Goal: Task Accomplishment & Management: Use online tool/utility

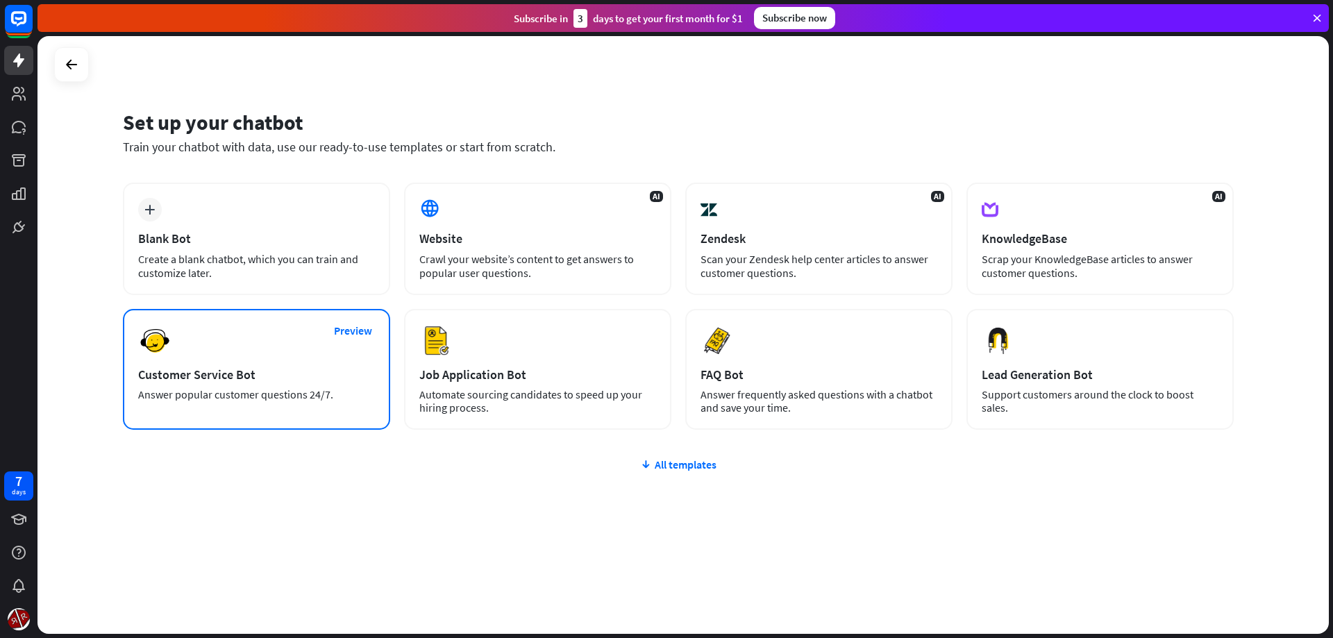
click at [246, 392] on div "Answer popular customer questions 24/7." at bounding box center [256, 394] width 237 height 13
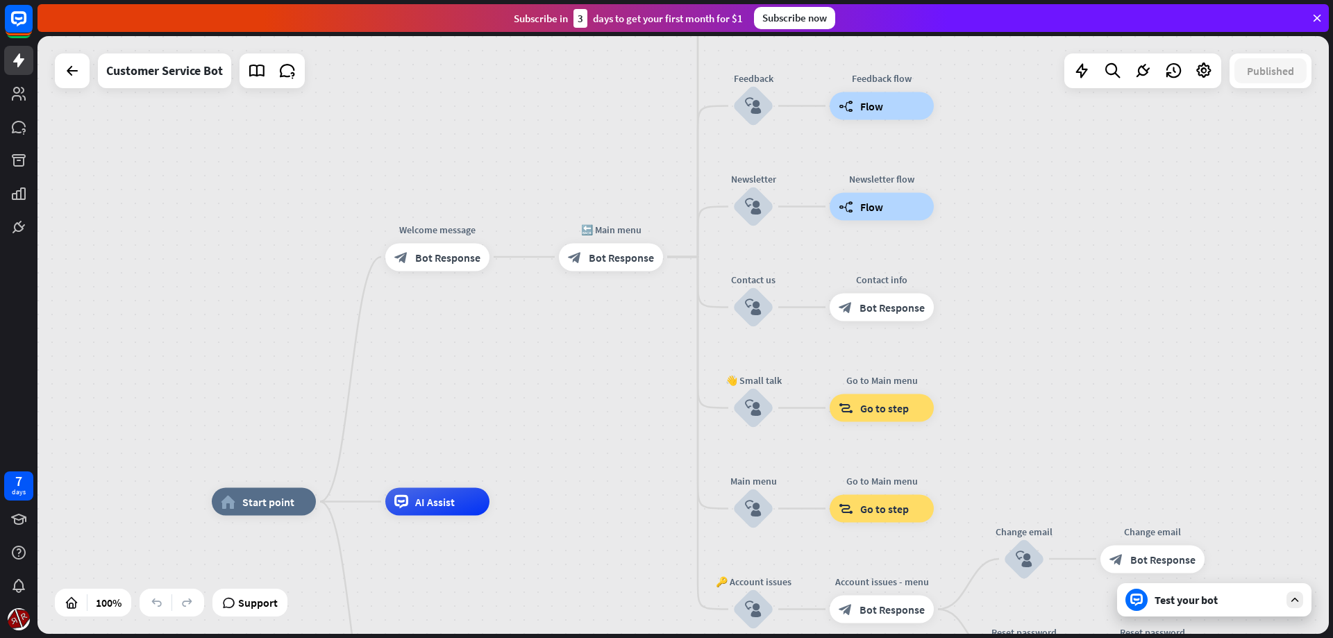
drag, startPoint x: 607, startPoint y: 342, endPoint x: 651, endPoint y: 399, distance: 72.3
click at [560, 446] on div "home_2 Start point Welcome message block_bot_response Bot Response 🔙 Main menu …" at bounding box center [682, 335] width 1291 height 598
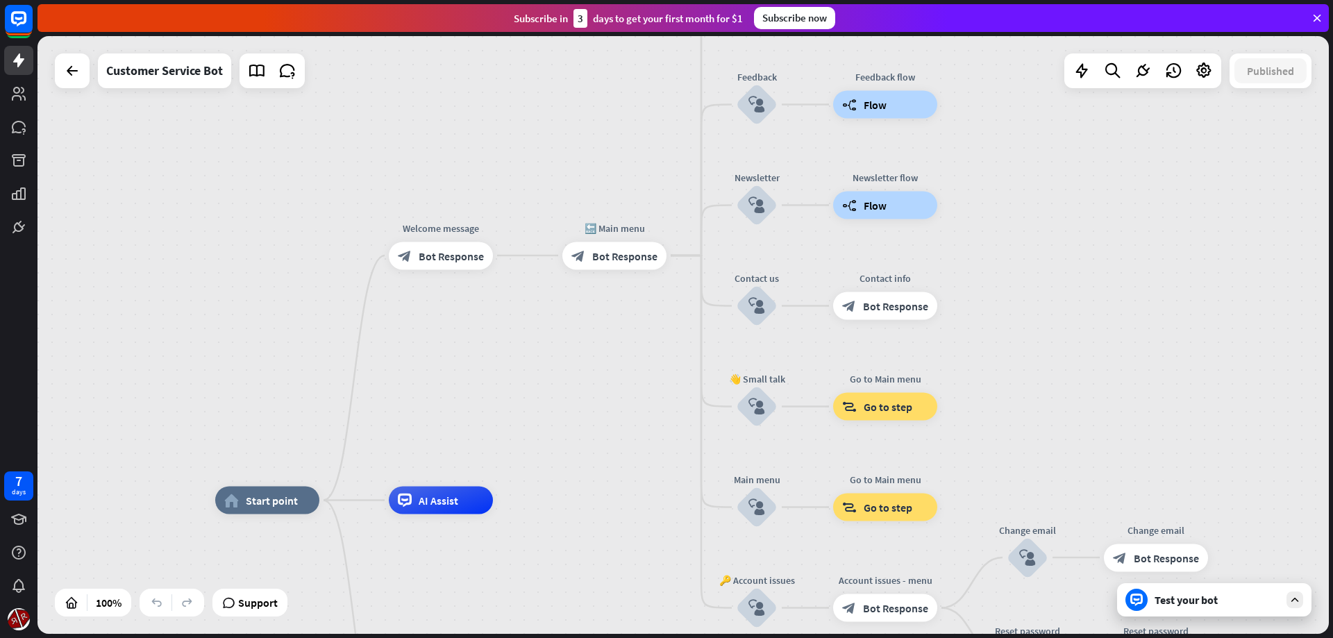
drag, startPoint x: 713, startPoint y: 407, endPoint x: 700, endPoint y: 448, distance: 43.0
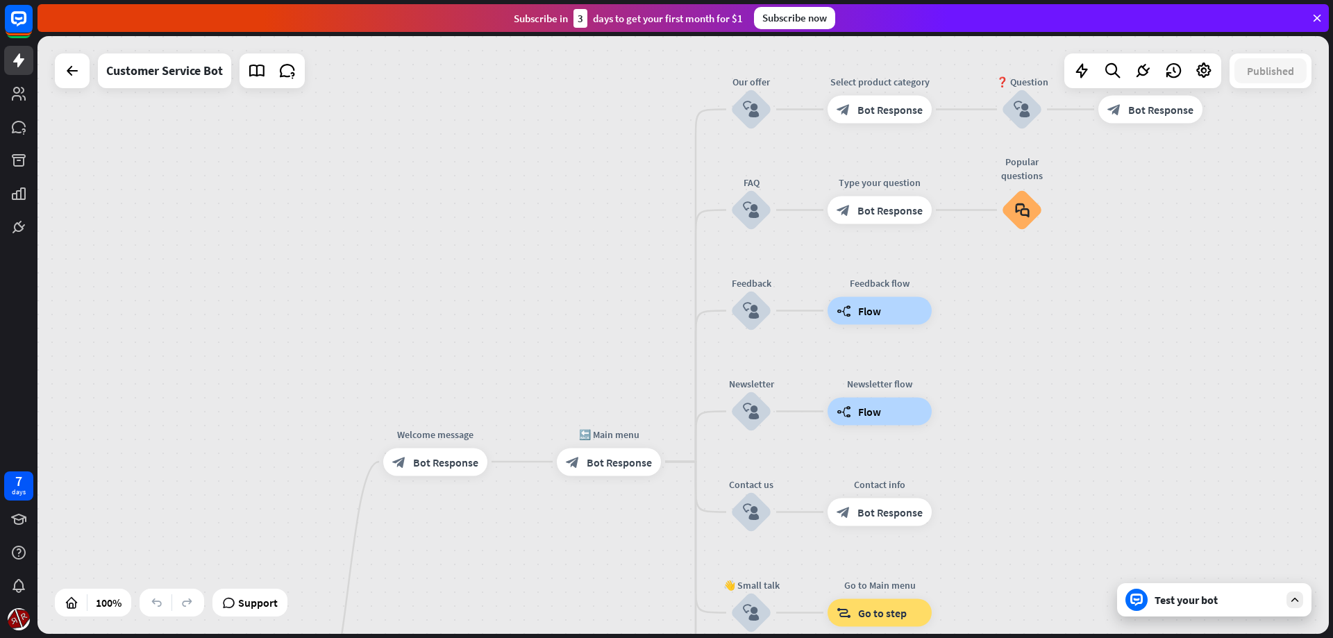
drag, startPoint x: 595, startPoint y: 443, endPoint x: 615, endPoint y: 556, distance: 114.9
click at [603, 582] on div "home_2 Start point Welcome message block_bot_response Bot Response 🔙 Main menu …" at bounding box center [682, 335] width 1291 height 598
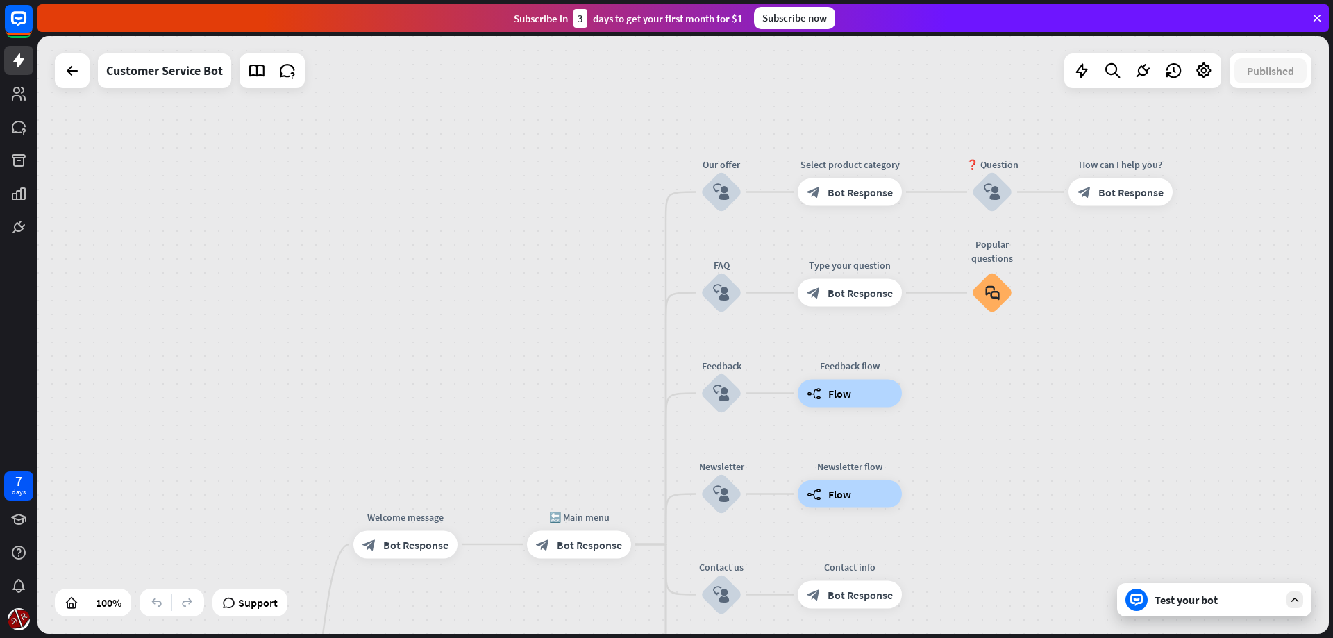
drag, startPoint x: 647, startPoint y: 335, endPoint x: 623, endPoint y: 331, distance: 24.7
click at [623, 331] on div "home_2 Start point Welcome message block_bot_response Bot Response 🔙 Main menu …" at bounding box center [682, 335] width 1291 height 598
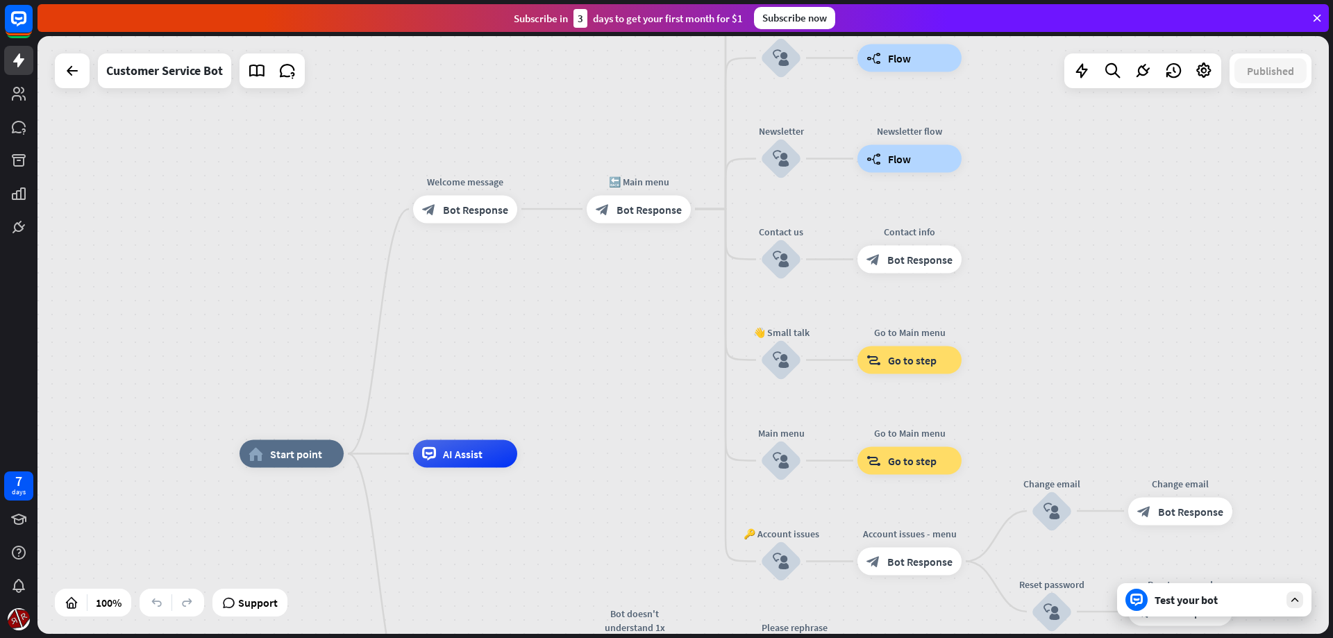
drag, startPoint x: 1047, startPoint y: 533, endPoint x: 1103, endPoint y: 226, distance: 312.0
click at [1101, 173] on div "home_2 Start point Welcome message block_bot_response Bot Response 🔙 Main menu …" at bounding box center [682, 335] width 1291 height 598
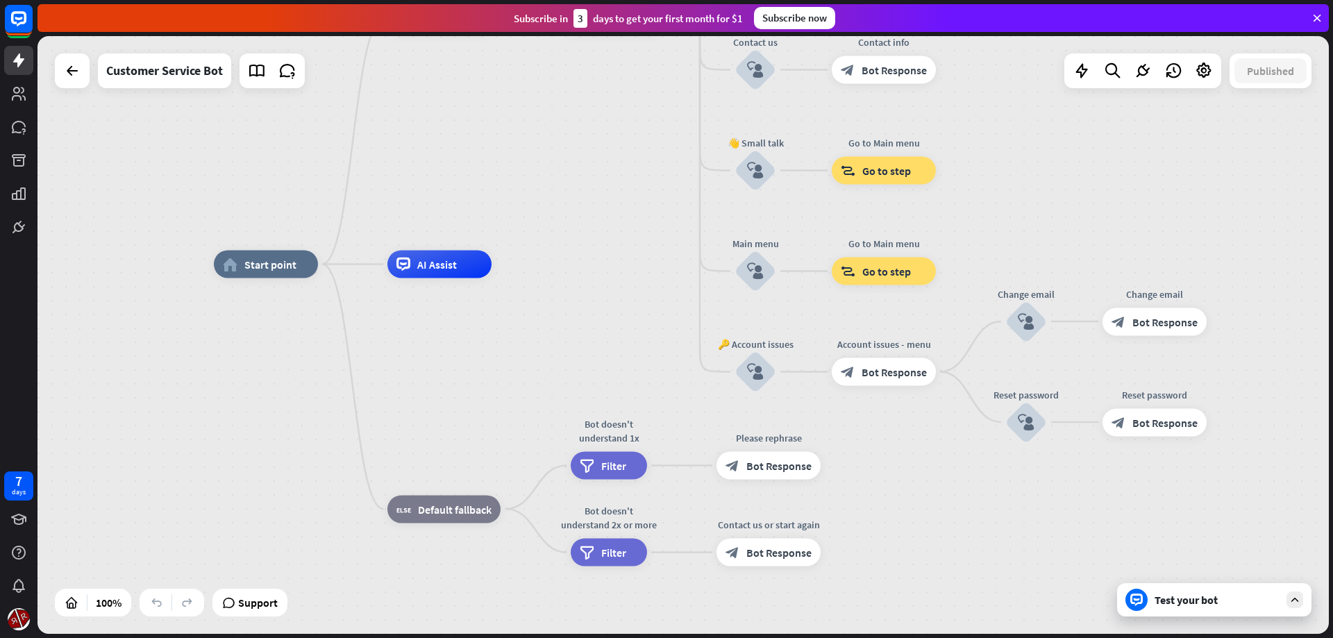
drag, startPoint x: 1121, startPoint y: 373, endPoint x: 1098, endPoint y: 163, distance: 210.9
click at [1098, 163] on div "home_2 Start point Welcome message block_bot_response Bot Response 🔙 Main menu …" at bounding box center [682, 335] width 1291 height 598
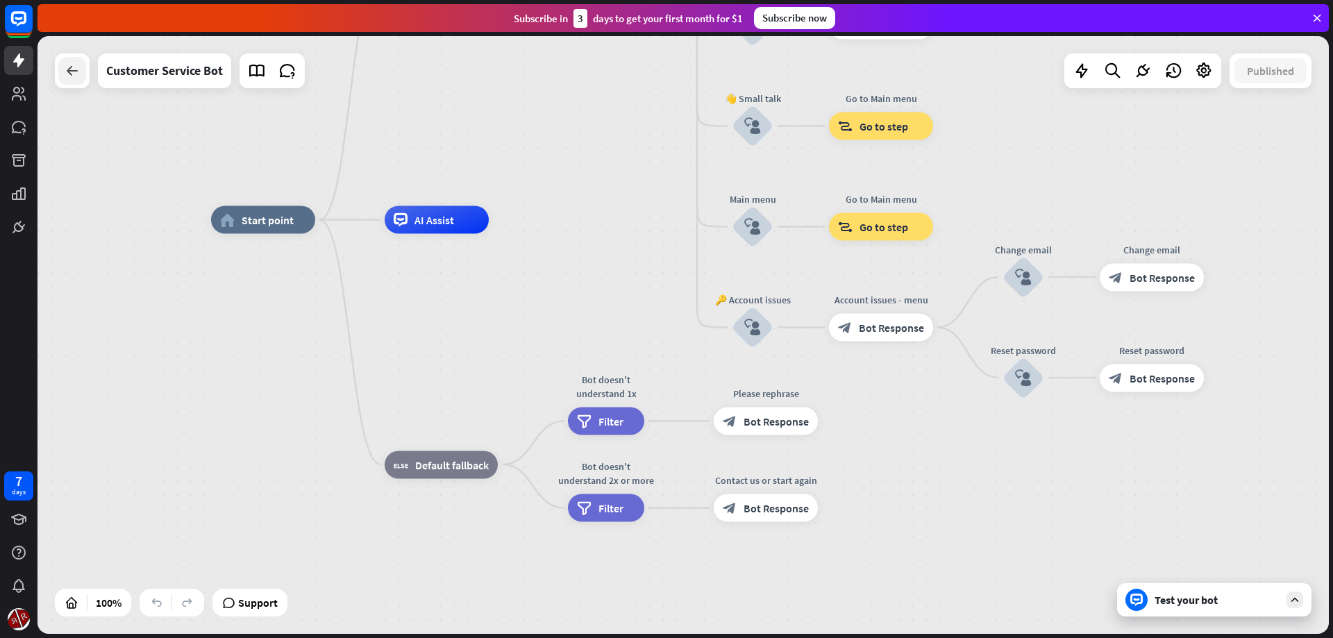
click at [78, 79] on div at bounding box center [72, 71] width 28 height 28
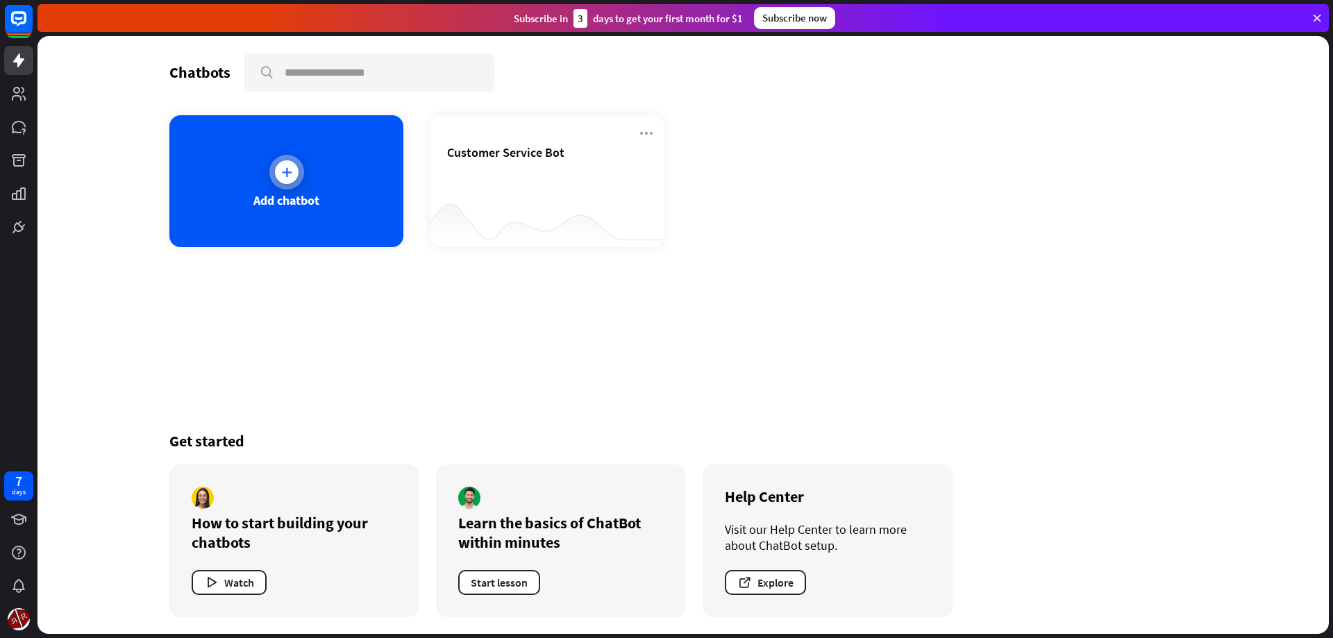
click at [290, 171] on icon at bounding box center [287, 172] width 14 height 14
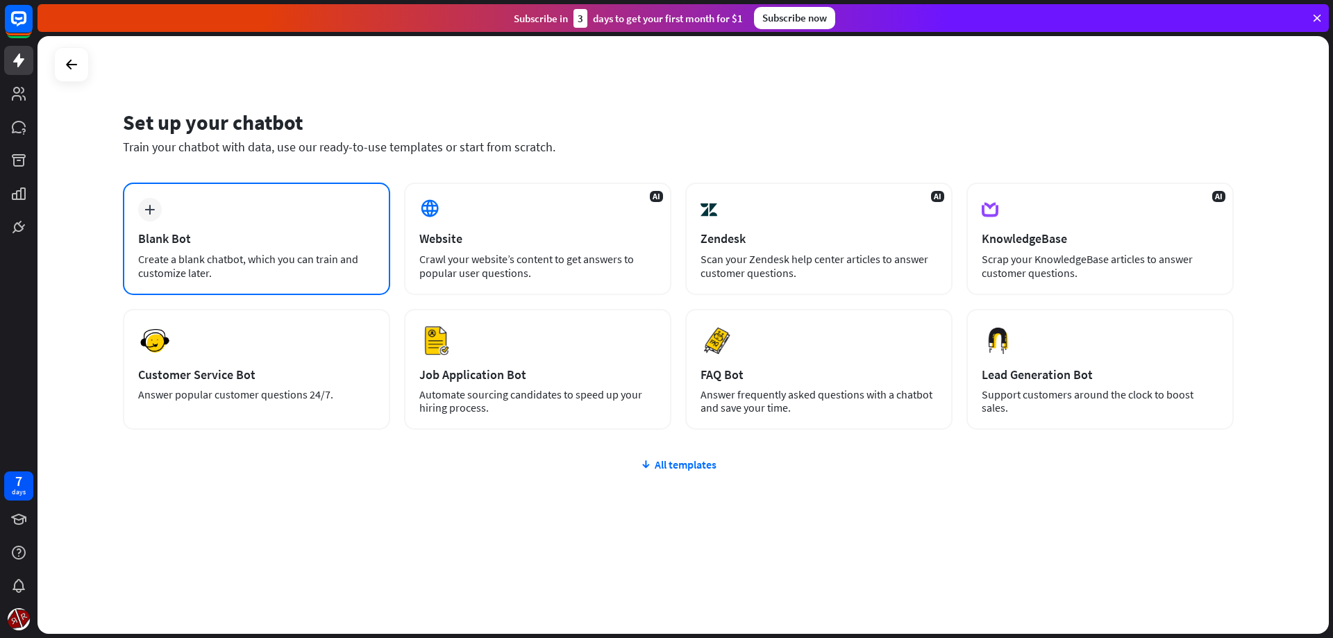
click at [148, 238] on div "Blank Bot" at bounding box center [256, 239] width 237 height 16
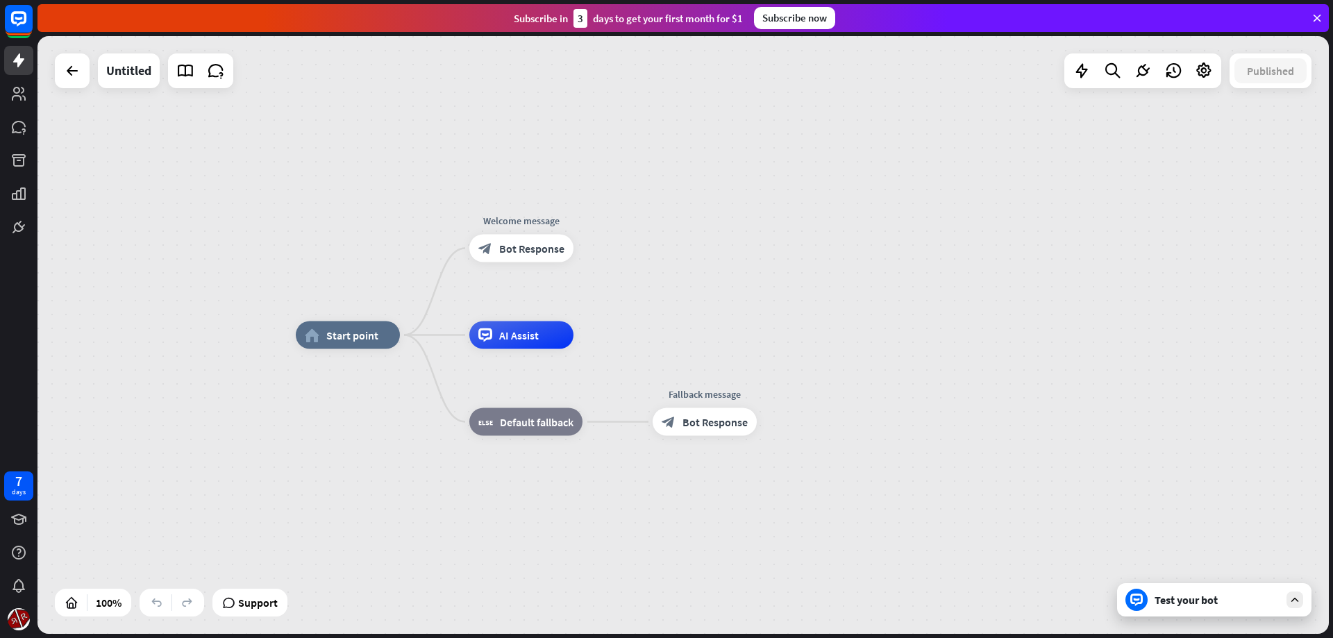
click at [1311, 610] on div "home_2 Start point Welcome message block_bot_response Bot Response AI Assist bl…" at bounding box center [941, 634] width 1291 height 598
click at [1300, 606] on div at bounding box center [1295, 600] width 17 height 17
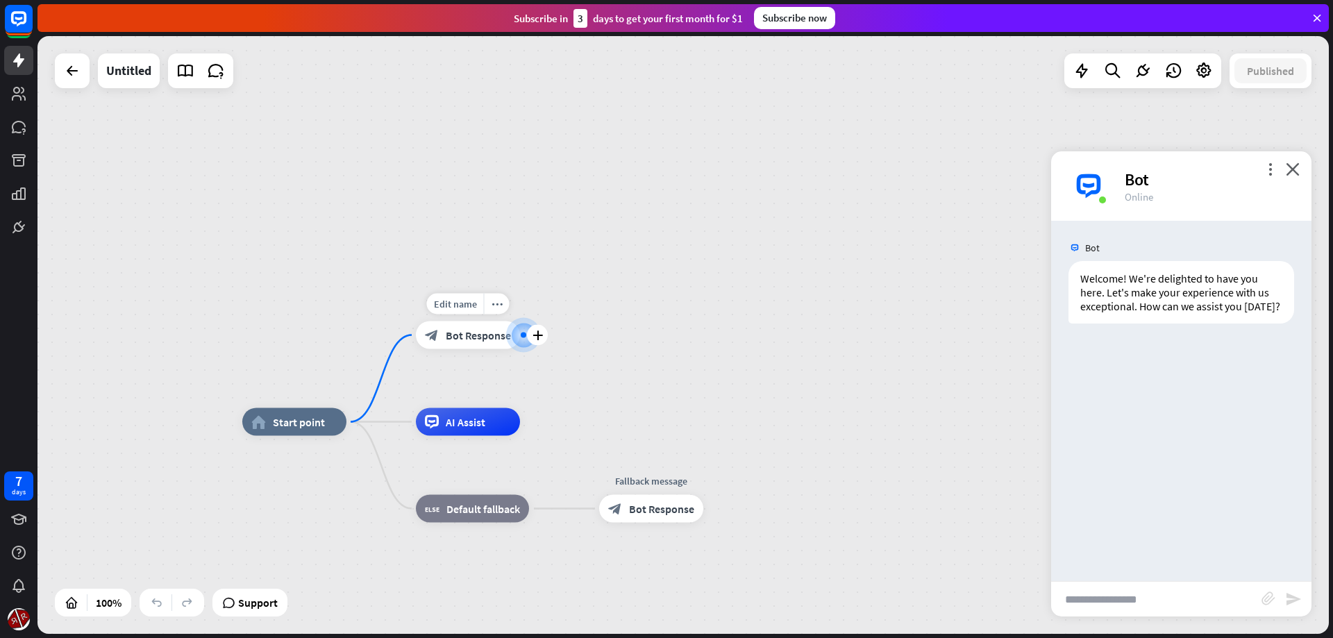
click at [451, 340] on span "Bot Response" at bounding box center [478, 335] width 65 height 14
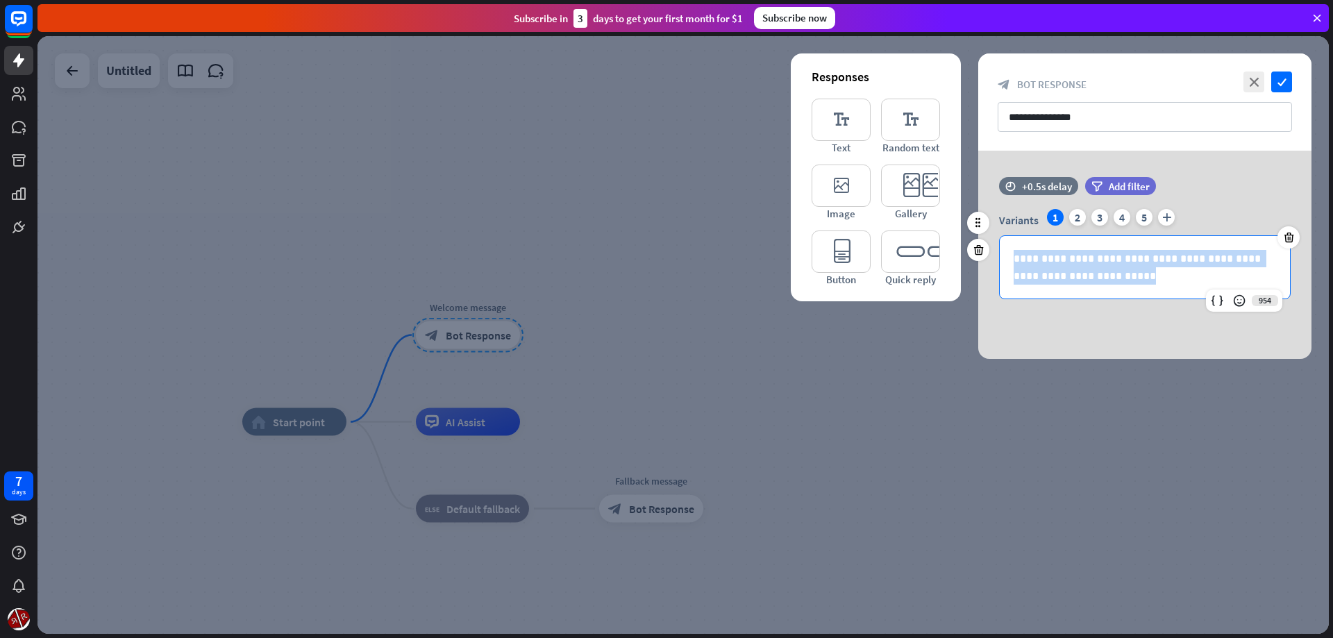
drag, startPoint x: 1115, startPoint y: 276, endPoint x: 950, endPoint y: 246, distance: 167.9
click at [999, 246] on div "**********" at bounding box center [1145, 267] width 292 height 64
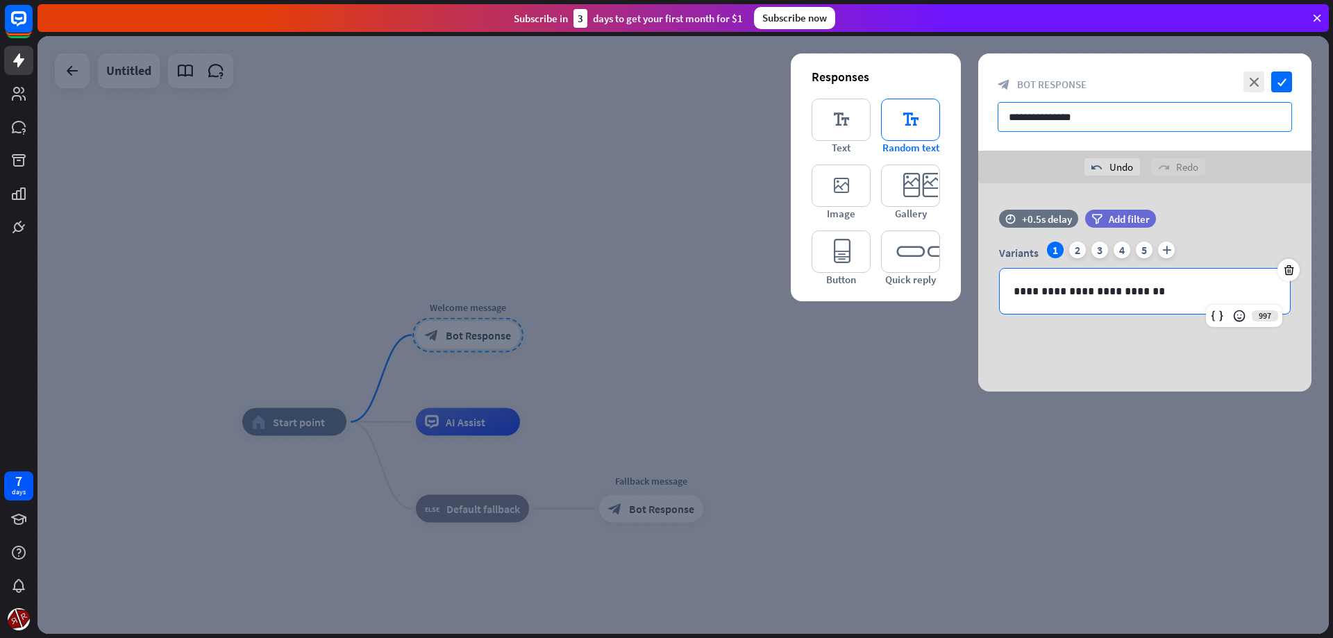
click at [998, 131] on input "**********" at bounding box center [1145, 117] width 294 height 30
type input "**********"
click at [1108, 400] on div at bounding box center [682, 335] width 1291 height 598
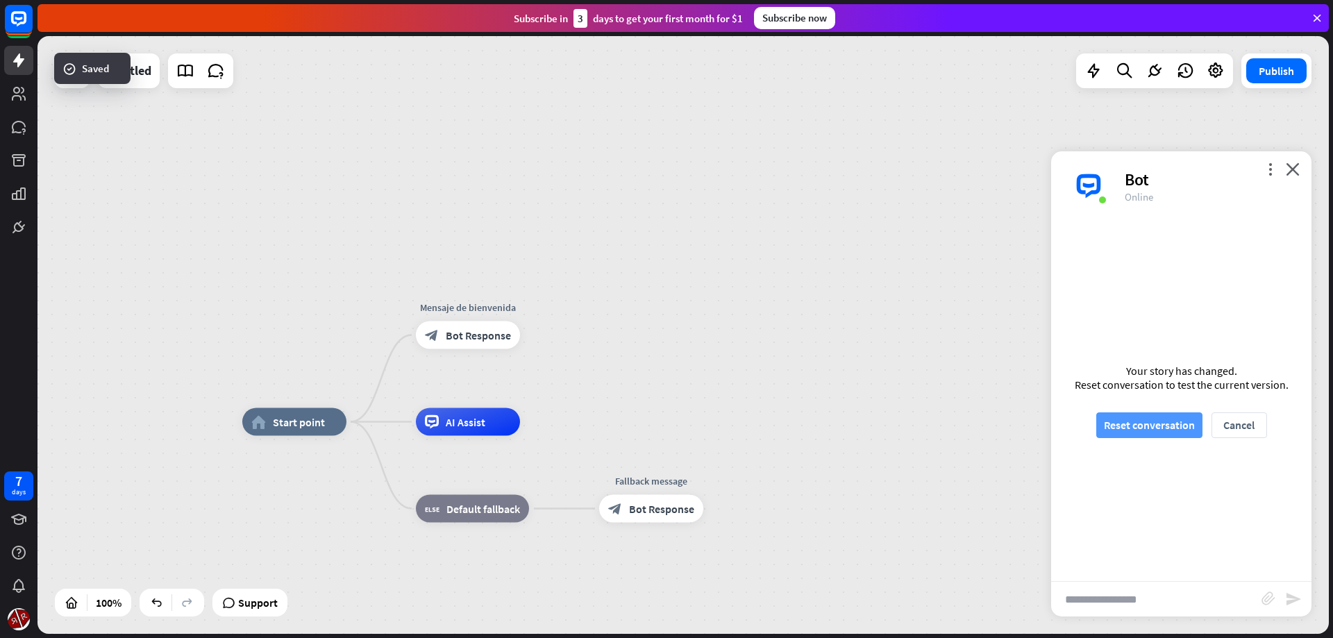
click at [1162, 430] on button "Reset conversation" at bounding box center [1149, 425] width 106 height 26
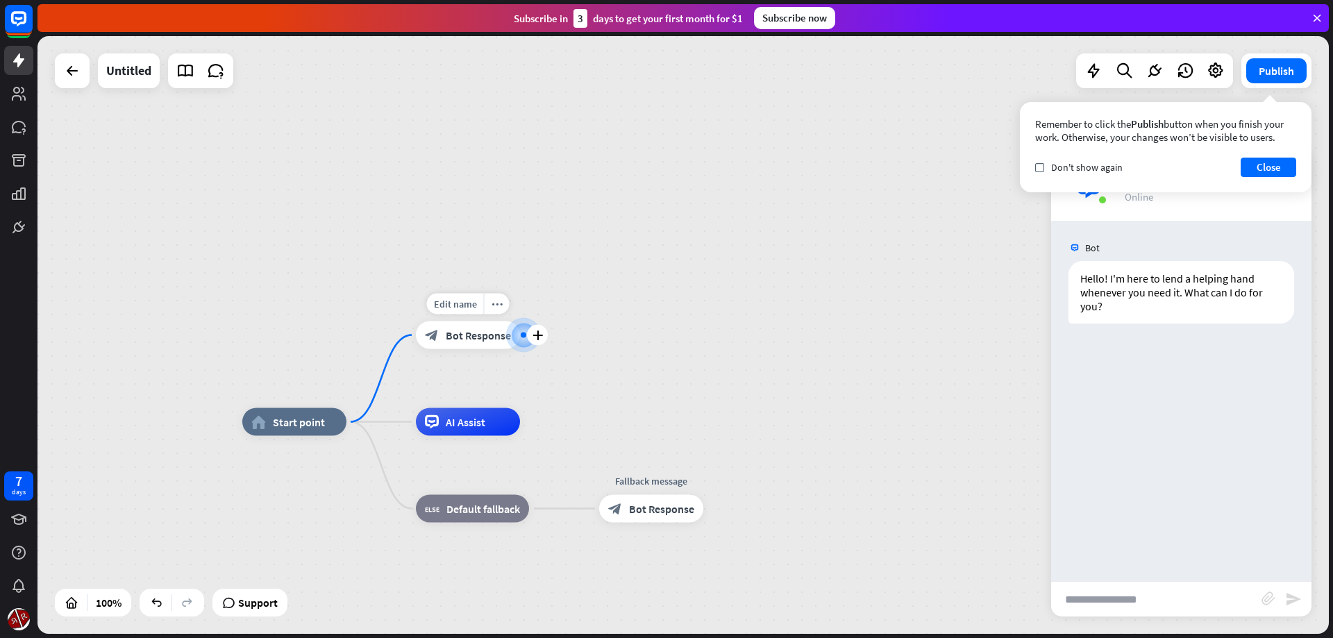
click at [467, 337] on span "Bot Response" at bounding box center [478, 335] width 65 height 14
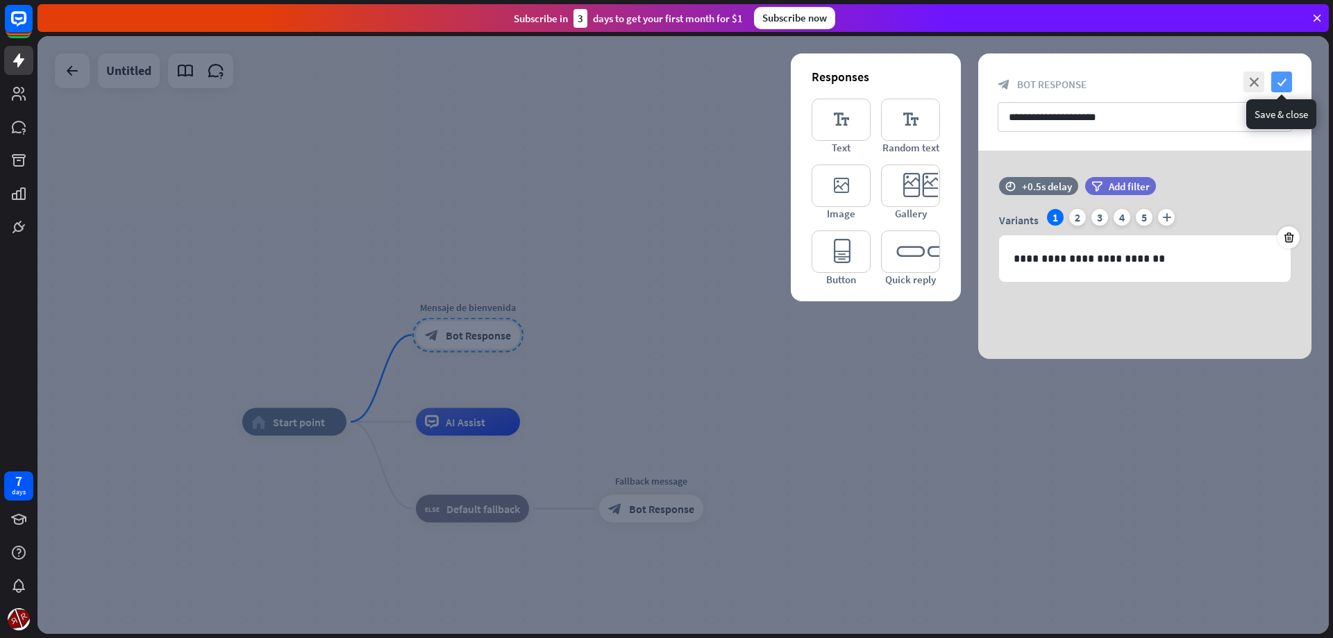
click at [1282, 87] on icon "check" at bounding box center [1281, 82] width 21 height 21
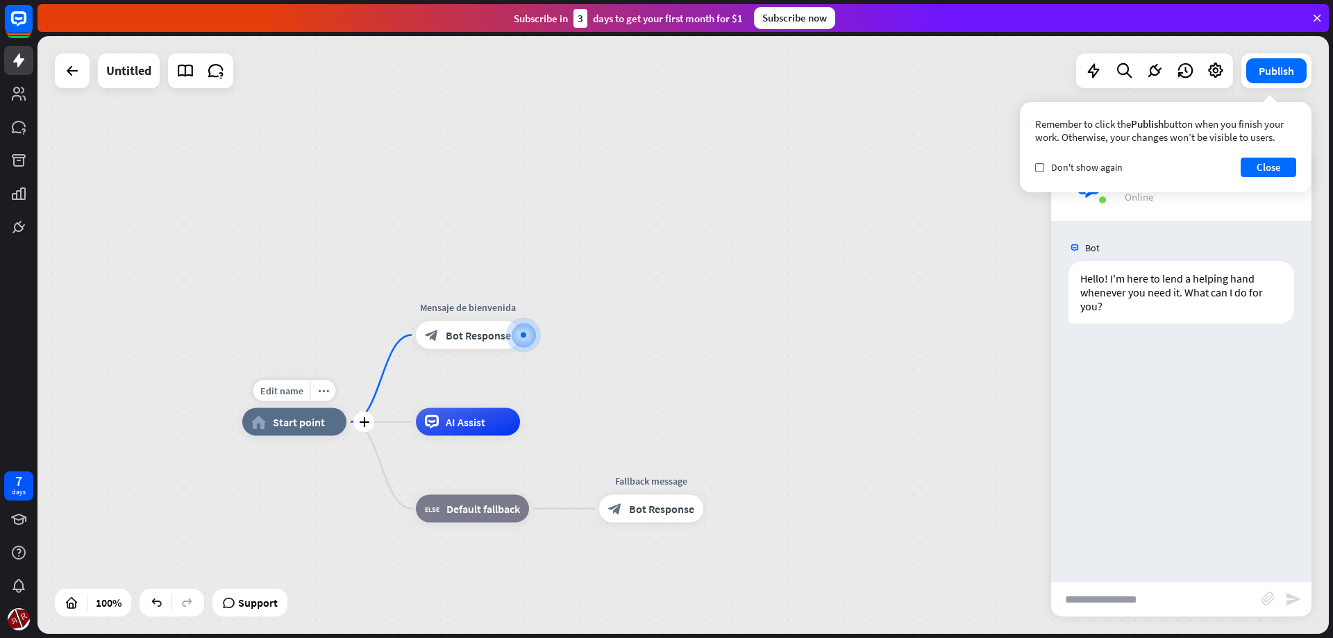
click at [305, 430] on div "home_2 Start point" at bounding box center [294, 422] width 104 height 28
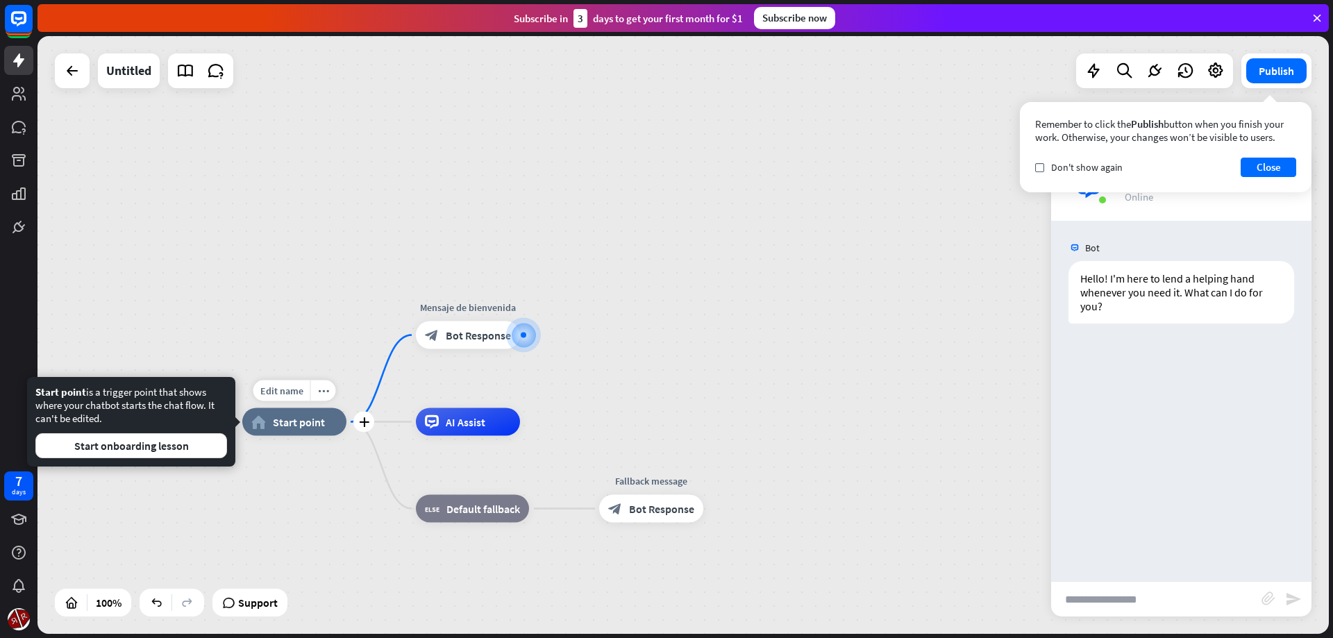
click at [307, 428] on div "home_2 Start point" at bounding box center [294, 422] width 104 height 28
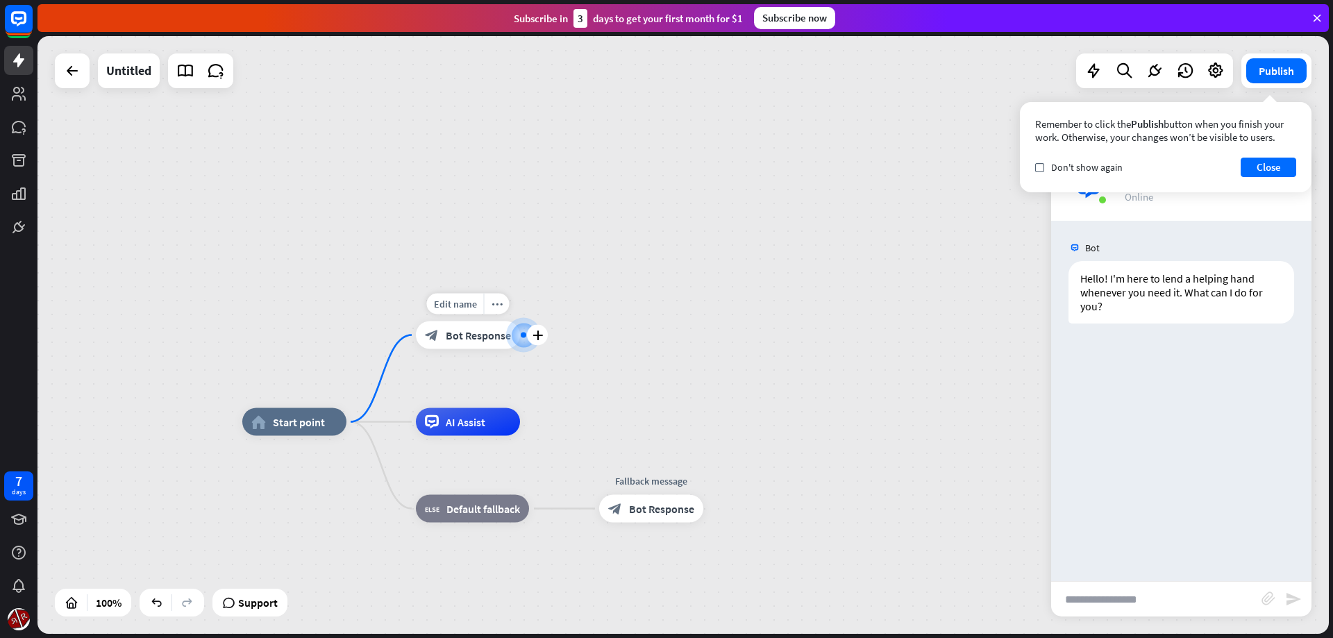
click at [471, 342] on div "block_bot_response Bot Response" at bounding box center [468, 335] width 104 height 28
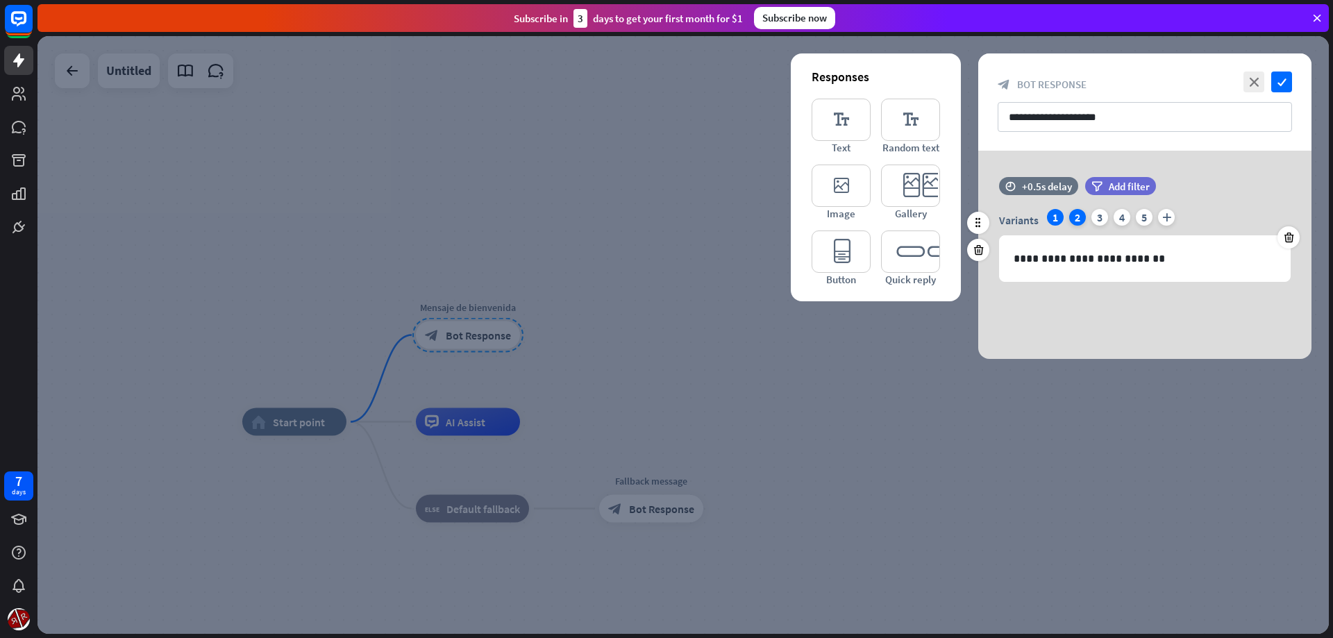
click at [1080, 213] on div "2" at bounding box center [1077, 217] width 17 height 17
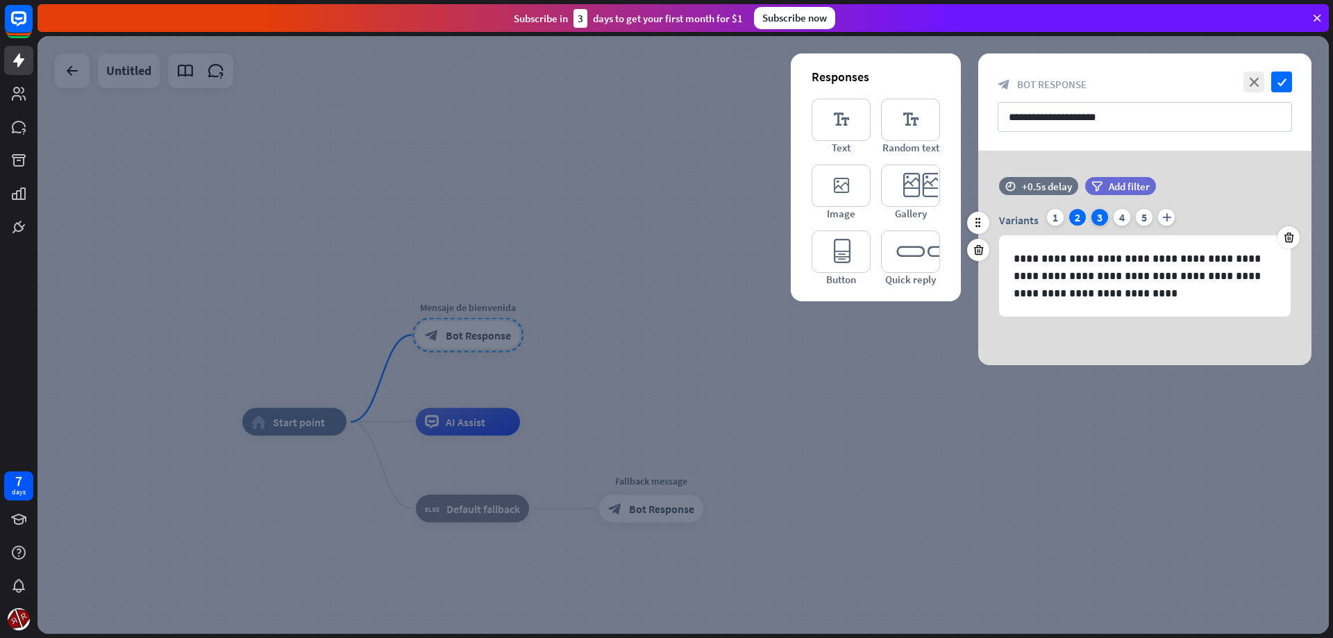
click at [1101, 215] on div "3" at bounding box center [1099, 217] width 17 height 17
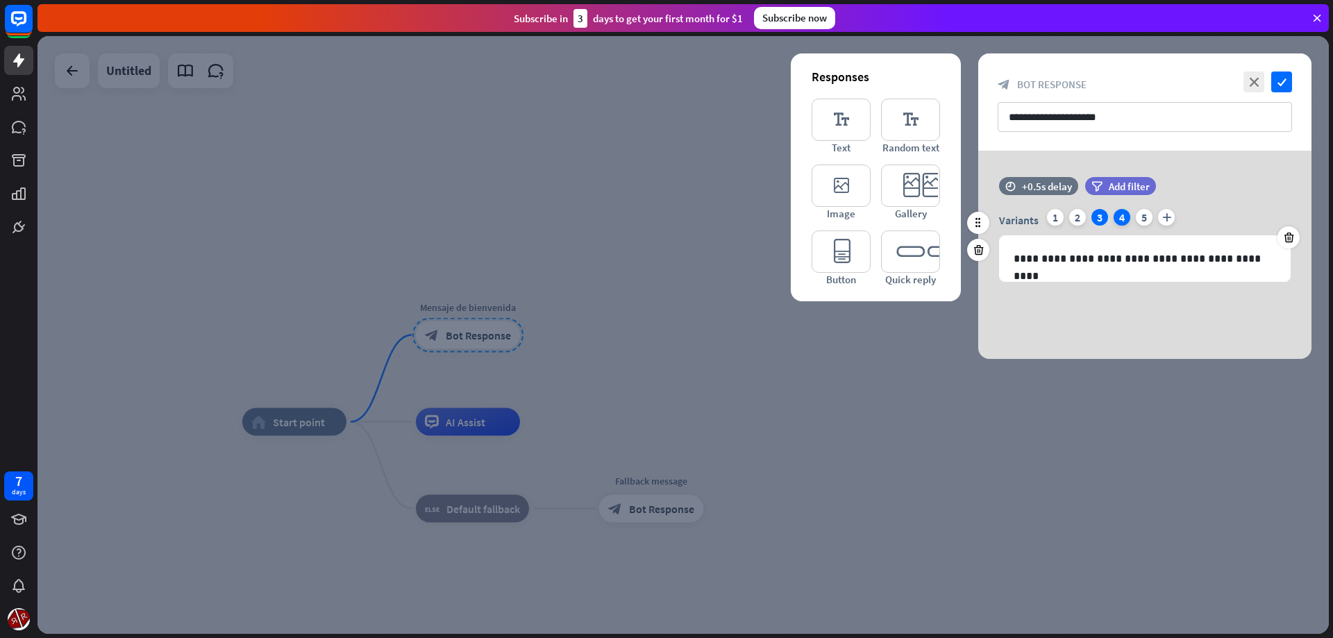
click at [1121, 215] on div "4" at bounding box center [1122, 217] width 17 height 17
click at [1147, 218] on div "5" at bounding box center [1144, 217] width 17 height 17
click at [1049, 219] on div "1" at bounding box center [1055, 217] width 17 height 17
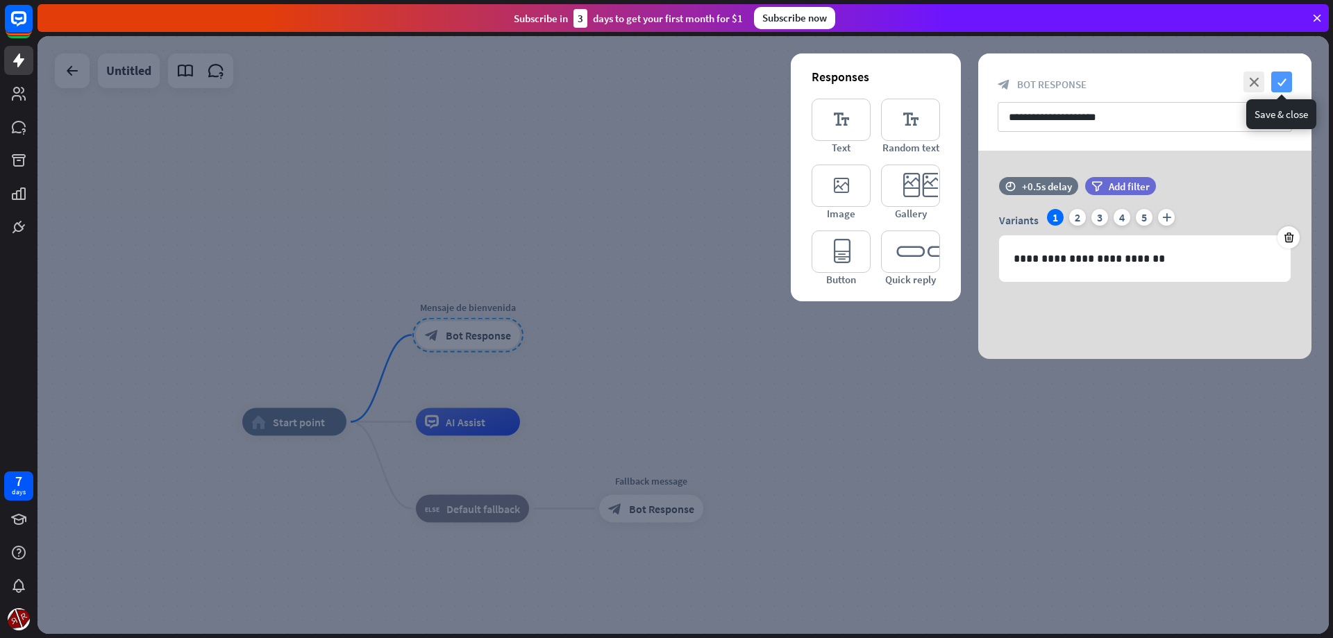
click at [1287, 87] on icon "check" at bounding box center [1281, 82] width 21 height 21
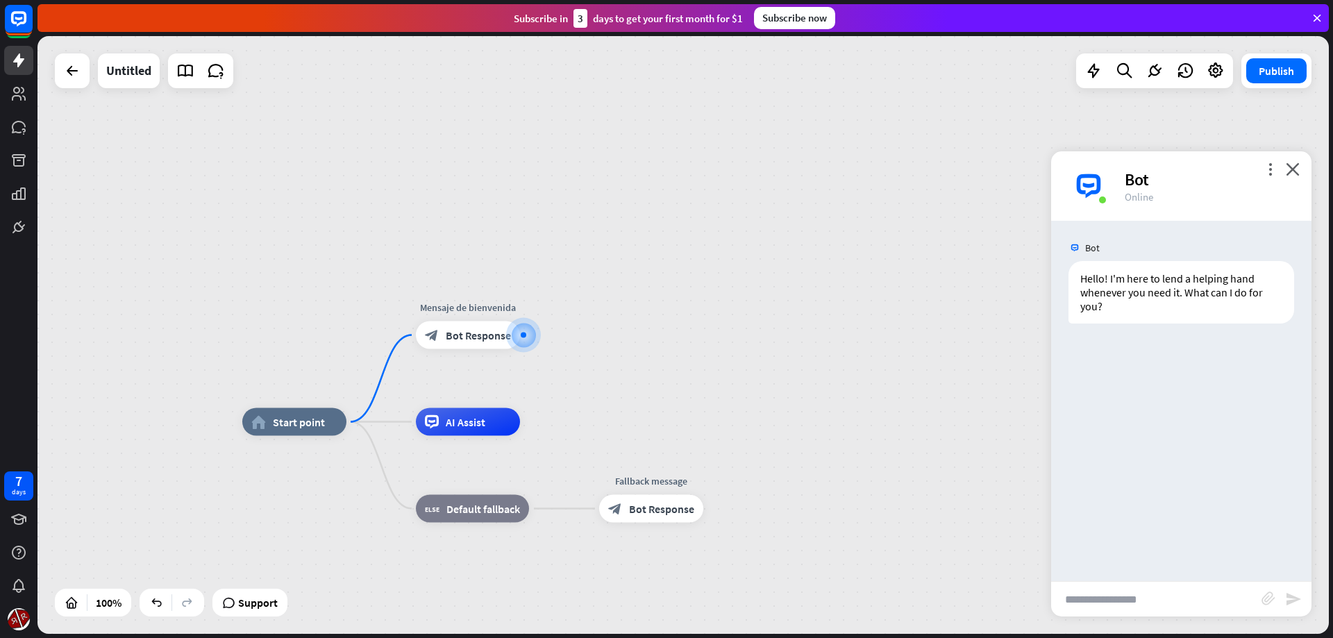
click at [1263, 169] on div "more_vert close Bot Online" at bounding box center [1181, 185] width 260 height 69
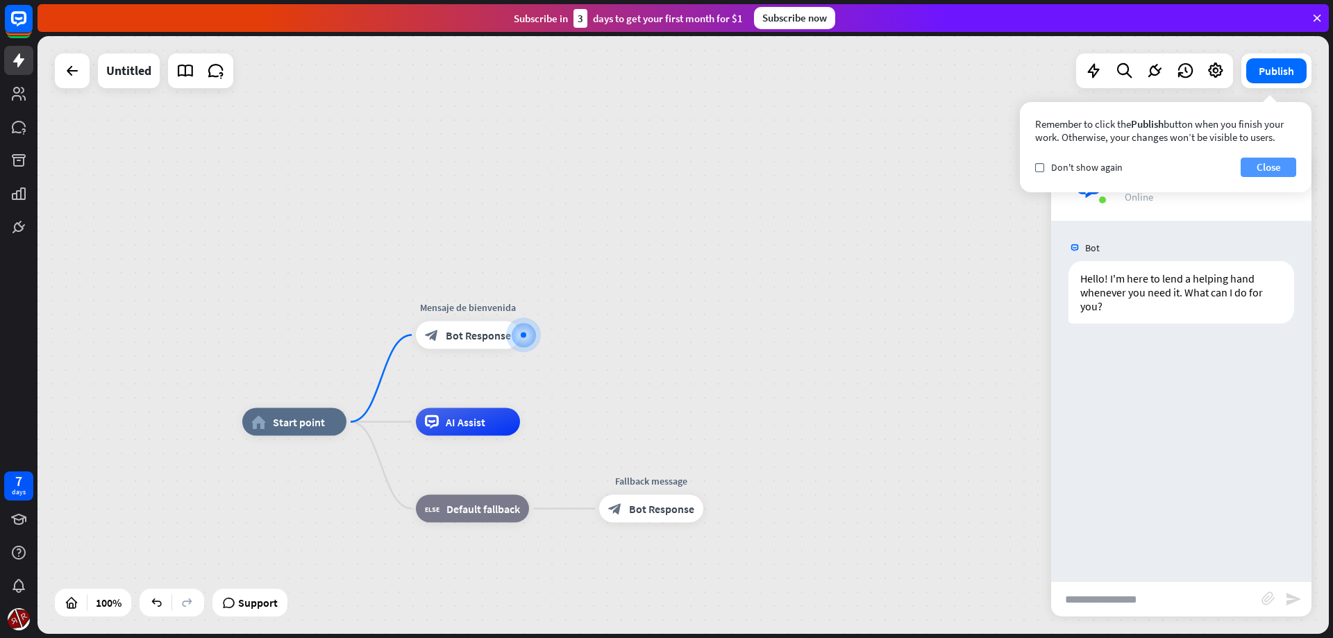
click at [1264, 171] on button "Close" at bounding box center [1269, 167] width 56 height 19
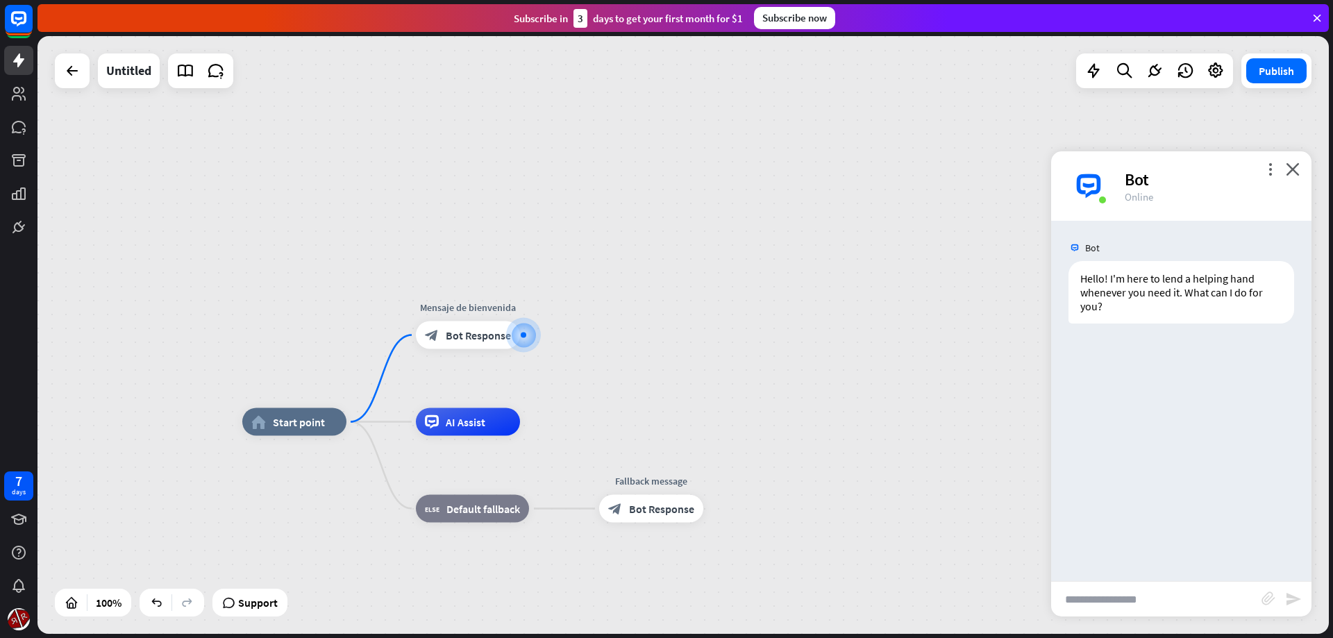
click at [1271, 176] on div "more_vert close Bot Online" at bounding box center [1181, 185] width 260 height 69
click at [1275, 168] on icon "more_vert" at bounding box center [1270, 168] width 13 height 13
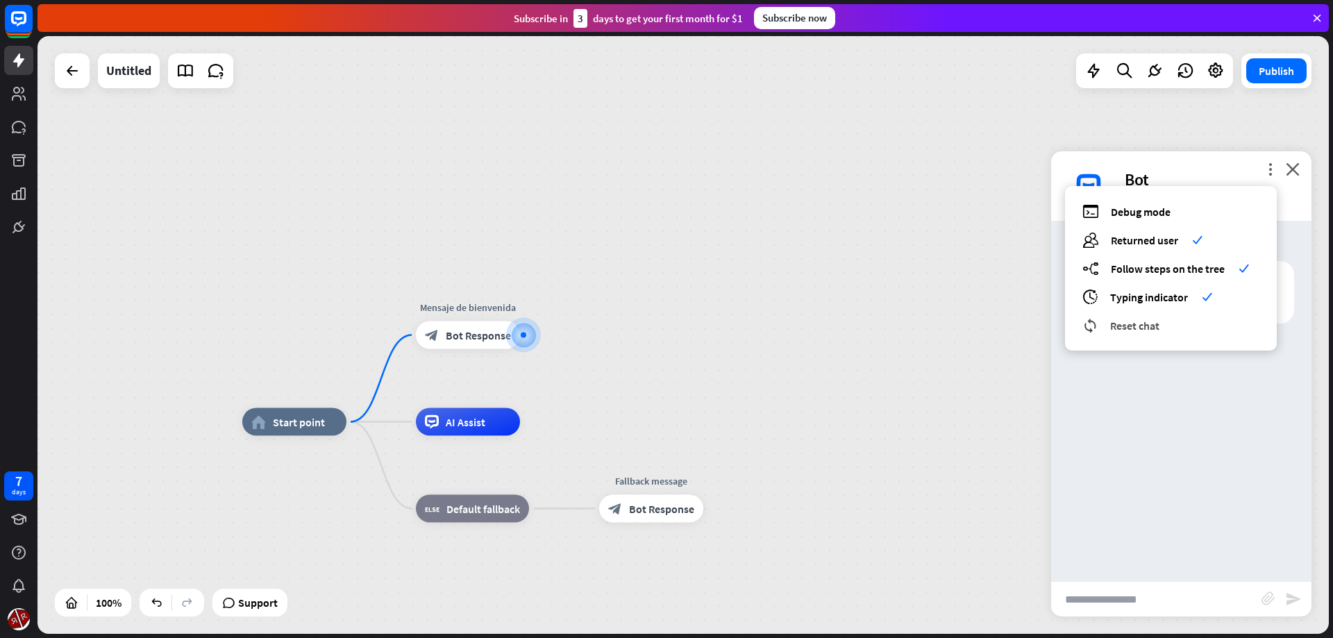
click at [1136, 332] on span "Reset chat" at bounding box center [1134, 326] width 49 height 14
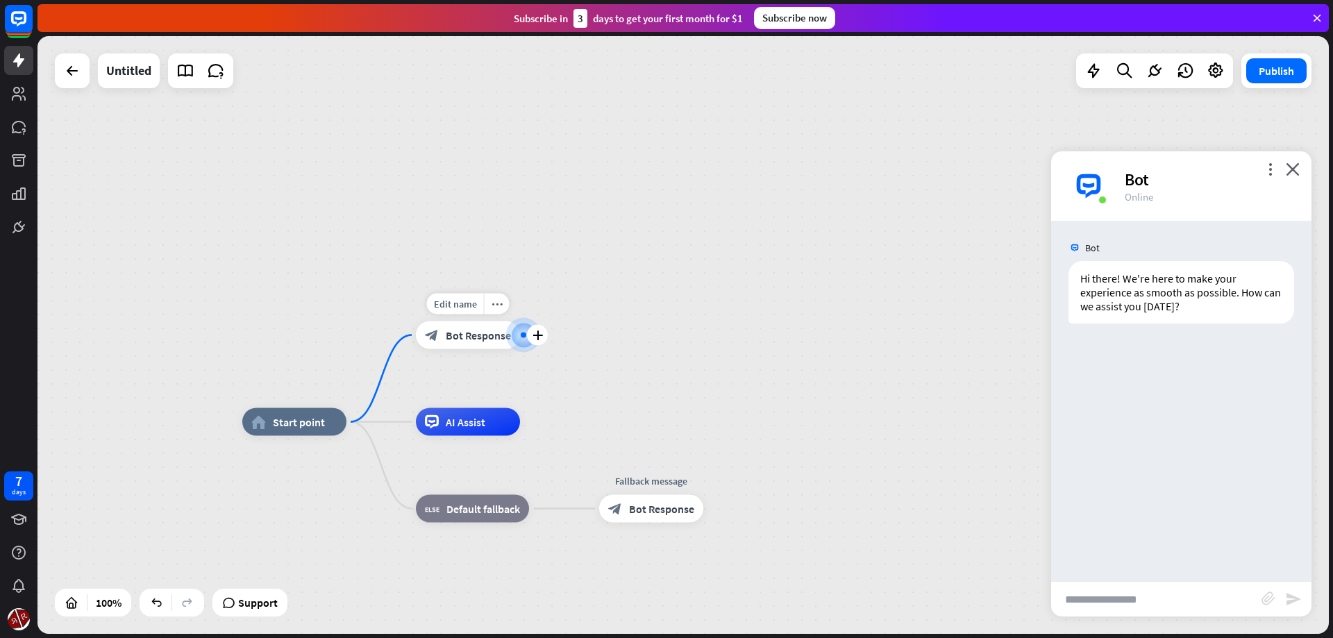
click at [451, 342] on span "Bot Response" at bounding box center [478, 335] width 65 height 14
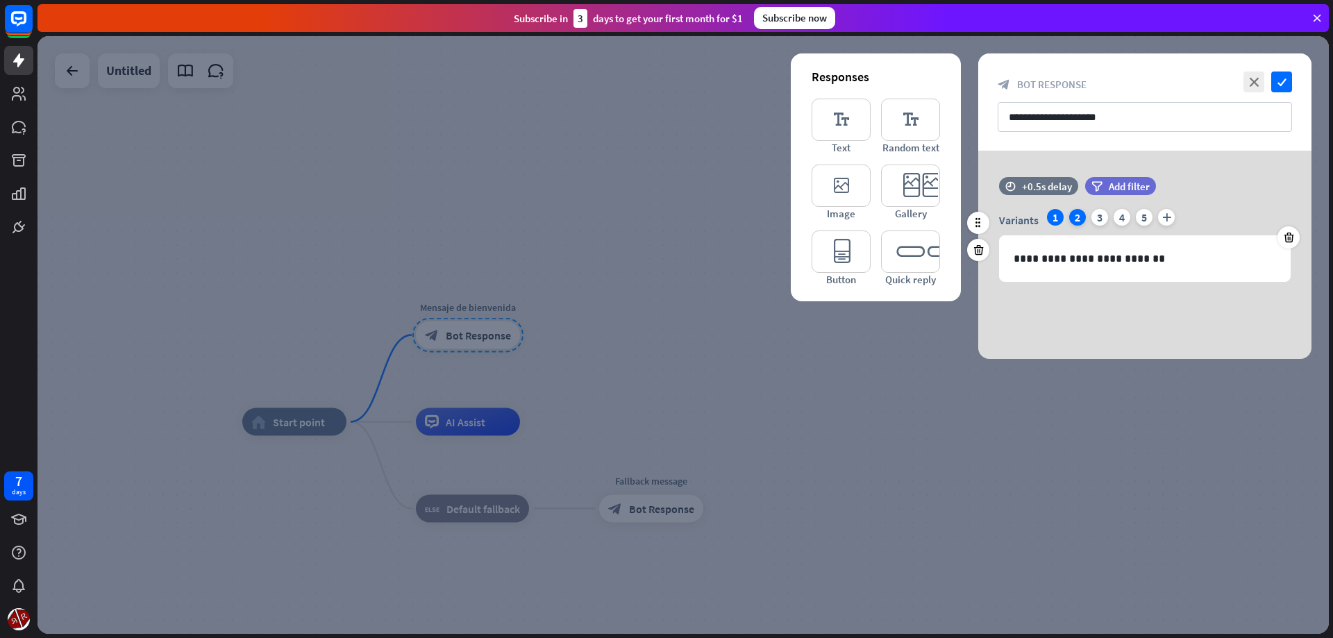
click at [1078, 213] on div "2" at bounding box center [1077, 217] width 17 height 17
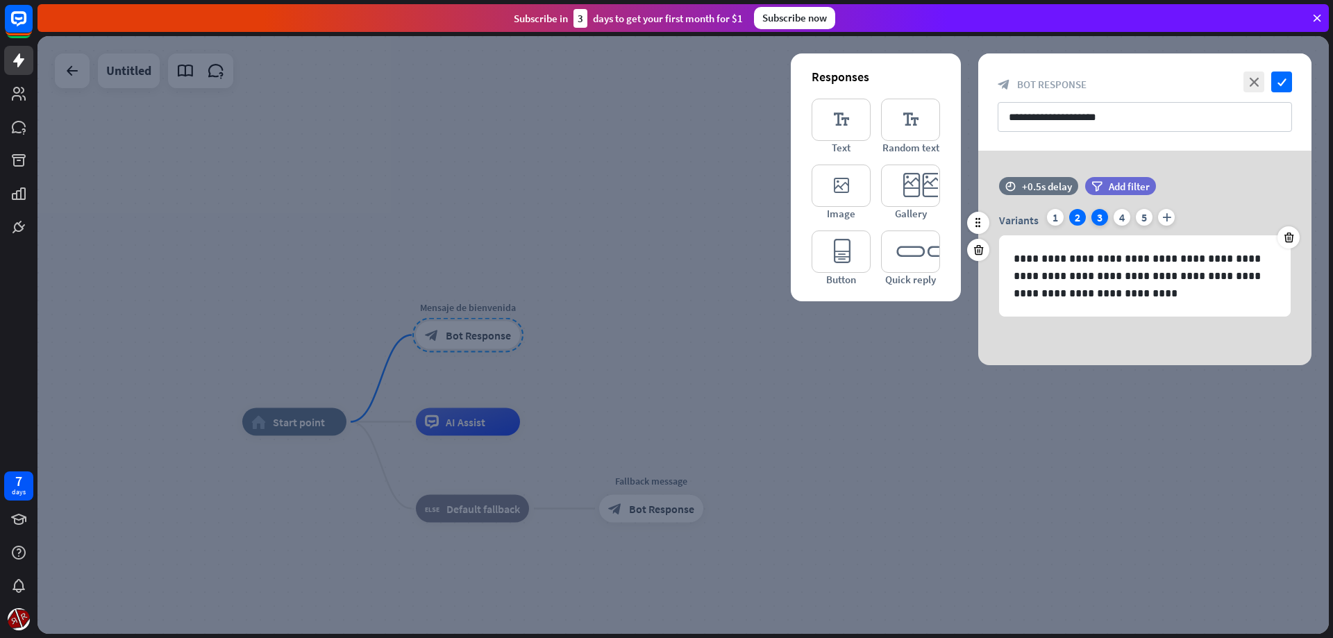
click at [1095, 217] on div "3" at bounding box center [1099, 217] width 17 height 17
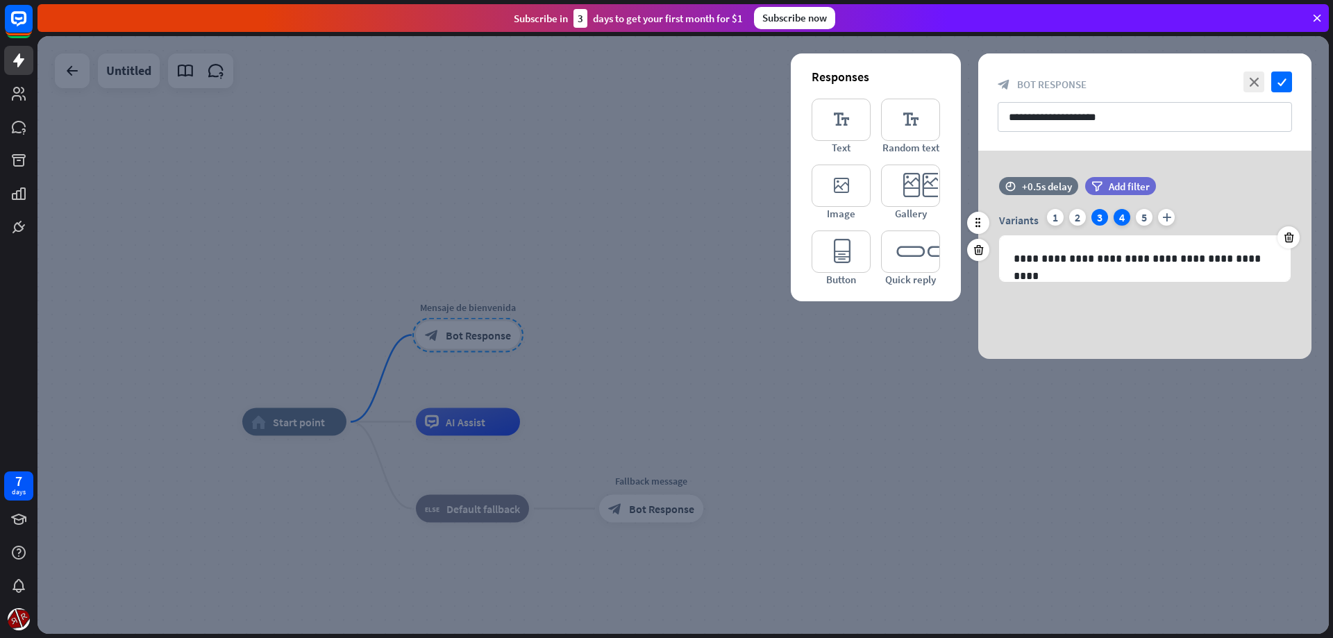
click at [1116, 217] on div "4" at bounding box center [1122, 217] width 17 height 17
click at [1137, 219] on div "5" at bounding box center [1144, 217] width 17 height 17
click at [1072, 222] on div "2" at bounding box center [1077, 217] width 17 height 17
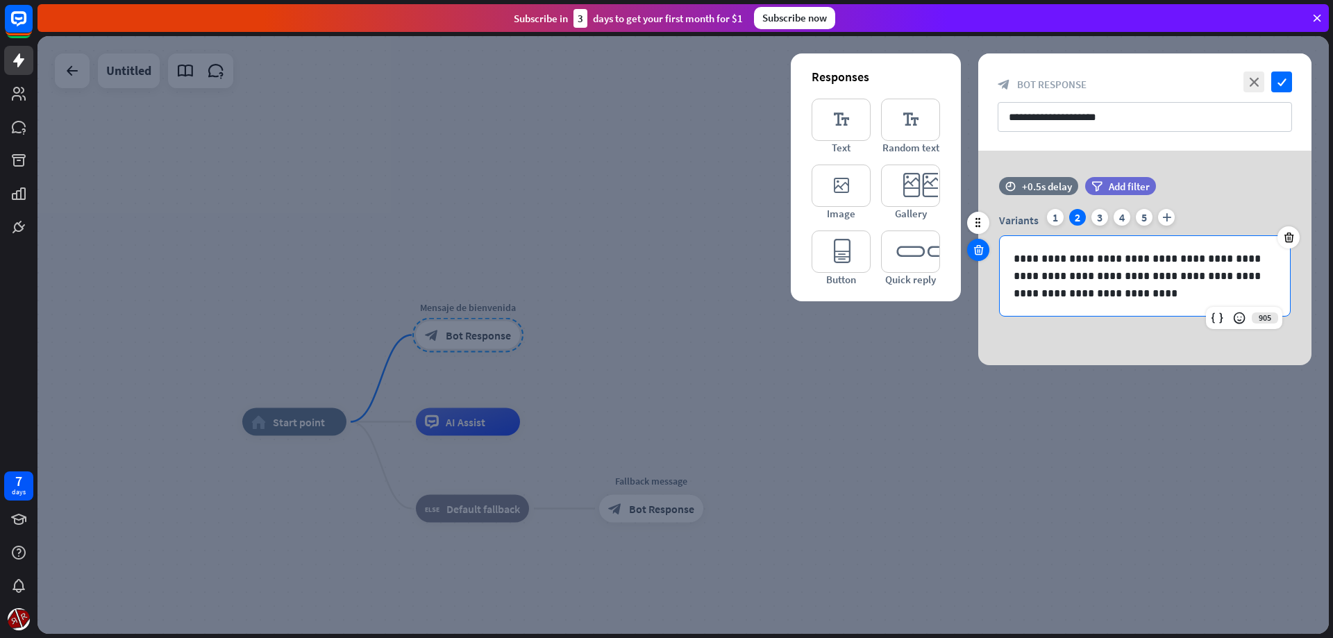
drag, startPoint x: 1026, startPoint y: 274, endPoint x: 985, endPoint y: 251, distance: 46.6
click at [985, 251] on div "**********" at bounding box center [1144, 253] width 333 height 153
drag, startPoint x: 1090, startPoint y: 305, endPoint x: 978, endPoint y: 271, distance: 117.7
click at [978, 271] on div "**********" at bounding box center [1145, 258] width 368 height 215
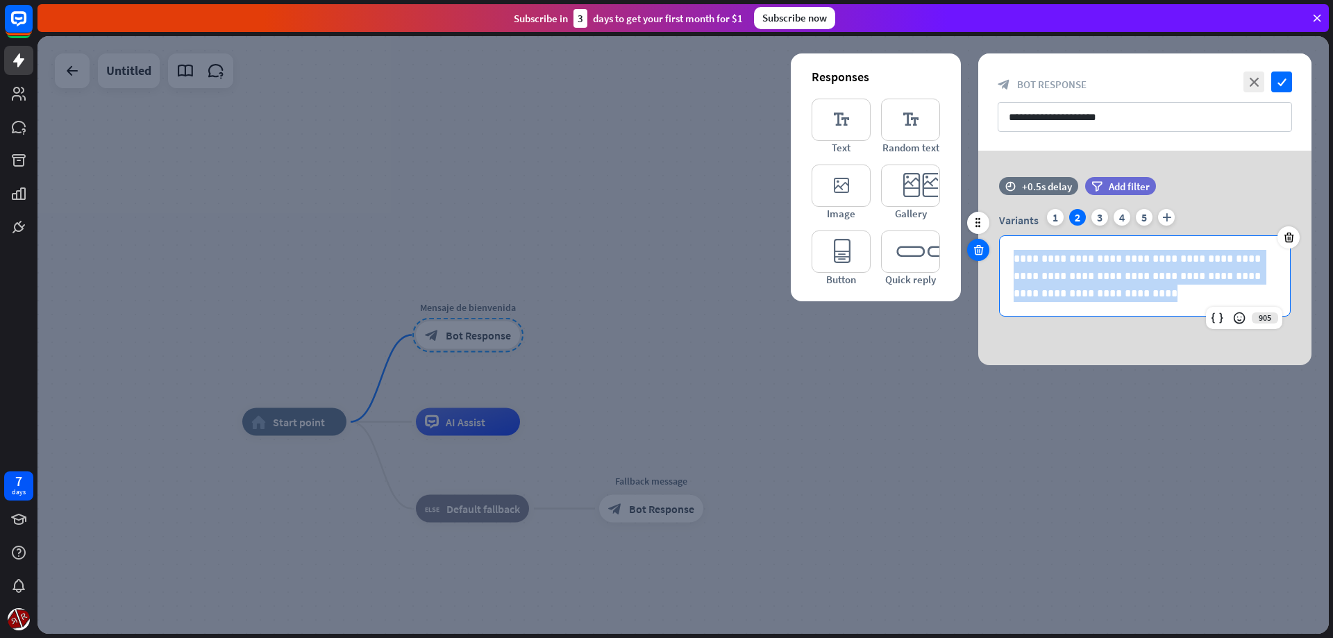
drag, startPoint x: 975, startPoint y: 255, endPoint x: 980, endPoint y: 244, distance: 12.4
click at [999, 245] on div "**********" at bounding box center [1145, 275] width 292 height 81
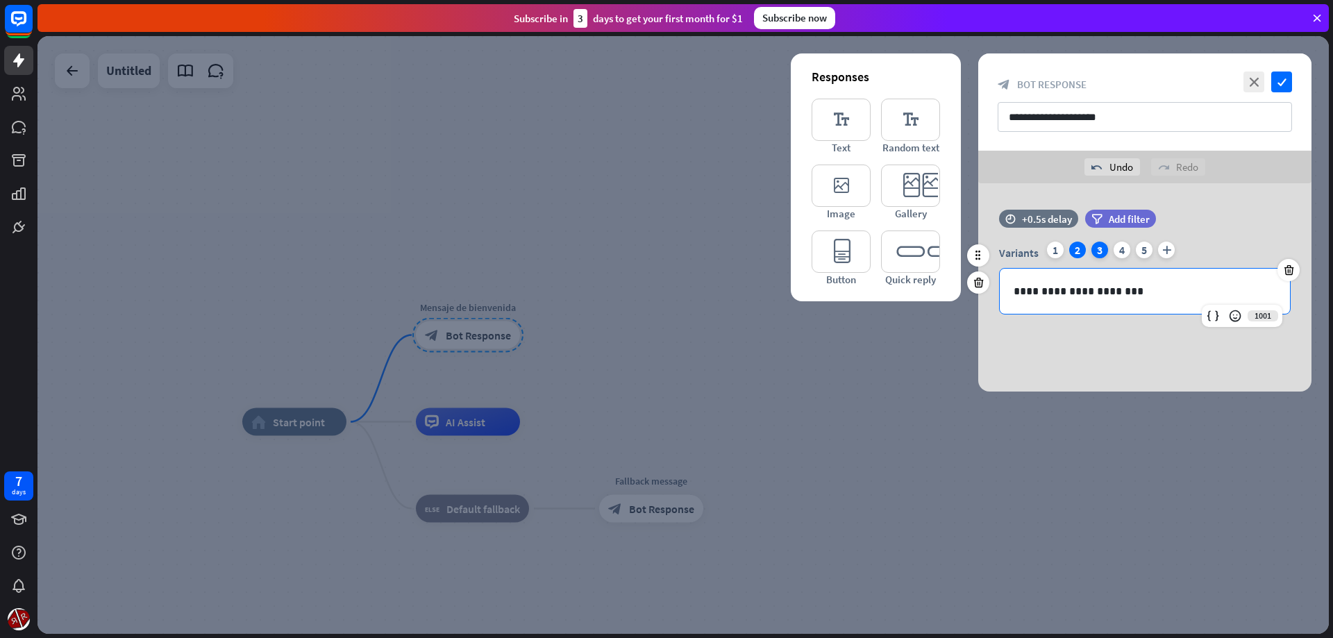
click at [1099, 248] on div "3" at bounding box center [1099, 250] width 17 height 17
click at [1256, 291] on p "**********" at bounding box center [1145, 291] width 262 height 17
drag, startPoint x: 1261, startPoint y: 290, endPoint x: 1053, endPoint y: 281, distance: 207.8
click at [1053, 281] on div "**********" at bounding box center [1145, 291] width 290 height 45
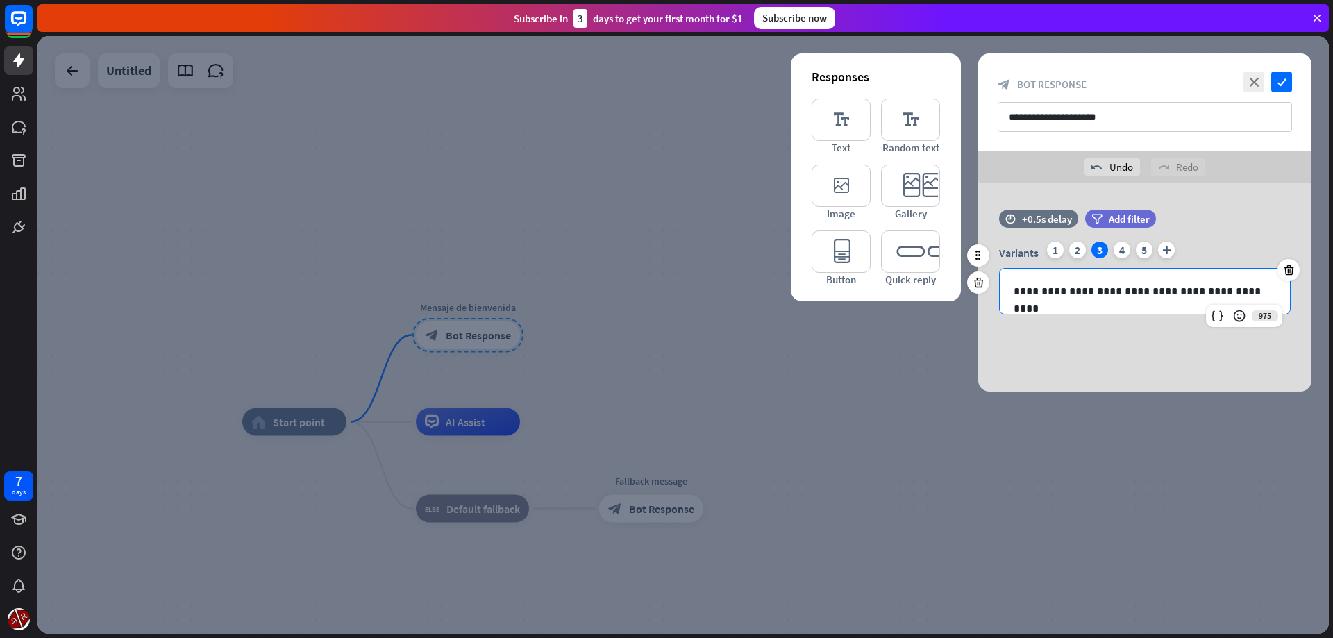
click at [1092, 282] on div "**********" at bounding box center [1145, 291] width 290 height 45
click at [1098, 283] on p "**********" at bounding box center [1145, 291] width 262 height 17
click at [1116, 254] on div "4" at bounding box center [1122, 250] width 17 height 17
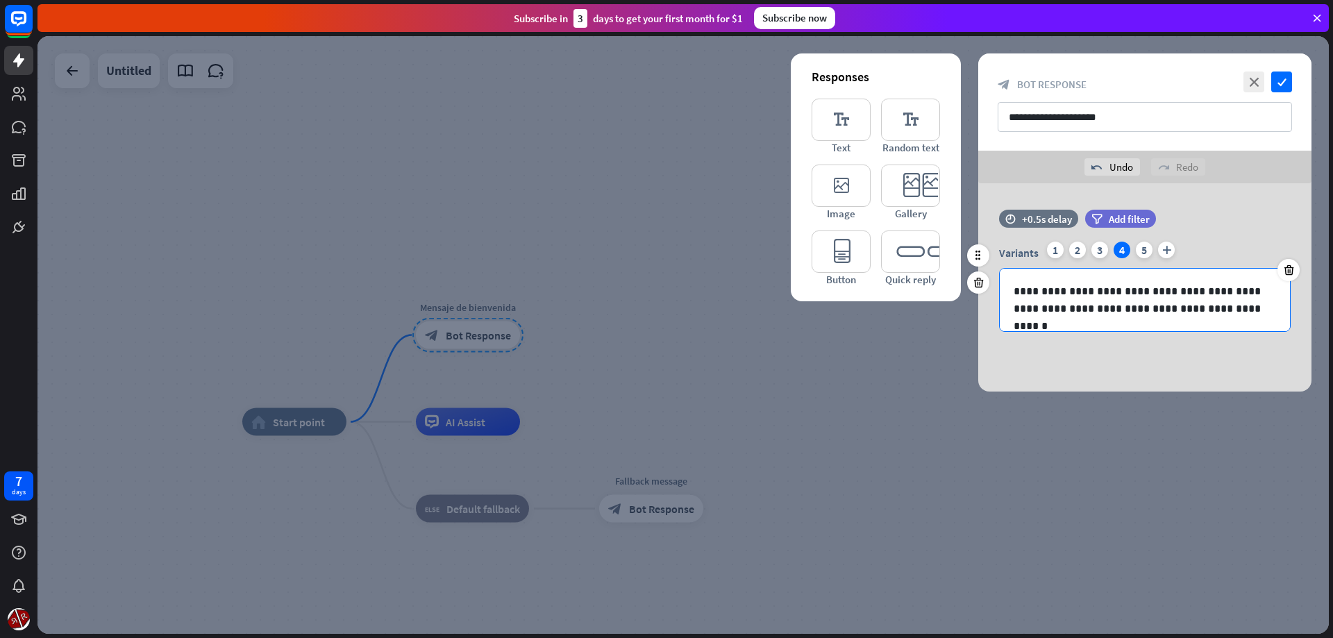
click at [1221, 319] on div "**********" at bounding box center [1145, 300] width 290 height 62
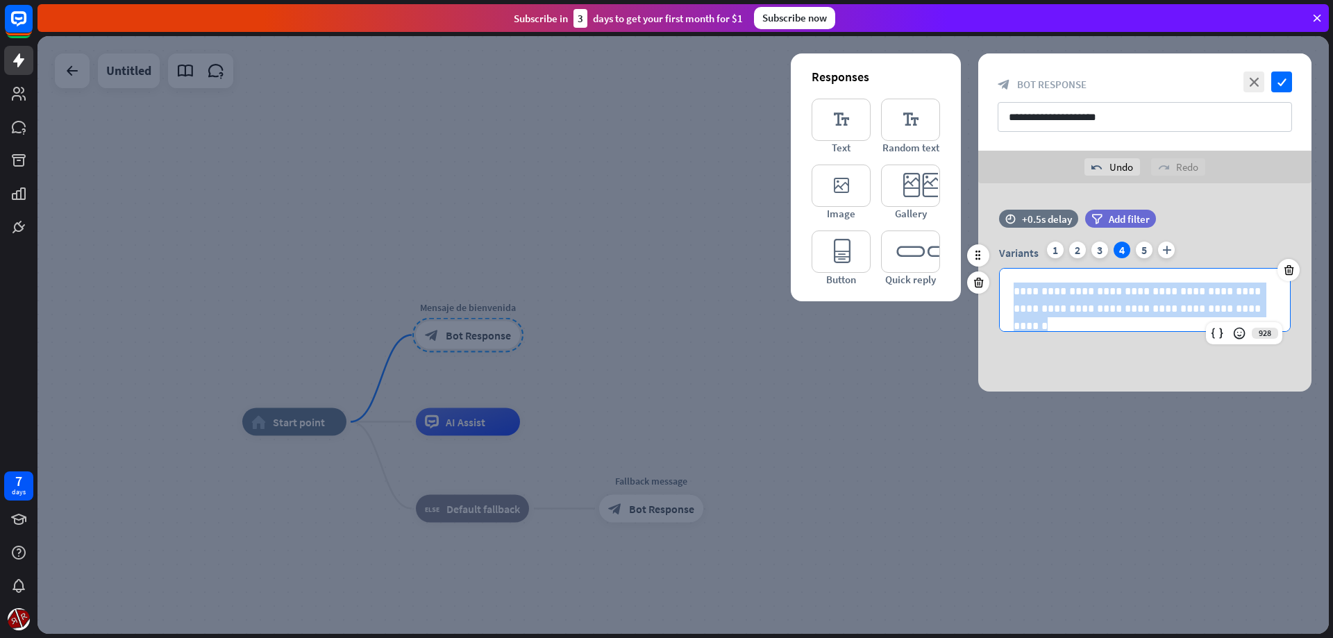
drag, startPoint x: 1218, startPoint y: 311, endPoint x: 995, endPoint y: 282, distance: 225.5
click at [999, 282] on div "**********" at bounding box center [1145, 300] width 292 height 64
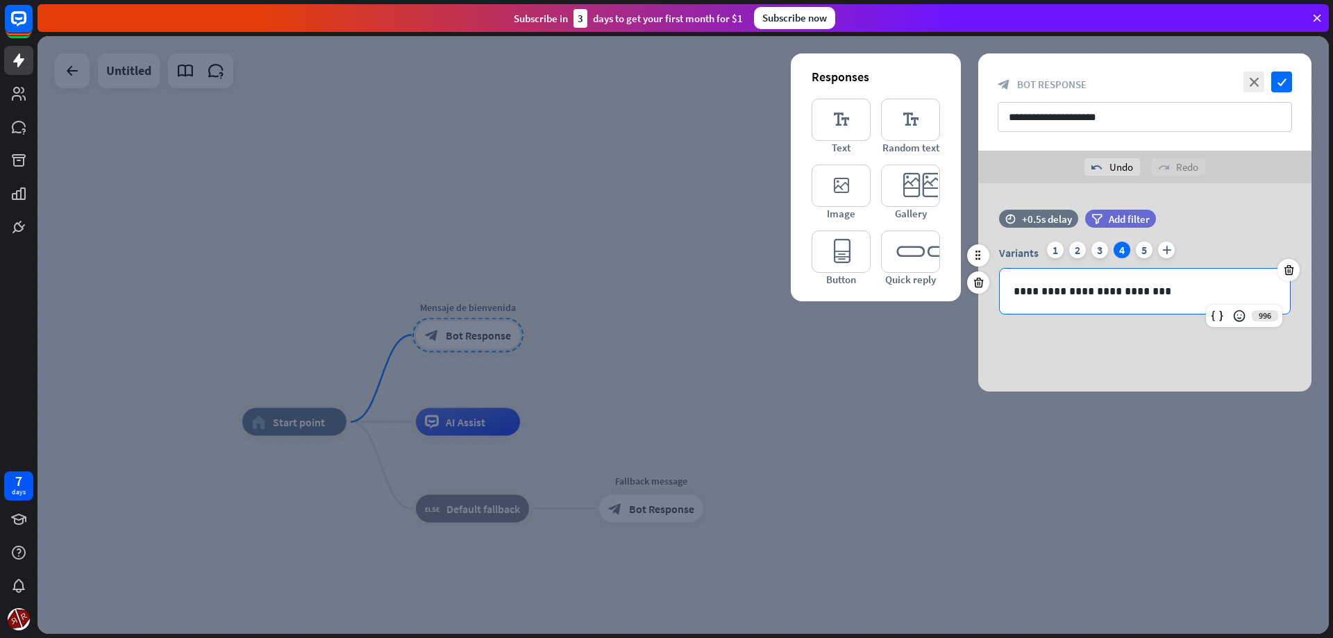
click at [1139, 259] on div "Variants 1 2 3 4 5 plus" at bounding box center [1145, 253] width 292 height 22
click at [1134, 258] on div "Variants 1 2 3 4 5 plus" at bounding box center [1145, 253] width 292 height 22
click at [1141, 255] on div "5" at bounding box center [1144, 250] width 17 height 17
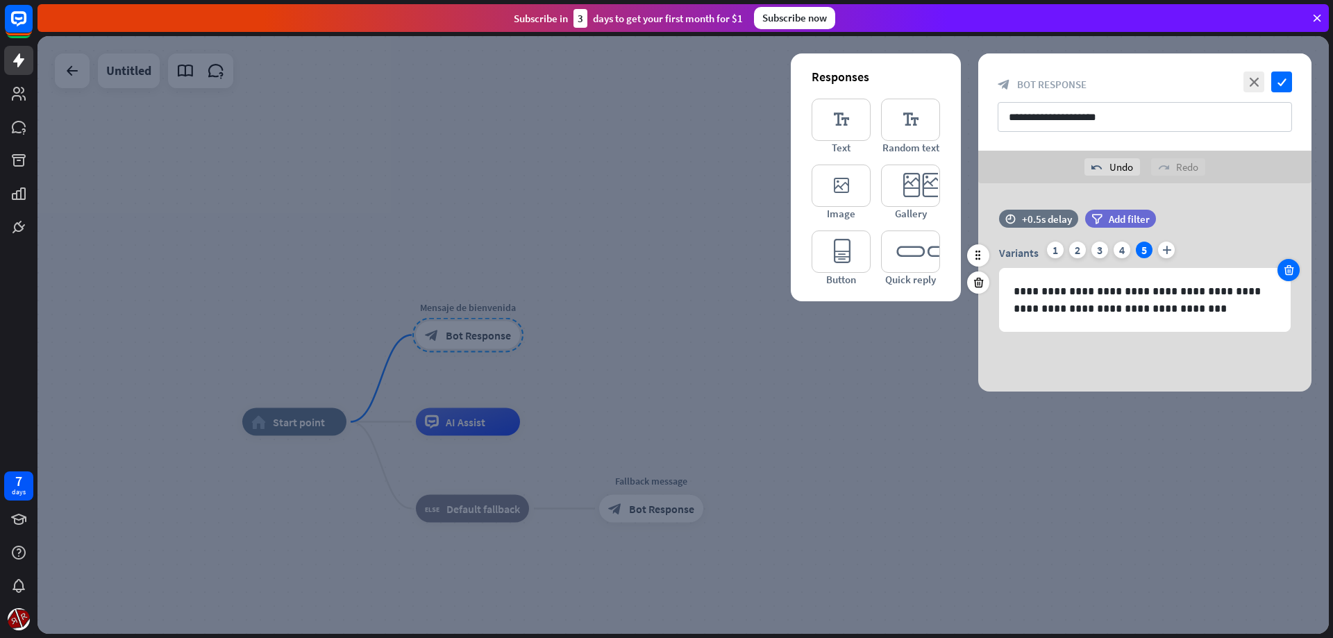
click at [1284, 274] on icon at bounding box center [1288, 270] width 13 height 12
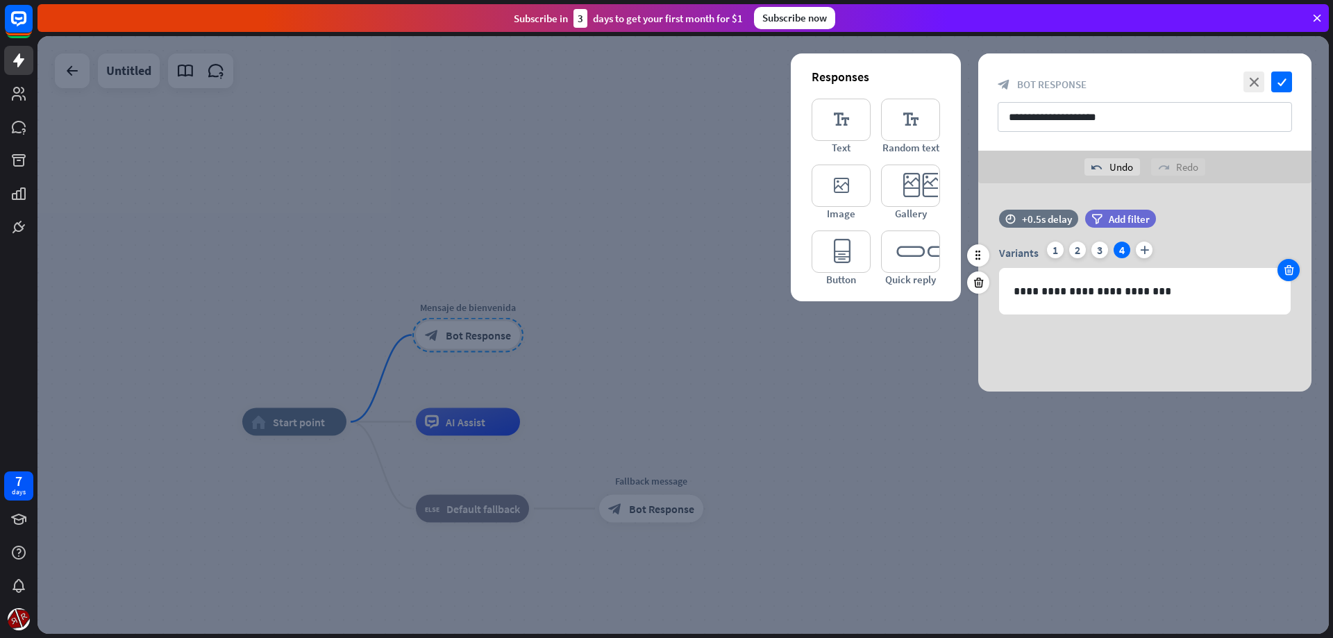
click at [1284, 274] on icon at bounding box center [1288, 270] width 13 height 12
click at [1282, 90] on icon "check" at bounding box center [1281, 82] width 21 height 21
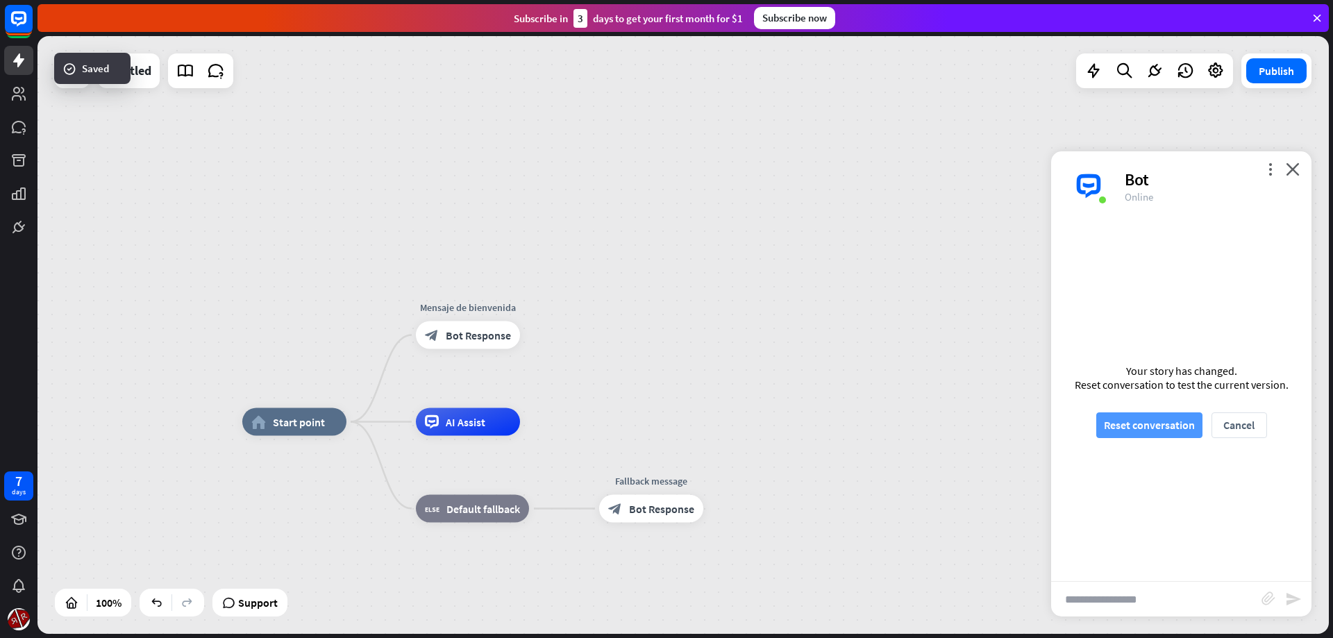
click at [1162, 418] on button "Reset conversation" at bounding box center [1149, 425] width 106 height 26
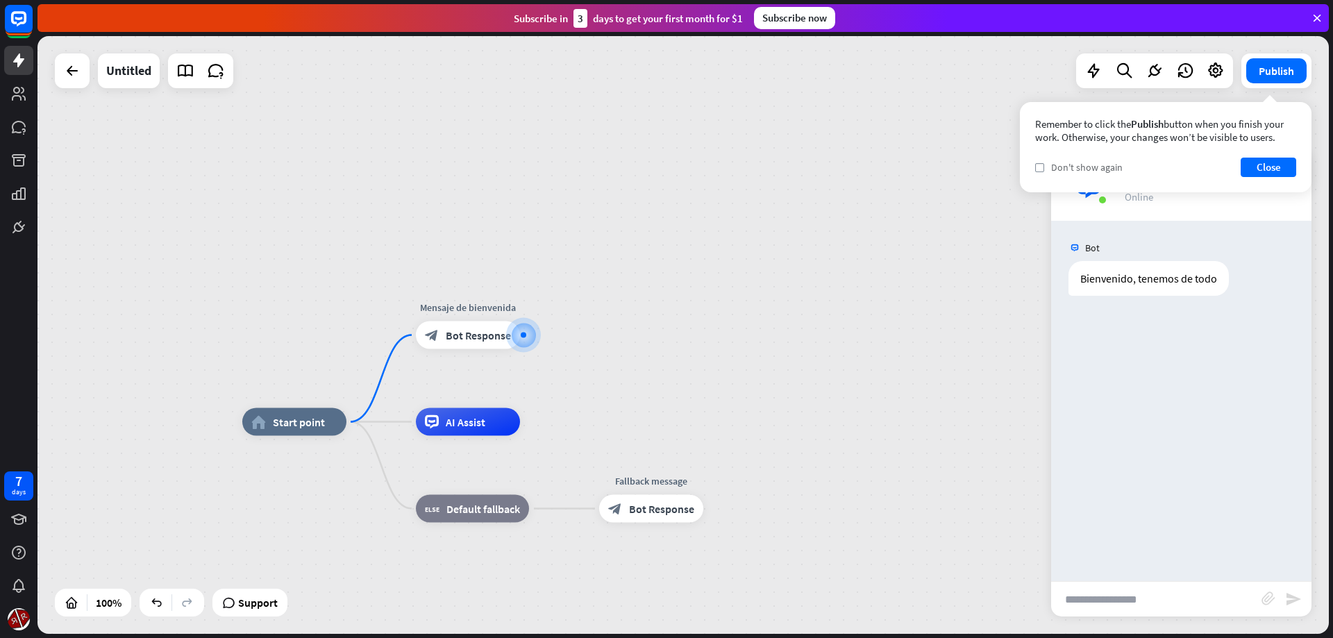
click at [1091, 165] on span "Don't show again" at bounding box center [1087, 167] width 72 height 12
click at [1250, 165] on button "Close" at bounding box center [1269, 167] width 56 height 19
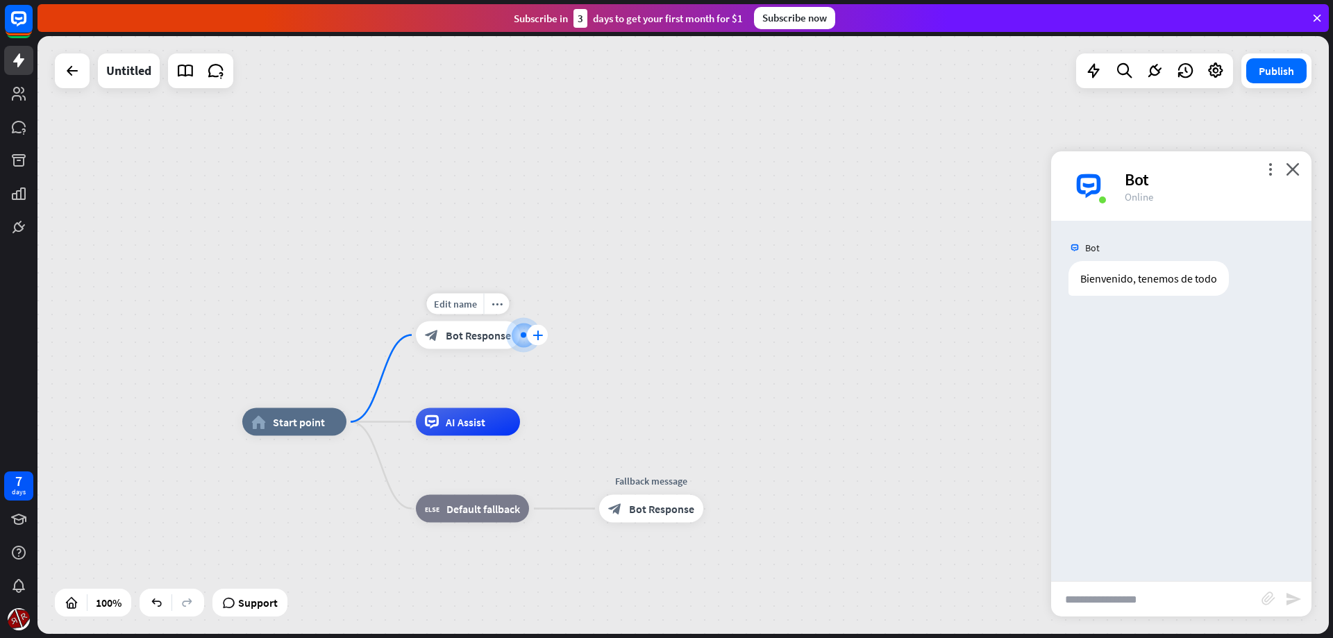
click at [535, 338] on icon "plus" at bounding box center [538, 335] width 10 height 10
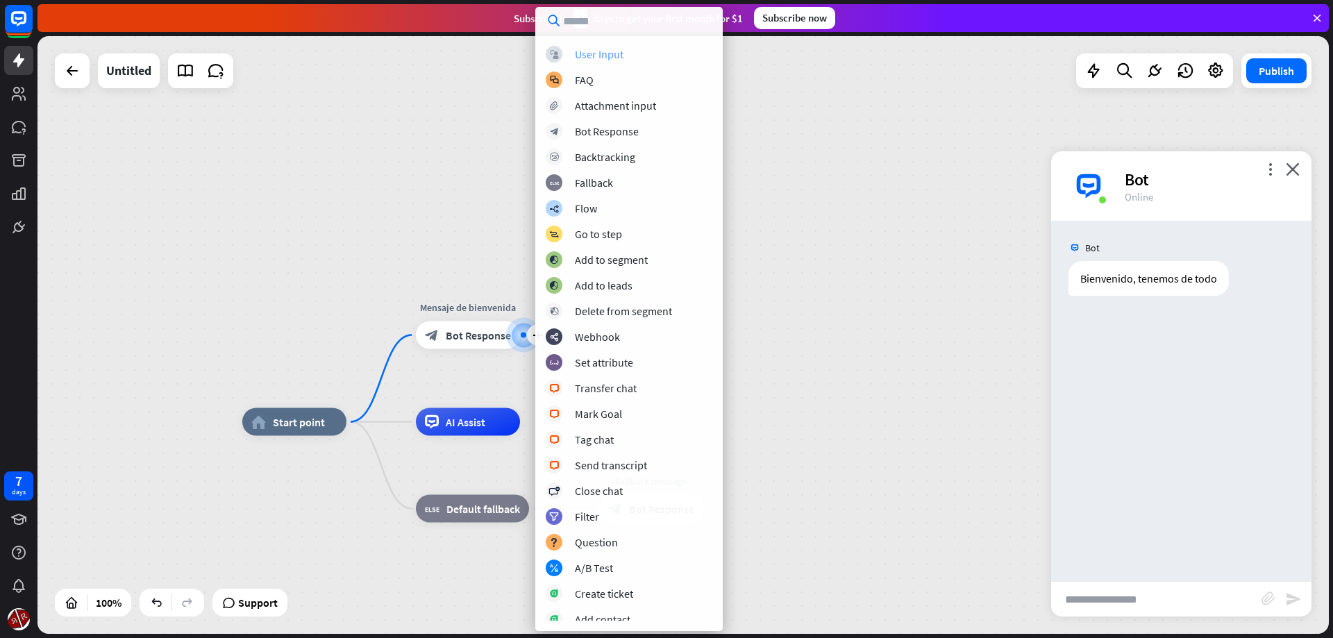
click at [629, 52] on div "block_user_input User Input" at bounding box center [629, 54] width 167 height 17
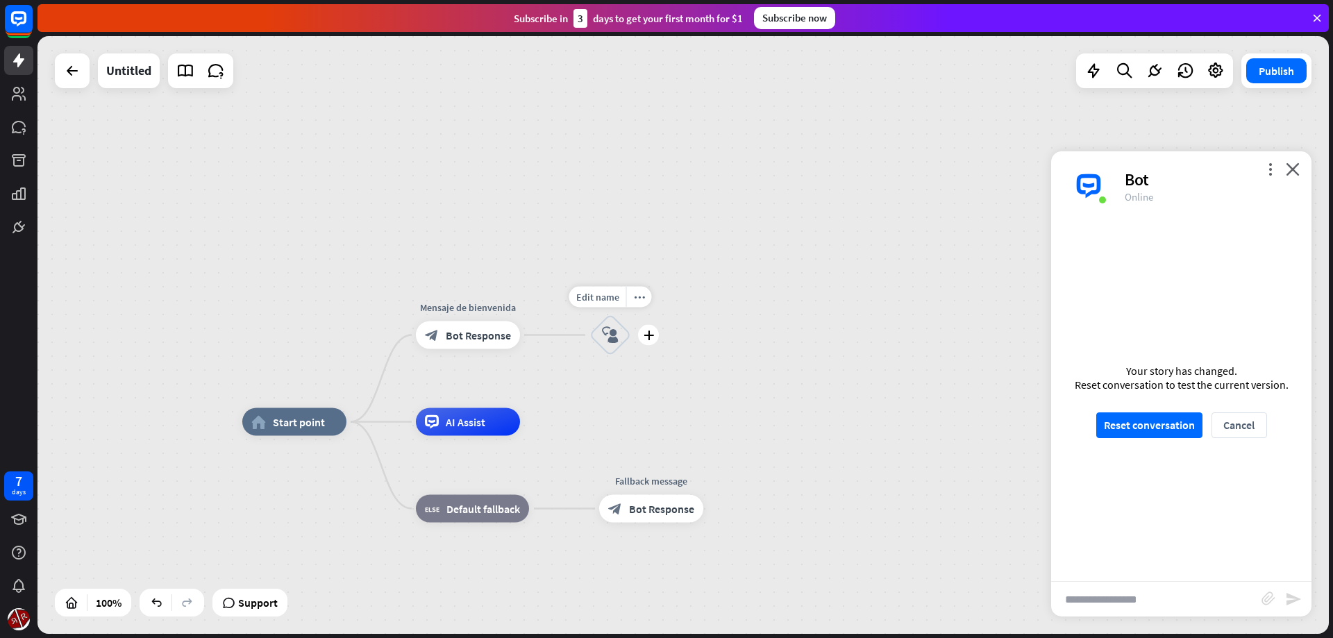
click at [607, 330] on icon "block_user_input" at bounding box center [610, 335] width 17 height 17
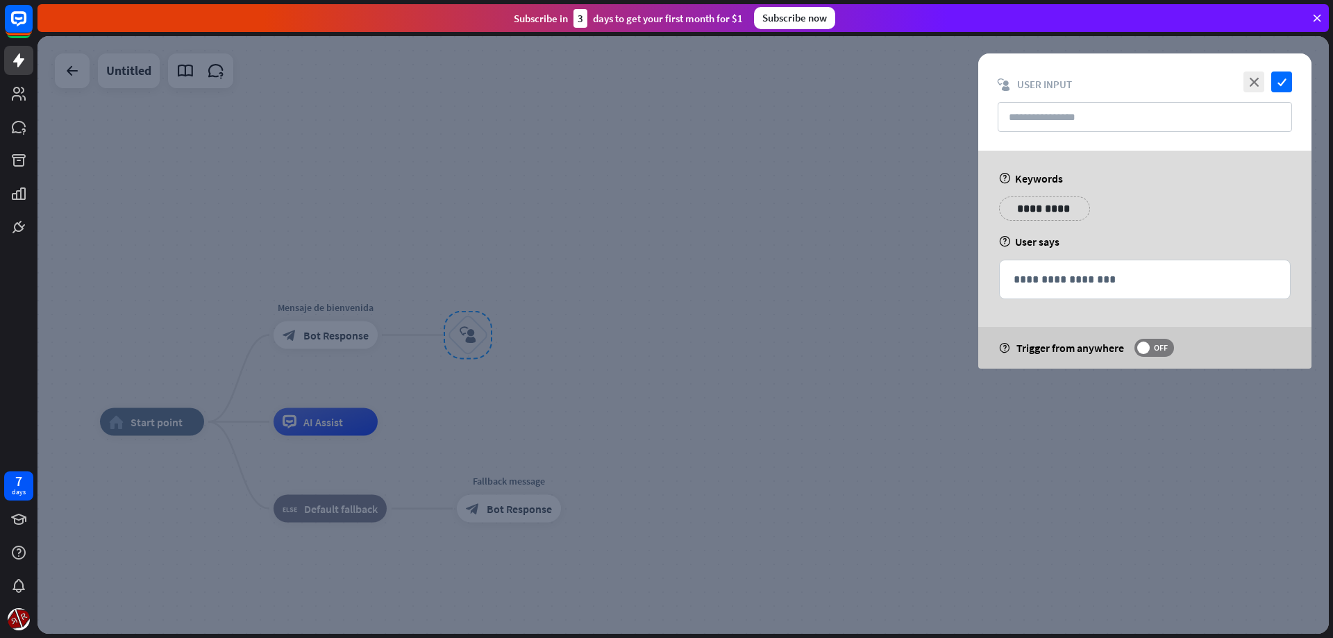
click at [1064, 205] on p "**********" at bounding box center [1044, 208] width 70 height 17
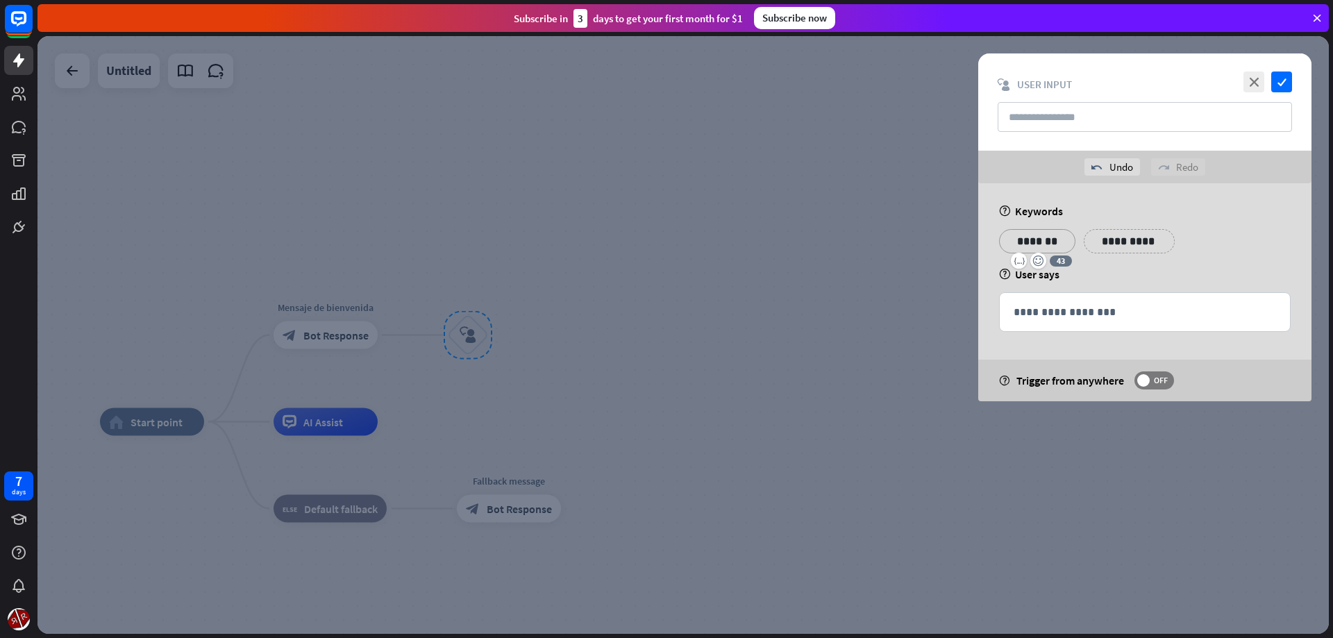
click at [1129, 244] on p "**********" at bounding box center [1129, 241] width 70 height 17
click at [1143, 235] on p "**********" at bounding box center [1134, 241] width 80 height 17
click at [1102, 311] on p "**********" at bounding box center [1145, 311] width 262 height 17
click at [1282, 78] on icon "check" at bounding box center [1281, 82] width 21 height 21
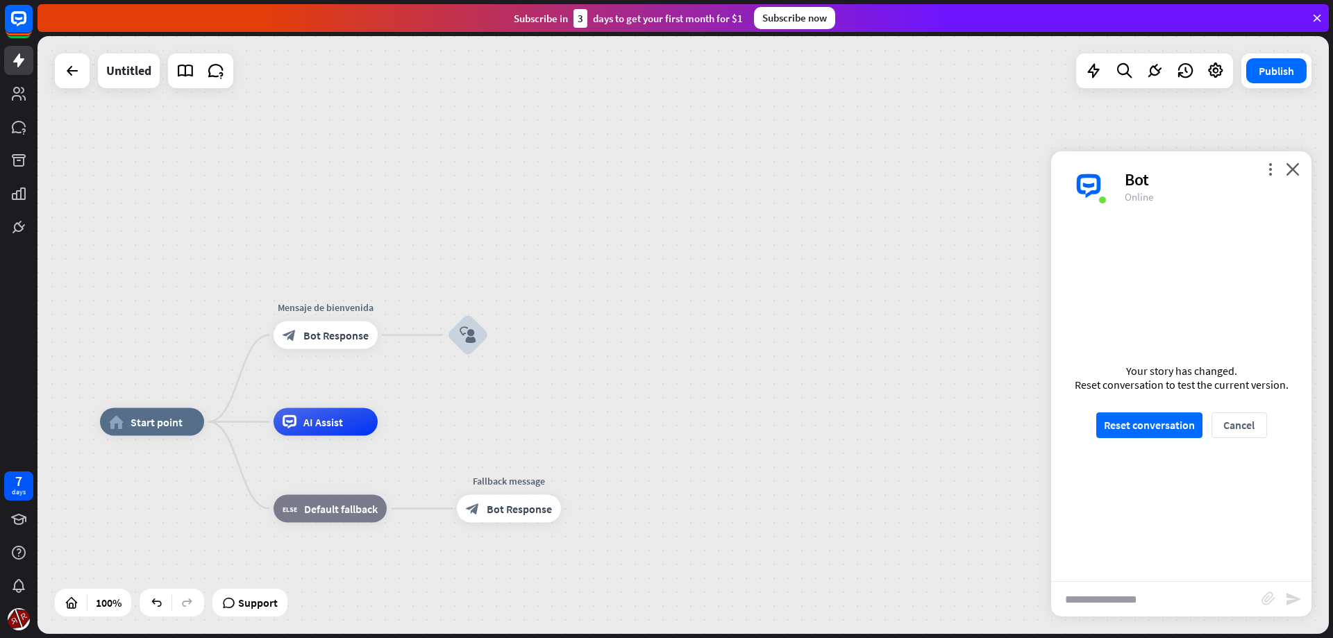
click at [1091, 420] on div "Your story has changed. Reset conversation to test the current version. Reset c…" at bounding box center [1181, 401] width 260 height 360
click at [1114, 422] on button "Reset conversation" at bounding box center [1149, 425] width 106 height 26
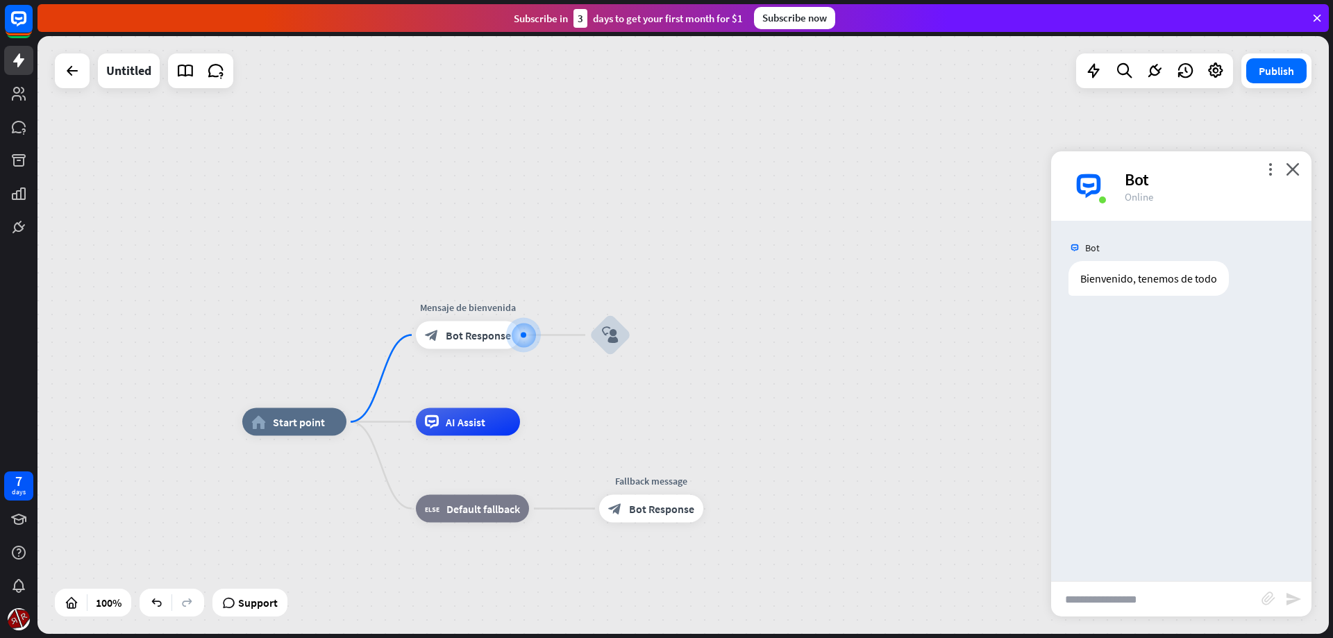
click at [1131, 600] on input "text" at bounding box center [1156, 599] width 210 height 35
type input "****"
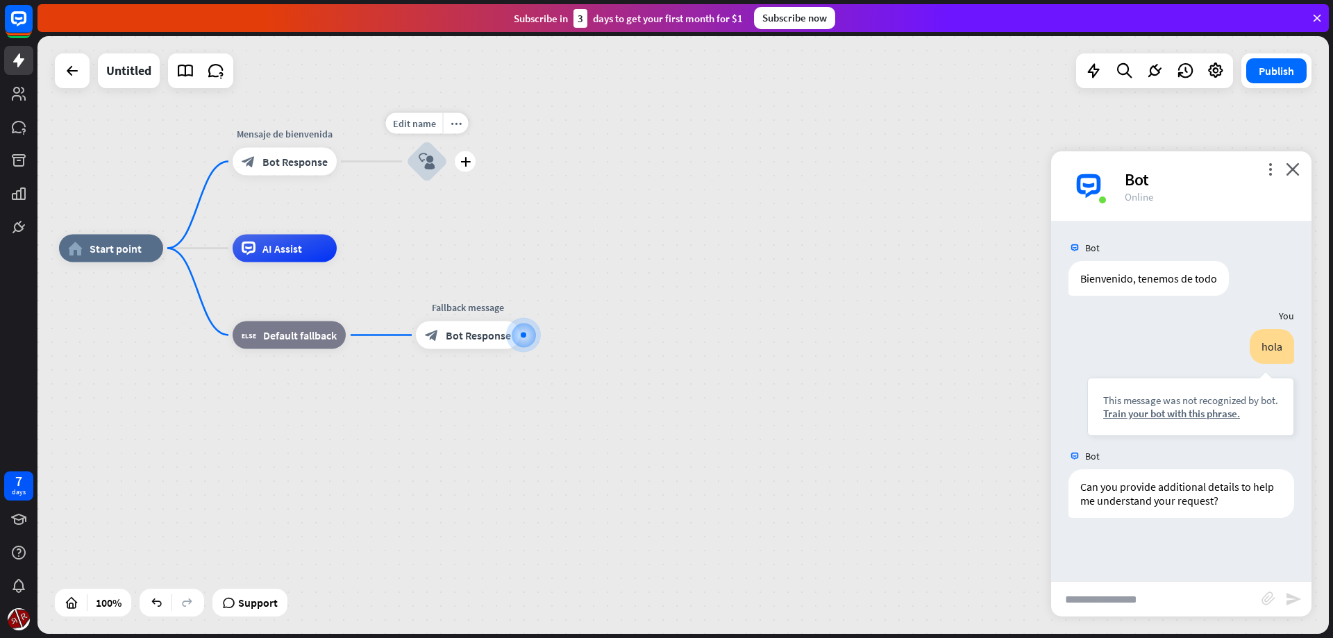
click at [434, 156] on icon "block_user_input" at bounding box center [427, 161] width 17 height 17
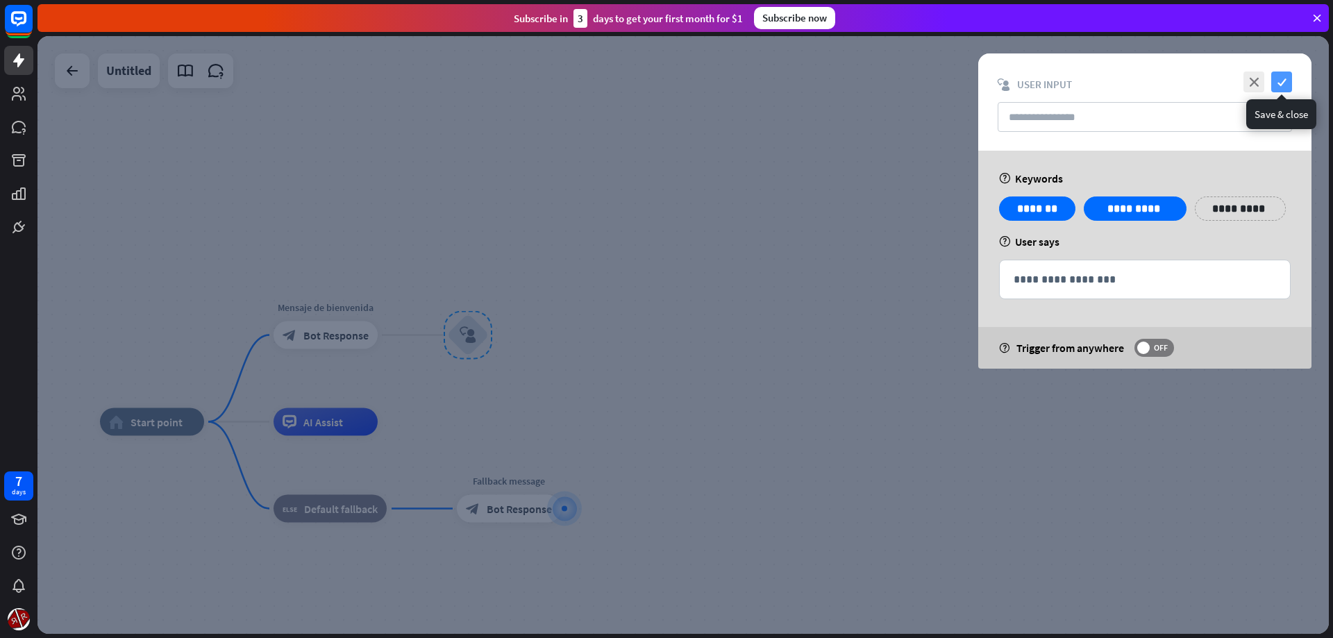
click at [1285, 76] on icon "check" at bounding box center [1281, 82] width 21 height 21
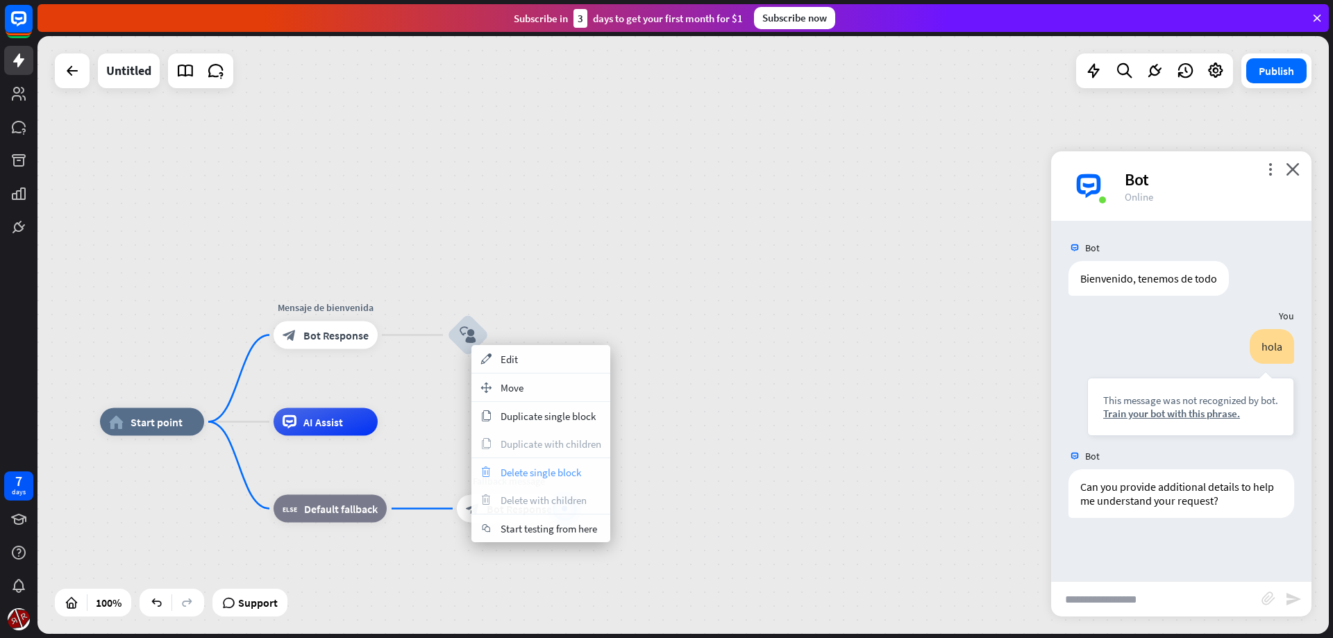
click at [528, 467] on span "Delete single block" at bounding box center [541, 472] width 81 height 13
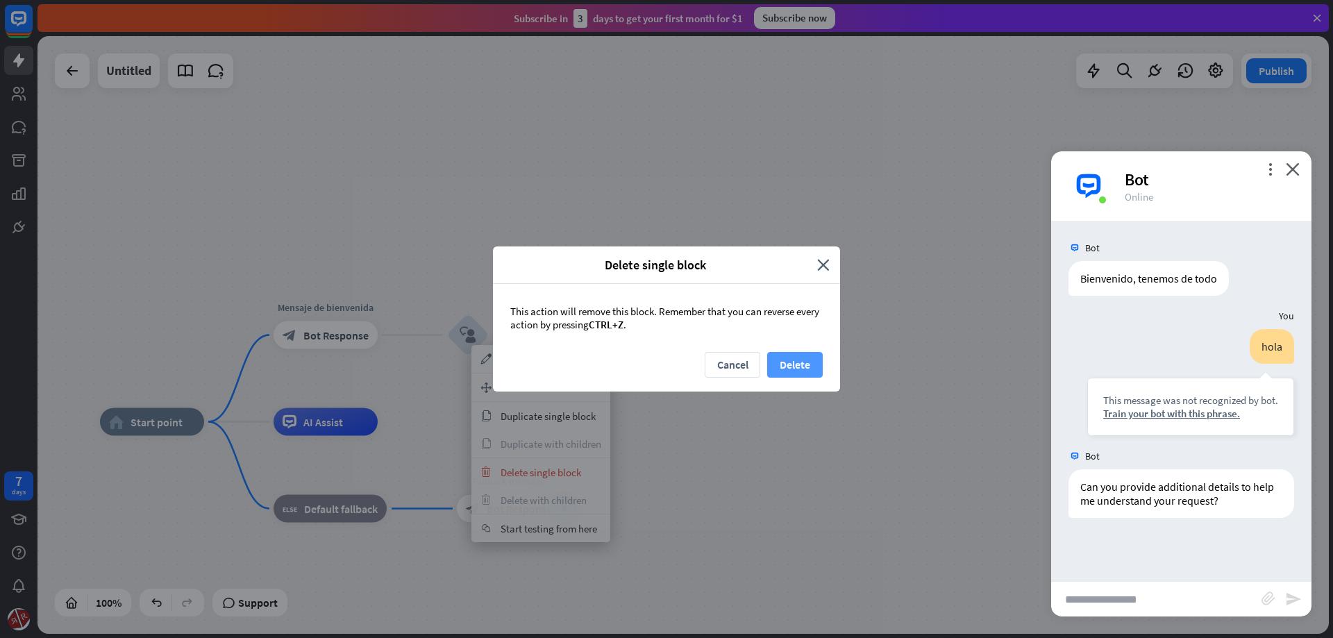
click at [773, 369] on button "Delete" at bounding box center [795, 365] width 56 height 26
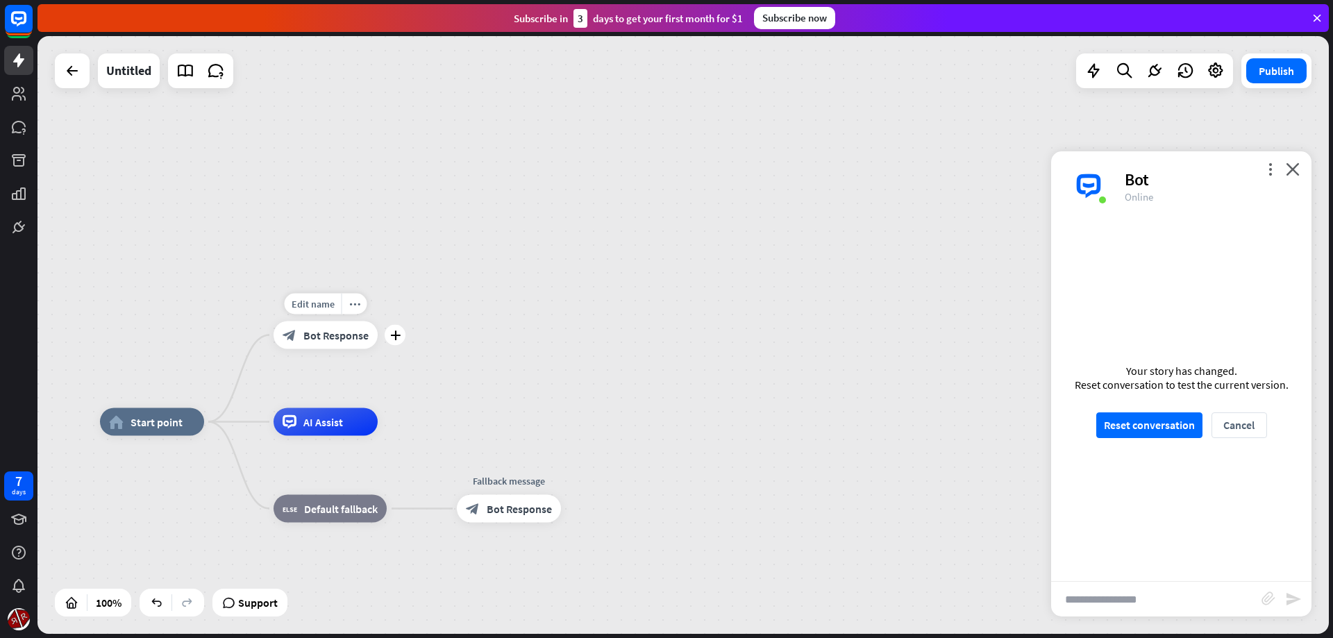
click at [333, 337] on span "Bot Response" at bounding box center [335, 335] width 65 height 14
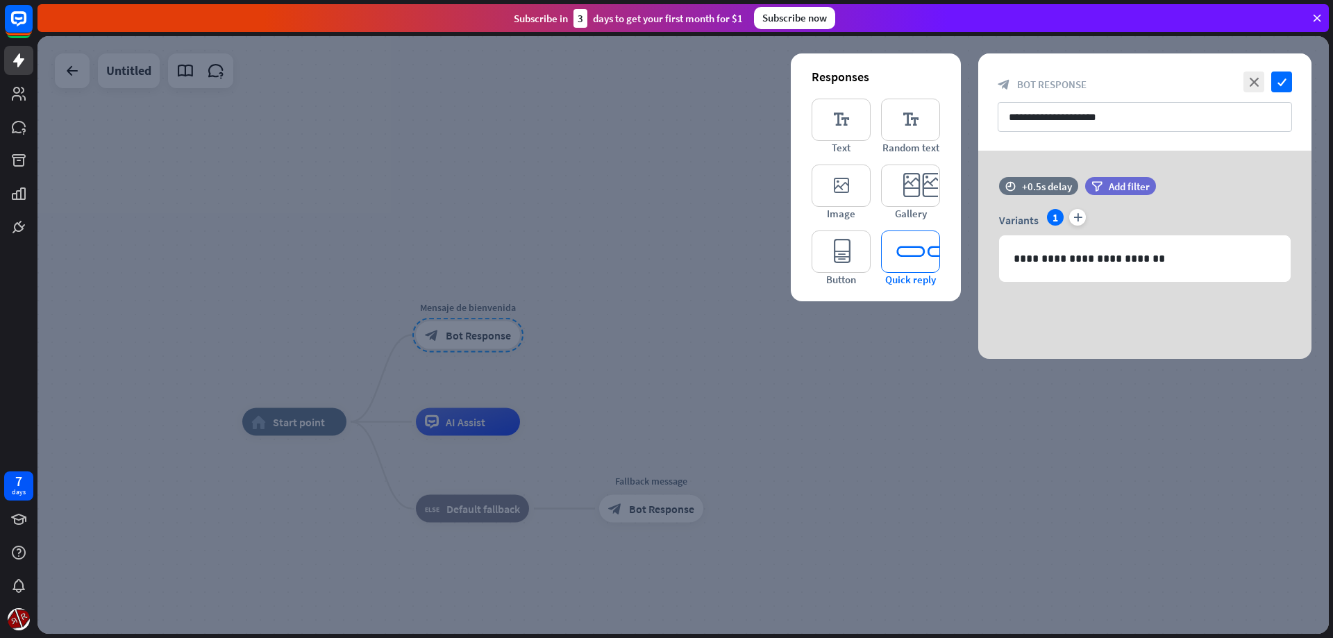
click at [907, 261] on icon "editor_quick_replies" at bounding box center [910, 252] width 59 height 42
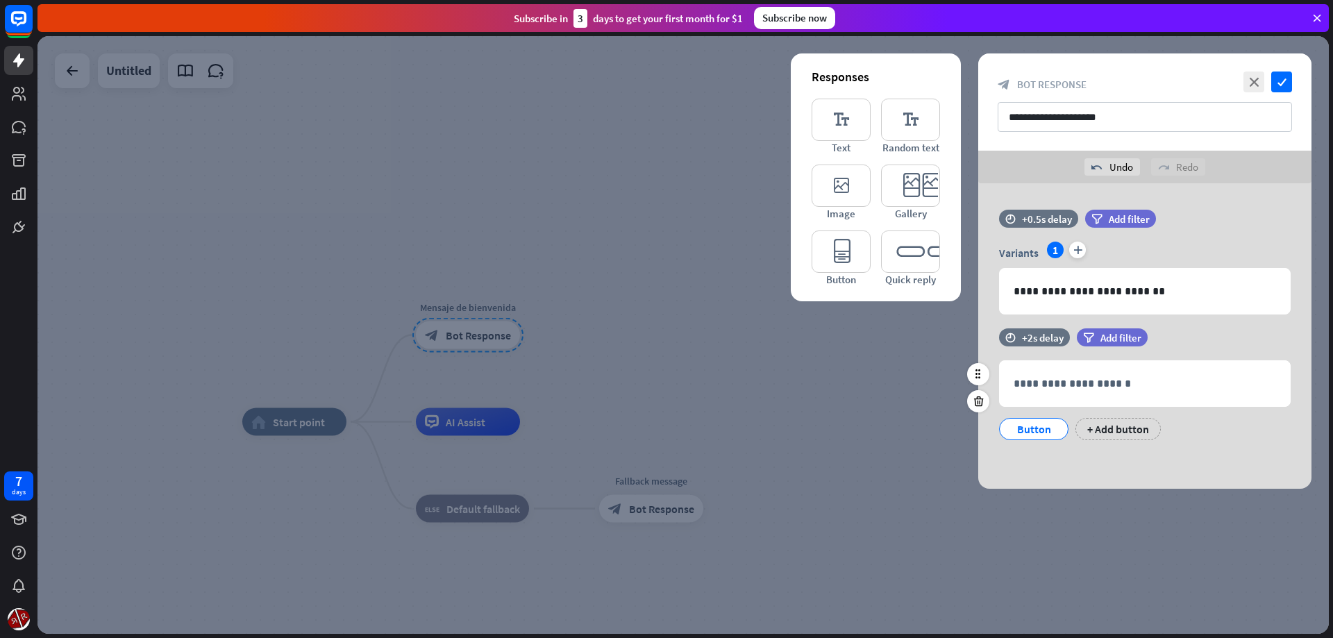
click at [1008, 434] on div "Button" at bounding box center [1033, 429] width 69 height 22
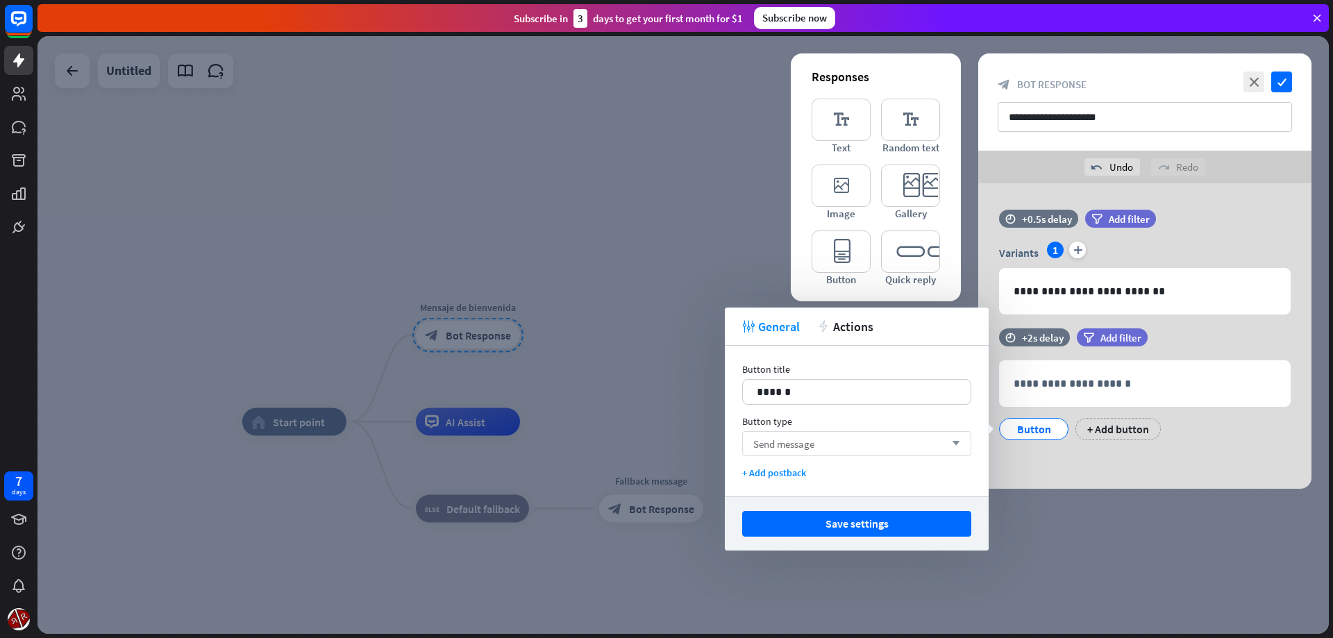
click at [869, 439] on div "Send message arrow_down" at bounding box center [856, 443] width 229 height 25
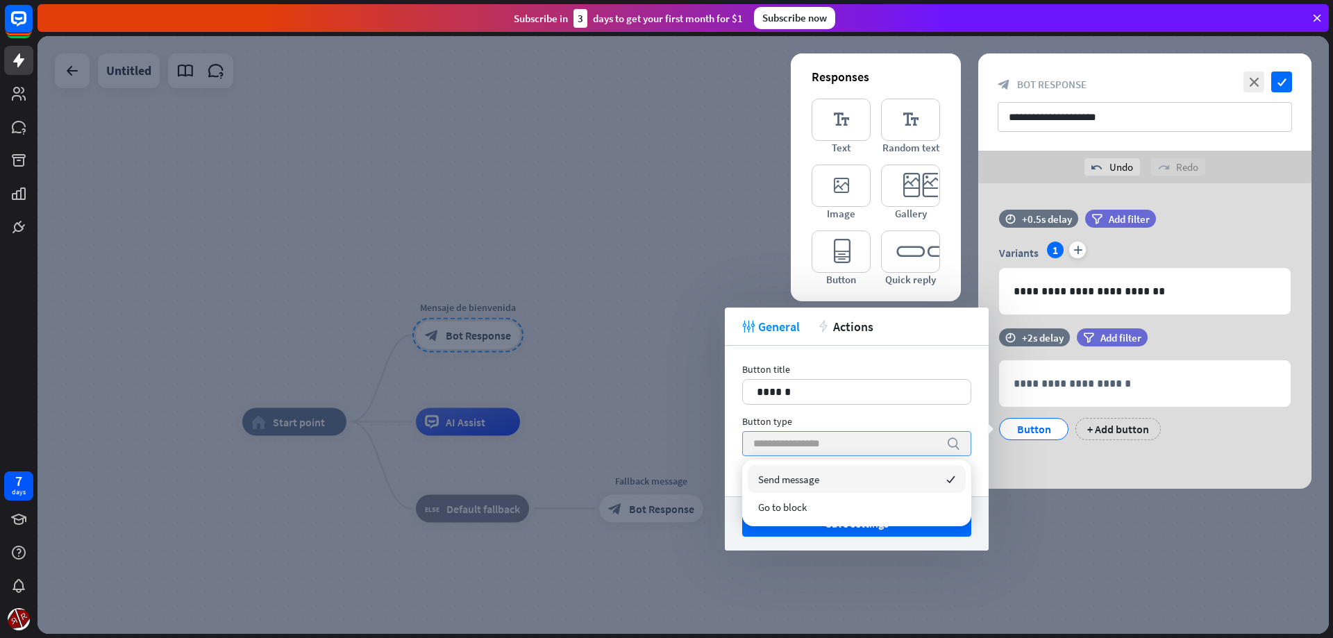
click at [869, 439] on input "search" at bounding box center [846, 444] width 186 height 24
click at [855, 421] on div "Button type" at bounding box center [856, 421] width 229 height 12
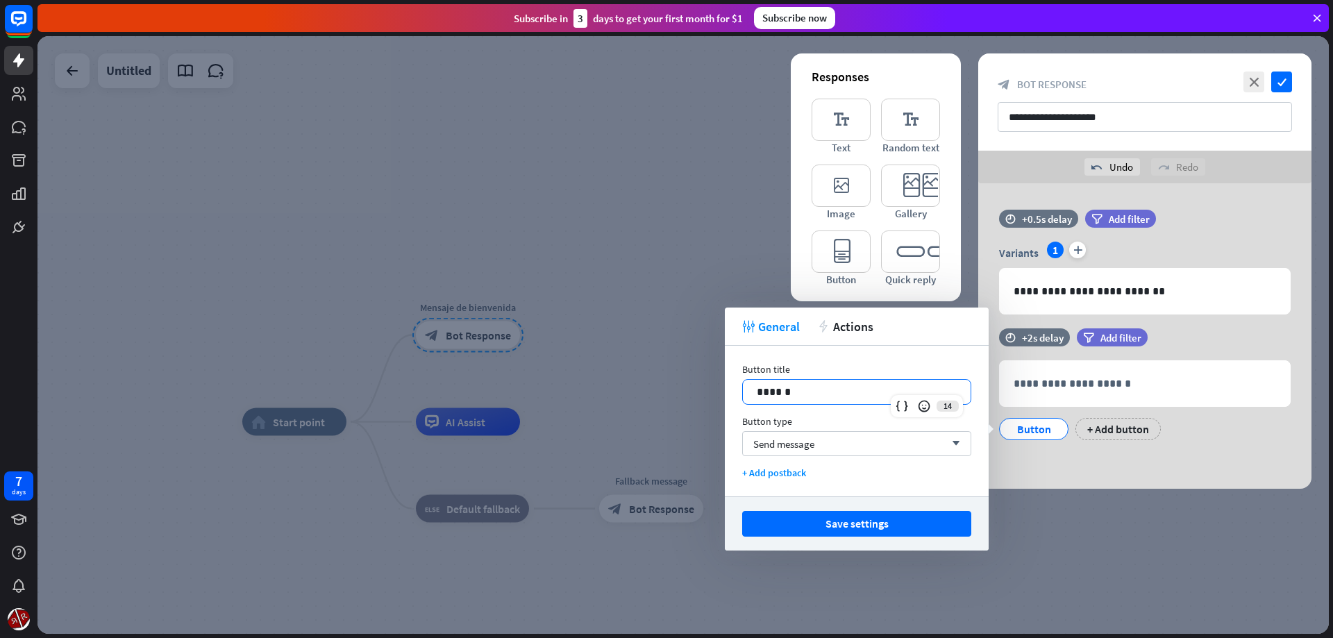
click at [860, 389] on p "******" at bounding box center [857, 391] width 200 height 17
drag, startPoint x: 739, startPoint y: 398, endPoint x: 729, endPoint y: 398, distance: 9.7
click at [742, 398] on div "******" at bounding box center [856, 392] width 229 height 26
click at [804, 447] on span "Send message" at bounding box center [783, 443] width 61 height 13
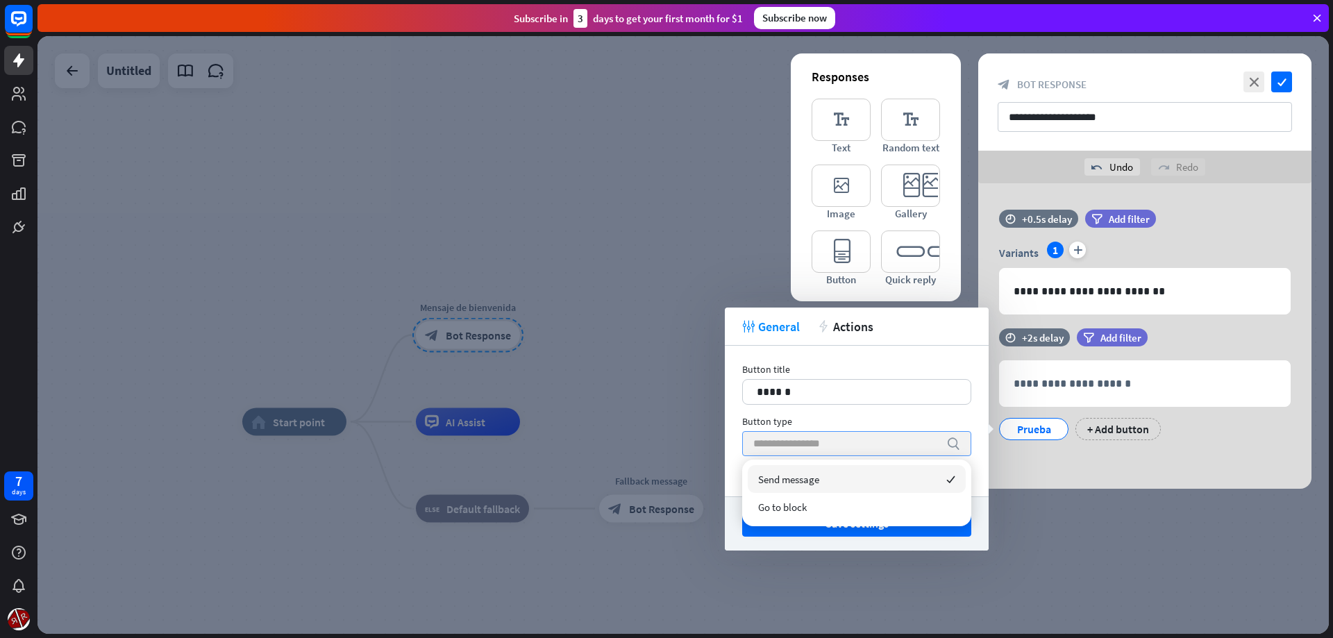
click at [806, 447] on input "search" at bounding box center [846, 444] width 186 height 24
click at [730, 424] on div "Button title 14 ****** Button type search + Add postback" at bounding box center [857, 421] width 264 height 151
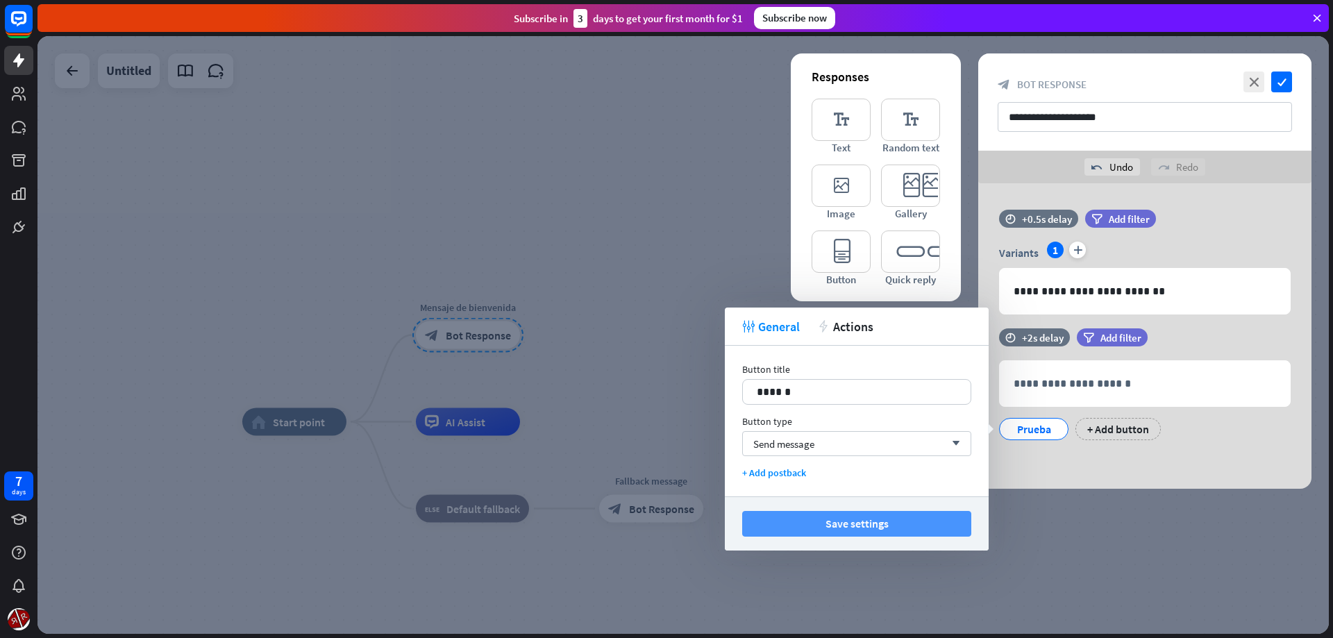
click at [824, 531] on button "Save settings" at bounding box center [856, 524] width 229 height 26
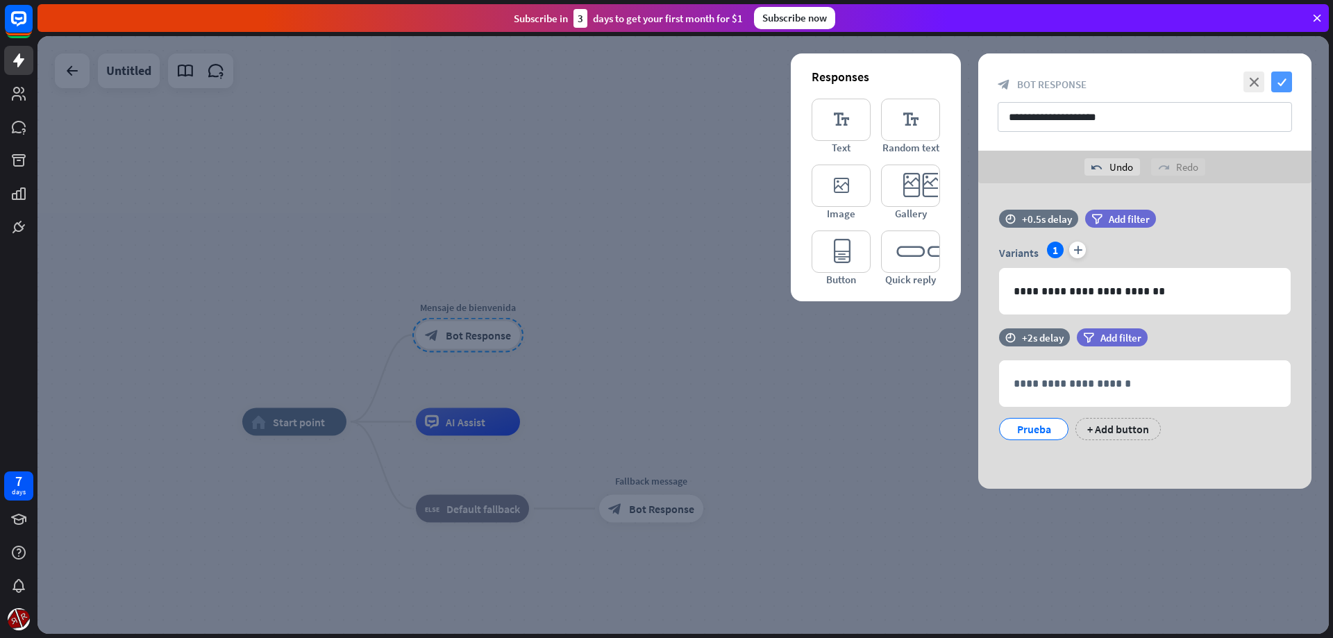
click at [1281, 85] on icon "check" at bounding box center [1281, 82] width 21 height 21
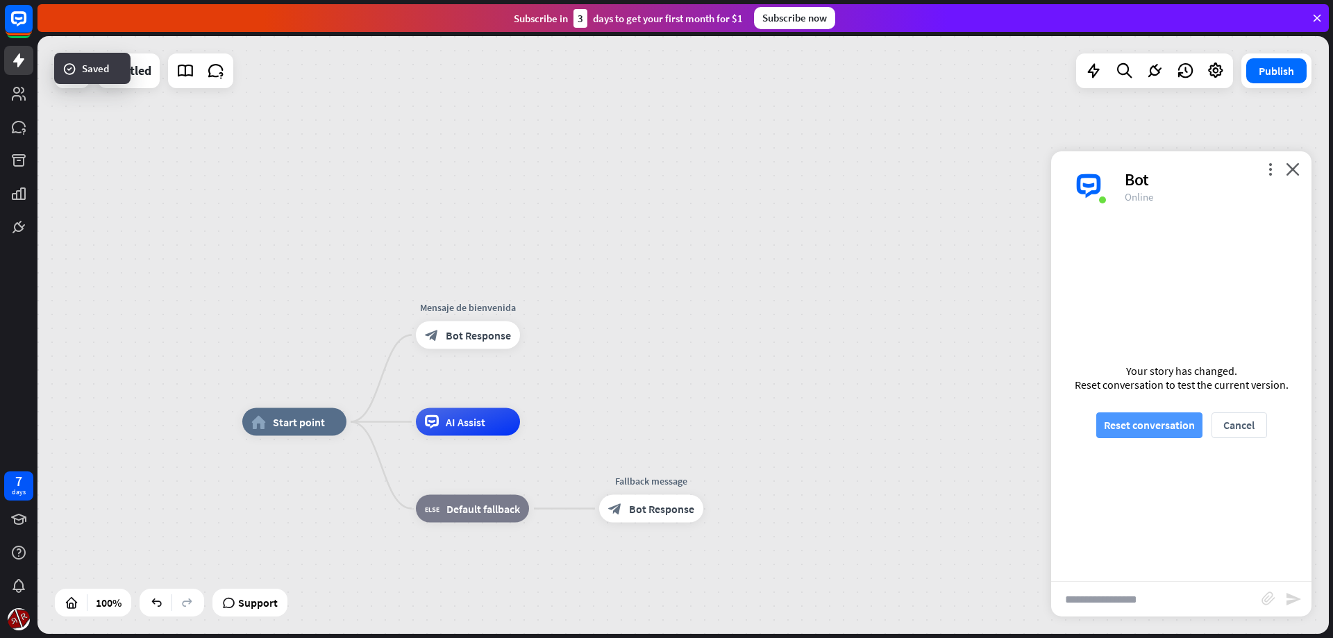
click at [1146, 435] on button "Reset conversation" at bounding box center [1149, 425] width 106 height 26
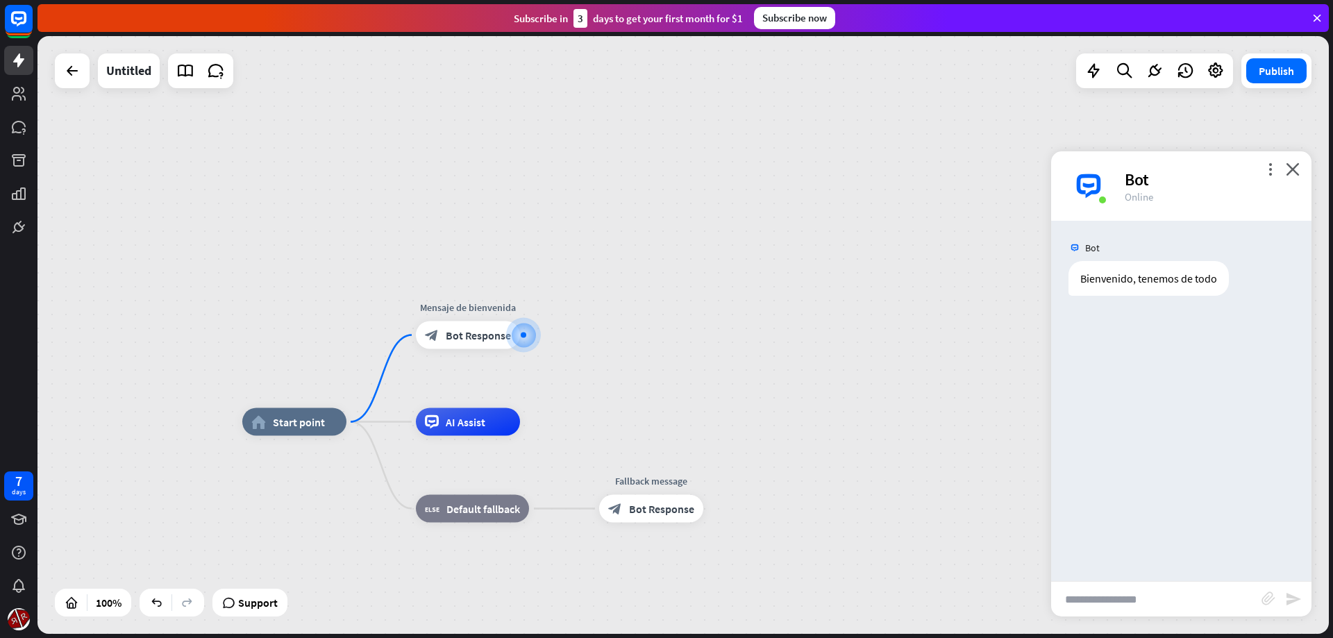
click at [1204, 603] on input "text" at bounding box center [1156, 599] width 210 height 35
click at [1105, 596] on input "text" at bounding box center [1156, 599] width 210 height 35
click at [1147, 271] on div "Bienvenido, tenemos de todo" at bounding box center [1148, 278] width 160 height 35
click at [478, 344] on div "block_bot_response Bot Response" at bounding box center [468, 335] width 104 height 28
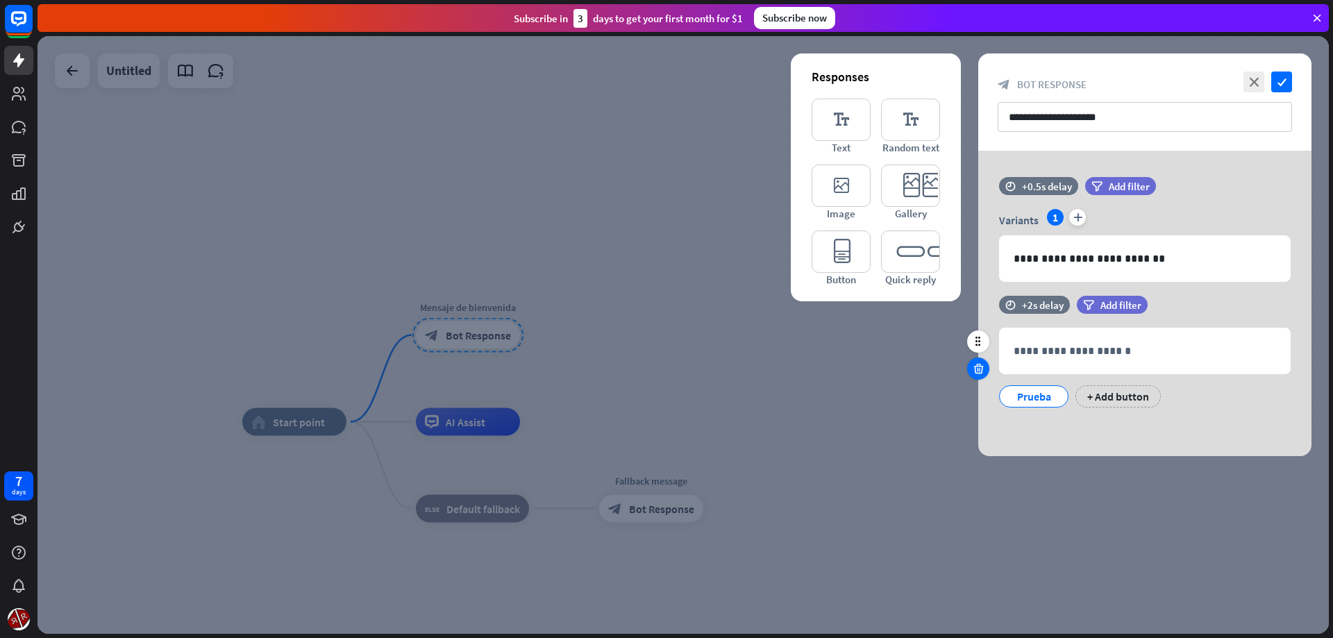
click at [982, 371] on icon at bounding box center [978, 368] width 13 height 12
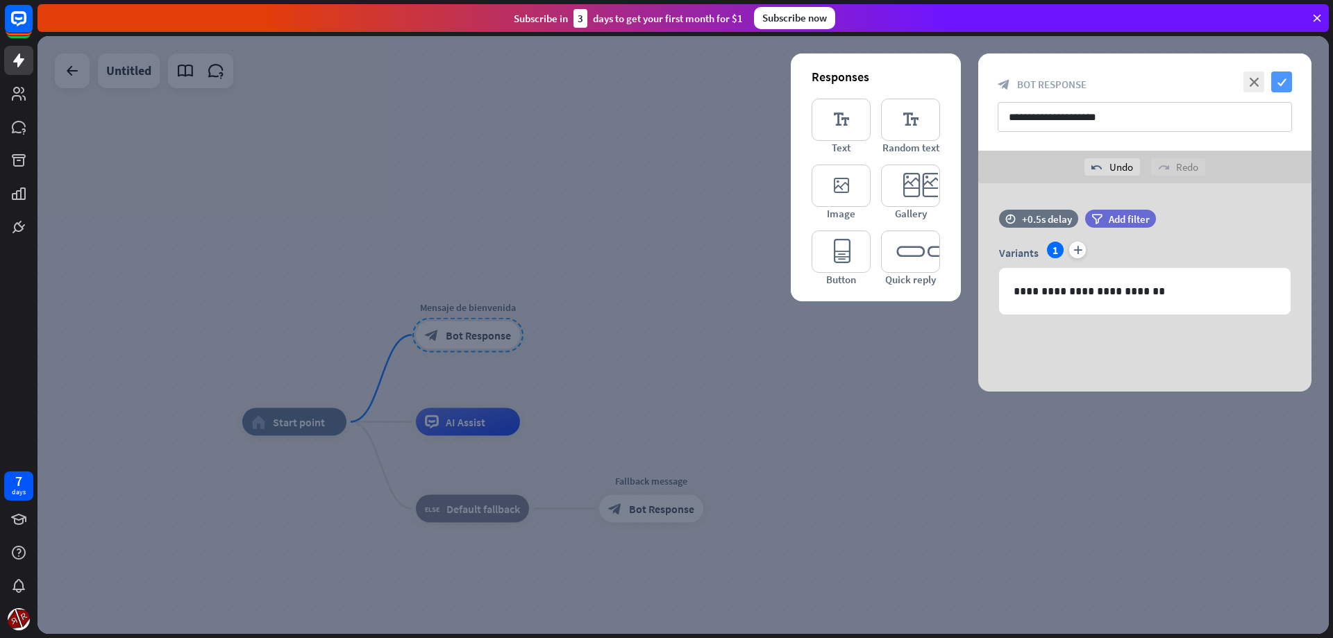
click at [1287, 87] on icon "check" at bounding box center [1281, 82] width 21 height 21
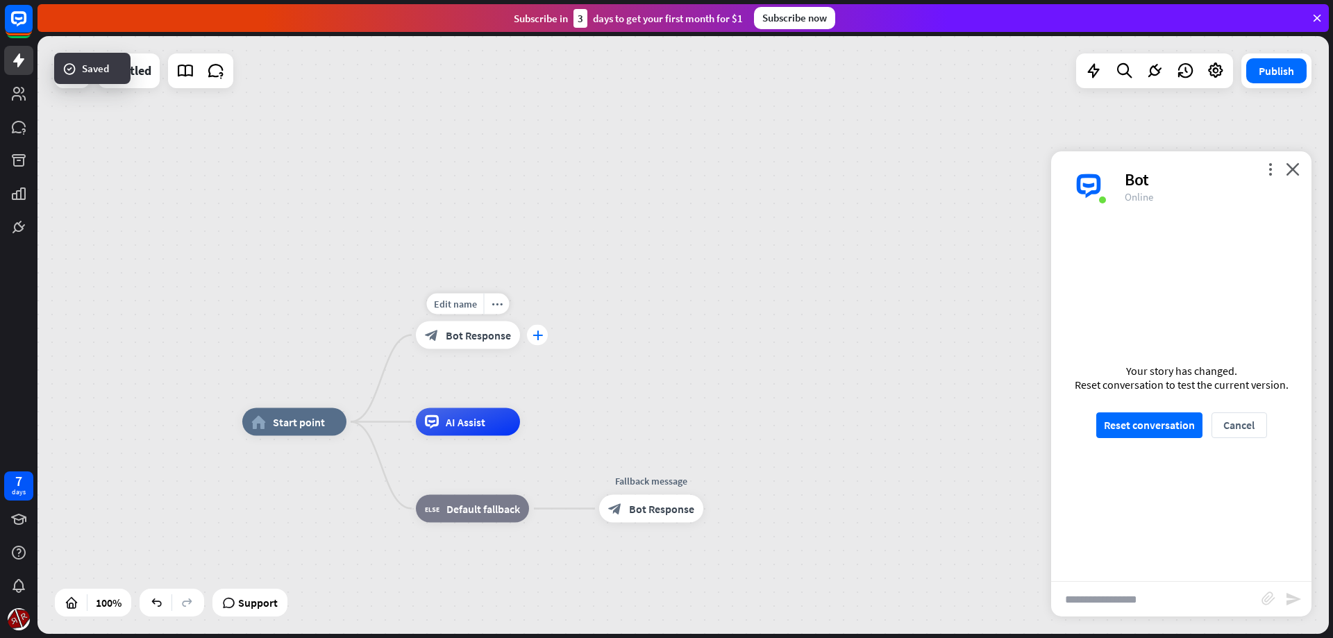
click at [541, 343] on div "plus" at bounding box center [537, 335] width 21 height 21
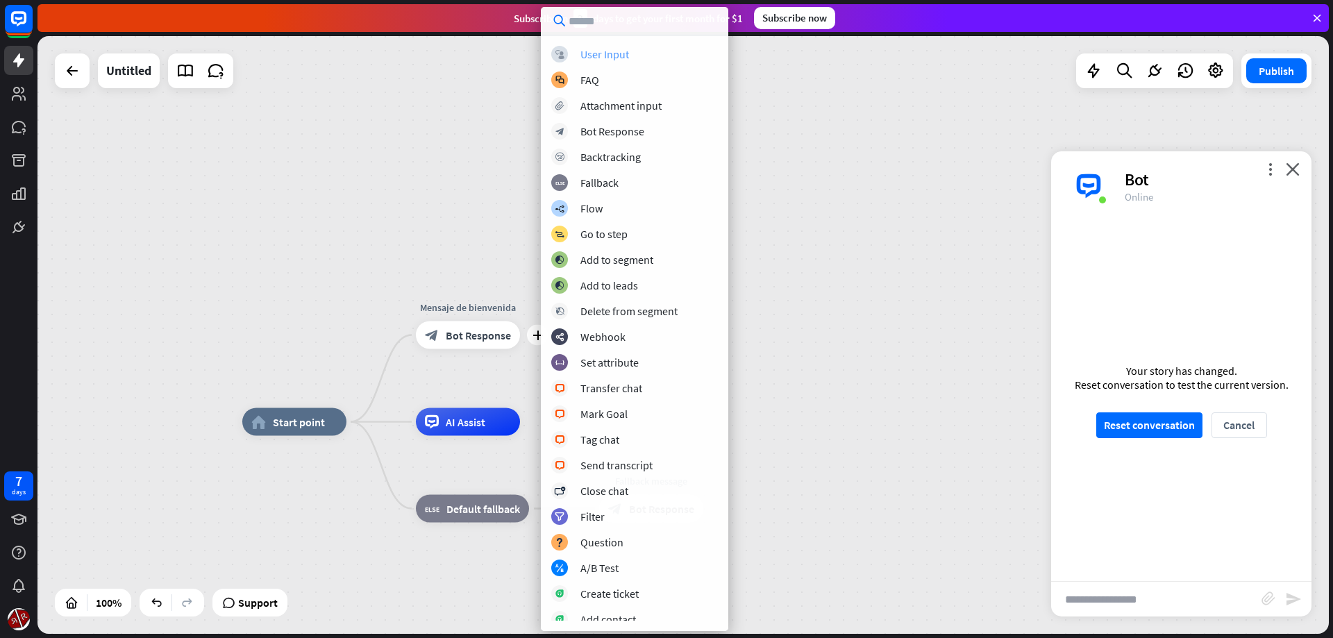
click at [607, 58] on div "User Input" at bounding box center [604, 54] width 49 height 14
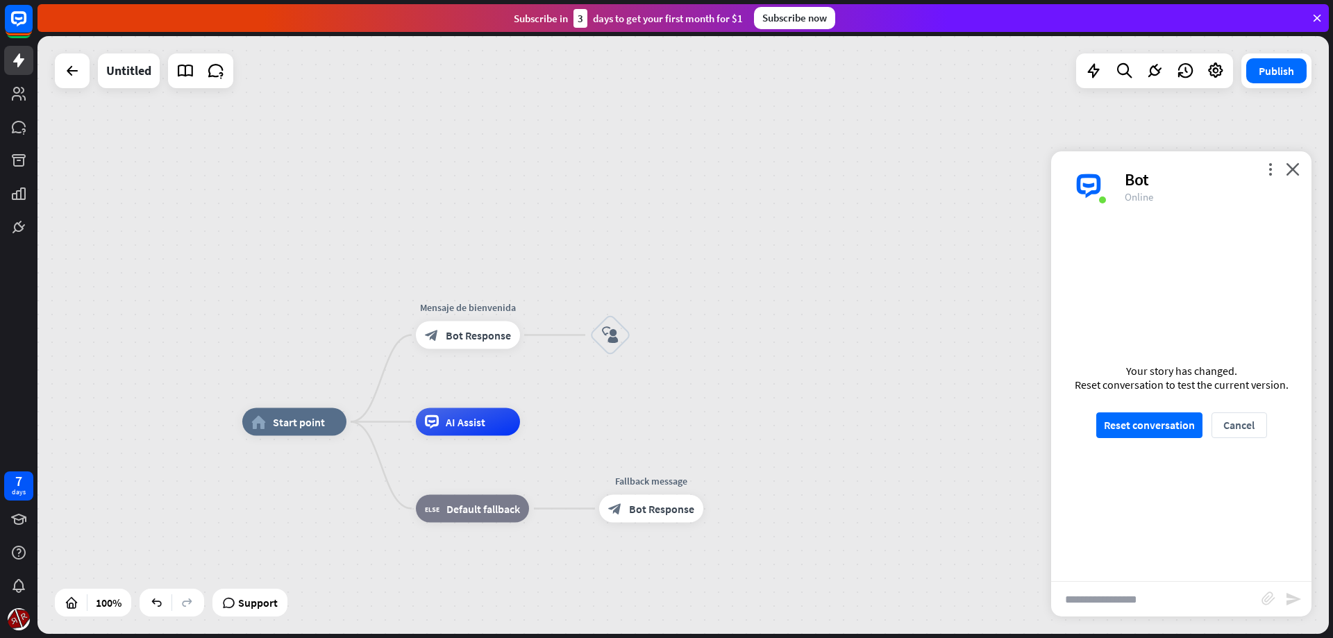
click at [631, 328] on div "Edit name more_horiz block_user_input" at bounding box center [610, 336] width 42 height 42
click at [613, 327] on icon "block_user_input" at bounding box center [610, 335] width 17 height 17
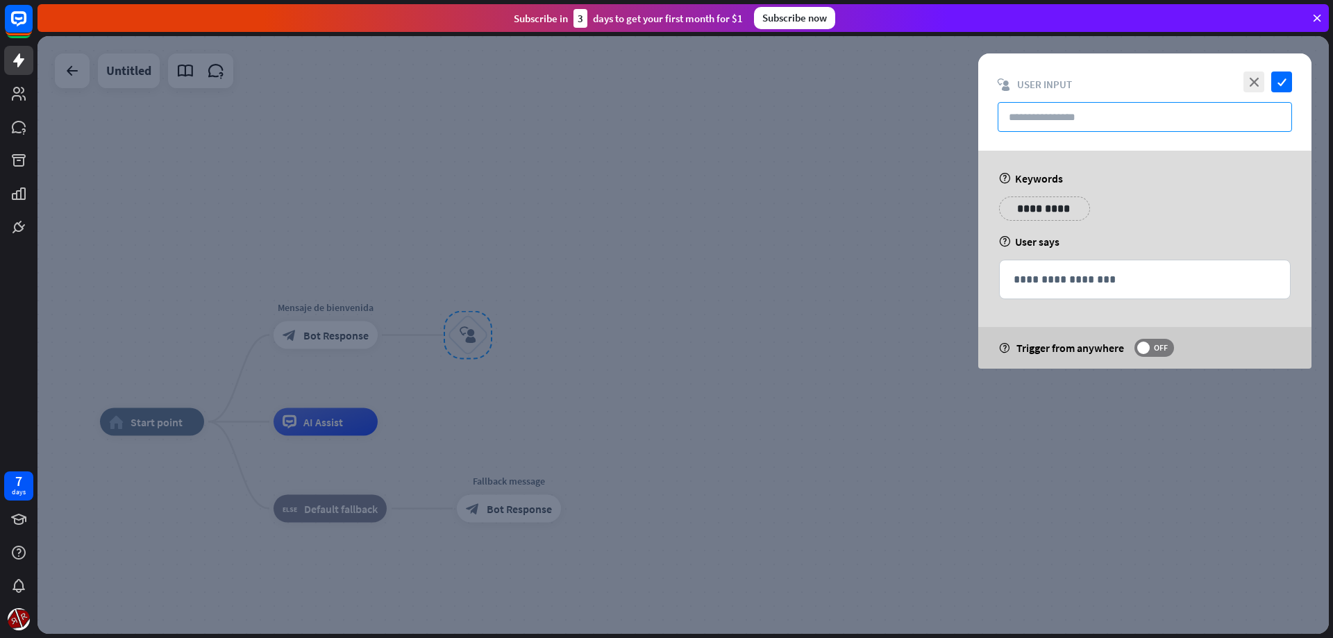
click at [1066, 110] on input "text" at bounding box center [1145, 117] width 294 height 30
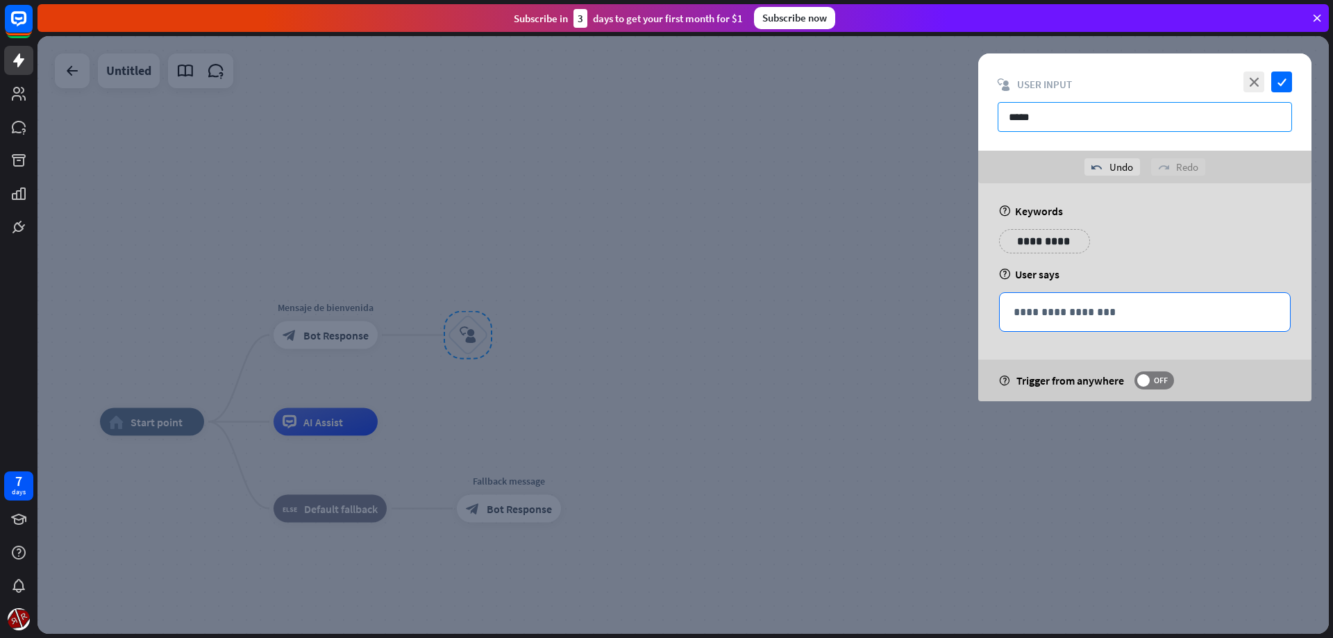
type input "*****"
click at [1068, 320] on p "**********" at bounding box center [1145, 311] width 262 height 17
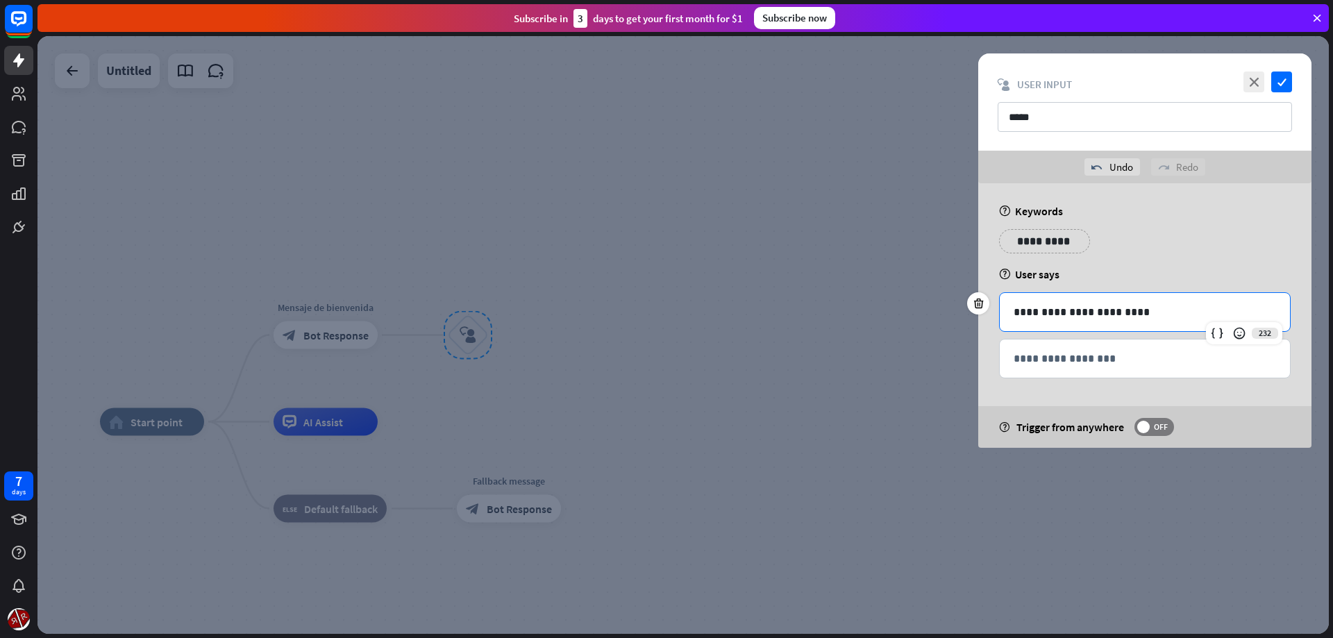
click at [1021, 238] on p "**********" at bounding box center [1044, 241] width 70 height 17
click at [1114, 248] on p "**********" at bounding box center [1129, 241] width 70 height 17
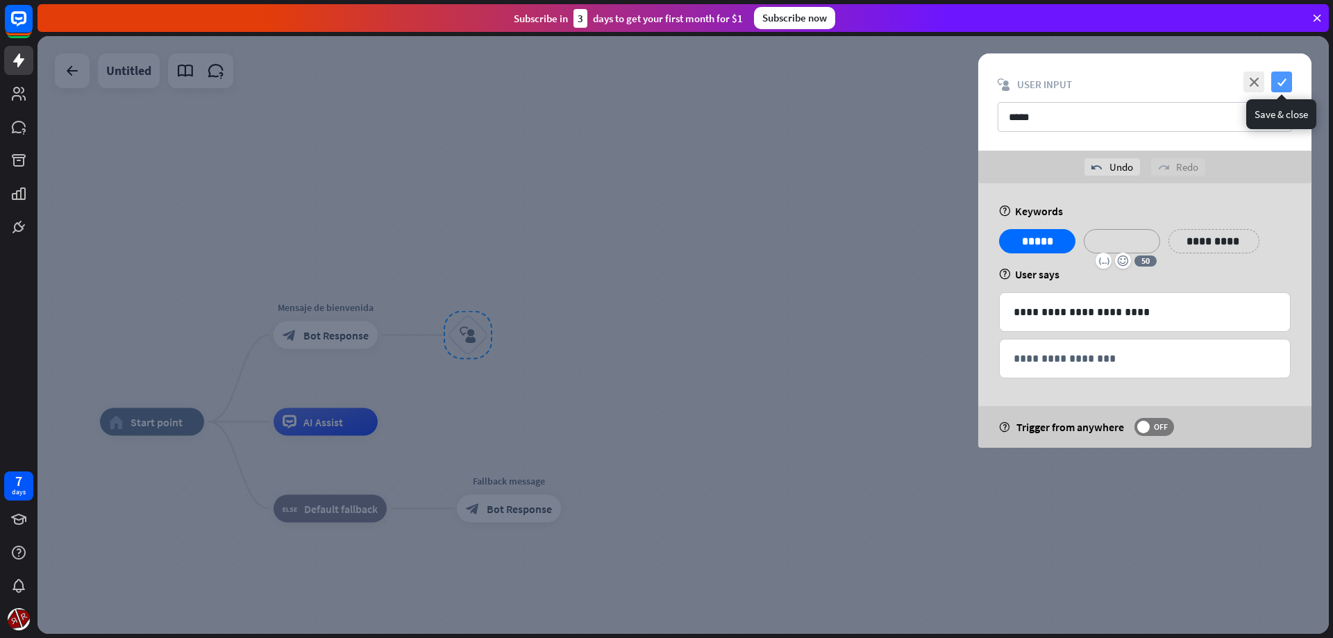
click at [1285, 78] on icon "check" at bounding box center [1281, 82] width 21 height 21
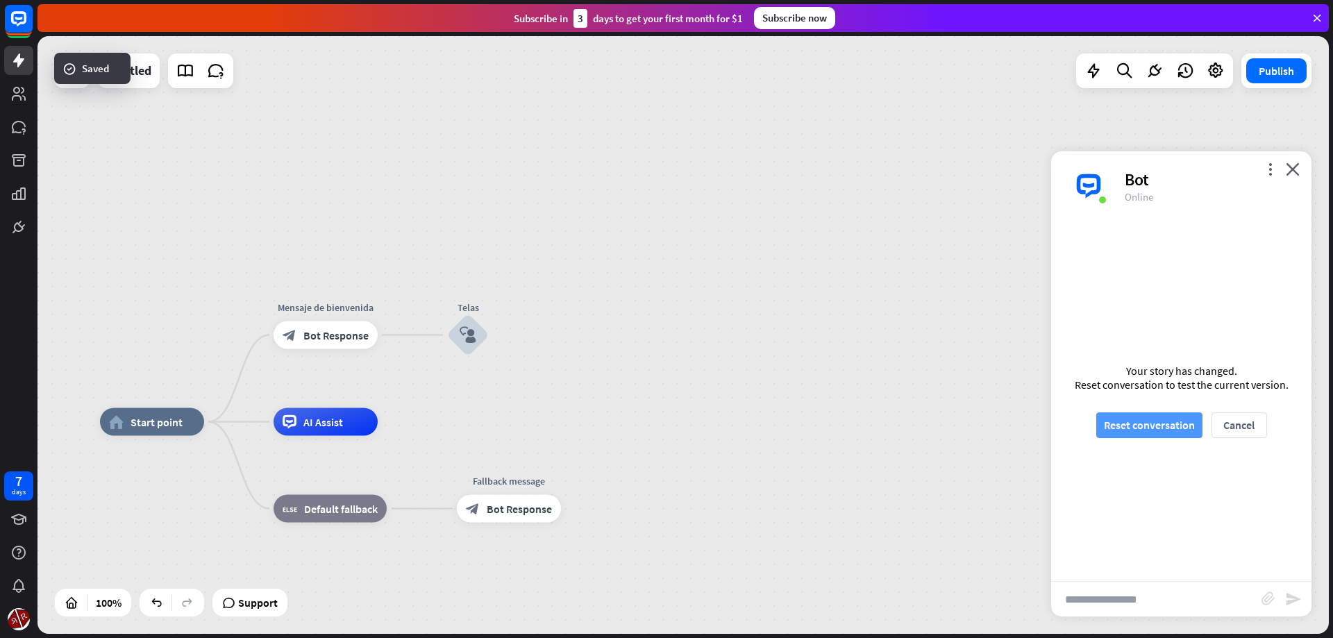
click at [1144, 432] on button "Reset conversation" at bounding box center [1149, 425] width 106 height 26
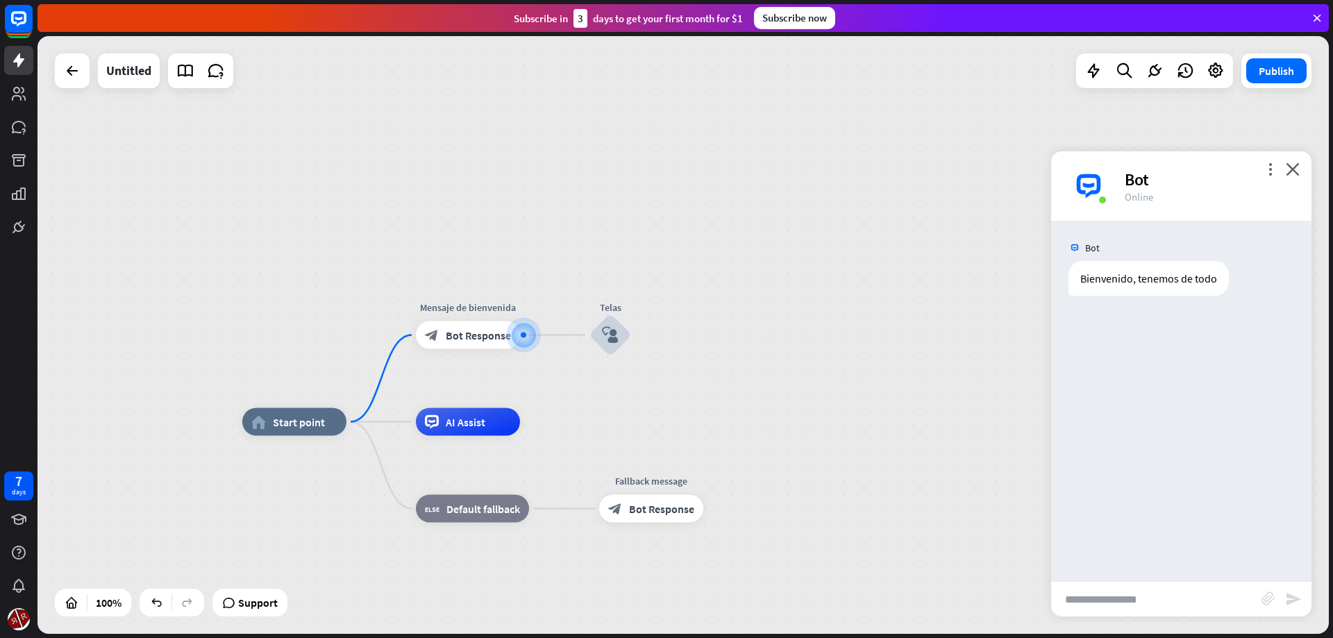
click at [1118, 601] on input "text" at bounding box center [1156, 599] width 210 height 35
type input "*****"
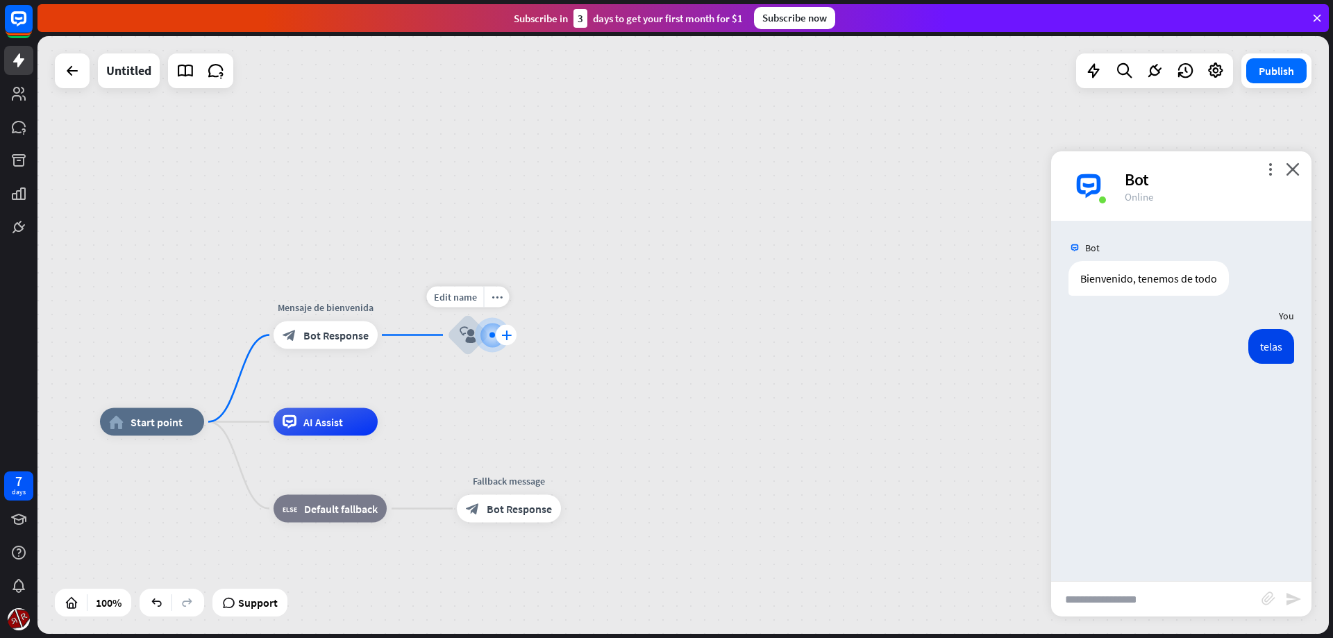
click at [502, 336] on div "plus" at bounding box center [506, 335] width 21 height 21
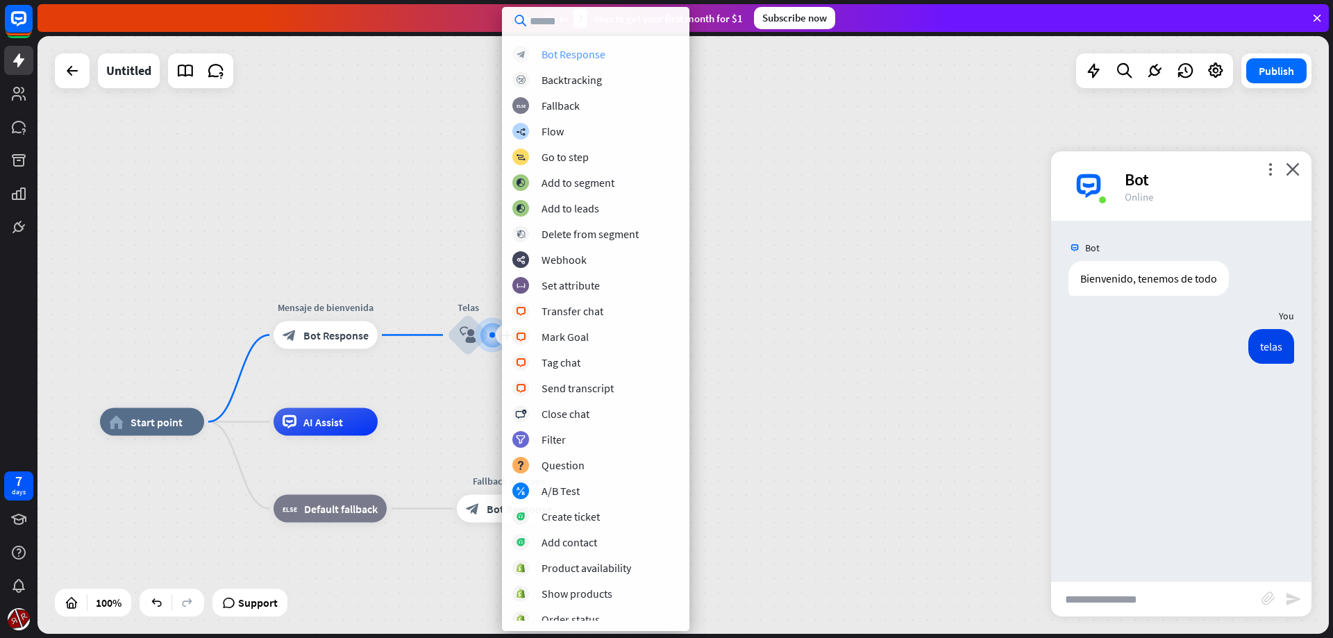
click at [594, 55] on div "Bot Response" at bounding box center [574, 54] width 64 height 14
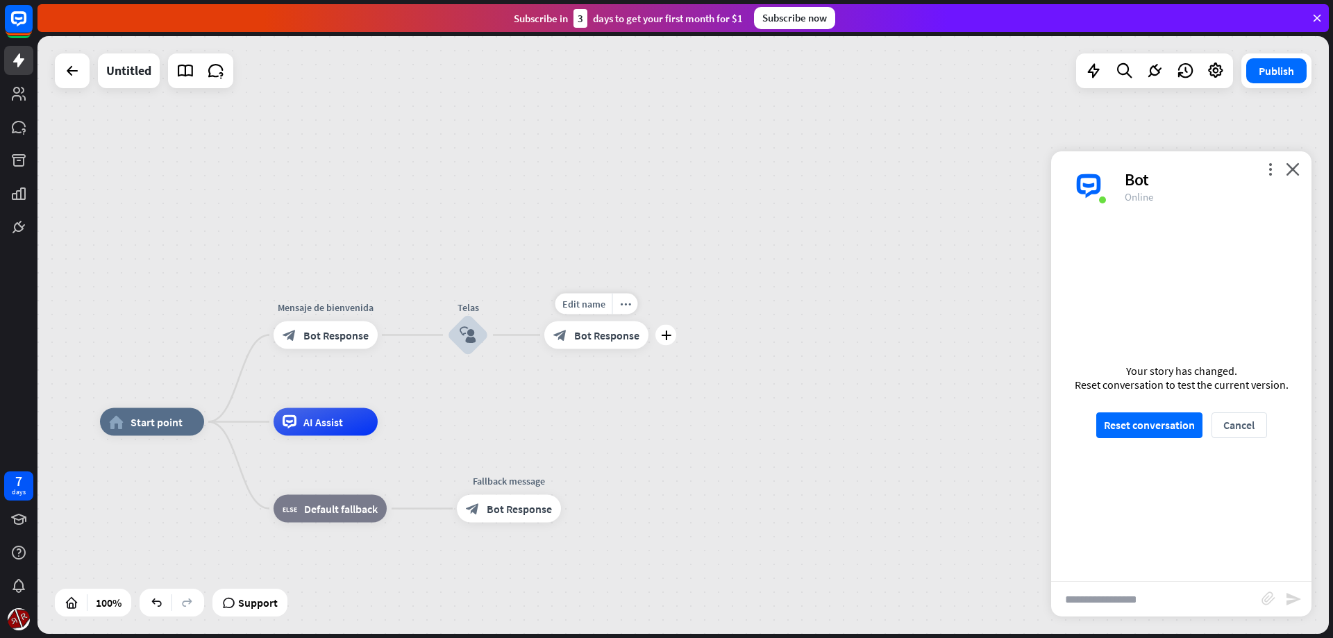
click at [598, 331] on span "Bot Response" at bounding box center [606, 335] width 65 height 14
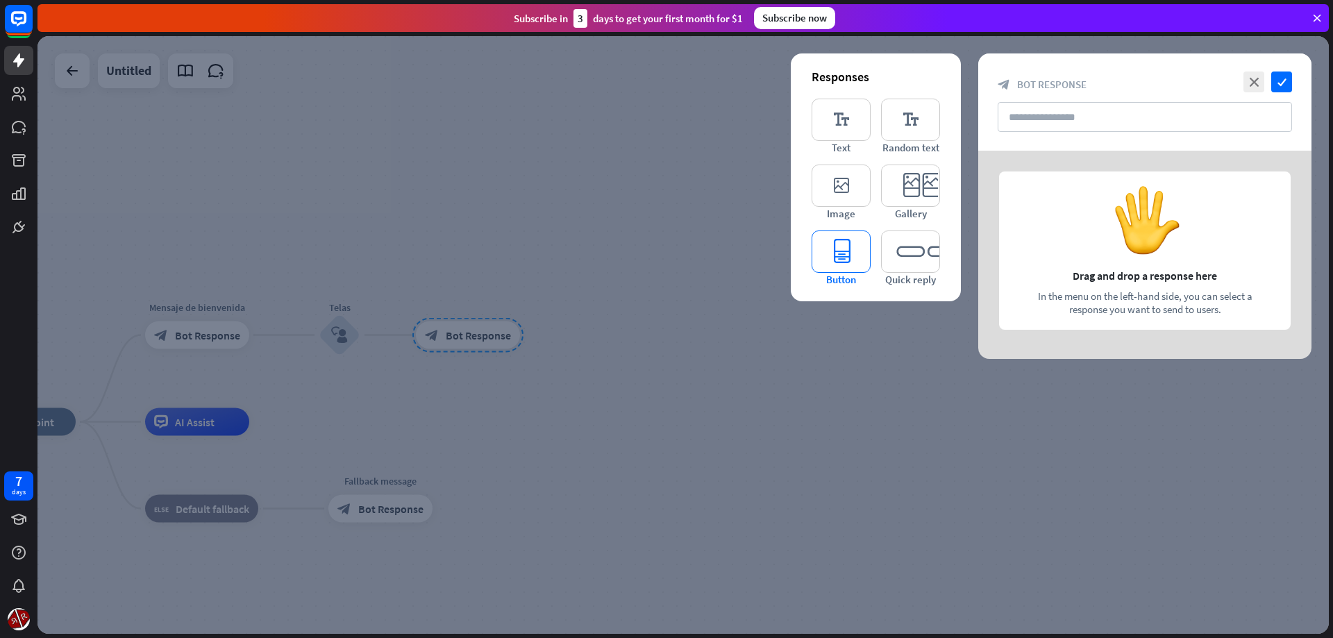
click at [829, 265] on icon "editor_button" at bounding box center [841, 252] width 59 height 42
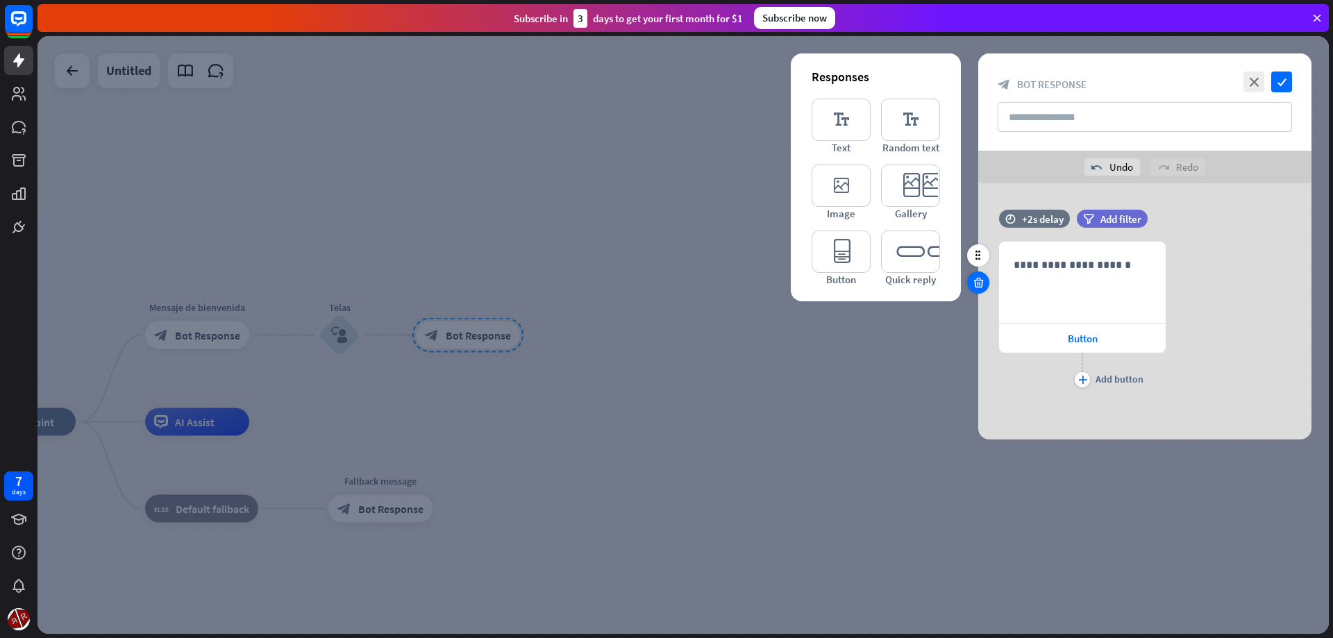
click at [978, 282] on icon at bounding box center [978, 282] width 13 height 12
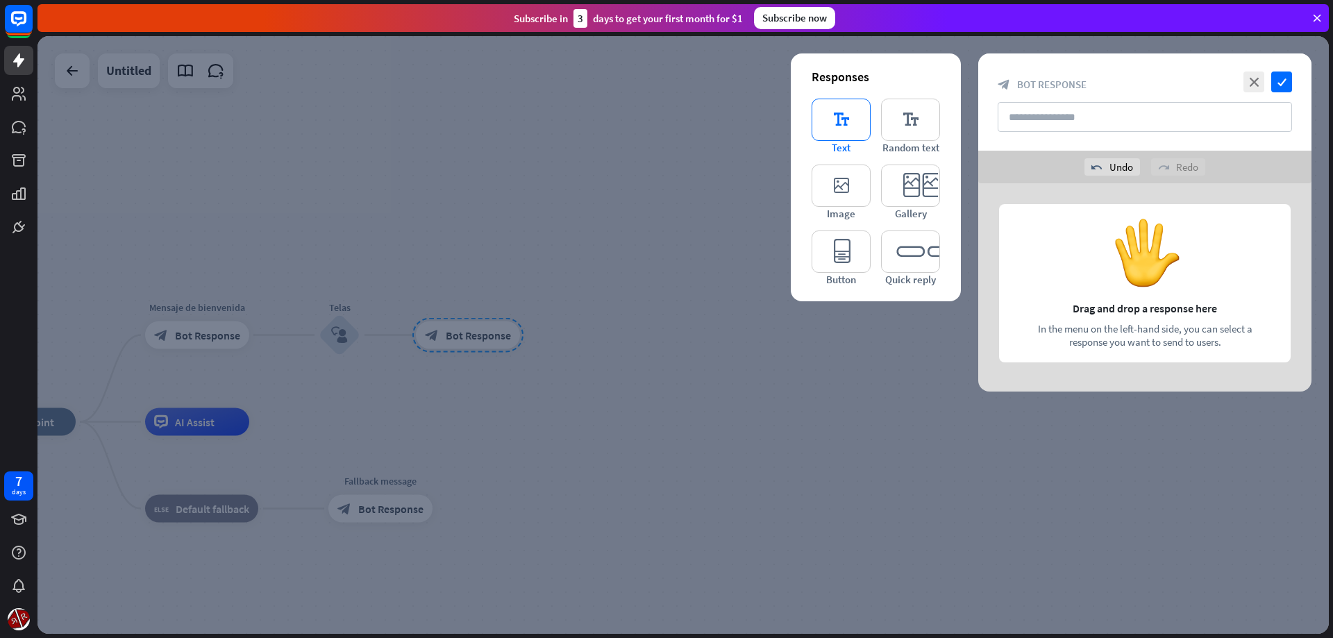
click at [844, 133] on icon "editor_text" at bounding box center [841, 120] width 59 height 42
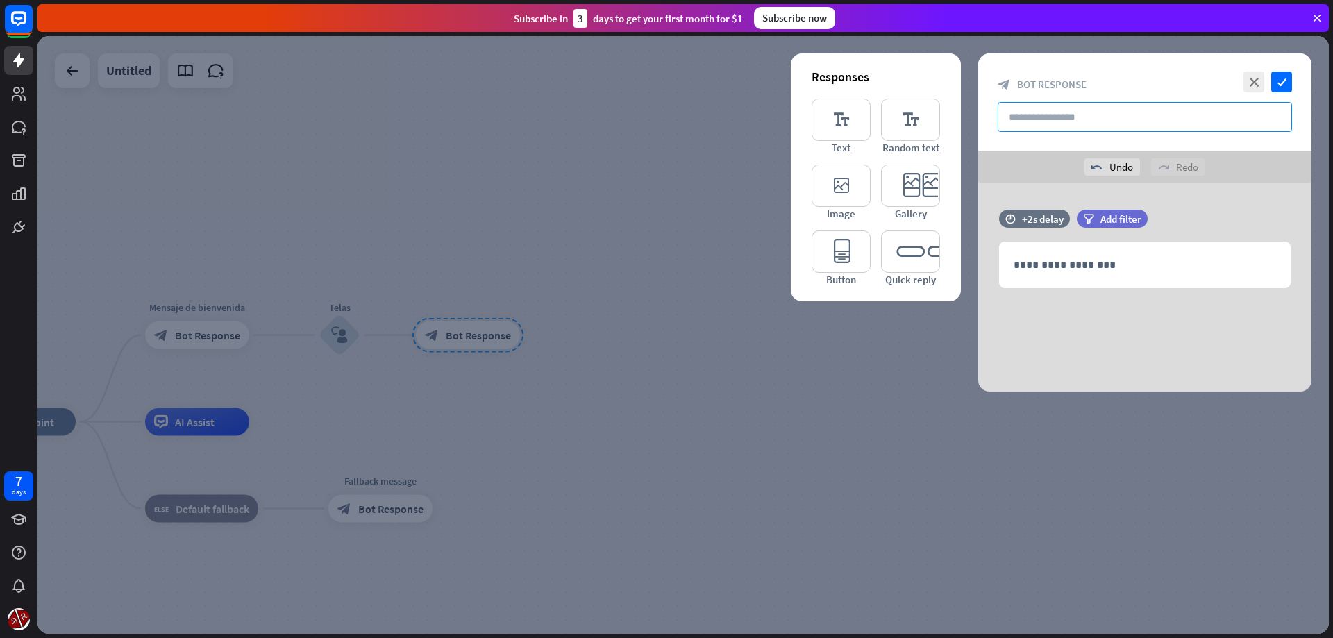
click at [1037, 126] on input "text" at bounding box center [1145, 117] width 294 height 30
type input "**********"
click at [1096, 271] on p "**********" at bounding box center [1145, 264] width 262 height 17
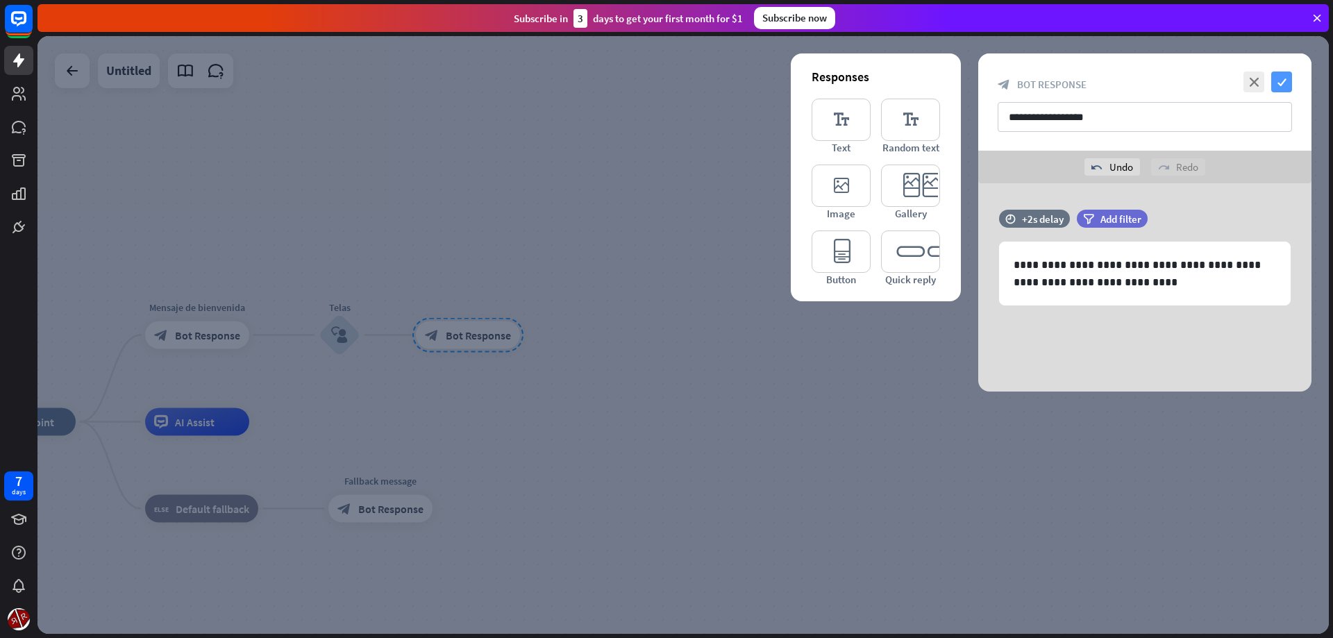
click at [1291, 86] on icon "check" at bounding box center [1281, 82] width 21 height 21
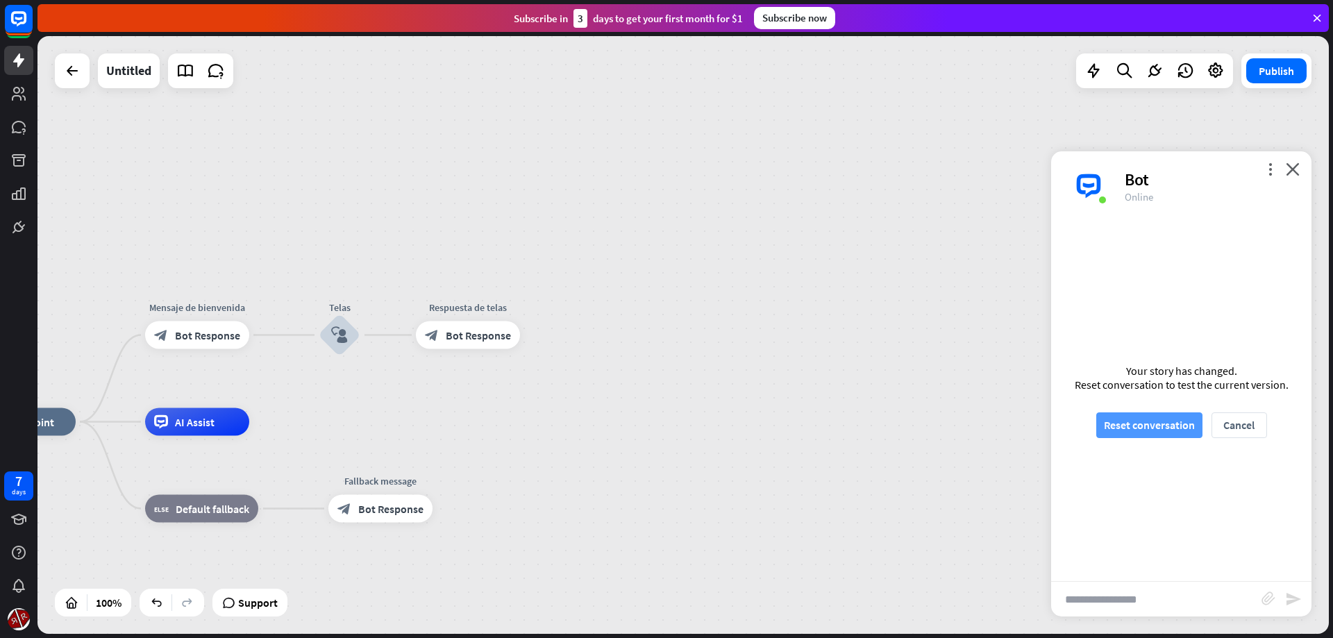
click at [1131, 435] on button "Reset conversation" at bounding box center [1149, 425] width 106 height 26
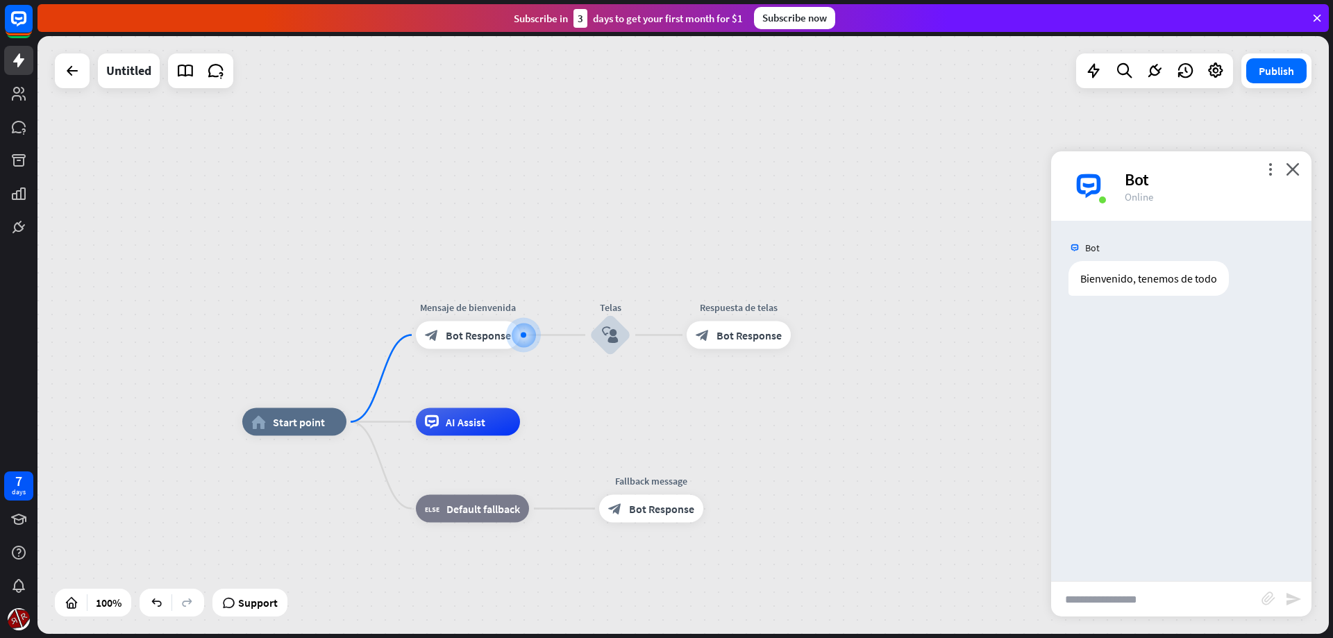
click at [1123, 603] on input "text" at bounding box center [1156, 599] width 210 height 35
type input "*****"
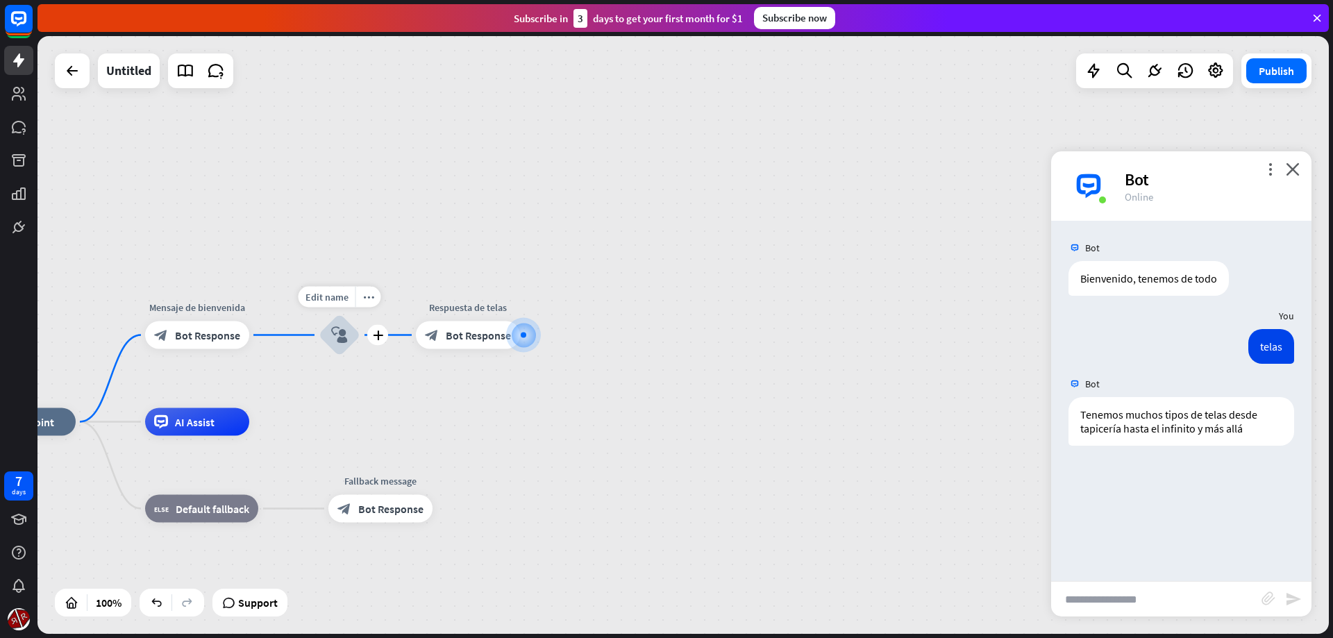
click at [335, 338] on icon "block_user_input" at bounding box center [339, 335] width 17 height 17
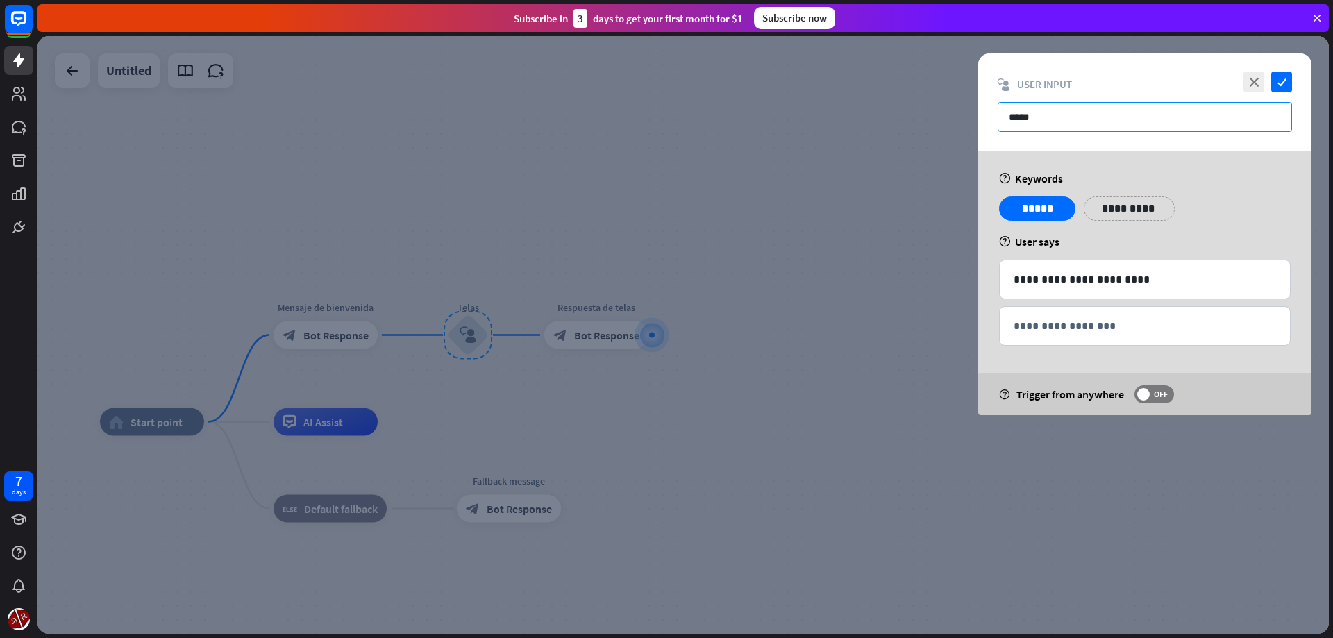
drag, startPoint x: 1059, startPoint y: 117, endPoint x: 904, endPoint y: 123, distance: 155.0
click at [998, 123] on input "*****" at bounding box center [1145, 117] width 294 height 30
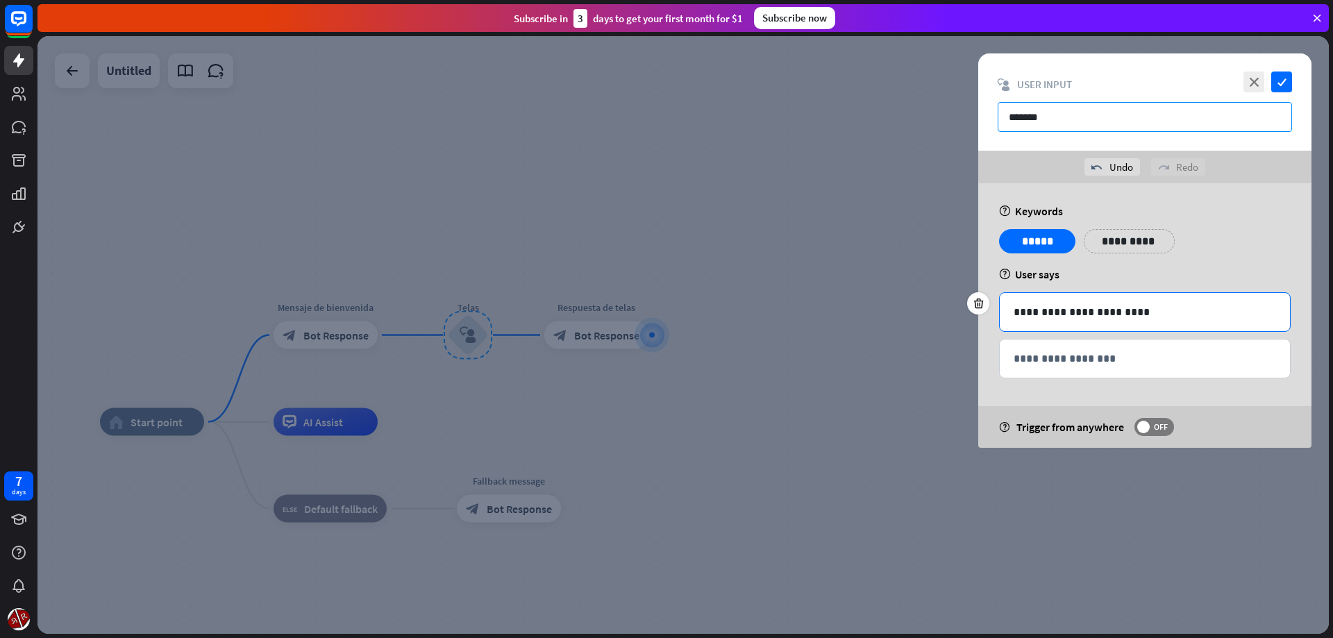
type input "*******"
click at [1165, 310] on p "**********" at bounding box center [1145, 311] width 262 height 17
drag, startPoint x: 1165, startPoint y: 313, endPoint x: 920, endPoint y: 317, distance: 245.1
click at [999, 317] on div "**********" at bounding box center [1145, 312] width 292 height 40
click at [1072, 360] on p "**********" at bounding box center [1145, 358] width 262 height 17
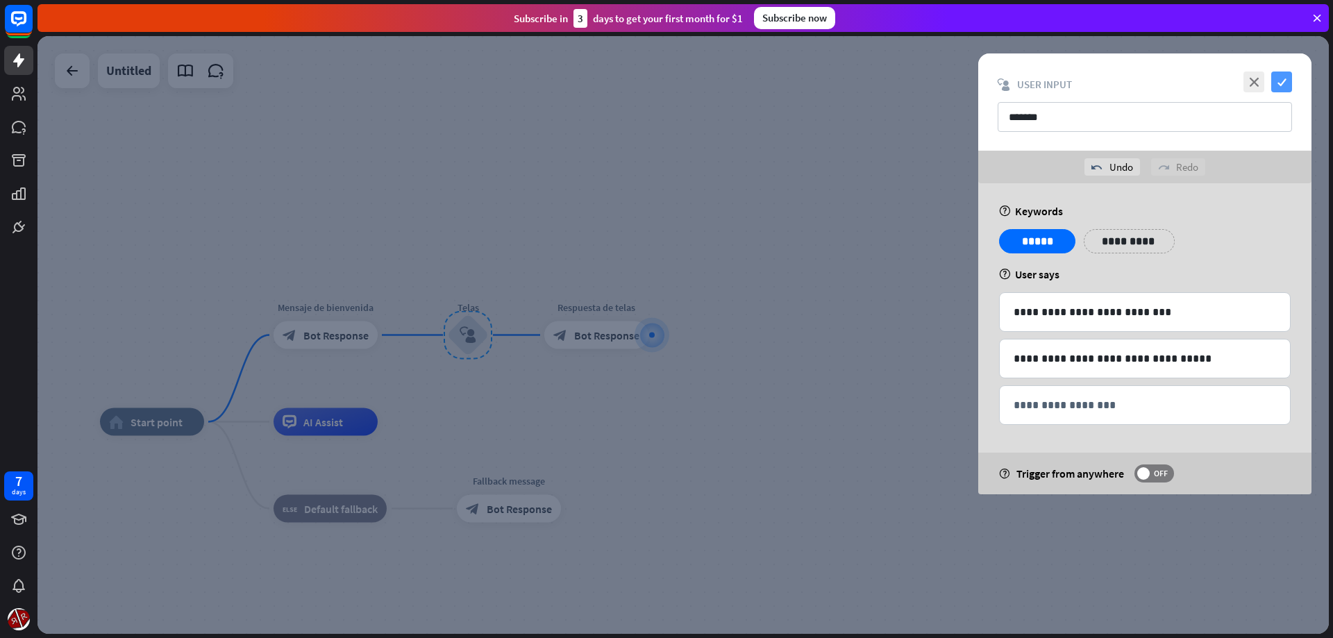
click at [1287, 83] on icon "check" at bounding box center [1281, 82] width 21 height 21
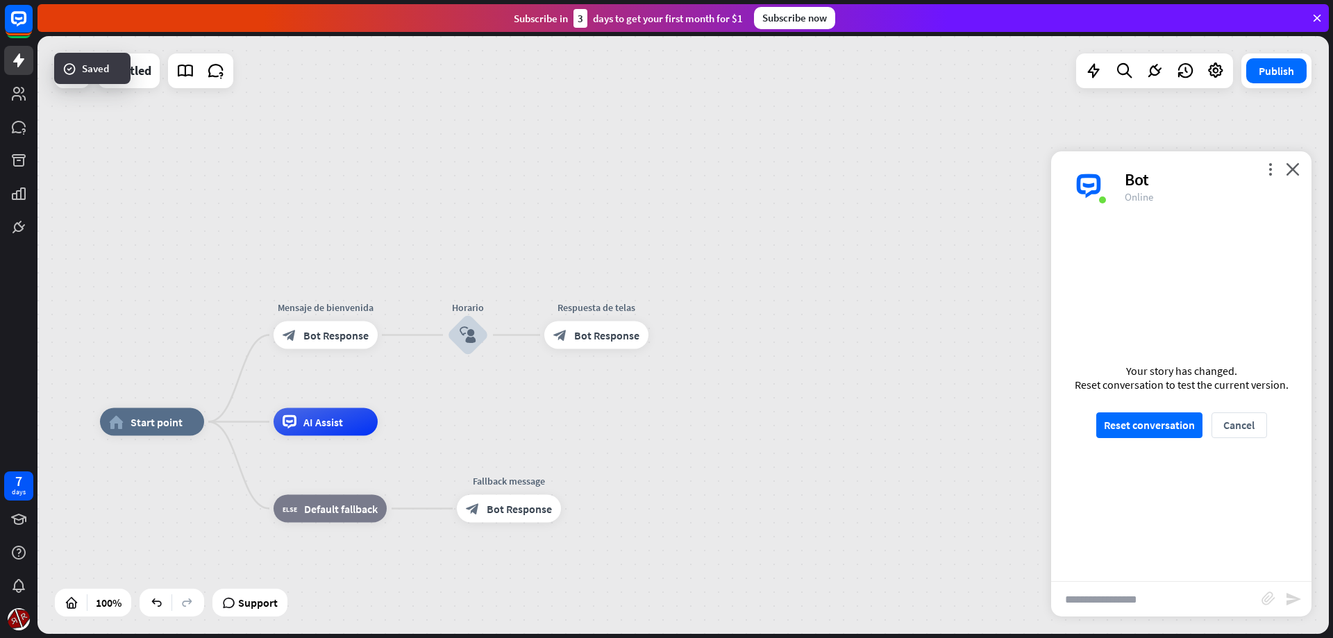
drag, startPoint x: 794, startPoint y: 413, endPoint x: 716, endPoint y: 404, distance: 79.0
click at [799, 416] on div "home_2 Start point Mensaje de [PERSON_NAME] block_bot_response Bot Response Hor…" at bounding box center [682, 335] width 1291 height 598
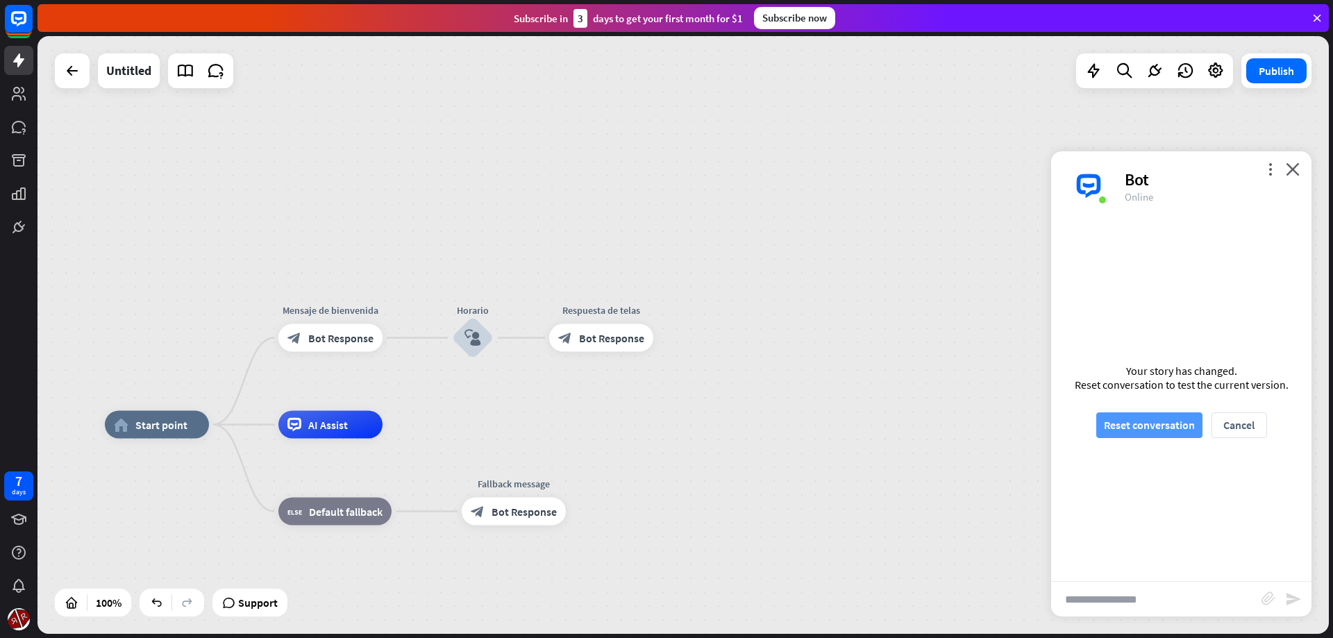
click at [1097, 429] on div "Your story has changed. Reset conversation to test the current version. Reset c…" at bounding box center [1181, 401] width 260 height 360
click at [1122, 424] on button "Reset conversation" at bounding box center [1149, 425] width 106 height 26
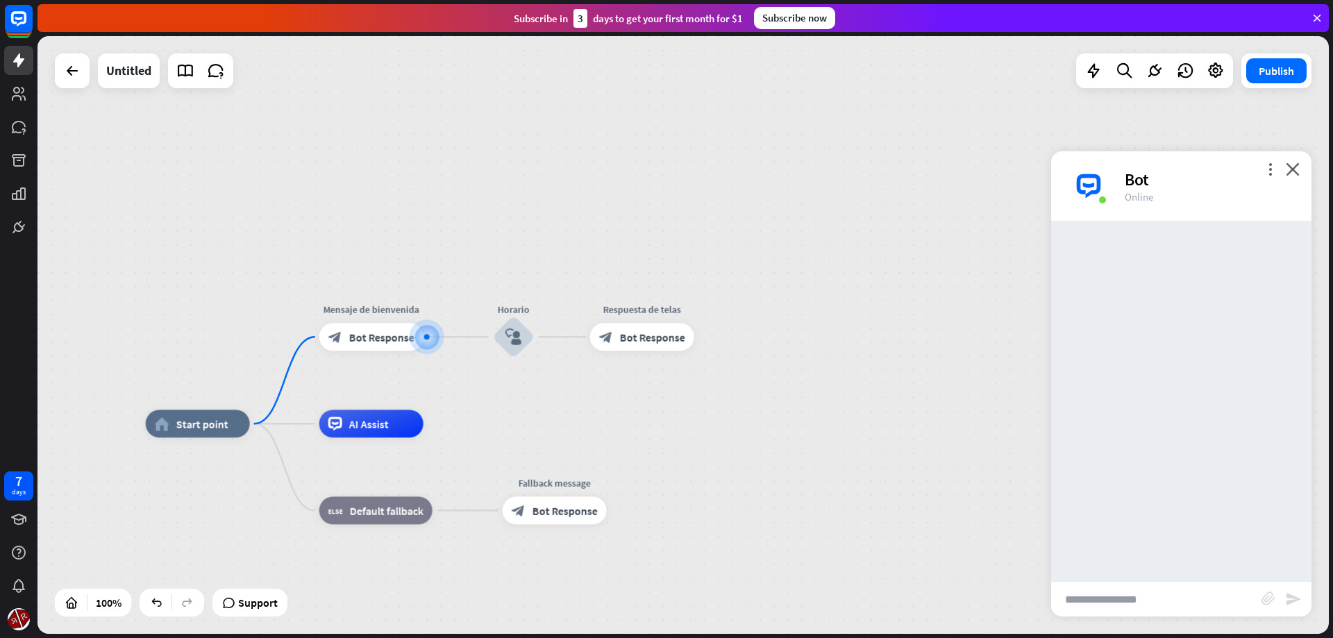
click at [1106, 607] on input "text" at bounding box center [1156, 599] width 210 height 35
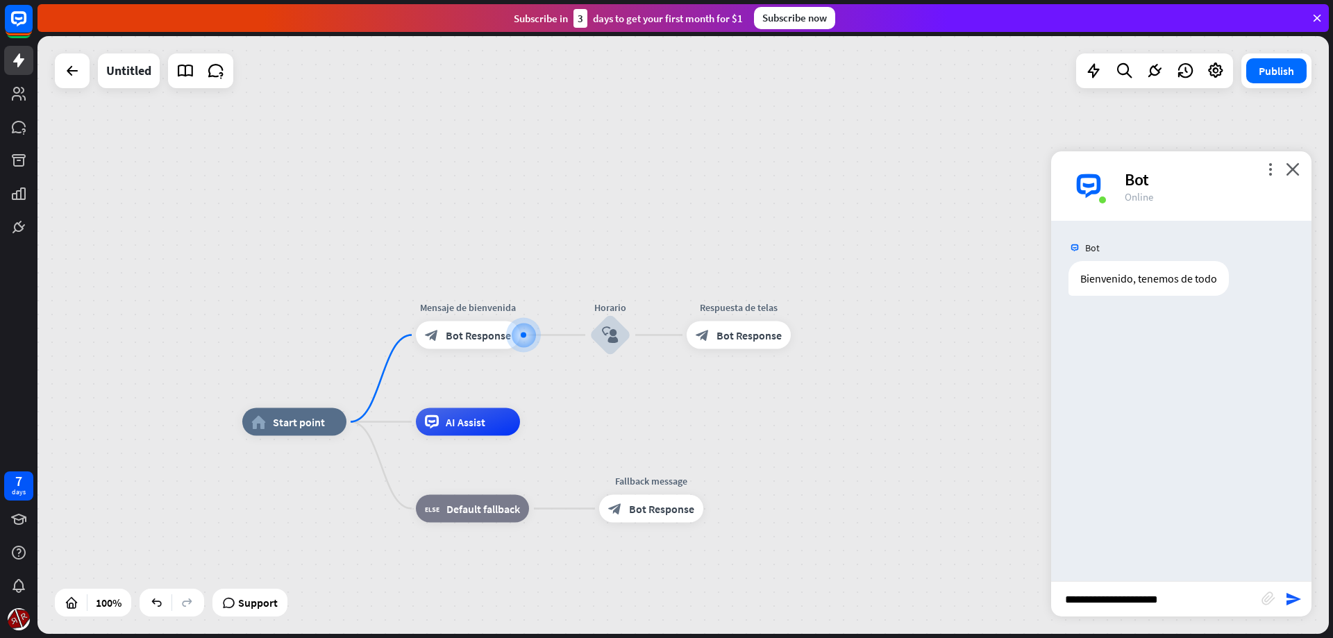
type input "**********"
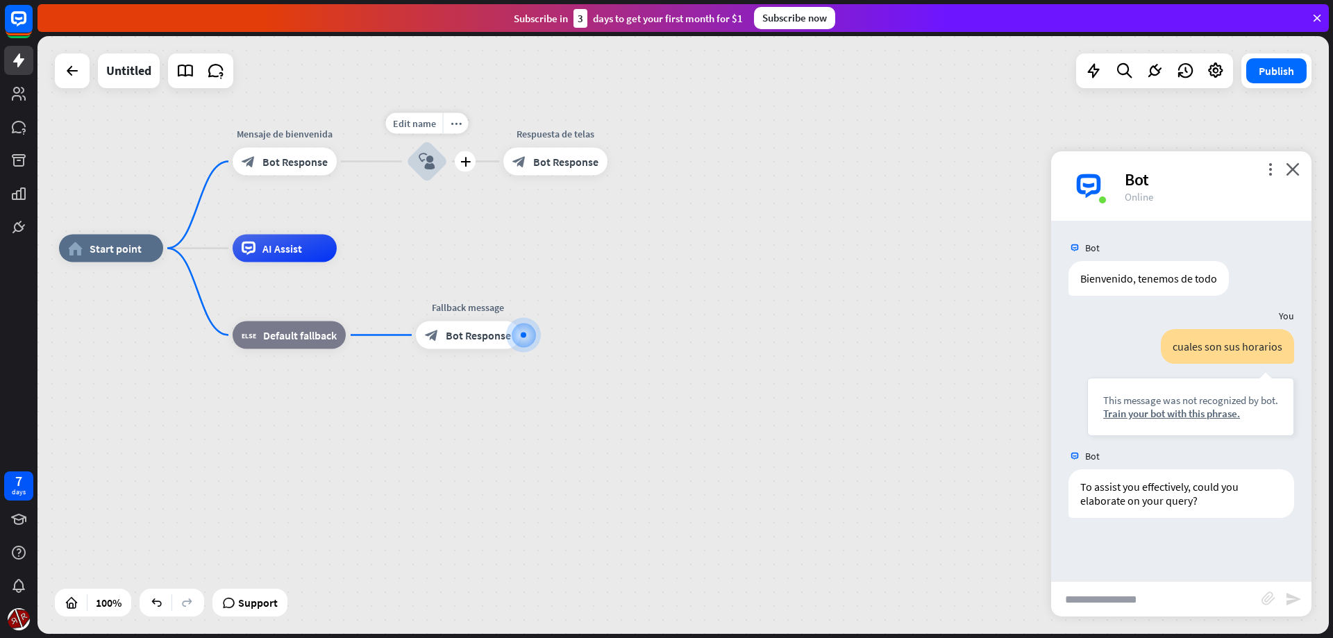
click at [414, 169] on div "block_user_input" at bounding box center [427, 162] width 42 height 42
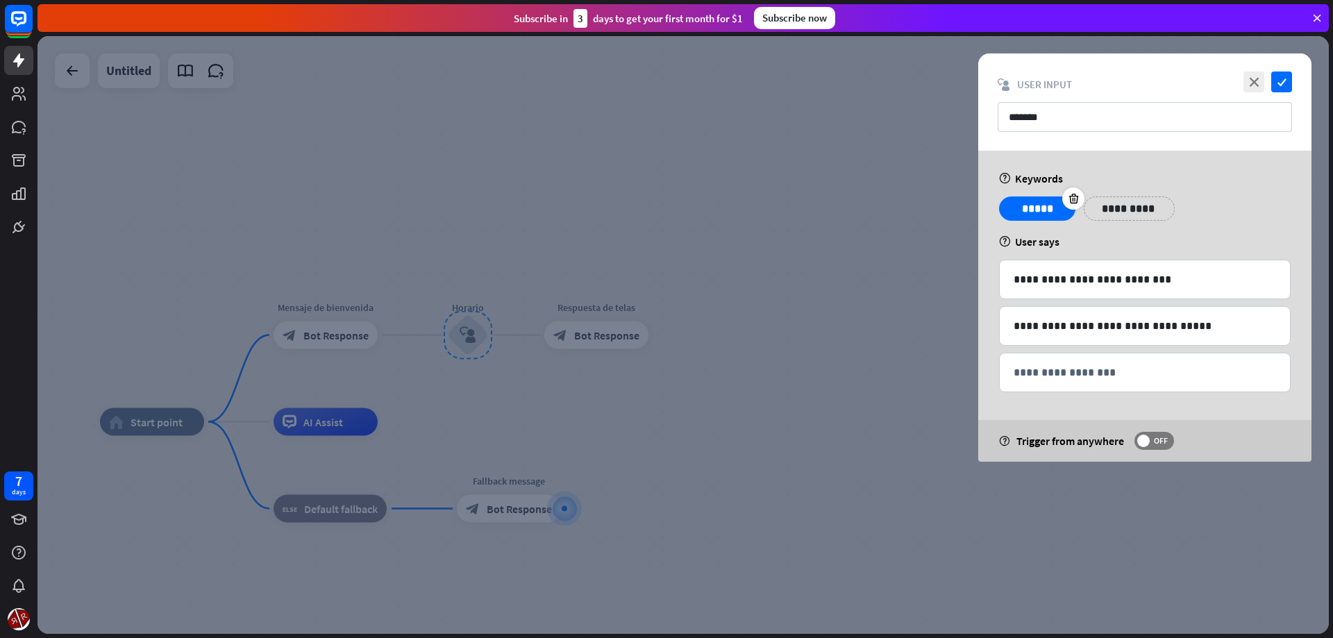
click at [1031, 210] on p "*****" at bounding box center [1037, 208] width 56 height 17
click at [1036, 208] on p "*****" at bounding box center [1037, 208] width 56 height 17
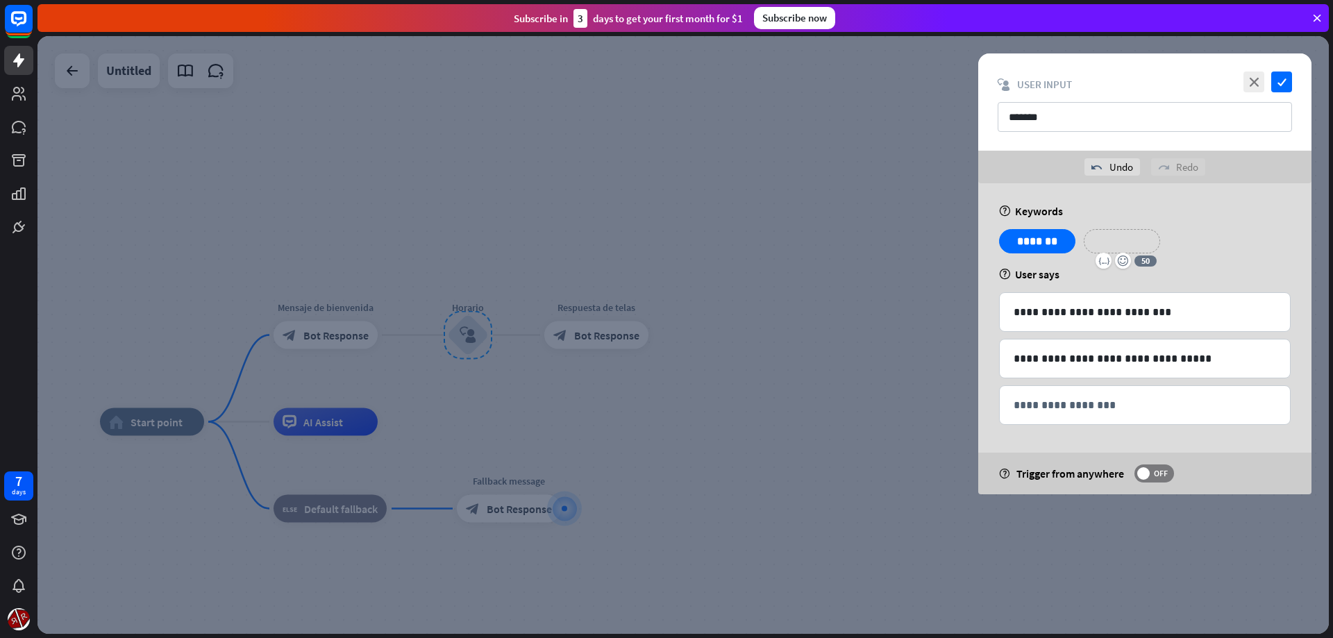
click at [1123, 235] on p "**********" at bounding box center [1122, 241] width 56 height 17
click at [1201, 250] on div "**********" at bounding box center [1213, 241] width 91 height 24
click at [1218, 238] on p "**********" at bounding box center [1214, 241] width 70 height 17
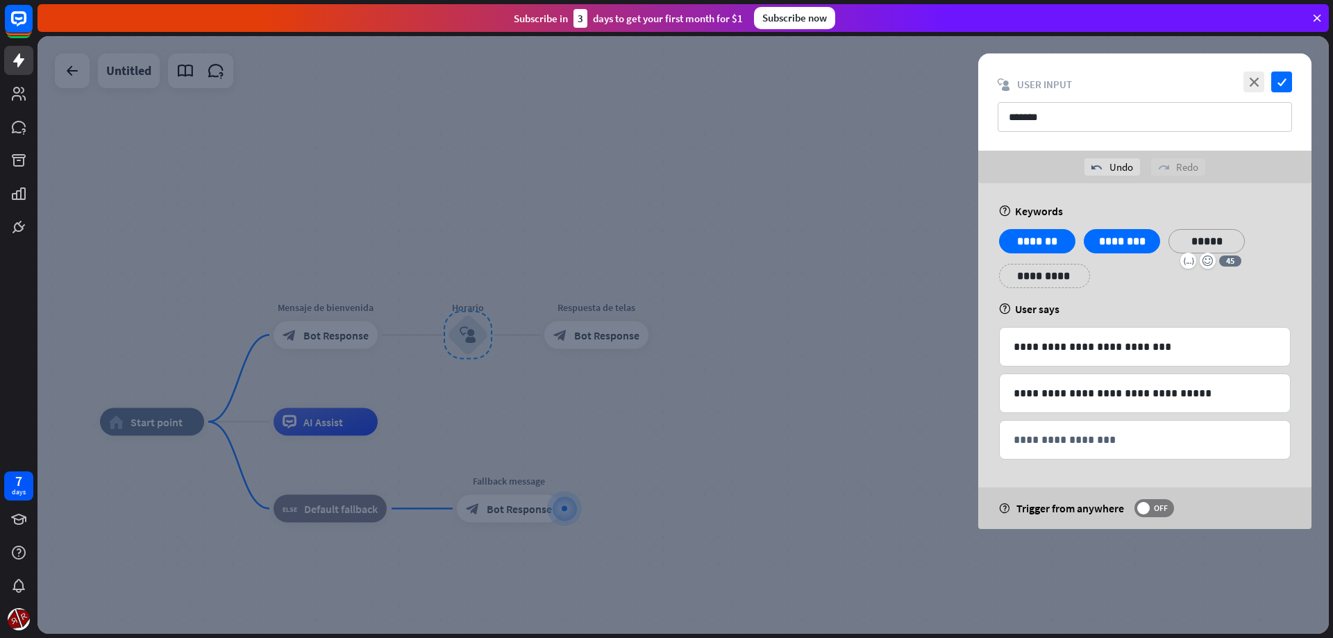
click at [1068, 271] on div "**********" at bounding box center [1044, 276] width 91 height 24
click at [1155, 278] on div "**********" at bounding box center [1122, 276] width 76 height 24
click at [1059, 283] on p "******" at bounding box center [1037, 275] width 56 height 17
click at [1078, 260] on div "**********" at bounding box center [1145, 263] width 300 height 69
click at [1075, 269] on icon at bounding box center [1073, 266] width 13 height 12
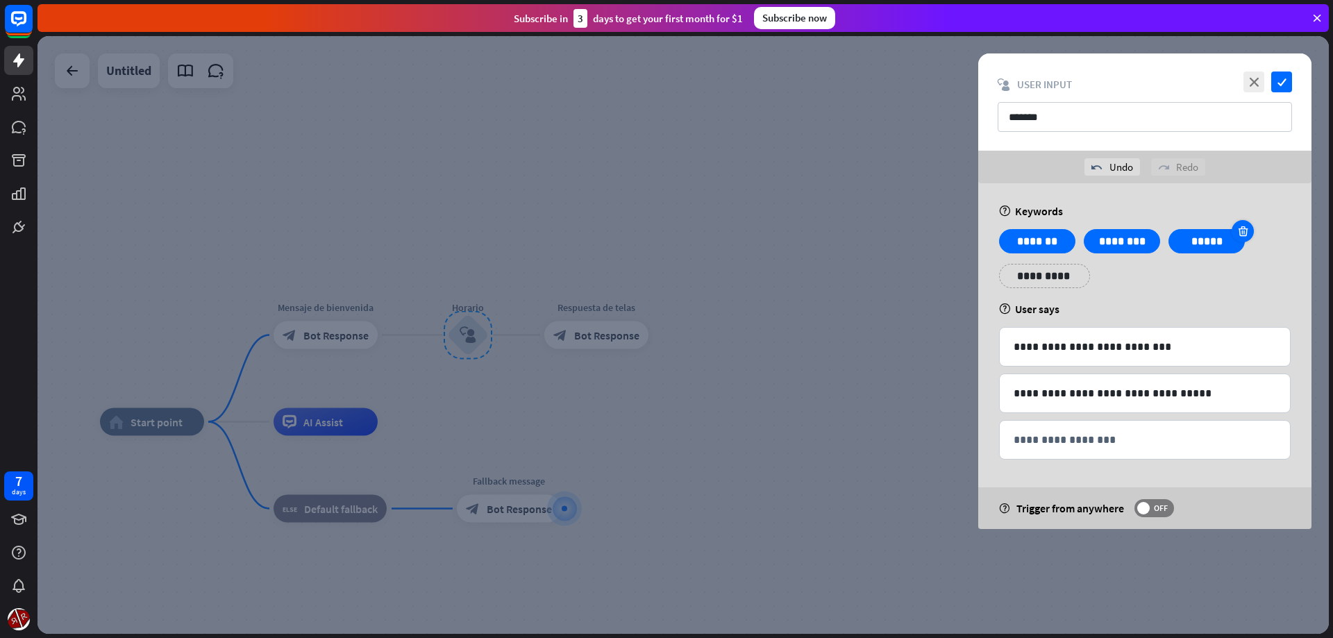
click at [1239, 231] on icon at bounding box center [1243, 231] width 13 height 12
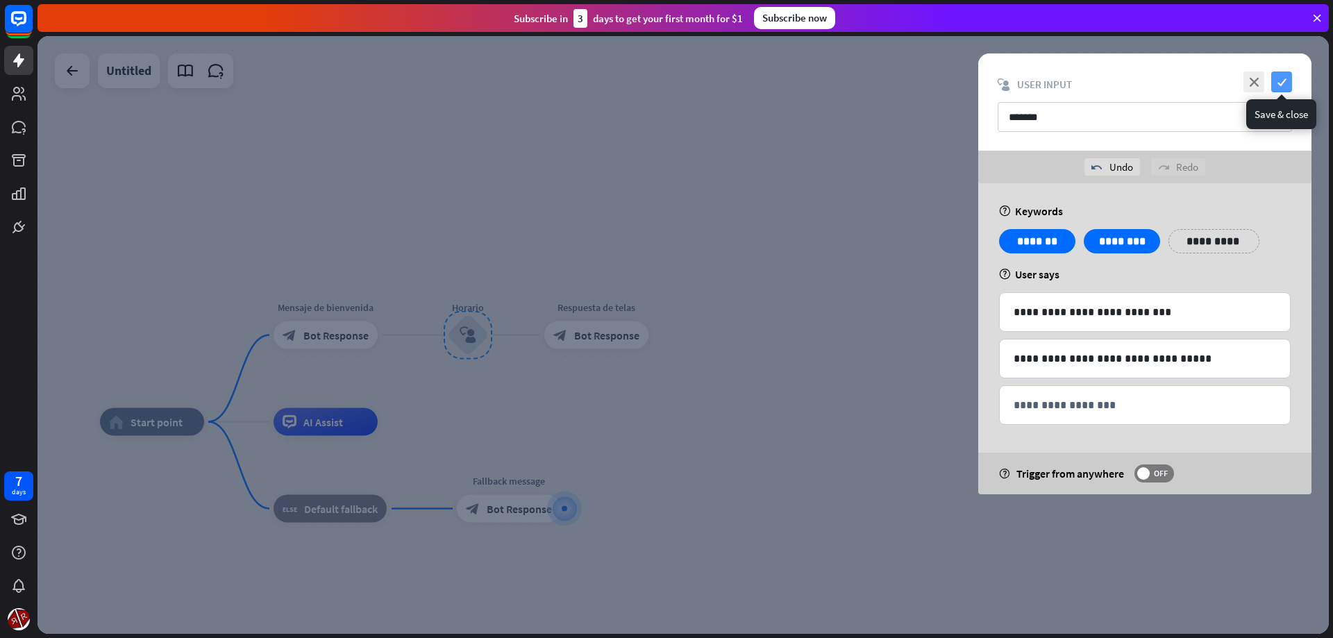
click at [1287, 88] on icon "check" at bounding box center [1281, 82] width 21 height 21
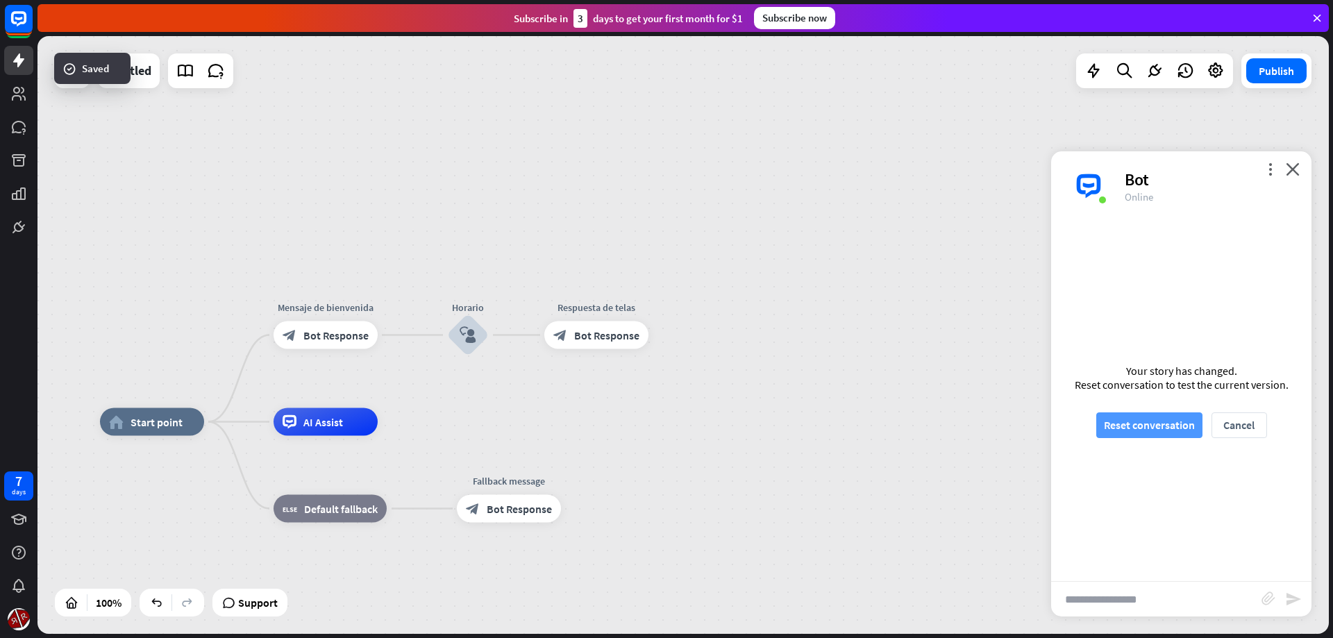
click at [1161, 426] on button "Reset conversation" at bounding box center [1149, 425] width 106 height 26
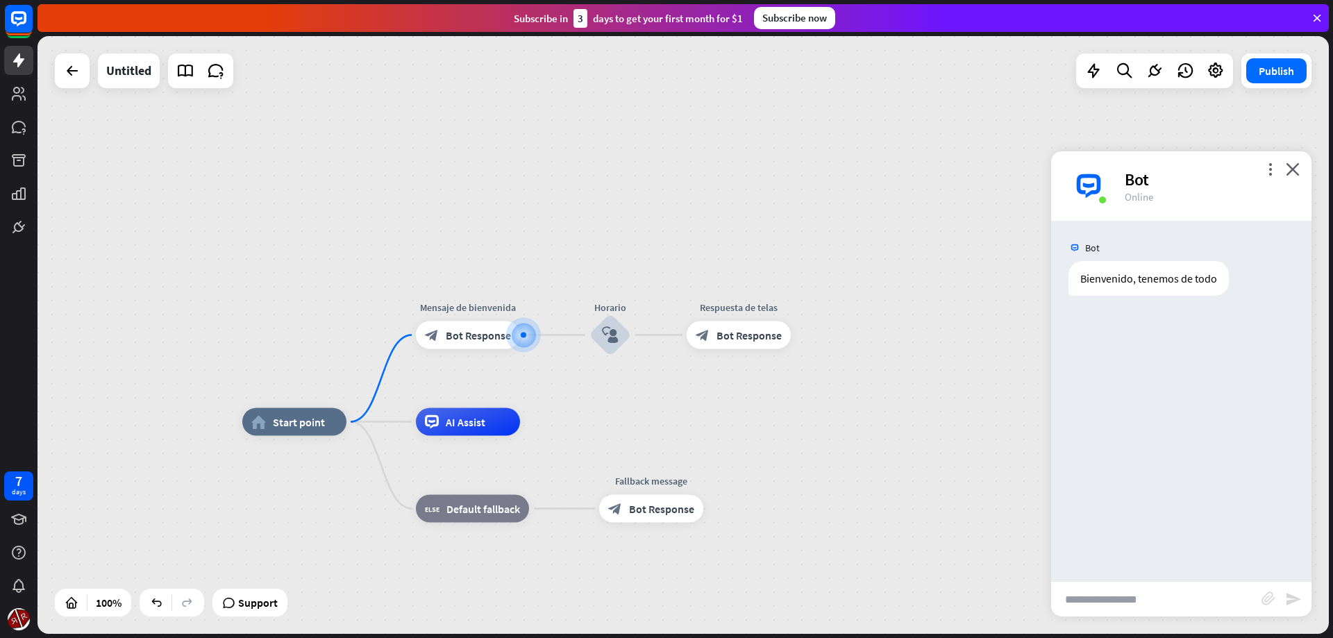
click at [1137, 598] on input "text" at bounding box center [1156, 599] width 210 height 35
type input "**********"
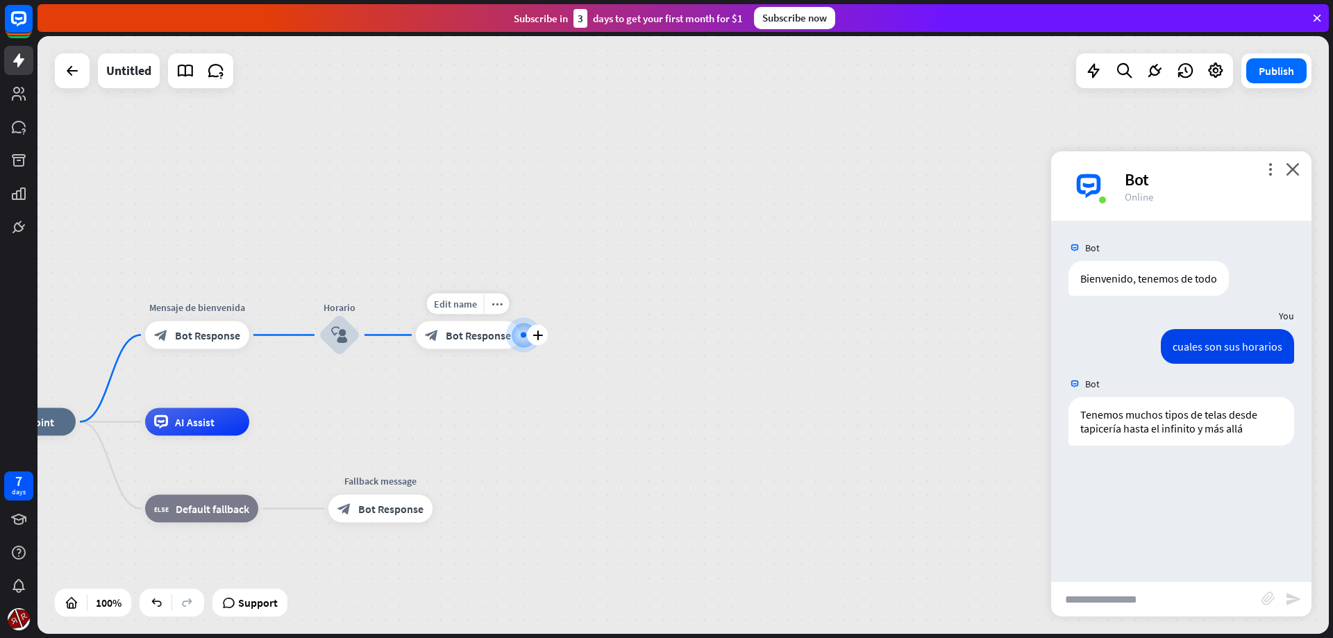
click at [464, 337] on span "Bot Response" at bounding box center [478, 335] width 65 height 14
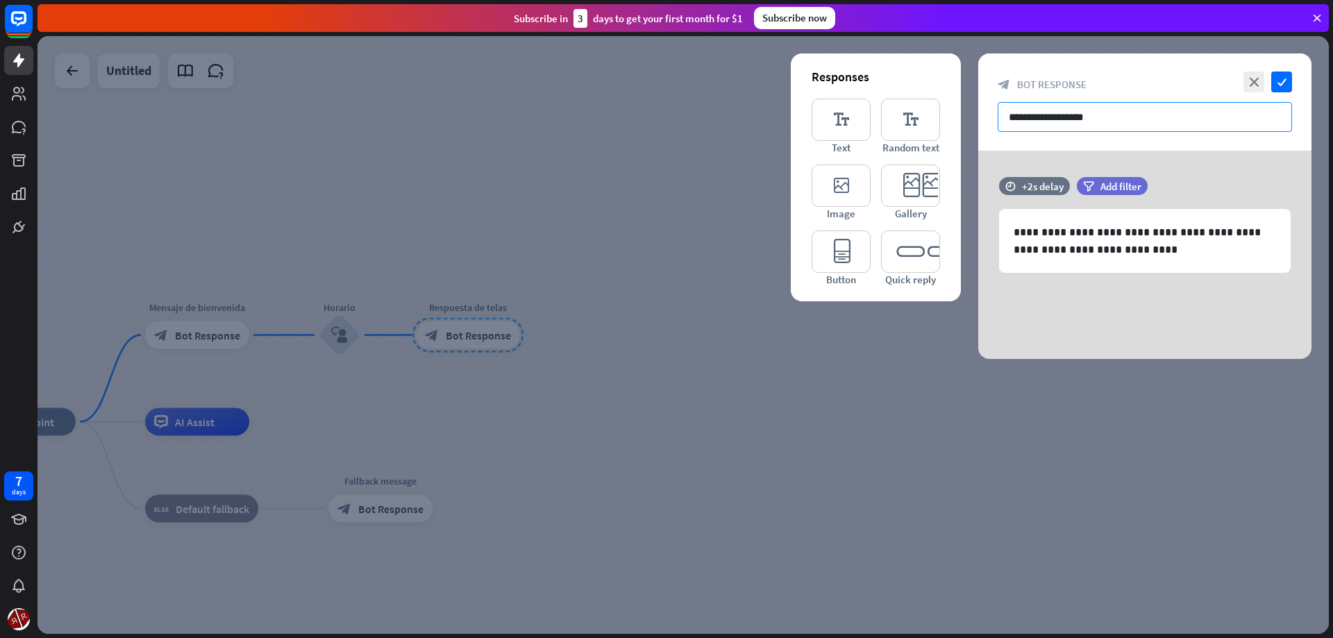
drag, startPoint x: 973, startPoint y: 121, endPoint x: 896, endPoint y: 121, distance: 77.1
click at [998, 121] on input "**********" at bounding box center [1145, 117] width 294 height 30
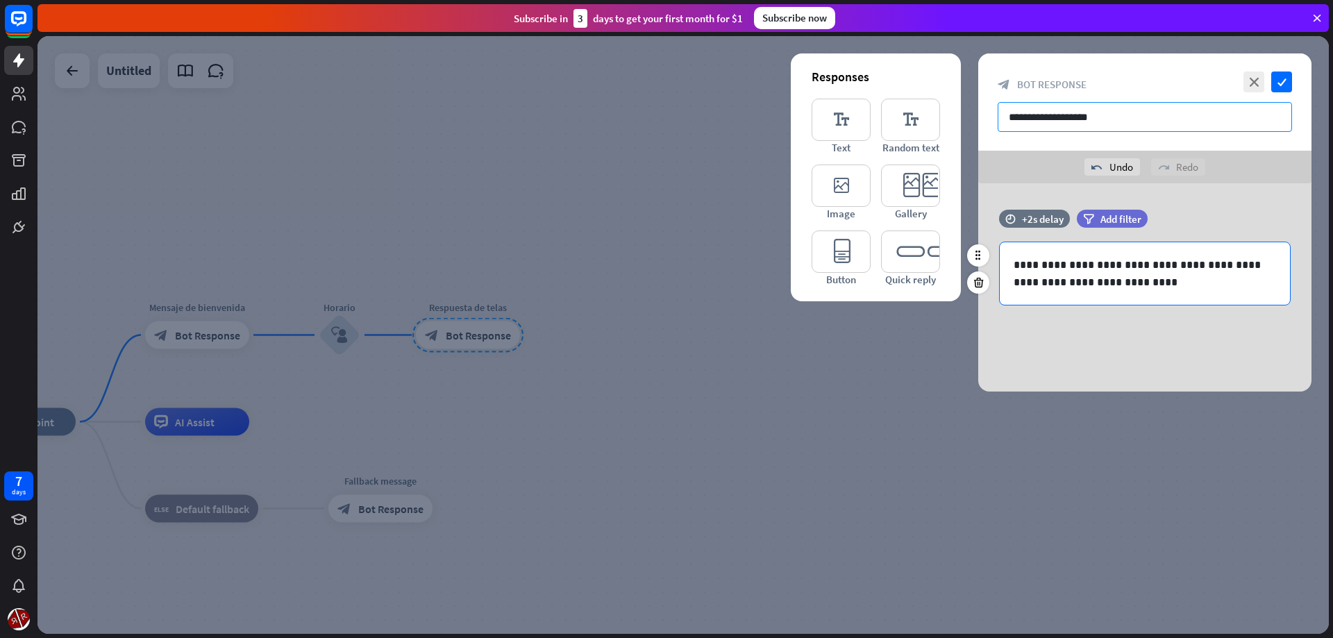
type input "**********"
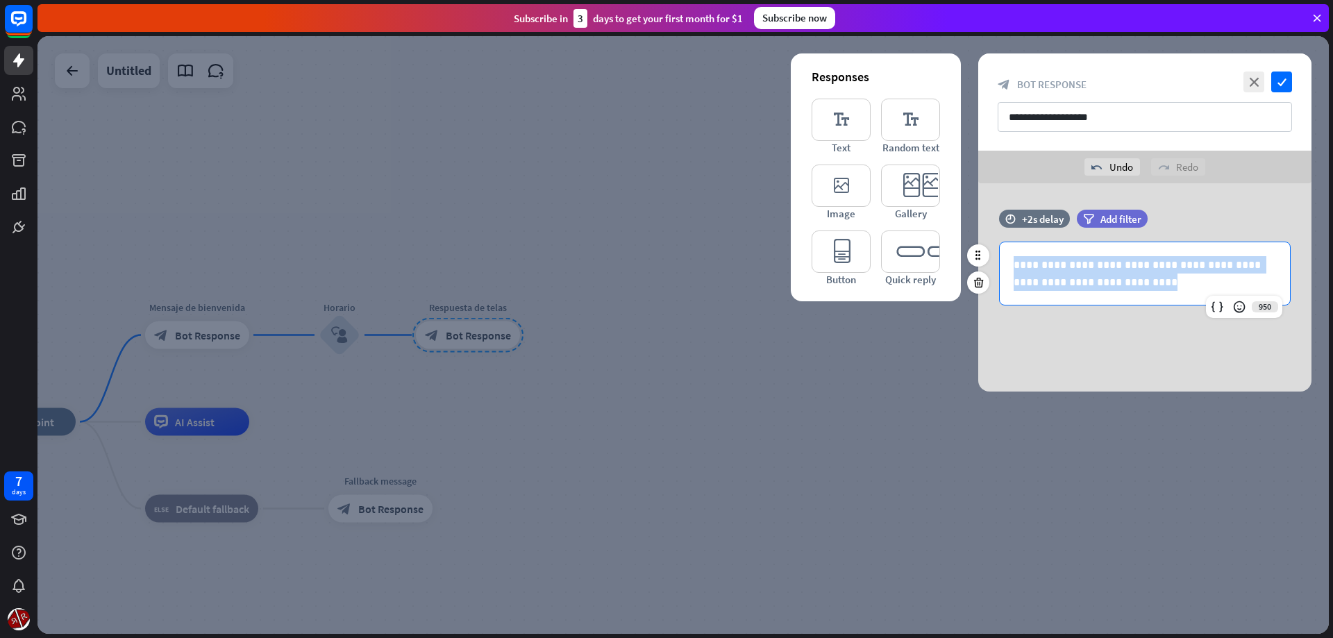
drag, startPoint x: 1151, startPoint y: 278, endPoint x: 996, endPoint y: 245, distance: 158.2
click at [999, 245] on div "**********" at bounding box center [1145, 274] width 292 height 64
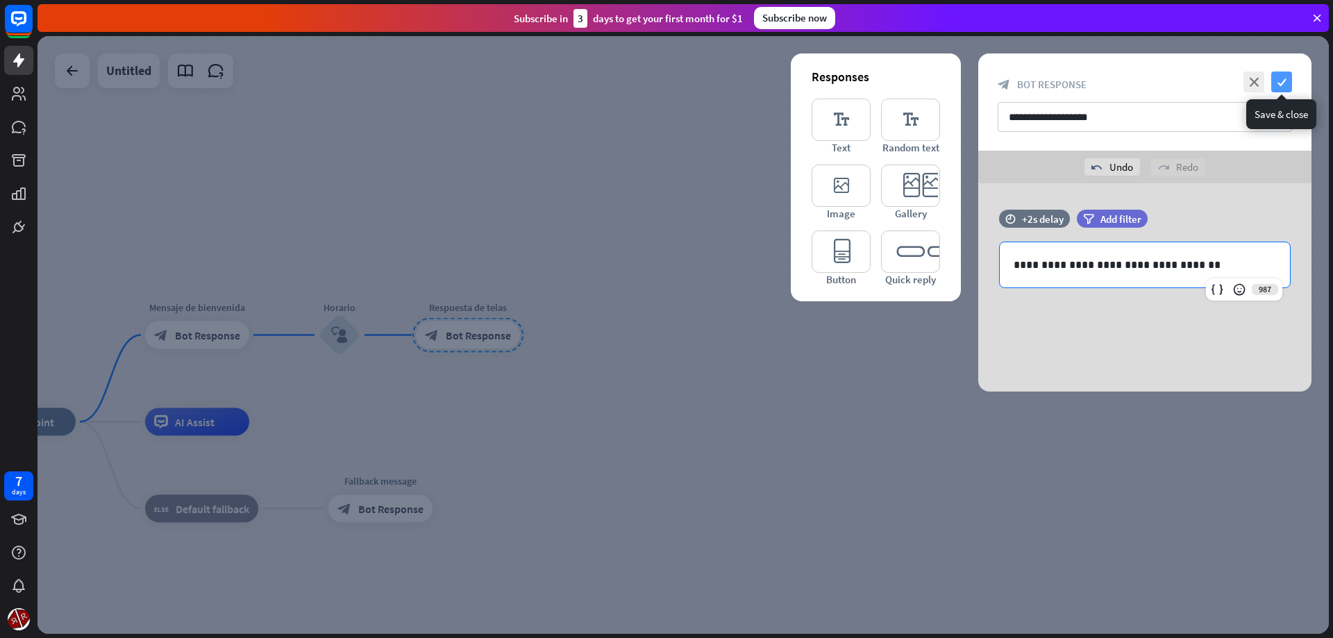
click at [1280, 85] on icon "check" at bounding box center [1281, 82] width 21 height 21
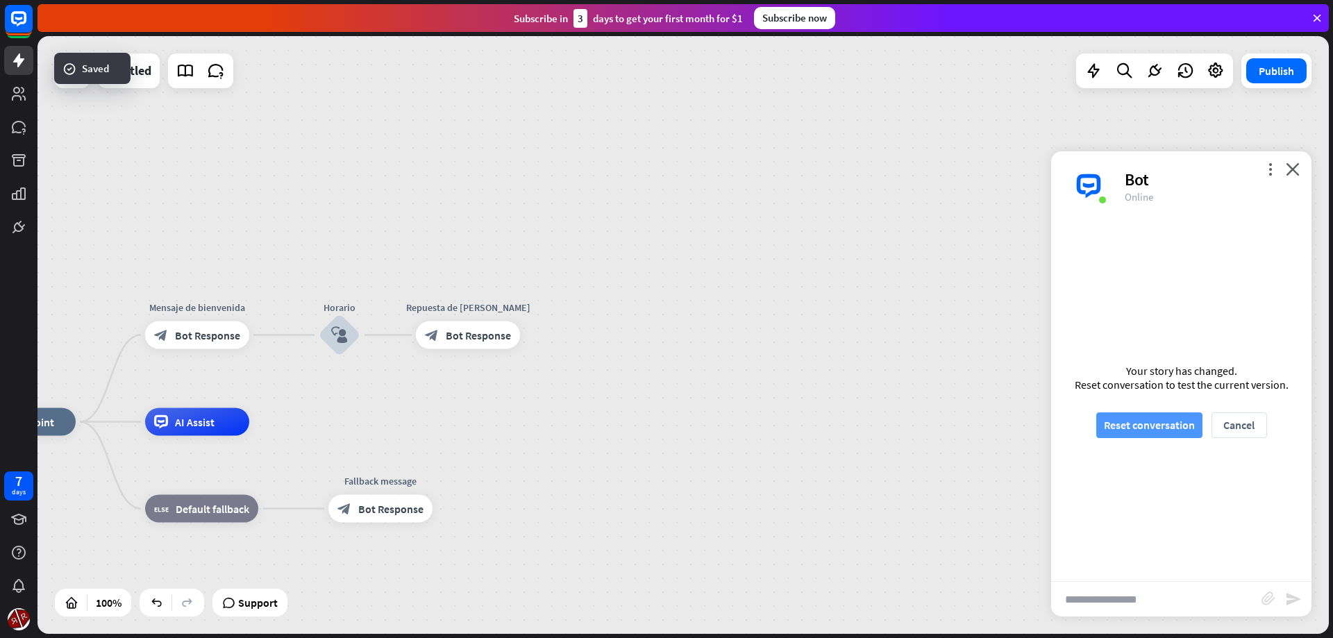
click at [1096, 433] on button "Reset conversation" at bounding box center [1149, 425] width 106 height 26
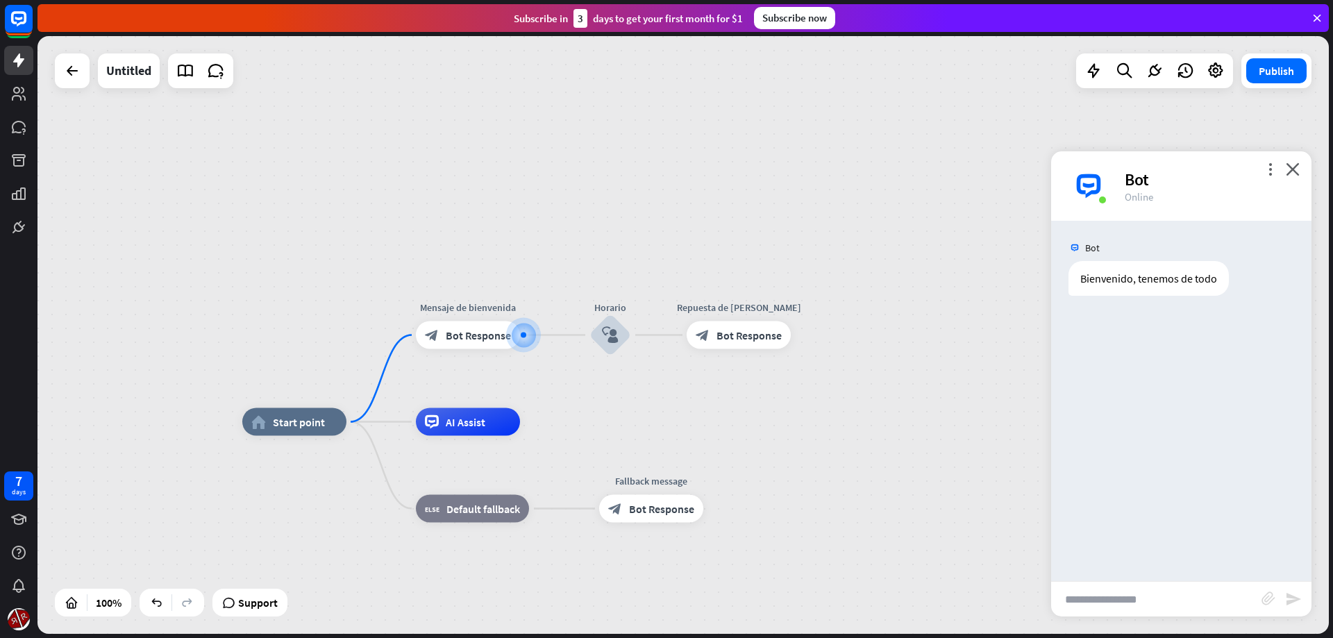
click at [1130, 603] on input "text" at bounding box center [1156, 599] width 210 height 35
type input "**********"
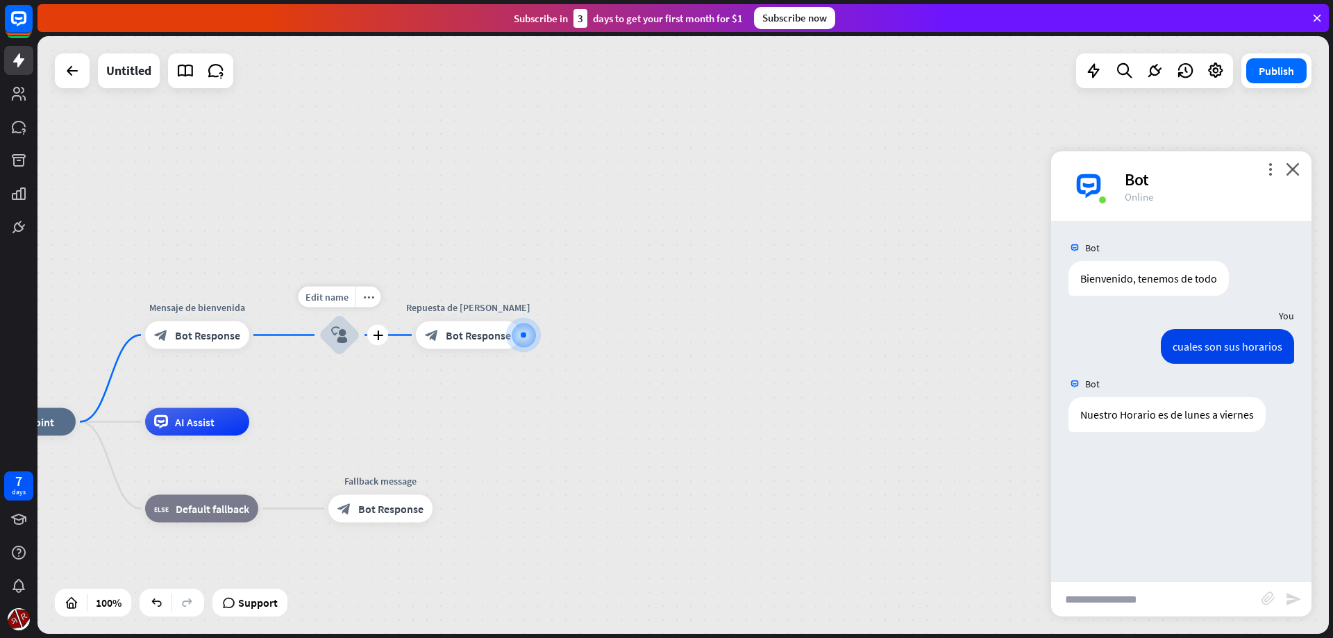
click at [324, 345] on div "block_user_input" at bounding box center [340, 336] width 42 height 42
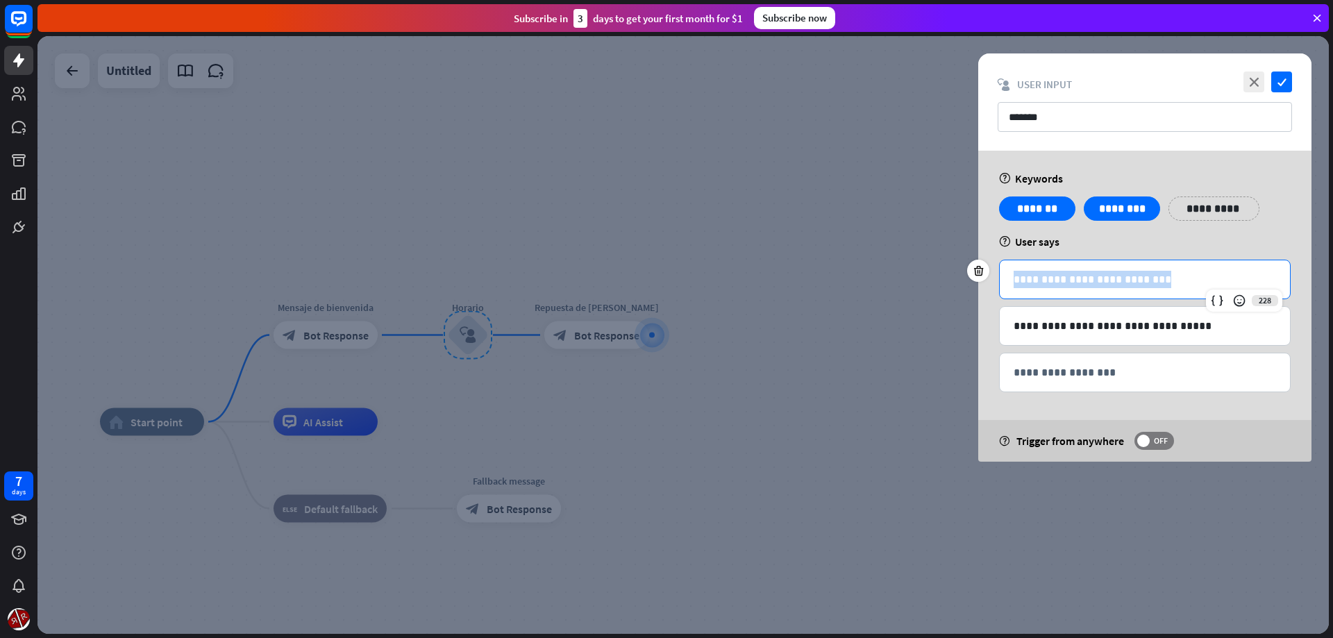
drag, startPoint x: 1171, startPoint y: 278, endPoint x: 913, endPoint y: 287, distance: 257.7
click at [999, 285] on div "**********" at bounding box center [1145, 280] width 292 height 40
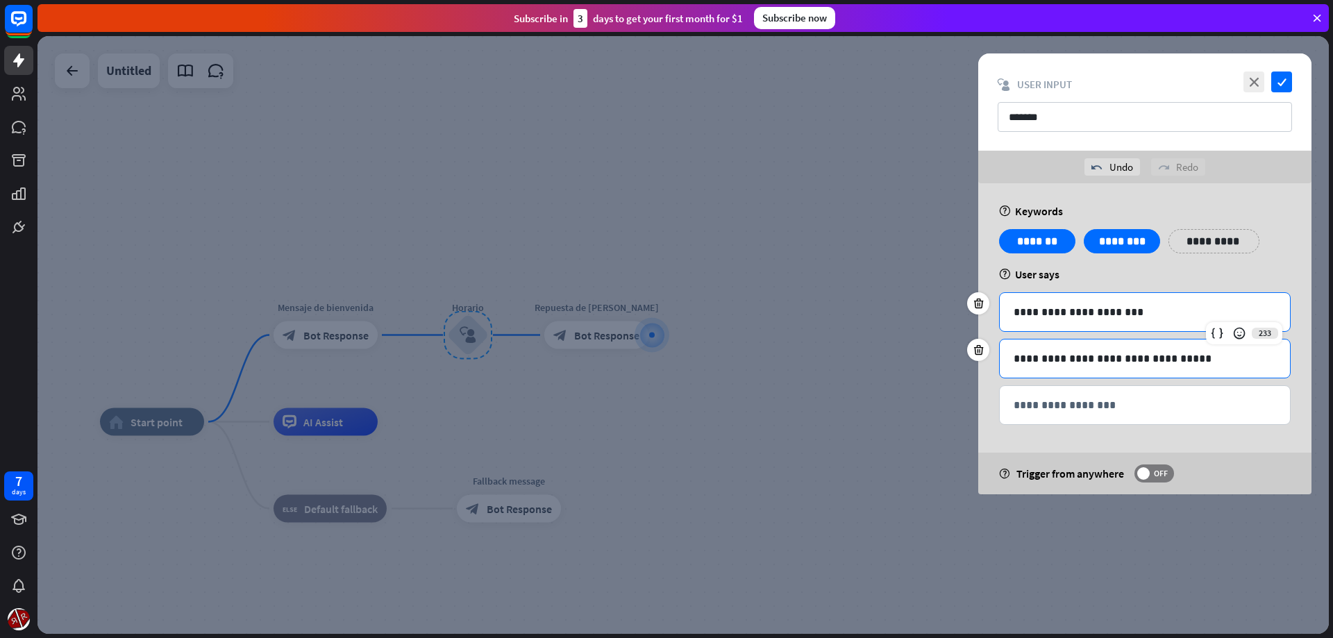
drag, startPoint x: 1197, startPoint y: 359, endPoint x: 861, endPoint y: 369, distance: 336.2
click at [999, 369] on div "**********" at bounding box center [1145, 359] width 292 height 40
drag, startPoint x: 1203, startPoint y: 358, endPoint x: 1002, endPoint y: 364, distance: 201.4
click at [1002, 364] on div "**********" at bounding box center [1145, 359] width 290 height 38
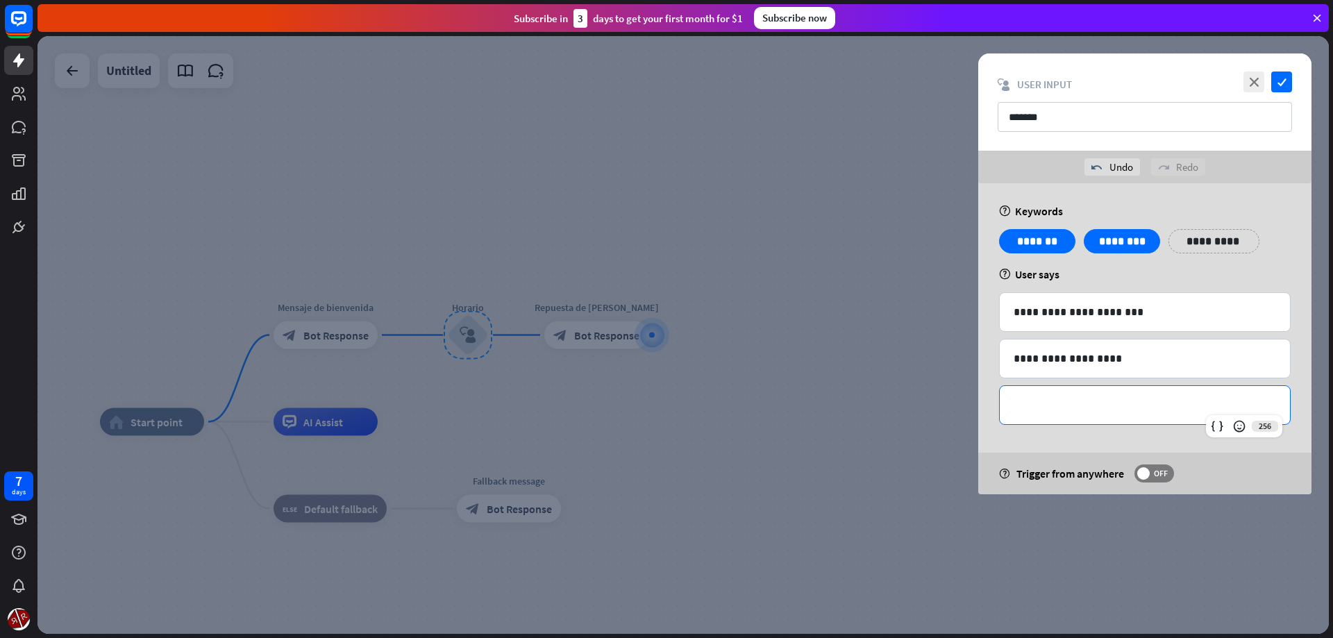
click at [1057, 409] on p "**********" at bounding box center [1145, 404] width 262 height 17
click at [1292, 80] on div "close check block_user_input User Input *******" at bounding box center [1144, 101] width 333 height 97
click at [1287, 78] on icon "check" at bounding box center [1281, 82] width 21 height 21
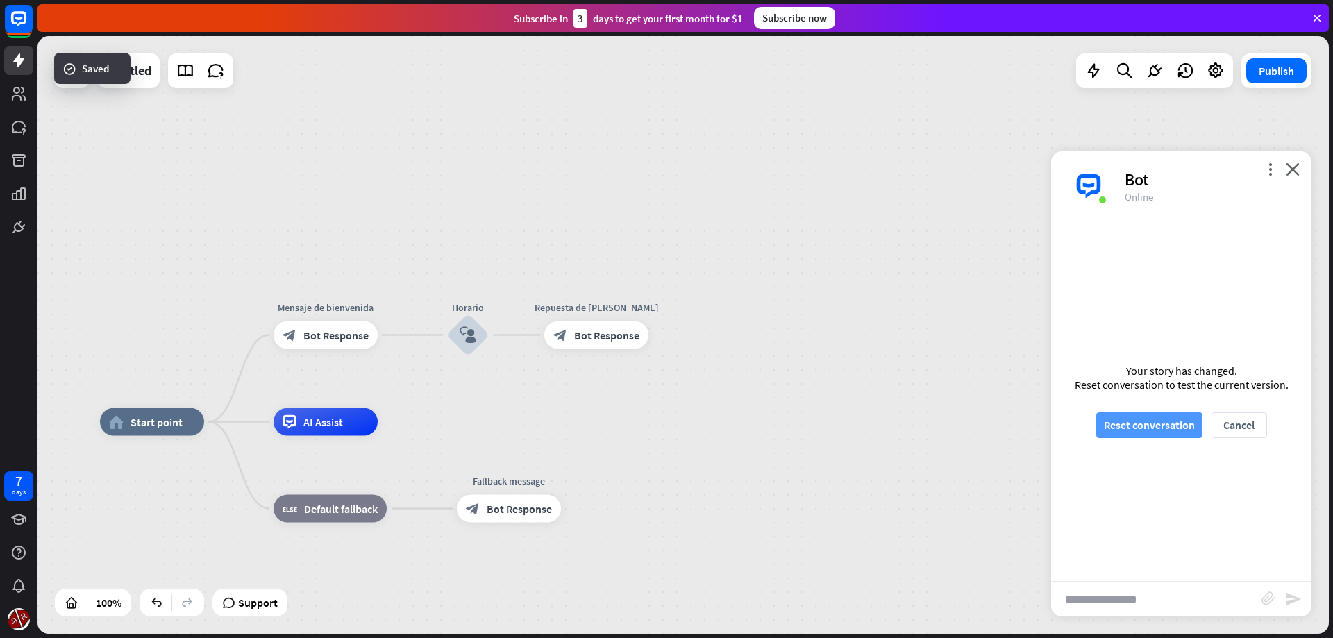
click at [1146, 419] on button "Reset conversation" at bounding box center [1149, 425] width 106 height 26
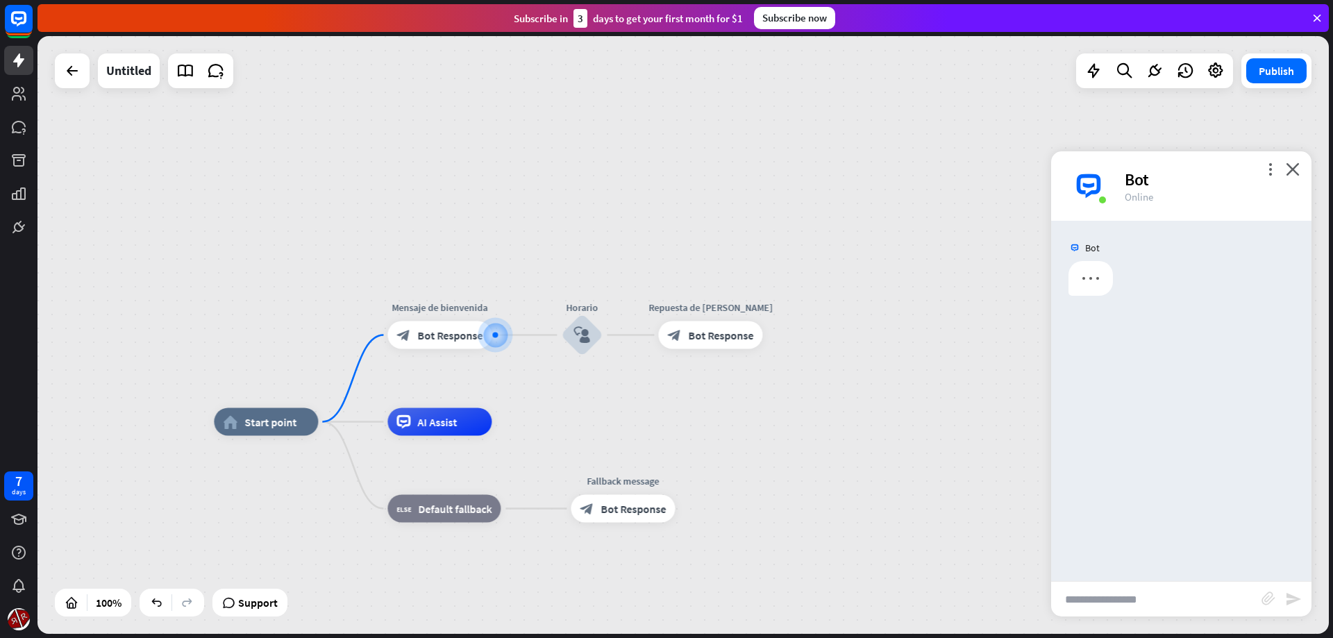
click at [1136, 590] on input "text" at bounding box center [1156, 599] width 210 height 35
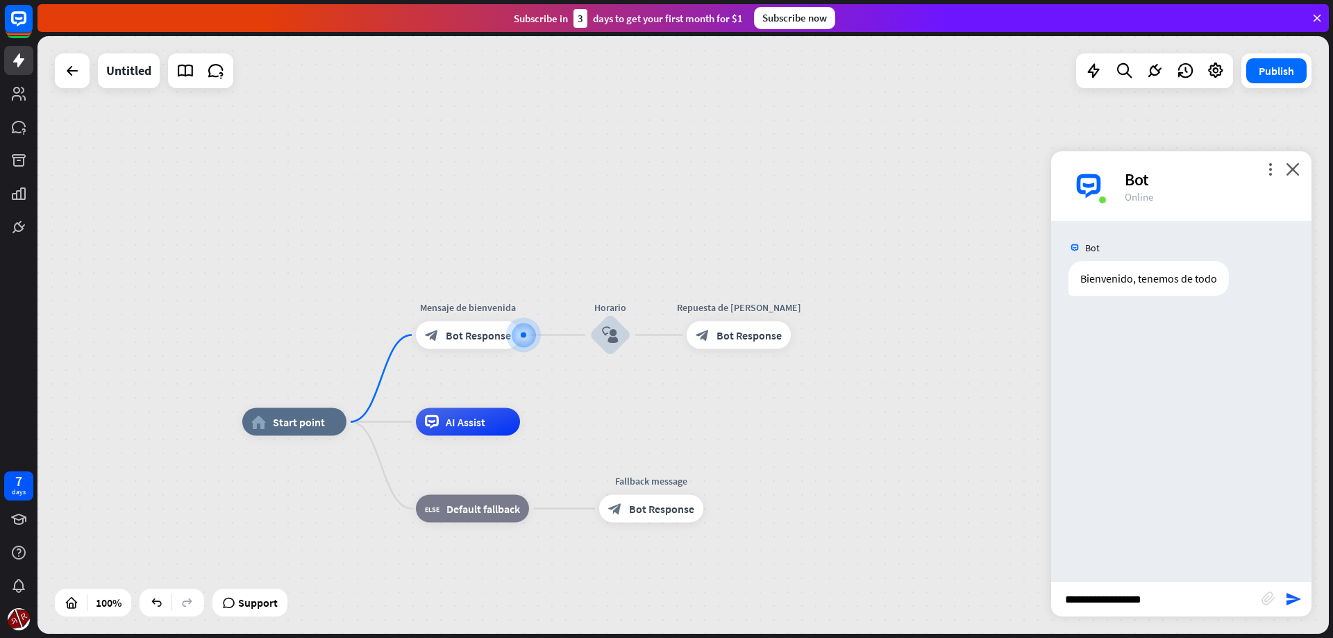
type input "**********"
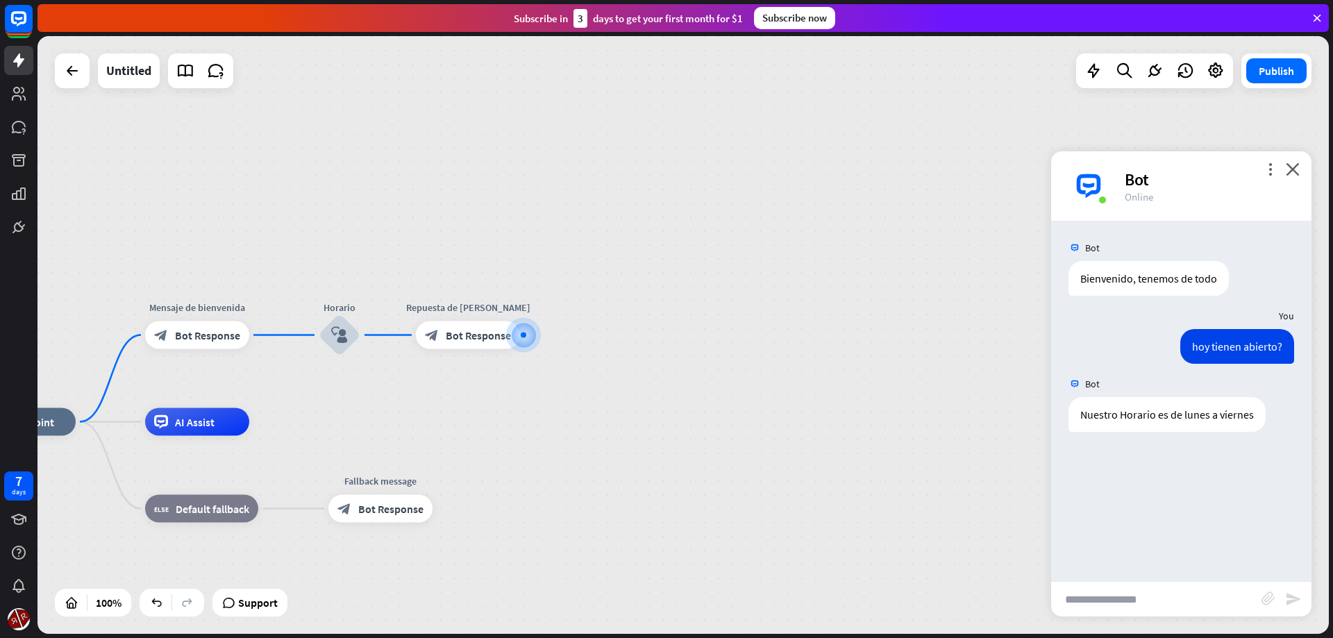
click at [525, 338] on div at bounding box center [524, 335] width 14 height 14
click at [541, 333] on icon "plus" at bounding box center [538, 335] width 10 height 10
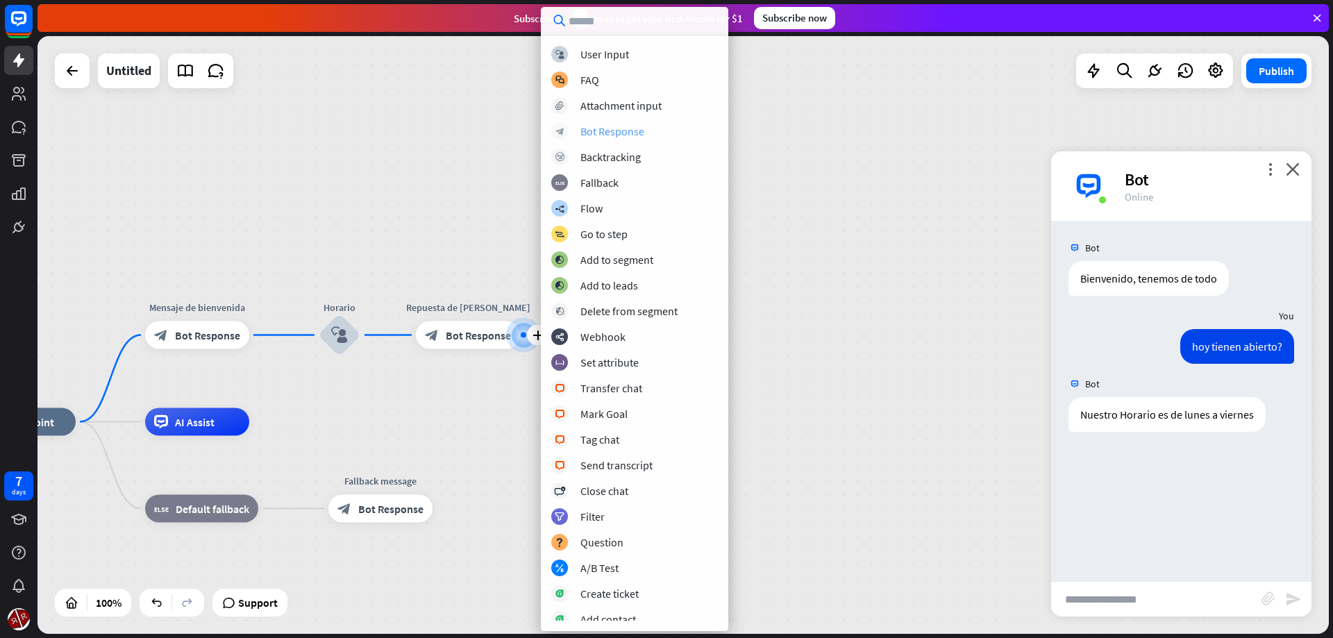
click at [642, 133] on div "Bot Response" at bounding box center [612, 131] width 64 height 14
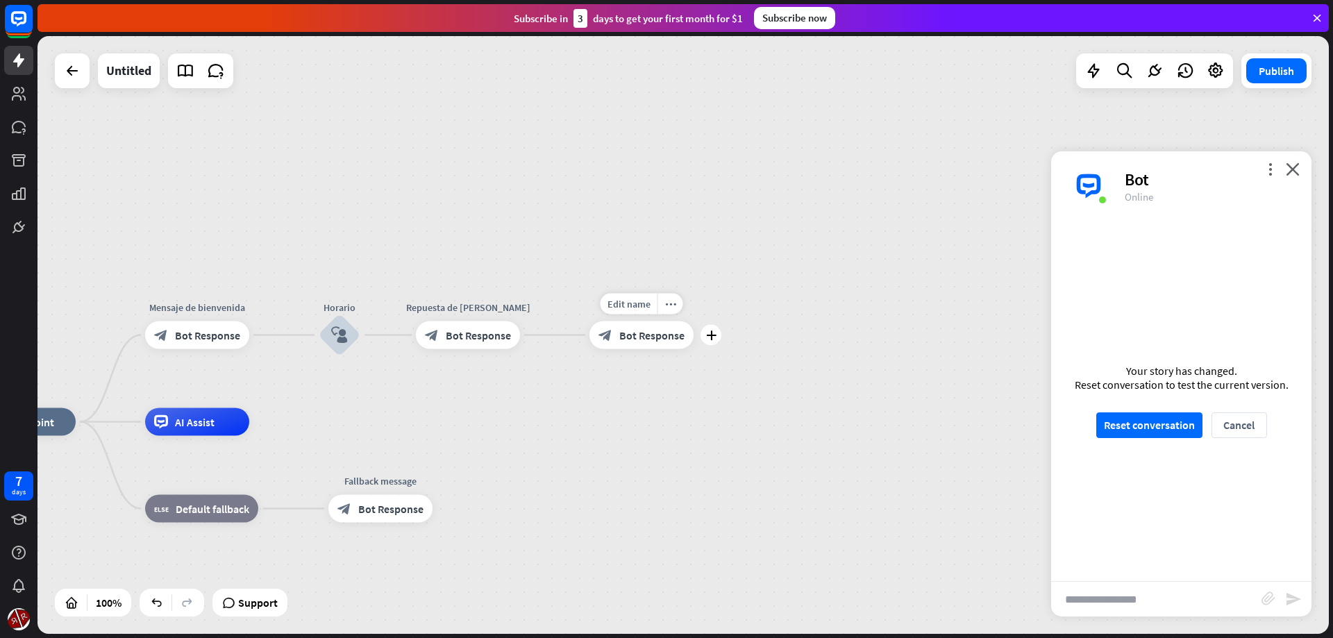
click at [652, 337] on span "Bot Response" at bounding box center [651, 335] width 65 height 14
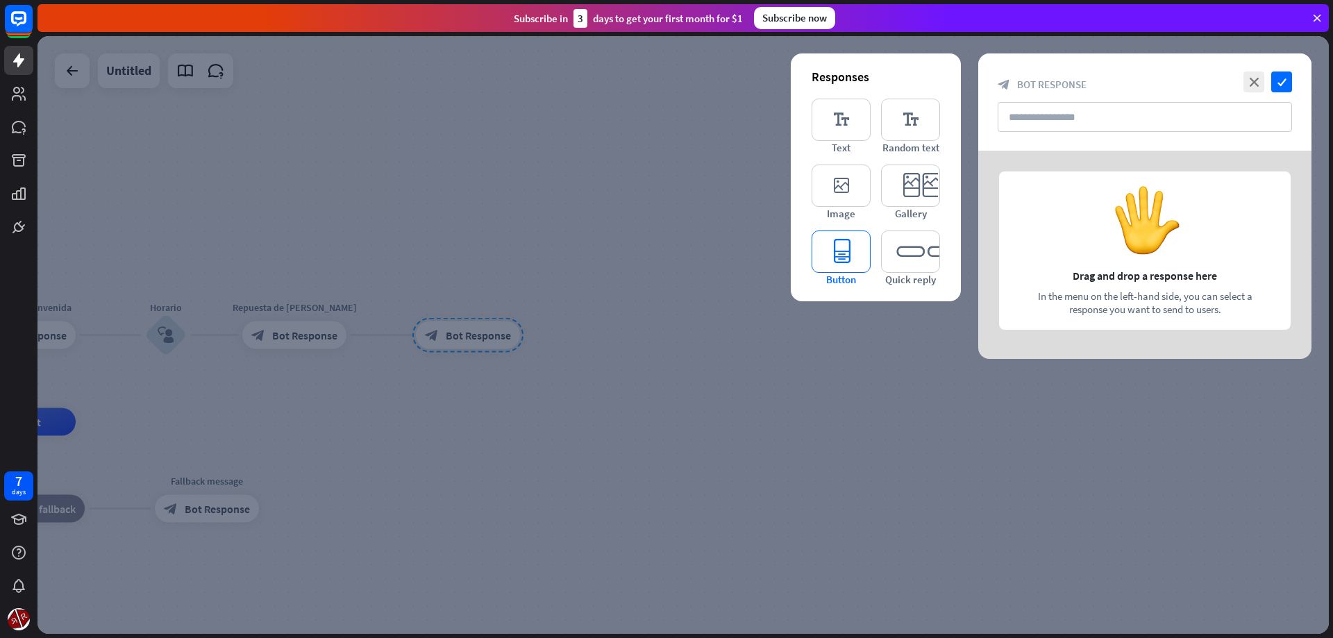
click at [831, 254] on icon "editor_button" at bounding box center [841, 252] width 59 height 42
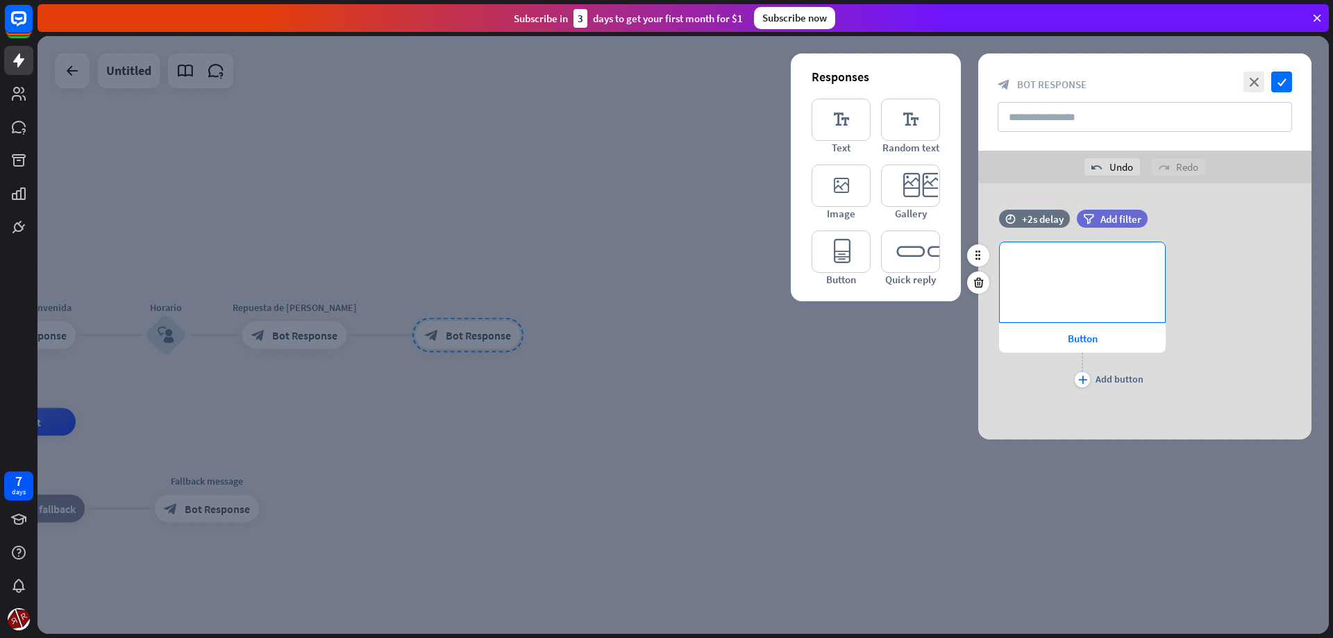
click at [1075, 279] on div "**********" at bounding box center [1082, 282] width 165 height 80
click at [978, 285] on icon at bounding box center [978, 282] width 13 height 12
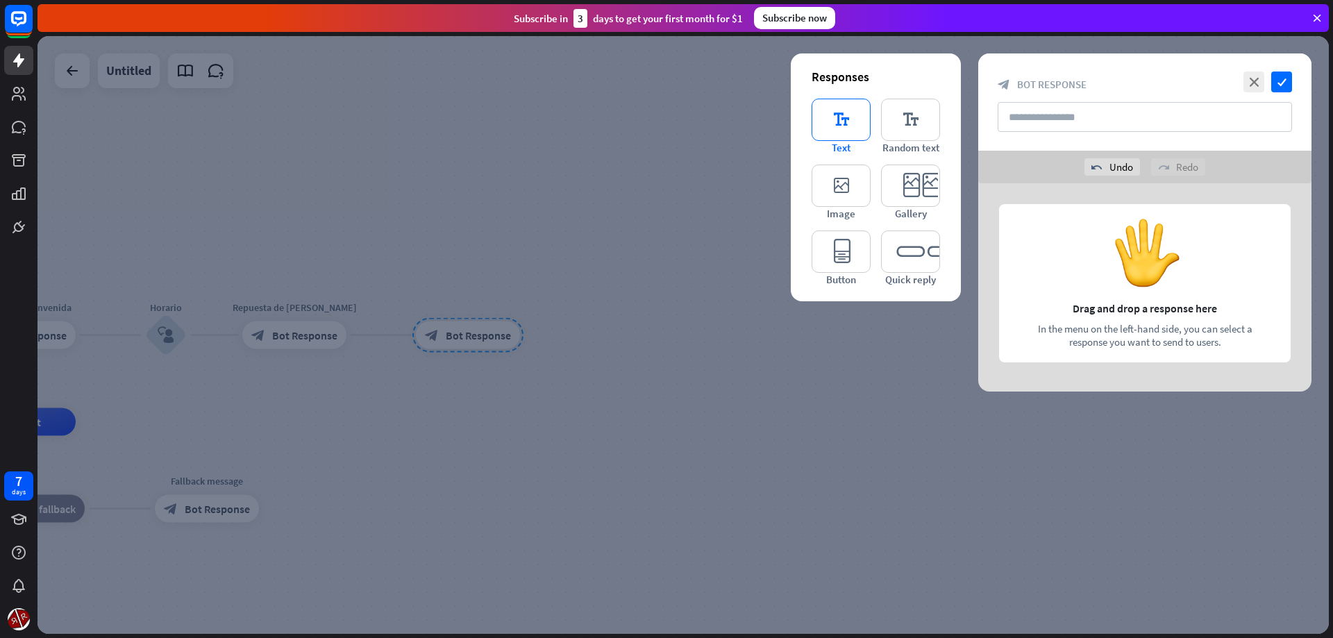
click at [851, 119] on icon "editor_text" at bounding box center [841, 120] width 59 height 42
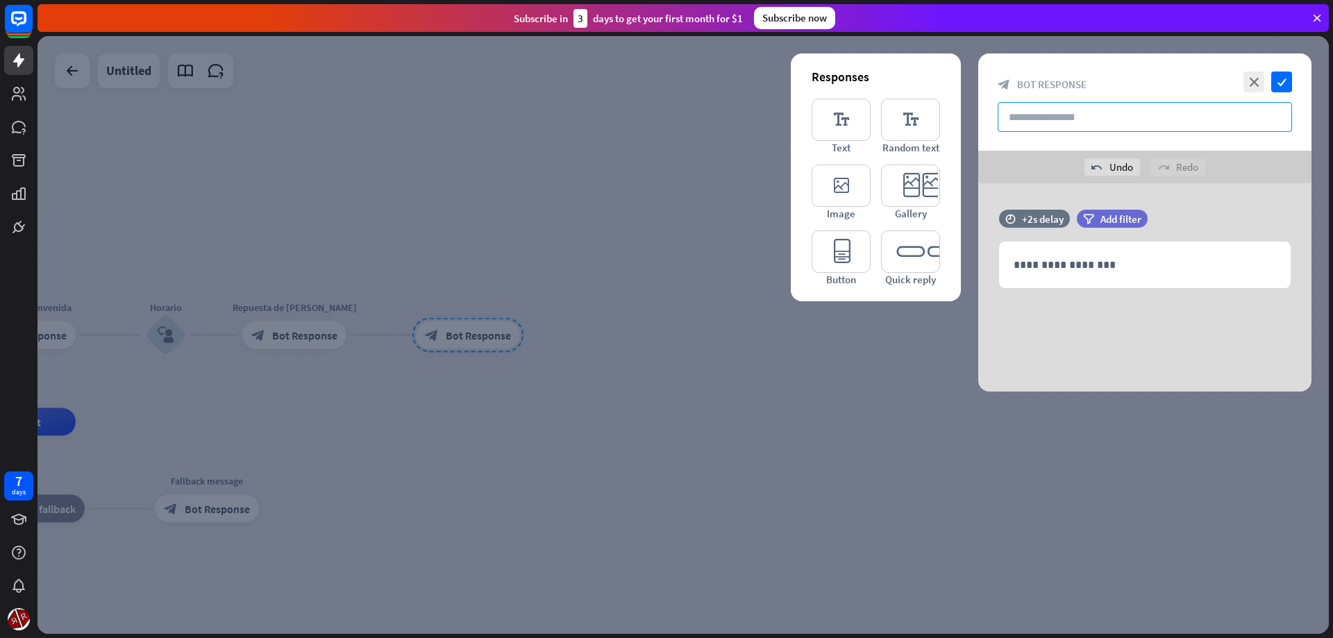
click at [1033, 114] on input "text" at bounding box center [1145, 117] width 294 height 30
type input "**********"
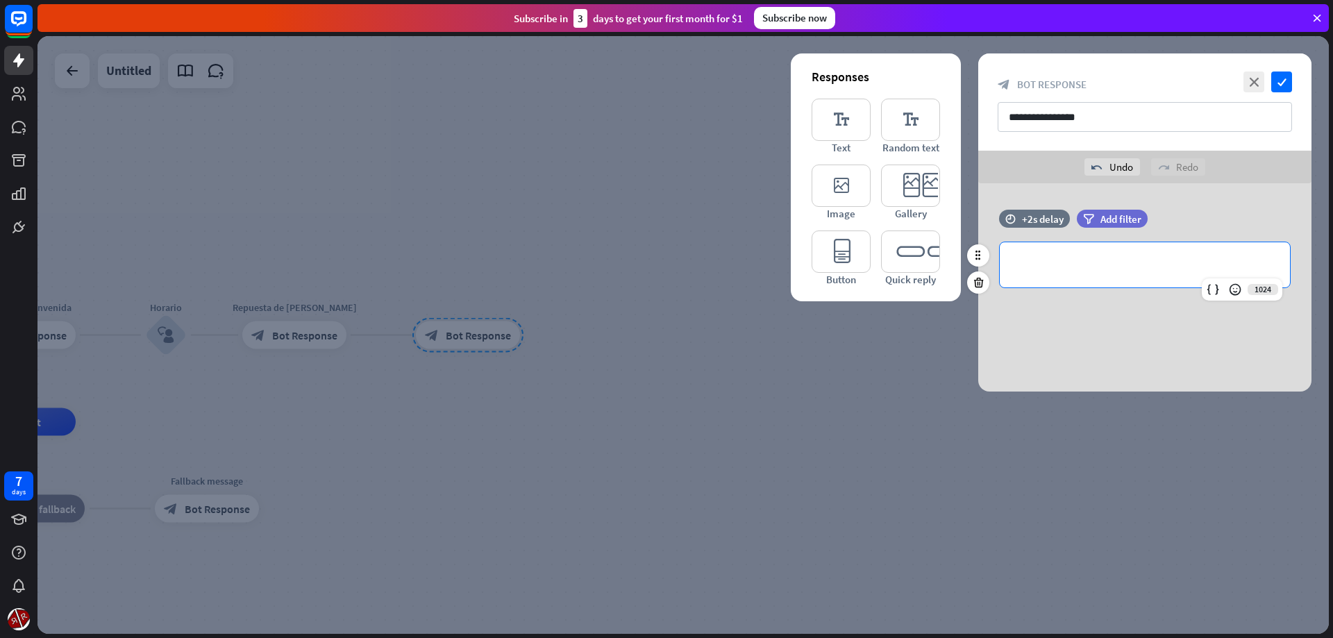
click at [1061, 253] on div "**********" at bounding box center [1145, 264] width 290 height 45
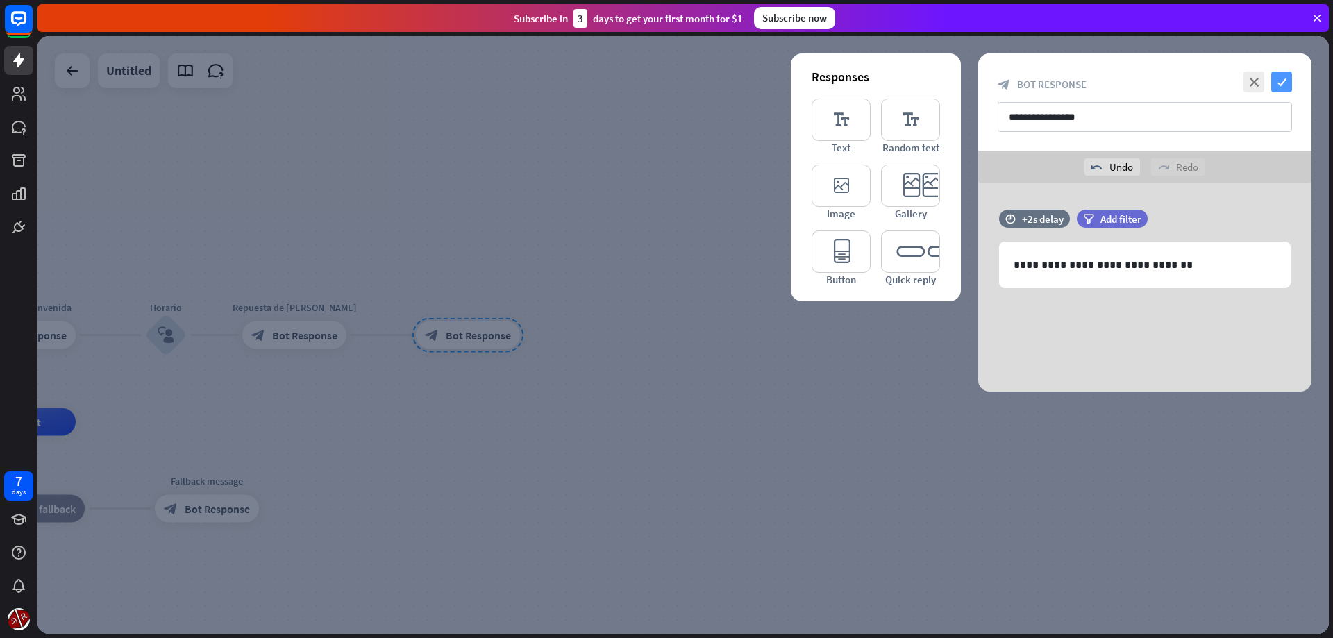
click at [1281, 76] on icon "check" at bounding box center [1281, 82] width 21 height 21
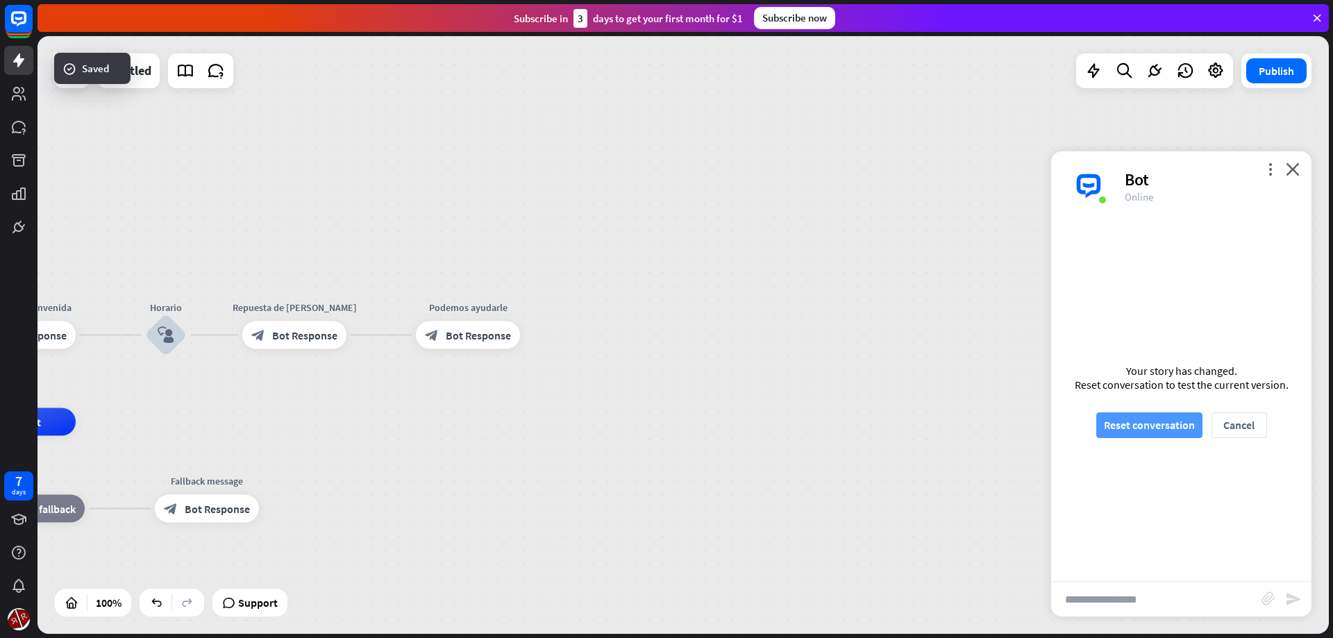
click at [1152, 427] on button "Reset conversation" at bounding box center [1149, 425] width 106 height 26
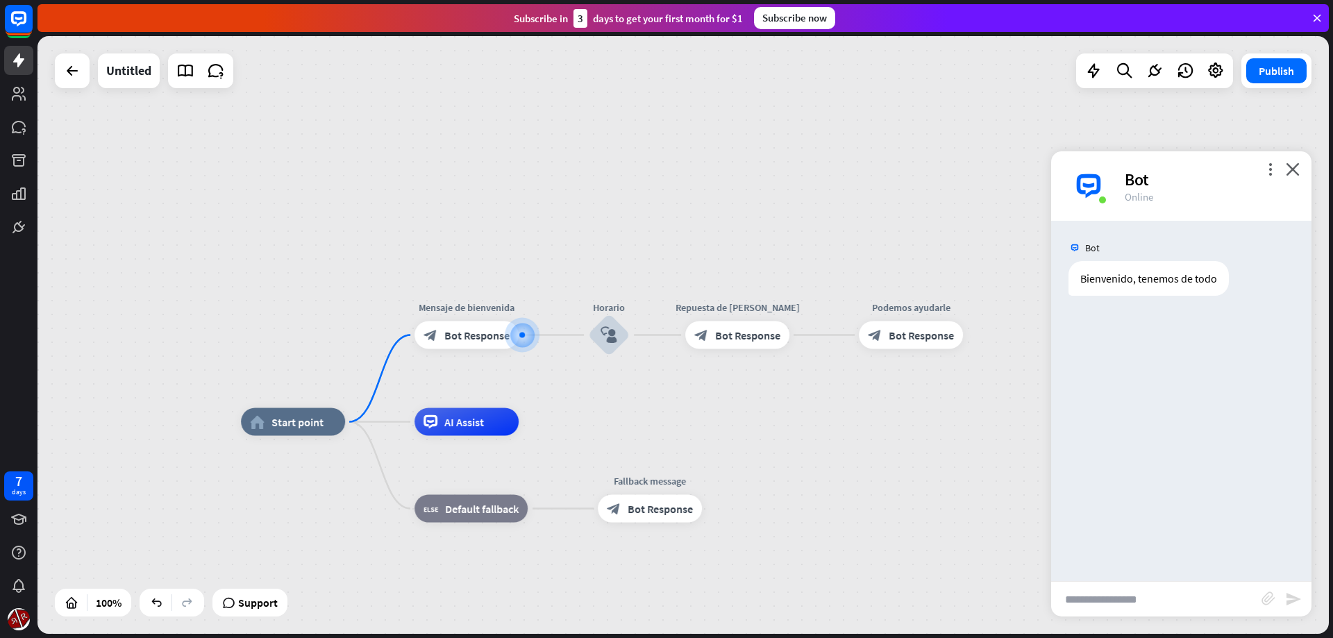
click at [1121, 598] on input "text" at bounding box center [1156, 599] width 210 height 35
type input "**********"
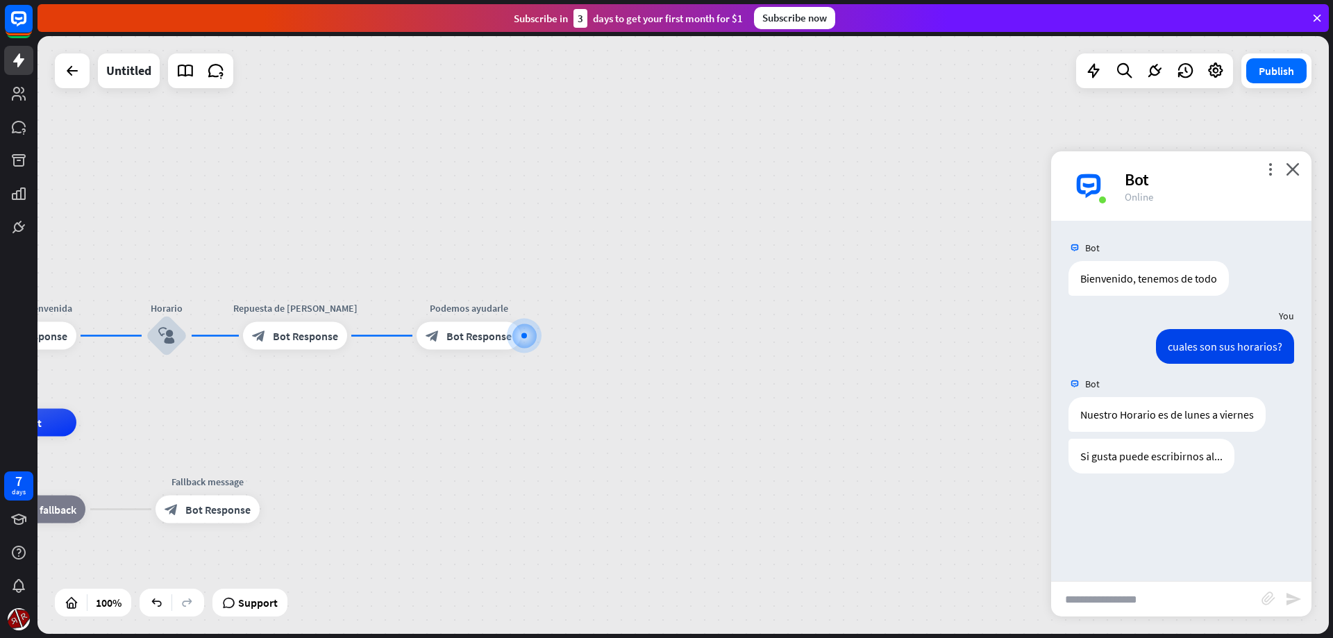
drag, startPoint x: 358, startPoint y: 453, endPoint x: 367, endPoint y: 442, distance: 14.3
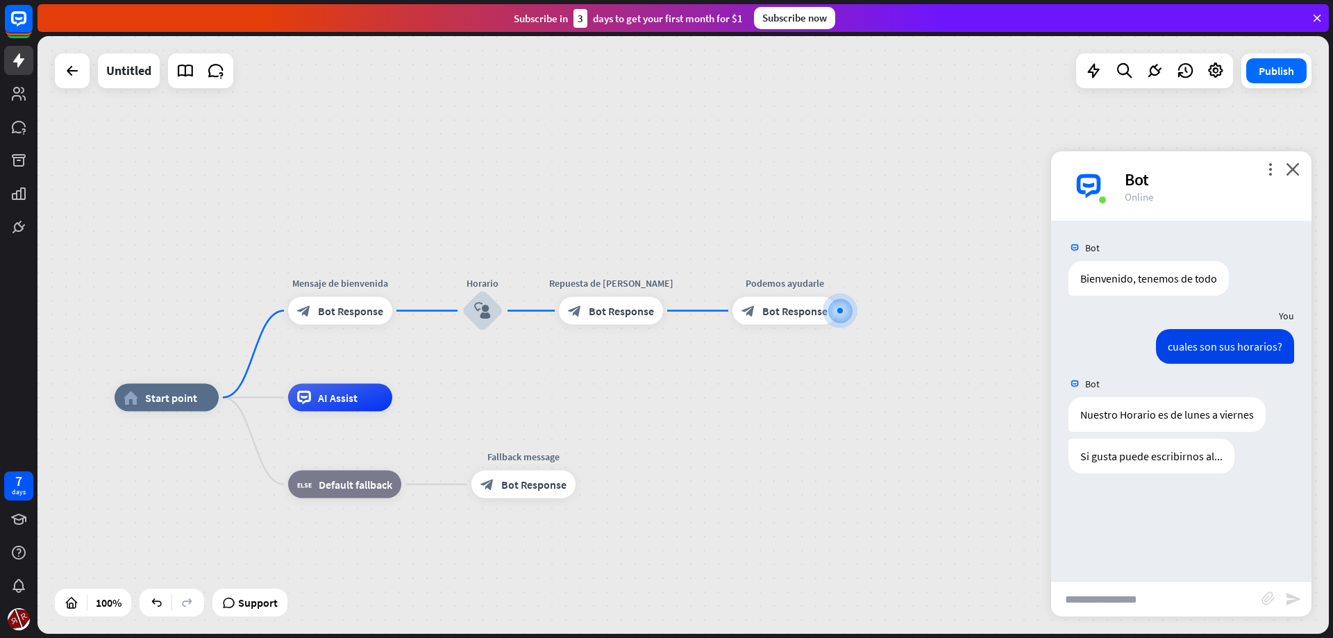
drag, startPoint x: 316, startPoint y: 409, endPoint x: 630, endPoint y: 385, distance: 315.4
click at [630, 385] on div "home_2 Start point Mensaje de [PERSON_NAME] block_bot_response Bot Response Hor…" at bounding box center [682, 335] width 1291 height 598
click at [837, 314] on div at bounding box center [840, 310] width 14 height 14
click at [851, 308] on icon "plus" at bounding box center [854, 311] width 10 height 10
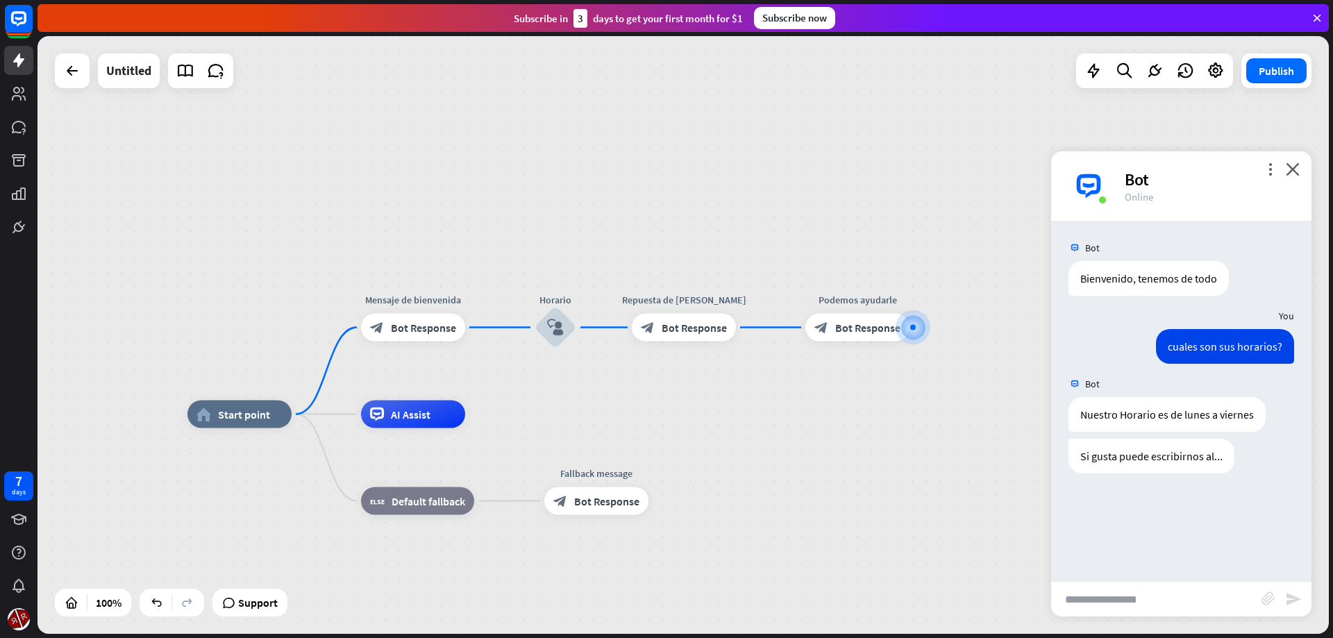
drag, startPoint x: 706, startPoint y: 423, endPoint x: 778, endPoint y: 448, distance: 76.4
click at [479, 334] on div "plus" at bounding box center [482, 327] width 21 height 21
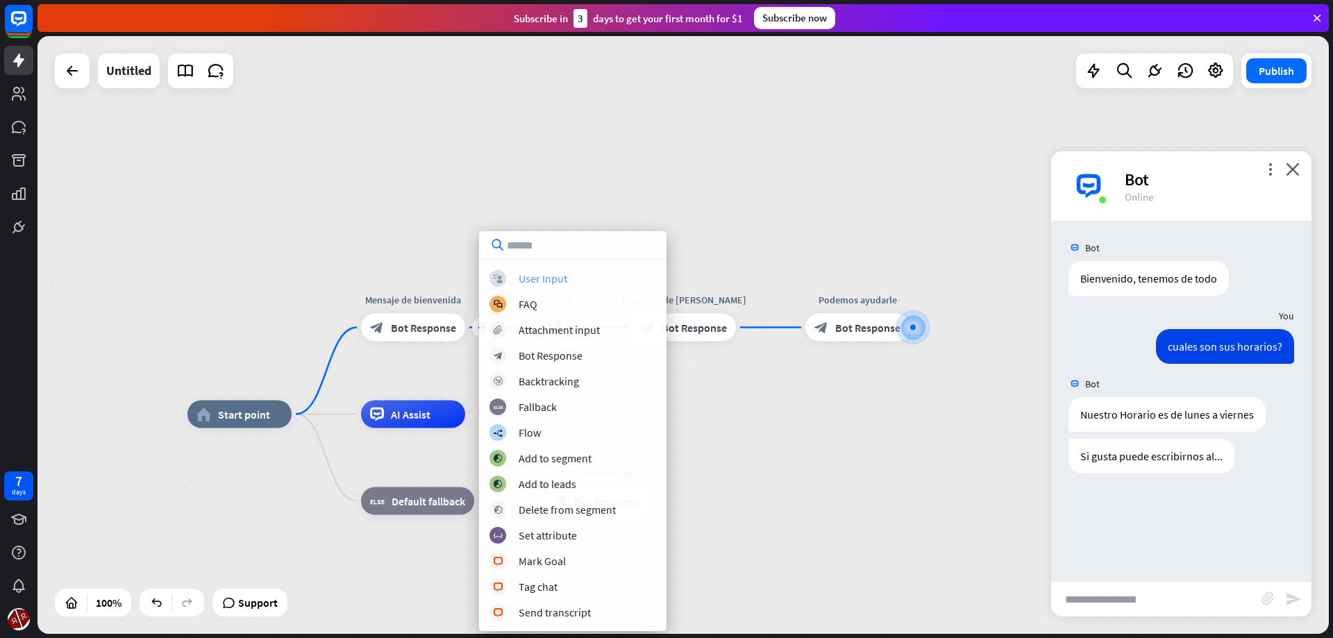
click at [537, 275] on div "User Input" at bounding box center [543, 278] width 49 height 14
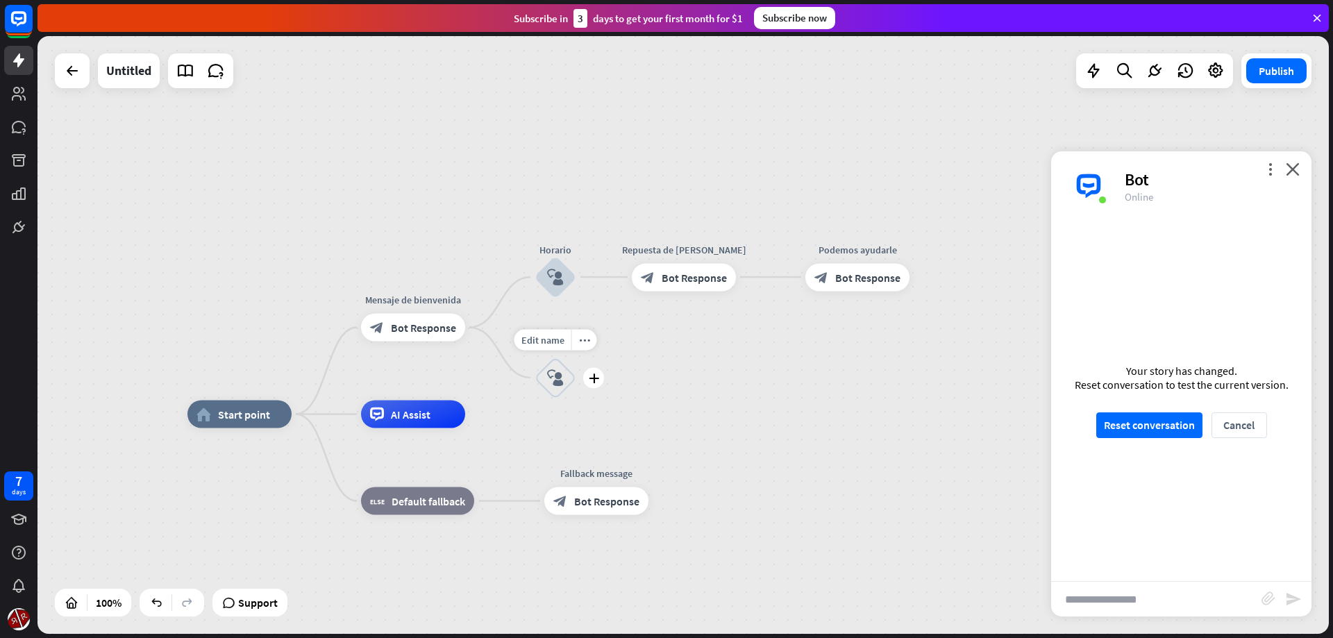
click at [555, 387] on div "block_user_input" at bounding box center [556, 378] width 42 height 42
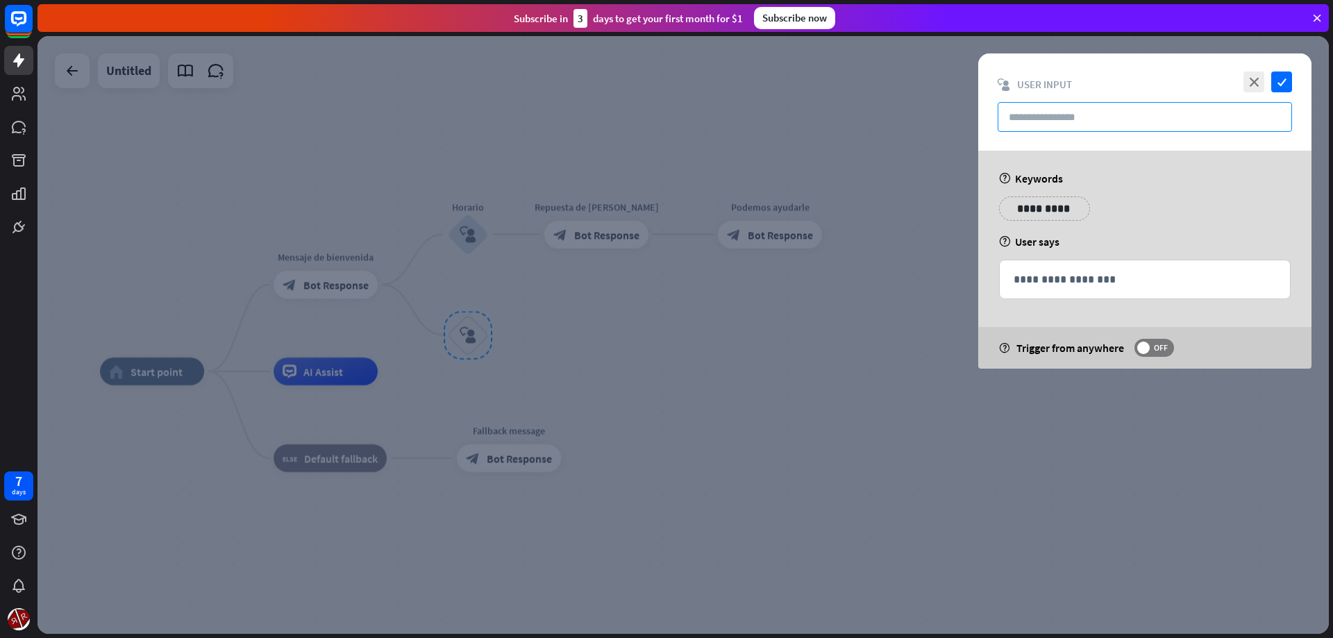
click at [1072, 115] on input "text" at bounding box center [1145, 117] width 294 height 30
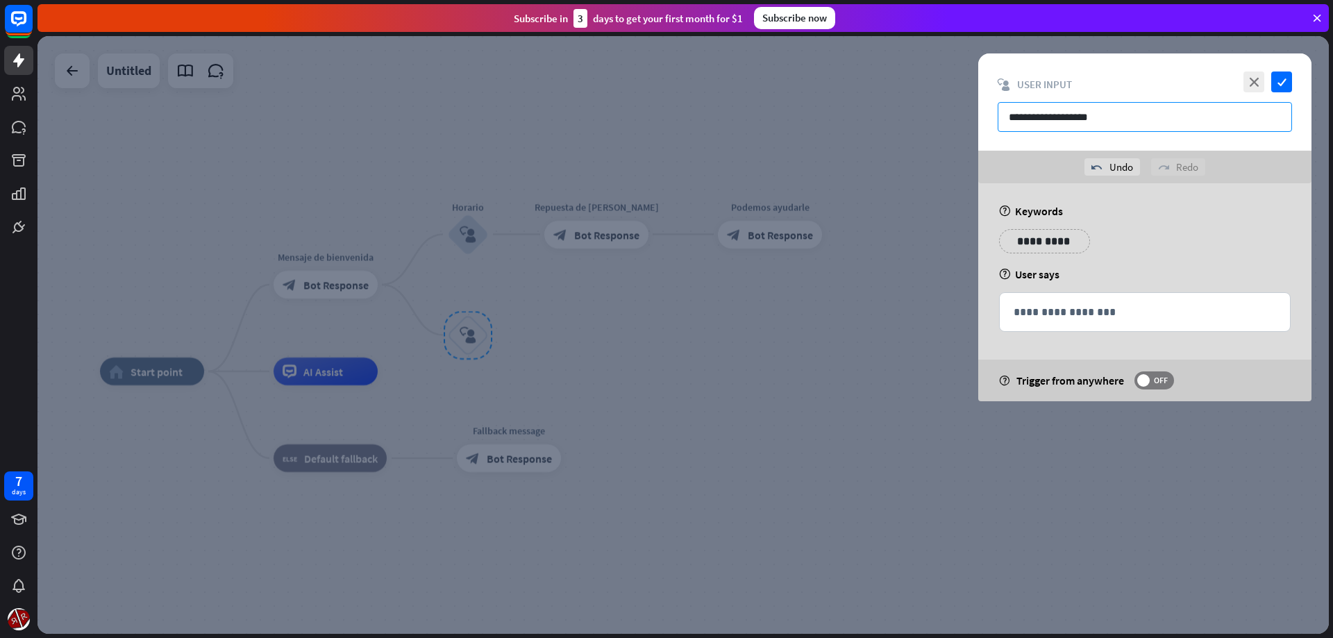
type input "**********"
click at [1066, 246] on div "**********" at bounding box center [1037, 241] width 76 height 24
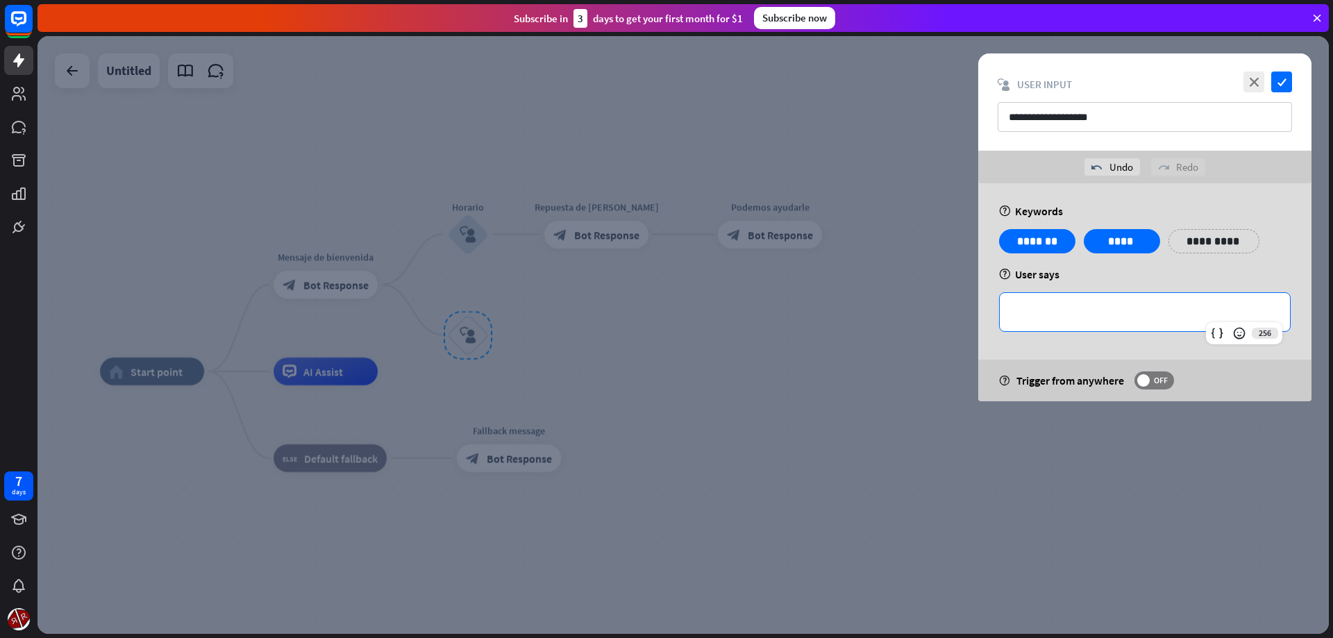
click at [1052, 303] on p "**********" at bounding box center [1145, 311] width 262 height 17
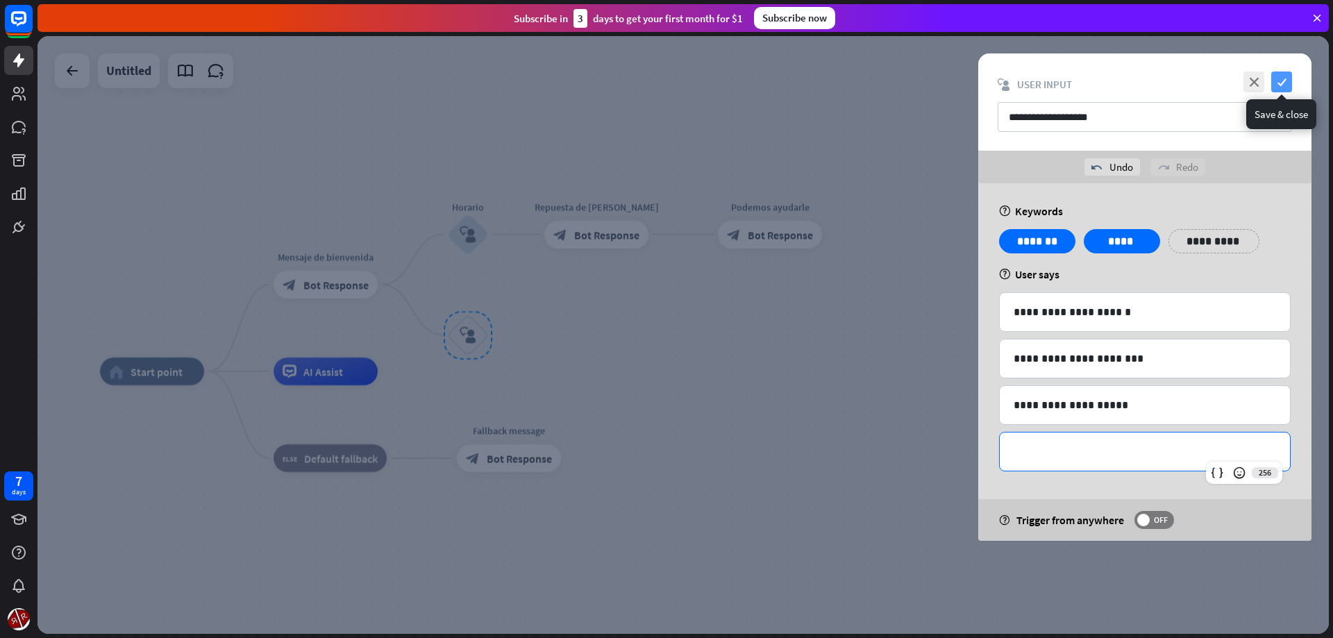
click at [1285, 91] on icon "check" at bounding box center [1281, 82] width 21 height 21
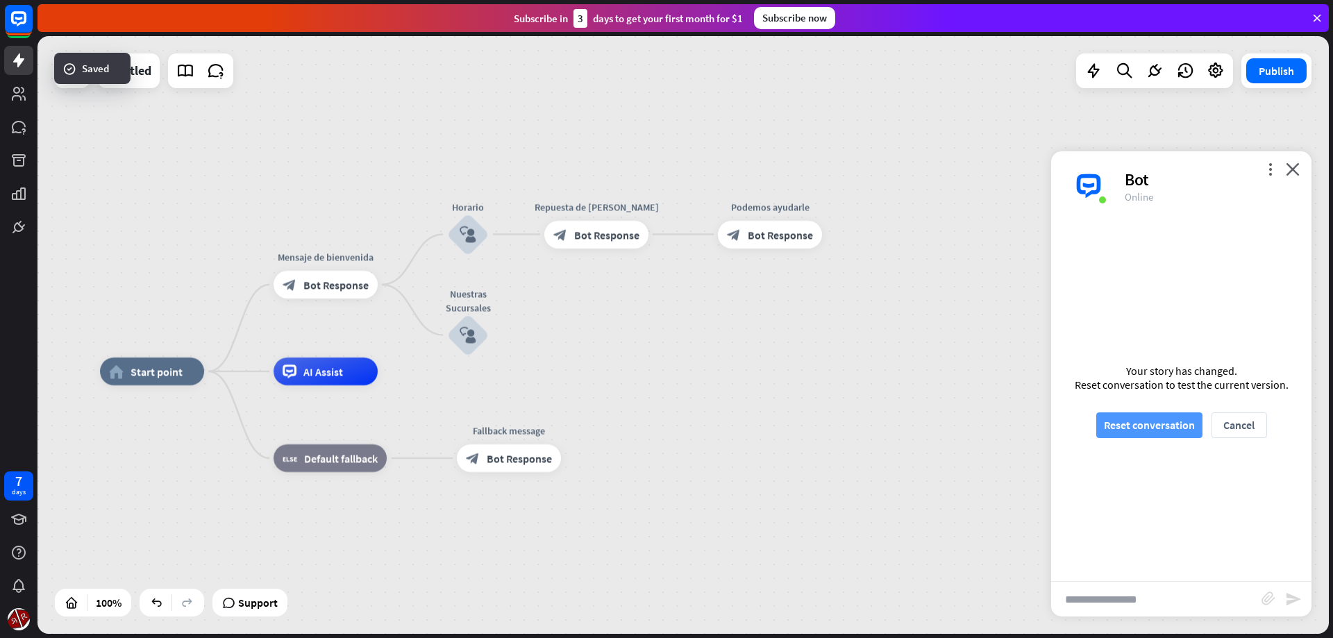
click at [1109, 428] on button "Reset conversation" at bounding box center [1149, 425] width 106 height 26
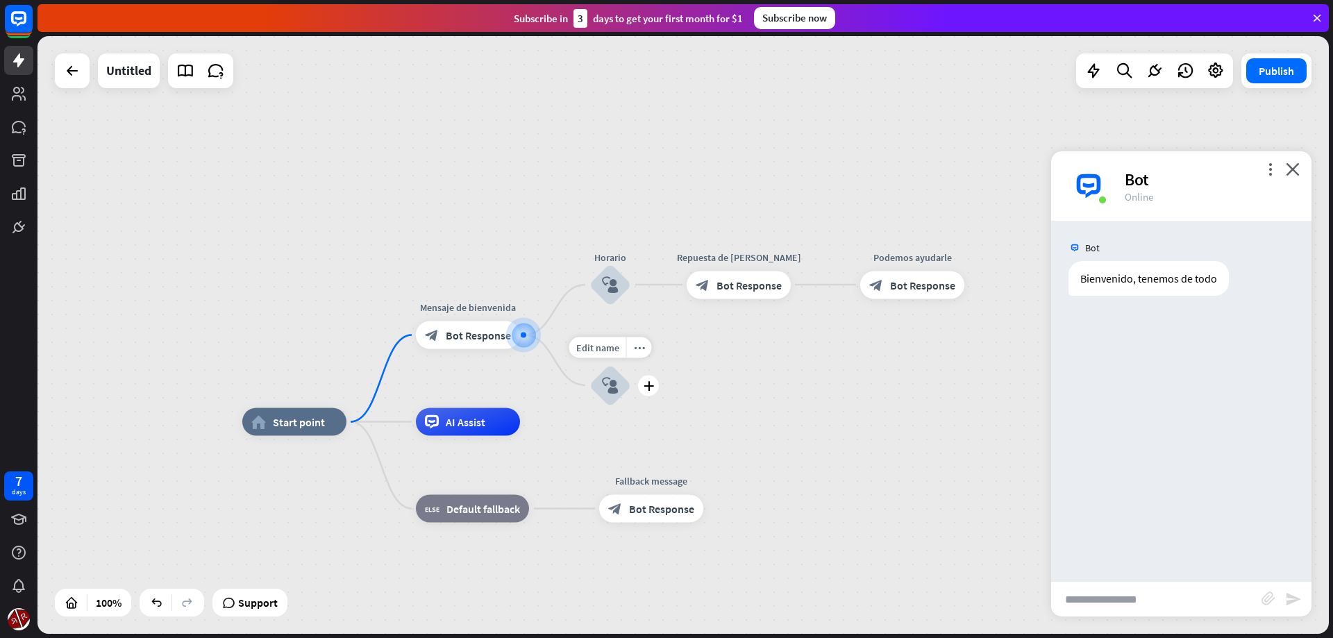
click at [631, 396] on div "Edit name more_horiz plus block_user_input" at bounding box center [610, 385] width 42 height 42
click at [644, 391] on div "plus" at bounding box center [648, 385] width 21 height 21
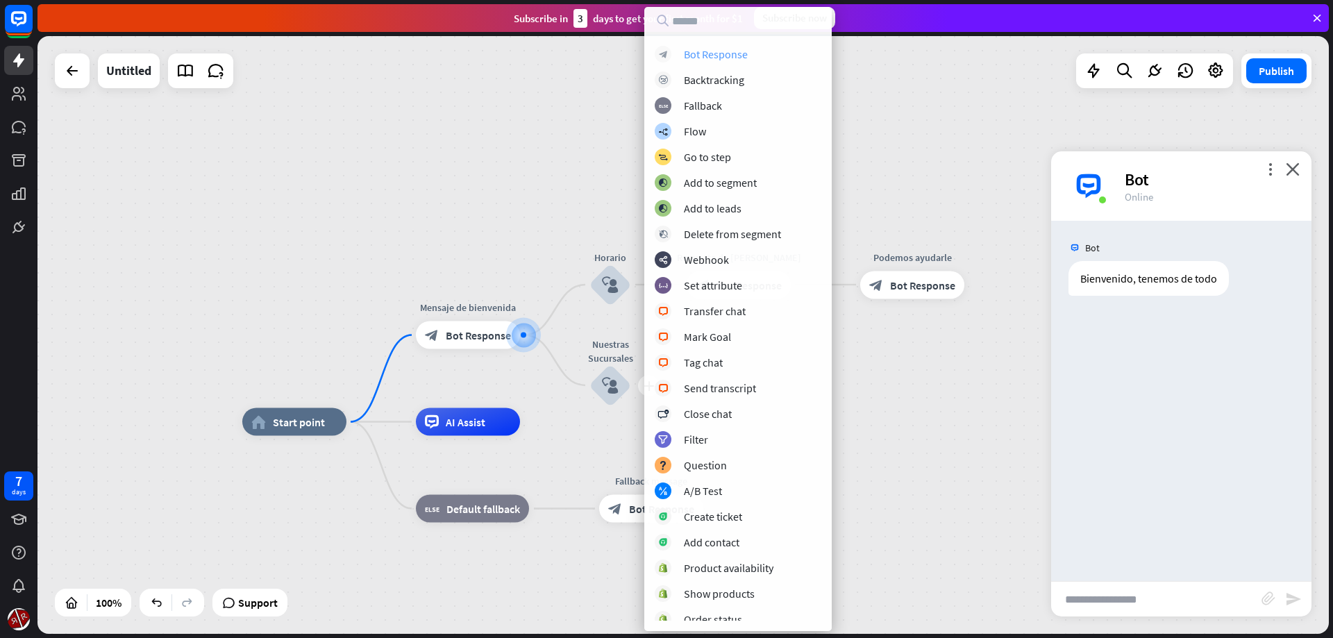
click at [717, 59] on div "Bot Response" at bounding box center [716, 54] width 64 height 14
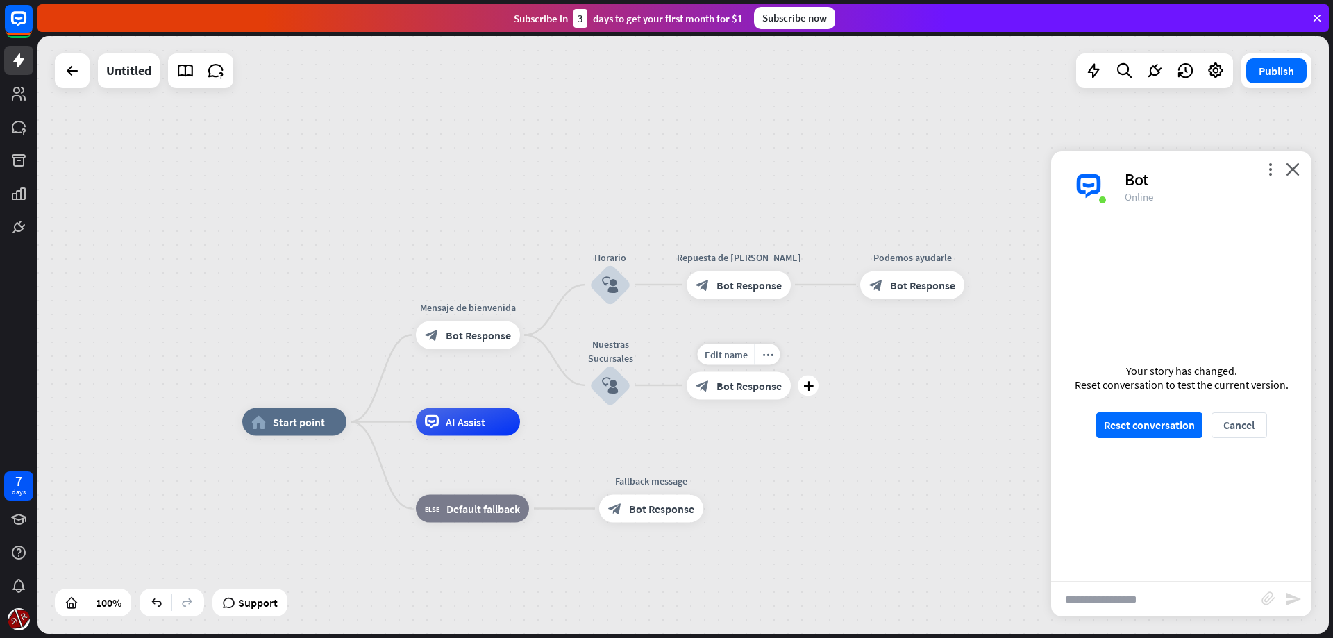
click at [751, 398] on div "block_bot_response Bot Response" at bounding box center [739, 385] width 104 height 28
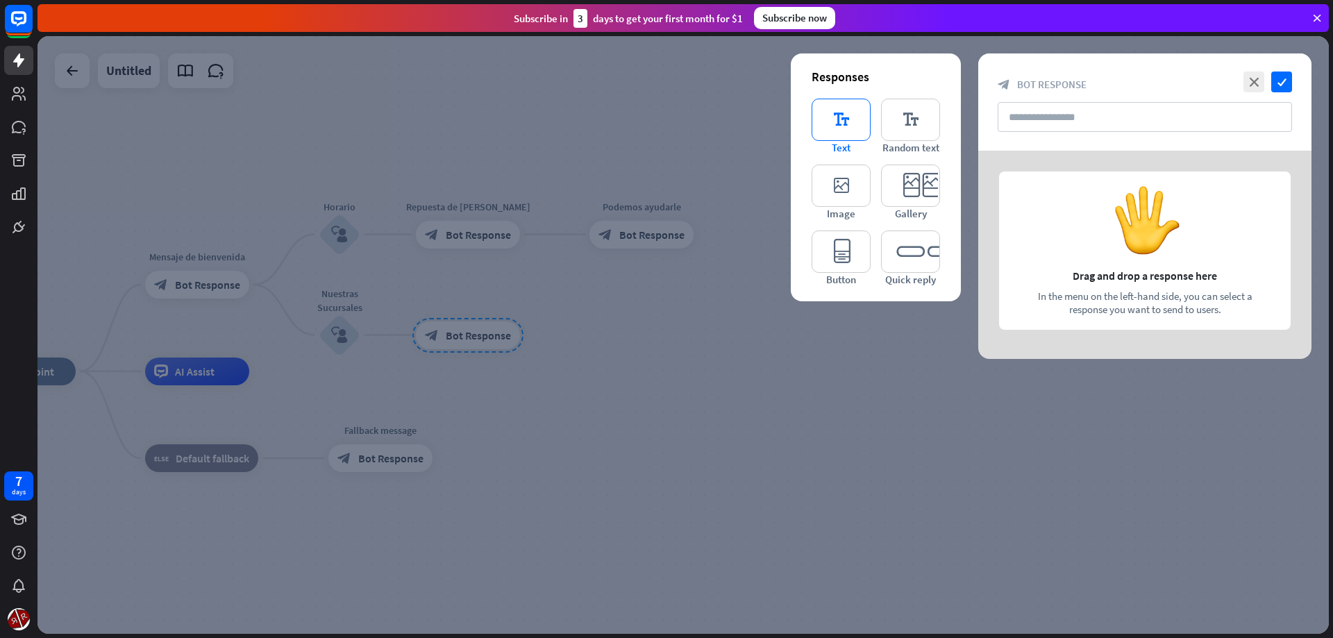
click at [844, 133] on icon "editor_text" at bounding box center [841, 120] width 59 height 42
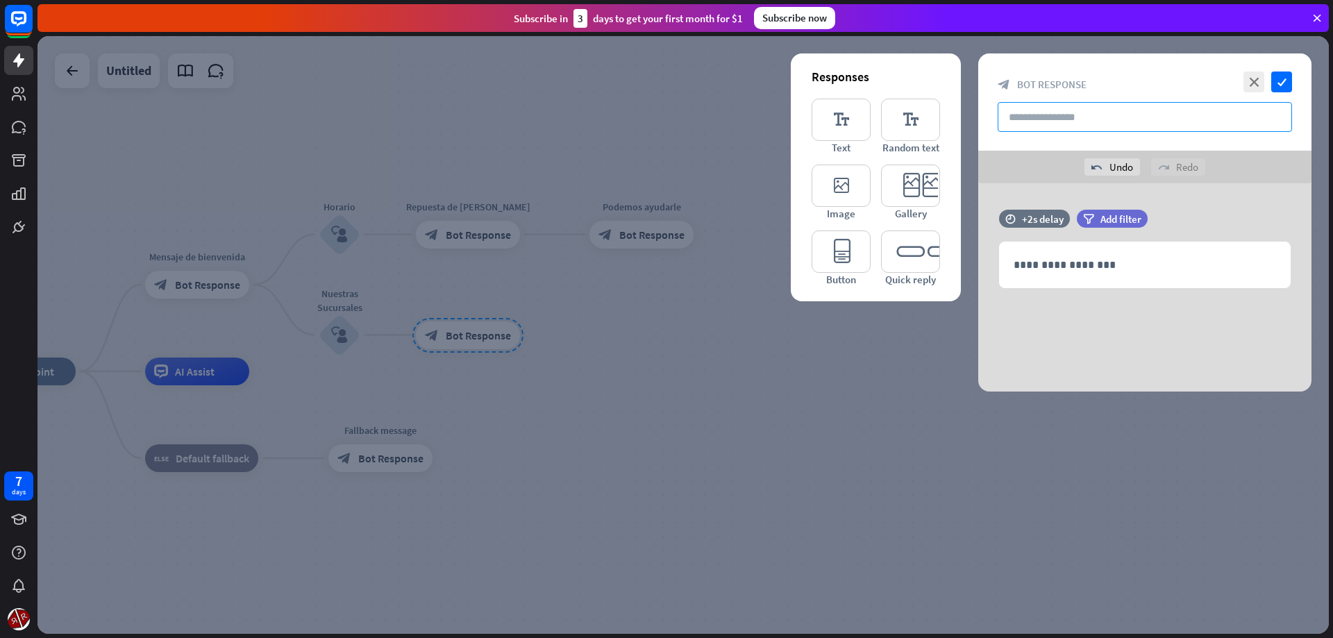
click at [1052, 117] on input "text" at bounding box center [1145, 117] width 294 height 30
type input "**********"
click at [1075, 283] on div "**********" at bounding box center [1145, 264] width 290 height 45
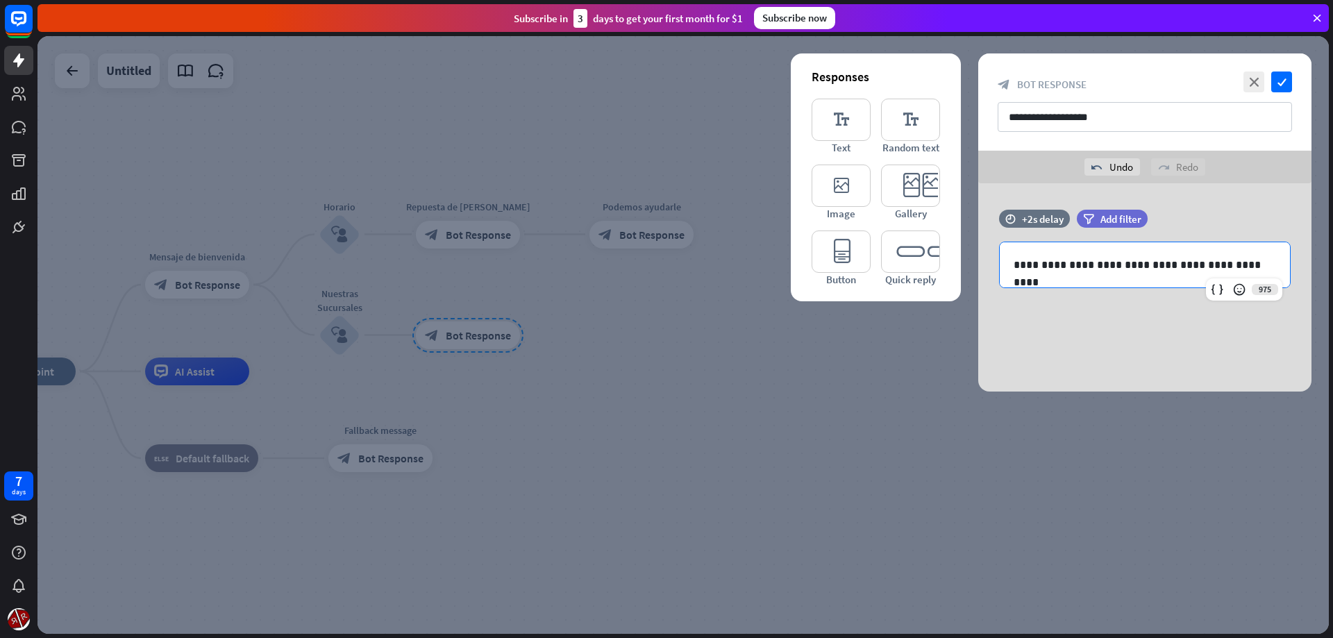
click at [1109, 375] on div "**********" at bounding box center [1144, 287] width 333 height 208
click at [1277, 83] on icon "check" at bounding box center [1281, 82] width 21 height 21
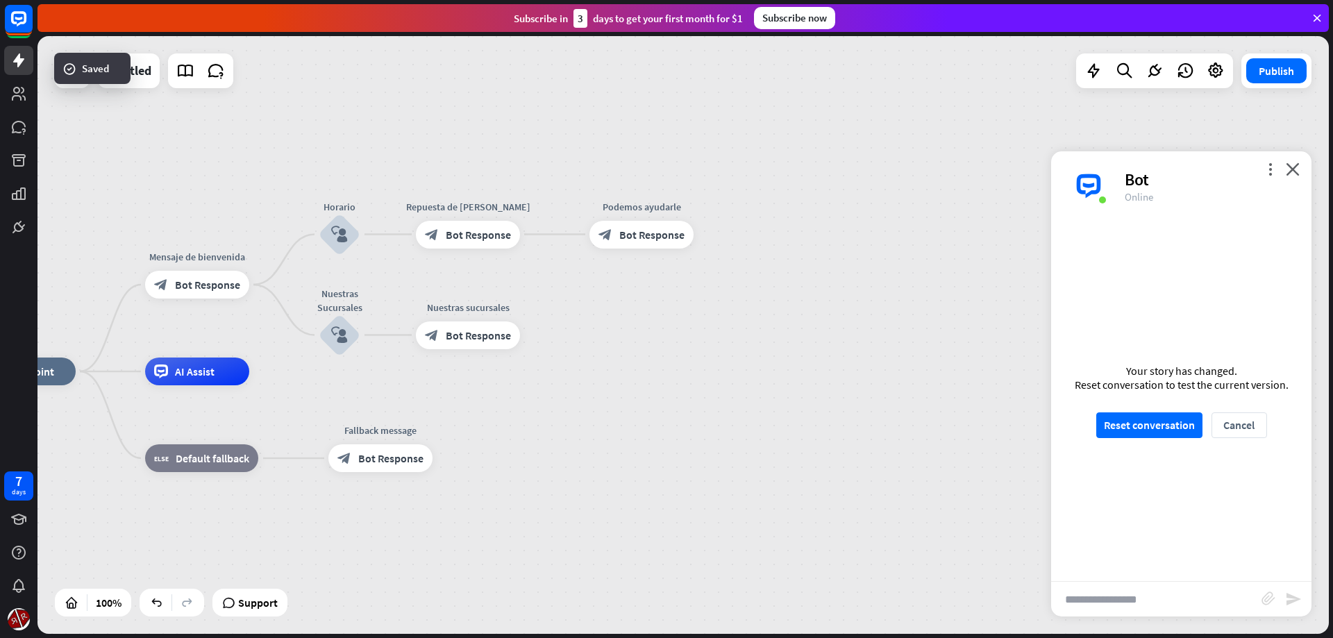
drag, startPoint x: 1124, startPoint y: 432, endPoint x: 1104, endPoint y: 445, distance: 24.1
click at [1125, 432] on button "Reset conversation" at bounding box center [1149, 425] width 106 height 26
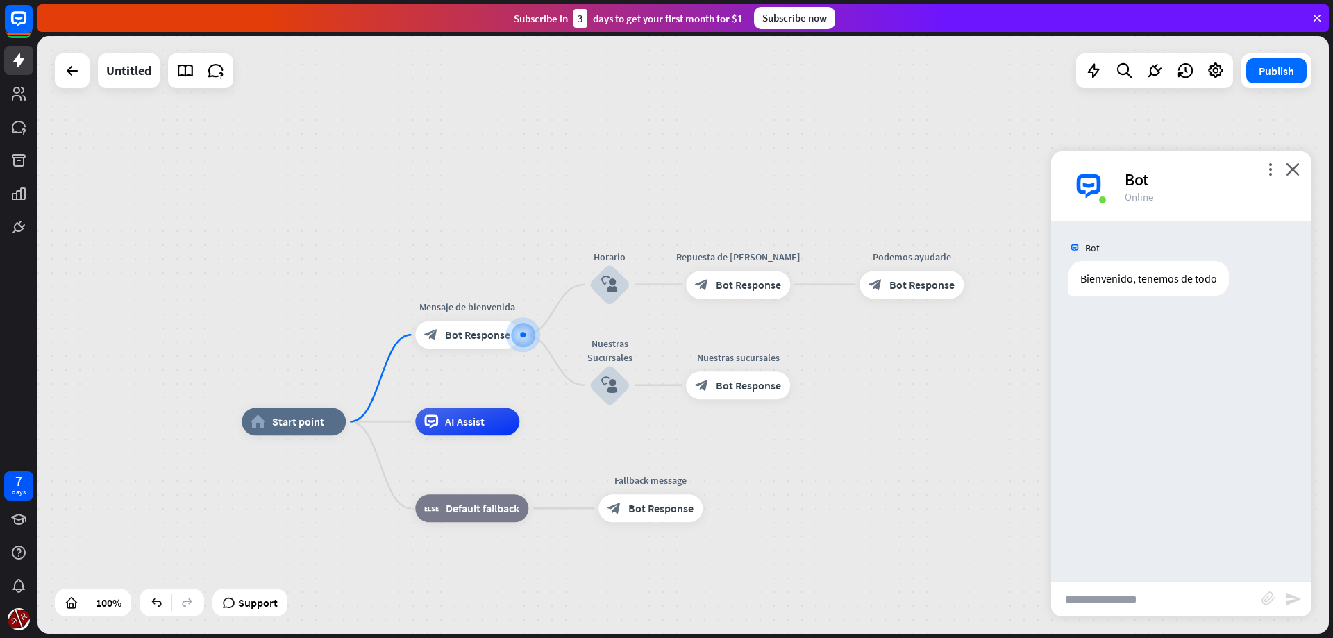
click at [1129, 596] on input "text" at bounding box center [1156, 599] width 210 height 35
click at [982, 290] on div "plus" at bounding box center [981, 284] width 21 height 21
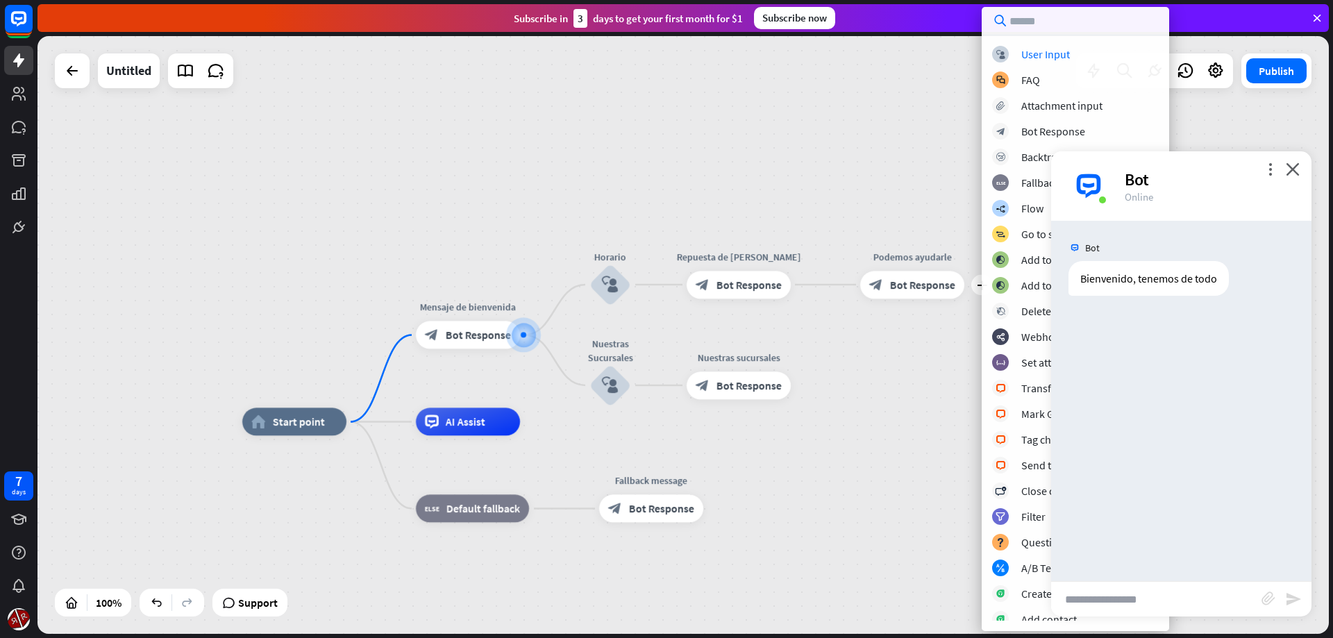
click at [892, 388] on div "home_2 Start point Mensaje de [PERSON_NAME] block_bot_response Bot Response Hor…" at bounding box center [682, 335] width 1291 height 598
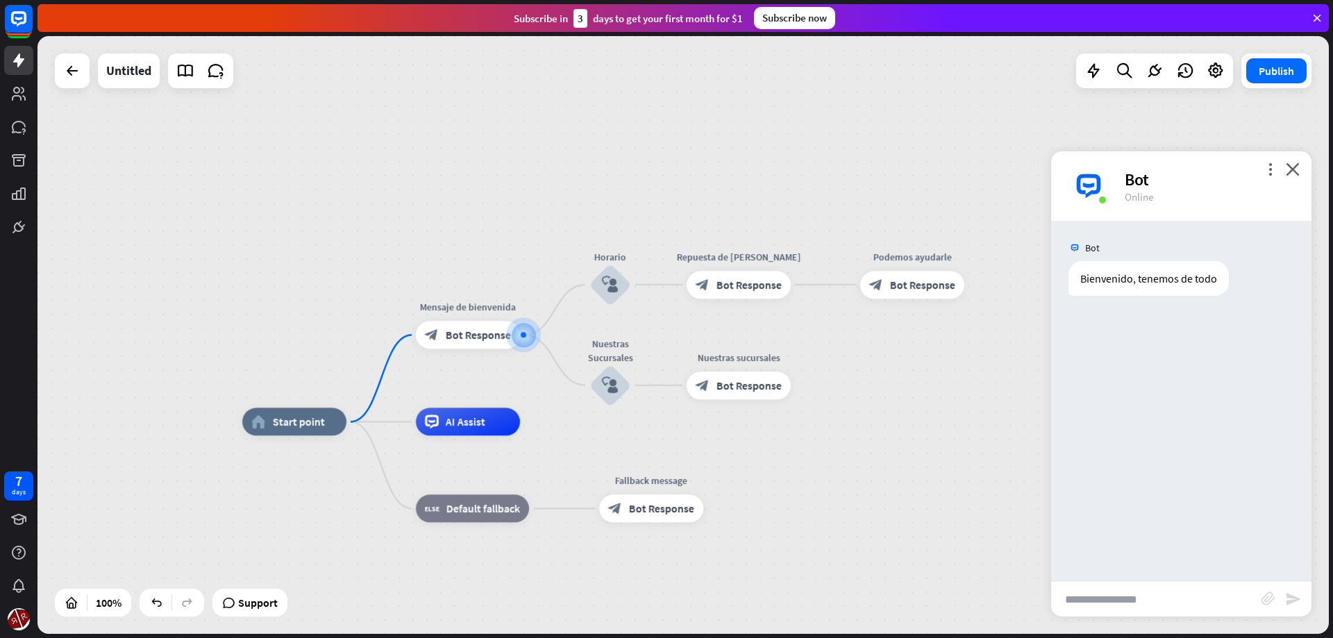
click at [1119, 603] on input "text" at bounding box center [1156, 599] width 210 height 35
type input "**********"
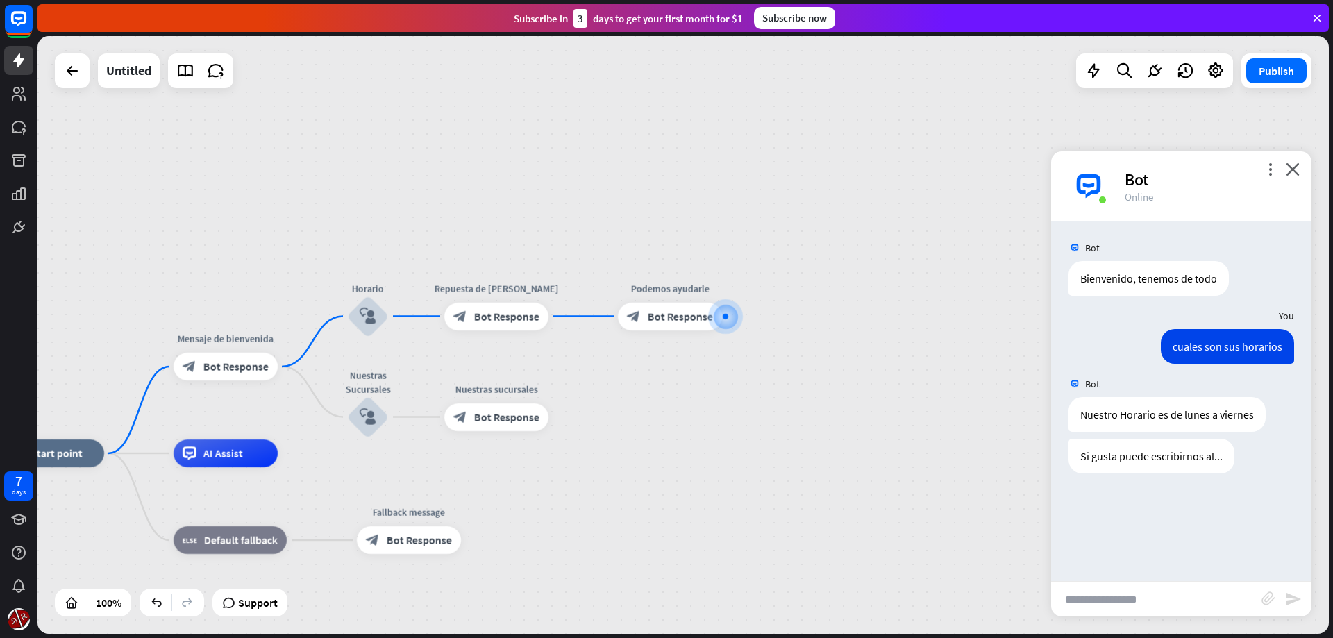
drag, startPoint x: 623, startPoint y: 492, endPoint x: 966, endPoint y: 528, distance: 344.2
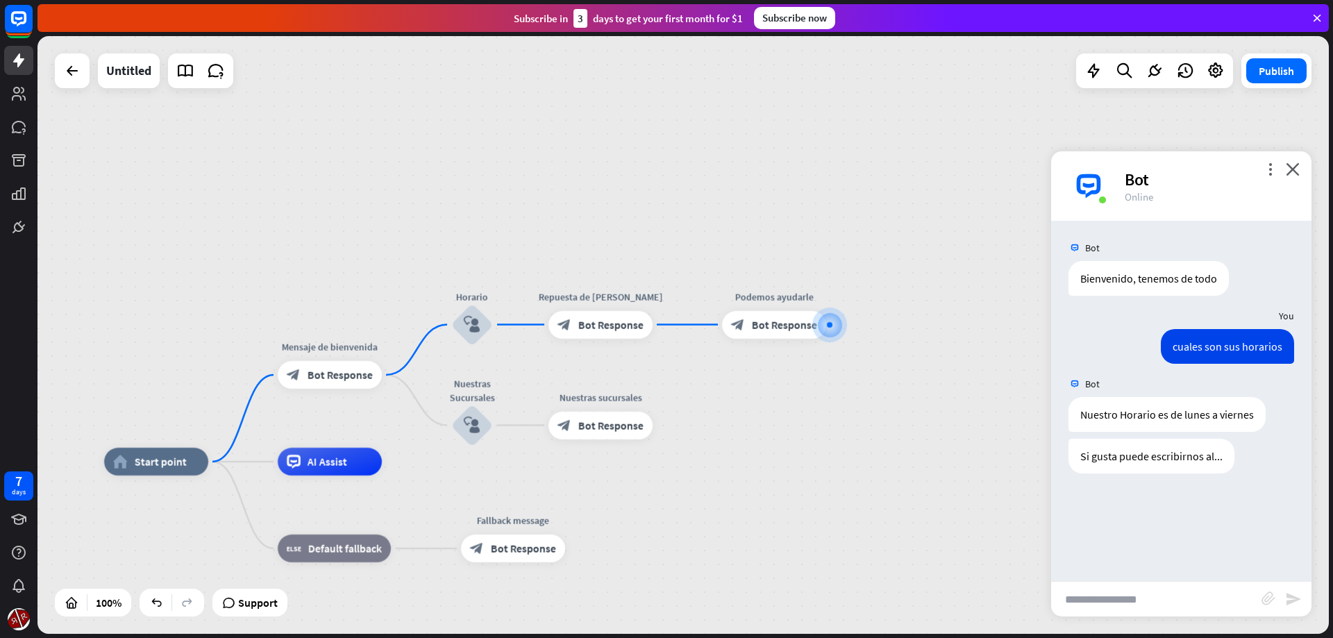
click at [1168, 601] on input "text" at bounding box center [1156, 599] width 210 height 35
type input "**********"
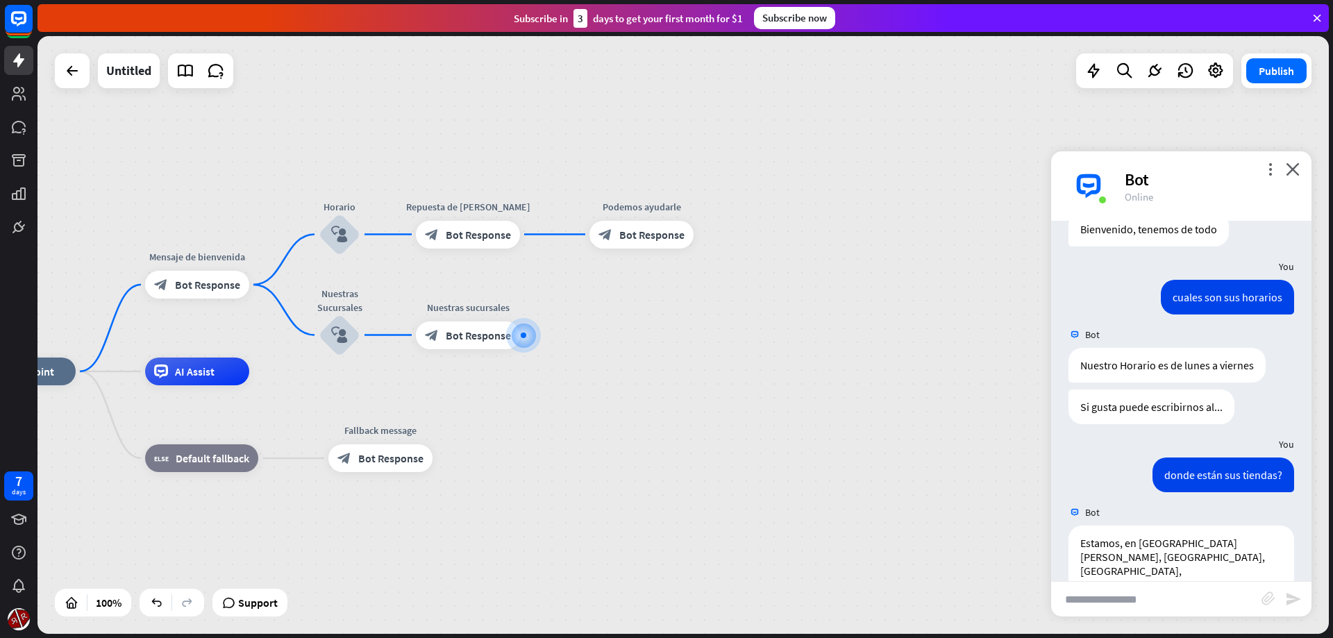
scroll to position [63, 0]
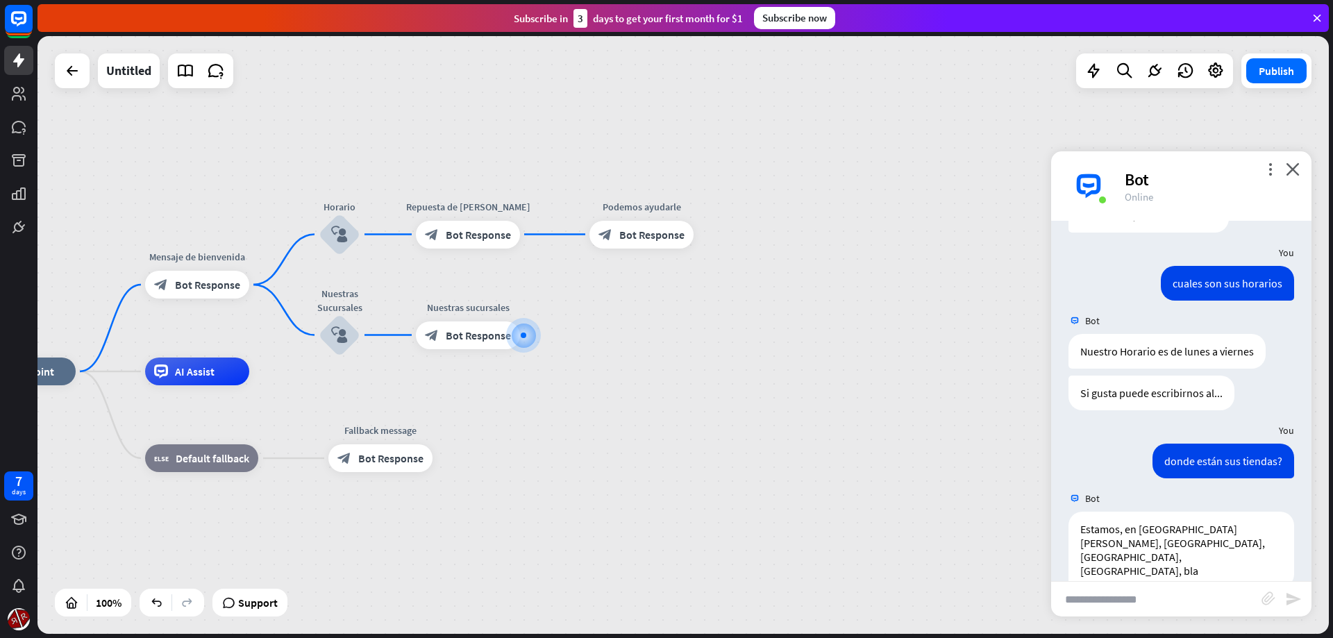
drag, startPoint x: 641, startPoint y: 435, endPoint x: 686, endPoint y: 424, distance: 46.3
drag, startPoint x: 542, startPoint y: 336, endPoint x: 603, endPoint y: 228, distance: 124.4
click at [500, 299] on icon "more_horiz" at bounding box center [501, 303] width 11 height 10
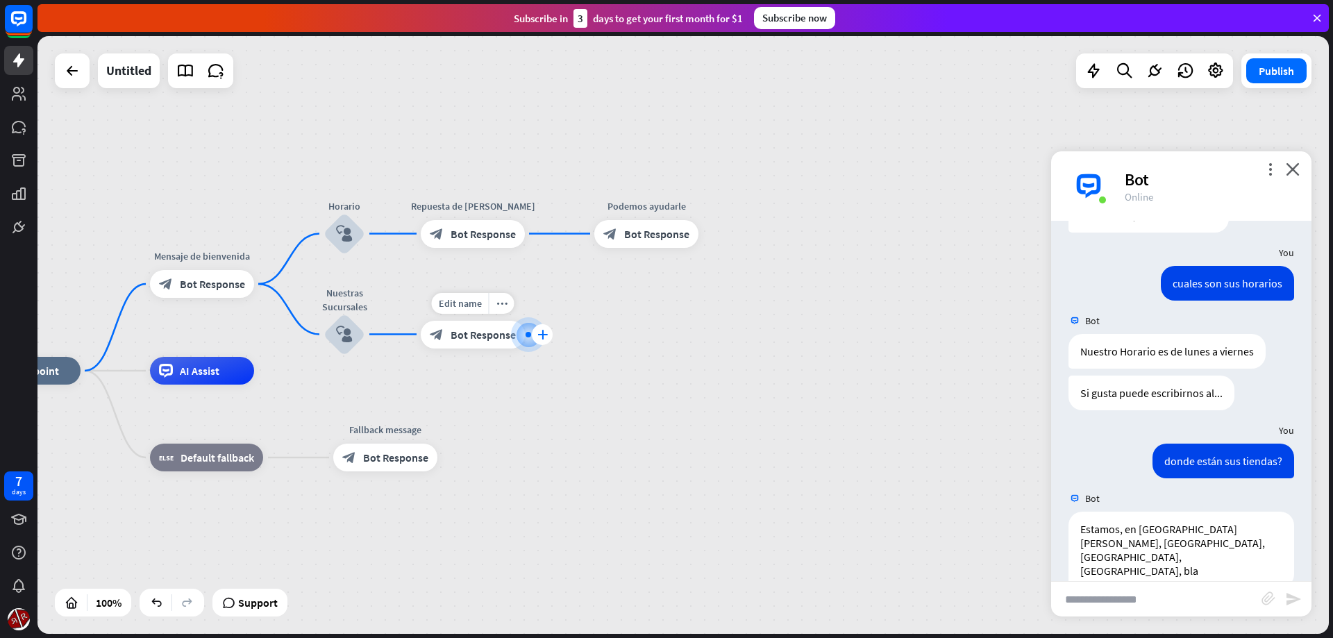
drag, startPoint x: 550, startPoint y: 240, endPoint x: 542, endPoint y: 342, distance: 103.0
drag, startPoint x: 484, startPoint y: 334, endPoint x: 477, endPoint y: 372, distance: 38.8
click at [544, 333] on icon "plus" at bounding box center [542, 335] width 10 height 10
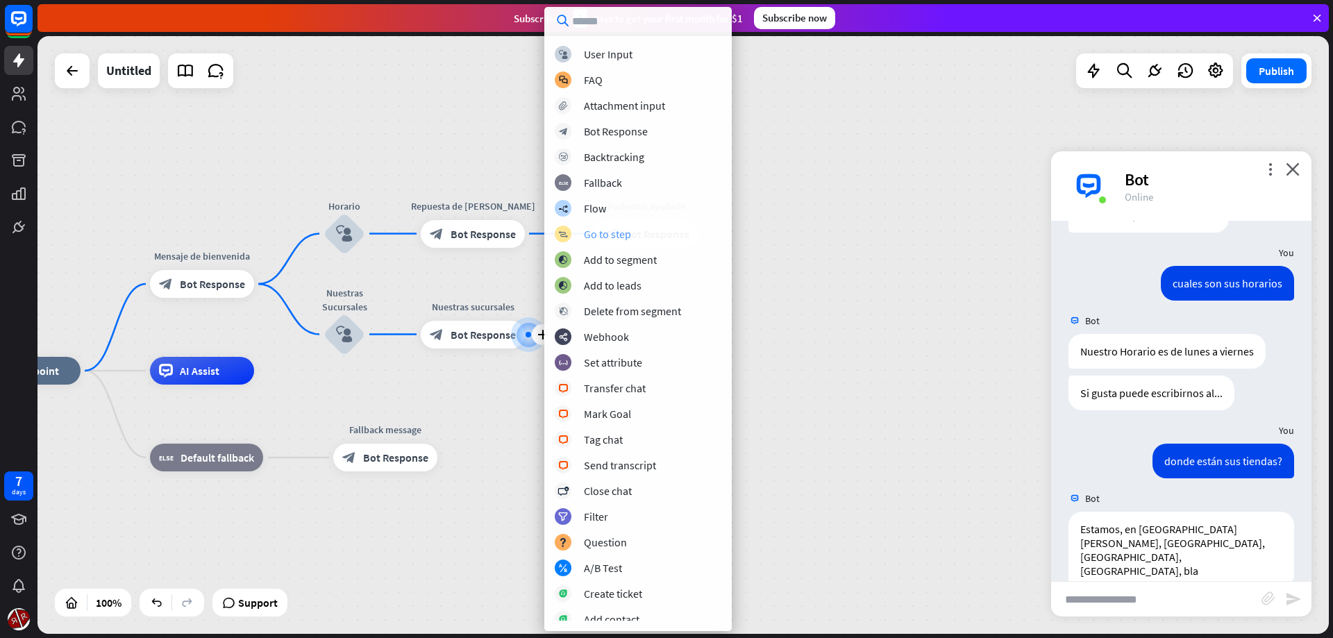
click at [614, 228] on div "Go to step" at bounding box center [607, 234] width 47 height 14
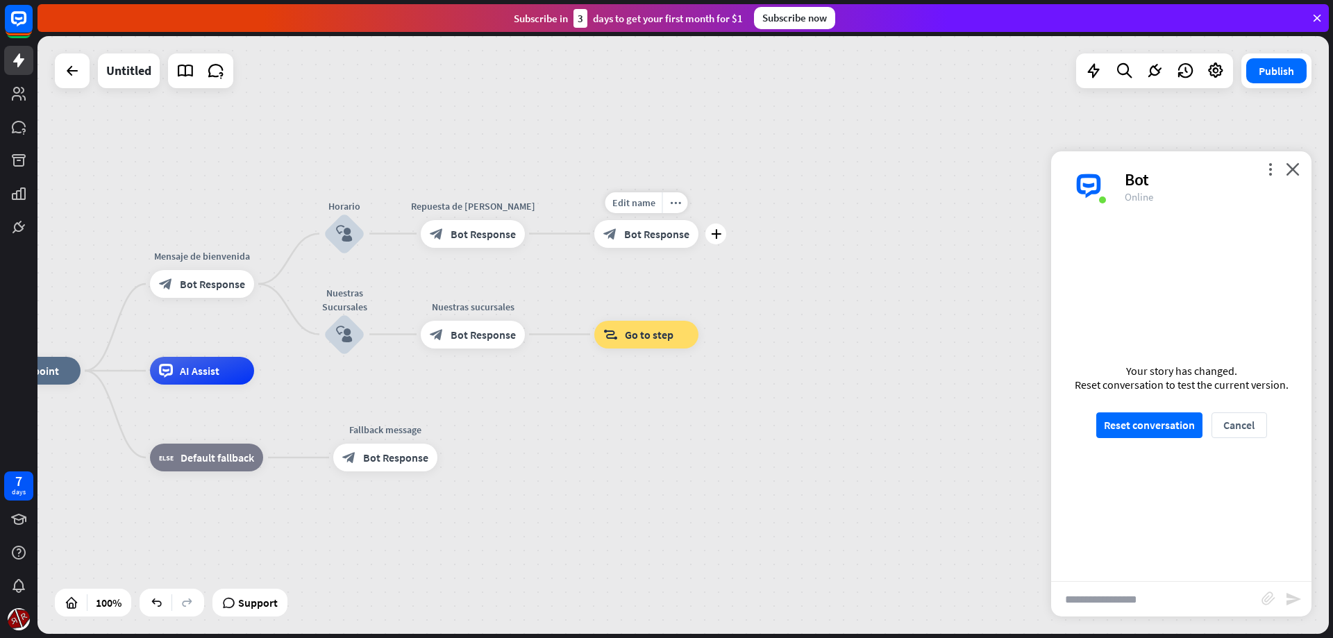
drag, startPoint x: 635, startPoint y: 335, endPoint x: 599, endPoint y: 270, distance: 74.0
click at [617, 329] on icon "block_goto" at bounding box center [610, 335] width 15 height 14
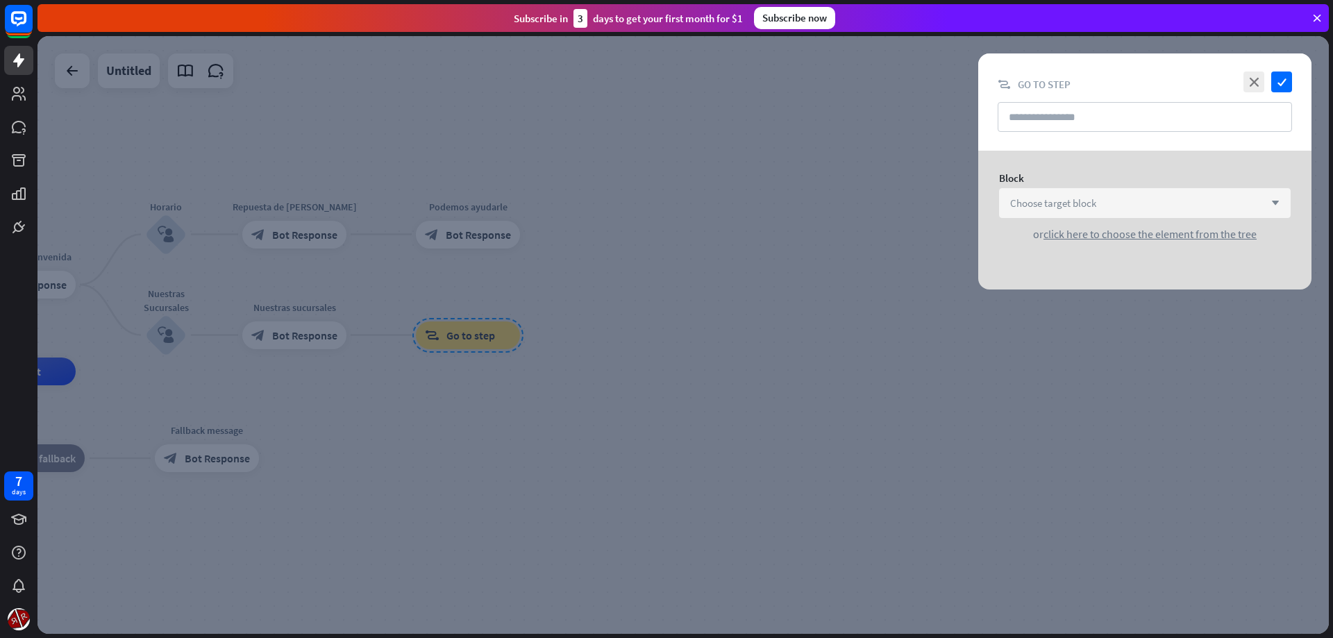
click at [1104, 207] on div "Choose target block arrow_down" at bounding box center [1145, 203] width 292 height 30
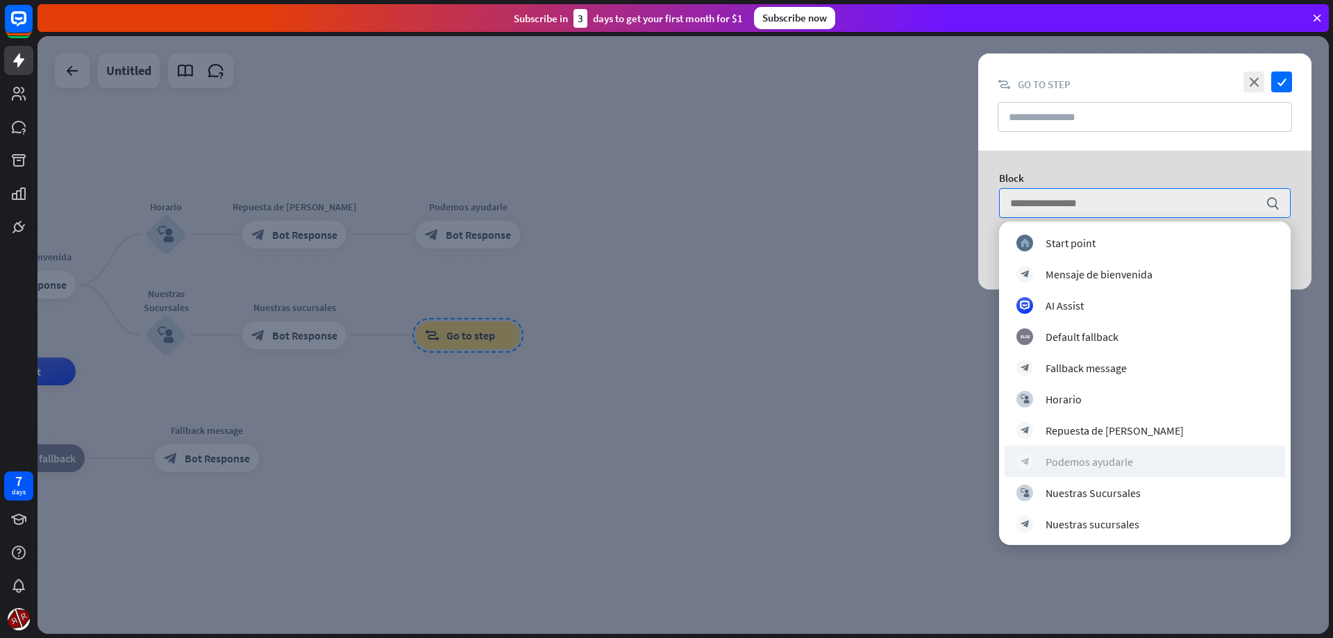
click at [1098, 454] on div "block_bot_response Podemos ayudarle" at bounding box center [1144, 461] width 257 height 17
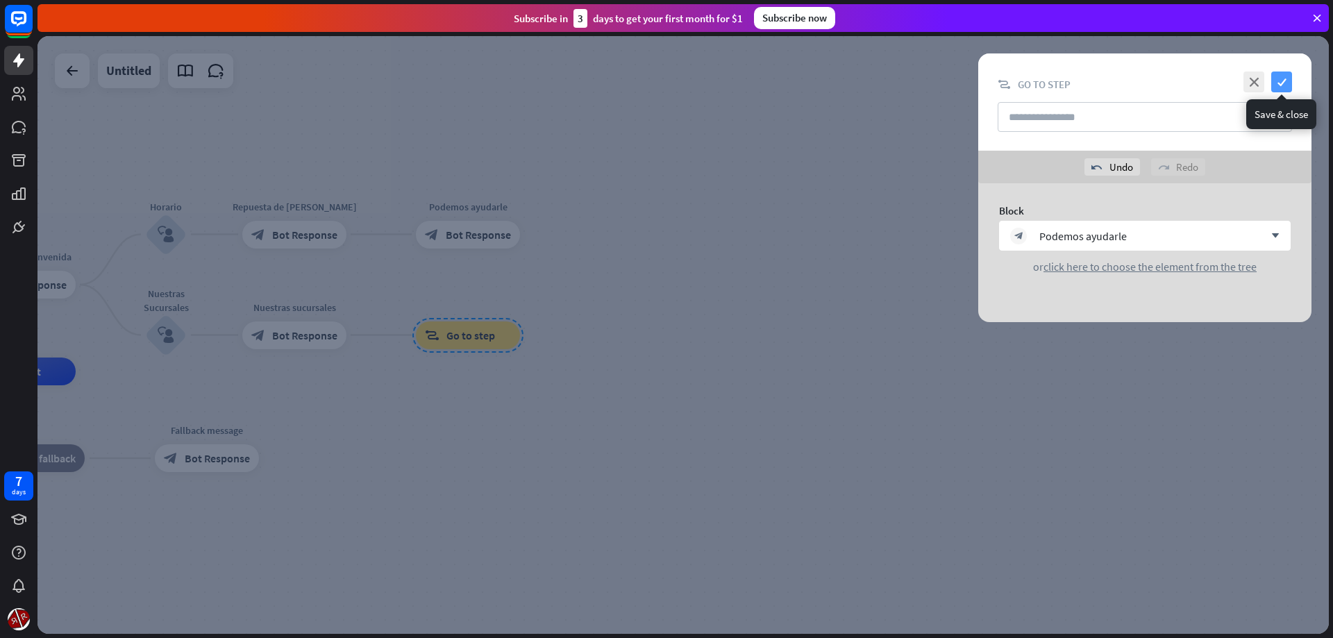
click at [1291, 81] on icon "check" at bounding box center [1281, 82] width 21 height 21
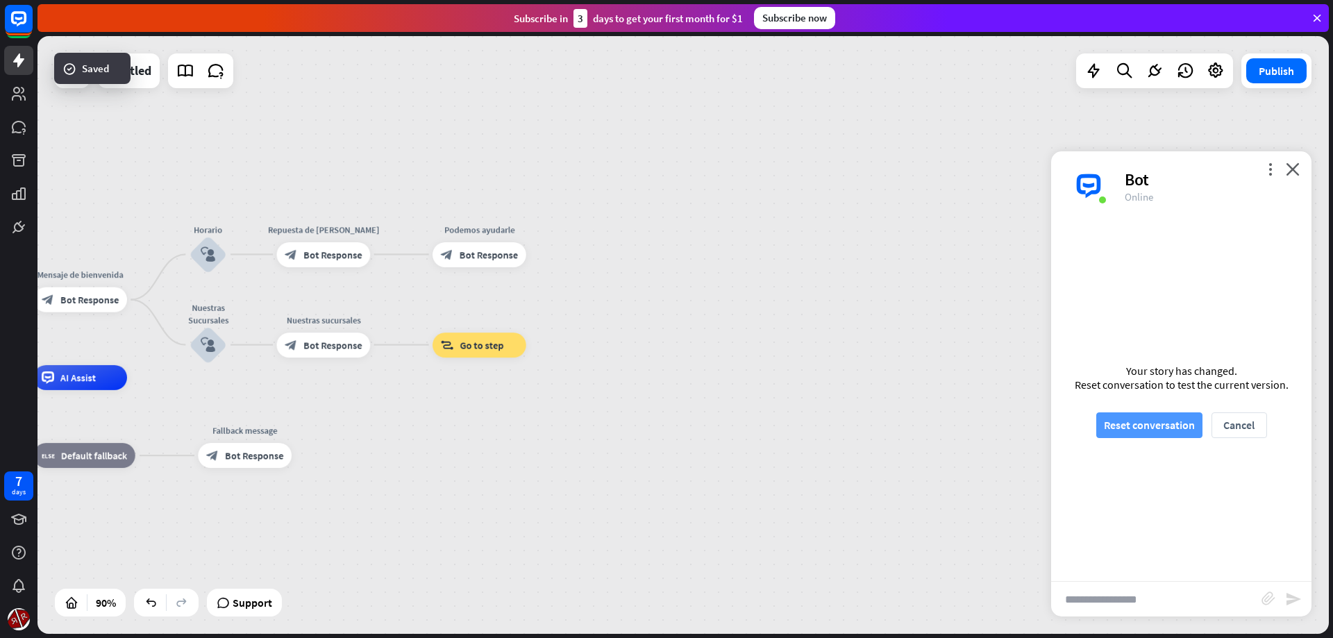
click at [1147, 424] on button "Reset conversation" at bounding box center [1149, 425] width 106 height 26
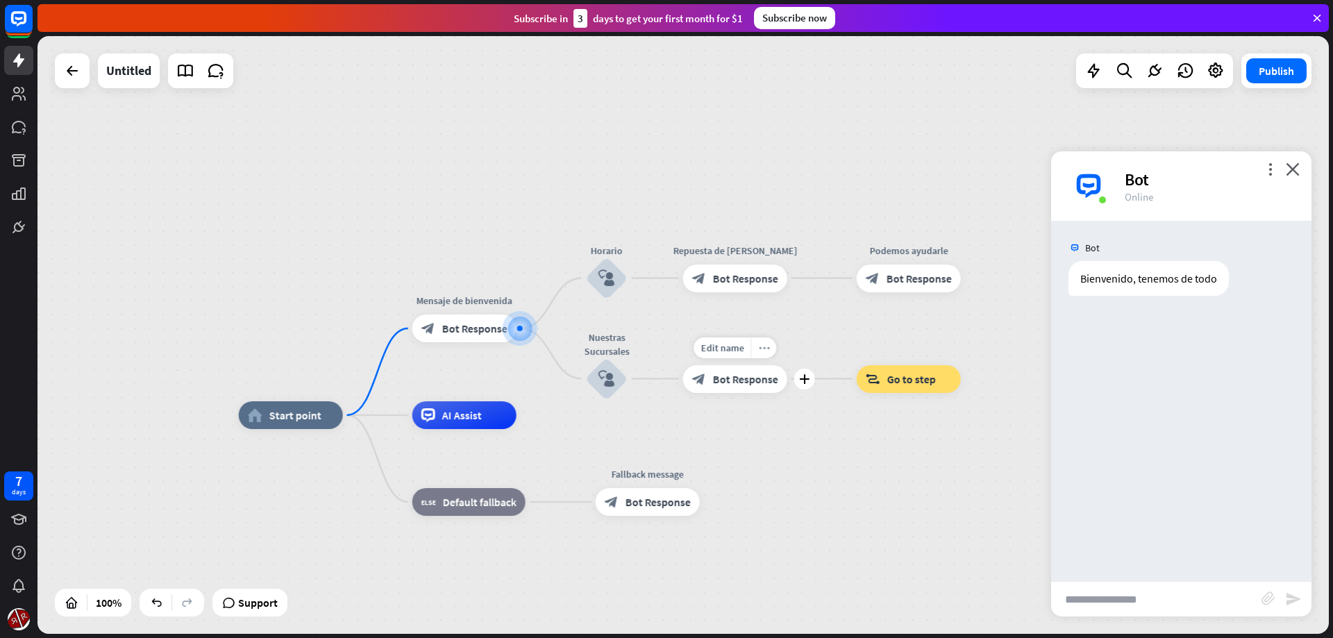
drag, startPoint x: 472, startPoint y: 428, endPoint x: 756, endPoint y: 373, distance: 289.2
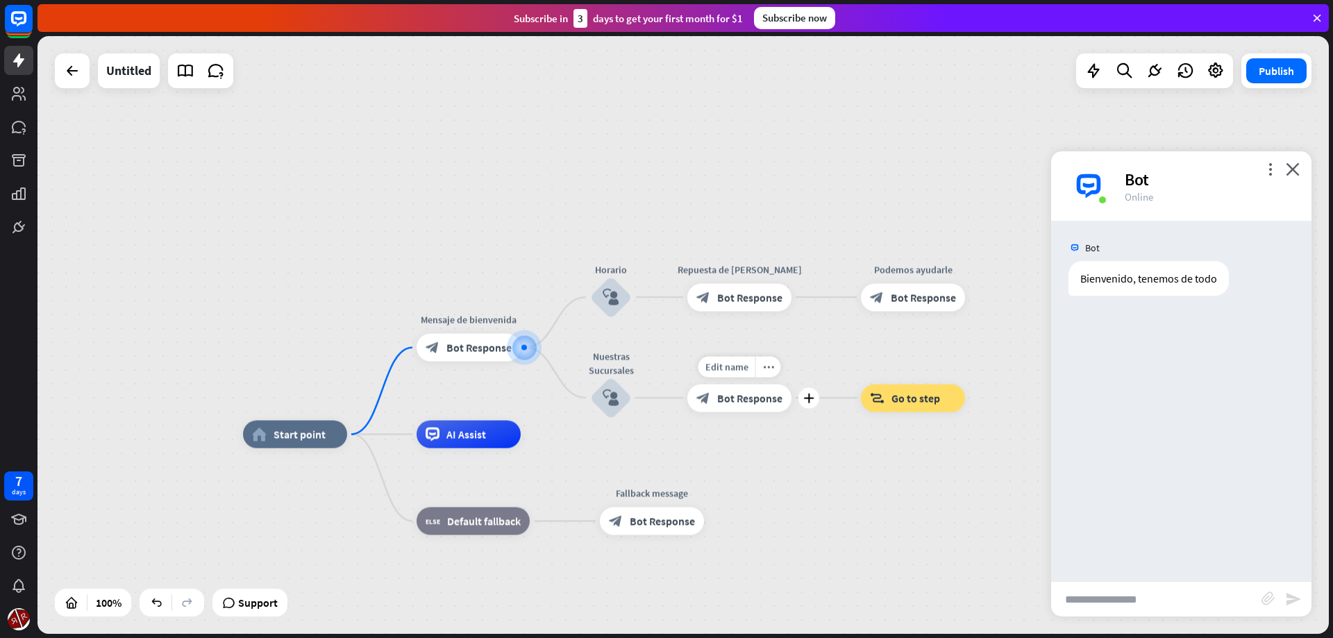
drag, startPoint x: 763, startPoint y: 399, endPoint x: 778, endPoint y: 414, distance: 21.1
click at [763, 401] on div "Edit name more_horiz plus Nuestras sucursales block_bot_response Bot Response" at bounding box center [739, 398] width 104 height 28
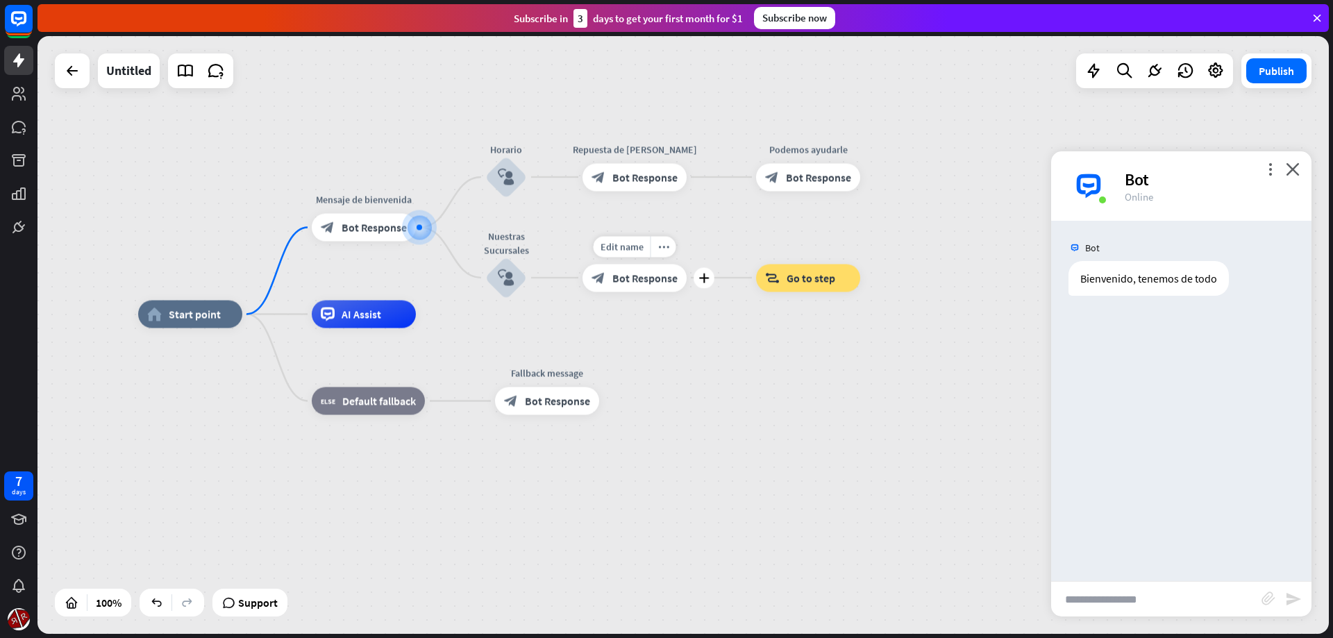
drag, startPoint x: 757, startPoint y: 421, endPoint x: 696, endPoint y: 315, distance: 122.3
click at [683, 292] on div "Edit name more_horiz plus block_bot_response Bot Response" at bounding box center [635, 278] width 104 height 28
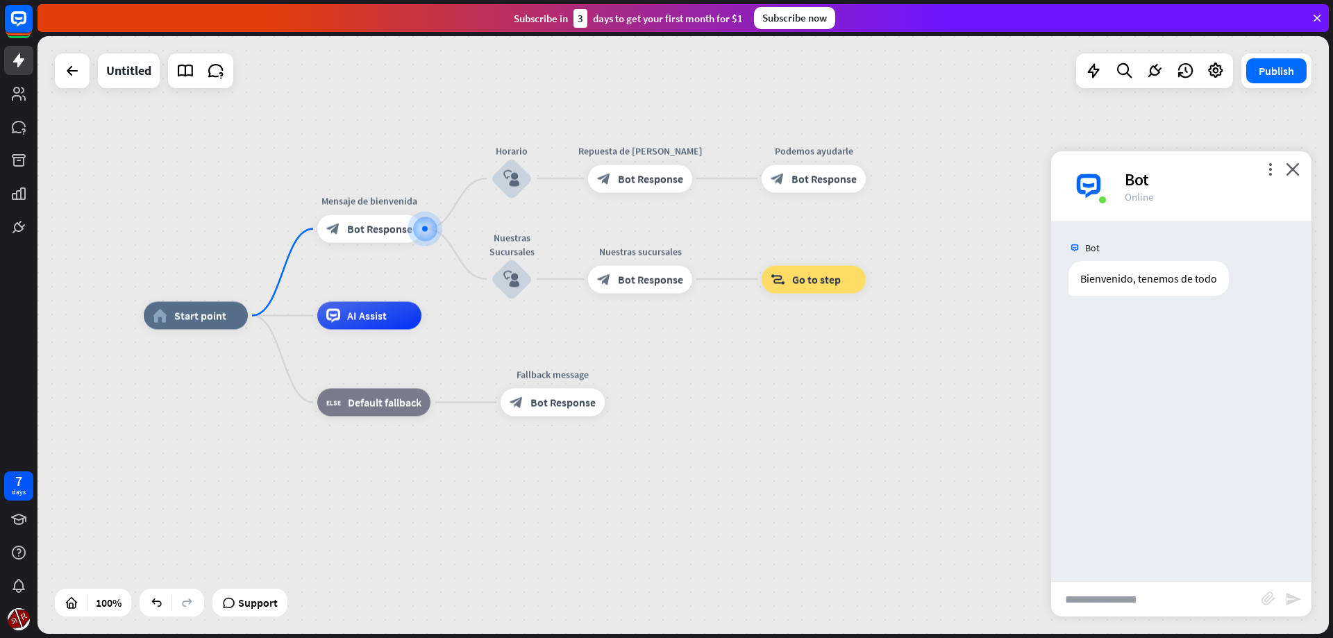
click at [1120, 601] on input "text" at bounding box center [1156, 599] width 210 height 35
type input "**********"
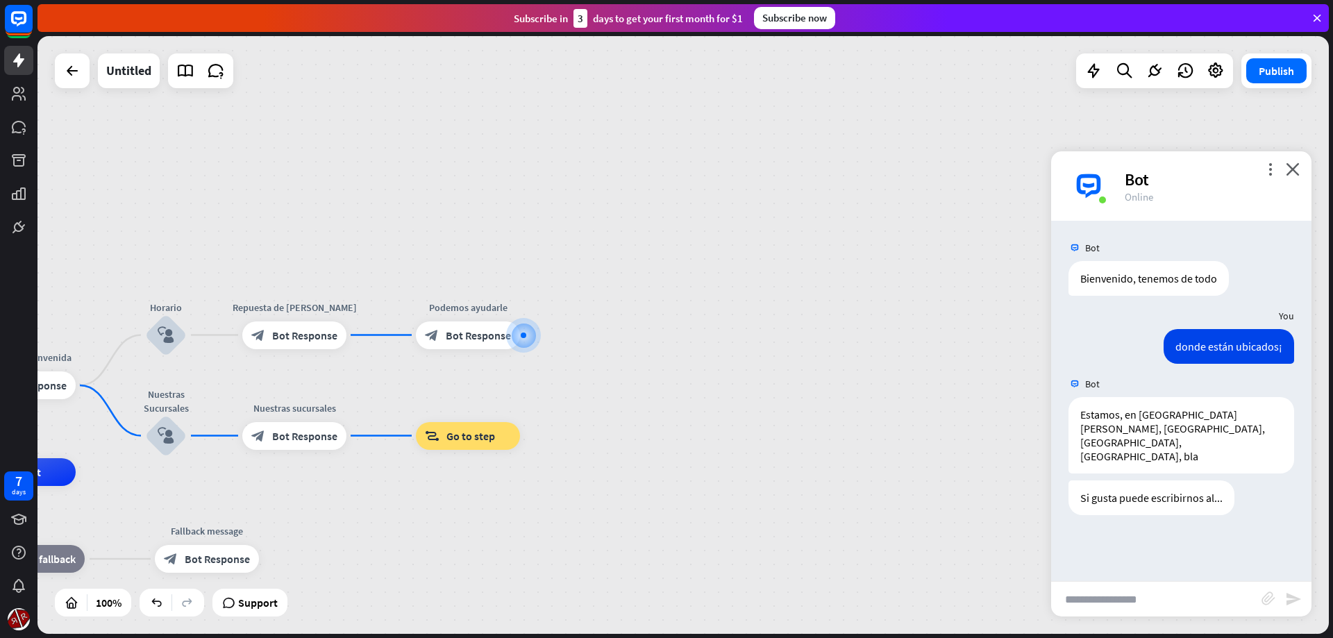
drag, startPoint x: 781, startPoint y: 331, endPoint x: 735, endPoint y: 410, distance: 91.2
click at [780, 337] on div "home_2 Start point Mensaje de [PERSON_NAME] block_bot_response Bot Response Hor…" at bounding box center [682, 335] width 1291 height 598
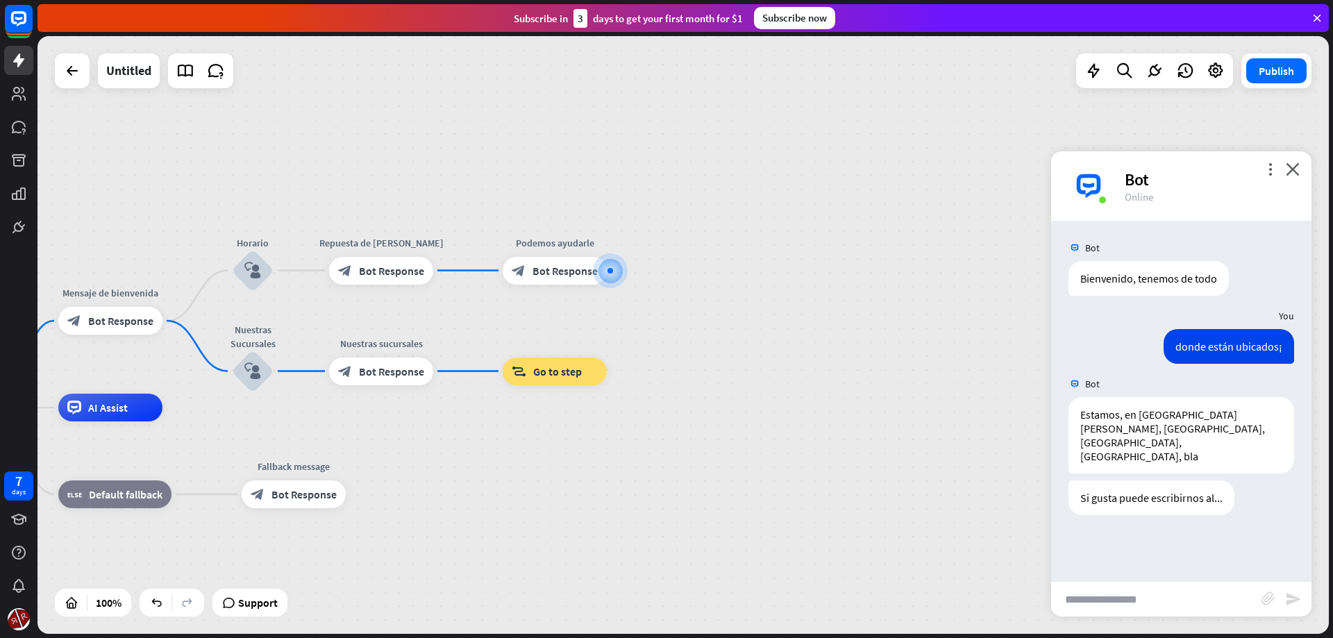
drag, startPoint x: 770, startPoint y: 380, endPoint x: 864, endPoint y: 351, distance: 99.0
click at [864, 351] on div "home_2 Start point Mensaje de [PERSON_NAME] block_bot_response Bot Response Hor…" at bounding box center [682, 335] width 1291 height 598
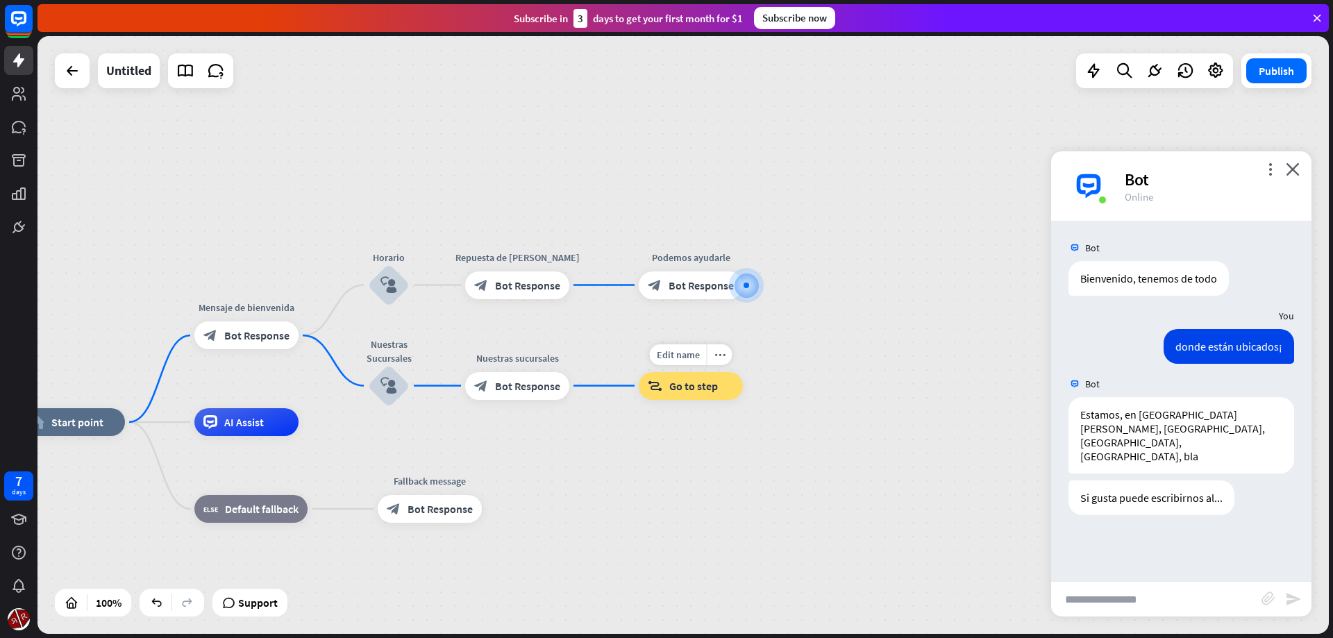
drag, startPoint x: 673, startPoint y: 404, endPoint x: 789, endPoint y: 408, distance: 116.0
click at [743, 400] on div "Edit name more_horiz block_goto Go to step" at bounding box center [691, 386] width 104 height 28
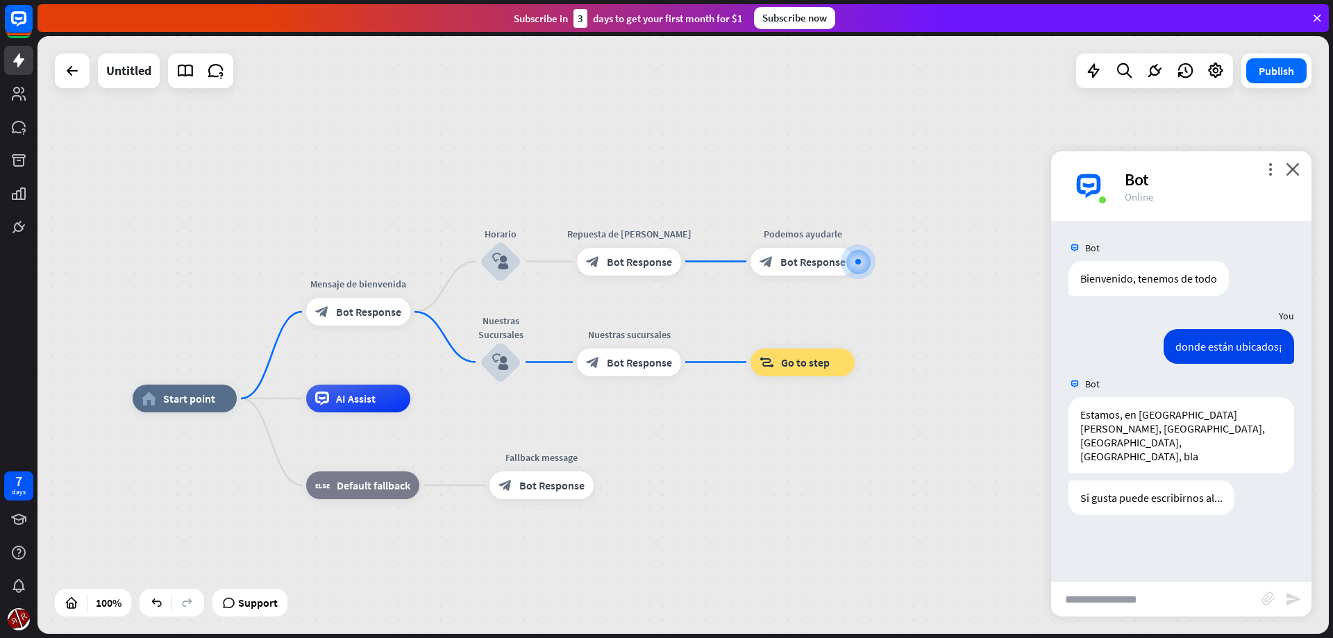
drag, startPoint x: 617, startPoint y: 428, endPoint x: 684, endPoint y: 407, distance: 70.7
click at [374, 408] on div "AI Assist" at bounding box center [358, 399] width 104 height 28
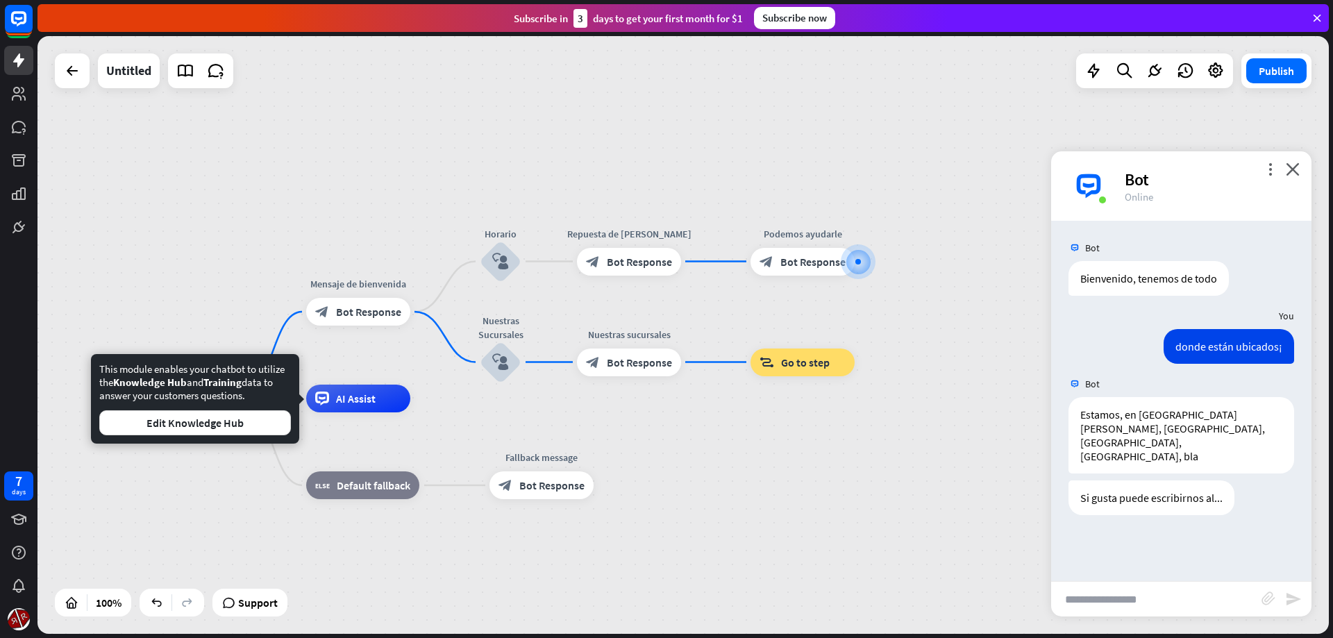
click at [403, 412] on div "Edit name more_horiz AI Assist" at bounding box center [358, 399] width 104 height 28
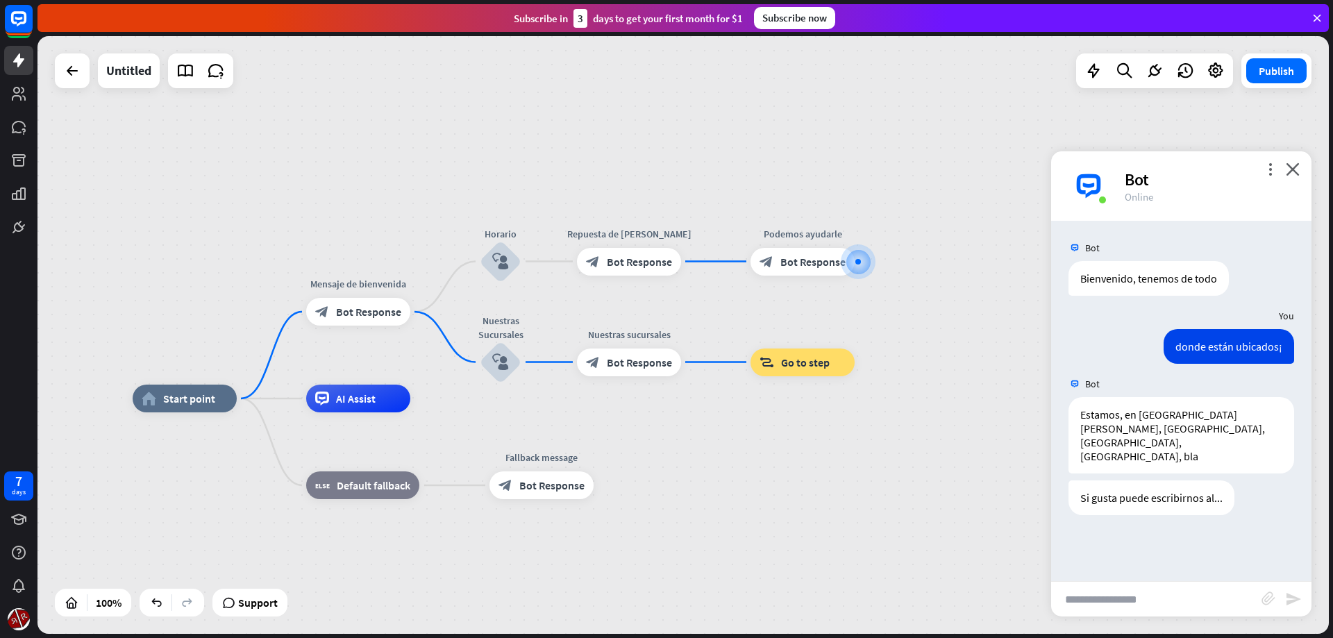
drag, startPoint x: 358, startPoint y: 319, endPoint x: 347, endPoint y: 260, distance: 59.2
click at [347, 260] on div "home_2 Start point Mensaje de [PERSON_NAME] block_bot_response Bot Response Hor…" at bounding box center [682, 335] width 1291 height 598
click at [430, 314] on icon "plus" at bounding box center [428, 312] width 10 height 10
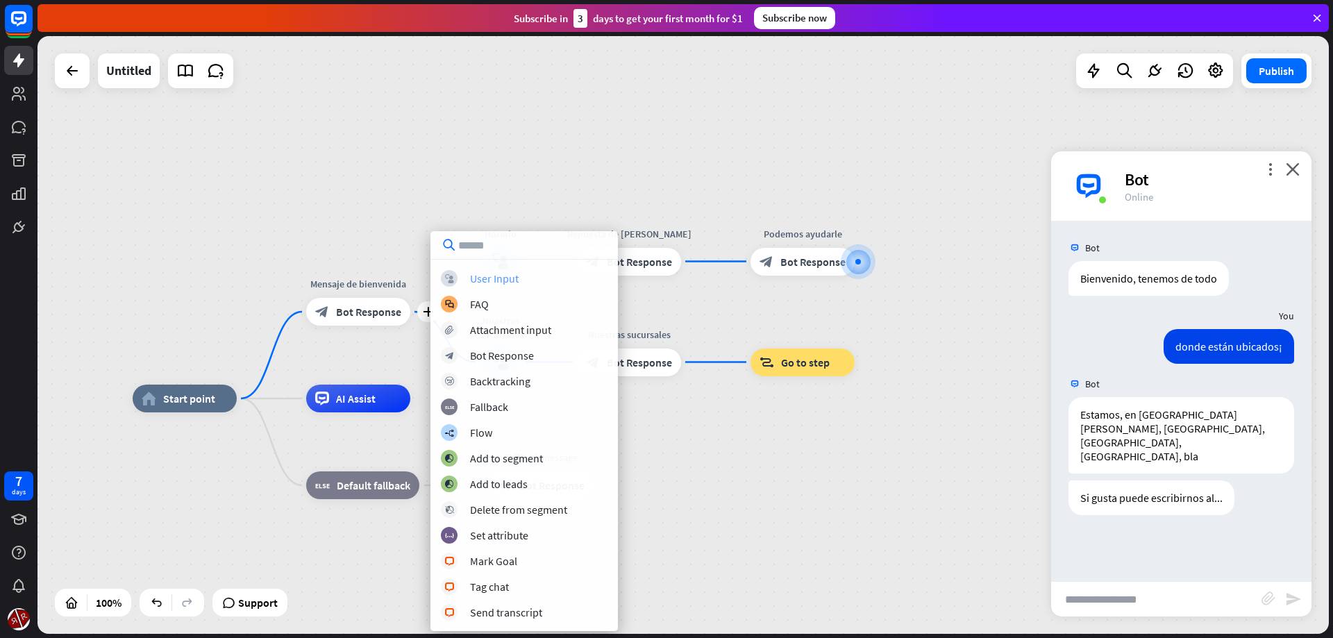
click at [462, 280] on div "block_user_input User Input" at bounding box center [524, 278] width 167 height 17
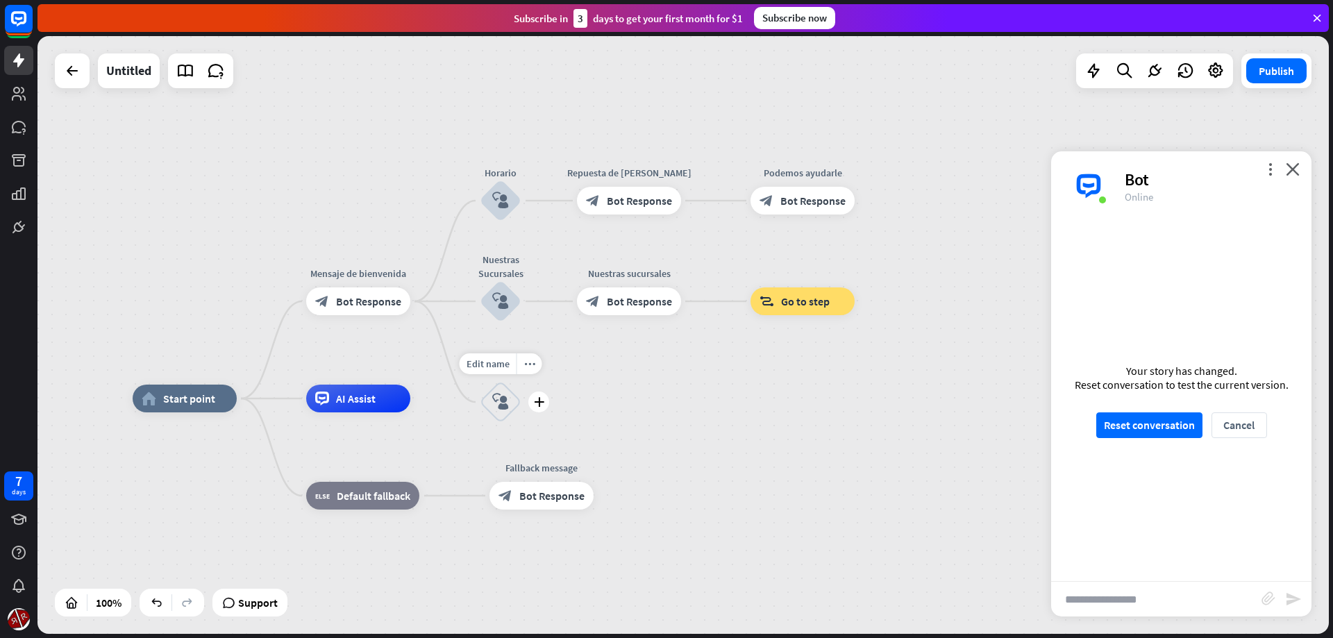
click at [503, 399] on icon "block_user_input" at bounding box center [500, 402] width 17 height 17
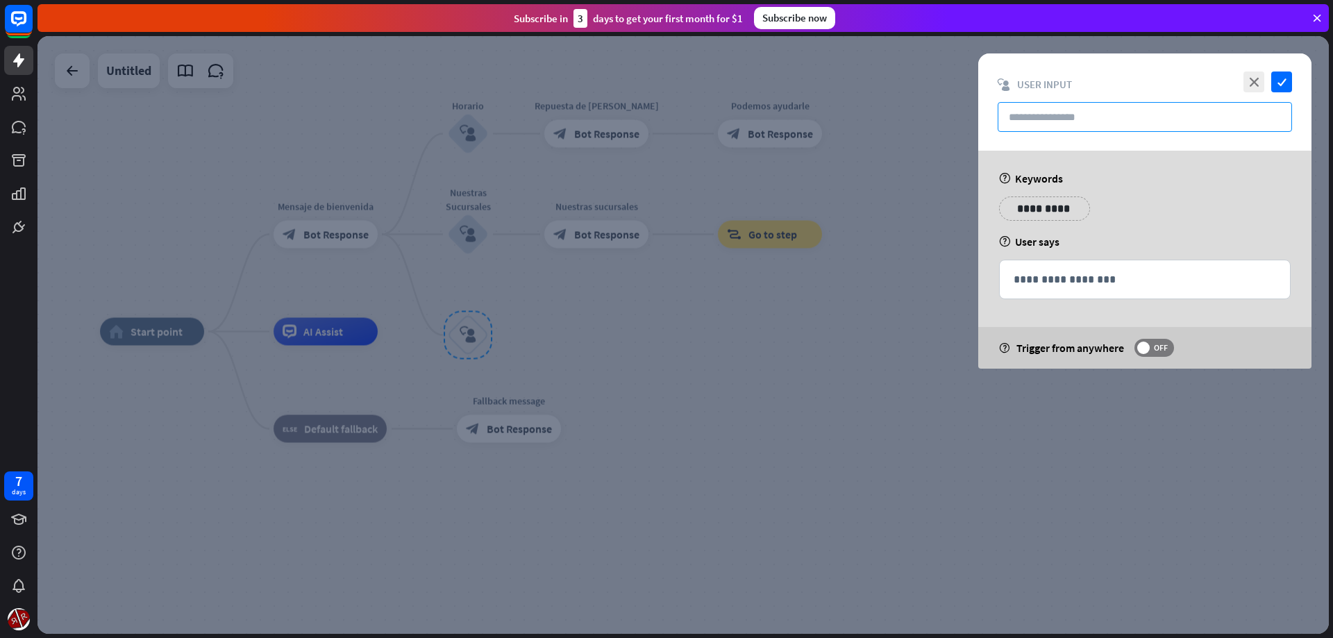
click at [1169, 124] on input "text" at bounding box center [1145, 117] width 294 height 30
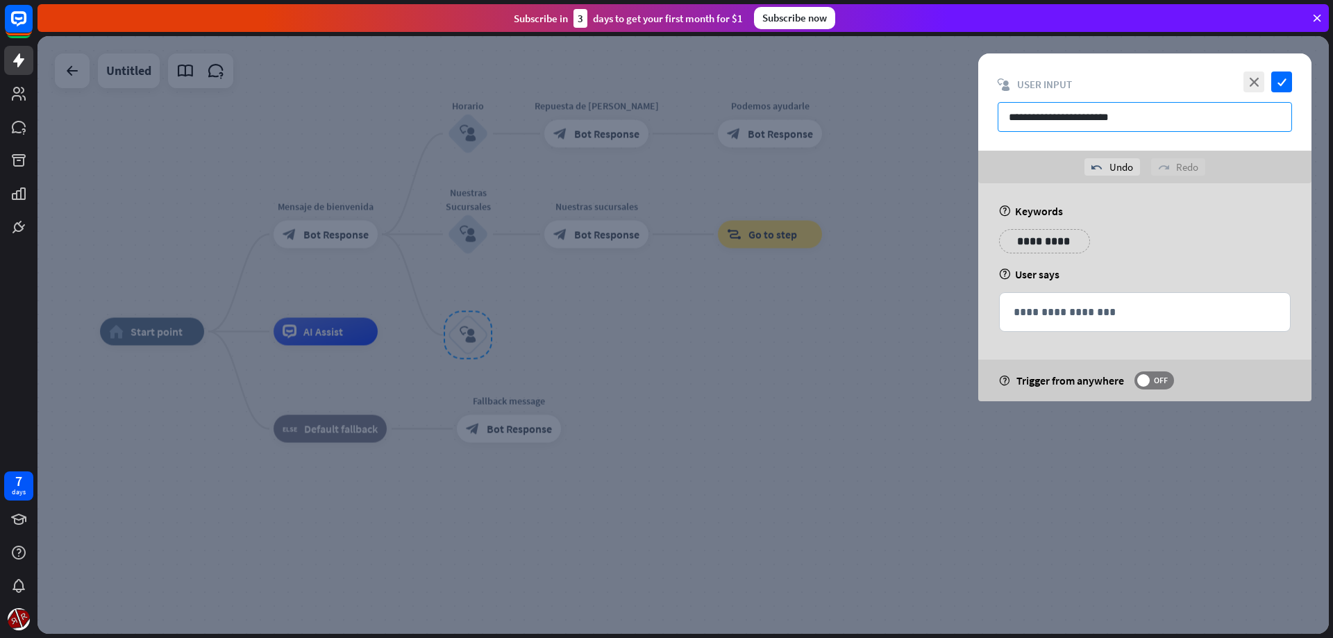
type input "**********"
click at [1050, 241] on p "**********" at bounding box center [1044, 241] width 70 height 17
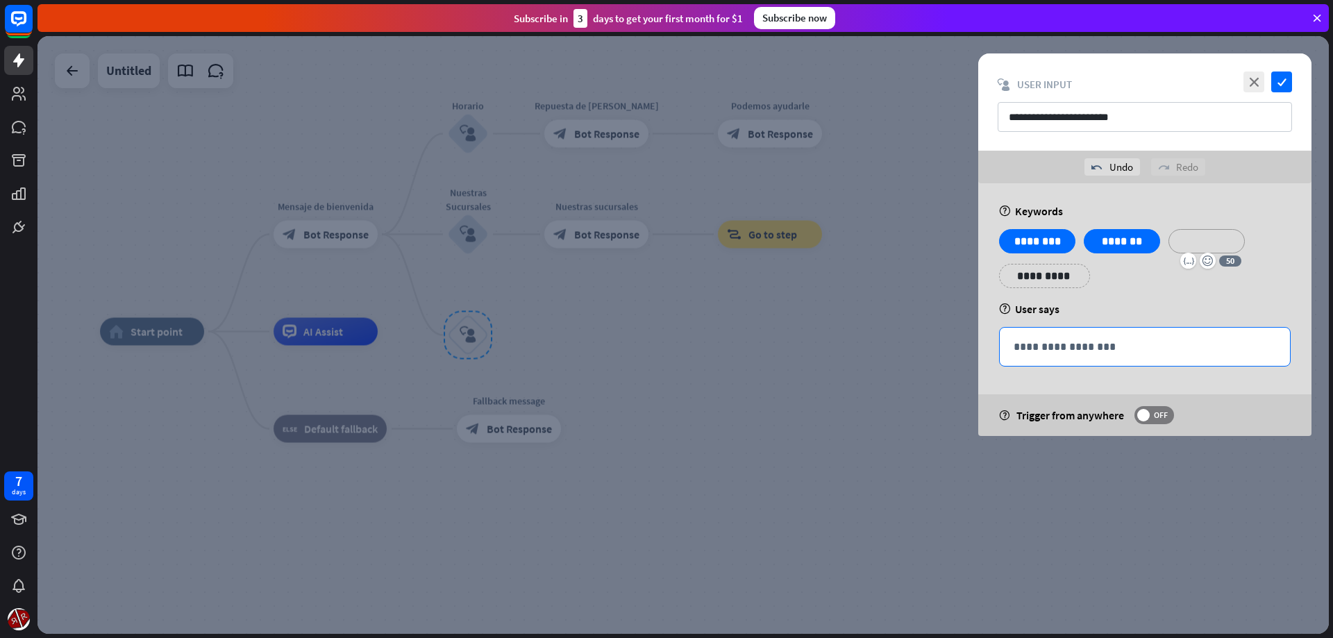
click at [1157, 294] on div "**********" at bounding box center [1144, 309] width 333 height 253
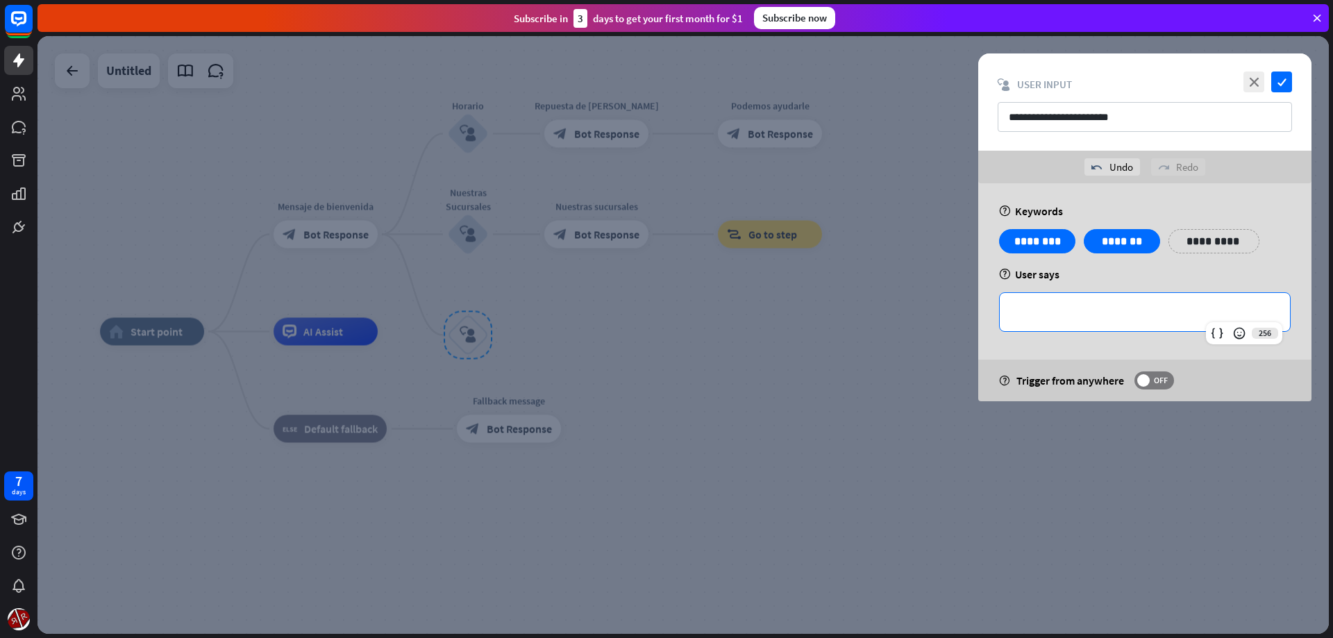
click at [1112, 315] on p "**********" at bounding box center [1145, 311] width 262 height 17
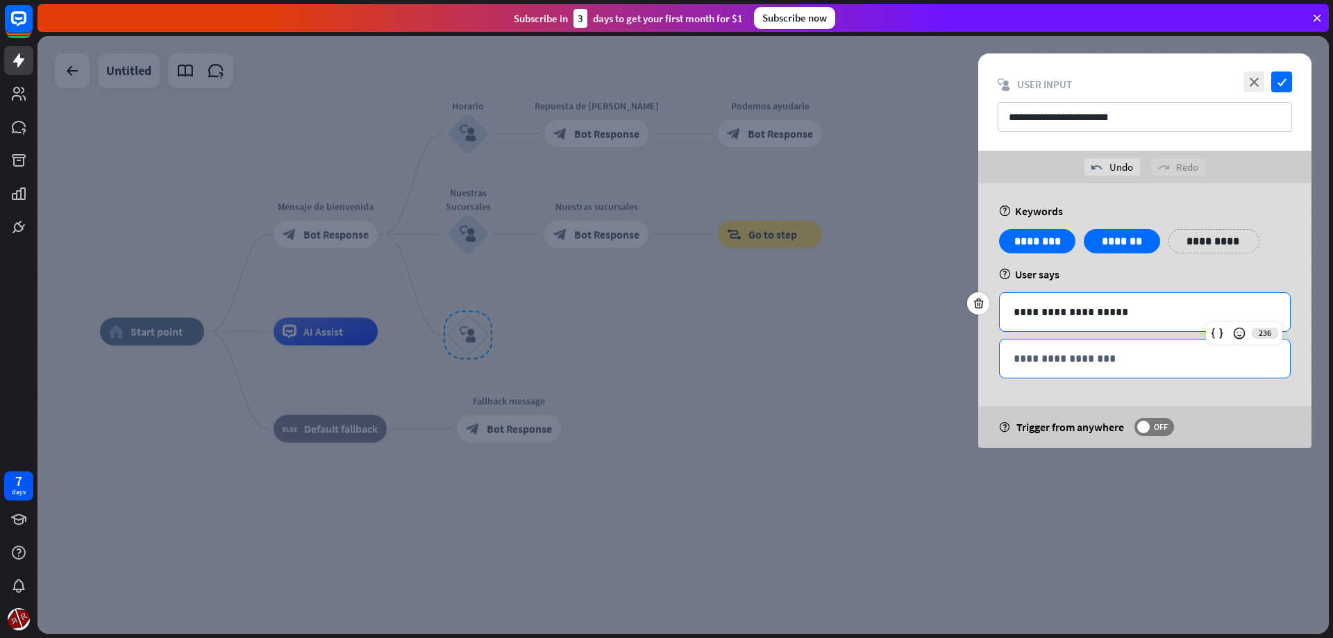
click at [1076, 367] on div "**********" at bounding box center [1145, 359] width 290 height 38
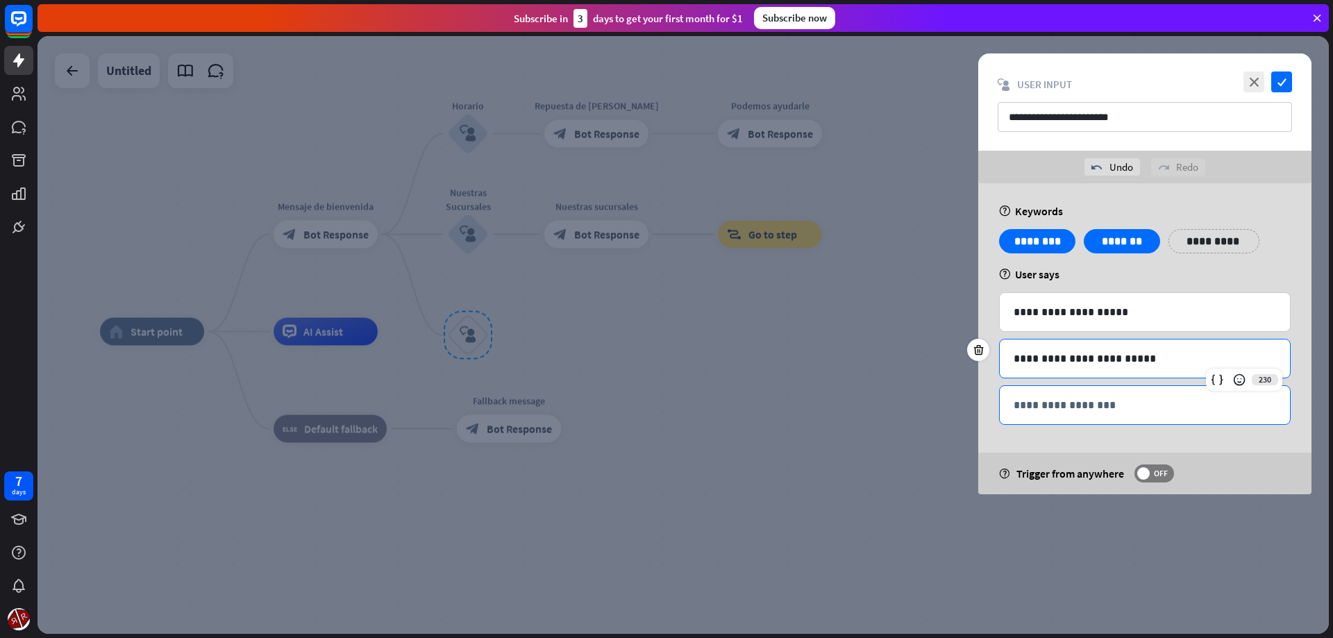
click at [1038, 403] on p "**********" at bounding box center [1145, 404] width 262 height 17
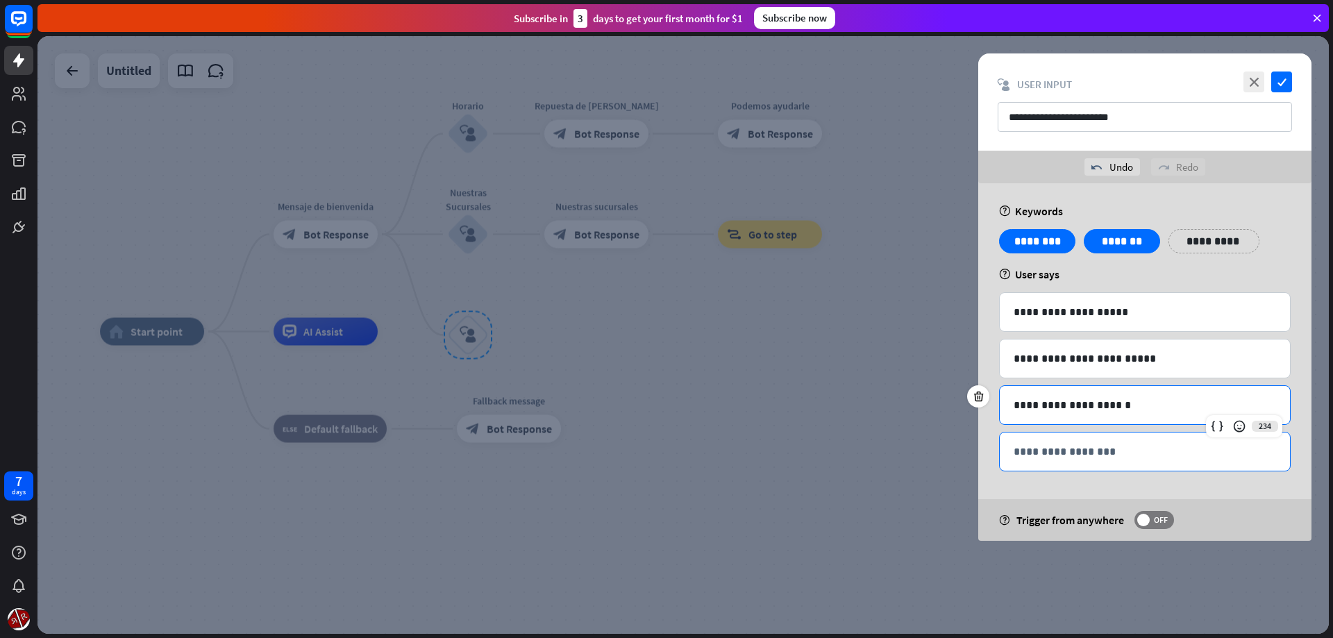
click at [1064, 451] on p "**********" at bounding box center [1145, 451] width 262 height 17
click at [1284, 81] on icon "check" at bounding box center [1281, 82] width 21 height 21
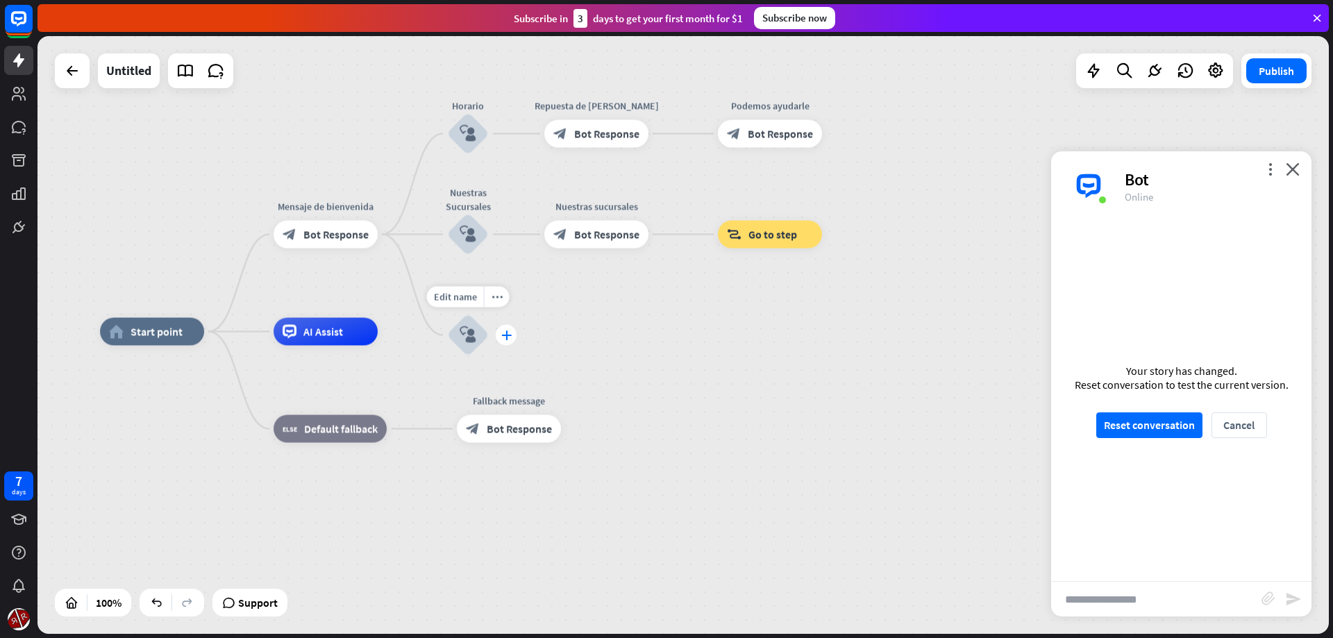
click at [508, 339] on icon "plus" at bounding box center [506, 335] width 10 height 10
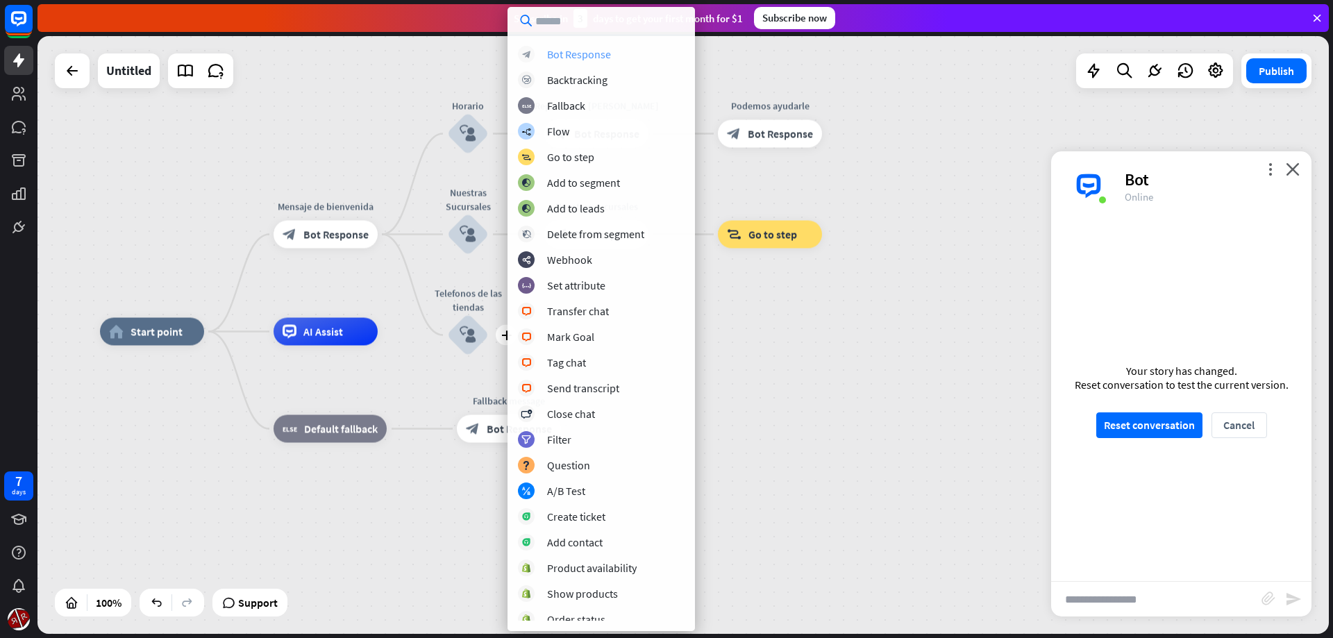
click at [600, 62] on div "block_bot_response Bot Response" at bounding box center [601, 54] width 167 height 17
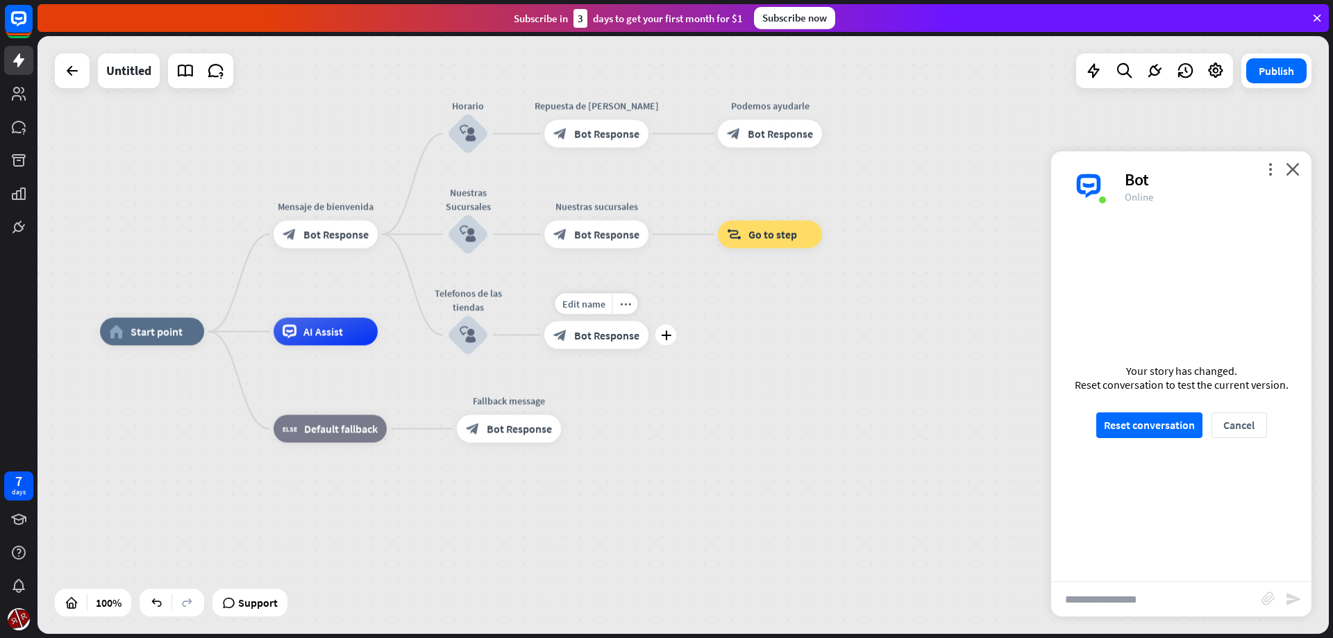
click at [605, 333] on span "Bot Response" at bounding box center [606, 335] width 65 height 14
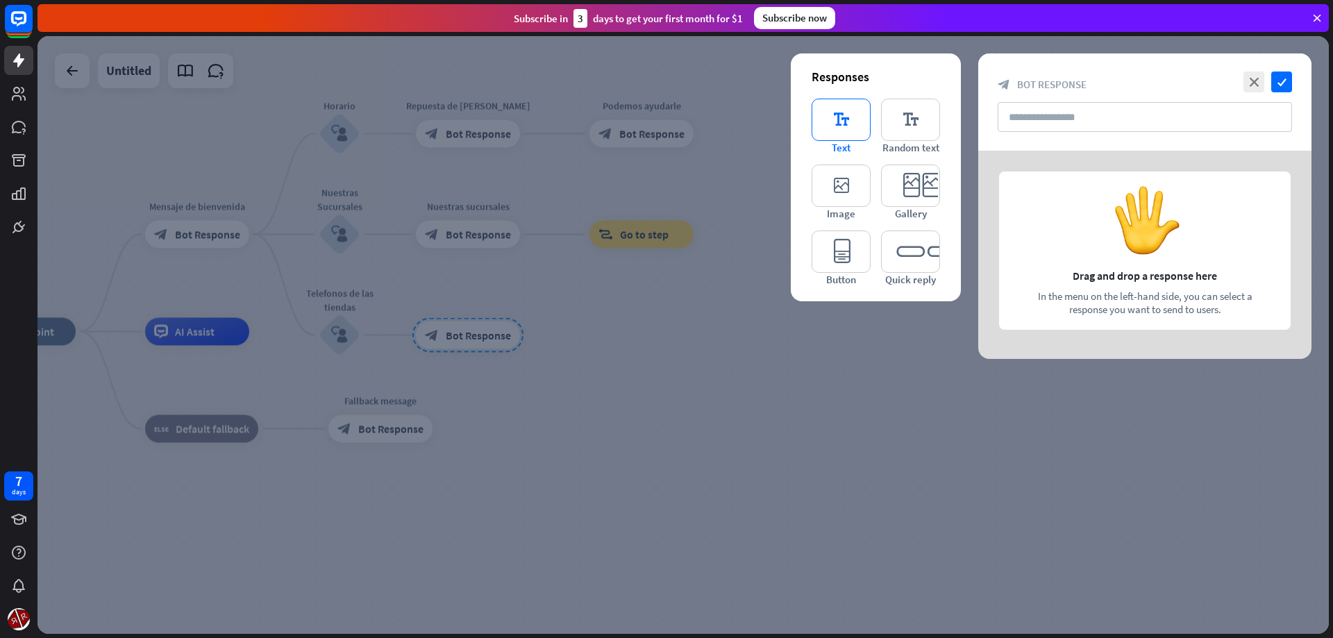
click at [830, 115] on icon "editor_text" at bounding box center [841, 120] width 59 height 42
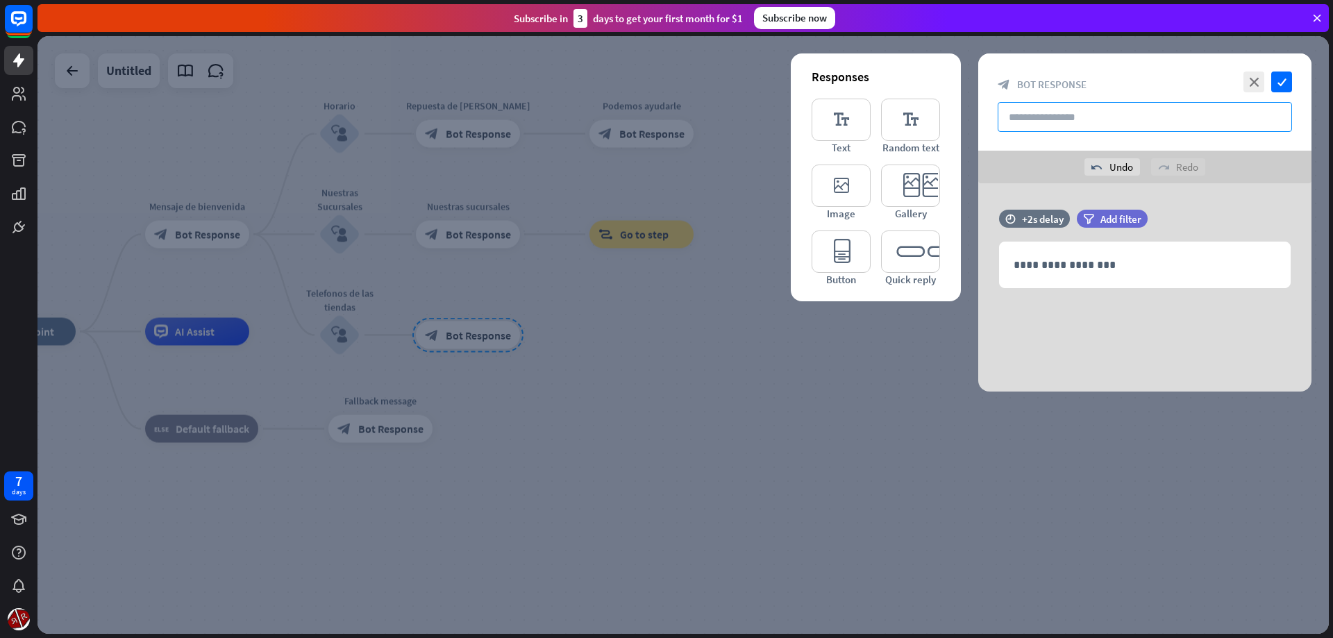
click at [1085, 124] on input "text" at bounding box center [1145, 117] width 294 height 30
type input "**********"
click at [1016, 283] on div "**********" at bounding box center [1145, 264] width 290 height 45
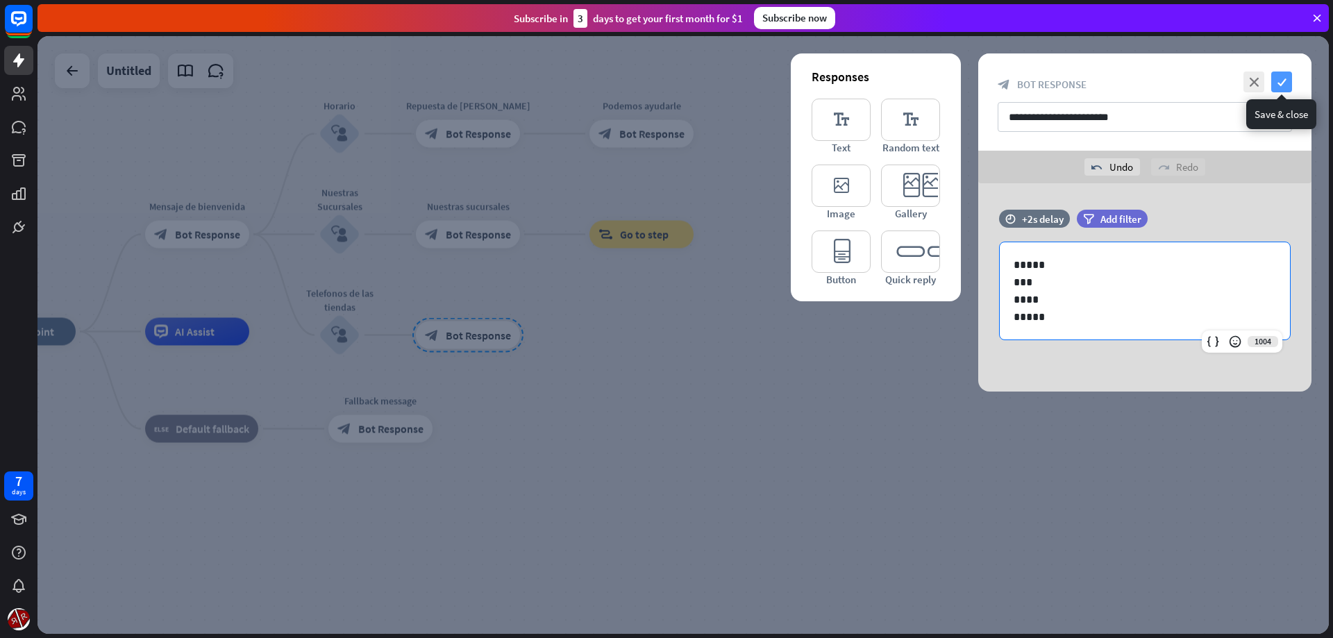
click at [1282, 80] on icon "check" at bounding box center [1281, 82] width 21 height 21
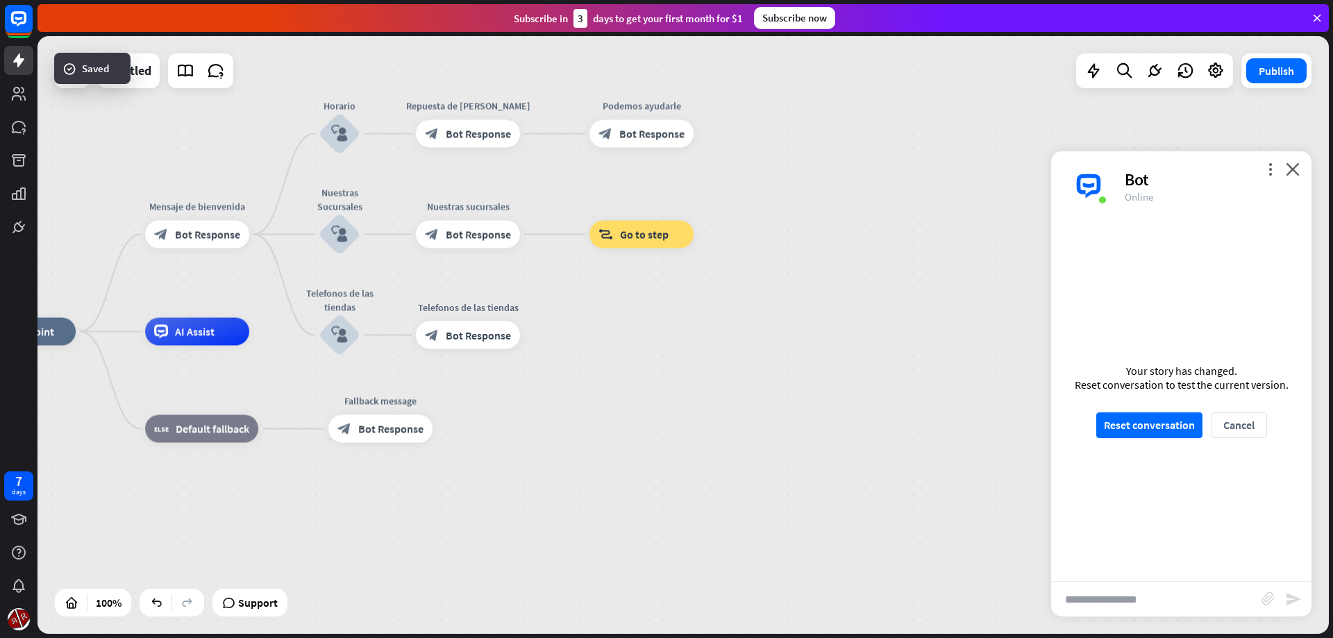
click at [778, 417] on div "home_2 Start point Mensaje de [PERSON_NAME] block_bot_response Bot Response Hor…" at bounding box center [617, 631] width 1291 height 598
click at [1122, 428] on button "Reset conversation" at bounding box center [1149, 425] width 106 height 26
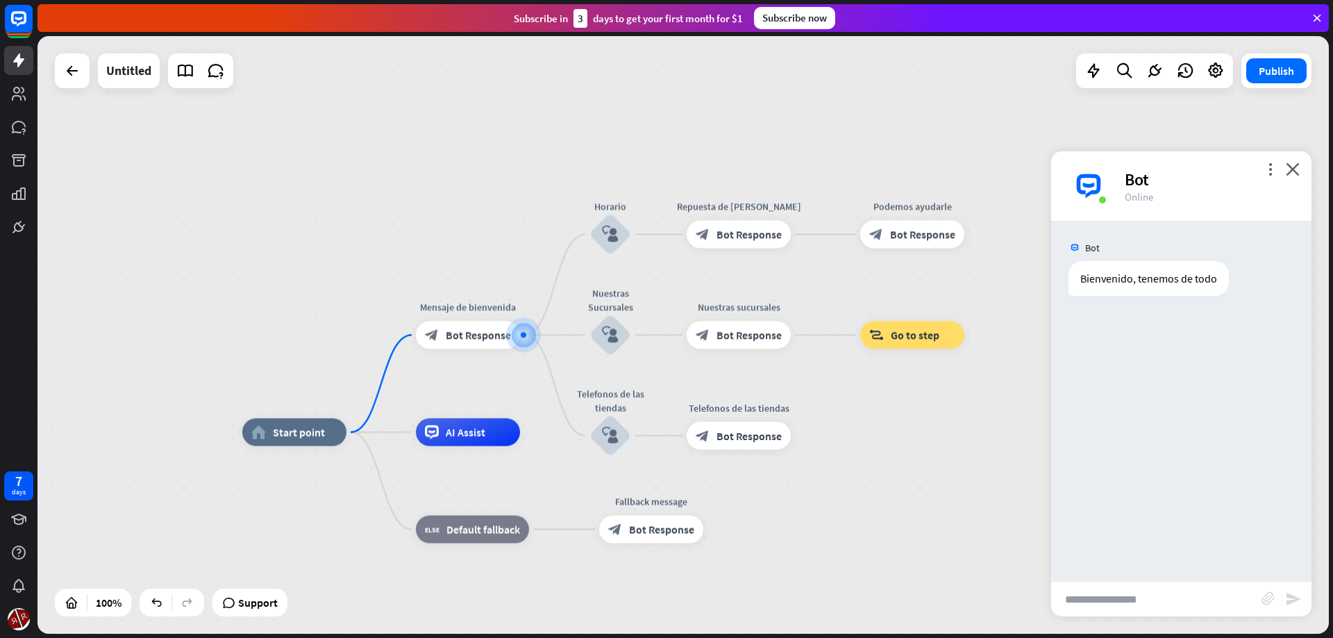
click at [1105, 596] on input "text" at bounding box center [1156, 599] width 210 height 35
click at [635, 542] on div "block_bot_response Bot Response" at bounding box center [651, 530] width 104 height 28
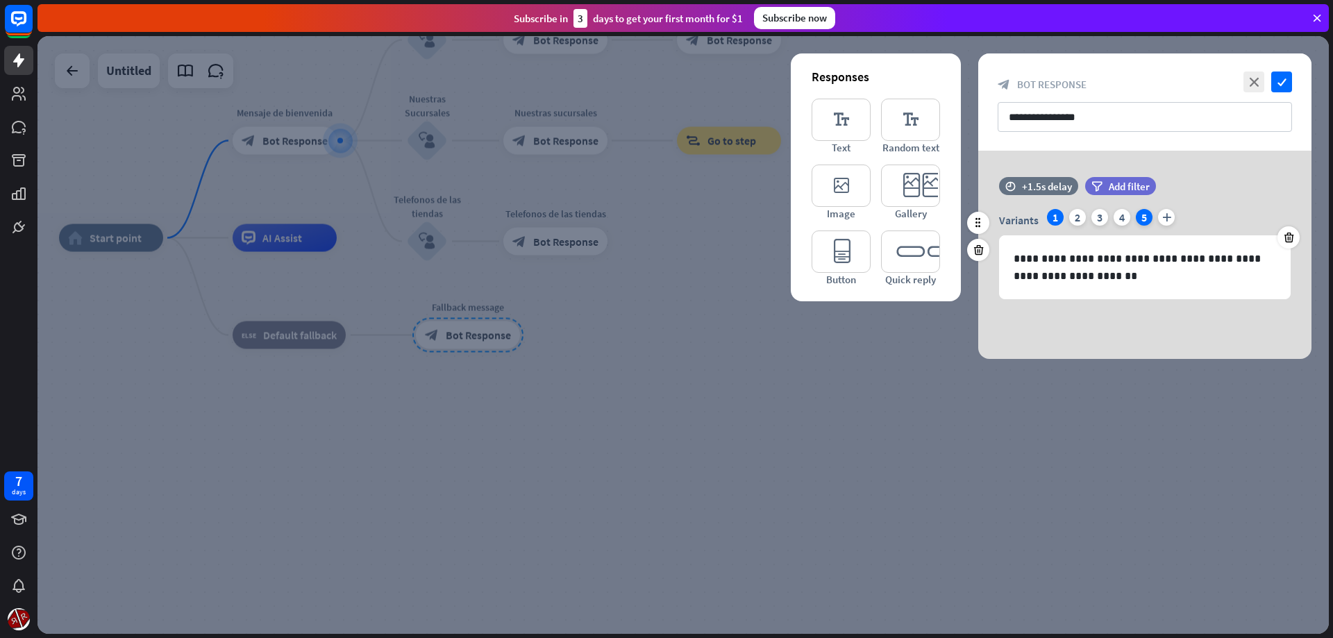
click at [1139, 223] on div "5" at bounding box center [1144, 217] width 17 height 17
click at [1291, 237] on icon at bounding box center [1288, 237] width 13 height 12
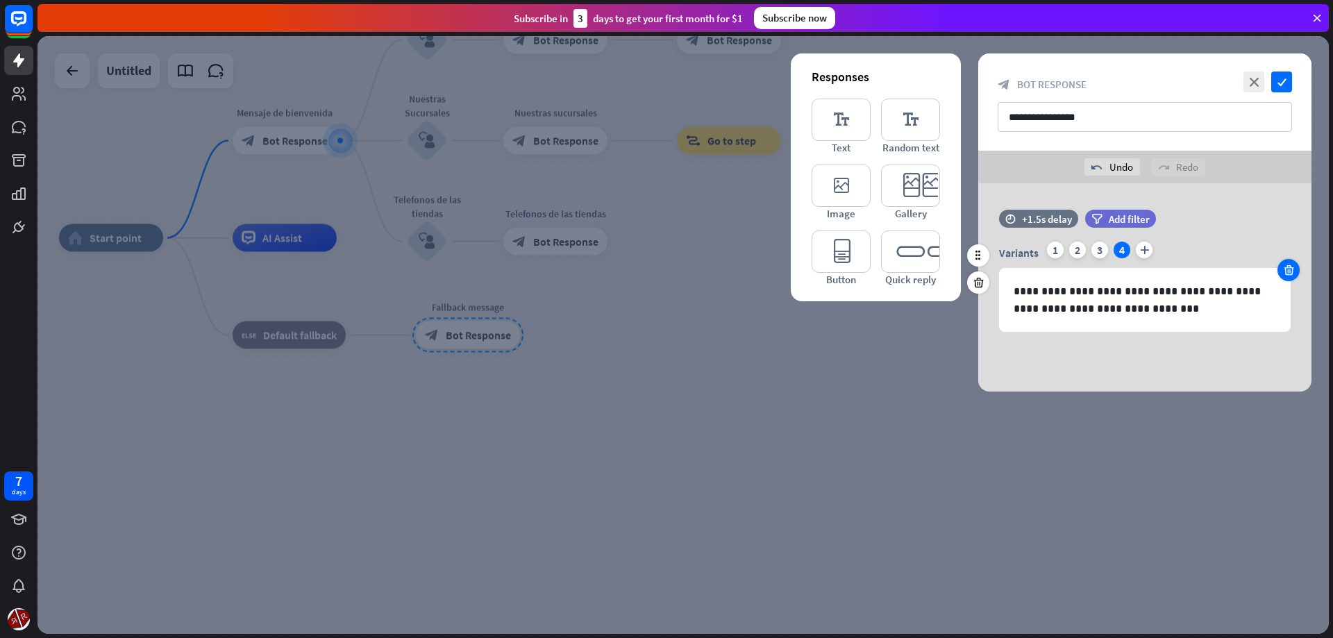
click at [1291, 237] on div "time +1.5s delay filter Add filter" at bounding box center [1144, 226] width 333 height 32
click at [1288, 266] on icon at bounding box center [1288, 270] width 13 height 12
click at [1287, 273] on icon at bounding box center [1288, 270] width 13 height 12
click at [1102, 305] on p "**********" at bounding box center [1145, 300] width 262 height 35
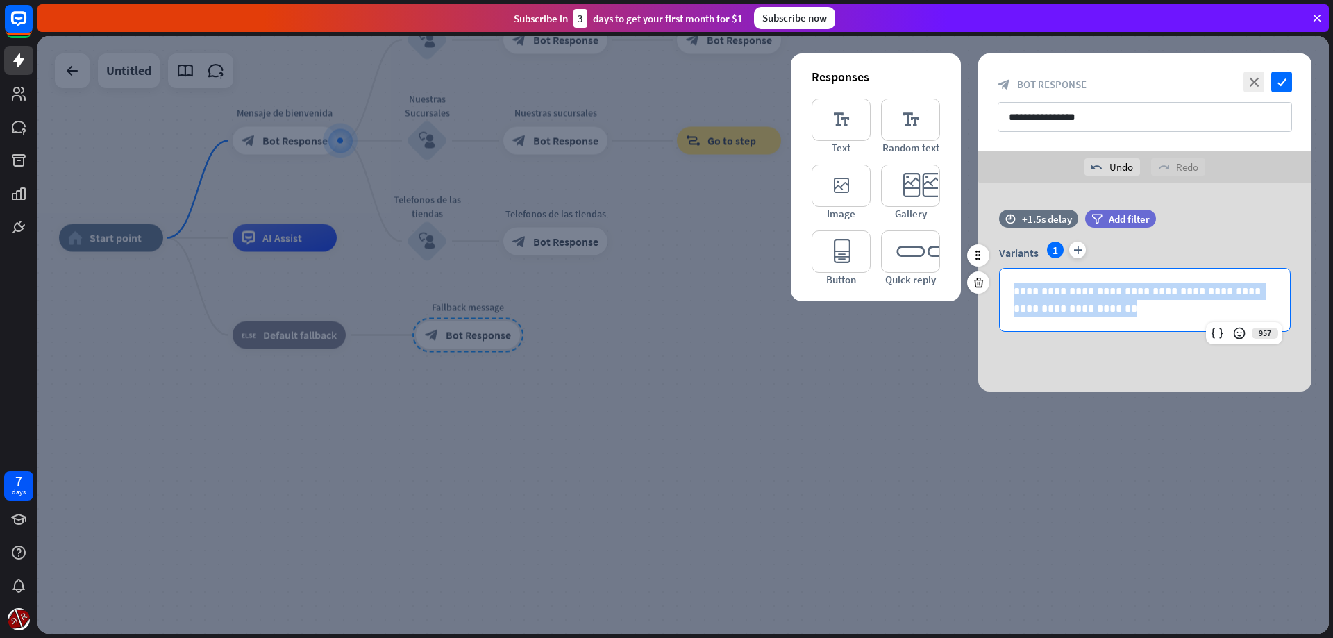
drag, startPoint x: 1114, startPoint y: 317, endPoint x: 971, endPoint y: 287, distance: 145.3
click at [999, 287] on div "**********" at bounding box center [1145, 300] width 292 height 64
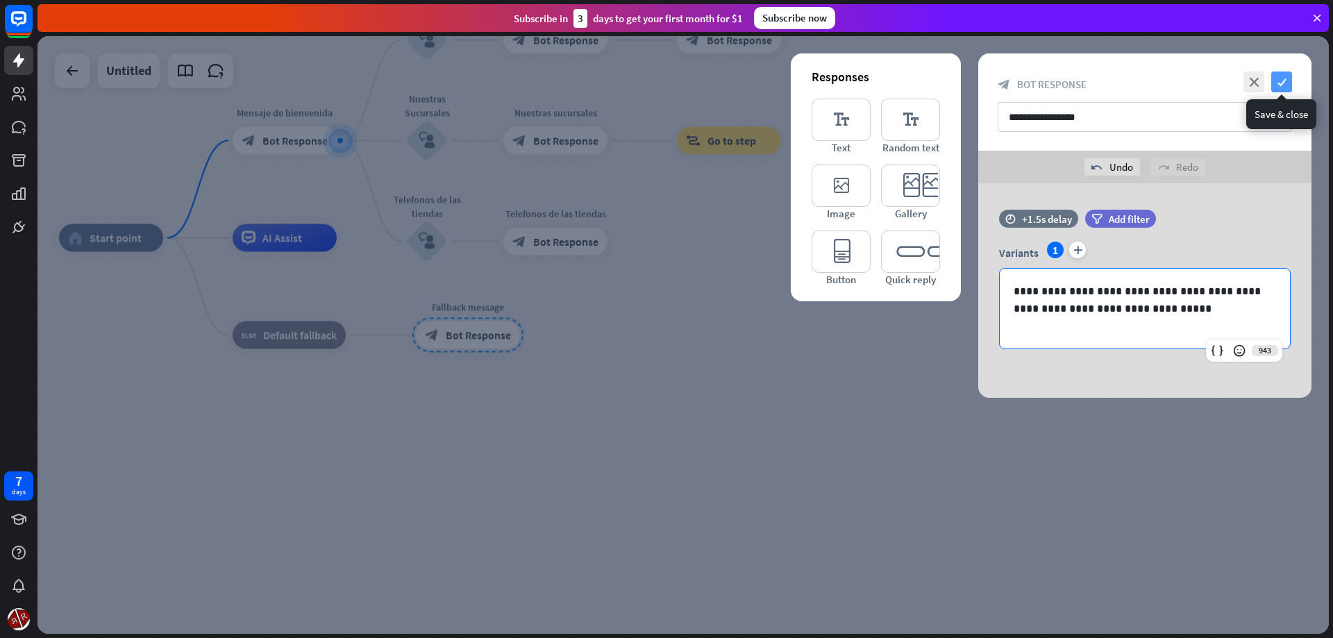
click at [1273, 83] on icon "check" at bounding box center [1281, 82] width 21 height 21
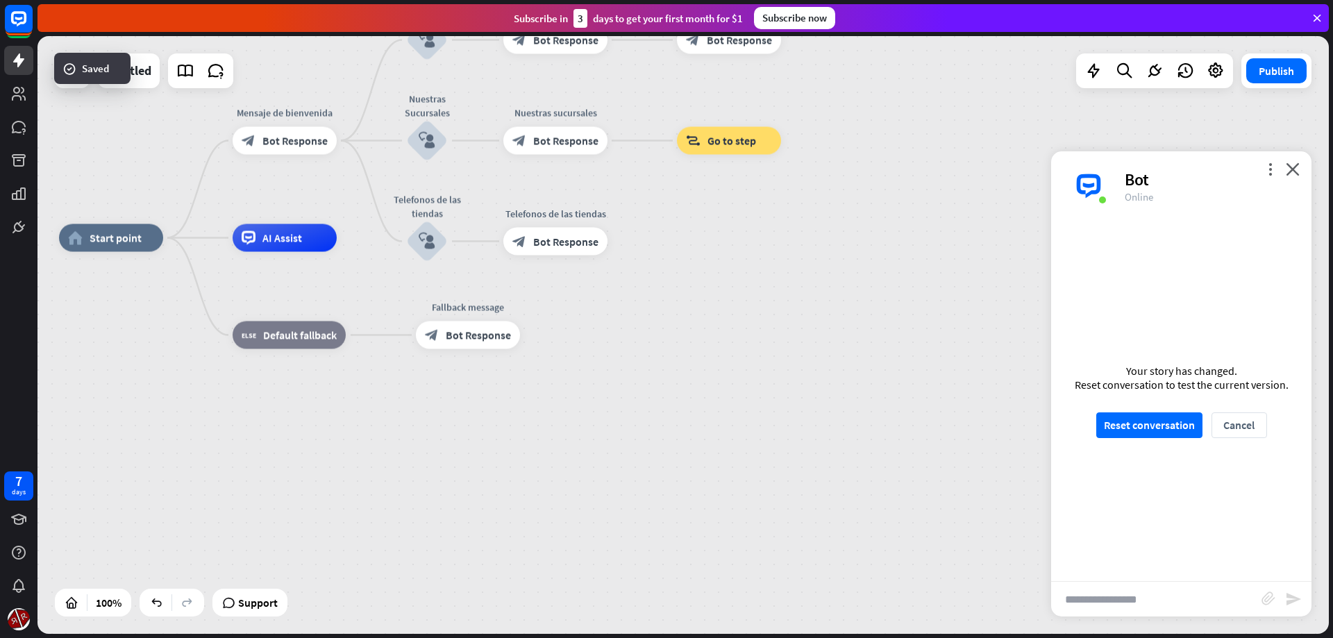
click at [691, 405] on div "home_2 Start point Mensaje de [PERSON_NAME] block_bot_response Bot Response Hor…" at bounding box center [704, 537] width 1291 height 598
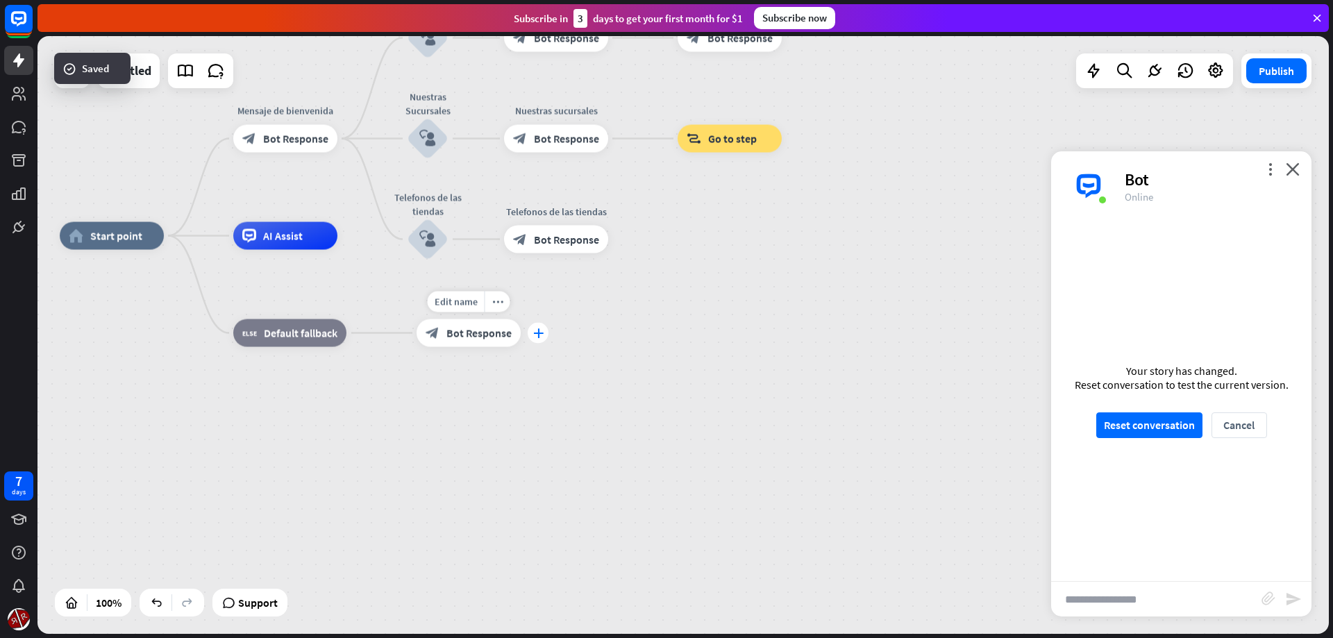
click at [533, 337] on div "plus" at bounding box center [538, 333] width 21 height 21
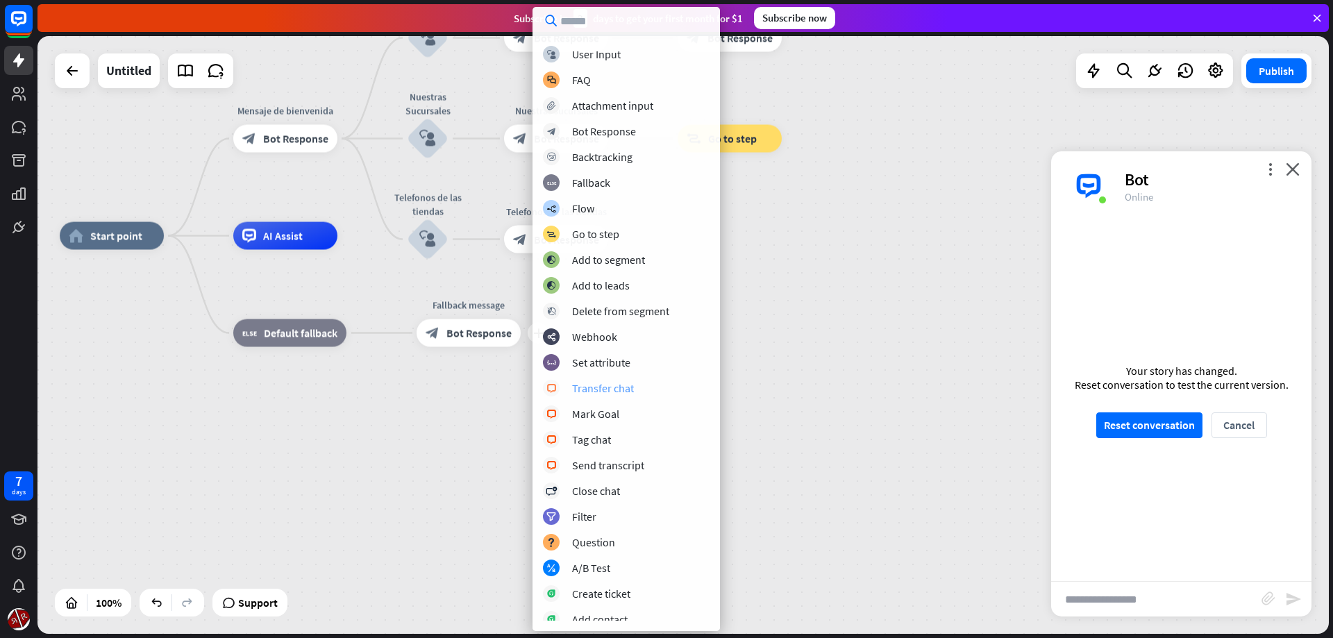
click at [626, 392] on div "Transfer chat" at bounding box center [603, 388] width 62 height 14
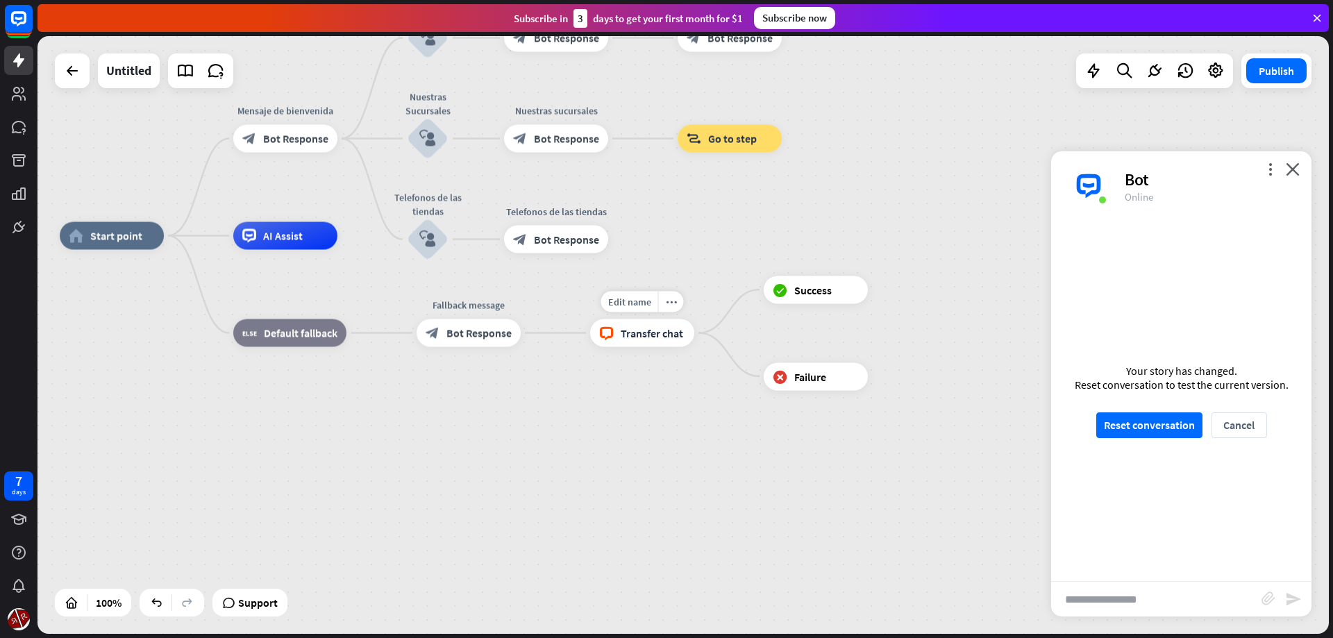
click at [635, 343] on div "block_livechat Transfer chat" at bounding box center [642, 333] width 104 height 28
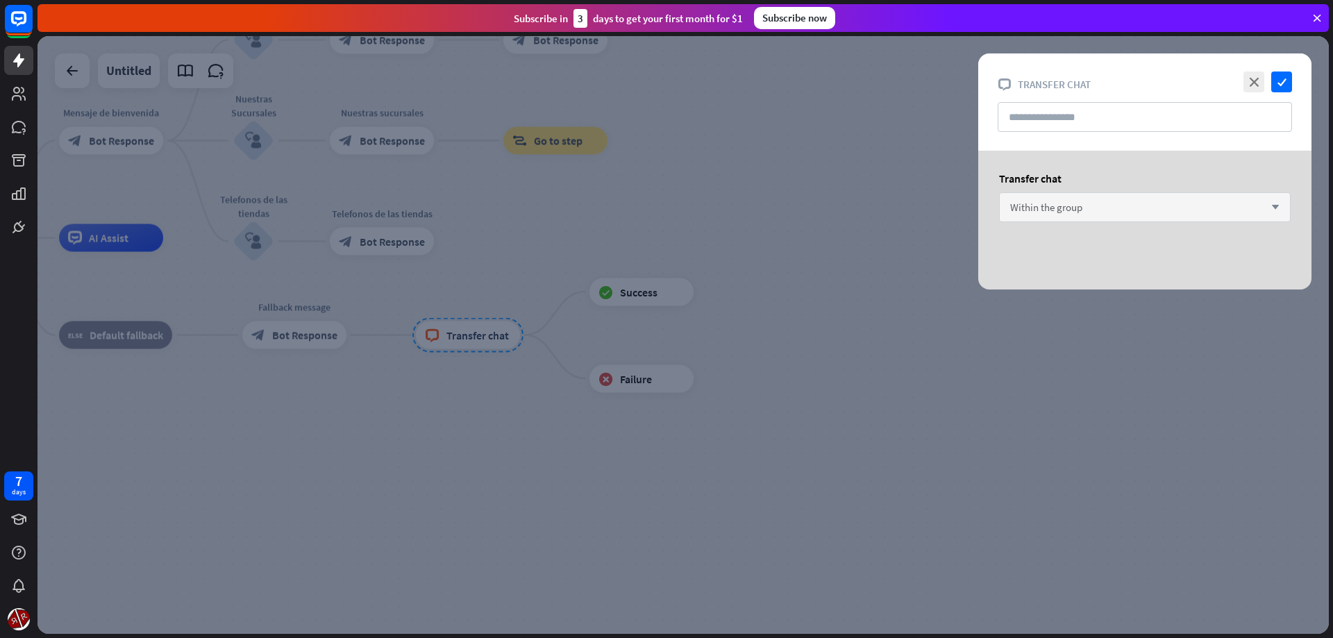
click at [1114, 215] on div "Within the group arrow_down" at bounding box center [1145, 207] width 292 height 30
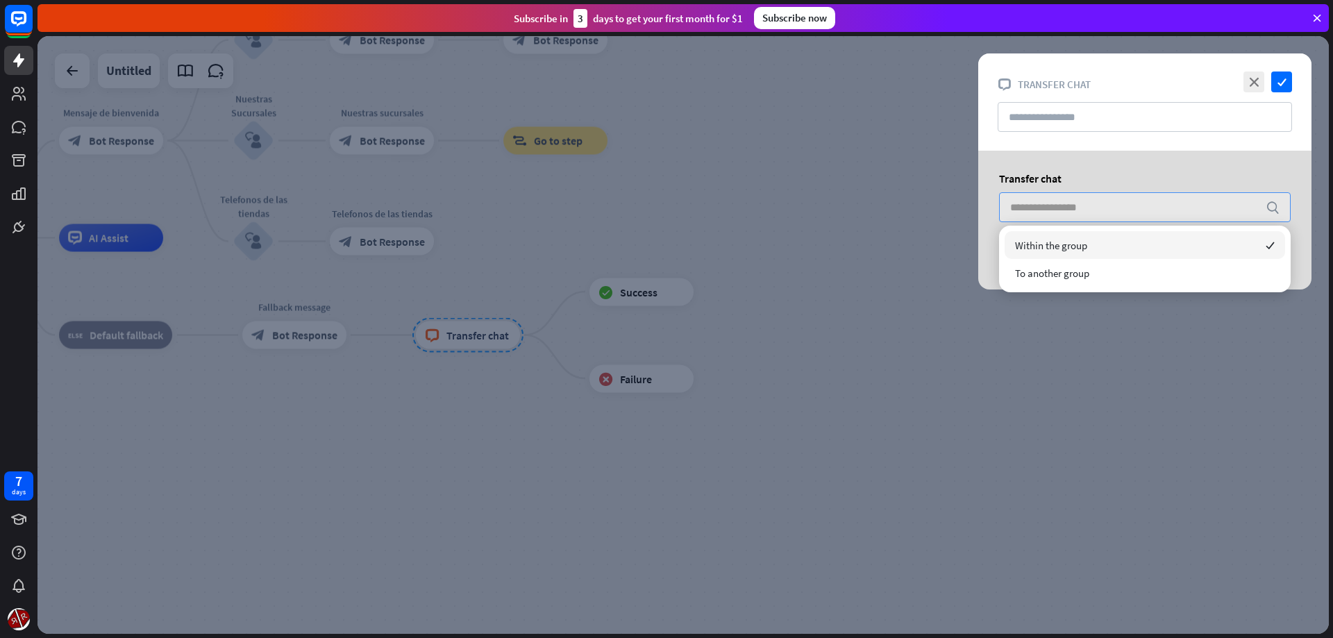
click at [1114, 215] on input "search" at bounding box center [1134, 207] width 249 height 28
click at [1293, 81] on div "close check block_livechat Transfer chat" at bounding box center [1144, 101] width 333 height 97
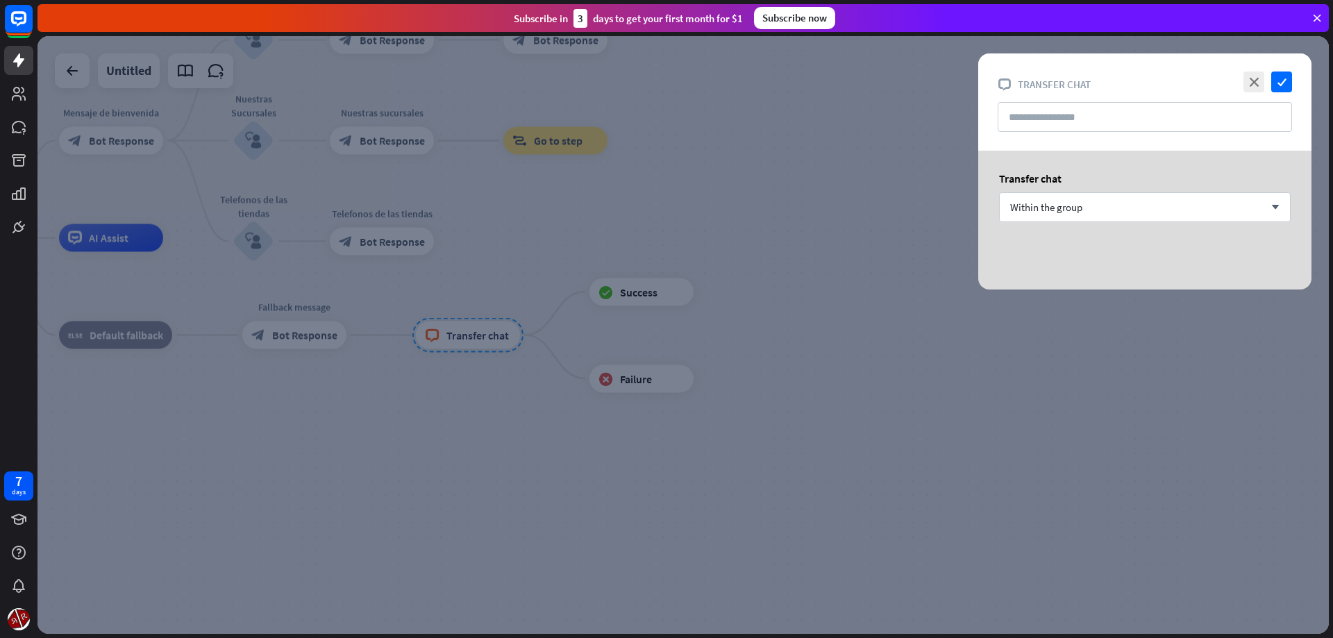
click at [1297, 76] on div "close check block_livechat Transfer chat" at bounding box center [1144, 101] width 333 height 97
click at [1284, 81] on icon "check" at bounding box center [1281, 82] width 21 height 21
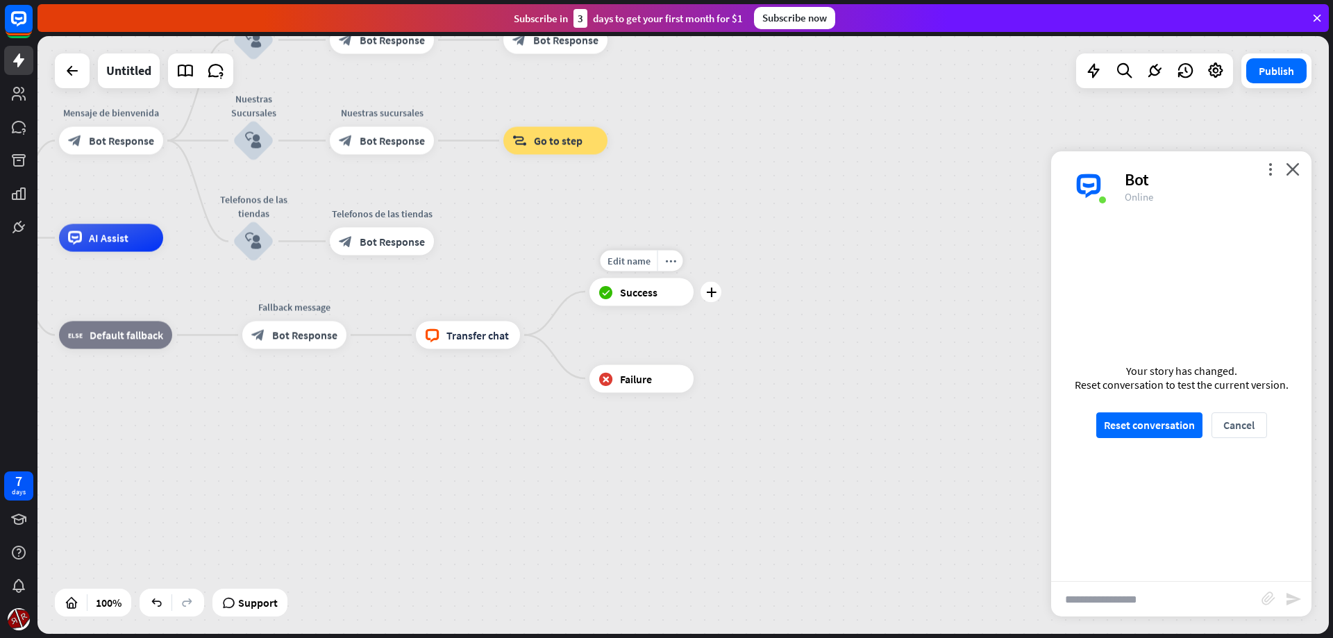
click at [645, 299] on div "block_success Success" at bounding box center [641, 292] width 104 height 28
click at [1146, 439] on div "Your story has changed. Reset conversation to test the current version. Reset c…" at bounding box center [1181, 401] width 260 height 360
click at [1146, 419] on button "Reset conversation" at bounding box center [1149, 425] width 106 height 26
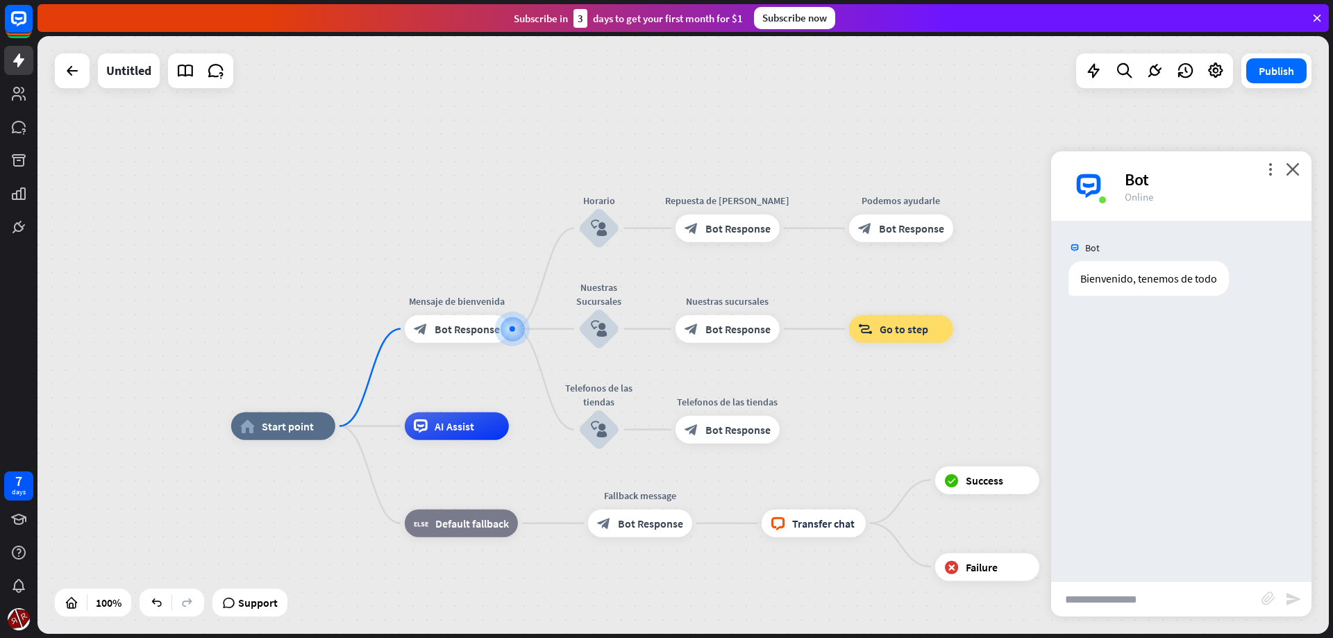
click at [1147, 591] on input "text" at bounding box center [1156, 599] width 210 height 35
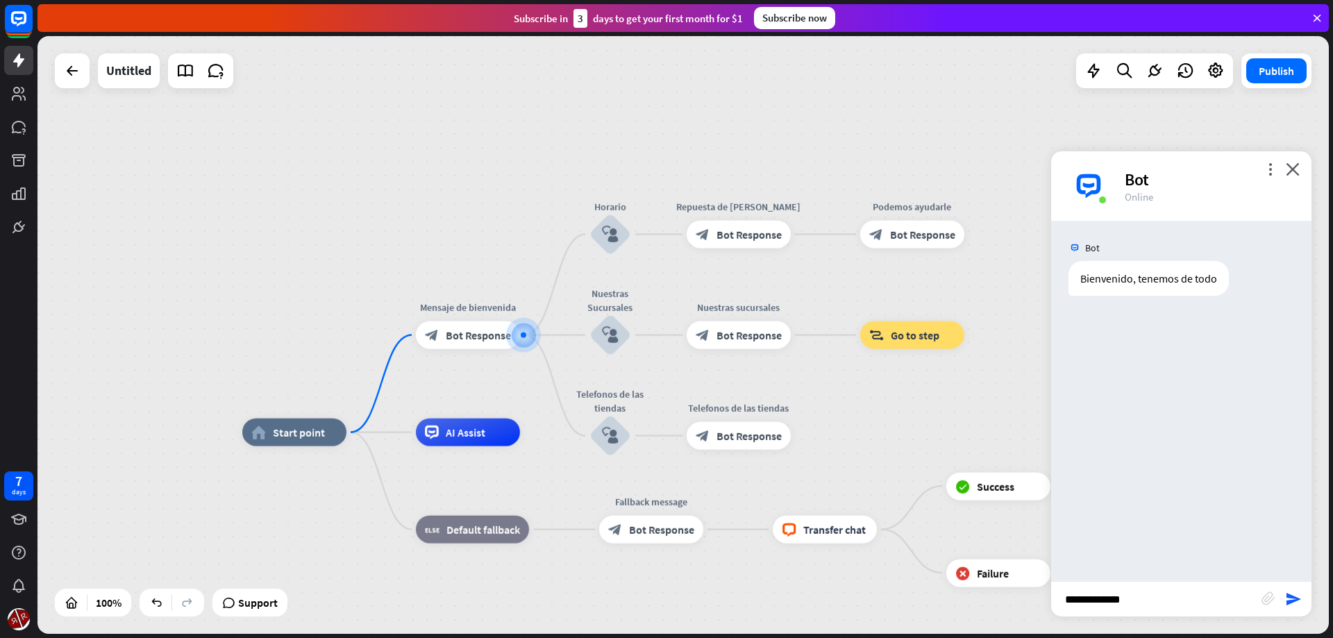
type input "**********"
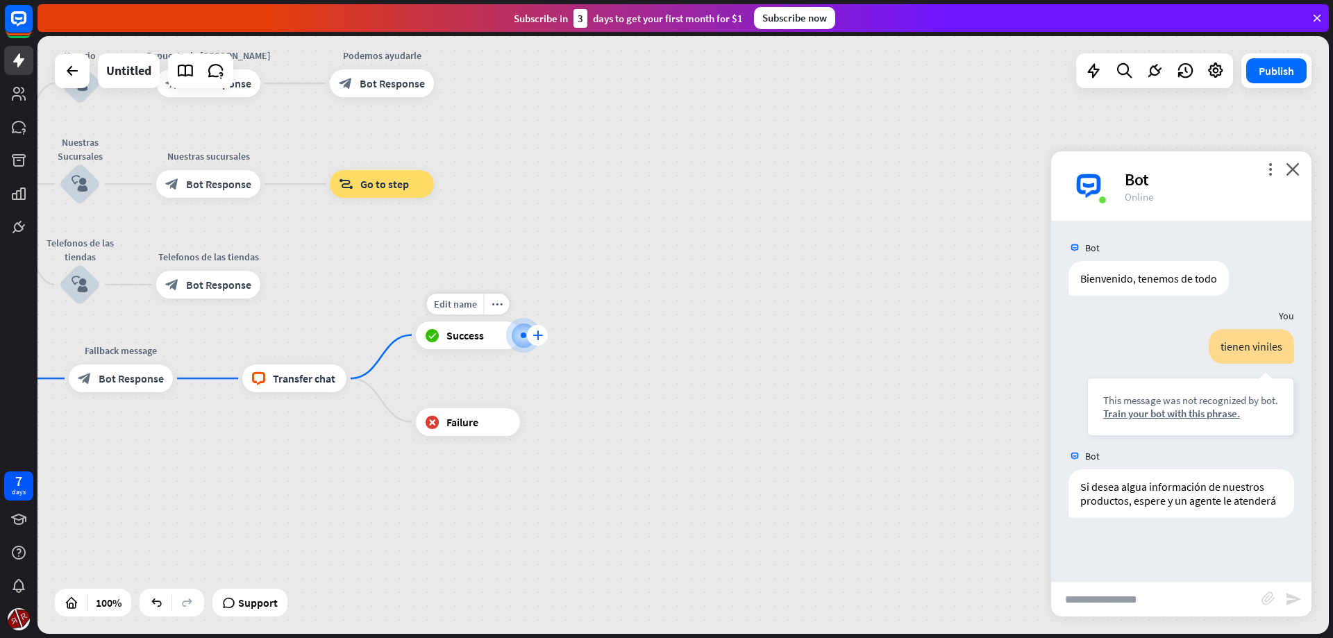
click at [541, 336] on icon "plus" at bounding box center [538, 335] width 10 height 10
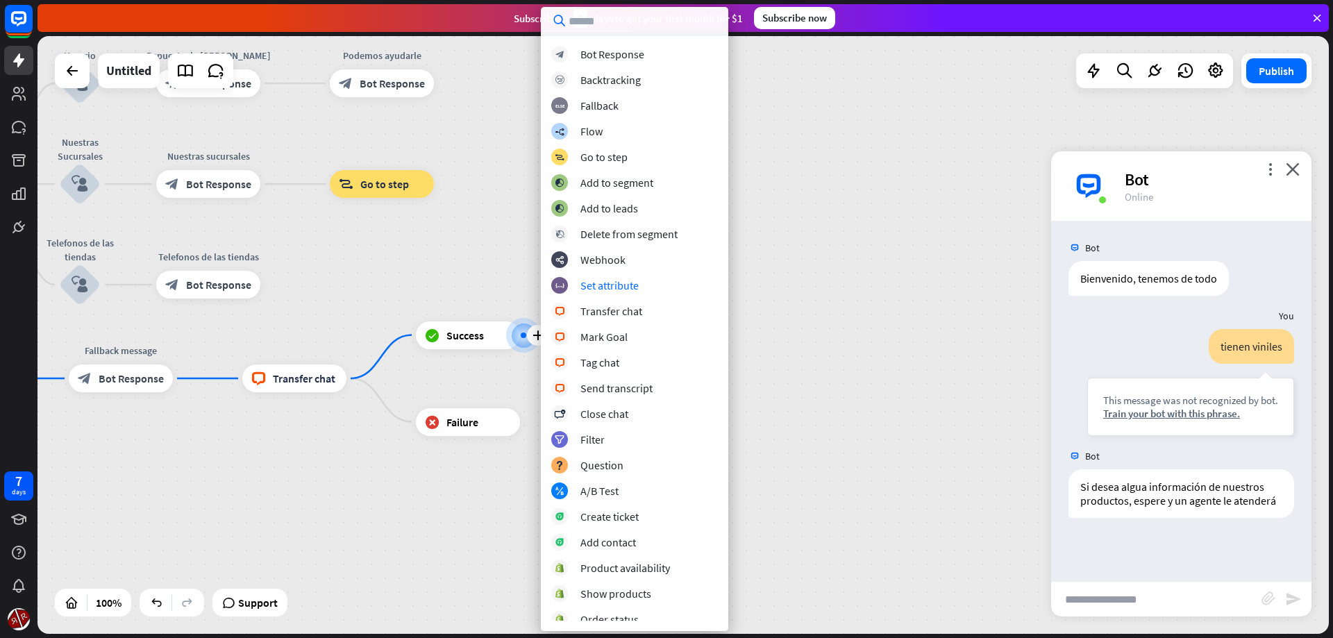
drag, startPoint x: 866, startPoint y: 362, endPoint x: 872, endPoint y: 367, distance: 8.4
click at [871, 367] on div "home_2 Start point Mensaje de [PERSON_NAME] block_bot_response Bot Response Hor…" at bounding box center [357, 580] width 1291 height 598
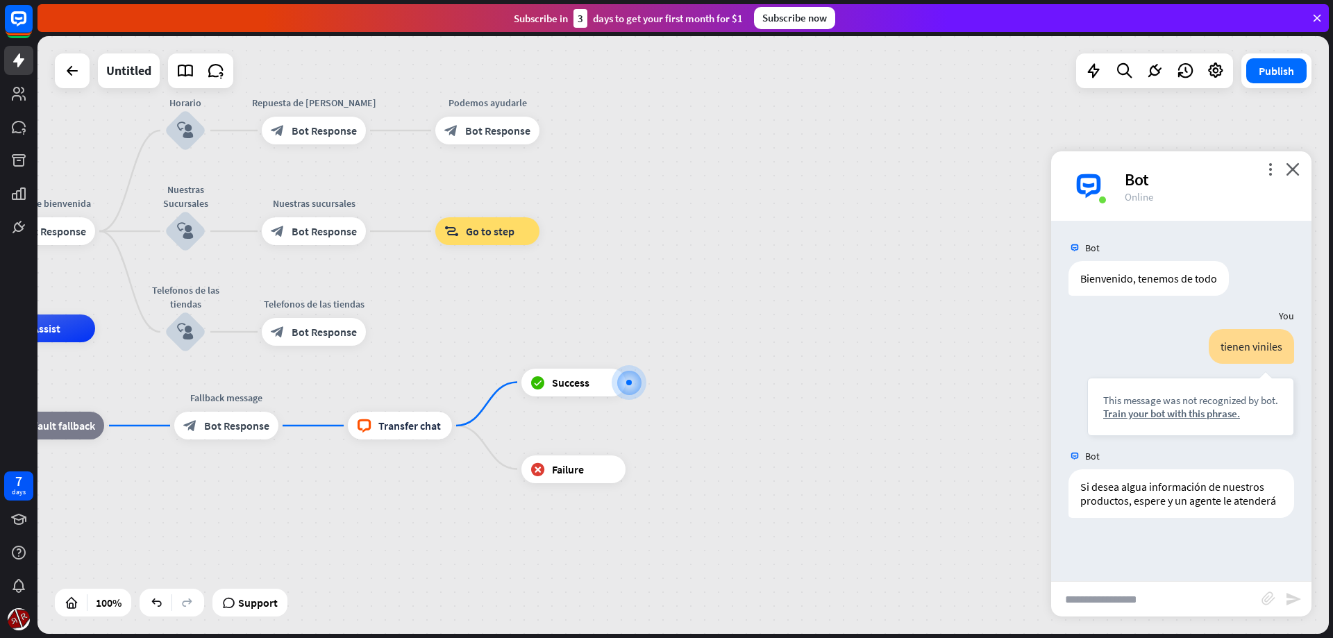
drag, startPoint x: 551, startPoint y: 253, endPoint x: 869, endPoint y: 348, distance: 332.6
click at [869, 348] on div "home_2 Start point Mensaje de [PERSON_NAME] block_bot_response Bot Response Hor…" at bounding box center [682, 335] width 1291 height 598
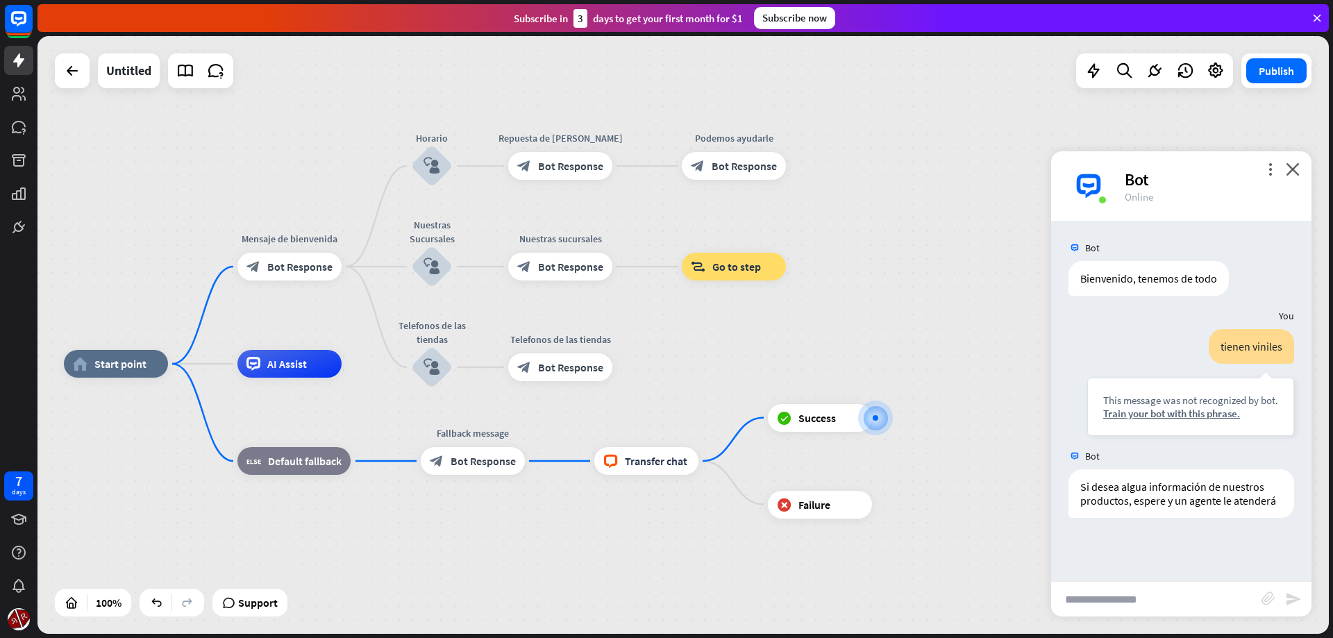
drag, startPoint x: 721, startPoint y: 347, endPoint x: 666, endPoint y: 338, distance: 55.6
click at [666, 338] on div "home_2 Start point Mensaje de [PERSON_NAME] block_bot_response Bot Response Hor…" at bounding box center [682, 335] width 1291 height 598
click at [1098, 74] on icon at bounding box center [1093, 71] width 18 height 18
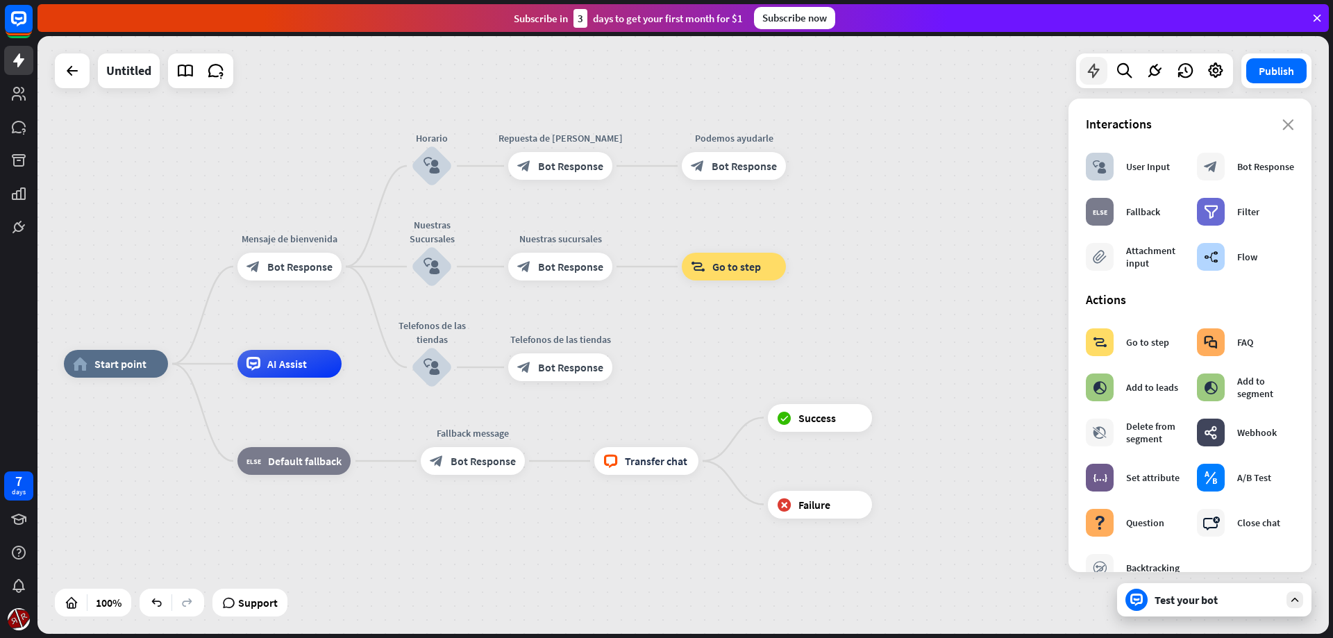
click at [1098, 74] on icon at bounding box center [1093, 71] width 18 height 18
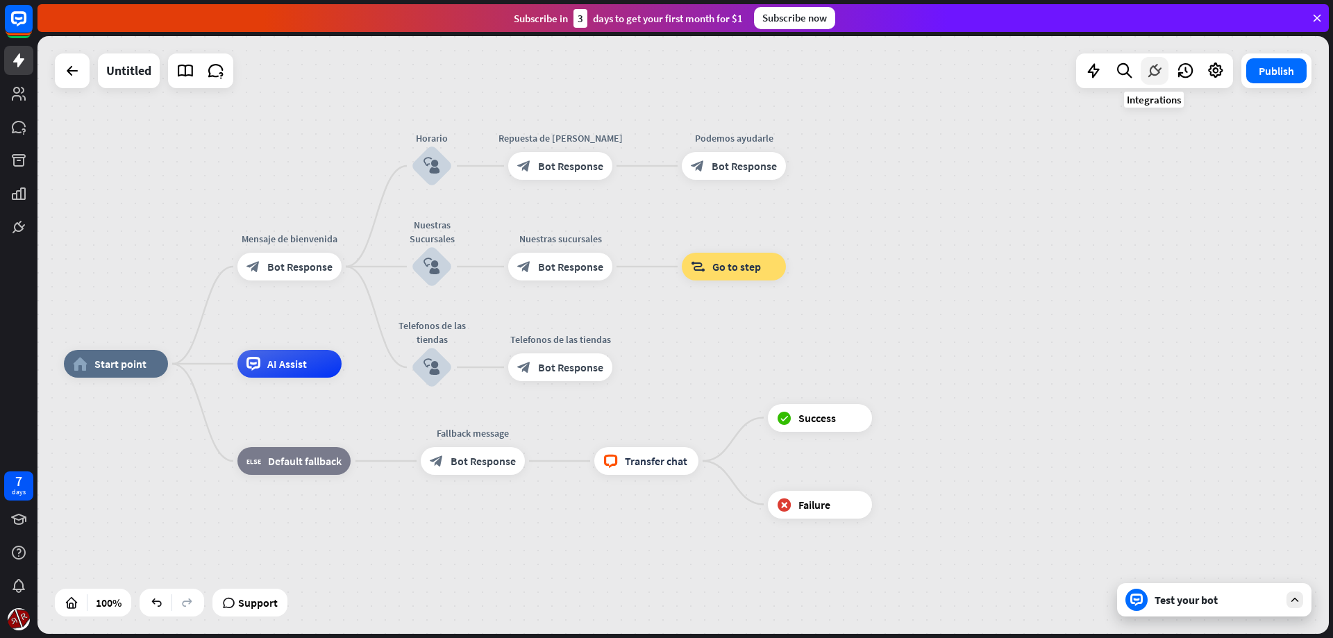
click at [1149, 68] on icon at bounding box center [1155, 71] width 18 height 18
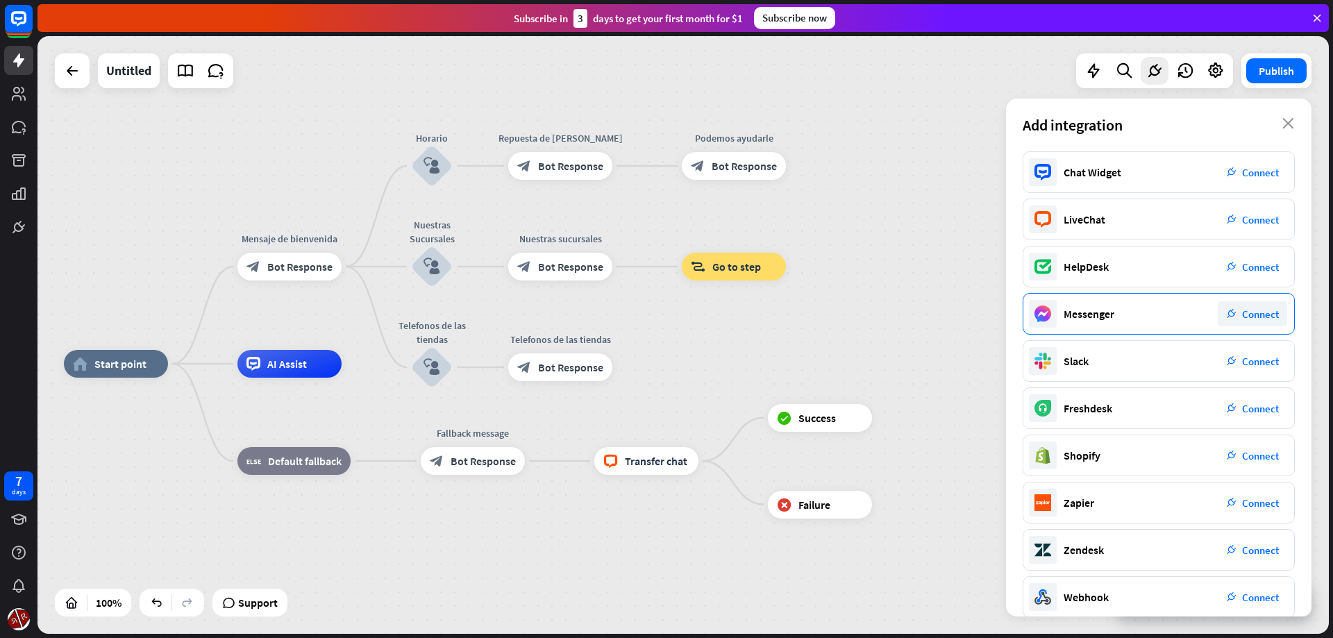
click at [1096, 320] on div "Messenger" at bounding box center [1089, 314] width 51 height 14
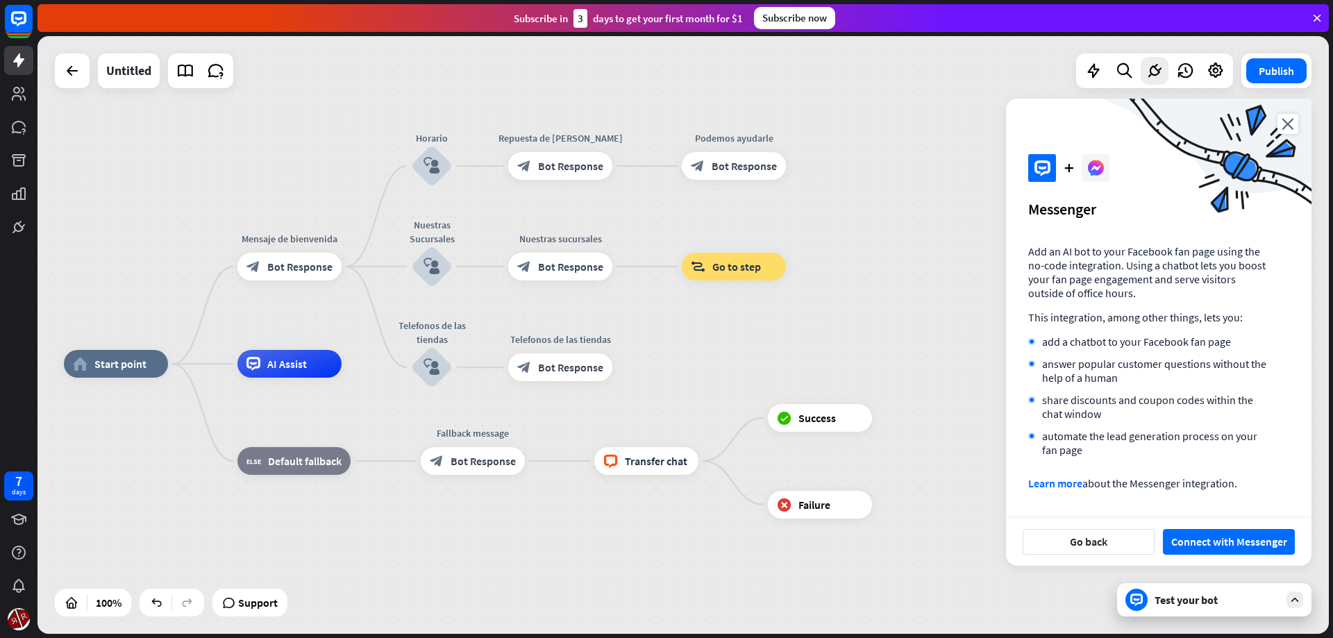
click at [1089, 555] on div "Go back Connect with Messenger" at bounding box center [1158, 542] width 305 height 48
click at [1091, 546] on button "Go back" at bounding box center [1089, 542] width 132 height 26
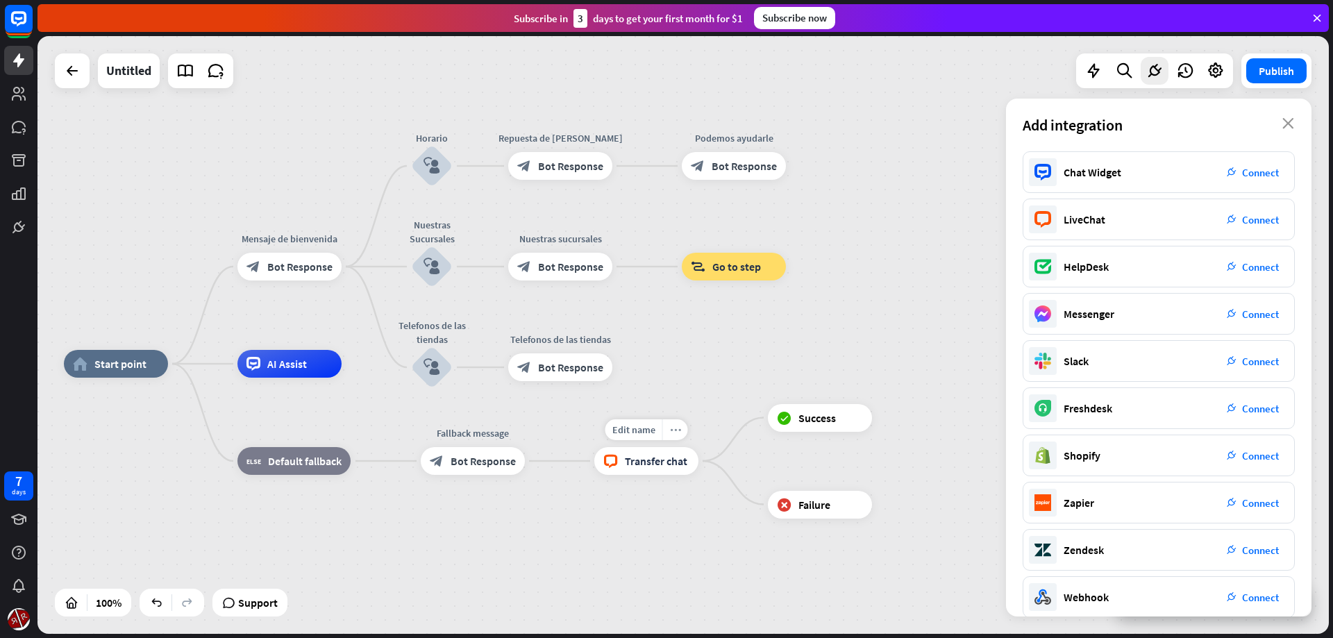
click at [677, 431] on icon "more_horiz" at bounding box center [675, 430] width 11 height 10
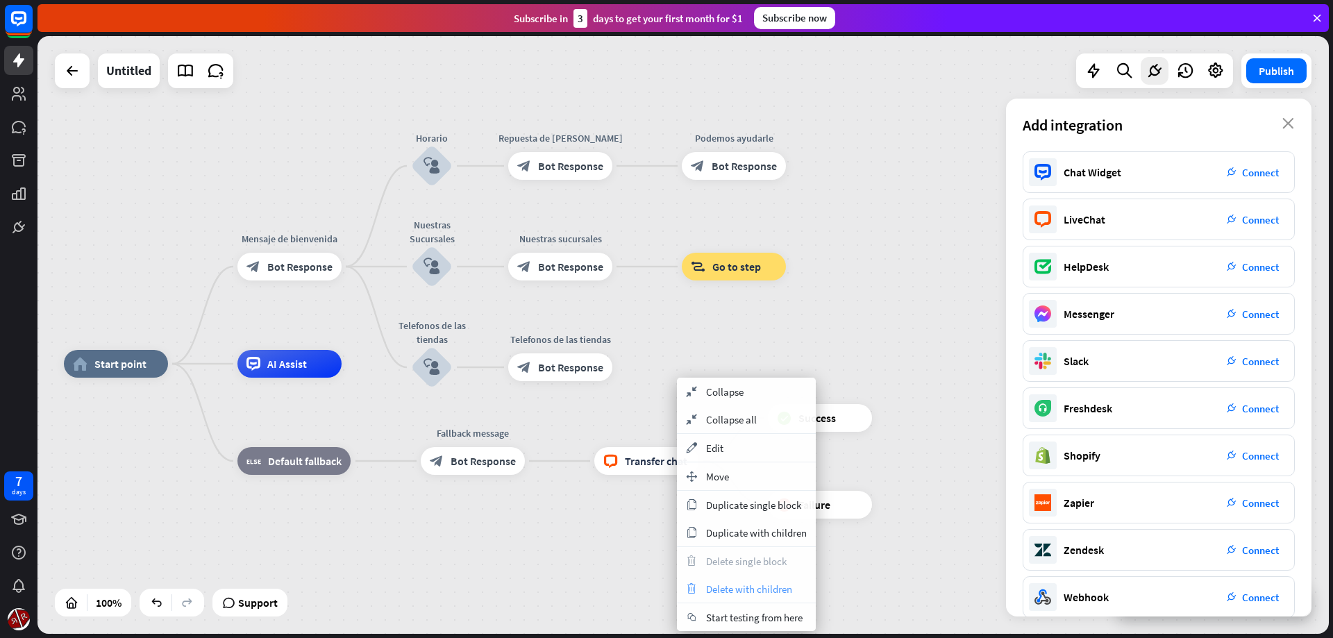
click at [745, 589] on span "Delete with children" at bounding box center [749, 589] width 86 height 13
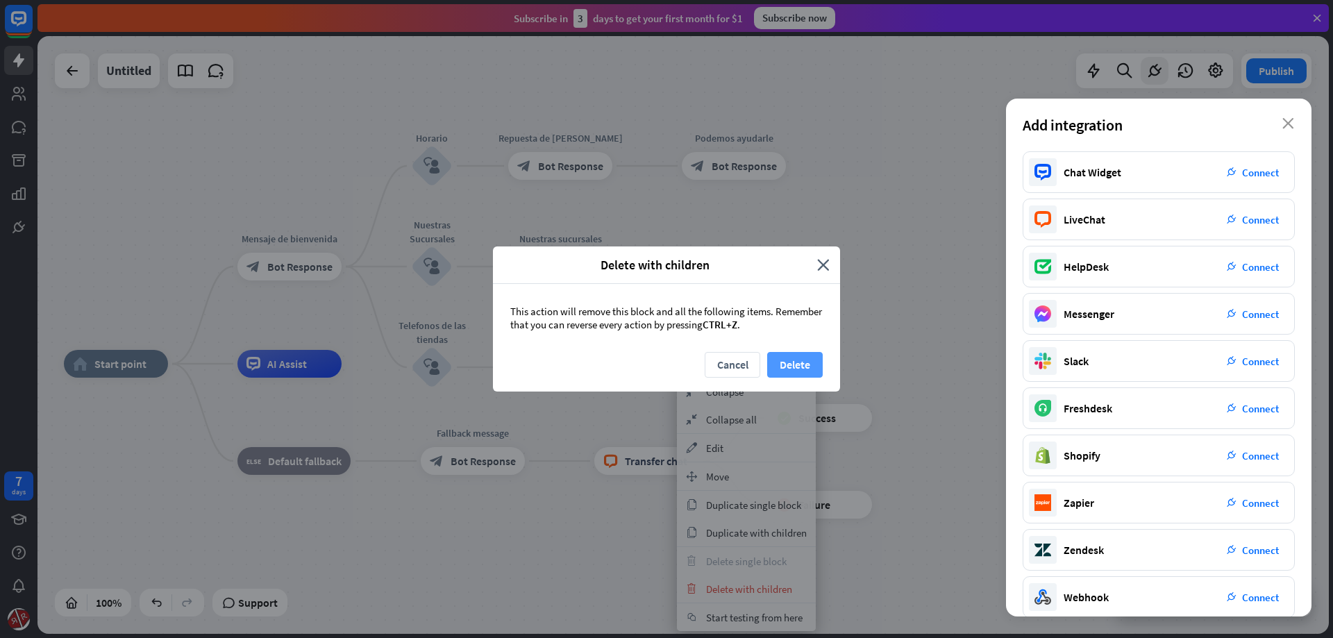
click at [776, 368] on button "Delete" at bounding box center [795, 365] width 56 height 26
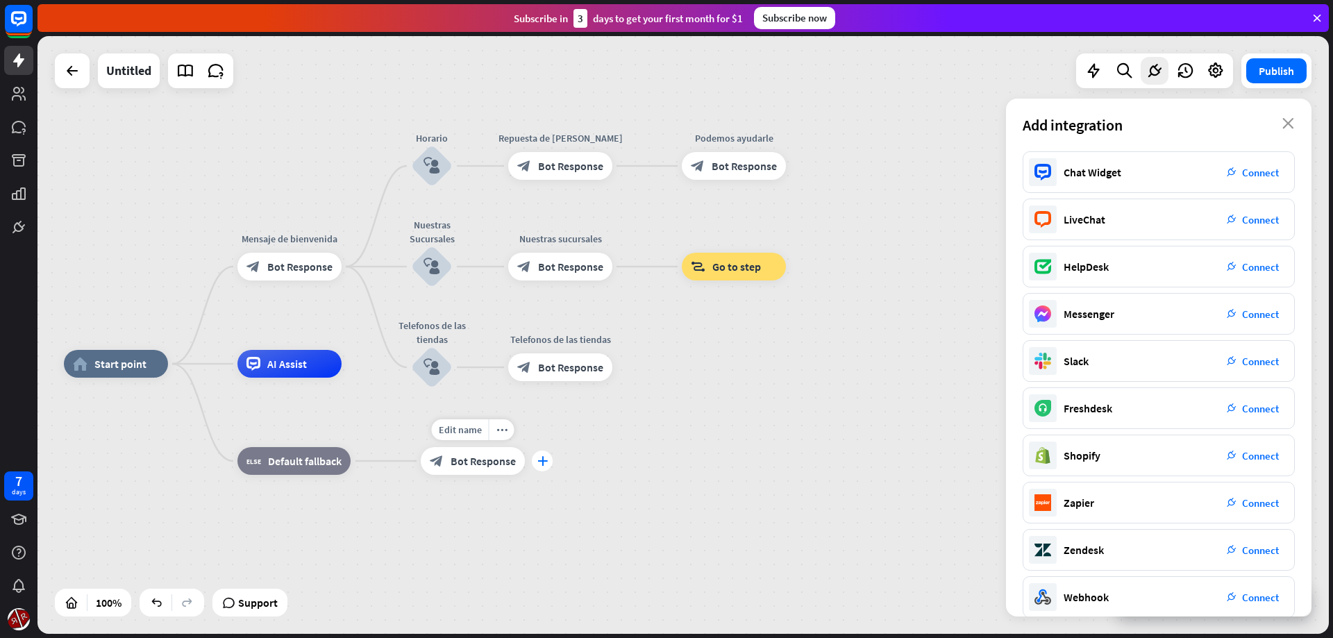
click at [546, 464] on icon "plus" at bounding box center [542, 461] width 10 height 10
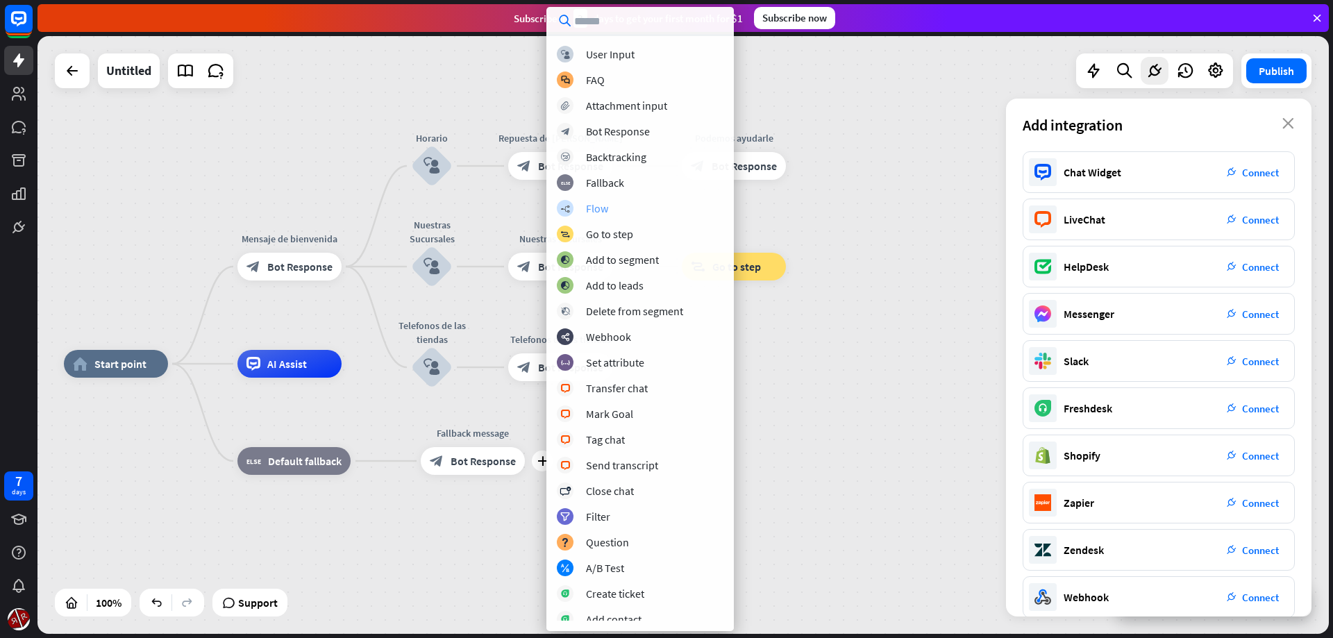
click at [614, 211] on div "builder_tree Flow" at bounding box center [640, 208] width 167 height 17
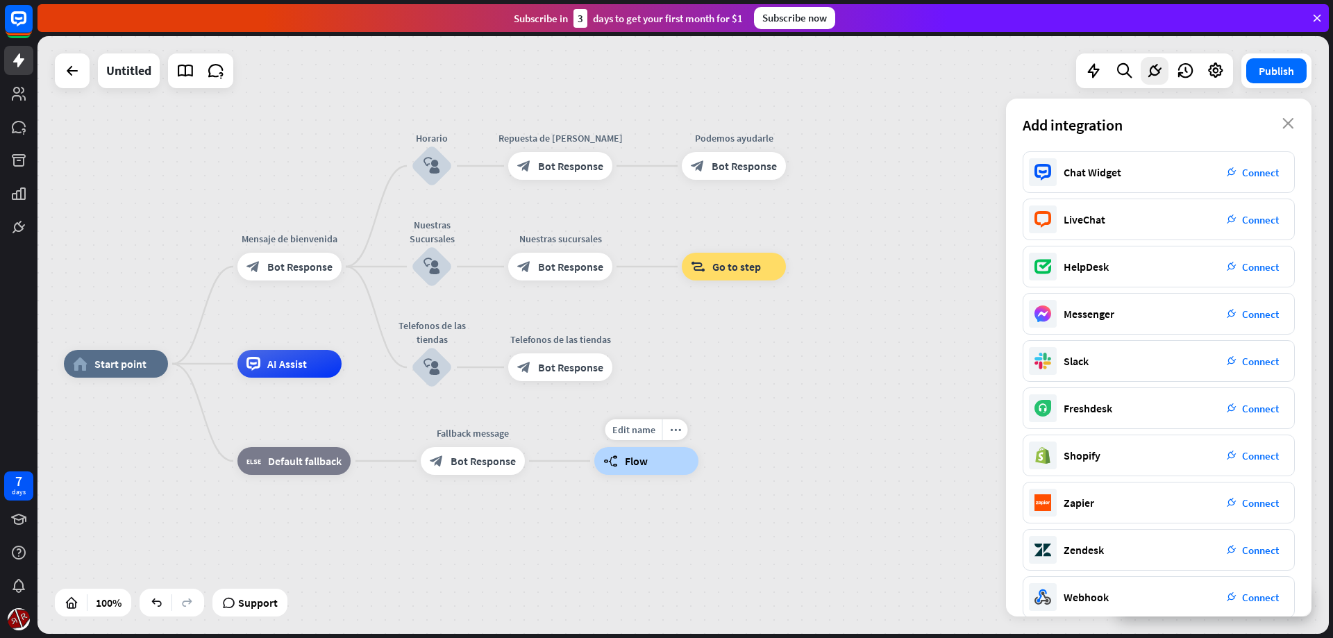
click at [603, 457] on icon "builder_tree" at bounding box center [610, 461] width 15 height 14
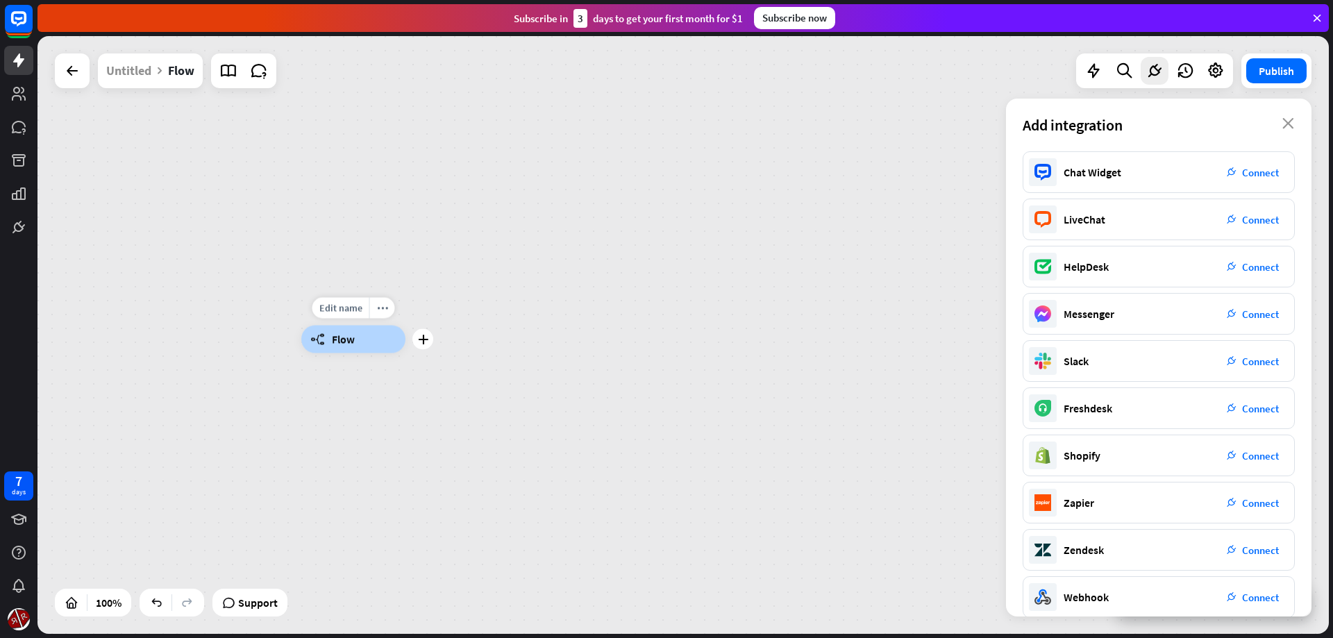
drag, startPoint x: 514, startPoint y: 361, endPoint x: 412, endPoint y: 383, distance: 104.4
click at [405, 353] on div "Edit name more_horiz plus builder_tree Flow" at bounding box center [353, 340] width 104 height 28
click at [442, 360] on div "plus" at bounding box center [435, 357] width 21 height 21
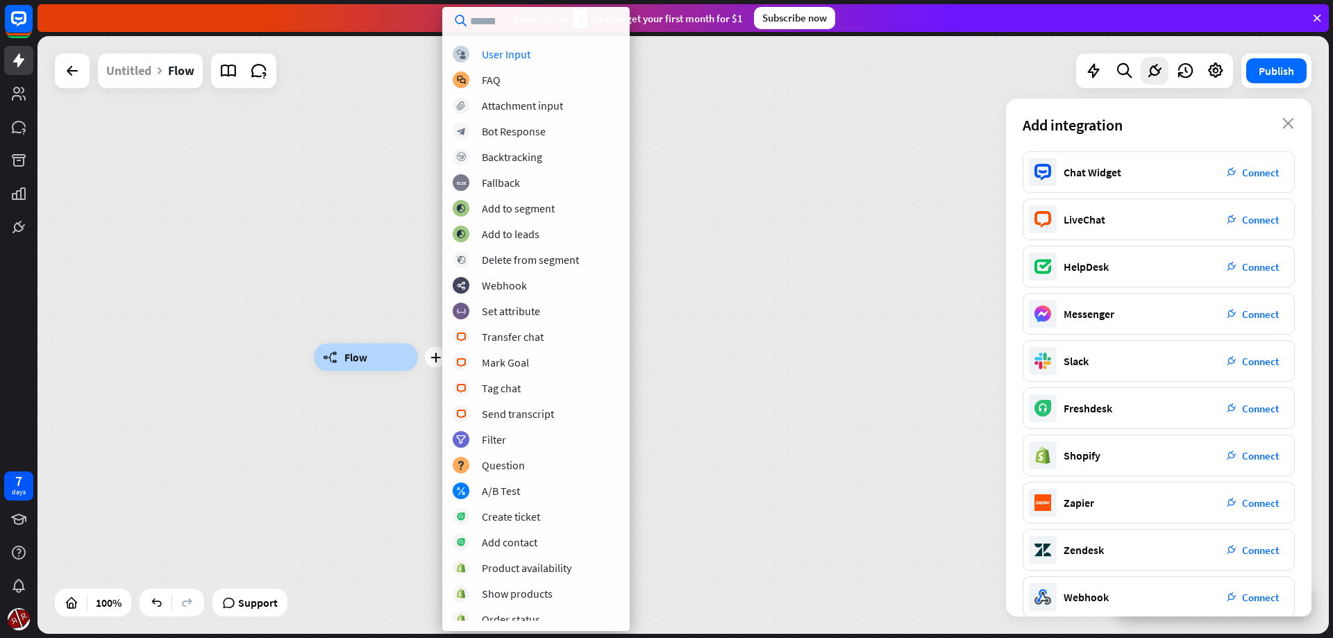
click at [376, 277] on div "Edit name more_horiz plus builder_tree Flow" at bounding box center [682, 335] width 1291 height 598
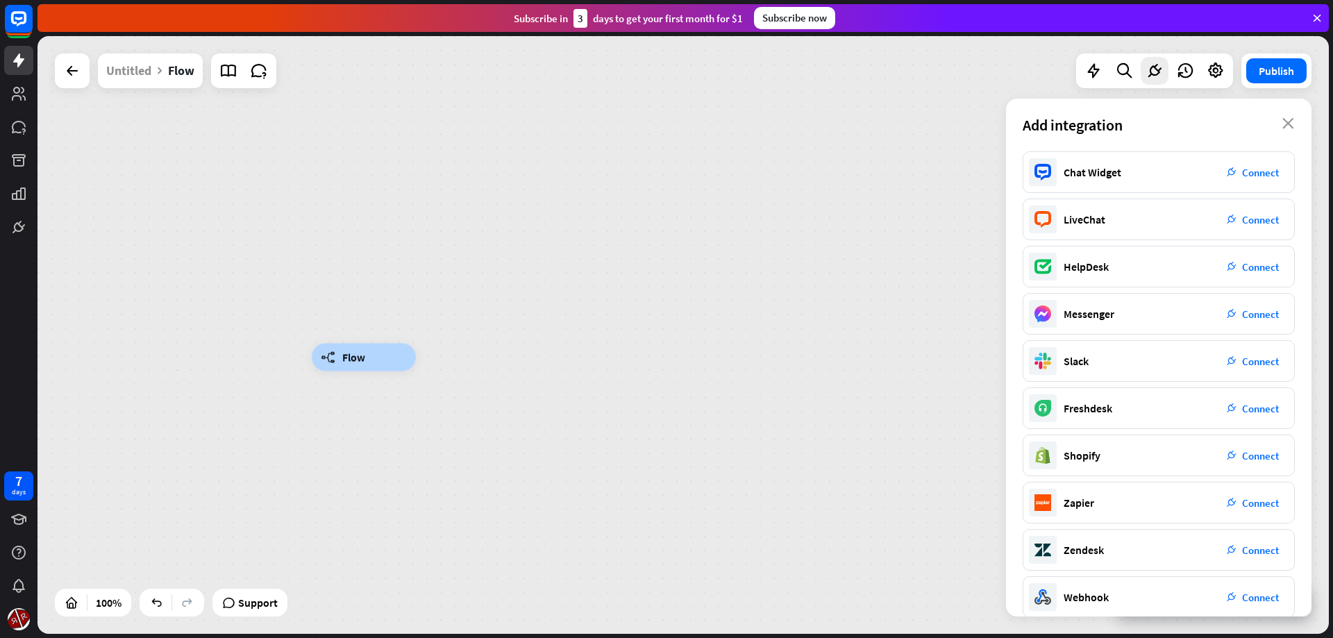
click at [84, 96] on div "builder_tree Flow" at bounding box center [682, 335] width 1291 height 598
click at [81, 83] on div at bounding box center [72, 71] width 28 height 28
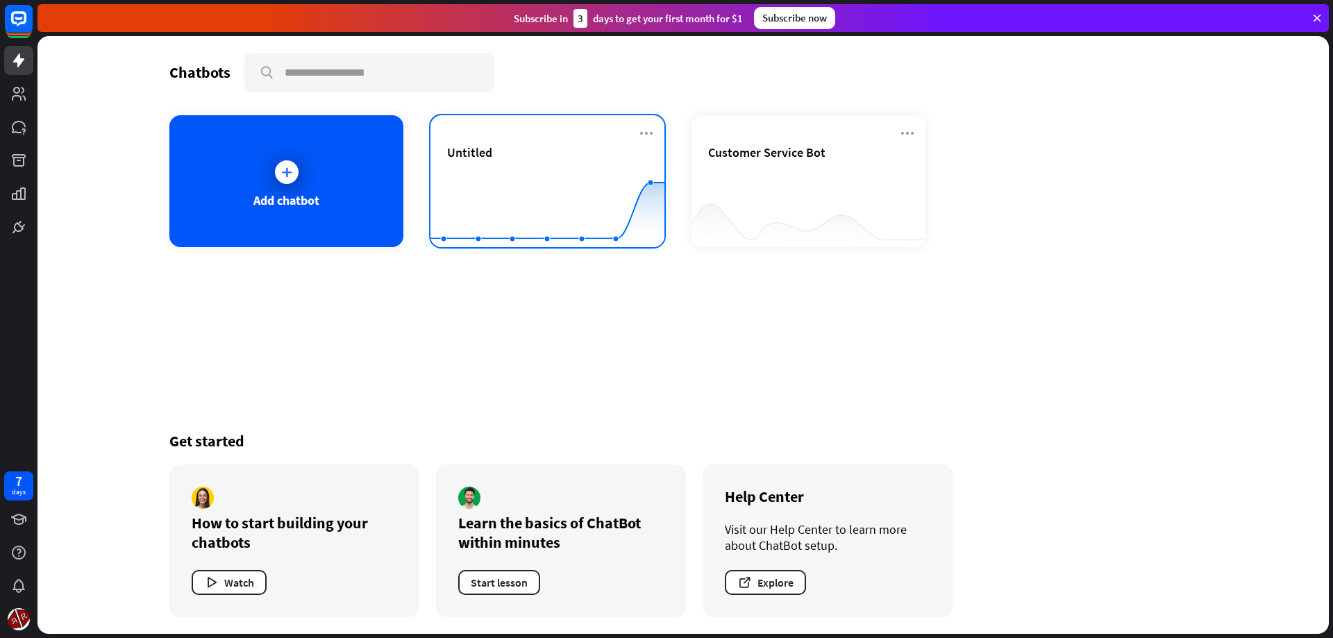
click at [513, 175] on rect at bounding box center [547, 212] width 234 height 87
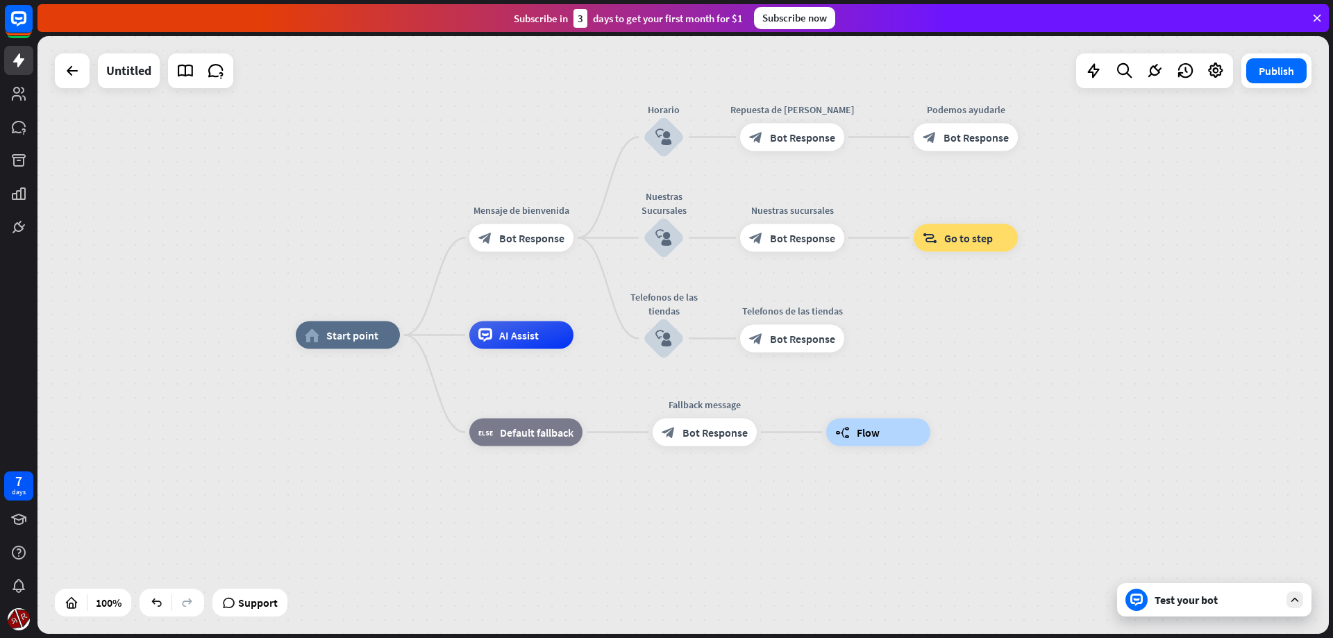
drag, startPoint x: 909, startPoint y: 429, endPoint x: 895, endPoint y: 465, distance: 38.7
click at [891, 446] on div "Edit name more_horiz builder_tree Flow" at bounding box center [878, 433] width 104 height 28
drag, startPoint x: 921, startPoint y: 424, endPoint x: 909, endPoint y: 432, distance: 14.1
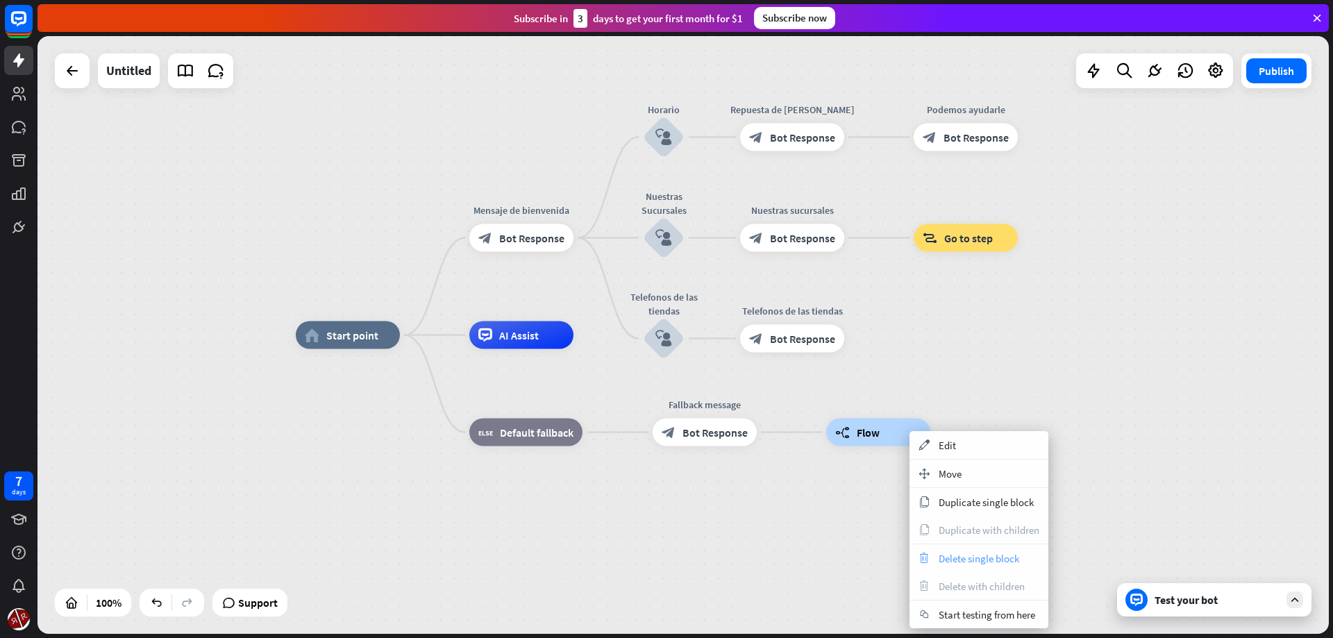
click at [955, 553] on span "Delete single block" at bounding box center [979, 558] width 81 height 13
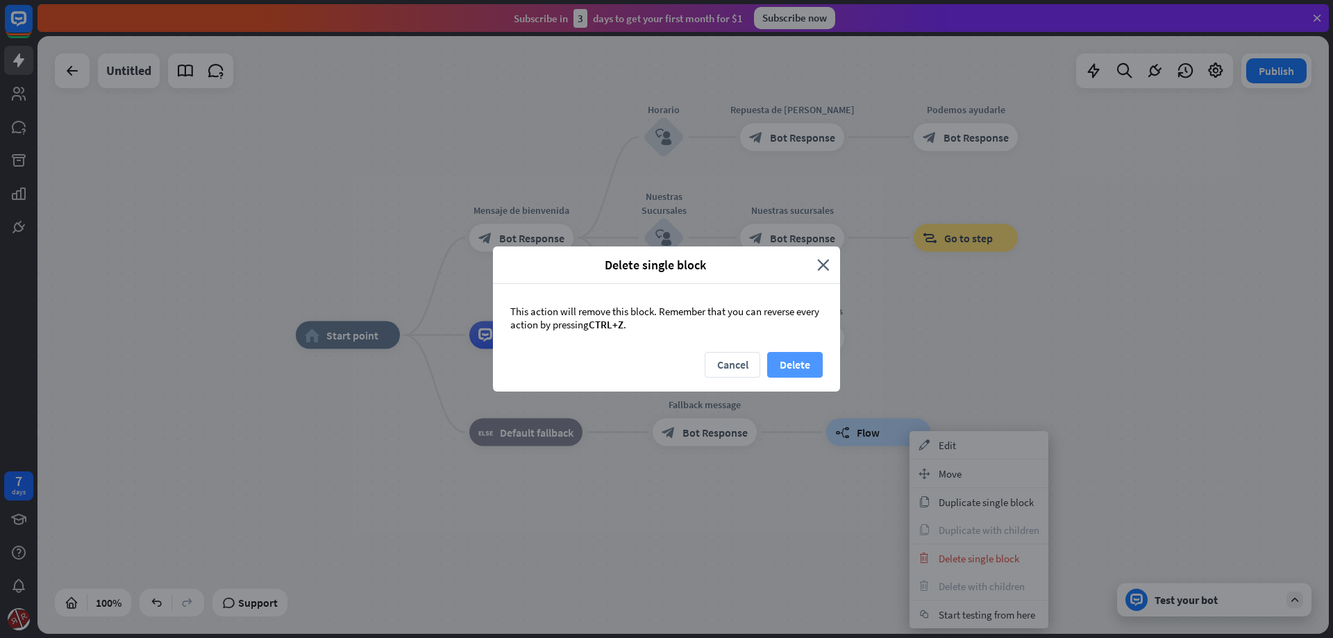
click at [804, 361] on button "Delete" at bounding box center [795, 365] width 56 height 26
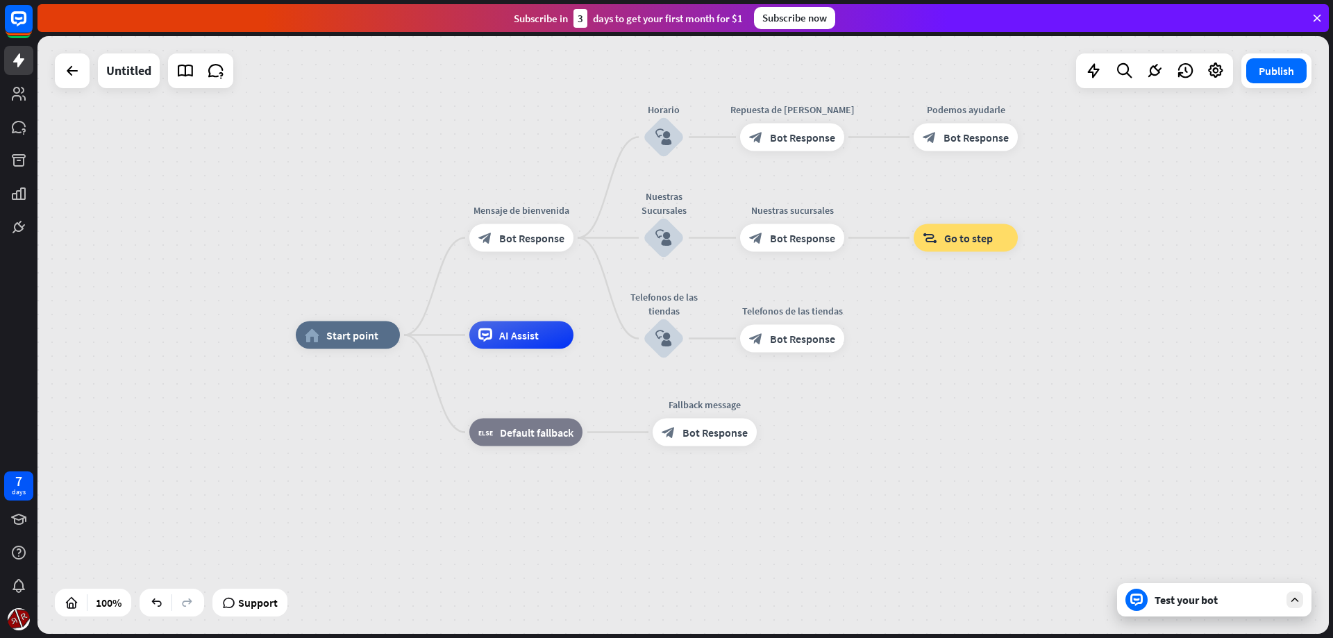
click at [923, 435] on div "home_2 Start point Mensaje de [PERSON_NAME] block_bot_response Bot Response Hor…" at bounding box center [941, 634] width 1291 height 598
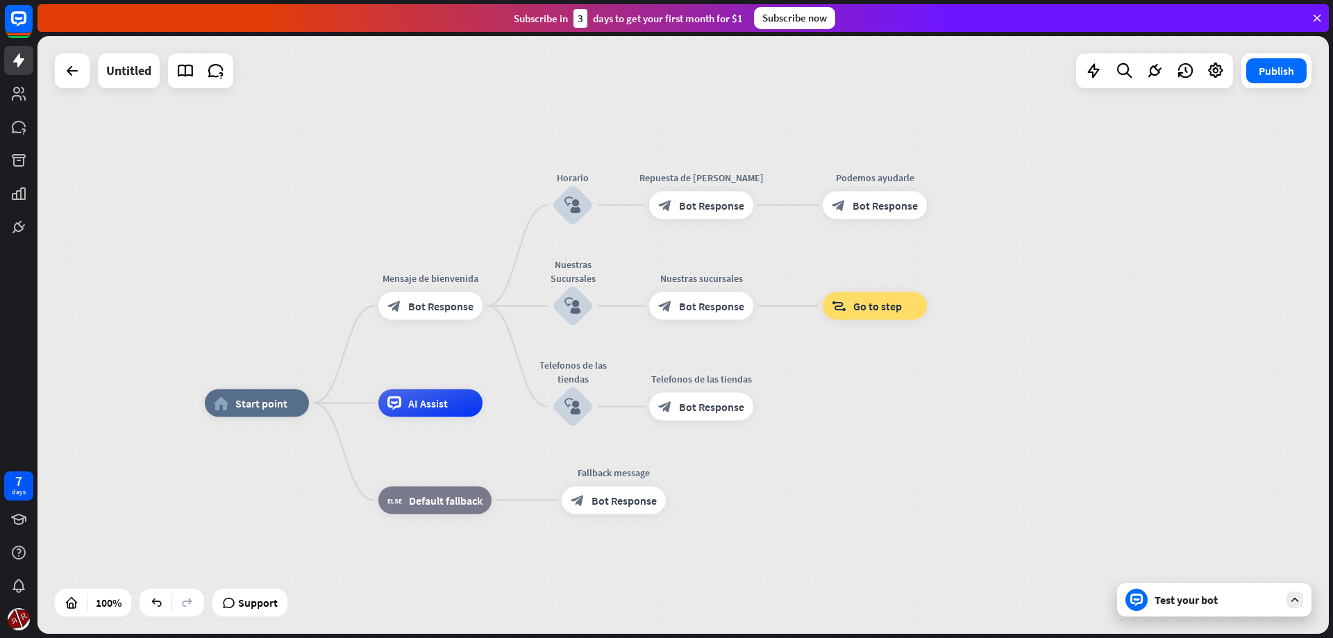
drag, startPoint x: 936, startPoint y: 433, endPoint x: 918, endPoint y: 445, distance: 22.0
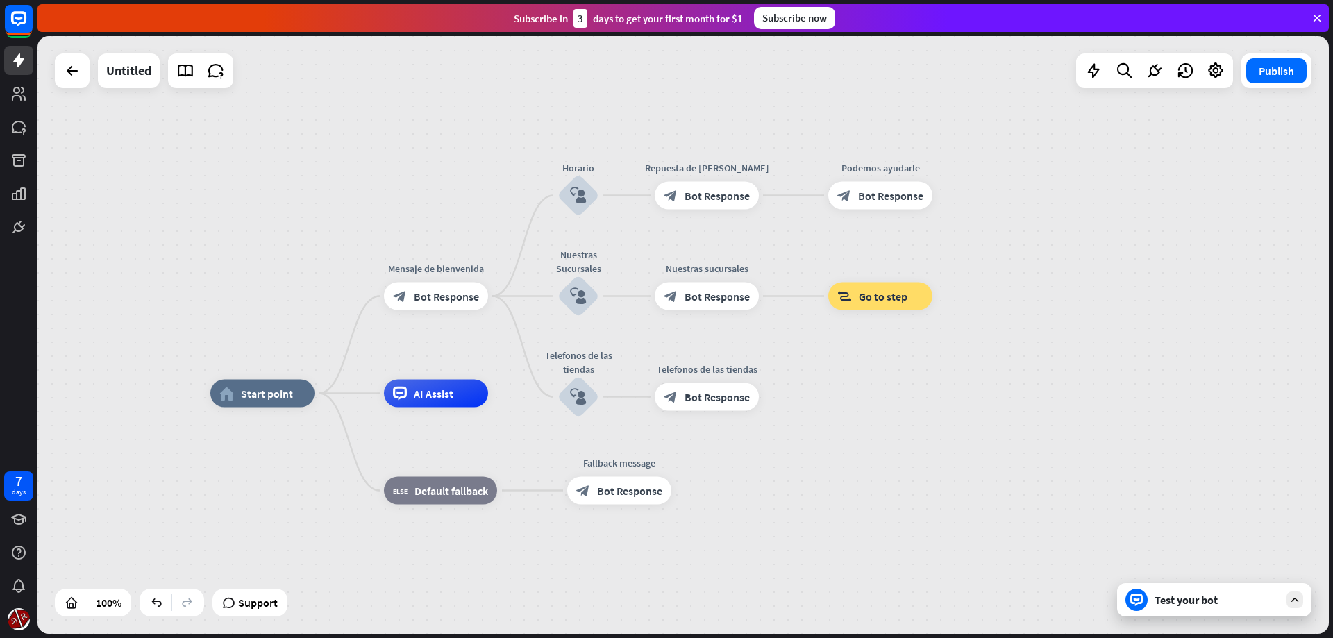
drag, startPoint x: 848, startPoint y: 469, endPoint x: 853, endPoint y: 460, distance: 11.2
click at [81, 71] on div at bounding box center [72, 71] width 28 height 28
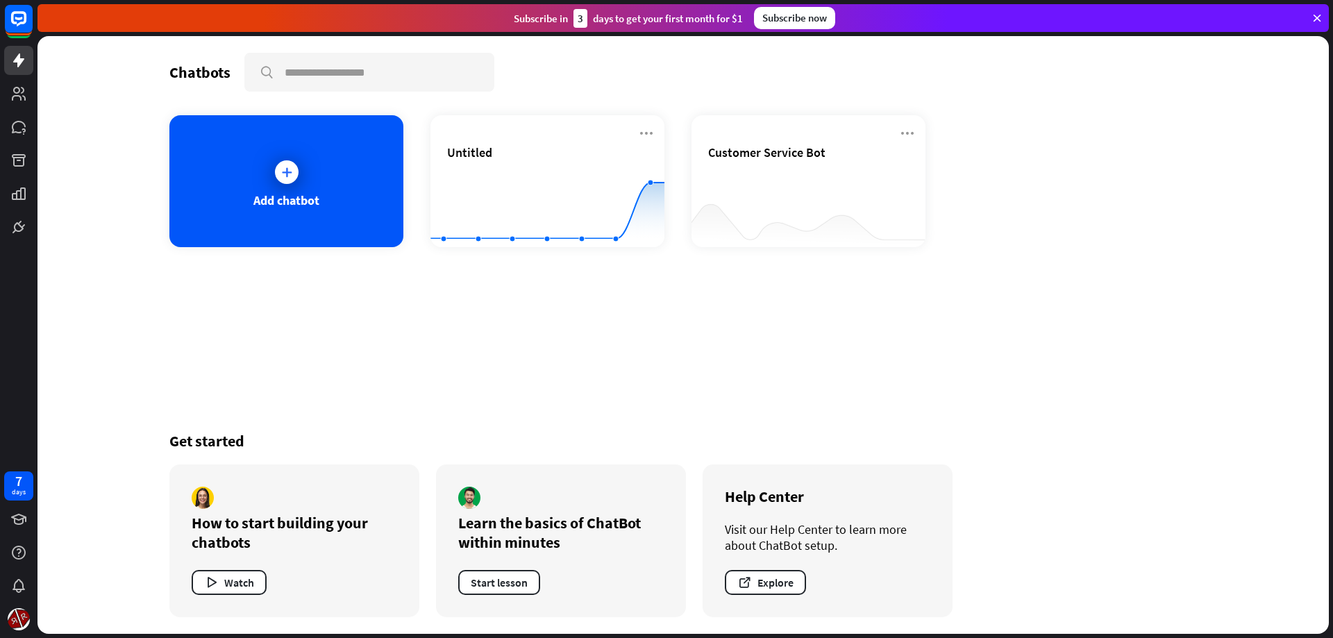
click at [582, 15] on div "3" at bounding box center [580, 18] width 14 height 19
click at [25, 486] on div "7 days" at bounding box center [19, 486] width 14 height 22
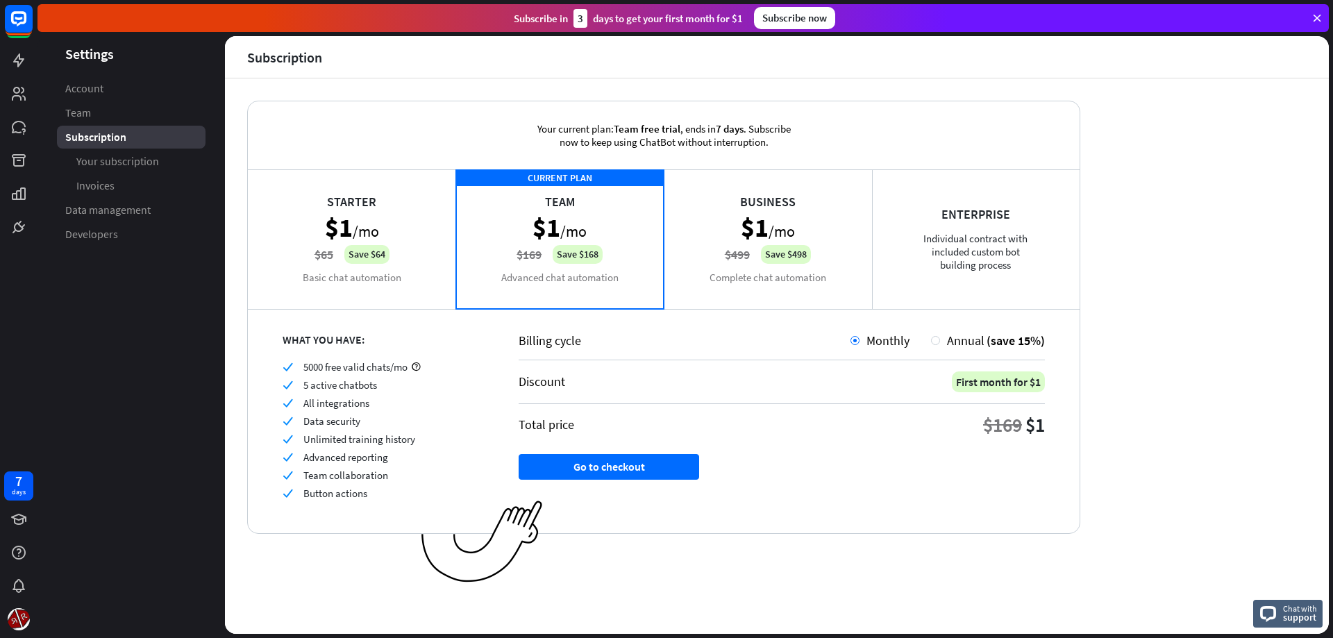
drag, startPoint x: 1054, startPoint y: 394, endPoint x: 0, endPoint y: 107, distance: 1092.2
click at [330, 208] on div "Starter $1 /mo $65 Save $64 Basic chat automation" at bounding box center [352, 238] width 208 height 139
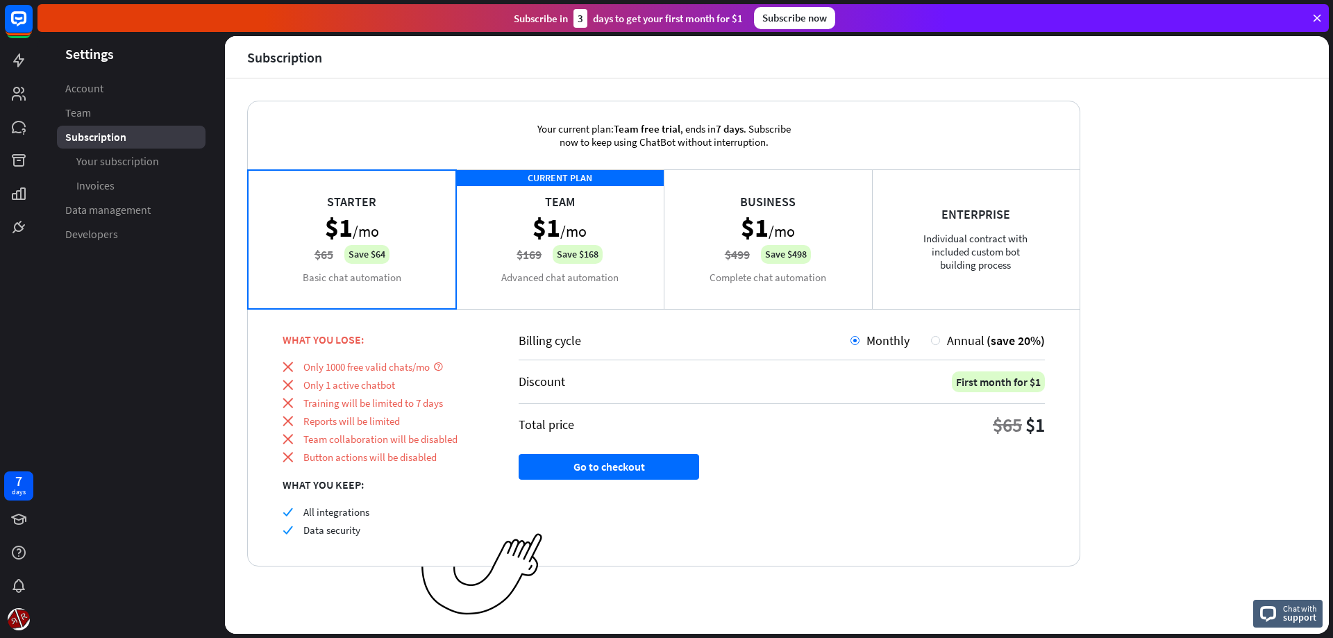
click at [482, 260] on div "CURRENT PLAN Team $1 /mo $169 Save $168 Advanced chat automation" at bounding box center [560, 238] width 208 height 139
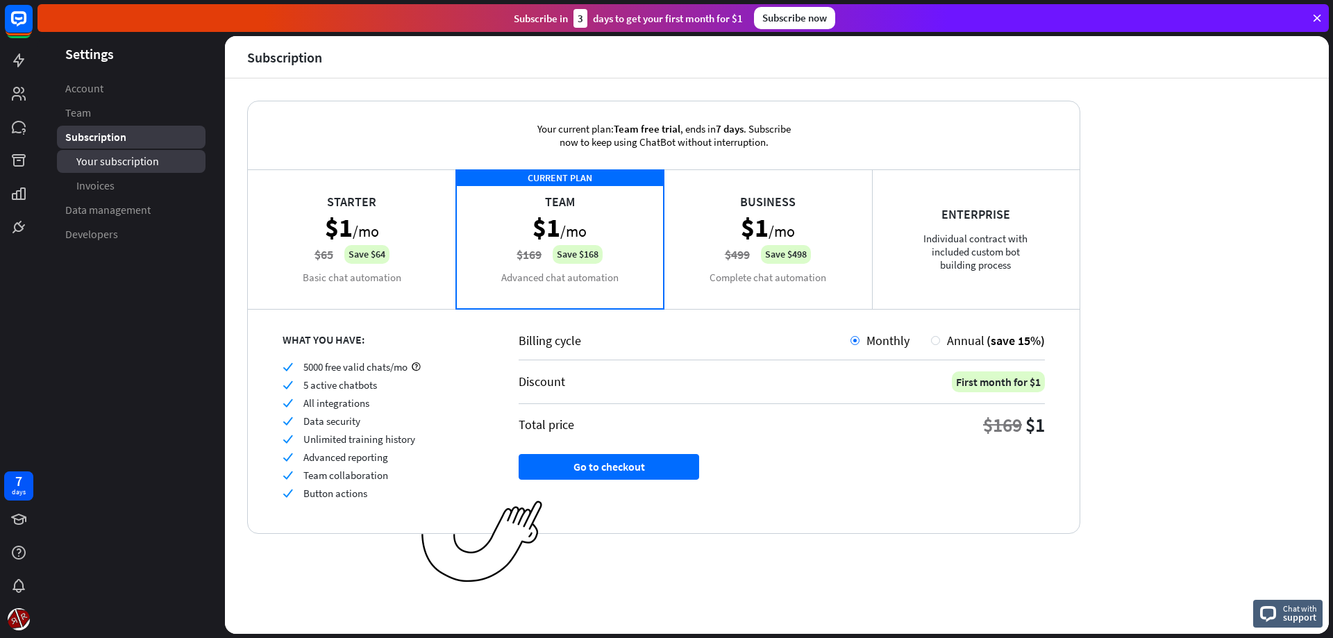
click at [137, 169] on link "Your subscription" at bounding box center [131, 161] width 149 height 23
click at [103, 142] on span "Subscription" at bounding box center [95, 137] width 60 height 15
click at [118, 165] on span "Your subscription" at bounding box center [117, 161] width 83 height 15
click at [108, 182] on span "Invoices" at bounding box center [95, 185] width 38 height 15
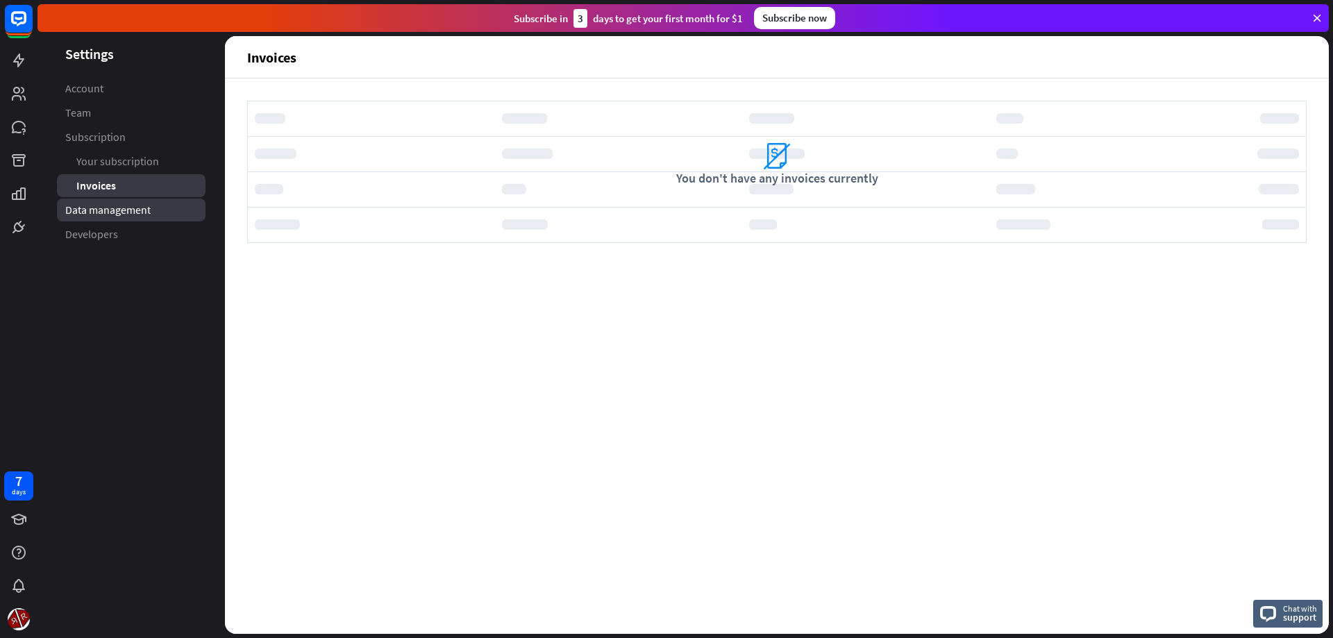
click at [128, 211] on span "Data management" at bounding box center [107, 210] width 85 height 15
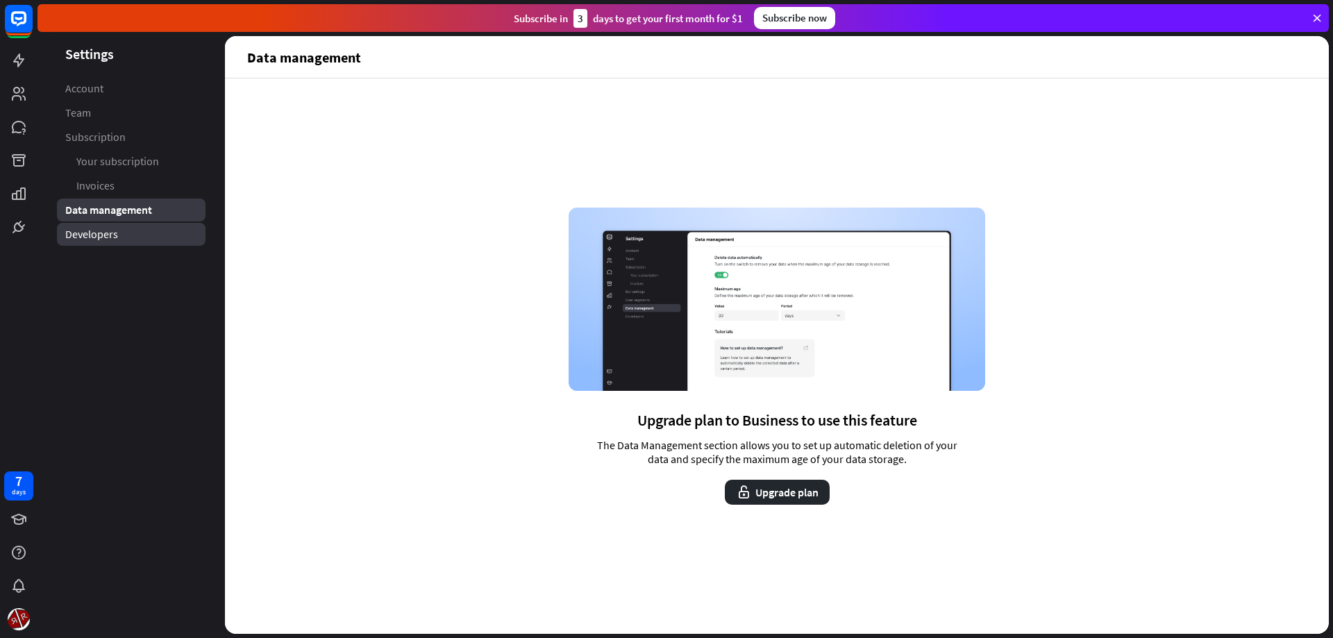
click at [117, 240] on link "Developers" at bounding box center [131, 234] width 149 height 23
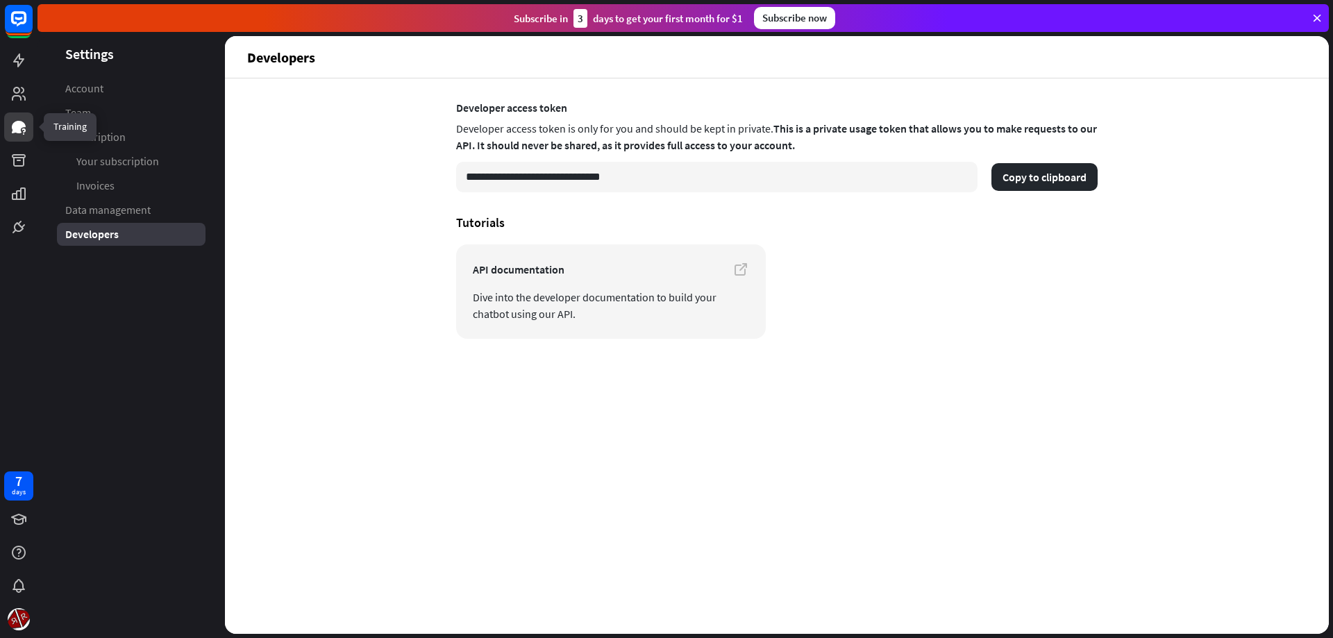
click at [26, 122] on link at bounding box center [18, 126] width 29 height 29
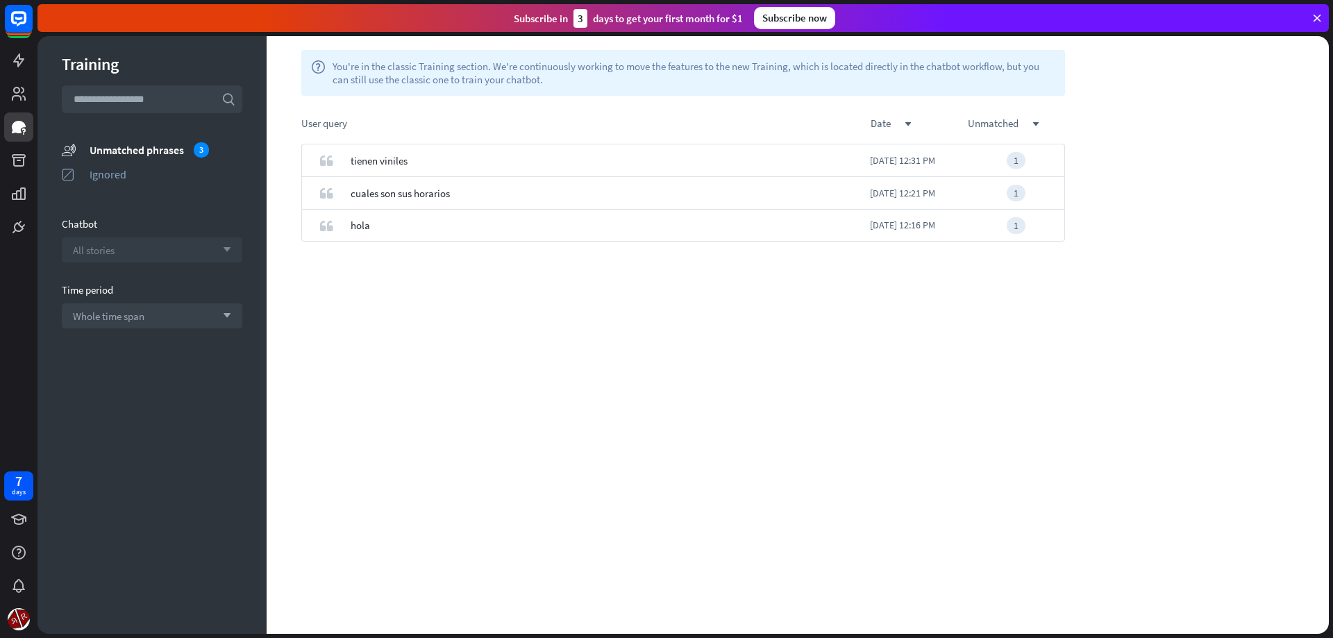
click at [158, 244] on div "All stories arrow_down" at bounding box center [152, 249] width 181 height 25
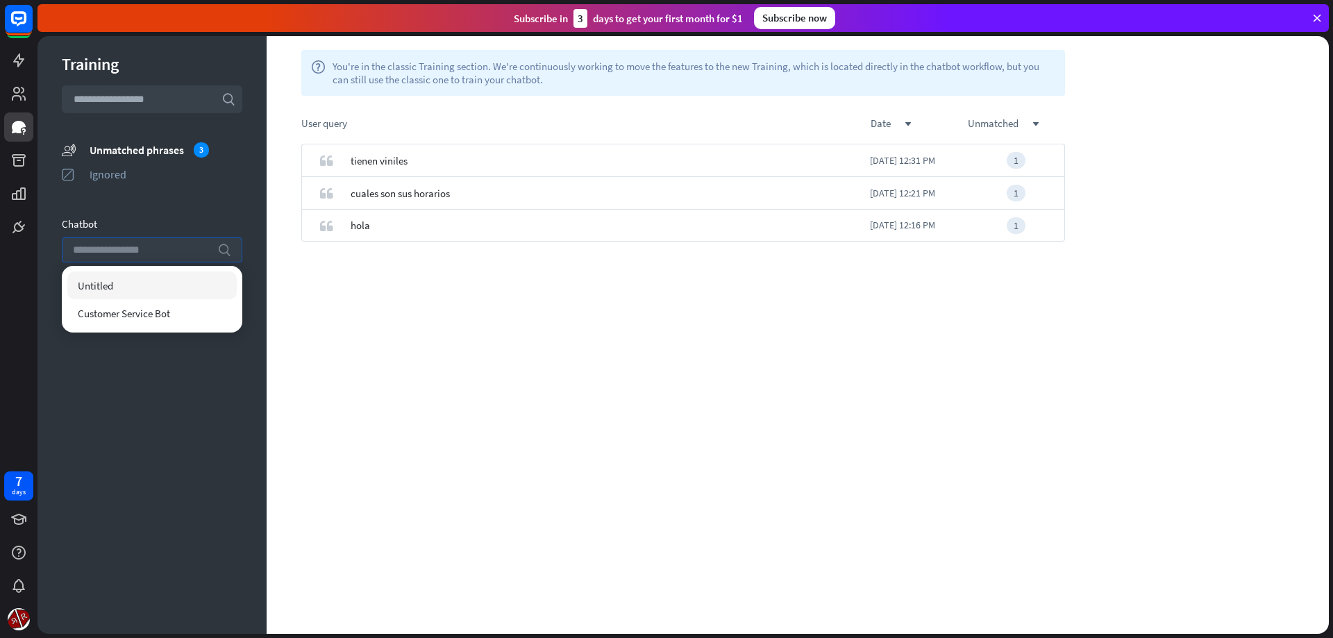
click at [158, 244] on input "search" at bounding box center [141, 250] width 137 height 24
click at [150, 285] on div "Untitled" at bounding box center [151, 285] width 169 height 28
click at [458, 331] on div "quote tienen viniles [DATE] 12:31 PM 1 quote cuales son sus horarios [DATE] 12:…" at bounding box center [683, 389] width 833 height 490
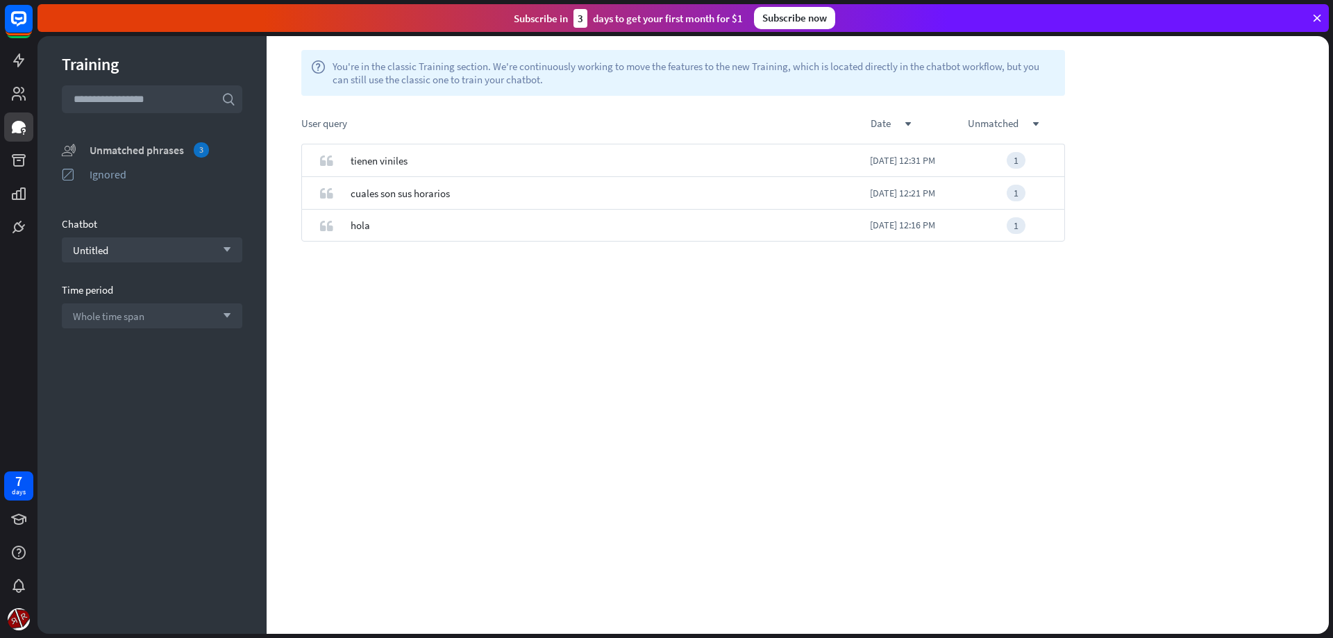
click at [162, 154] on div "Unmatched phrases 3" at bounding box center [166, 149] width 153 height 15
click at [197, 143] on div "Unmatched phrases 3" at bounding box center [166, 149] width 153 height 15
click at [15, 164] on icon at bounding box center [19, 160] width 14 height 12
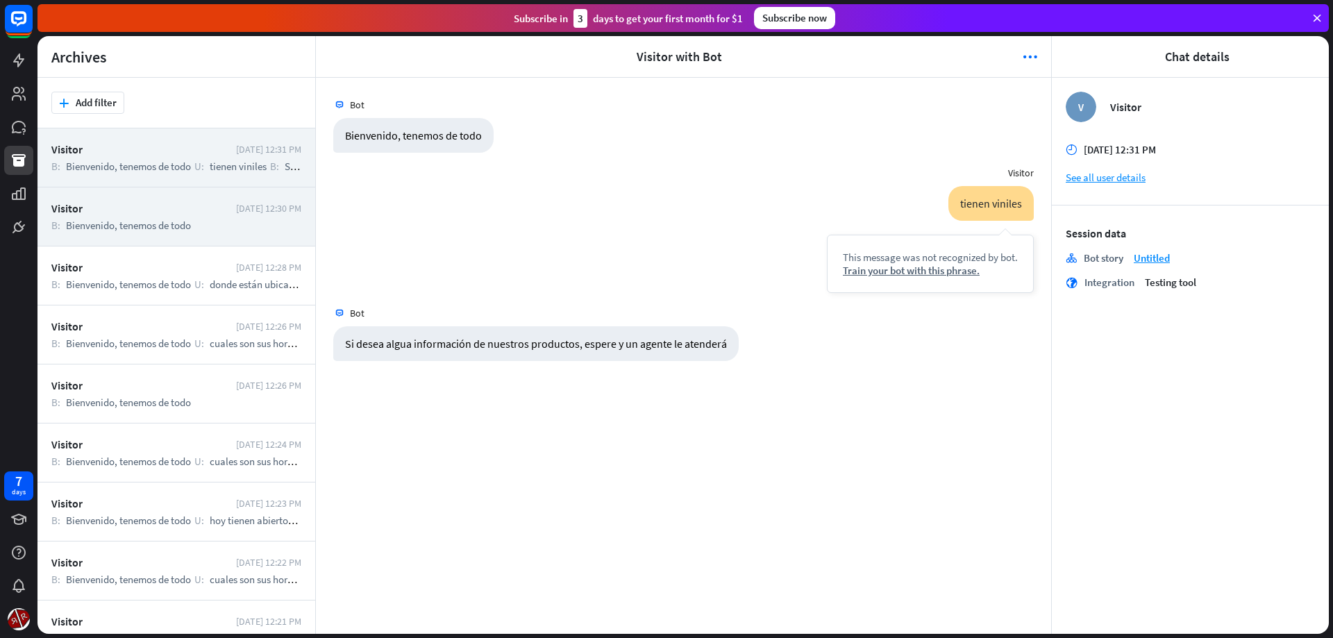
click at [161, 237] on div "Visitor [DATE] 12:30 PM B: Bienvenido, tenemos de todo" at bounding box center [176, 216] width 278 height 59
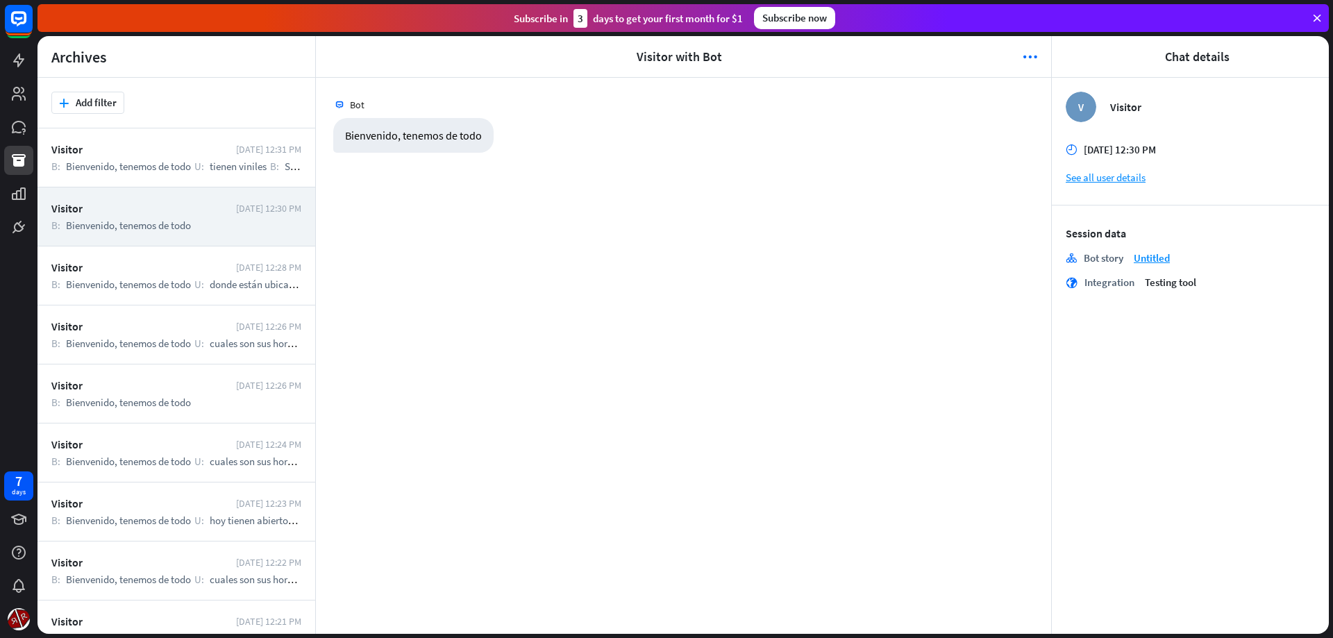
click at [165, 277] on div "Visitor [DATE] 12:28 PM B: Bienvenido, tenemos de todo U: donde están ubicados¡…" at bounding box center [176, 275] width 278 height 59
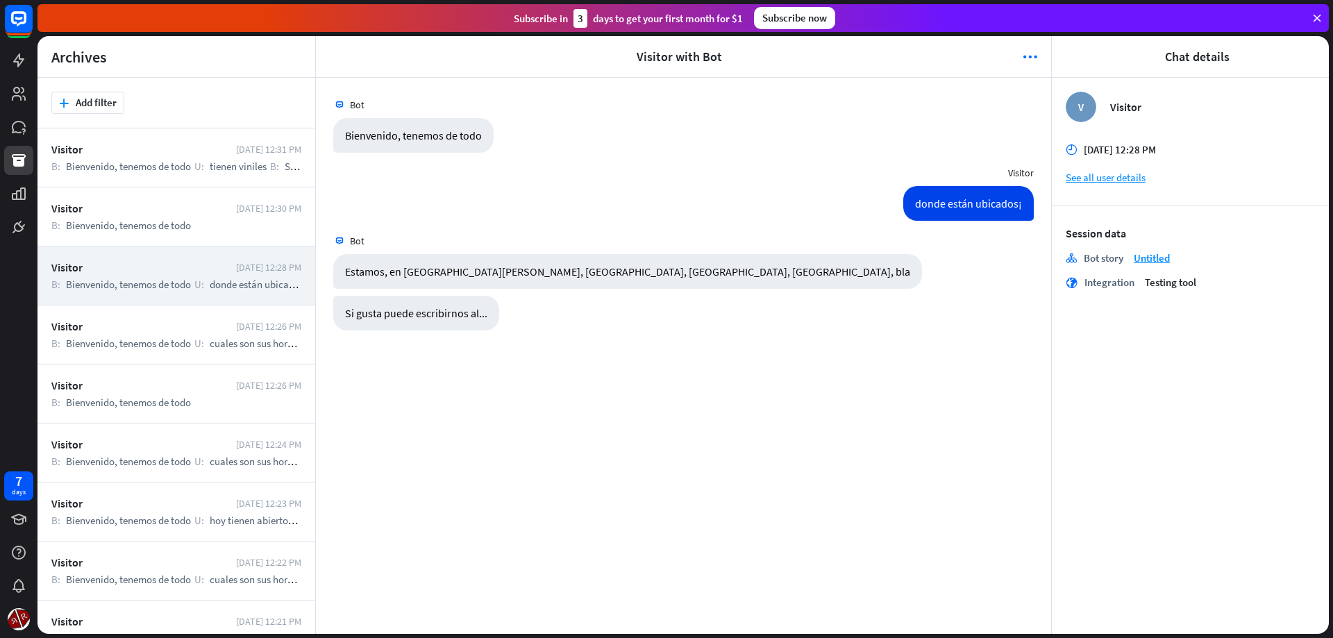
drag, startPoint x: 264, startPoint y: 117, endPoint x: 215, endPoint y: 109, distance: 49.9
click at [259, 117] on div "plus Add filter" at bounding box center [176, 103] width 278 height 51
drag, startPoint x: 199, startPoint y: 112, endPoint x: 189, endPoint y: 115, distance: 10.1
click at [168, 97] on div "plus Add filter" at bounding box center [176, 103] width 250 height 22
click at [236, 94] on div "plus Add filter" at bounding box center [176, 103] width 250 height 22
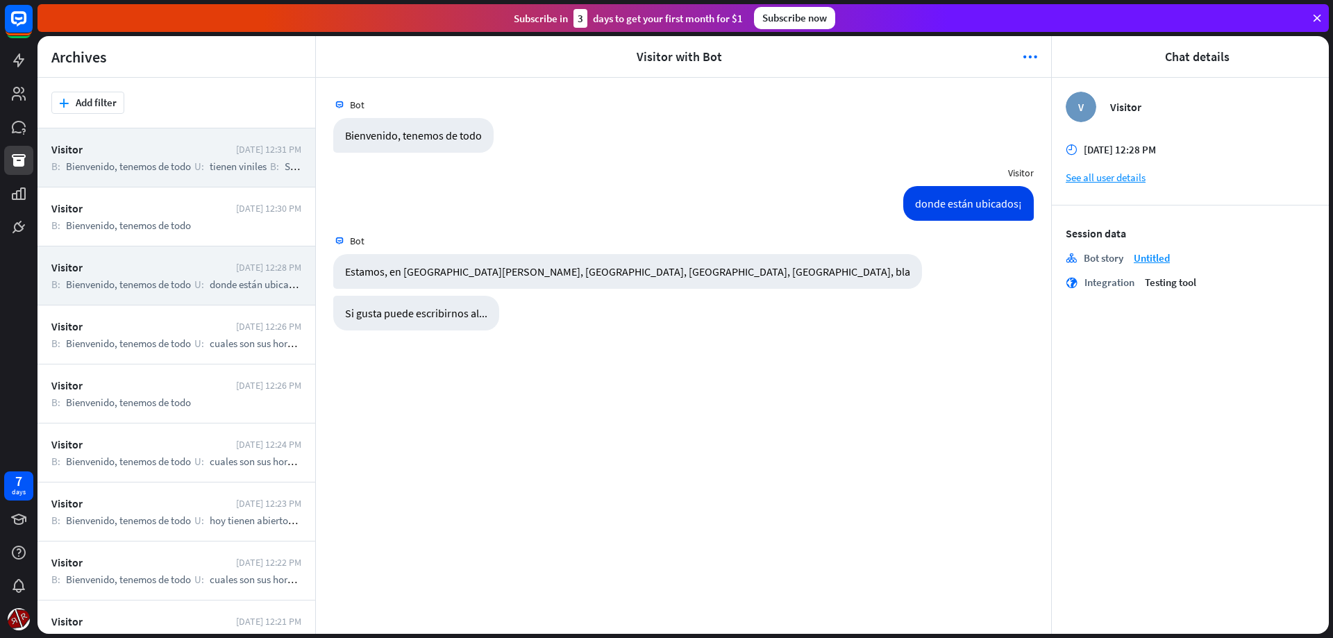
click at [292, 169] on span "Si desea algua información de nuestros productos, espere y un agente le atenderá" at bounding box center [460, 166] width 350 height 13
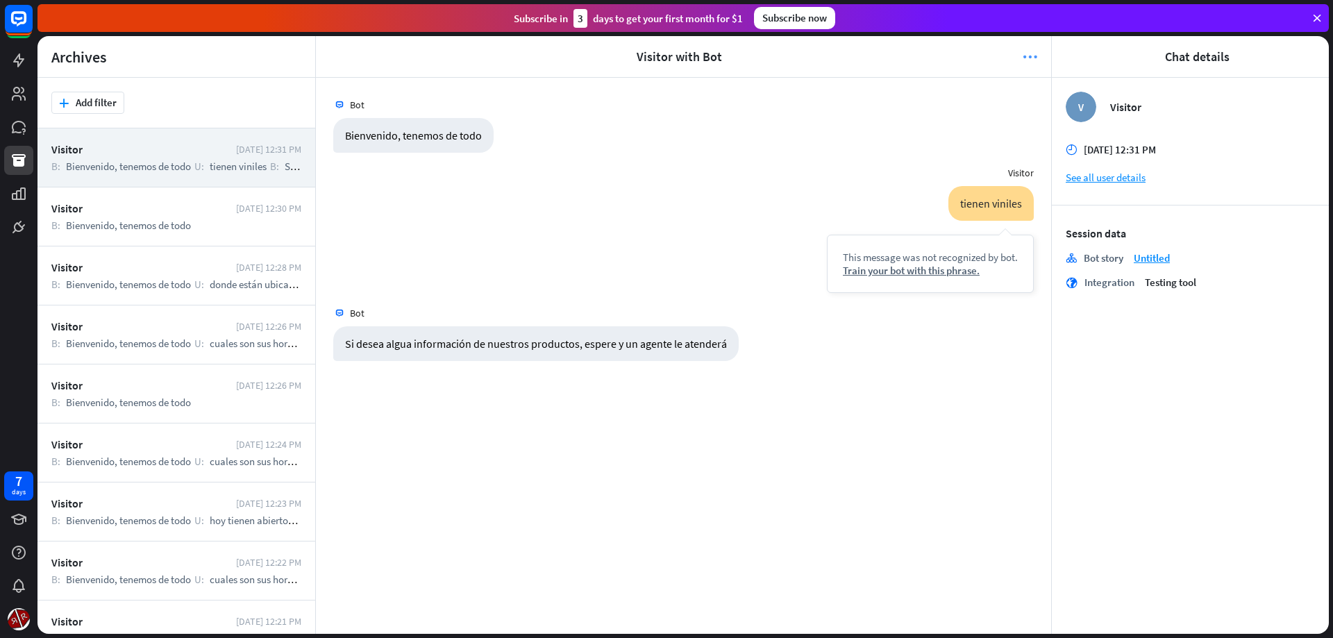
click at [1028, 54] on header "arrowhead_left Visitor with Bot more_horiz arrowhead_right" at bounding box center [683, 57] width 735 height 42
click at [1029, 53] on icon "more_horiz" at bounding box center [1030, 57] width 15 height 14
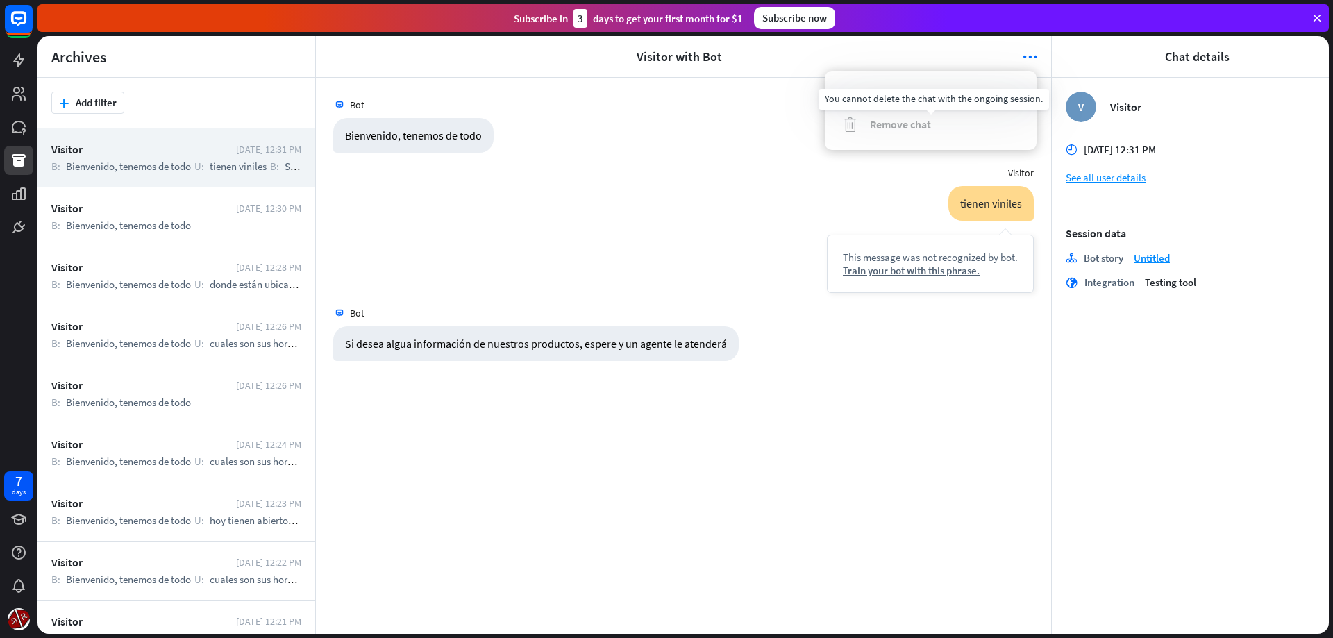
click at [868, 131] on div "trash Remove chat" at bounding box center [930, 125] width 177 height 16
click at [22, 72] on link at bounding box center [18, 60] width 29 height 29
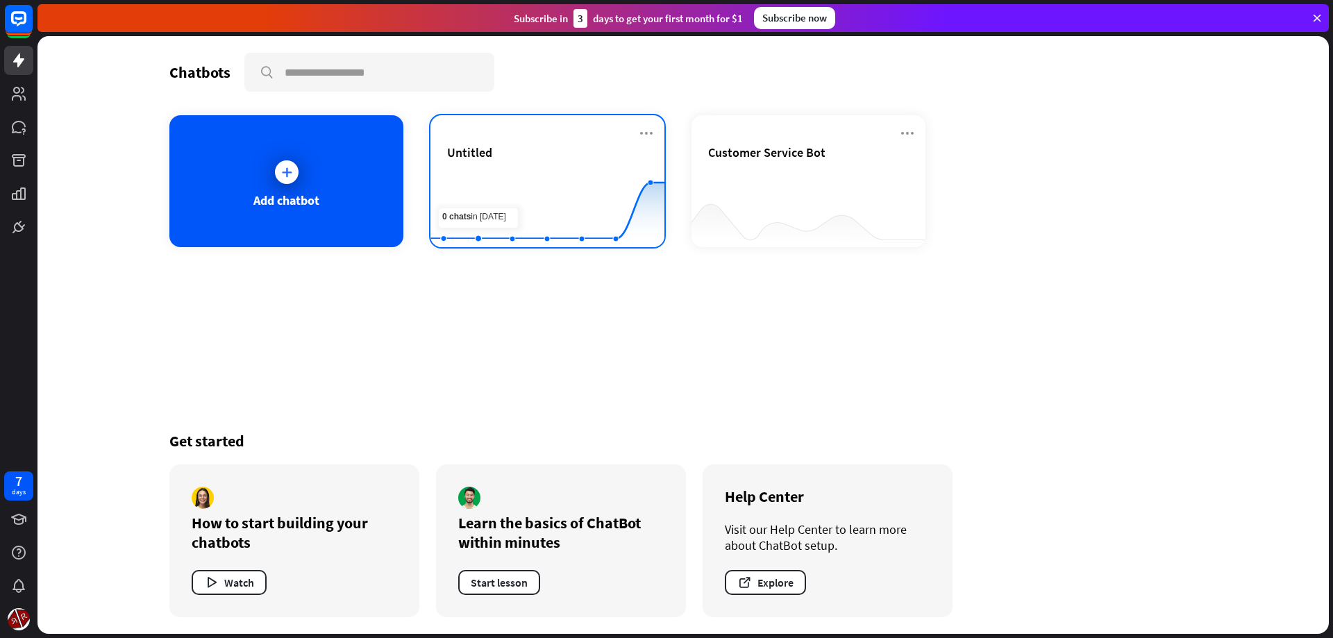
click at [474, 170] on rect at bounding box center [547, 212] width 234 height 87
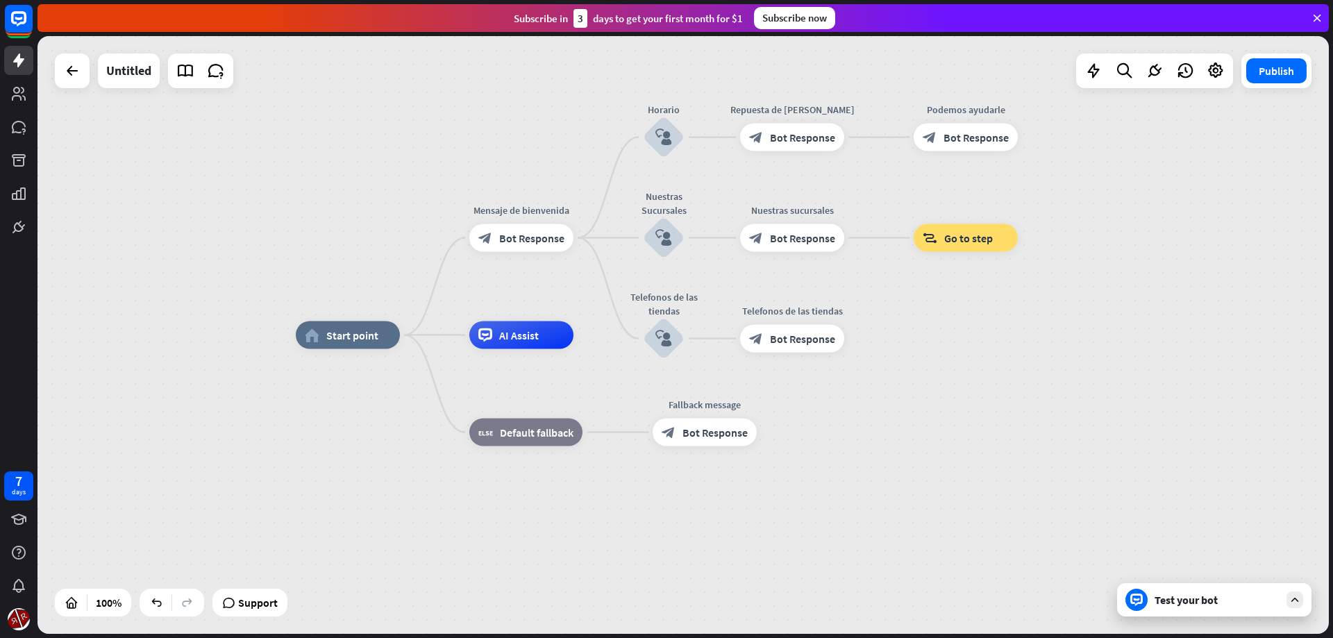
drag, startPoint x: 1196, startPoint y: 603, endPoint x: 1188, endPoint y: 607, distance: 9.6
click at [1193, 605] on div "Test your bot" at bounding box center [1217, 600] width 125 height 14
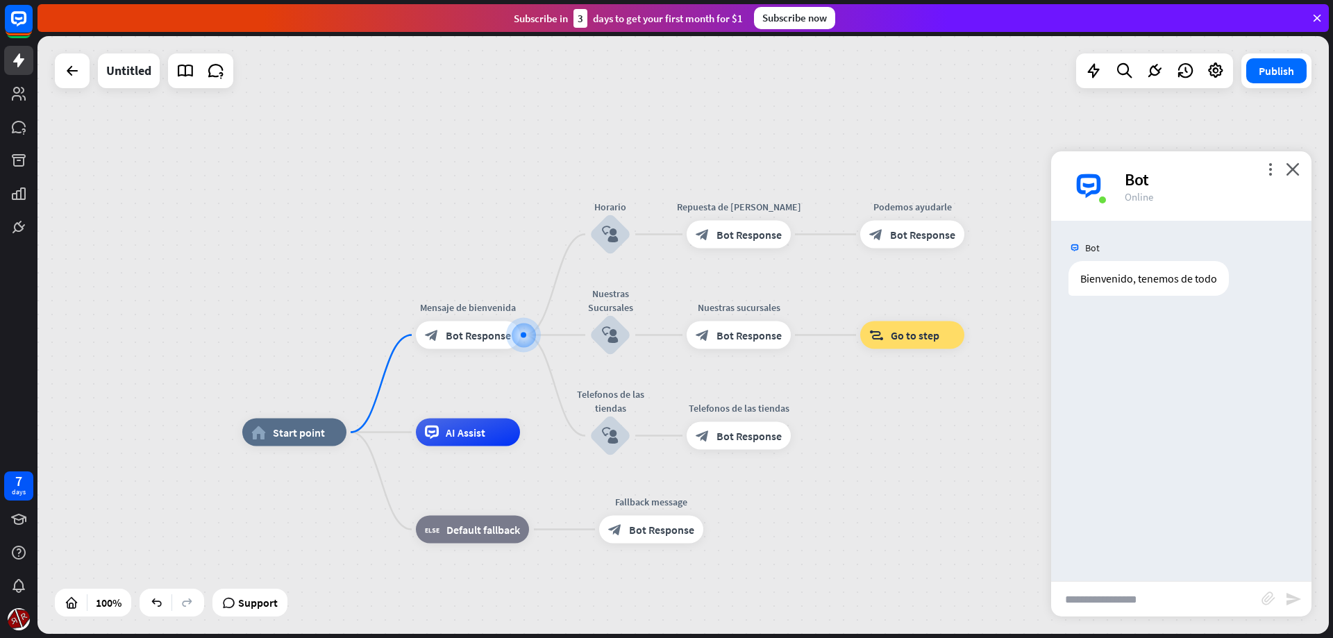
click at [1163, 593] on input "text" at bounding box center [1156, 599] width 210 height 35
type input "**********"
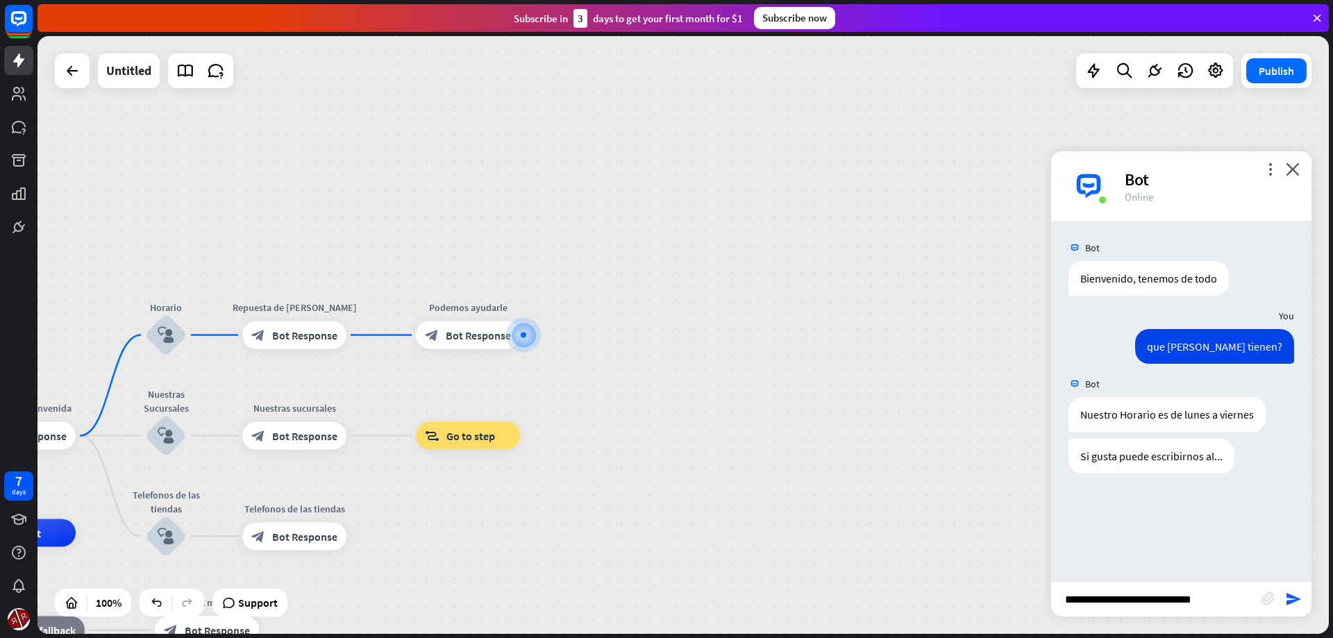
type input "**********"
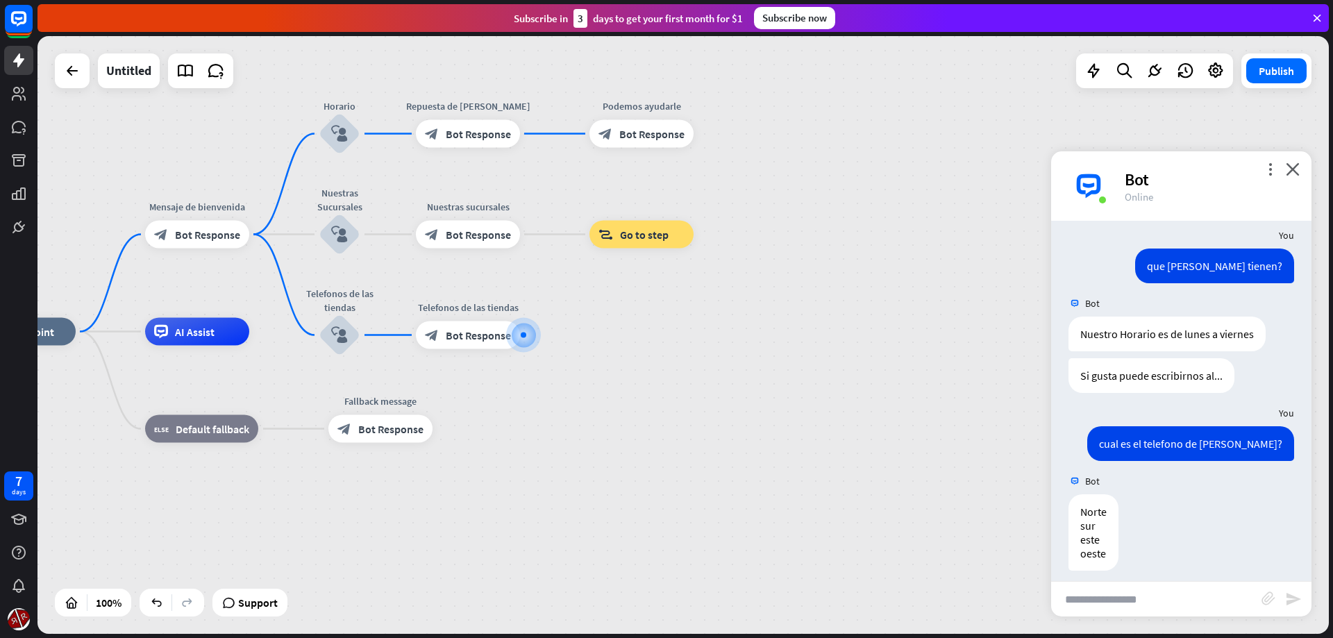
scroll to position [91, 0]
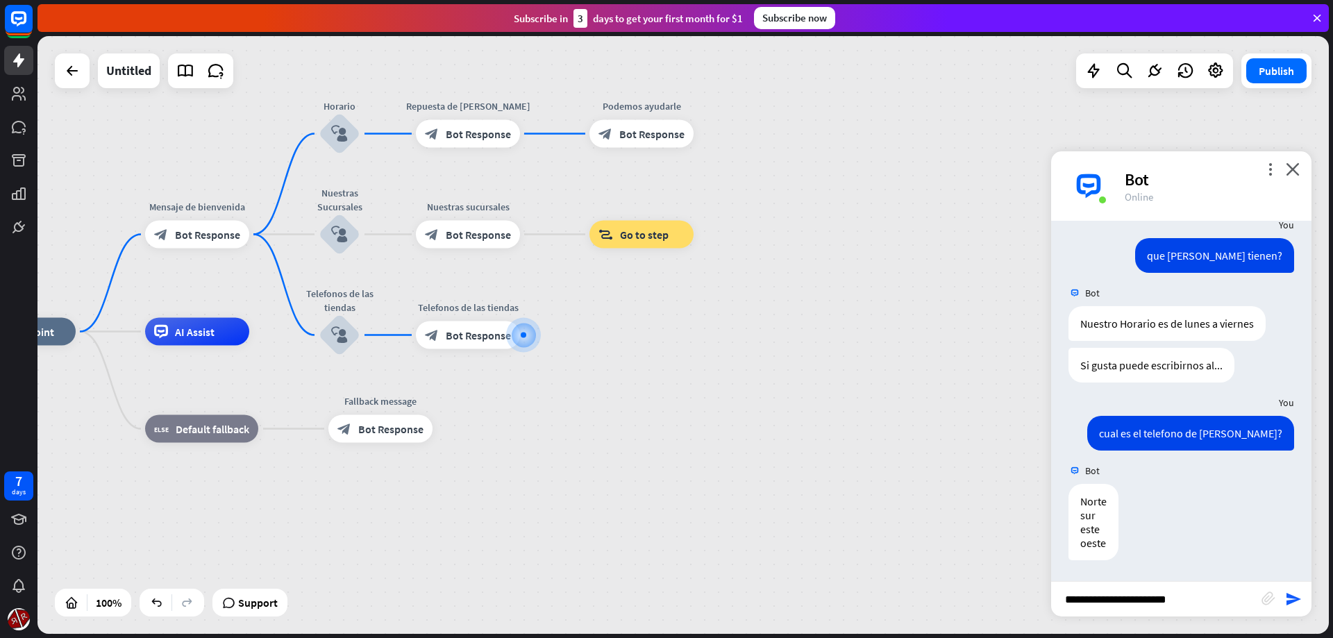
type input "**********"
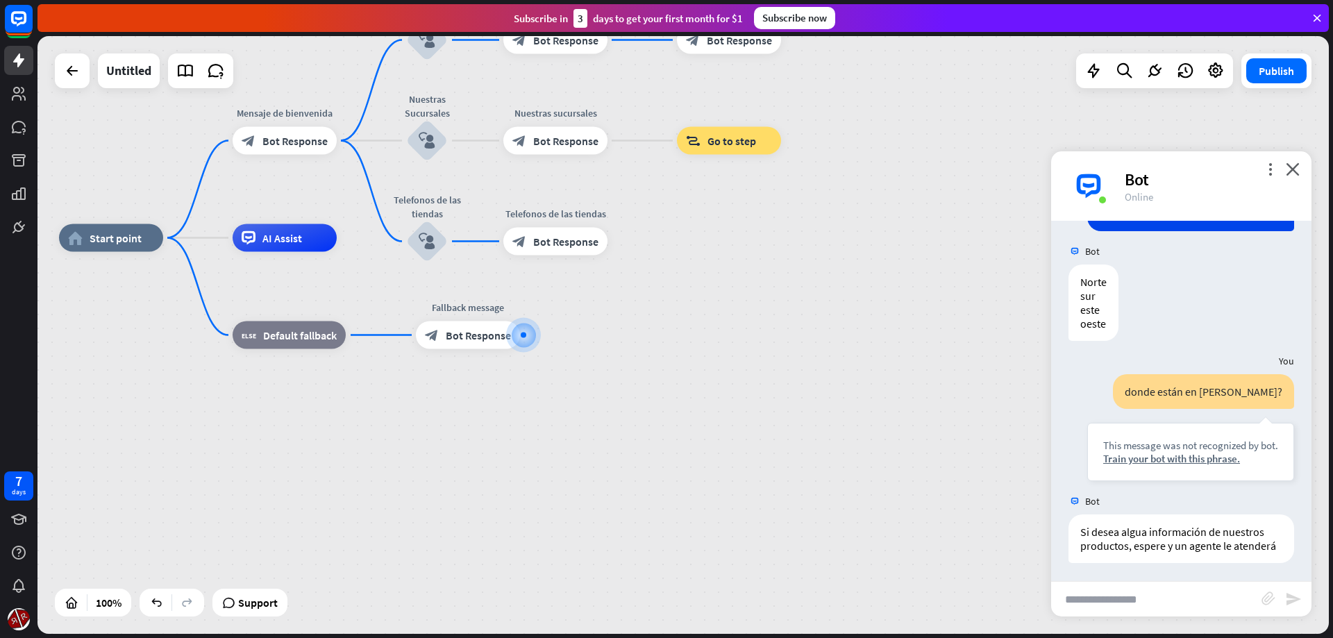
scroll to position [313, 0]
click at [434, 137] on icon "block_user_input" at bounding box center [427, 141] width 17 height 17
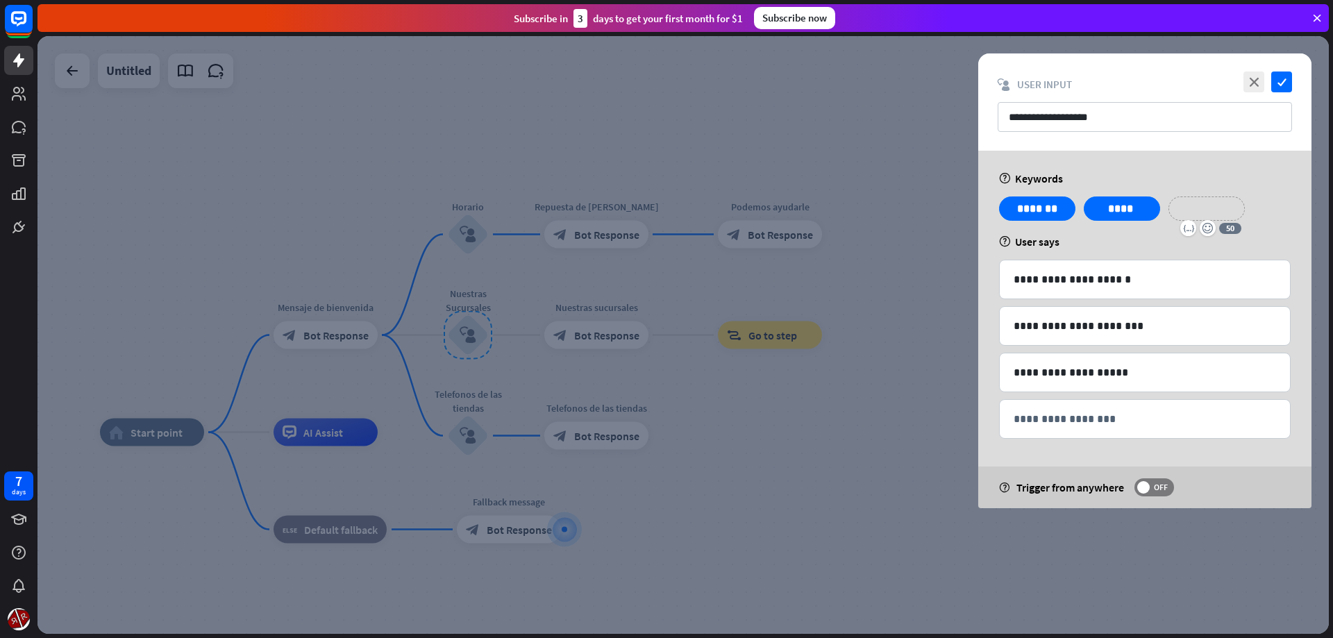
click at [1203, 210] on p "**********" at bounding box center [1207, 208] width 56 height 17
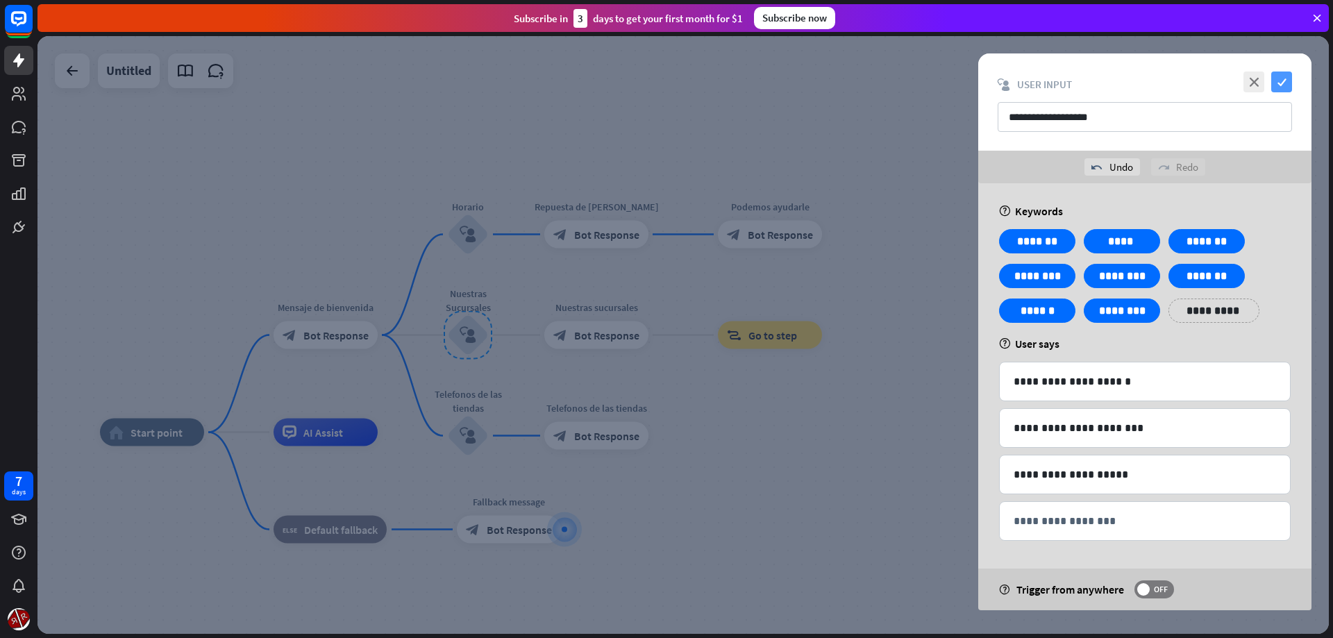
click at [1284, 85] on icon "check" at bounding box center [1281, 82] width 21 height 21
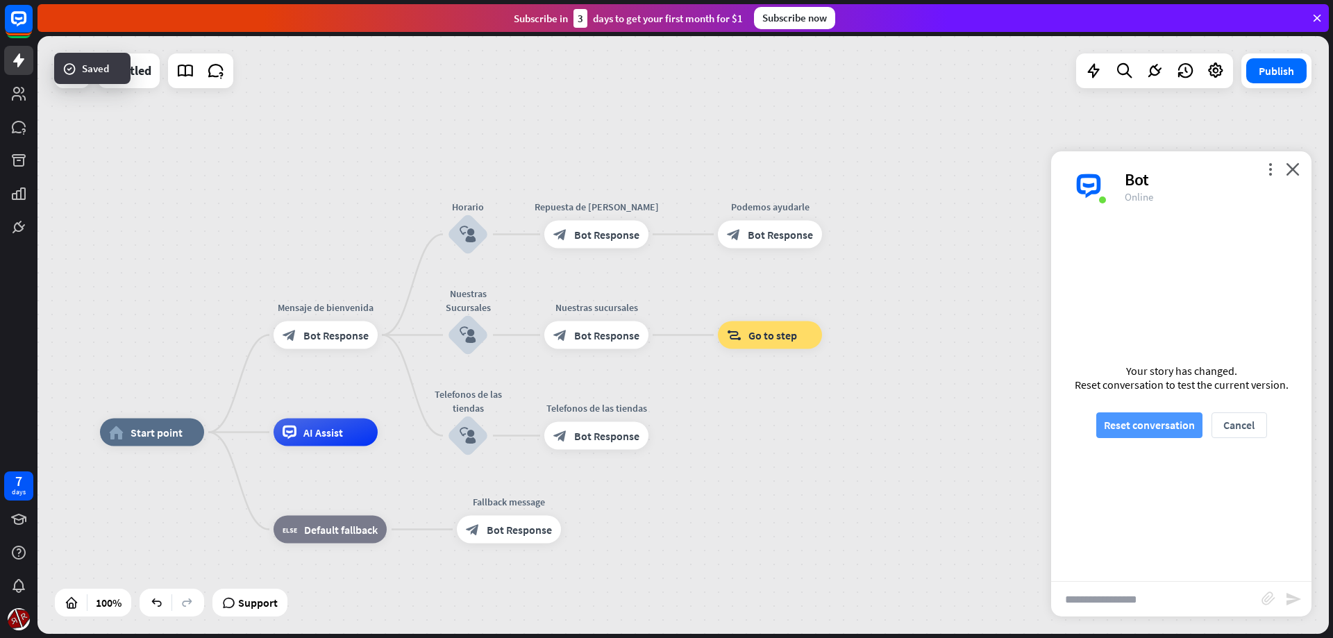
click at [1146, 439] on div "Your story has changed. Reset conversation to test the current version. Reset c…" at bounding box center [1181, 401] width 260 height 360
click at [1149, 434] on button "Reset conversation" at bounding box center [1149, 425] width 106 height 26
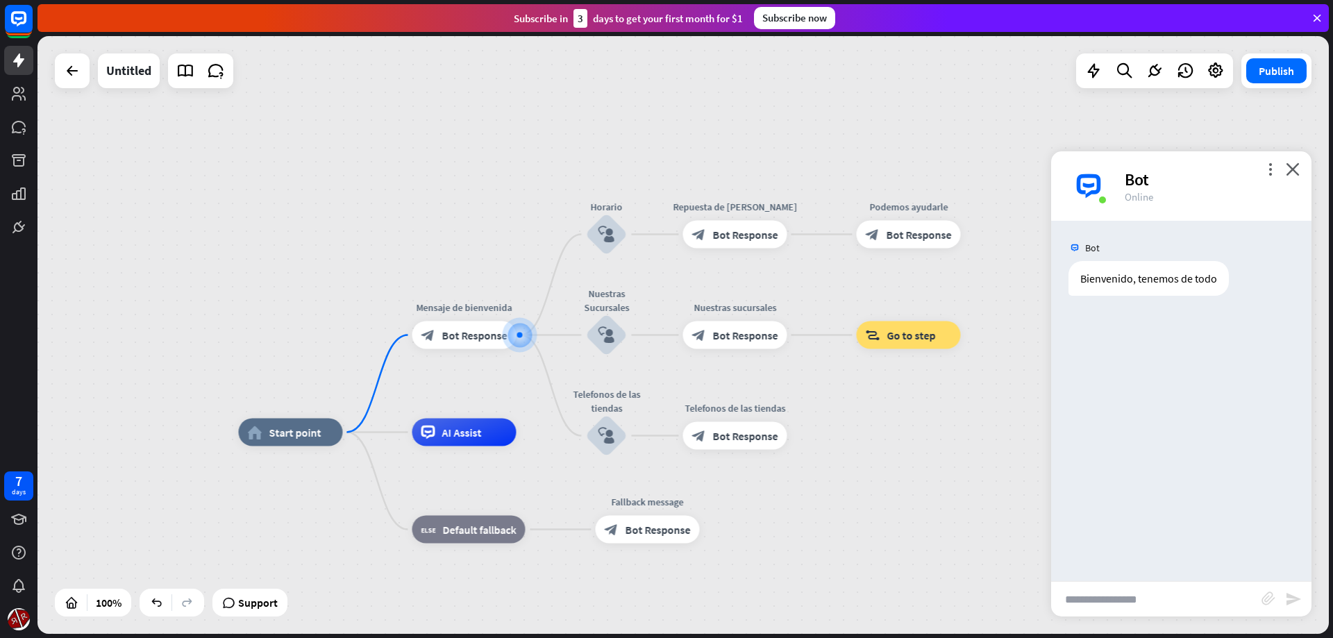
click at [1133, 597] on input "text" at bounding box center [1156, 599] width 210 height 35
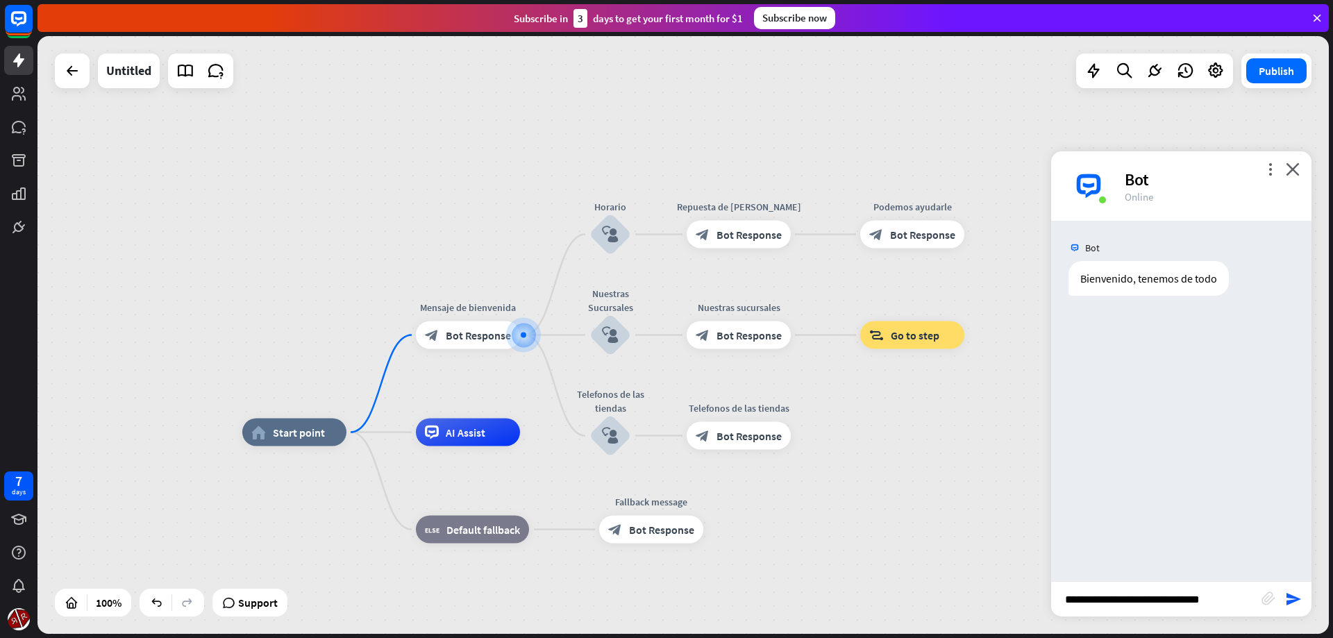
type input "**********"
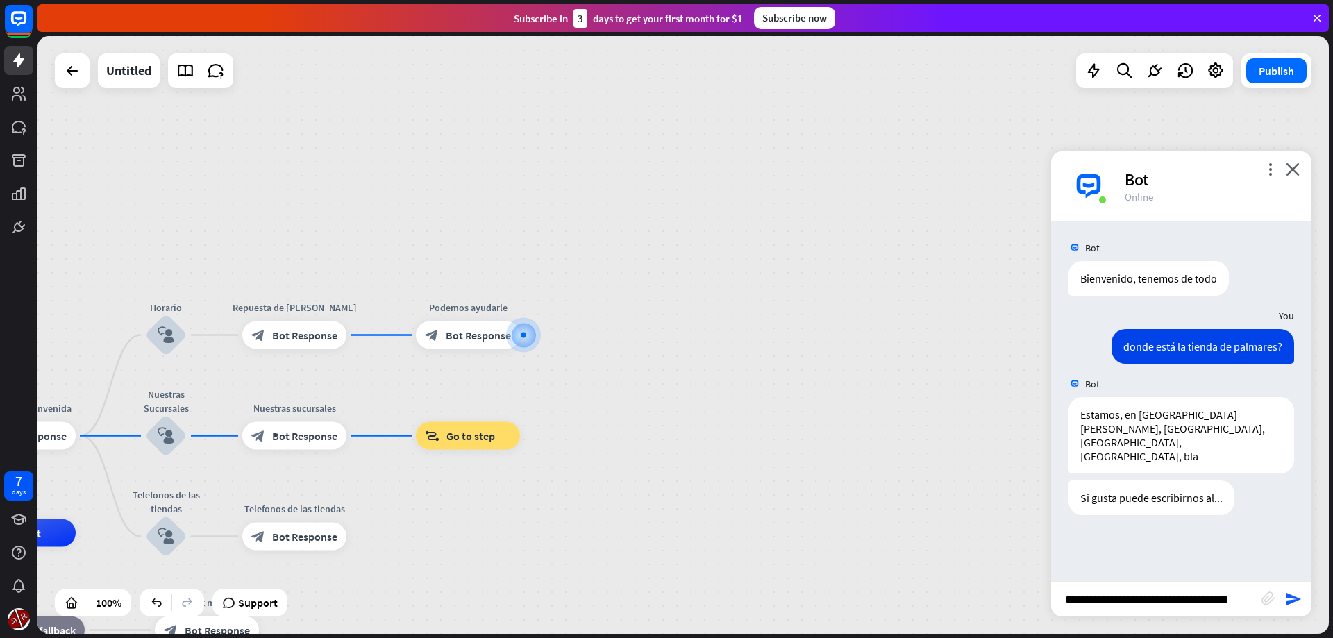
type input "**********"
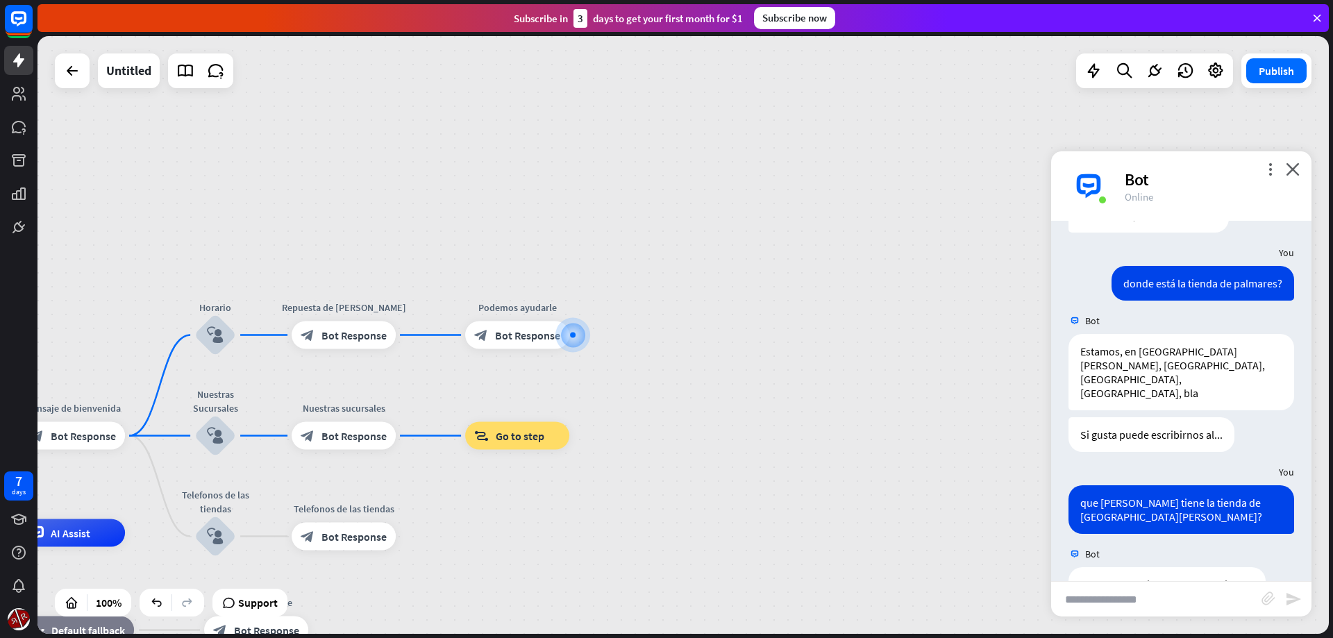
scroll to position [105, 0]
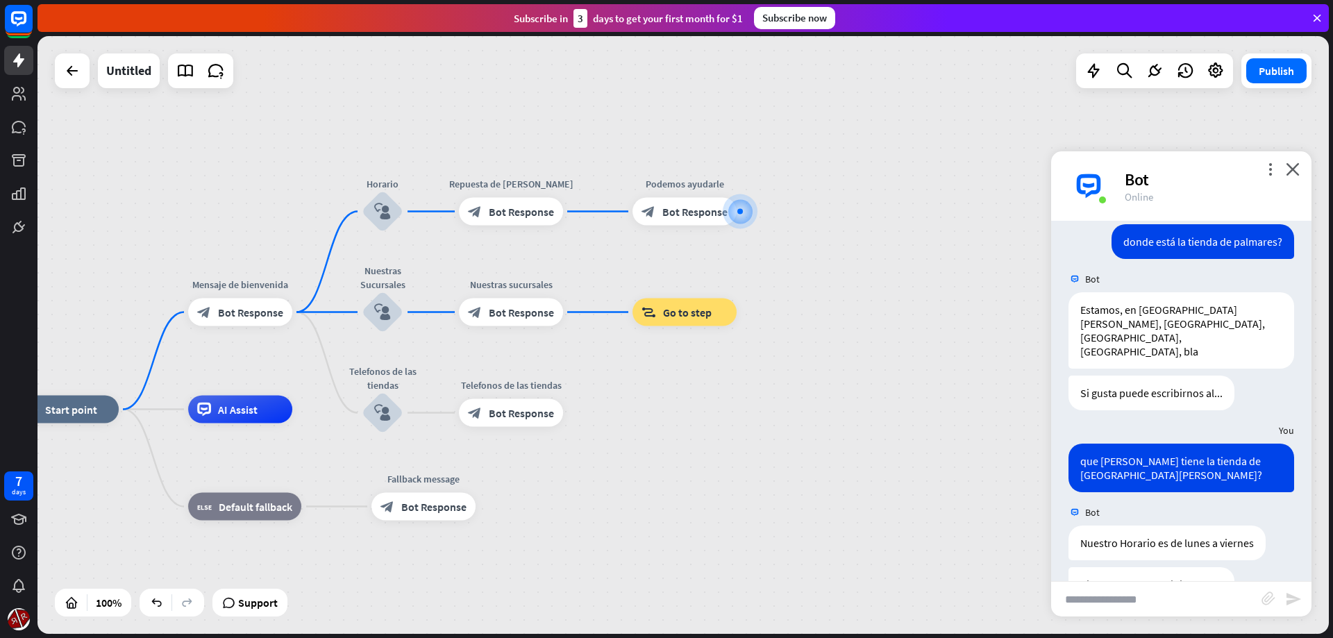
drag, startPoint x: 642, startPoint y: 471, endPoint x: 803, endPoint y: 388, distance: 181.6
click at [803, 388] on div "home_2 Start point Mensaje de [PERSON_NAME] block_bot_response Bot Response Hor…" at bounding box center [682, 335] width 1291 height 598
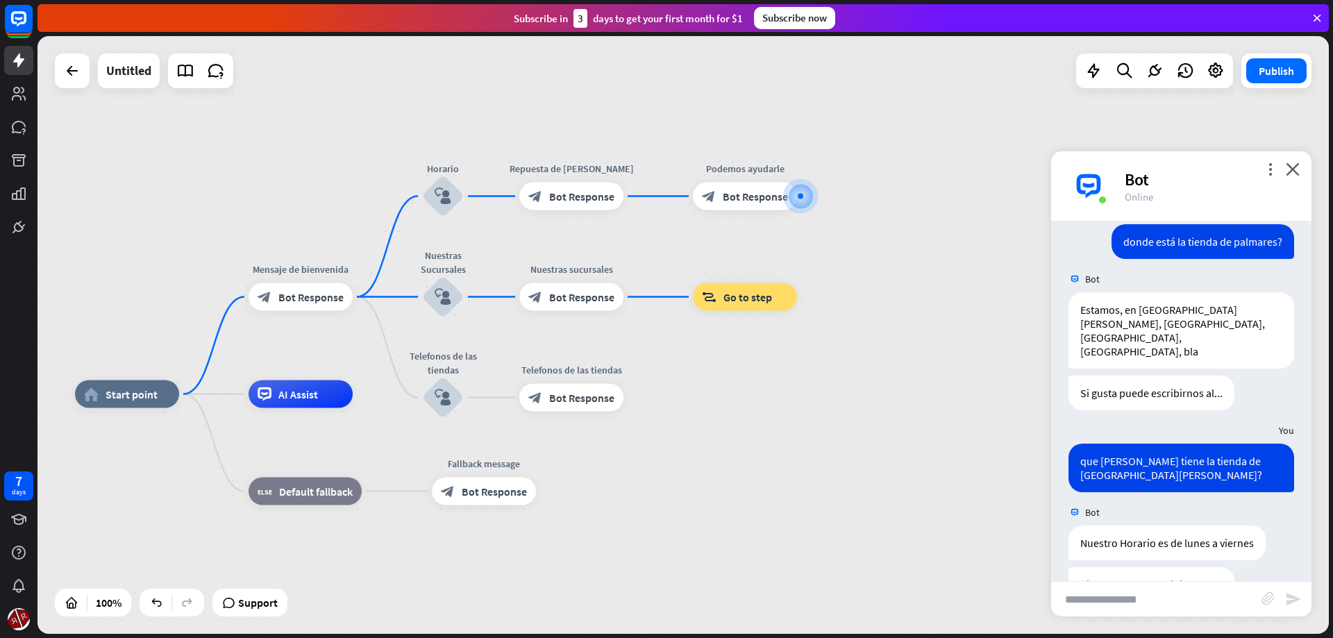
drag, startPoint x: 678, startPoint y: 473, endPoint x: 773, endPoint y: 473, distance: 95.1
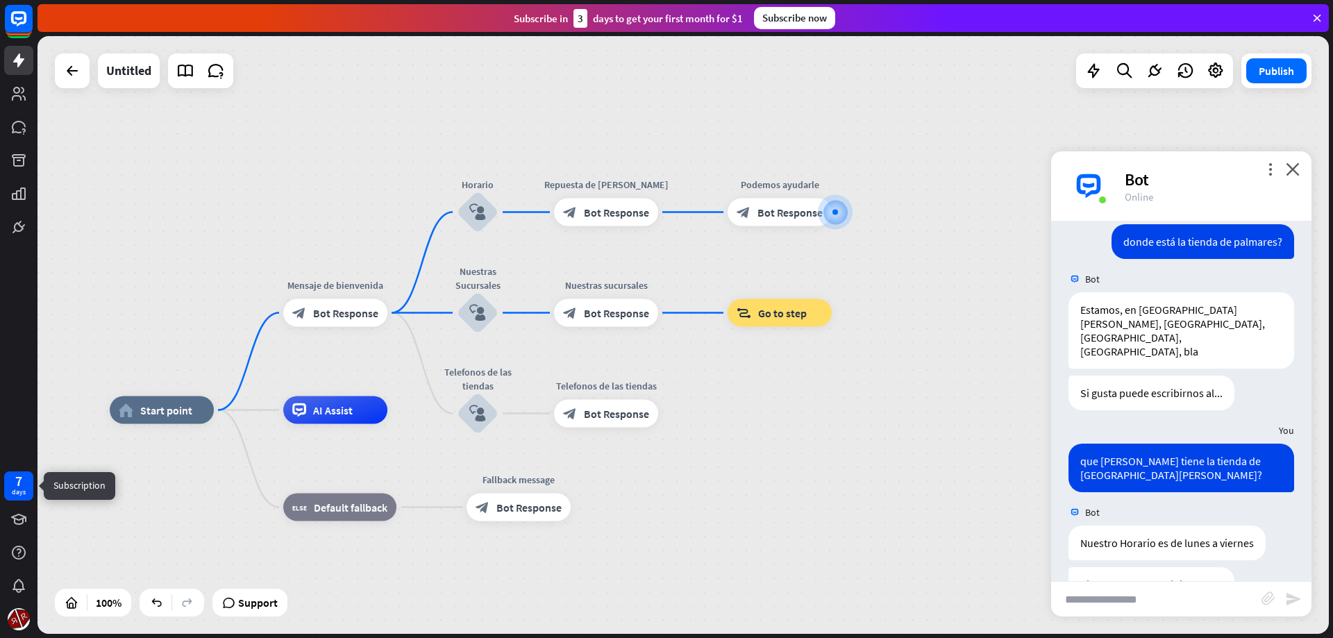
click at [22, 489] on div "days" at bounding box center [19, 492] width 14 height 10
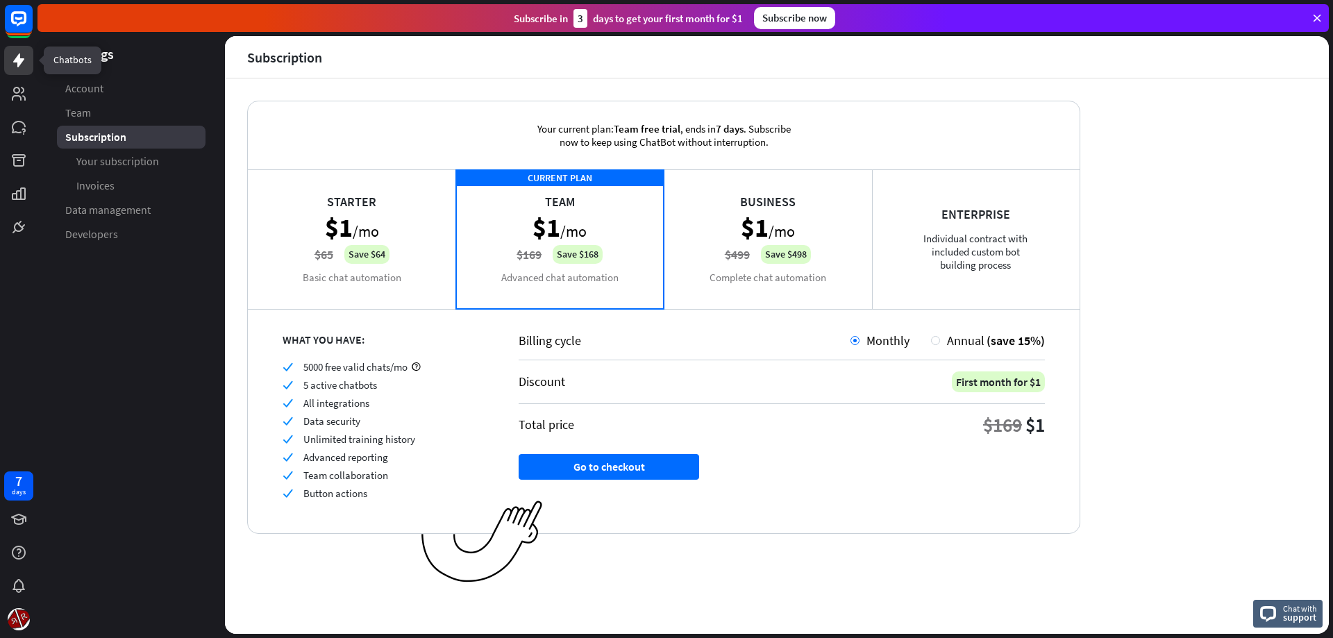
click at [23, 67] on icon at bounding box center [18, 60] width 17 height 17
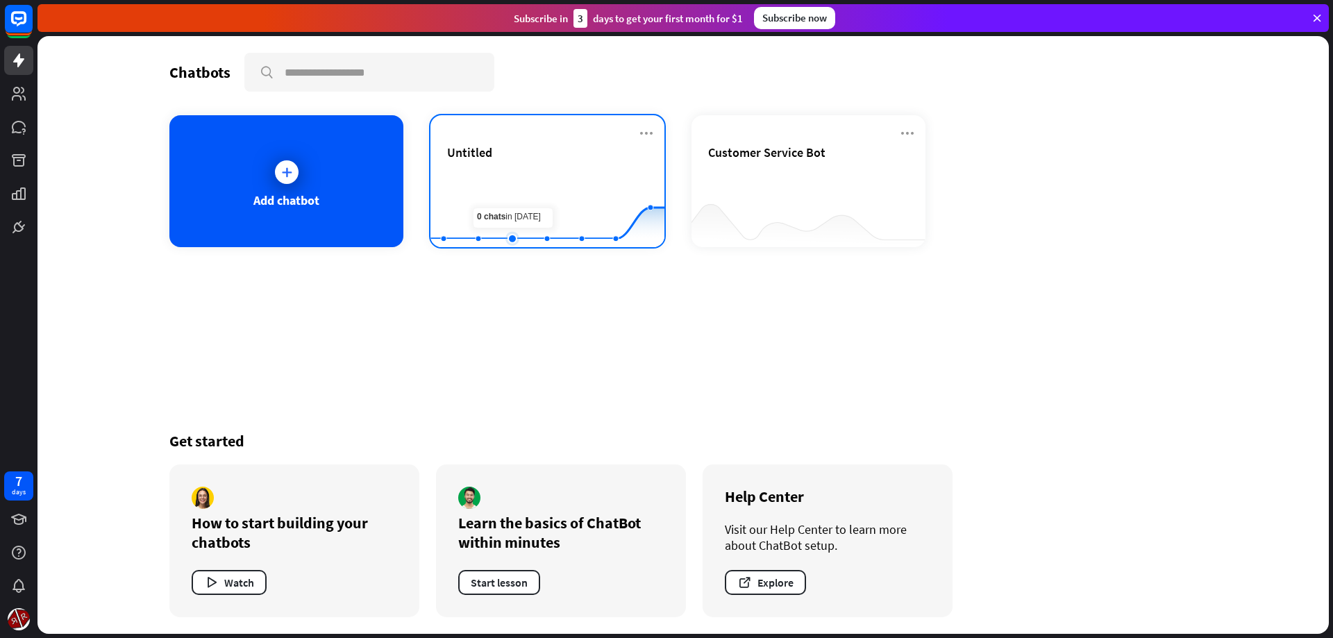
click at [512, 202] on rect at bounding box center [547, 212] width 234 height 87
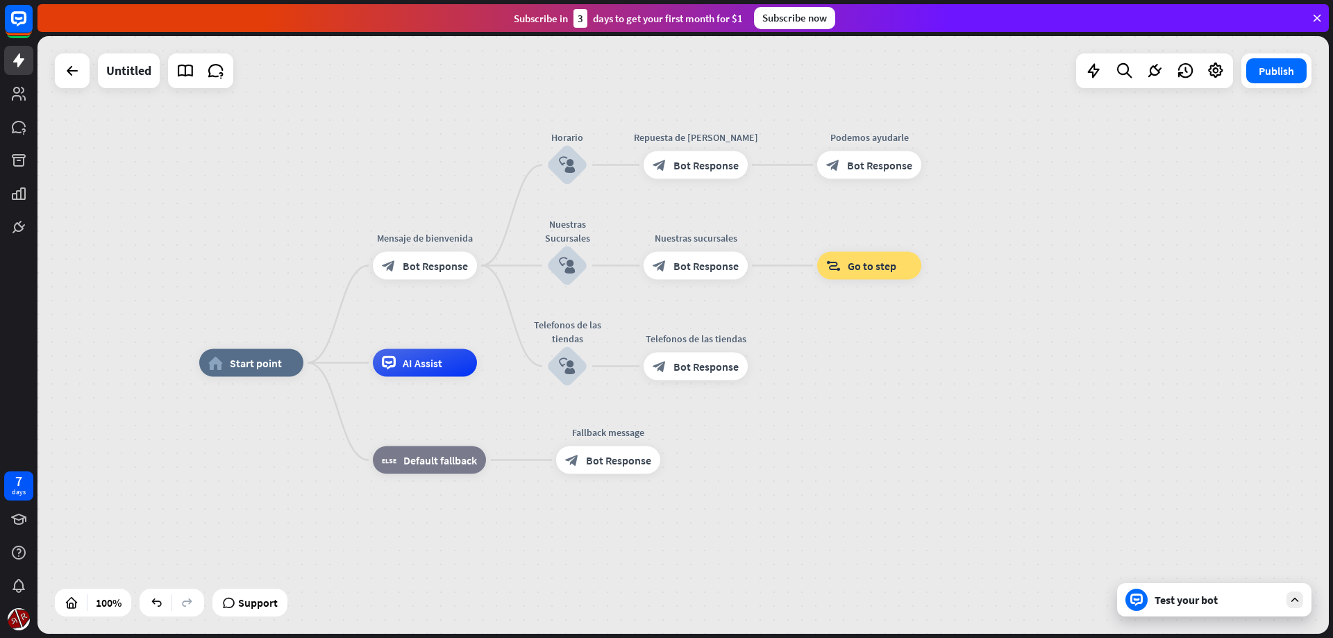
drag, startPoint x: 968, startPoint y: 467, endPoint x: 874, endPoint y: 499, distance: 99.0
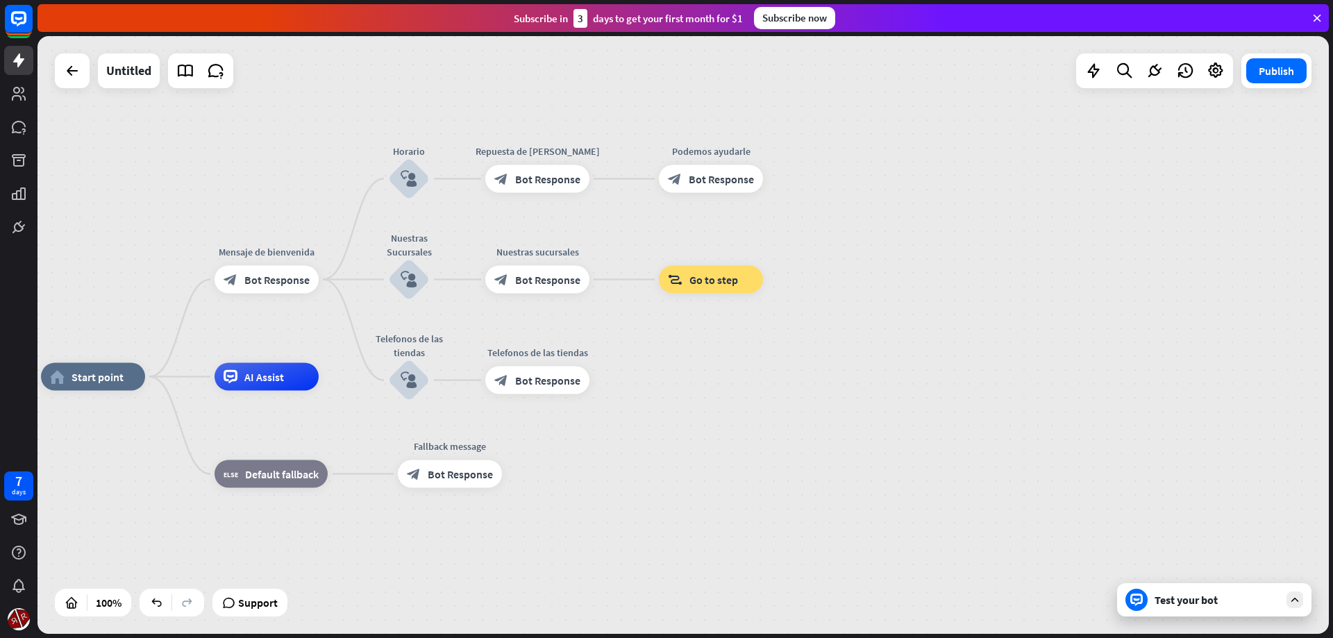
drag, startPoint x: 930, startPoint y: 424, endPoint x: 769, endPoint y: 435, distance: 161.5
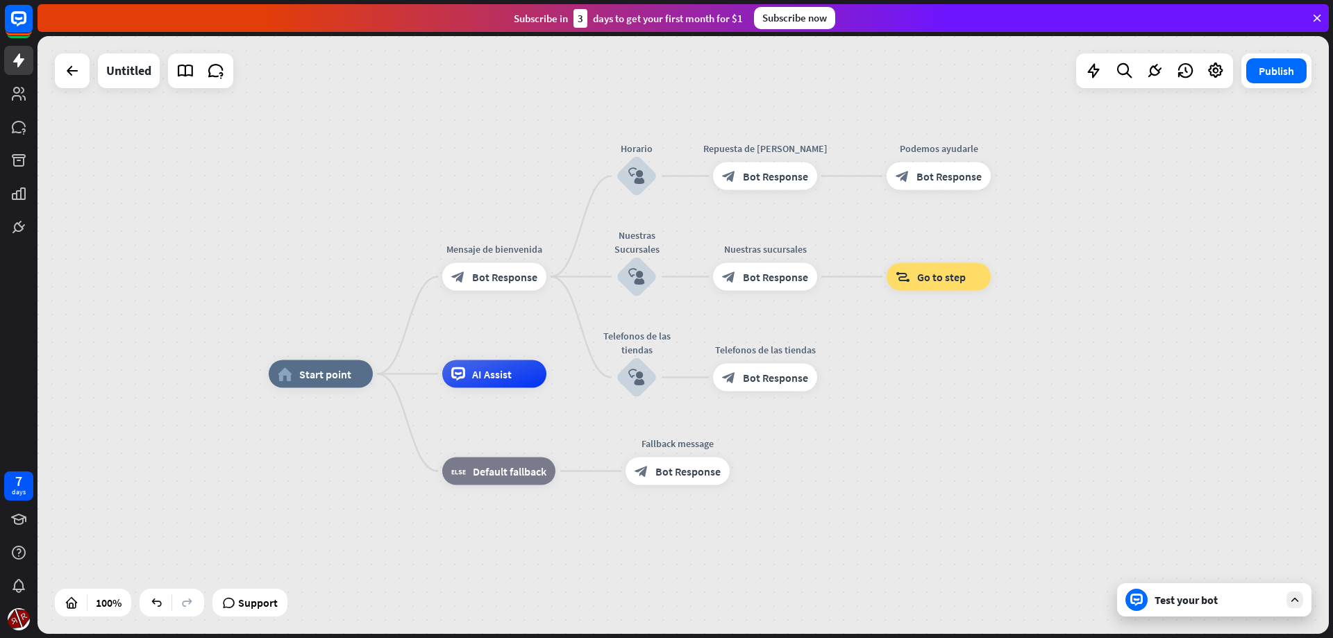
drag, startPoint x: 587, startPoint y: 463, endPoint x: 852, endPoint y: 464, distance: 265.2
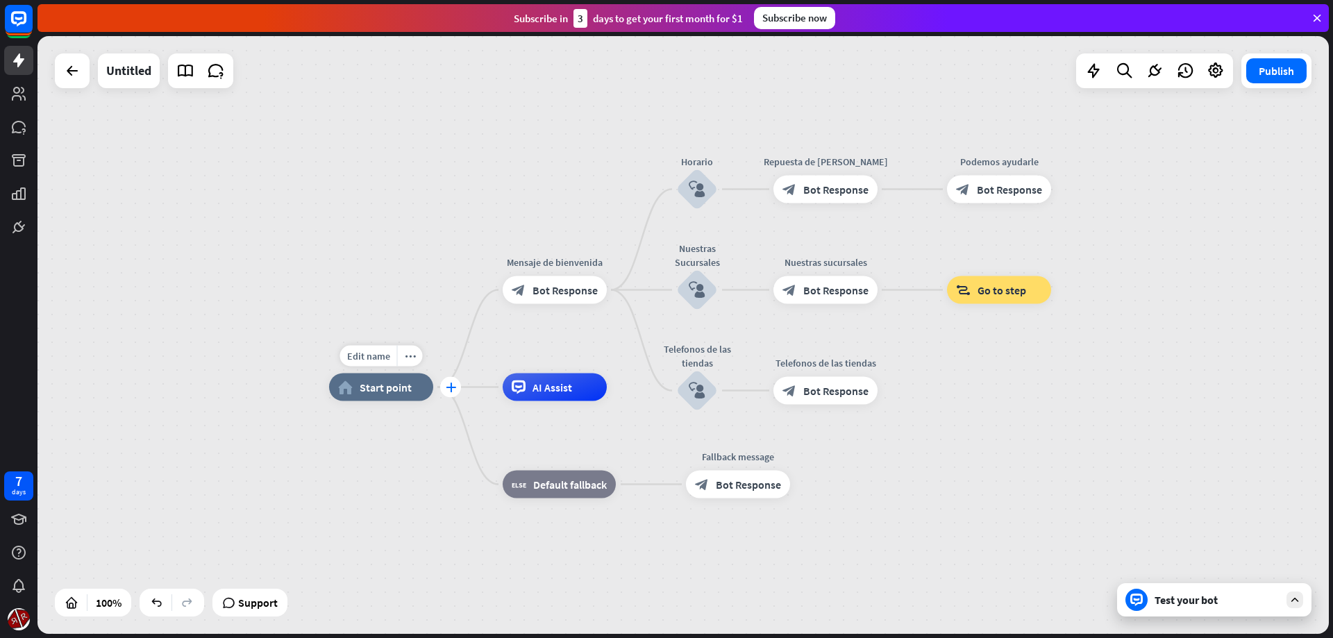
click at [449, 382] on div "plus" at bounding box center [450, 387] width 21 height 21
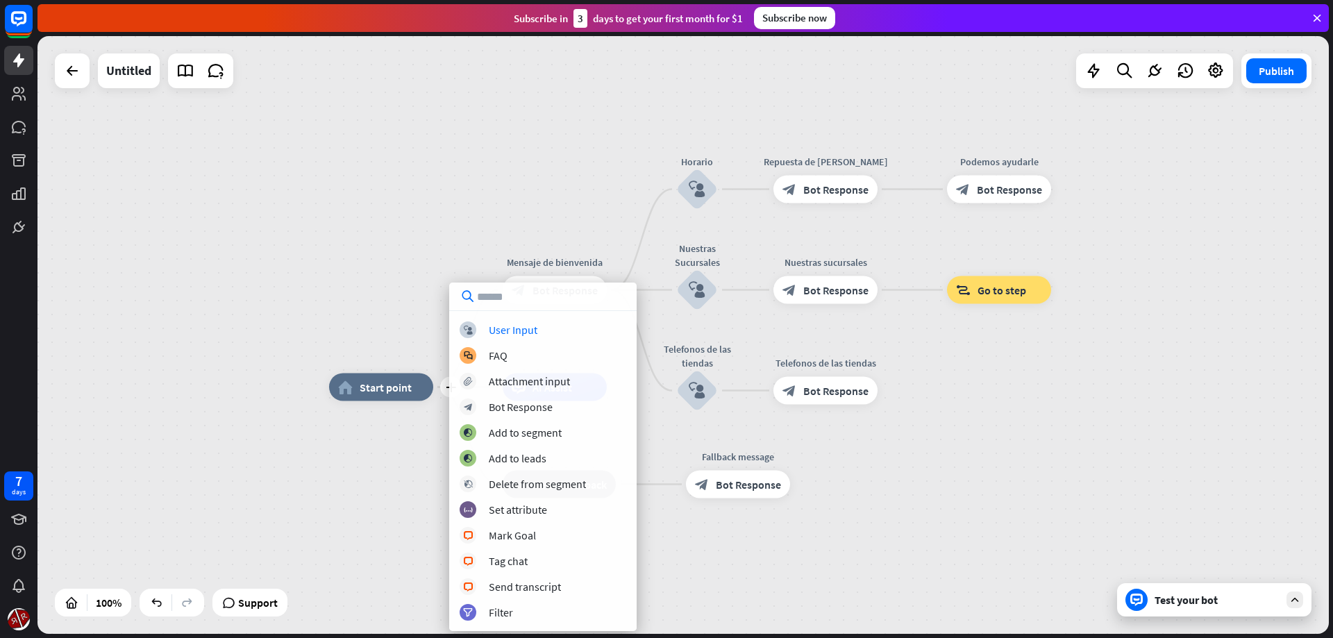
click at [551, 320] on div "block_user_input User Input block_faq FAQ block_attachment Attachment input blo…" at bounding box center [542, 457] width 187 height 349
click at [543, 329] on div "block_user_input User Input" at bounding box center [543, 329] width 167 height 17
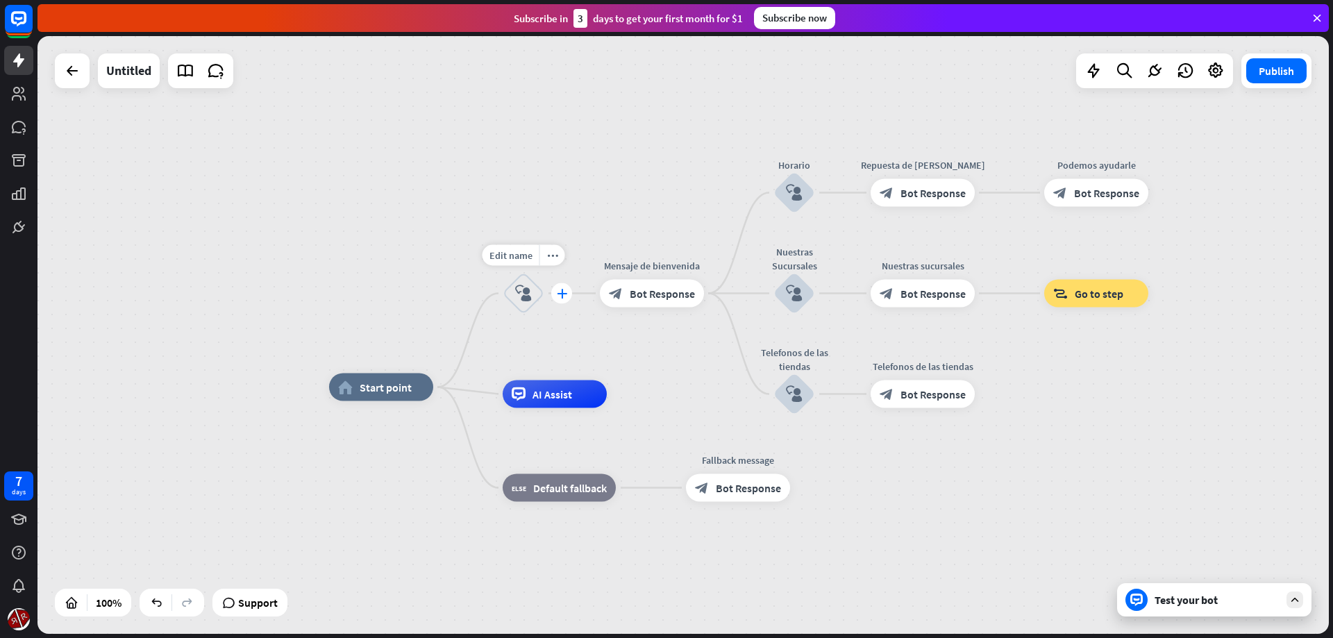
click at [560, 299] on div "plus" at bounding box center [561, 293] width 21 height 21
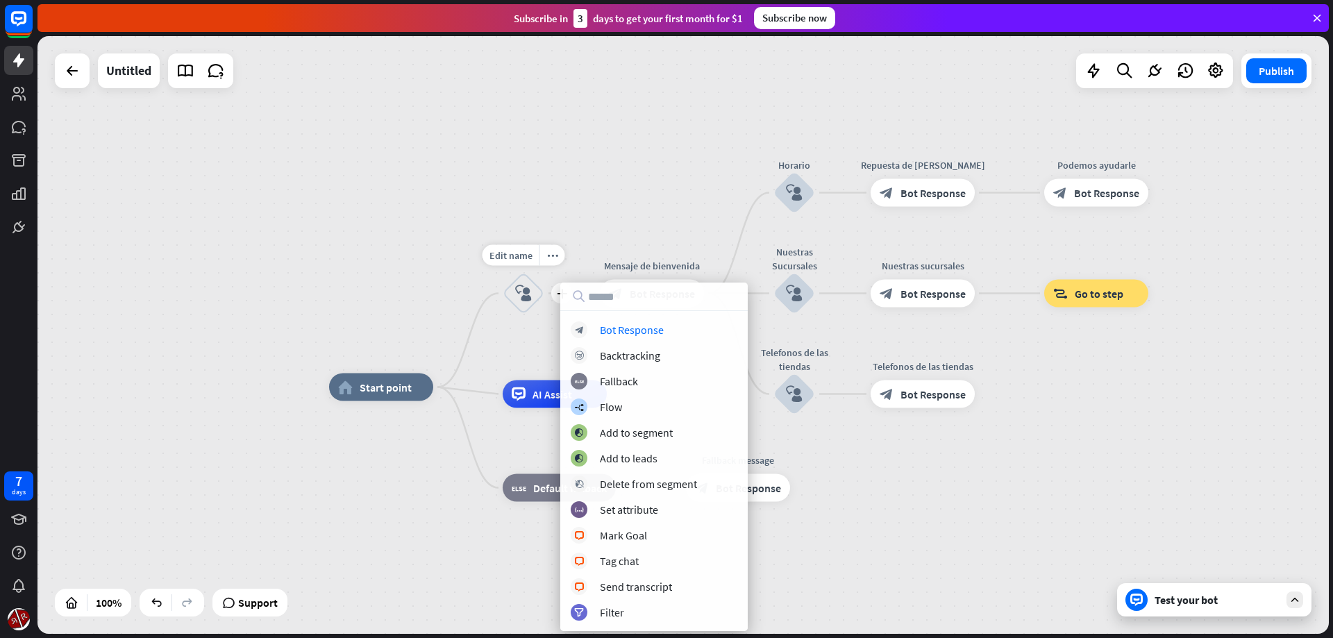
click at [530, 290] on icon "block_user_input" at bounding box center [523, 293] width 17 height 17
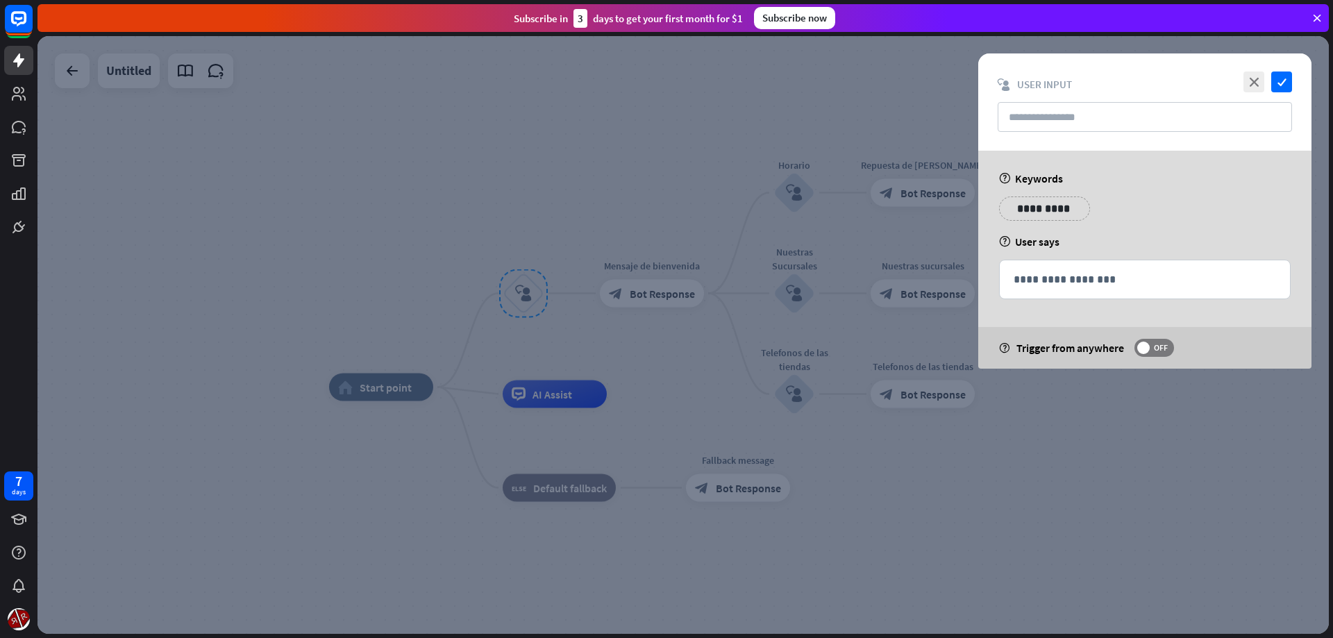
click at [530, 301] on div at bounding box center [682, 335] width 1291 height 598
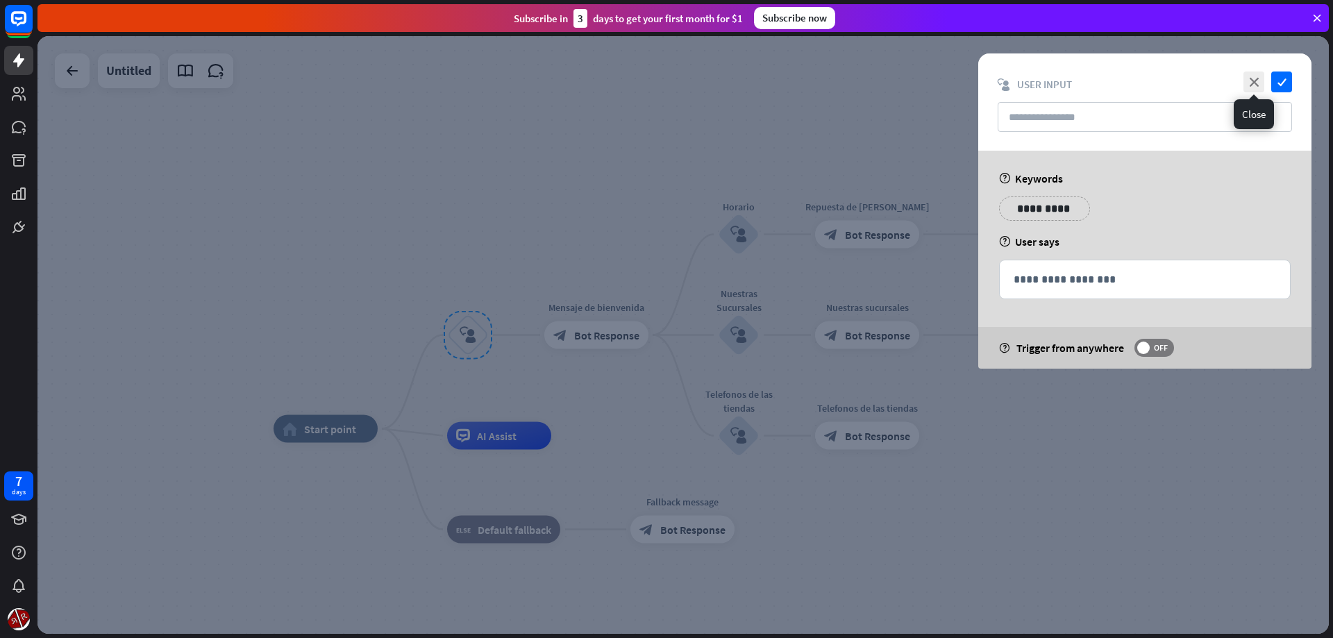
drag, startPoint x: 1261, startPoint y: 86, endPoint x: 1245, endPoint y: 93, distance: 17.4
click at [1260, 87] on icon "close" at bounding box center [1253, 82] width 21 height 21
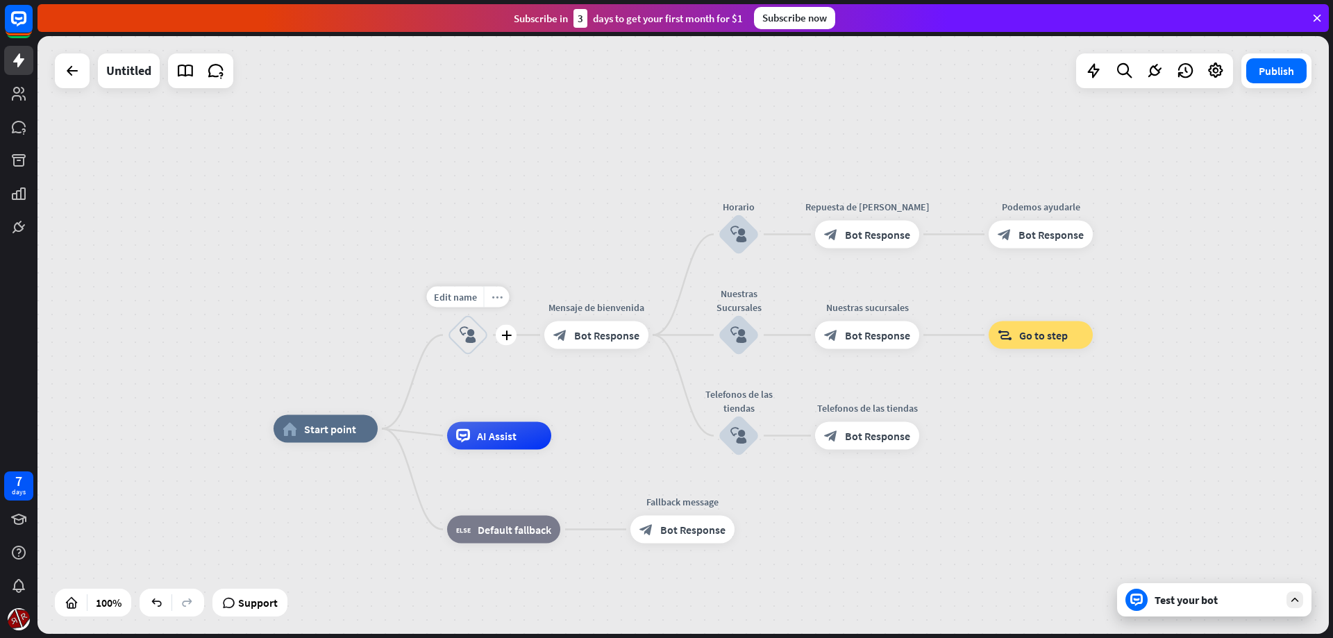
click at [494, 294] on icon "more_horiz" at bounding box center [497, 297] width 11 height 10
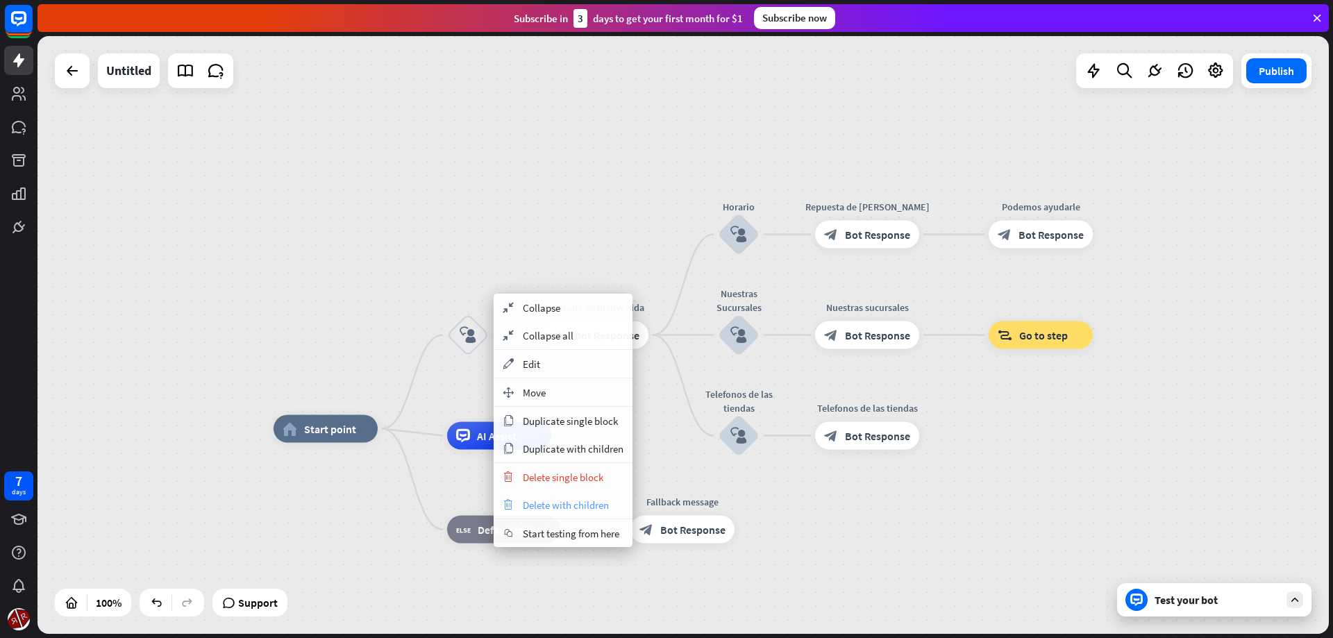
click at [548, 502] on span "Delete with children" at bounding box center [566, 504] width 86 height 13
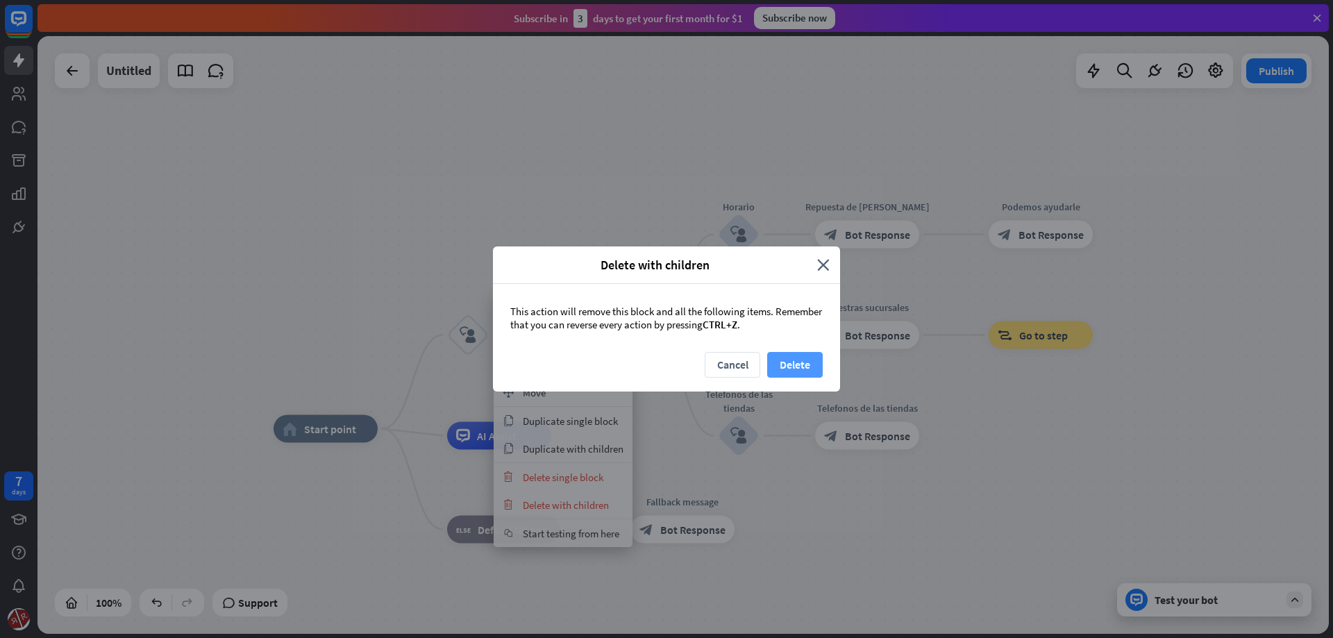
click at [791, 361] on button "Delete" at bounding box center [795, 365] width 56 height 26
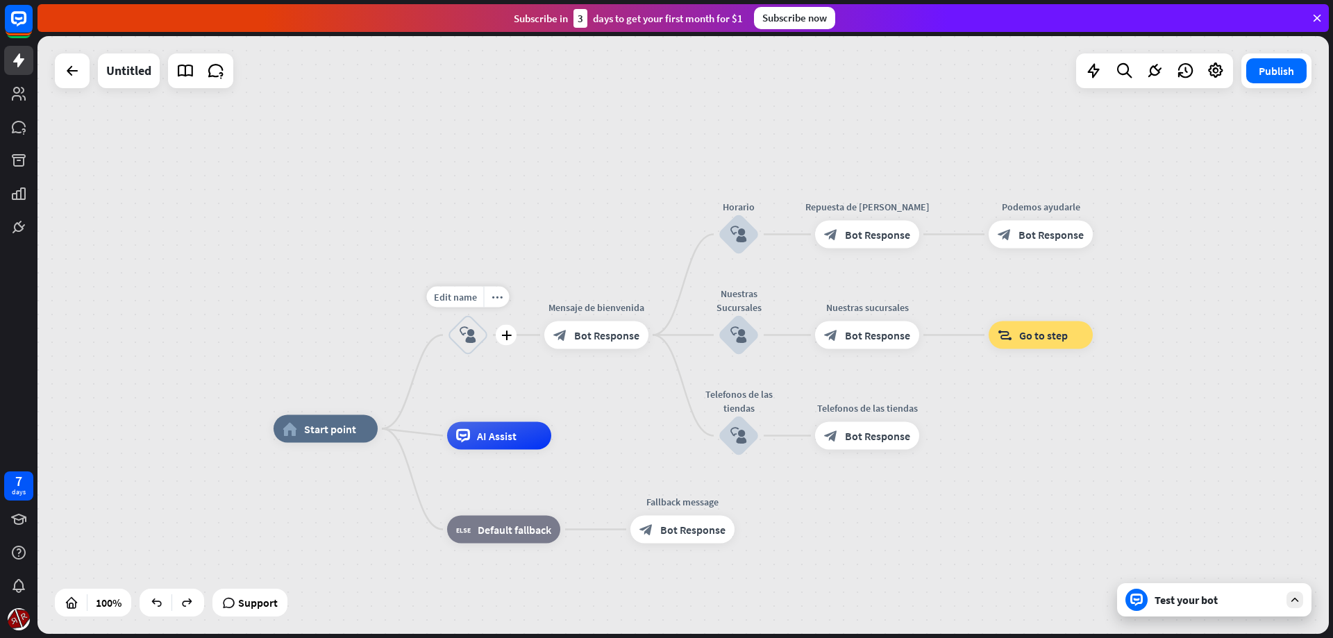
click at [462, 340] on icon "block_user_input" at bounding box center [468, 335] width 17 height 17
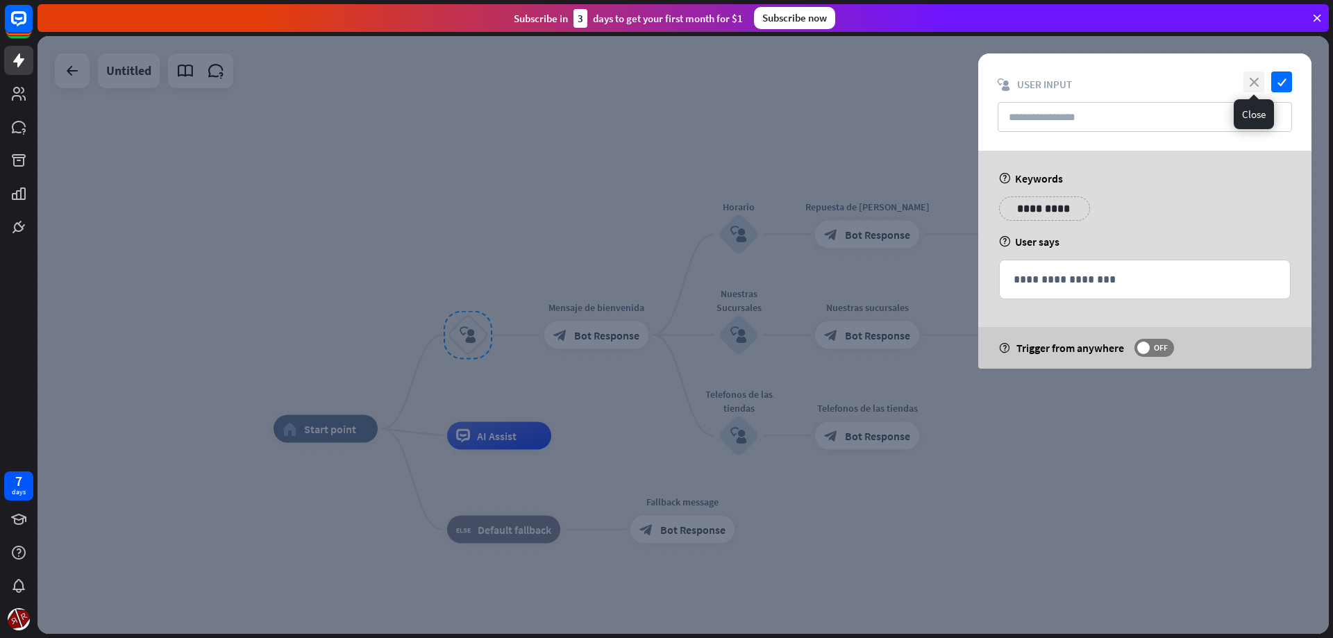
click at [1252, 86] on icon "close" at bounding box center [1253, 82] width 21 height 21
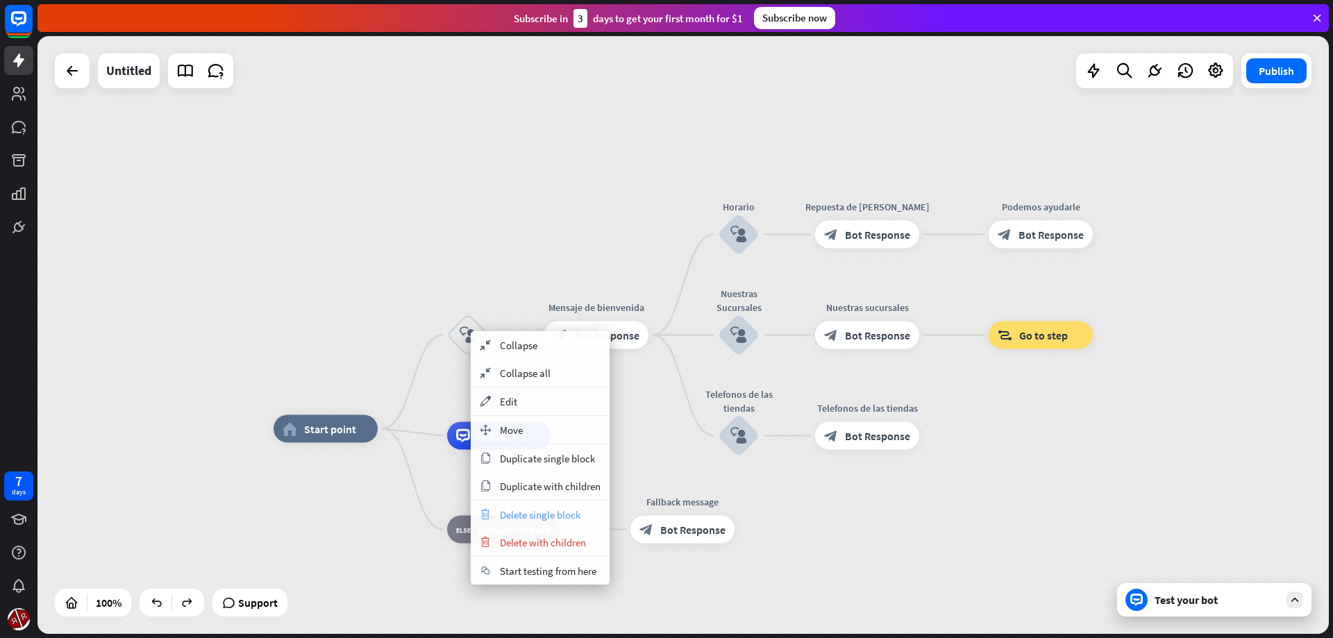
click at [560, 521] on span "Delete single block" at bounding box center [540, 514] width 81 height 13
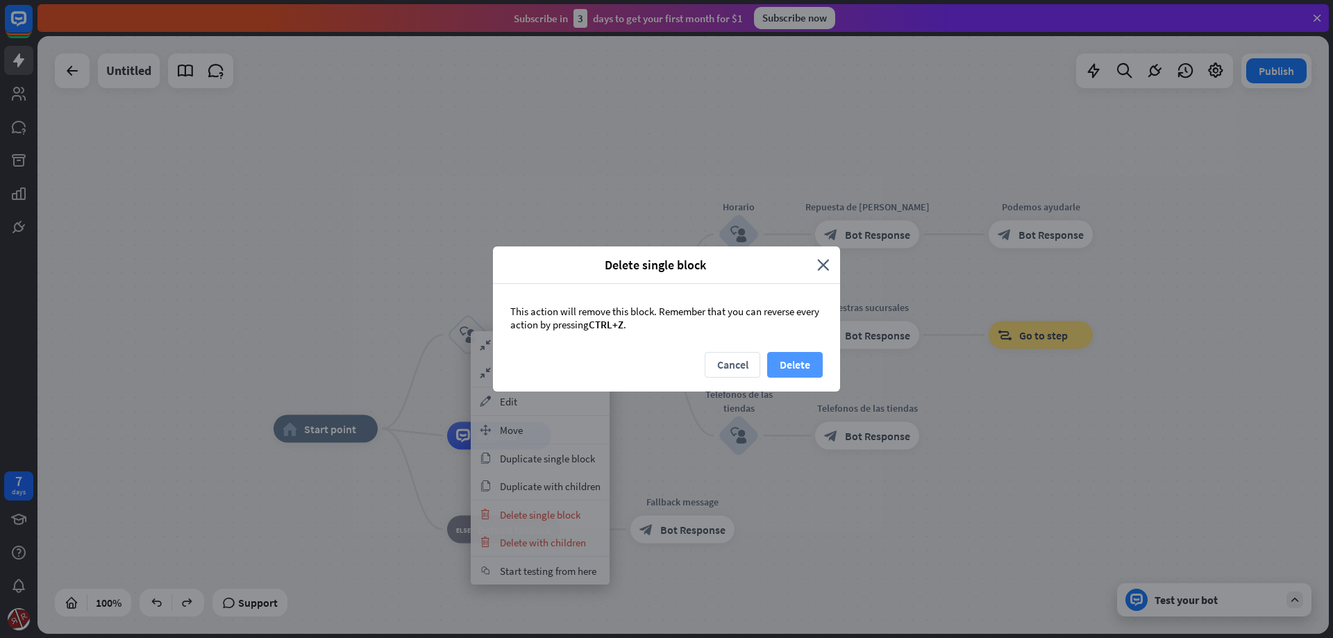
click at [796, 358] on button "Delete" at bounding box center [795, 365] width 56 height 26
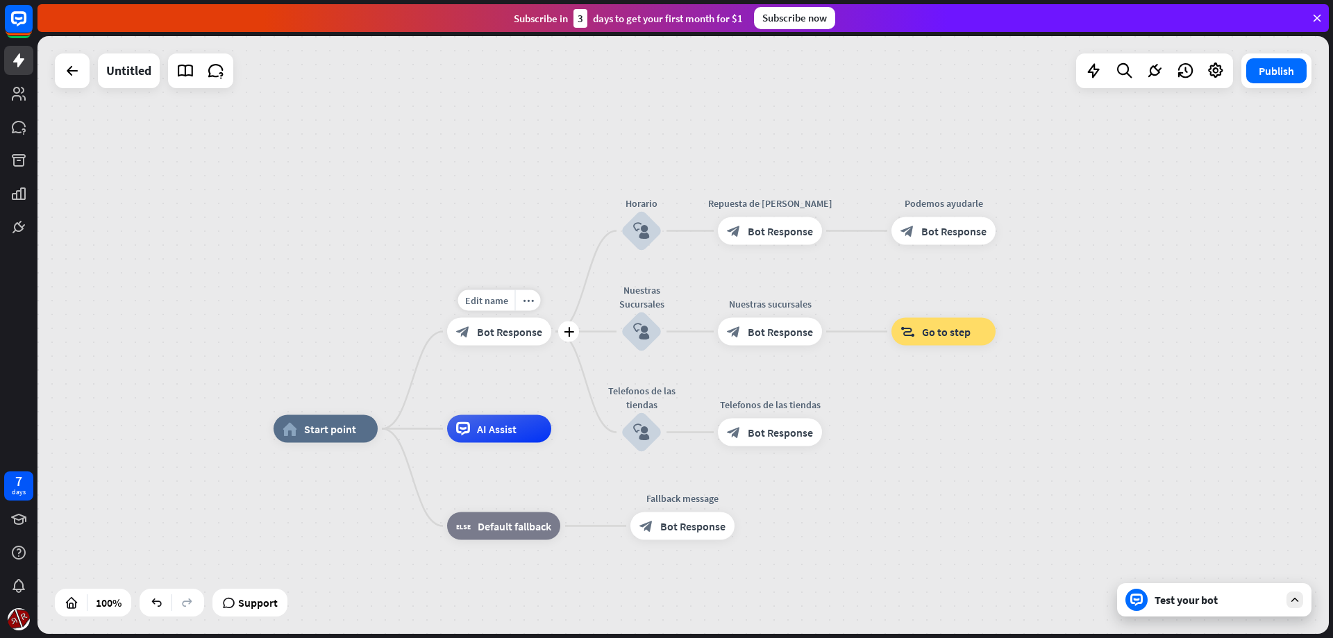
click at [487, 336] on span "Bot Response" at bounding box center [509, 332] width 65 height 14
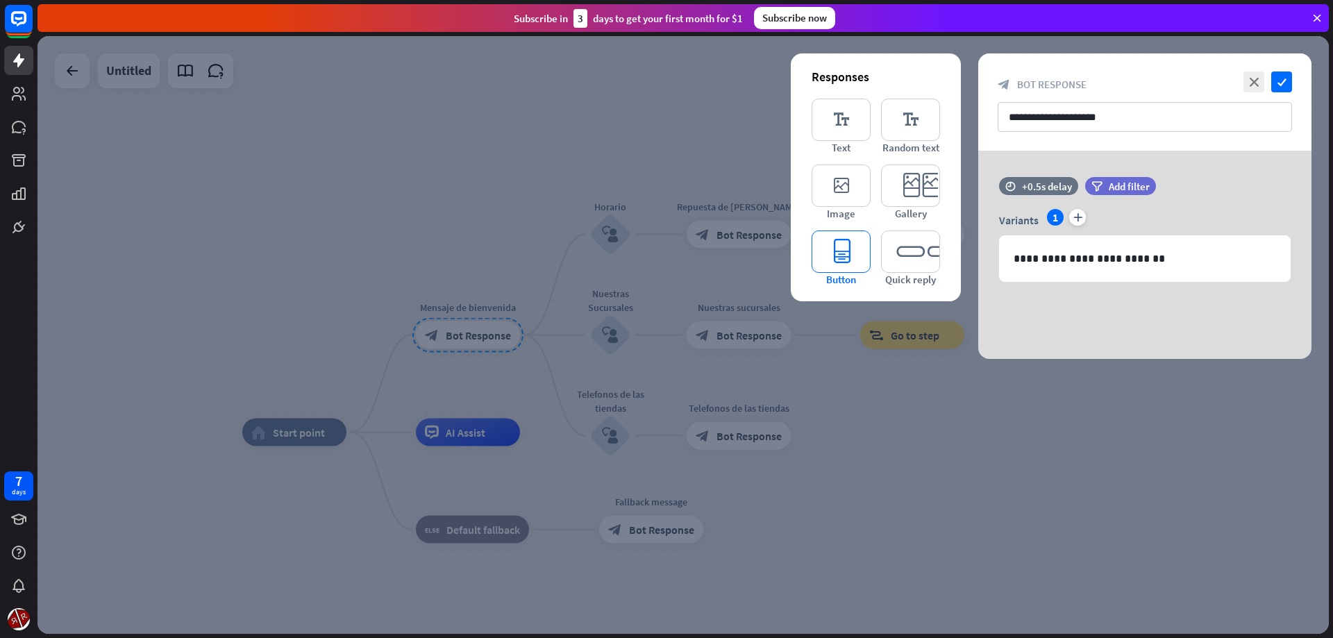
click at [821, 255] on icon "editor_button" at bounding box center [841, 252] width 59 height 42
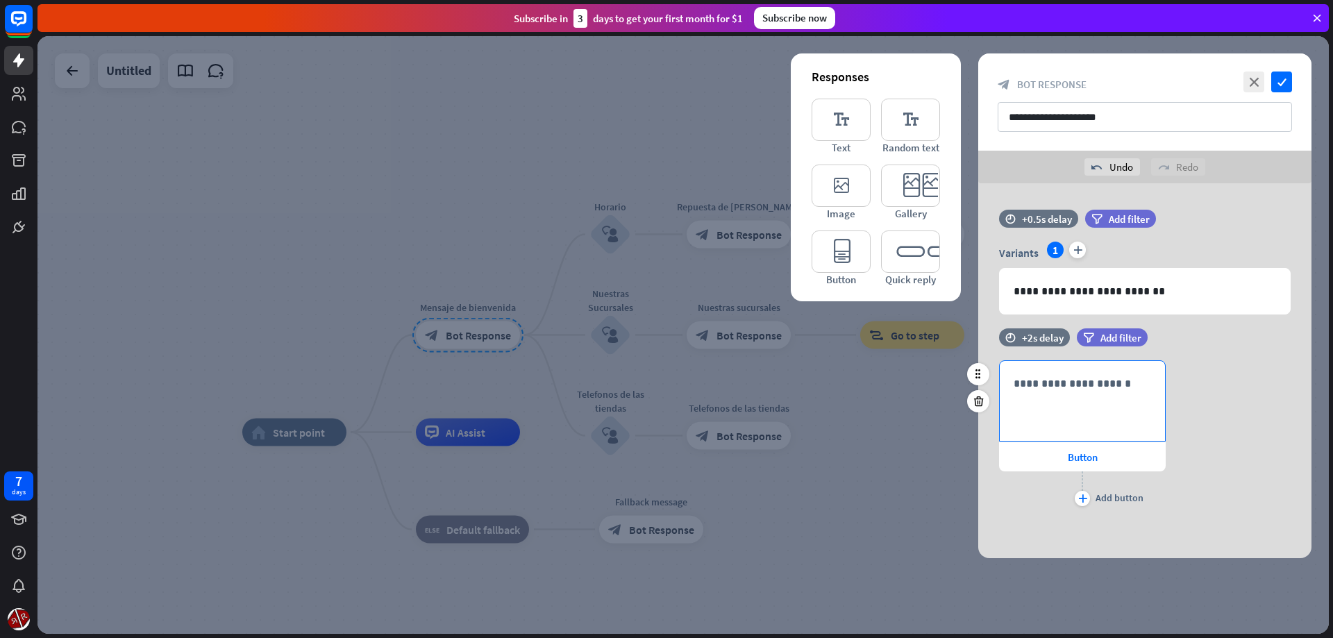
click at [1073, 389] on p "**********" at bounding box center [1082, 383] width 137 height 17
click at [1033, 462] on div "Button" at bounding box center [1082, 456] width 167 height 29
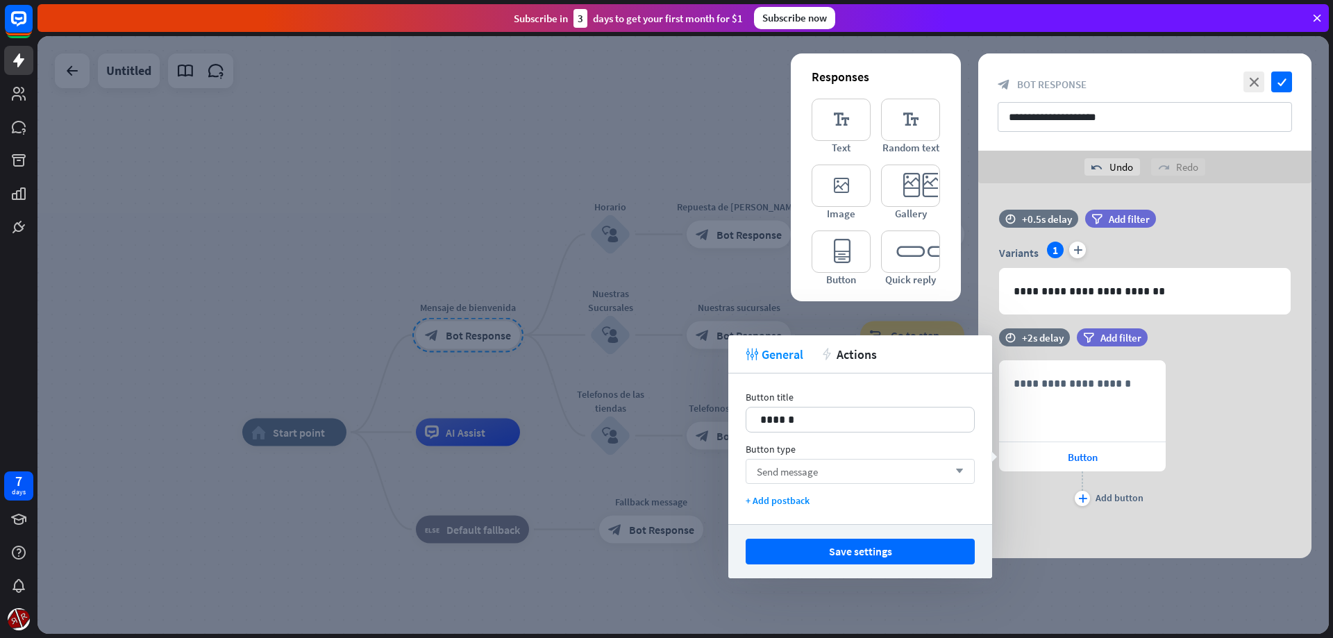
click at [830, 471] on div "Send message arrow_down" at bounding box center [860, 471] width 229 height 25
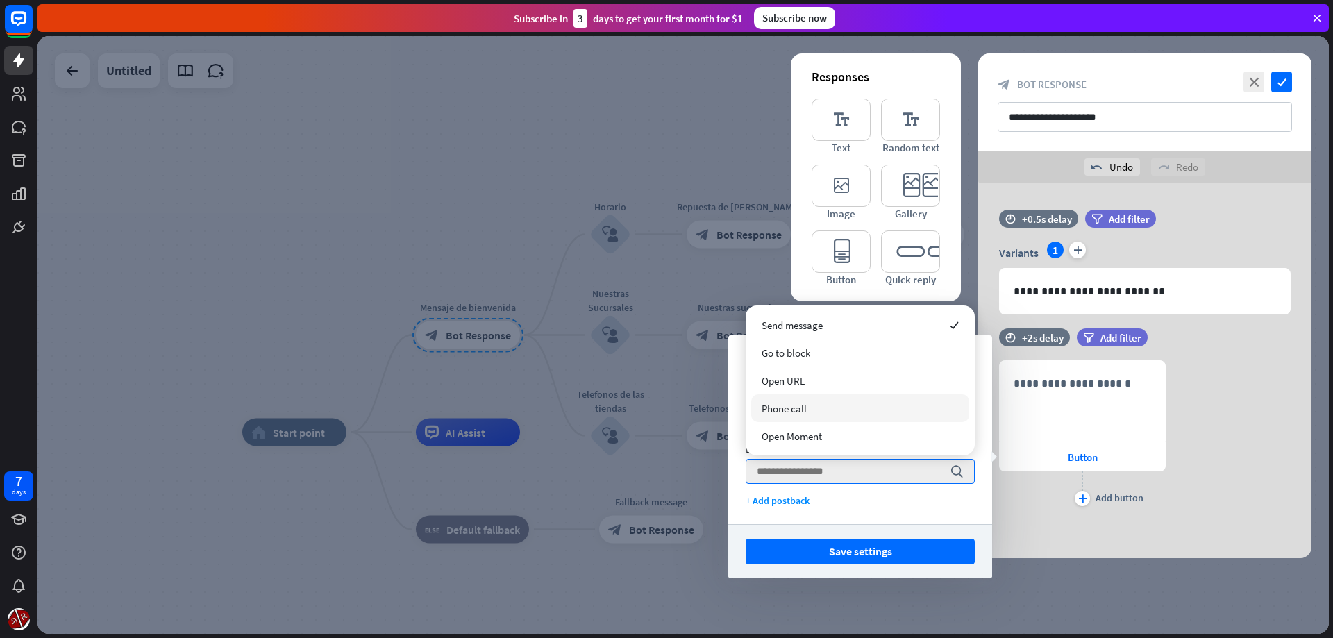
click at [821, 419] on div "Phone call" at bounding box center [860, 408] width 218 height 28
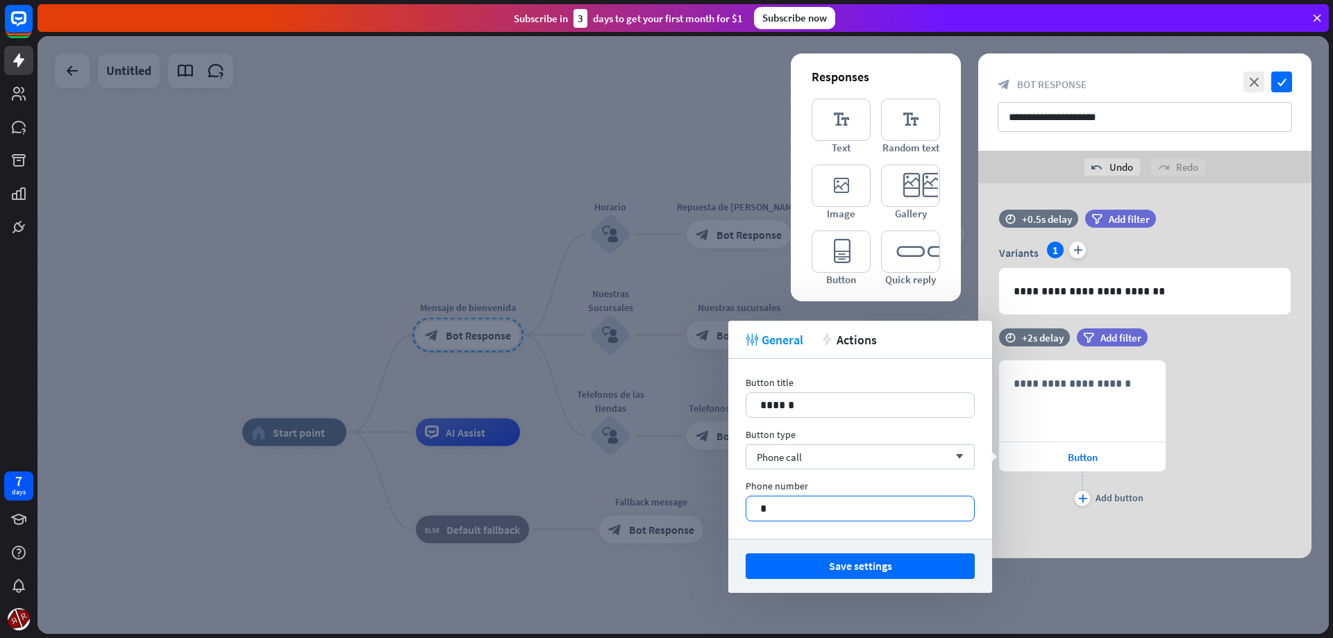
click at [828, 509] on p "*" at bounding box center [860, 508] width 200 height 17
click at [882, 525] on div "**********" at bounding box center [860, 449] width 264 height 180
click at [1066, 387] on p "**********" at bounding box center [1082, 383] width 137 height 17
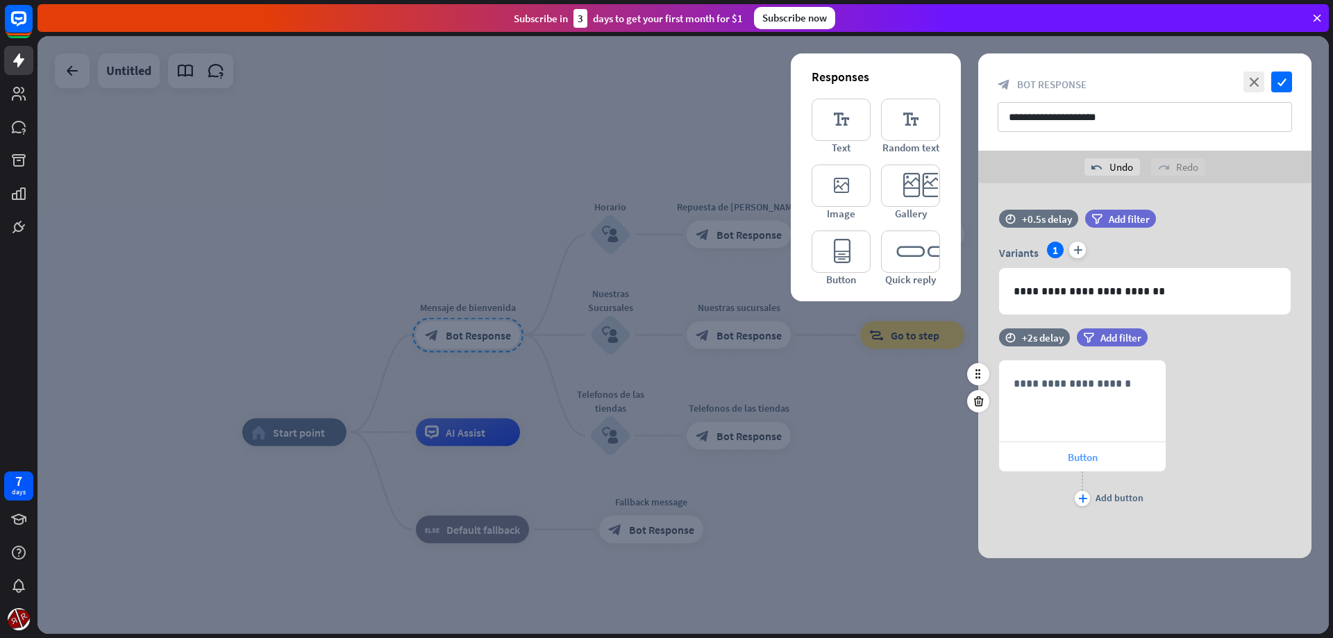
click at [1087, 465] on div "Button" at bounding box center [1082, 456] width 167 height 29
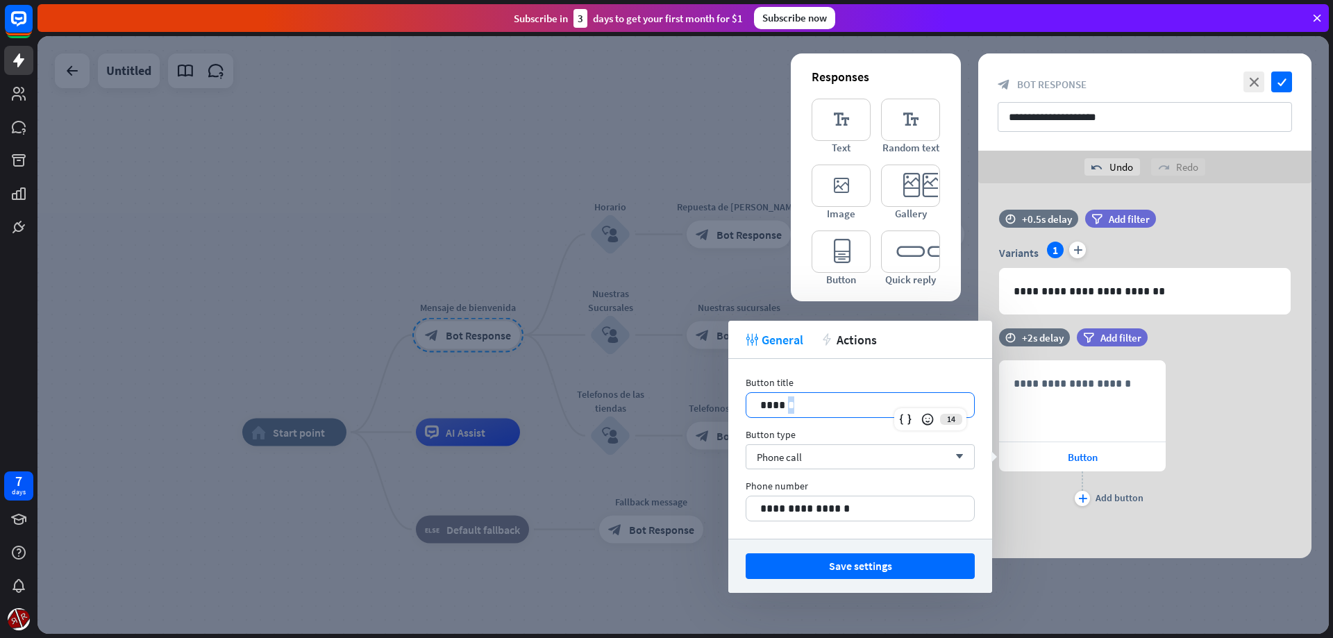
drag, startPoint x: 819, startPoint y: 403, endPoint x: 751, endPoint y: 408, distance: 68.9
click at [751, 408] on div "******" at bounding box center [860, 405] width 228 height 24
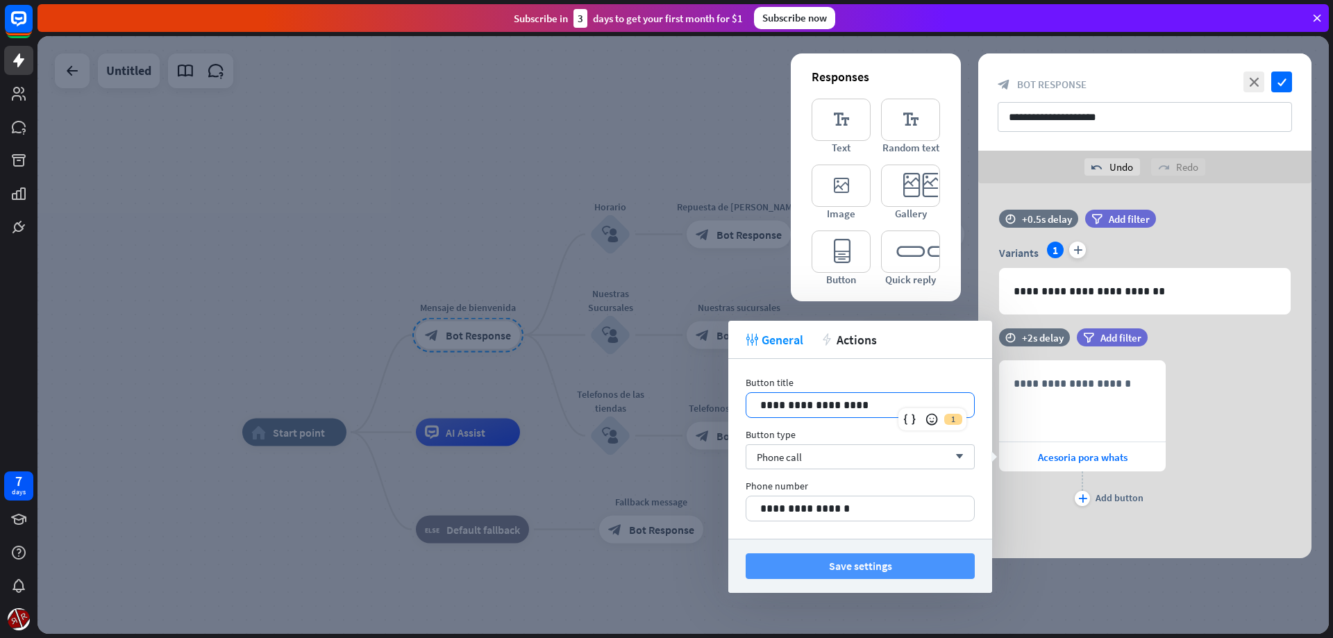
click at [841, 562] on button "Save settings" at bounding box center [860, 566] width 229 height 26
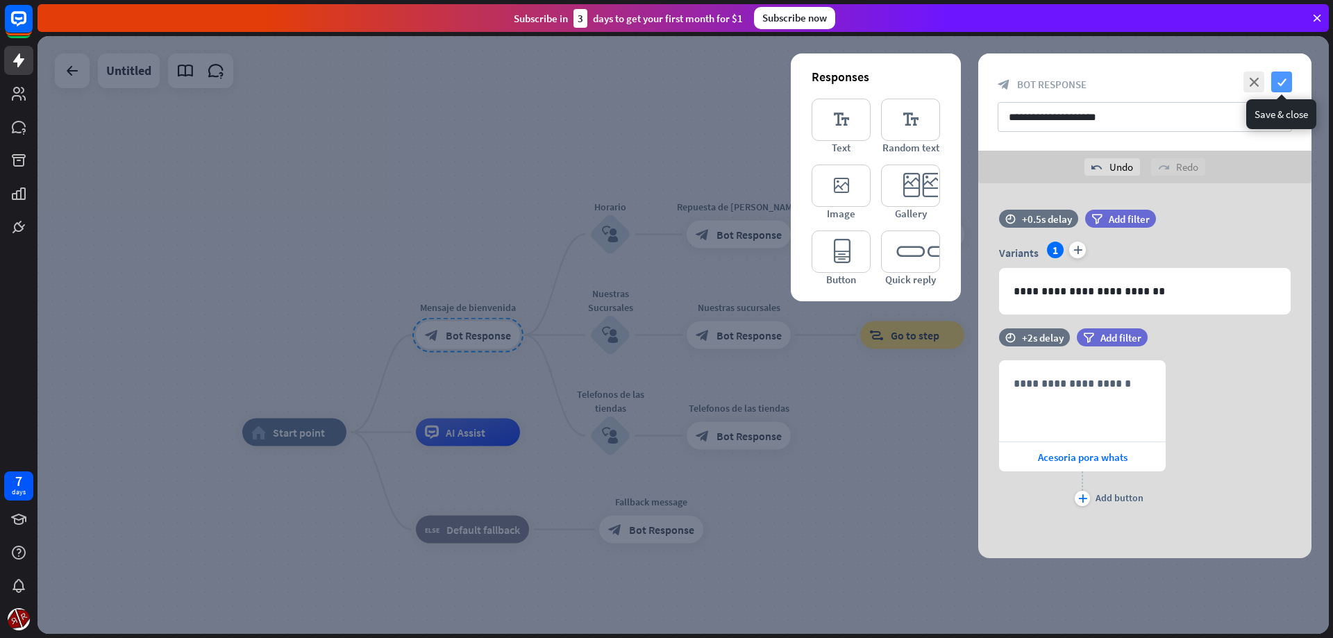
click at [1278, 79] on icon "check" at bounding box center [1281, 82] width 21 height 21
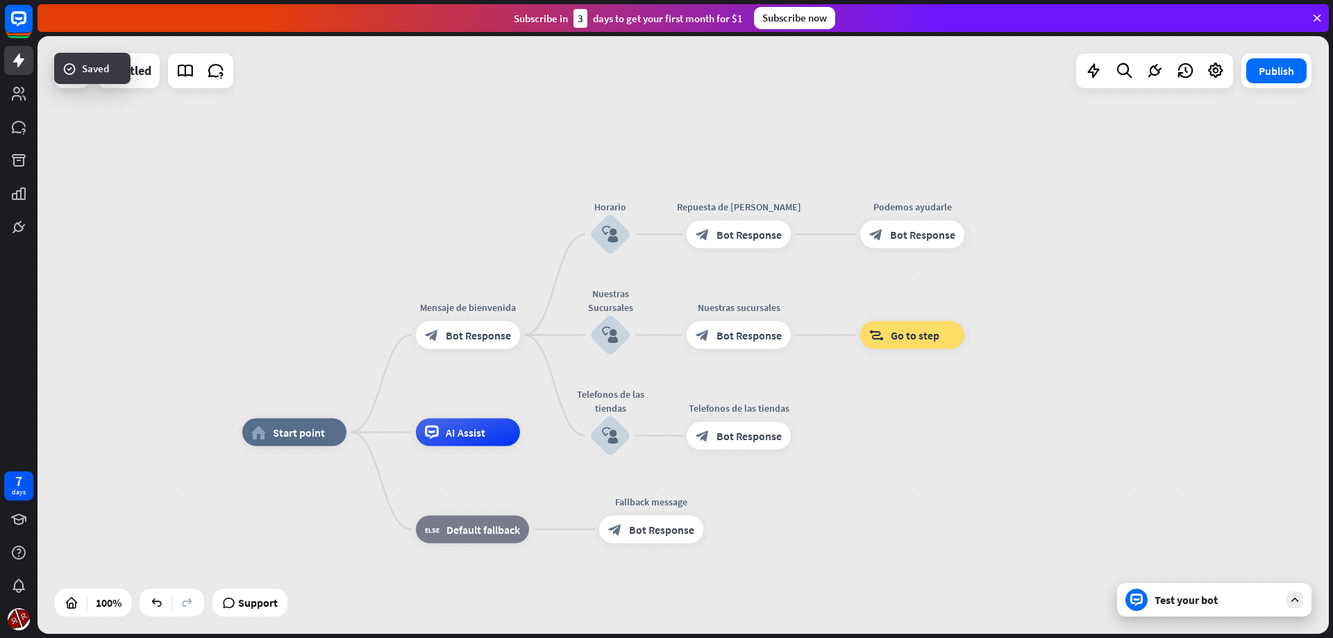
drag, startPoint x: 1175, startPoint y: 607, endPoint x: 1188, endPoint y: 595, distance: 18.2
click at [1173, 606] on div "Test your bot" at bounding box center [1214, 599] width 194 height 33
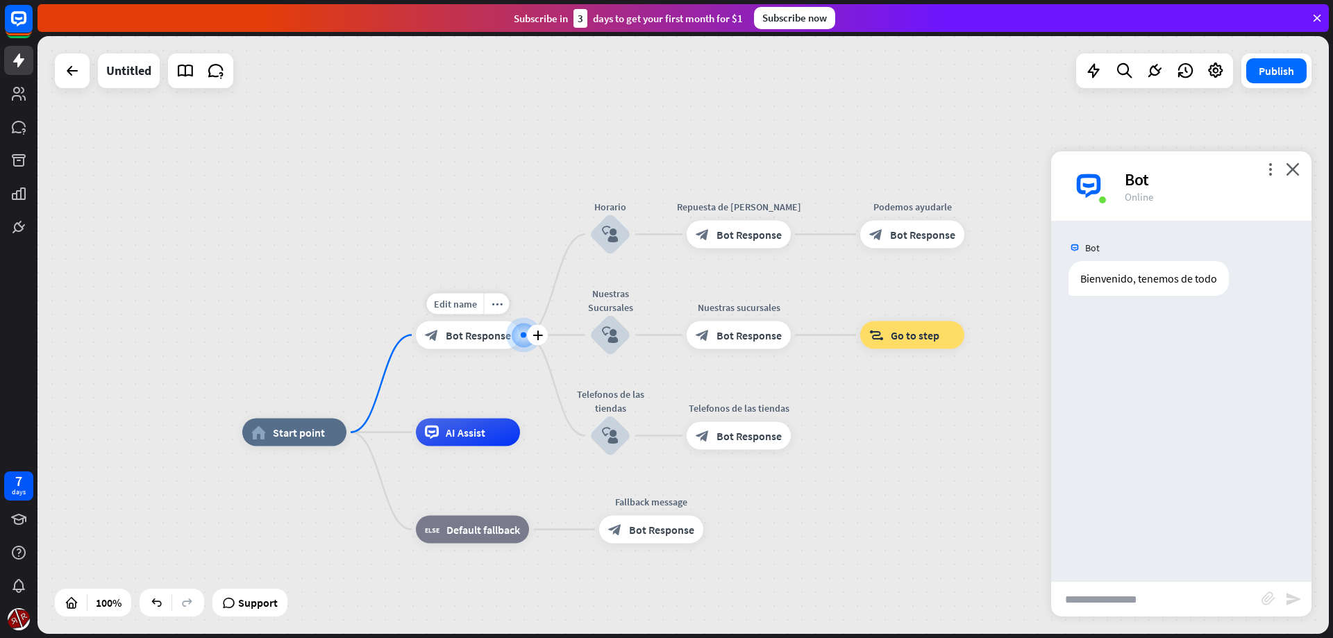
click at [489, 340] on span "Bot Response" at bounding box center [478, 335] width 65 height 14
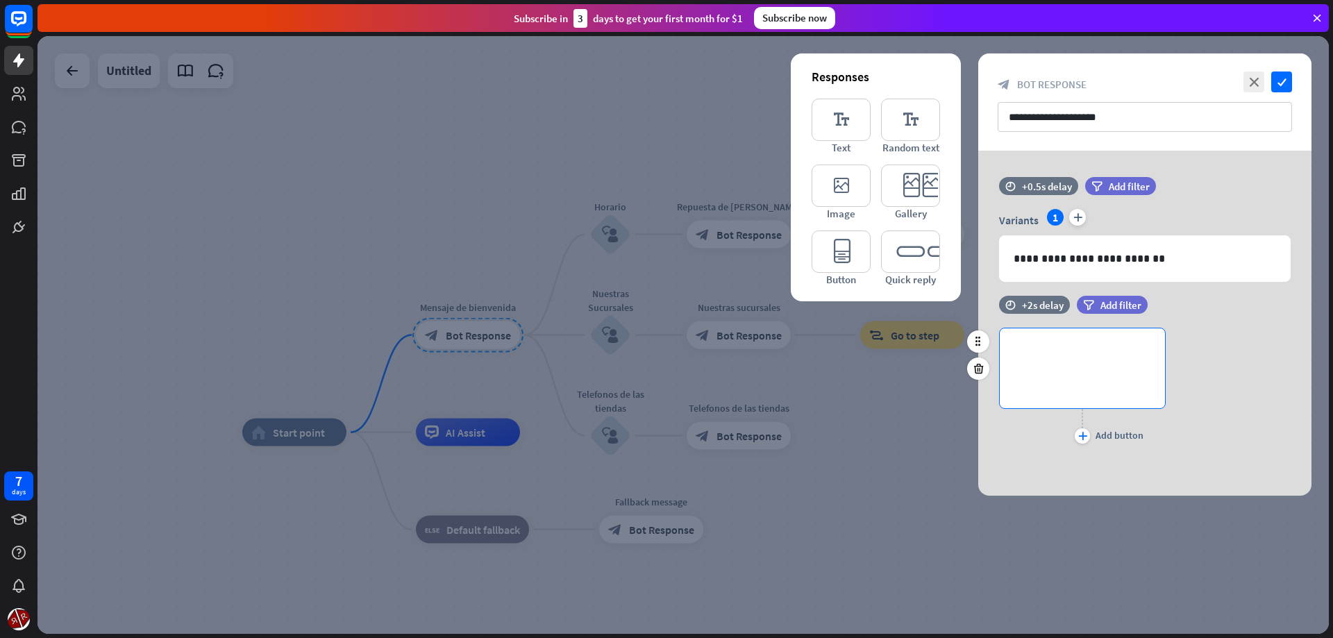
click at [1064, 366] on div "**********" at bounding box center [1082, 368] width 165 height 80
click at [1064, 354] on p "**********" at bounding box center [1082, 350] width 137 height 17
click at [1073, 456] on div "**********" at bounding box center [1144, 378] width 333 height 165
click at [1084, 435] on icon "plus" at bounding box center [1082, 436] width 9 height 8
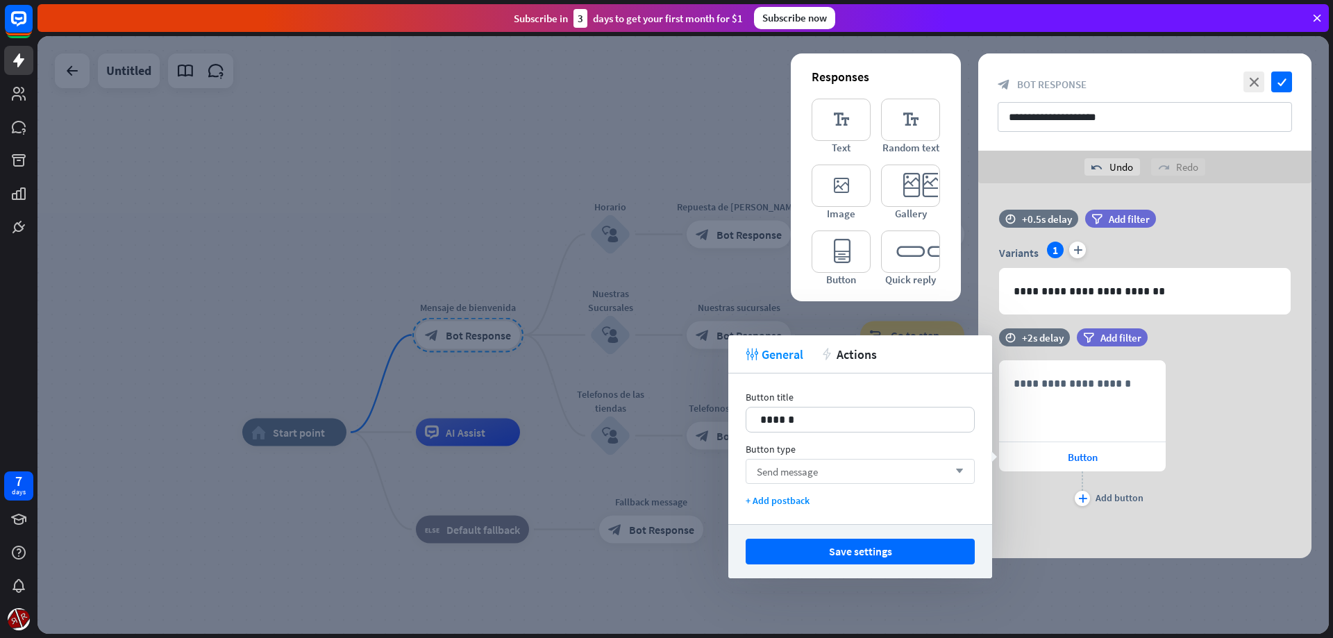
click at [918, 475] on div "Send message arrow_down" at bounding box center [860, 471] width 229 height 25
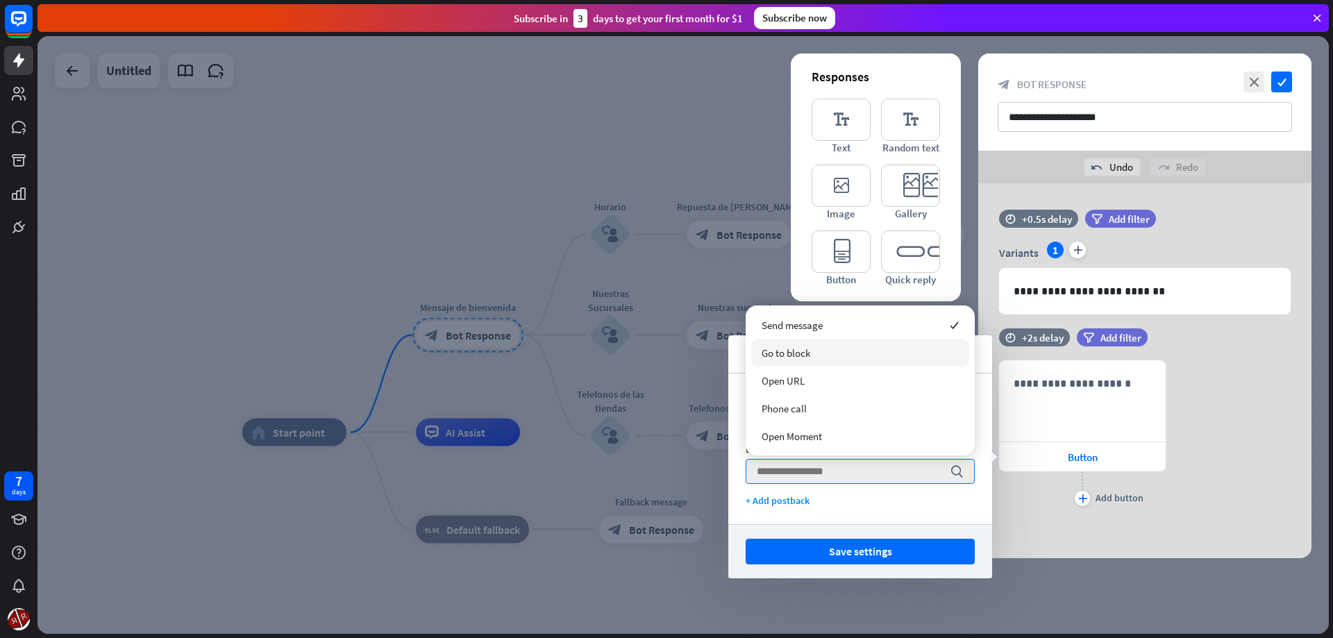
click at [820, 356] on div "Go to block" at bounding box center [860, 353] width 218 height 28
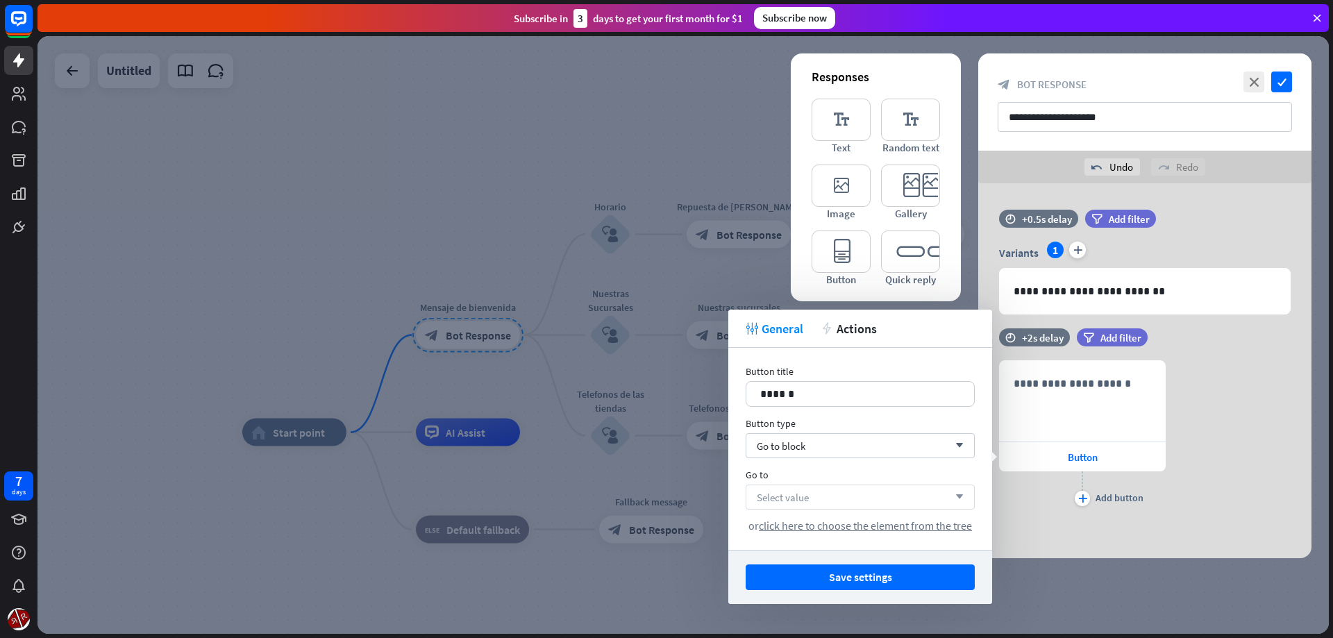
click at [829, 491] on div "Select value arrow_down" at bounding box center [860, 497] width 229 height 25
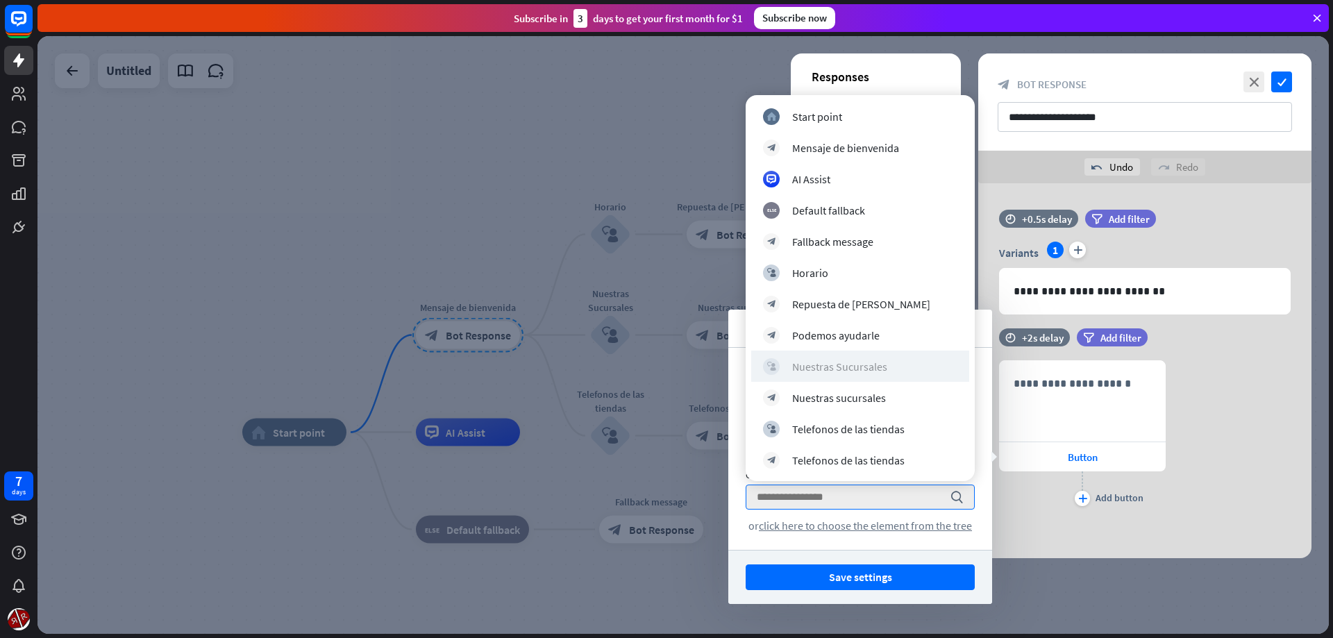
click at [855, 371] on div "Nuestras Sucursales" at bounding box center [839, 367] width 95 height 14
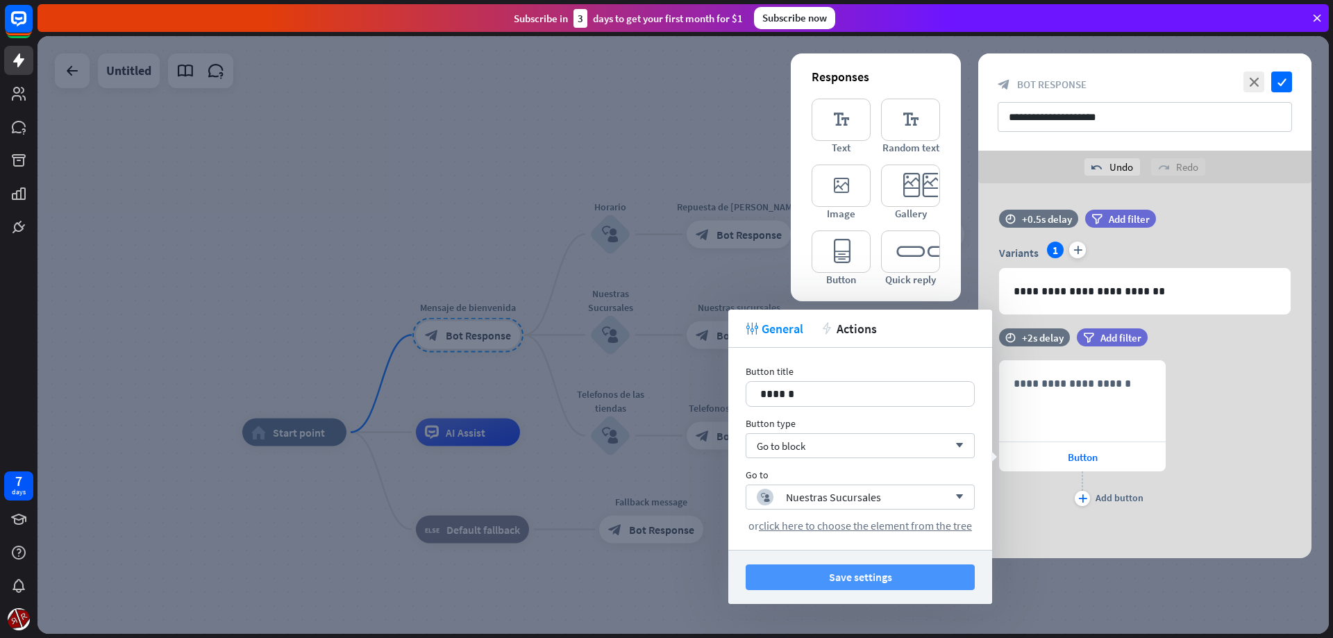
click at [874, 574] on button "Save settings" at bounding box center [860, 577] width 229 height 26
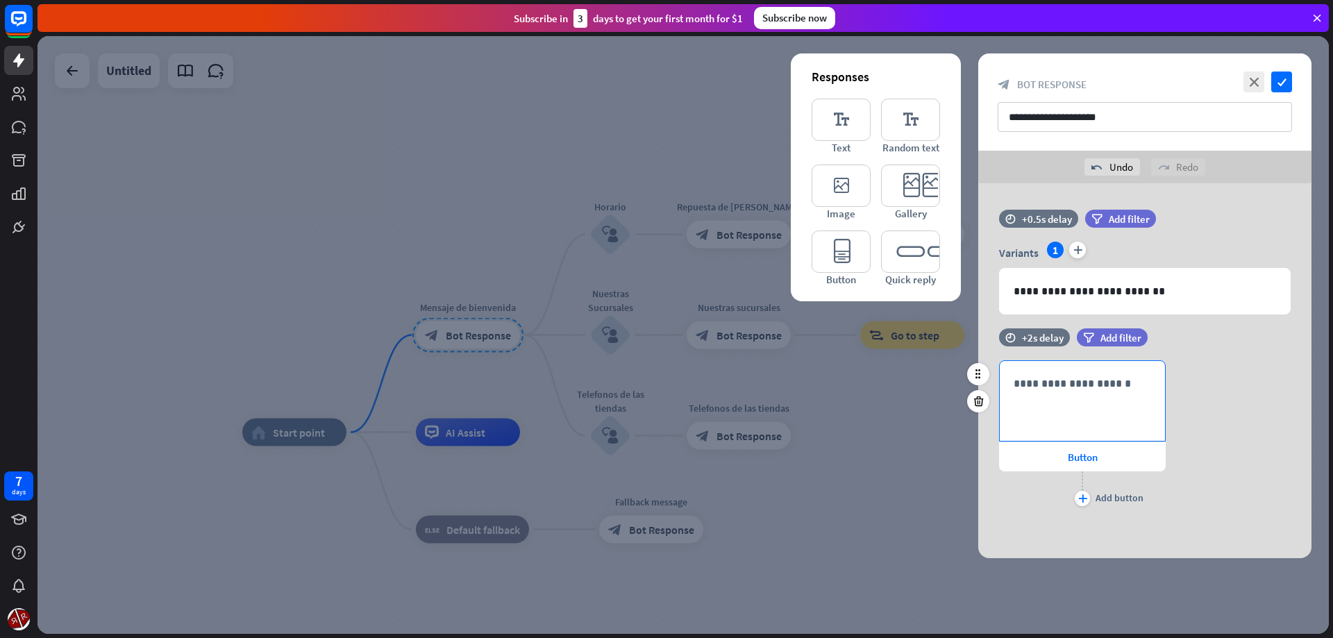
click at [1059, 394] on div "**********" at bounding box center [1082, 401] width 165 height 80
click at [1228, 358] on div "time +2s delay filter Add filter" at bounding box center [1144, 344] width 333 height 32
click at [1281, 80] on icon "check" at bounding box center [1281, 82] width 21 height 21
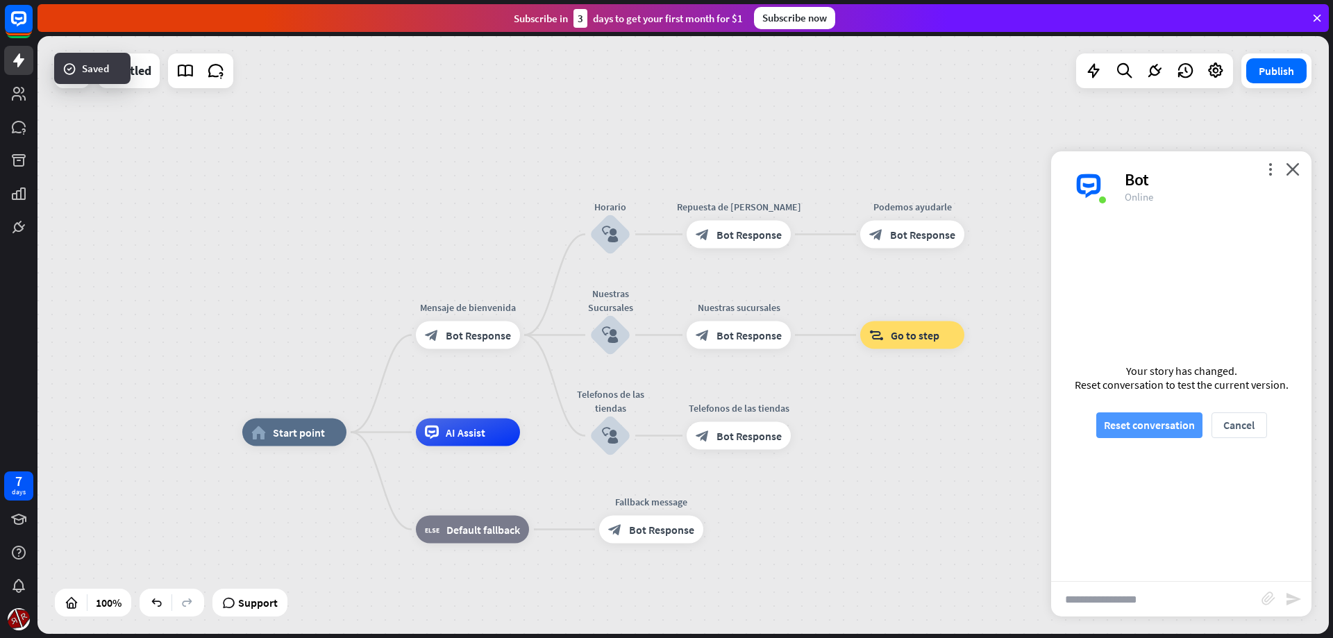
click at [1165, 420] on button "Reset conversation" at bounding box center [1149, 425] width 106 height 26
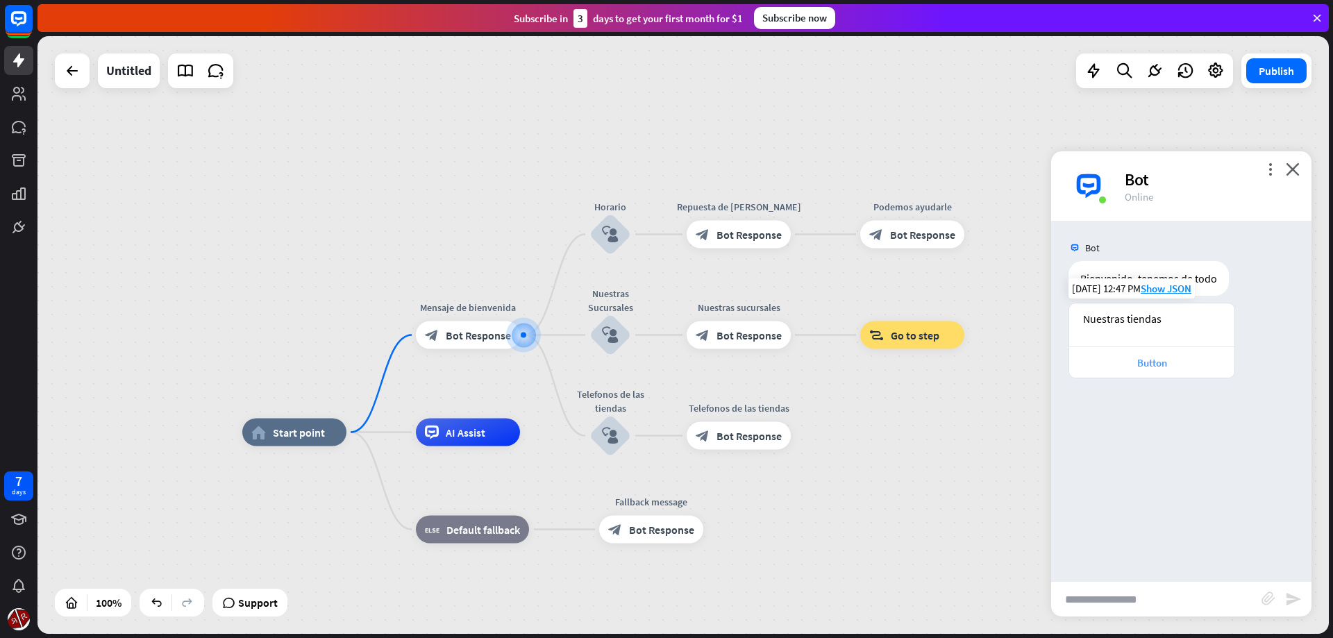
click at [1152, 366] on div "Button" at bounding box center [1151, 362] width 151 height 13
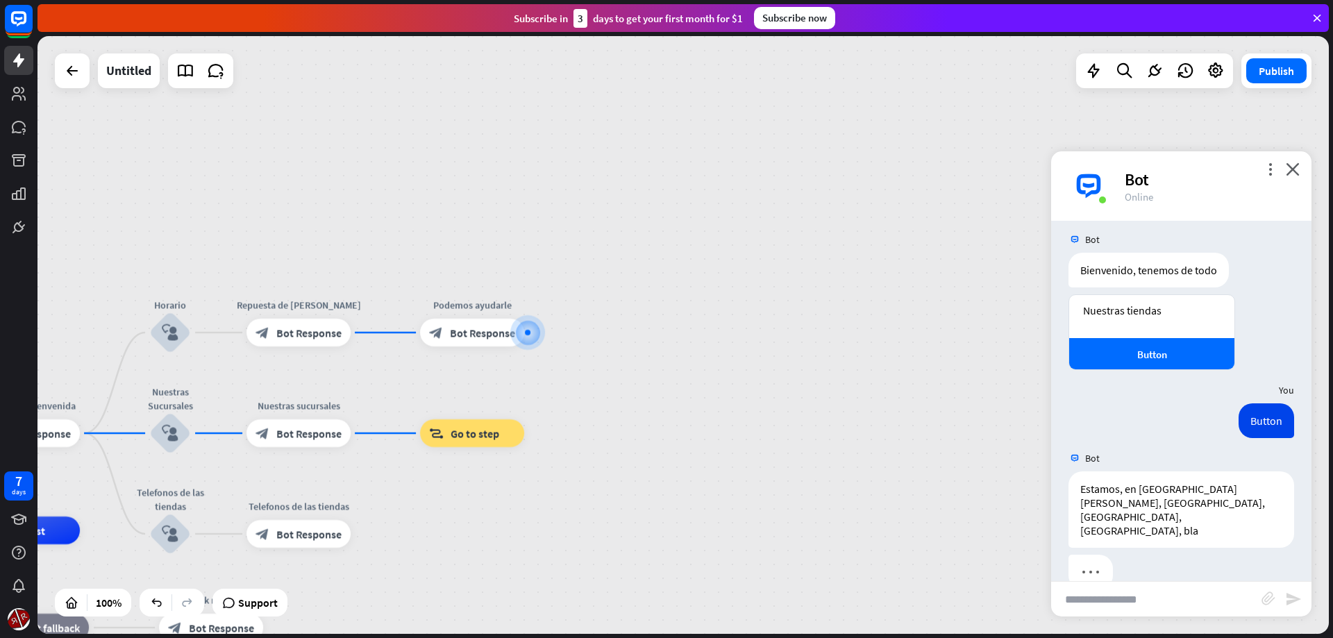
scroll to position [10, 0]
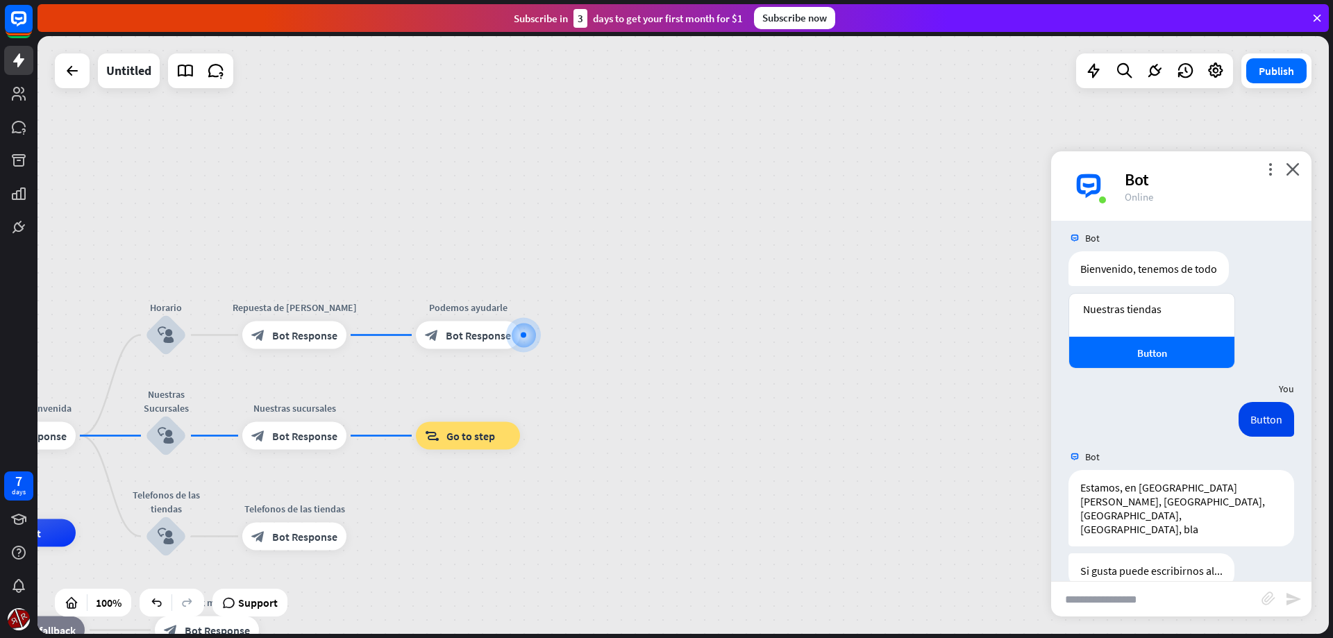
click at [682, 446] on div "home_2 Start point Mensaje de [PERSON_NAME] block_bot_response Bot Response Hor…" at bounding box center [682, 335] width 1291 height 598
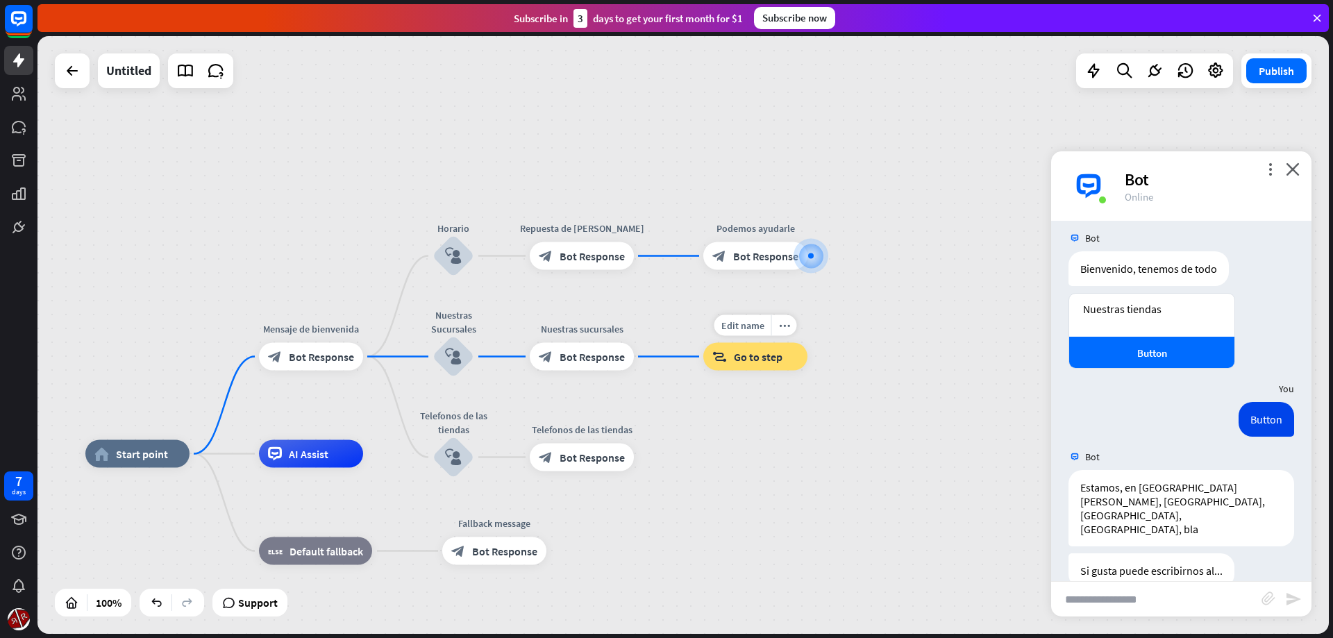
drag, startPoint x: 525, startPoint y: 464, endPoint x: 806, endPoint y: 379, distance: 293.7
click at [806, 371] on div "Edit name more_horiz block_goto Go to step" at bounding box center [755, 357] width 104 height 28
click at [310, 367] on div "block_bot_response Bot Response" at bounding box center [311, 357] width 104 height 28
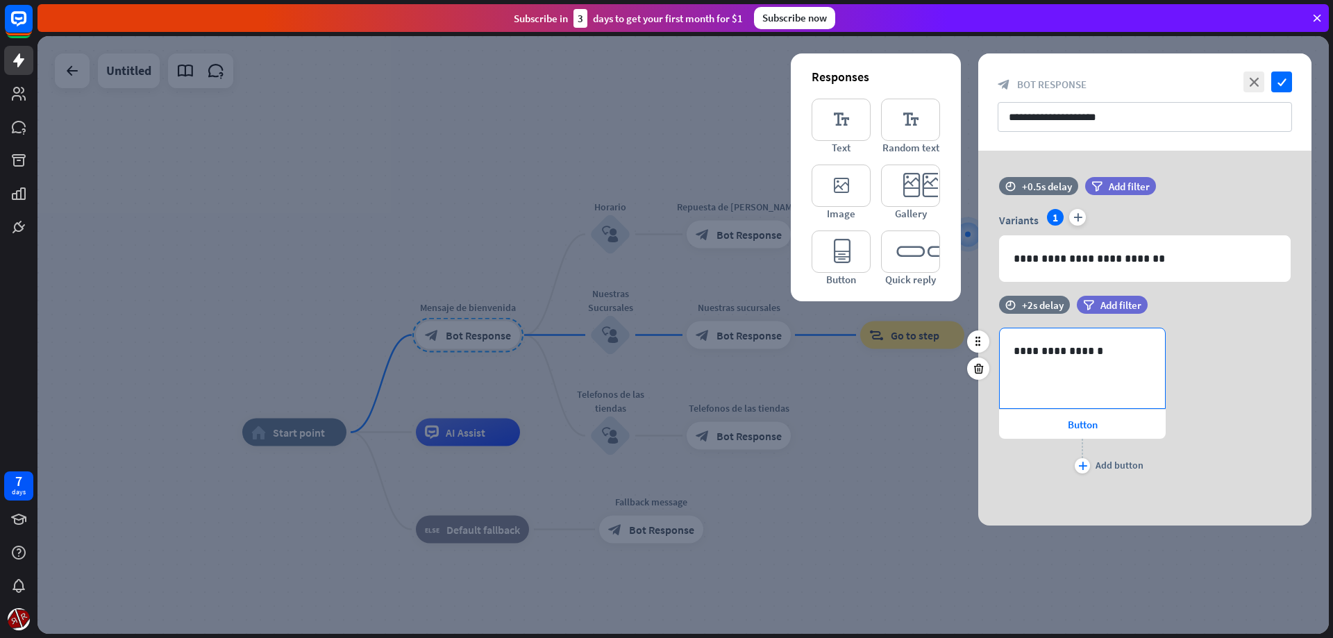
click at [1098, 366] on div "**********" at bounding box center [1082, 368] width 165 height 80
click at [1068, 427] on span "Button" at bounding box center [1083, 424] width 30 height 13
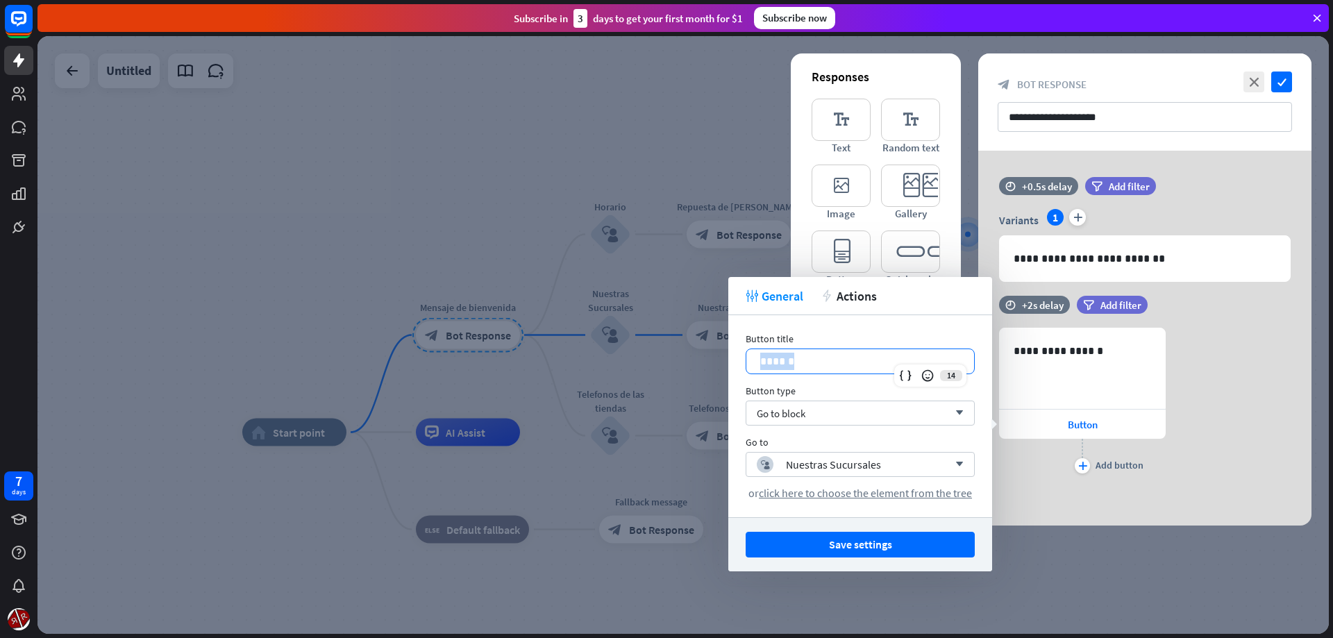
drag, startPoint x: 828, startPoint y: 364, endPoint x: 689, endPoint y: 354, distance: 139.2
click at [746, 355] on div "******" at bounding box center [860, 362] width 229 height 26
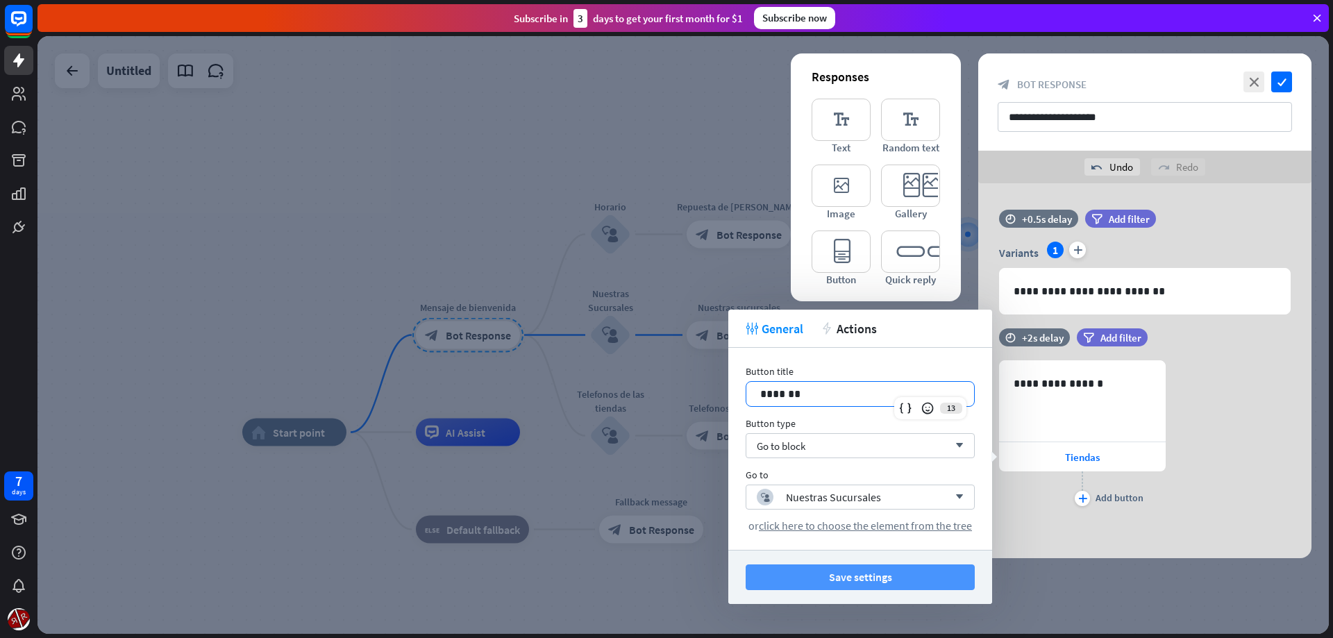
click at [856, 567] on button "Save settings" at bounding box center [860, 577] width 229 height 26
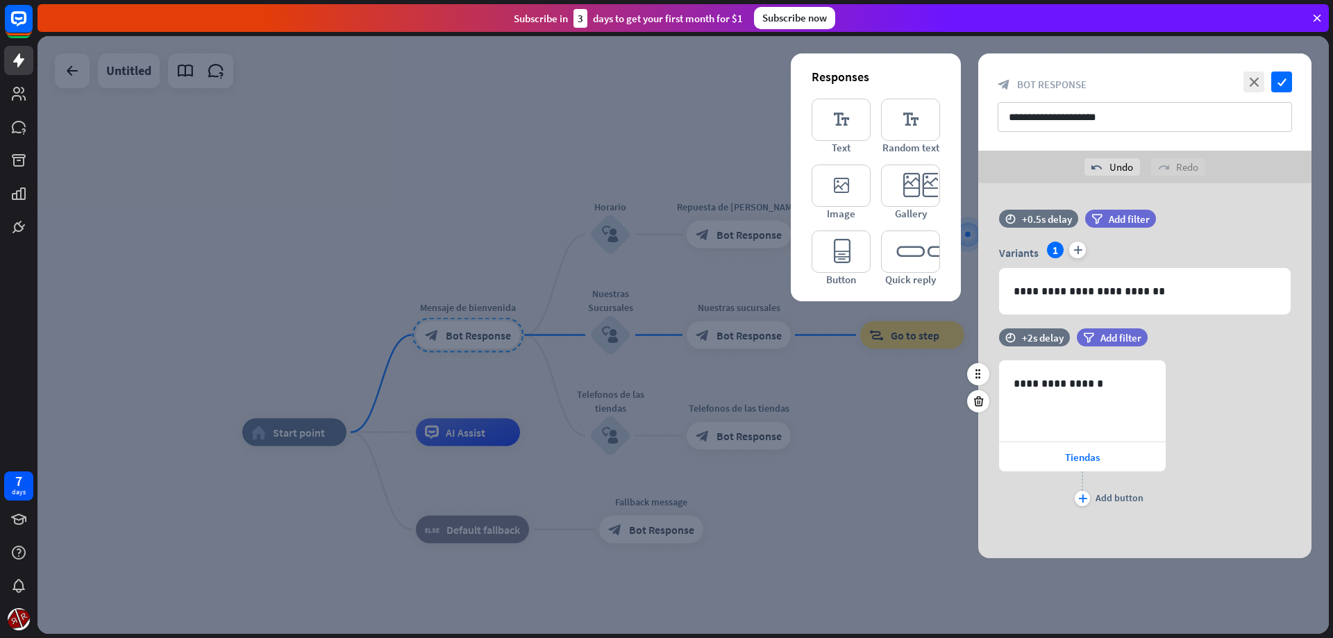
click at [1212, 394] on div "**********" at bounding box center [1144, 434] width 333 height 149
click at [1086, 501] on icon "plus" at bounding box center [1082, 498] width 9 height 8
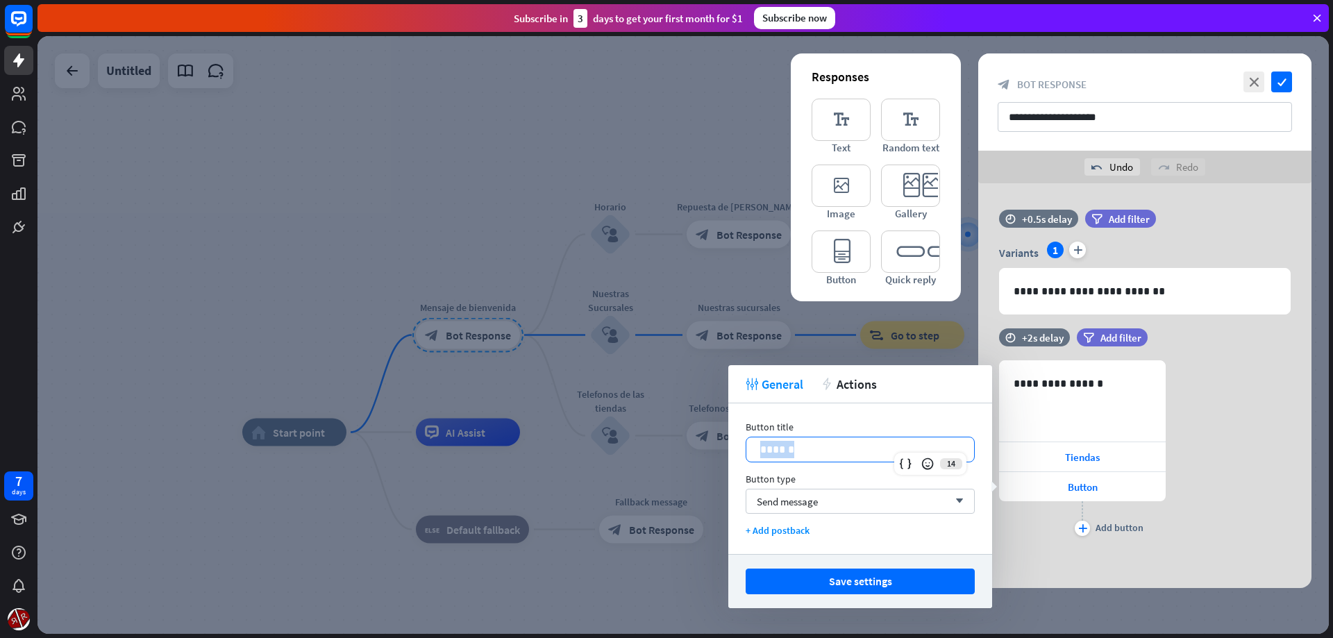
drag, startPoint x: 812, startPoint y: 448, endPoint x: 687, endPoint y: 449, distance: 125.0
click at [746, 449] on div "******" at bounding box center [860, 450] width 229 height 26
click at [824, 576] on button "Save settings" at bounding box center [860, 582] width 229 height 26
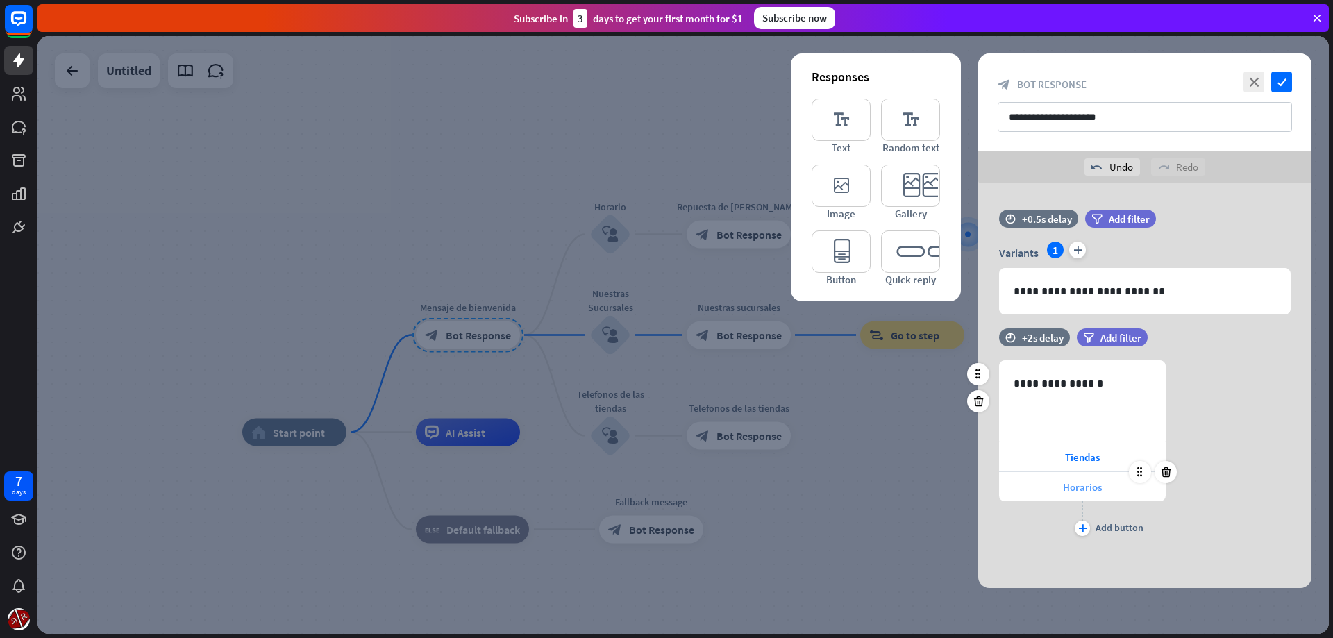
click at [1042, 489] on div "Horarios" at bounding box center [1082, 486] width 167 height 29
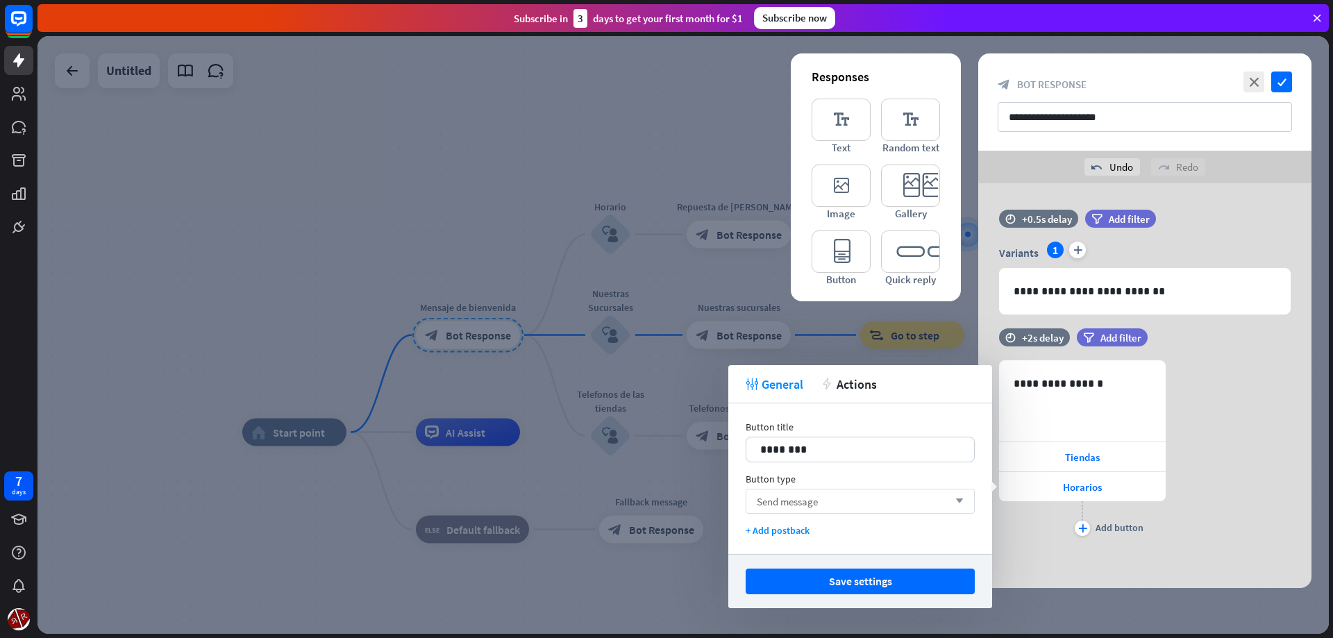
click at [823, 505] on div "Send message arrow_down" at bounding box center [860, 501] width 229 height 25
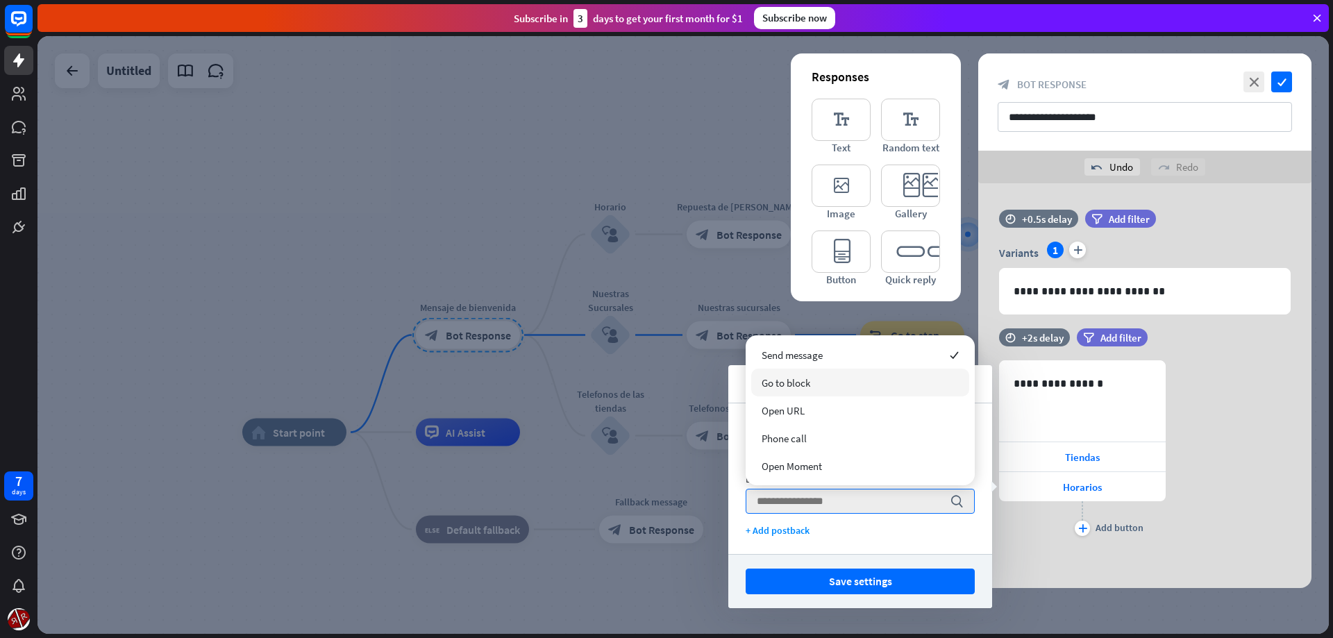
click at [831, 387] on div "Go to block" at bounding box center [860, 383] width 218 height 28
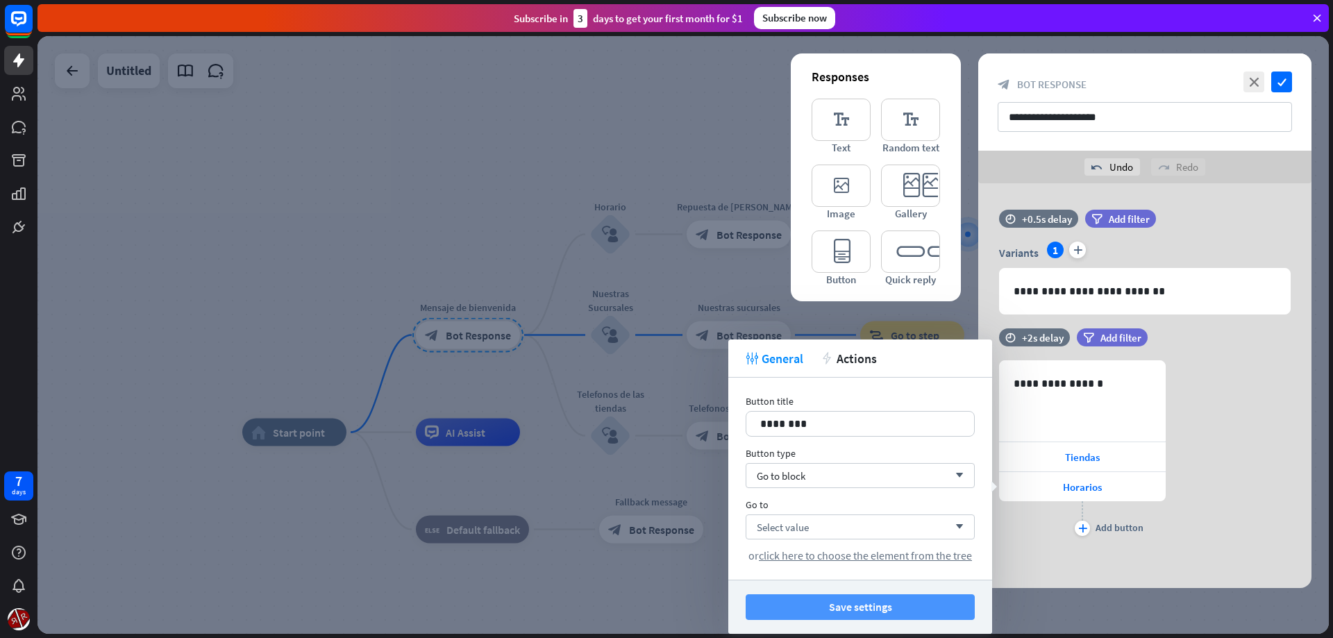
click at [855, 602] on button "Save settings" at bounding box center [860, 607] width 229 height 26
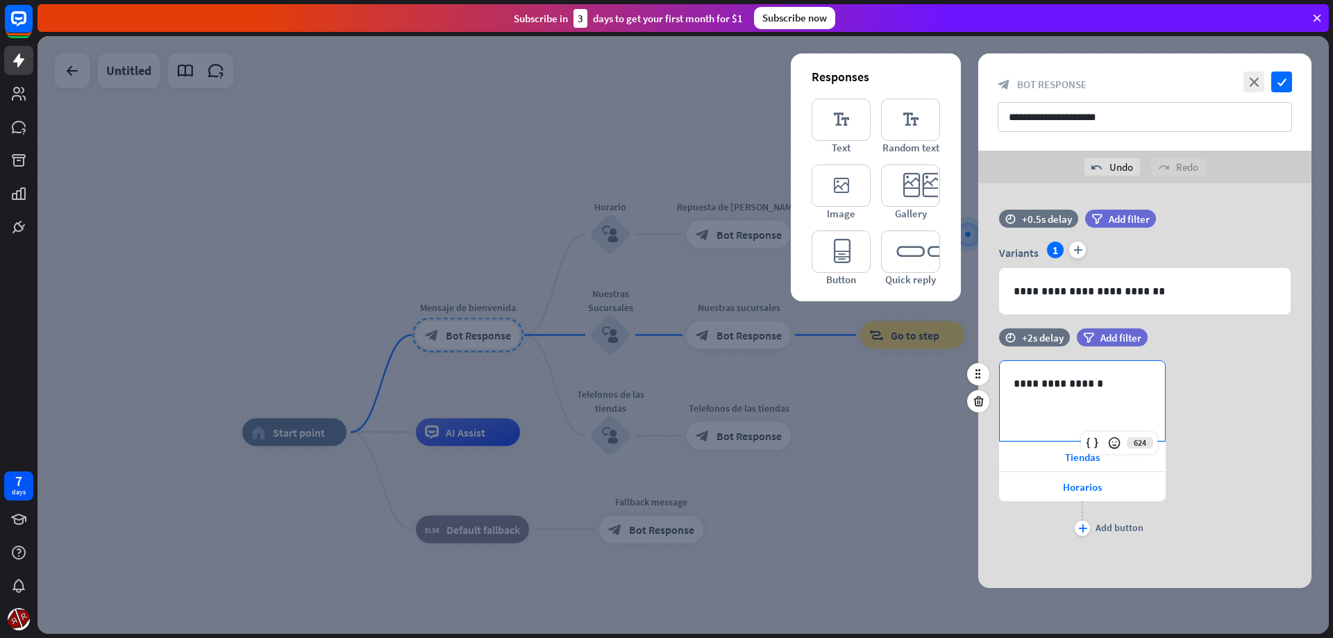
click at [1135, 383] on p "**********" at bounding box center [1082, 383] width 137 height 17
drag, startPoint x: 1057, startPoint y: 388, endPoint x: 899, endPoint y: 389, distance: 157.6
click at [999, 388] on div "**********" at bounding box center [1082, 400] width 167 height 81
click at [1227, 471] on div "**********" at bounding box center [1144, 449] width 333 height 179
click at [1088, 526] on div "plus" at bounding box center [1082, 528] width 15 height 15
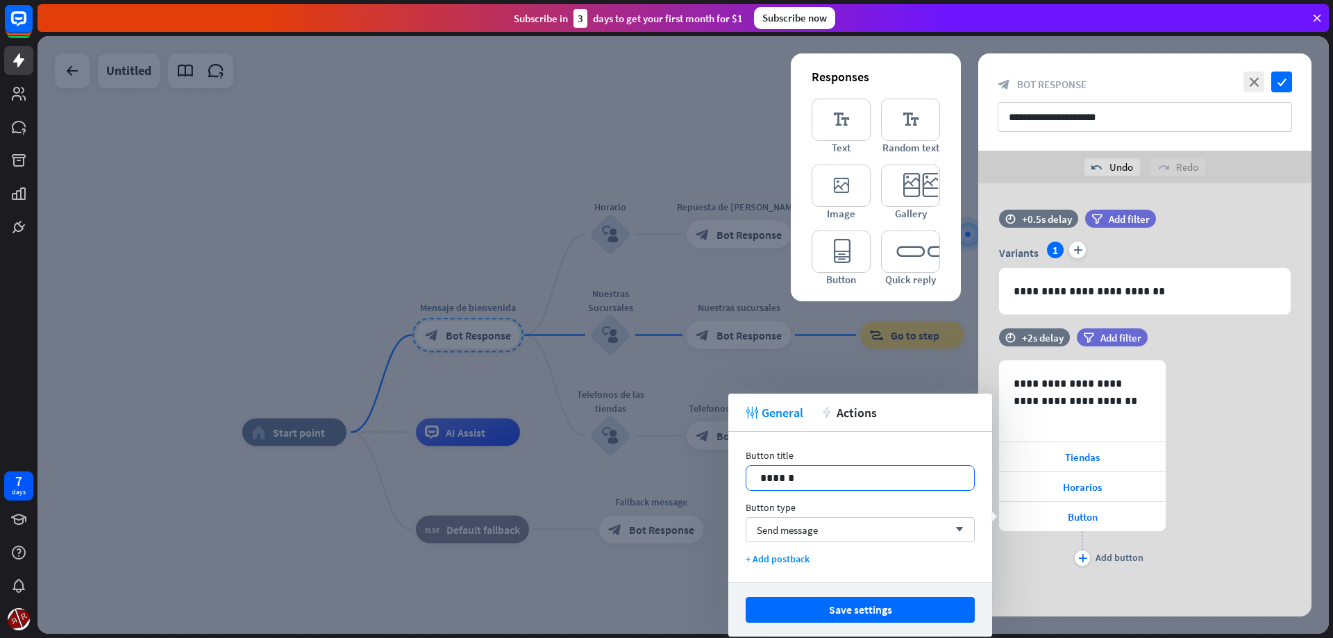
click at [821, 484] on p "******" at bounding box center [860, 477] width 200 height 17
drag, startPoint x: 822, startPoint y: 483, endPoint x: 762, endPoint y: 480, distance: 60.5
click at [760, 480] on div "******" at bounding box center [860, 478] width 228 height 24
click at [796, 532] on span "Send message" at bounding box center [787, 529] width 61 height 13
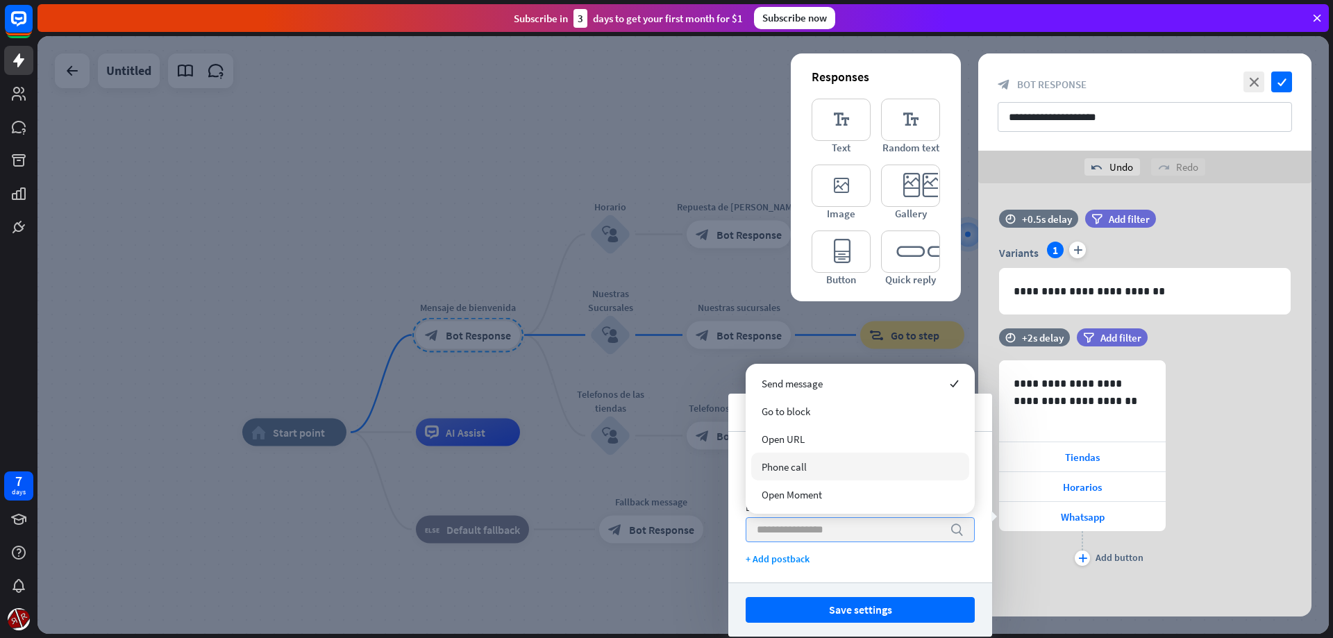
click at [796, 473] on div "Phone call" at bounding box center [860, 467] width 218 height 28
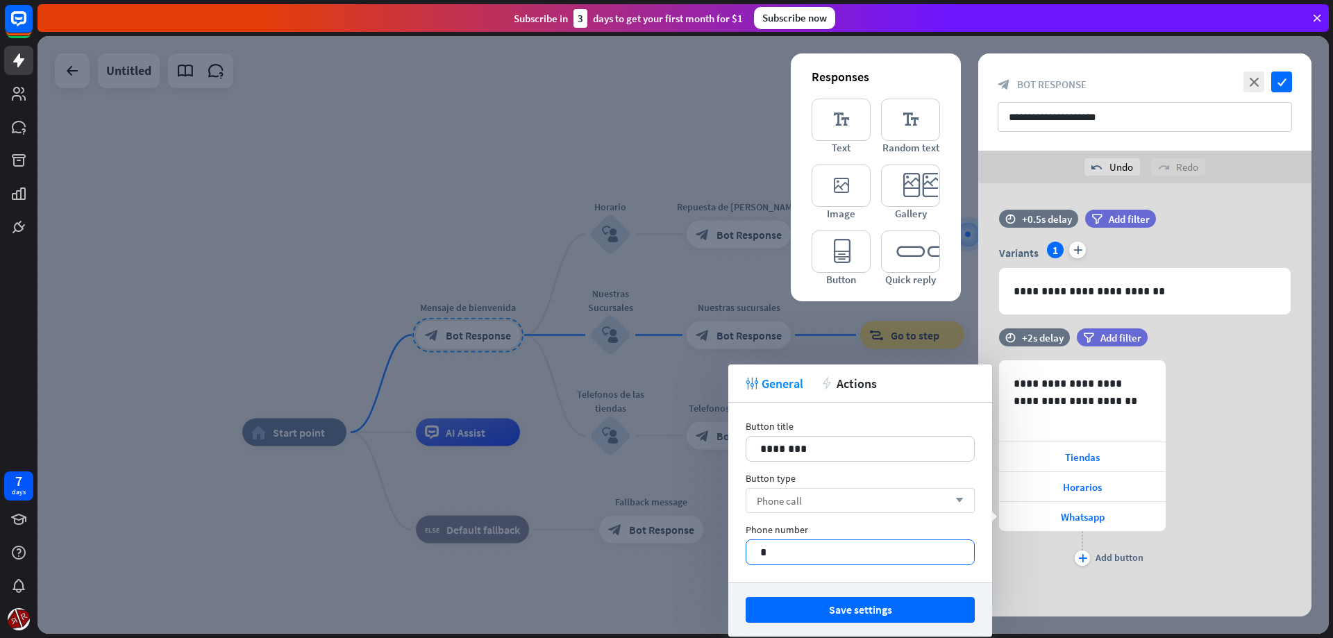
click at [804, 548] on p "*" at bounding box center [860, 552] width 200 height 17
click at [822, 614] on button "Save settings" at bounding box center [860, 610] width 229 height 26
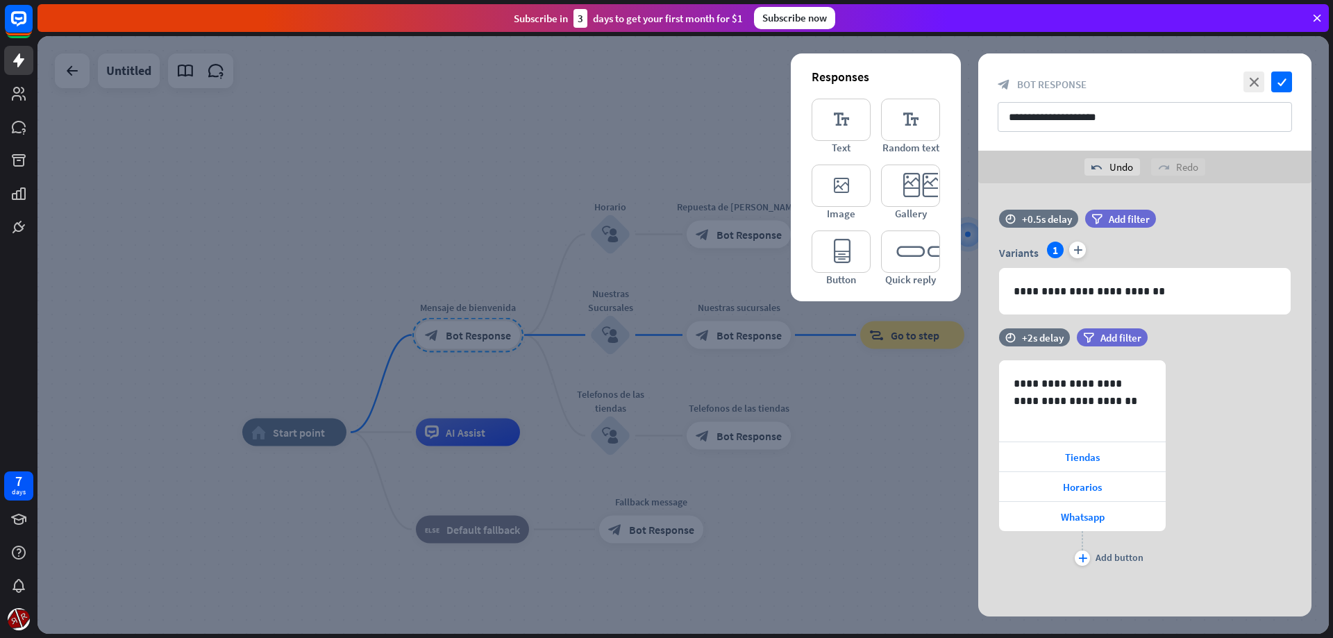
click at [1284, 94] on div "**********" at bounding box center [1144, 101] width 333 height 97
click at [1287, 87] on icon "check" at bounding box center [1281, 82] width 21 height 21
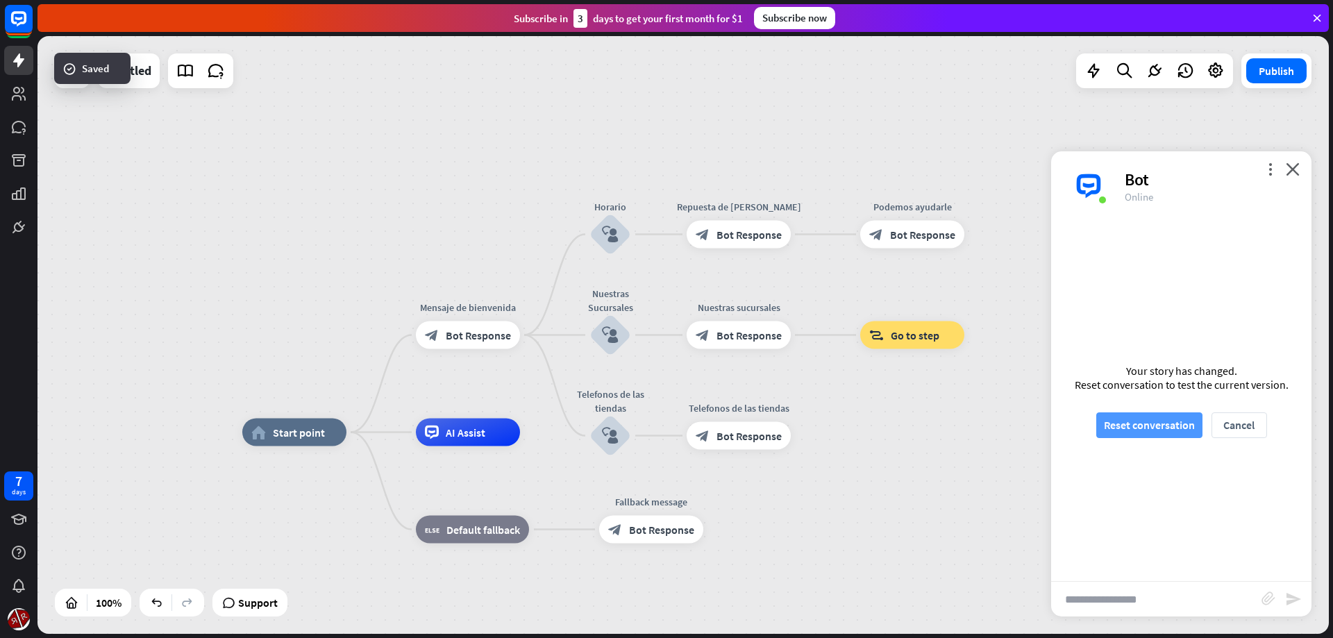
drag, startPoint x: 1154, startPoint y: 421, endPoint x: 1146, endPoint y: 421, distance: 7.7
click at [1154, 419] on button "Reset conversation" at bounding box center [1149, 425] width 106 height 26
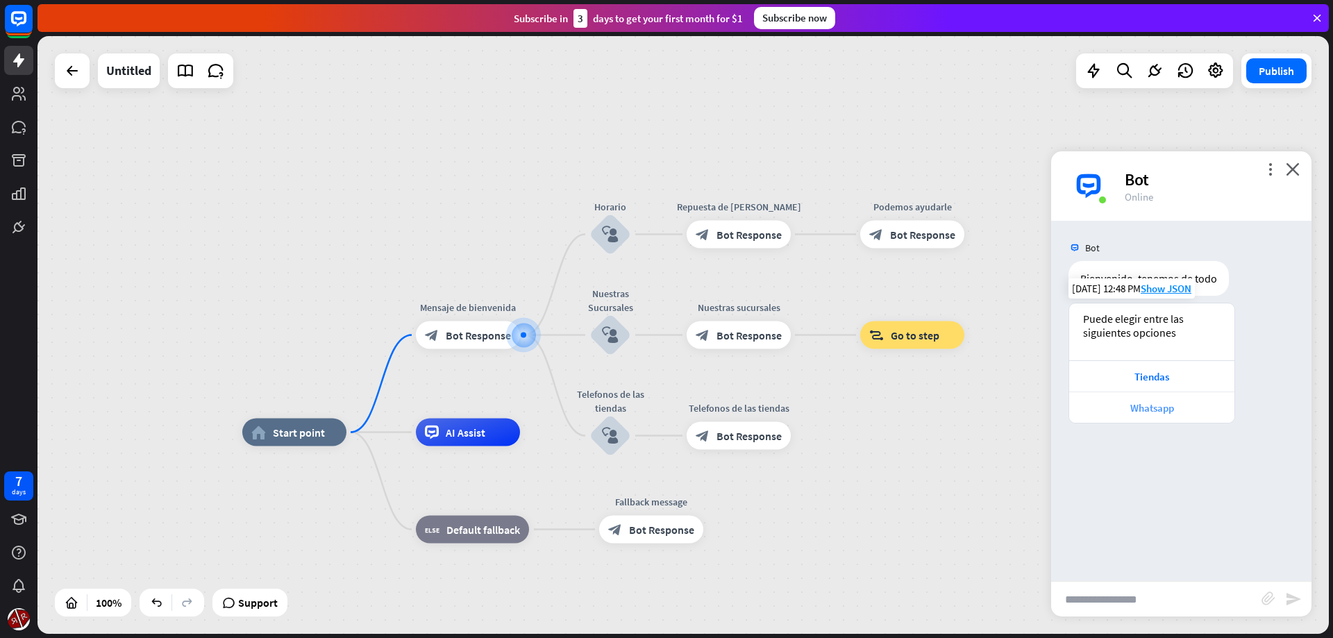
click at [1156, 413] on div "Whatsapp" at bounding box center [1151, 407] width 151 height 13
click at [1153, 375] on div "Tiendas" at bounding box center [1151, 376] width 151 height 13
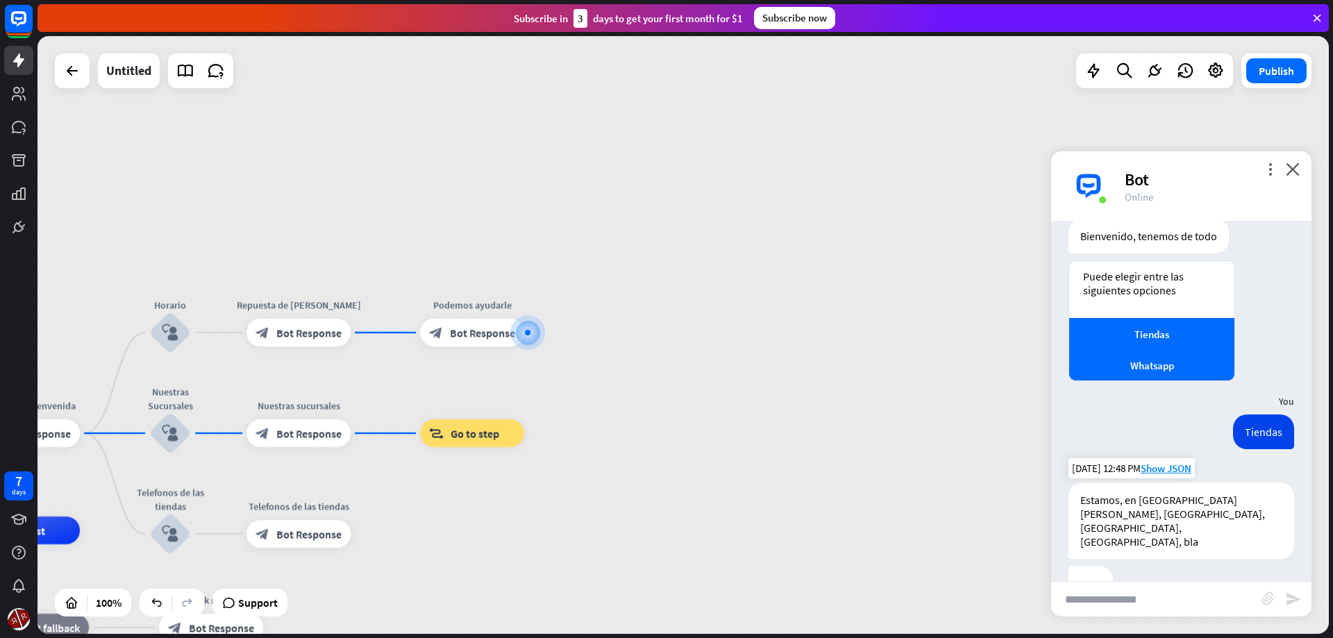
scroll to position [55, 0]
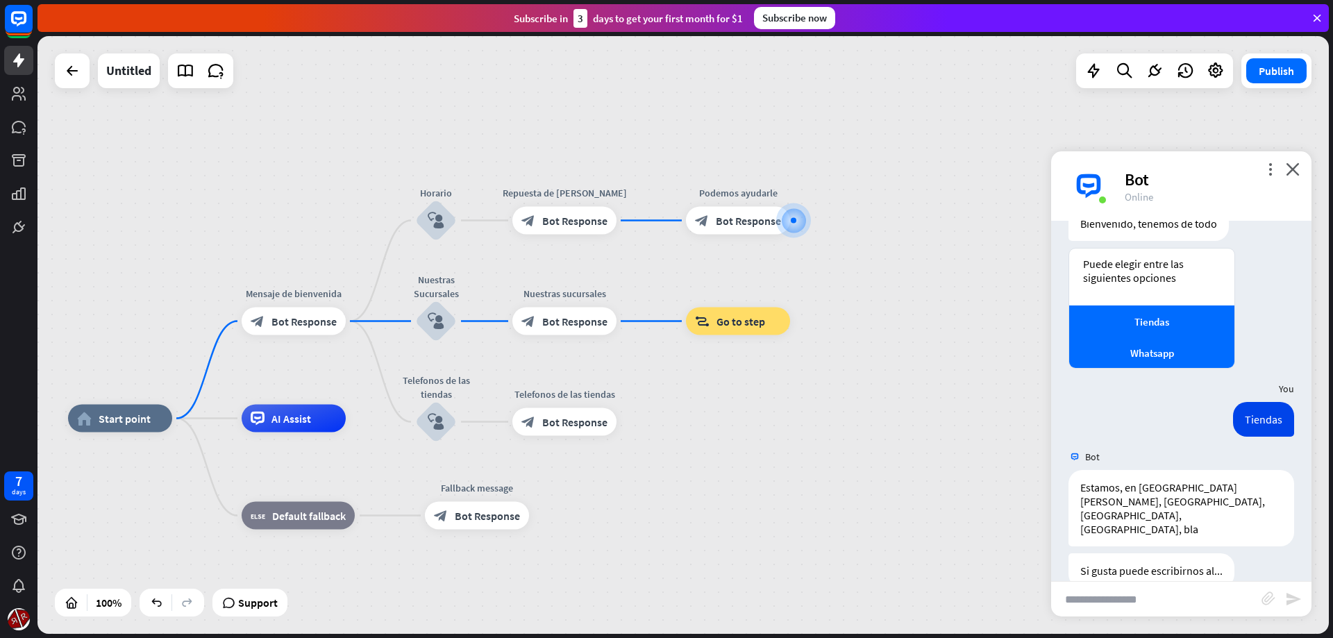
drag, startPoint x: 595, startPoint y: 454, endPoint x: 865, endPoint y: 340, distance: 293.4
click at [865, 340] on div "home_2 Start point Mensaje de [PERSON_NAME] block_bot_response Bot Response Hor…" at bounding box center [682, 335] width 1291 height 598
click at [317, 321] on span "Bot Response" at bounding box center [303, 322] width 65 height 14
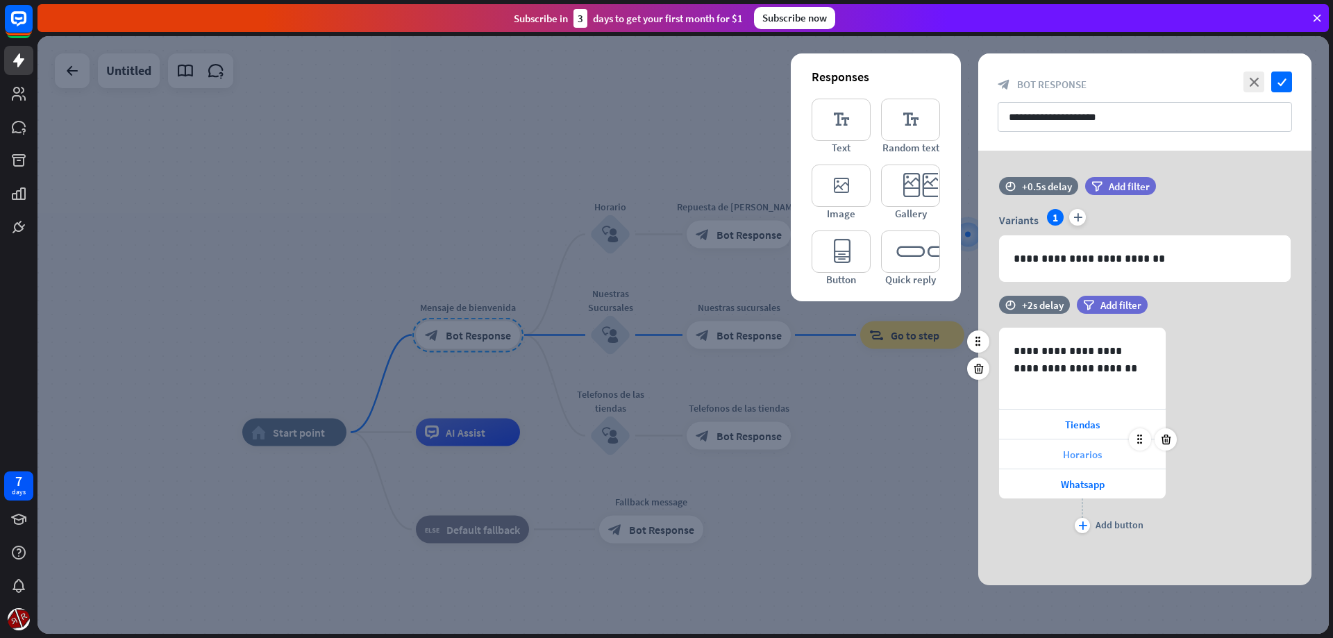
click at [1087, 452] on span "Horarios" at bounding box center [1082, 454] width 39 height 13
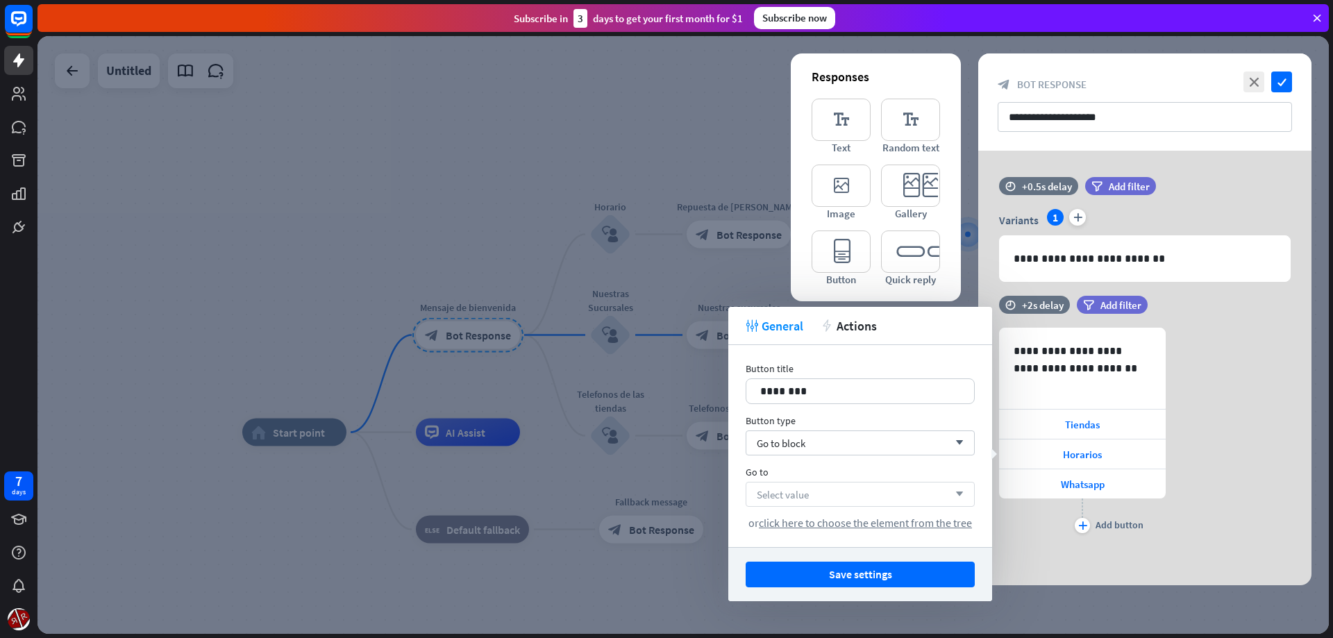
click at [775, 496] on span "Select value" at bounding box center [783, 494] width 52 height 13
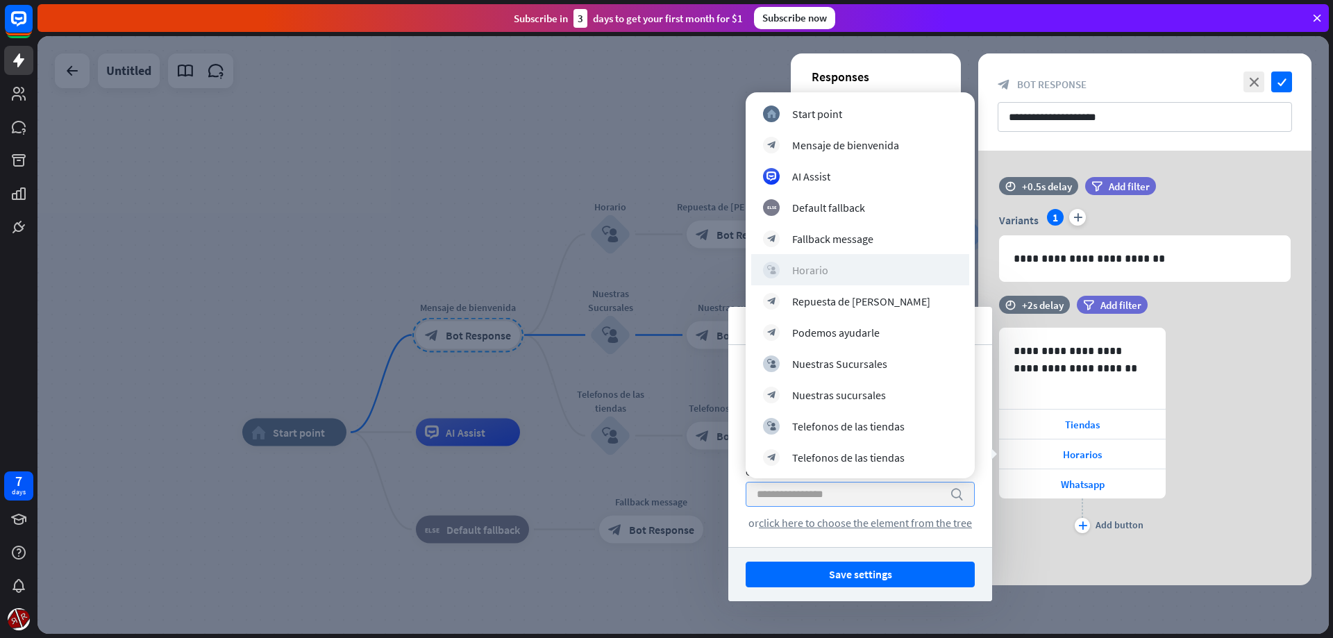
click at [822, 267] on div "Horario" at bounding box center [810, 270] width 36 height 14
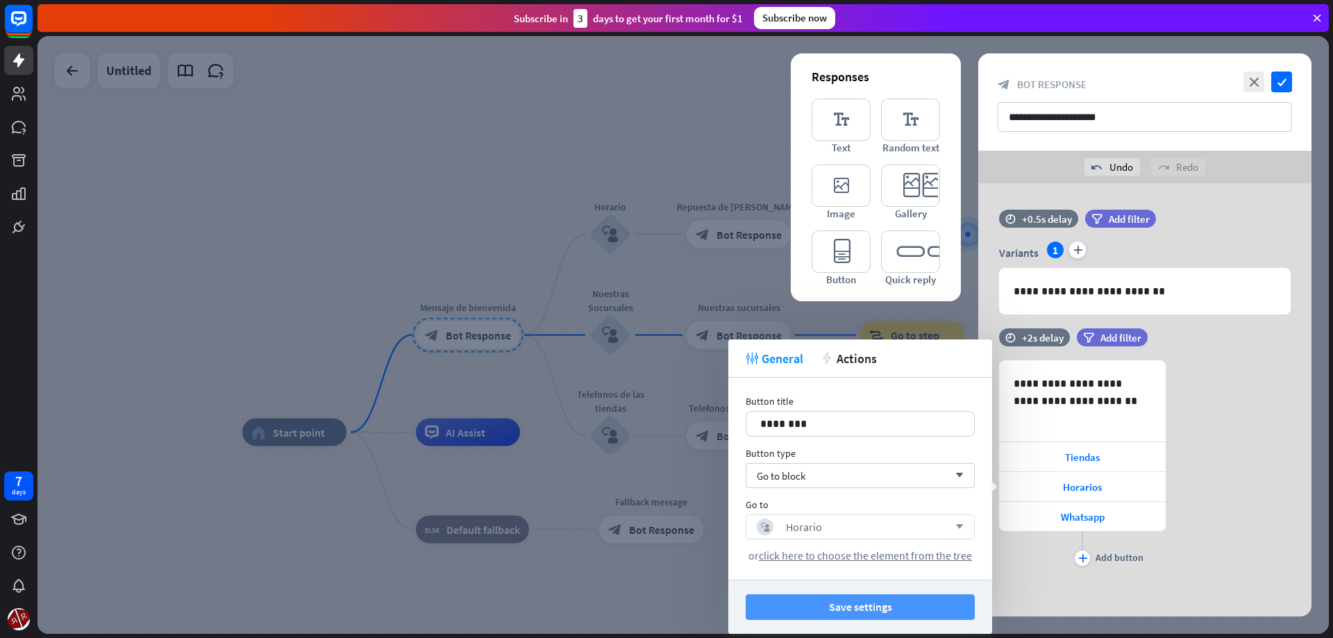
click at [862, 612] on button "Save settings" at bounding box center [860, 607] width 229 height 26
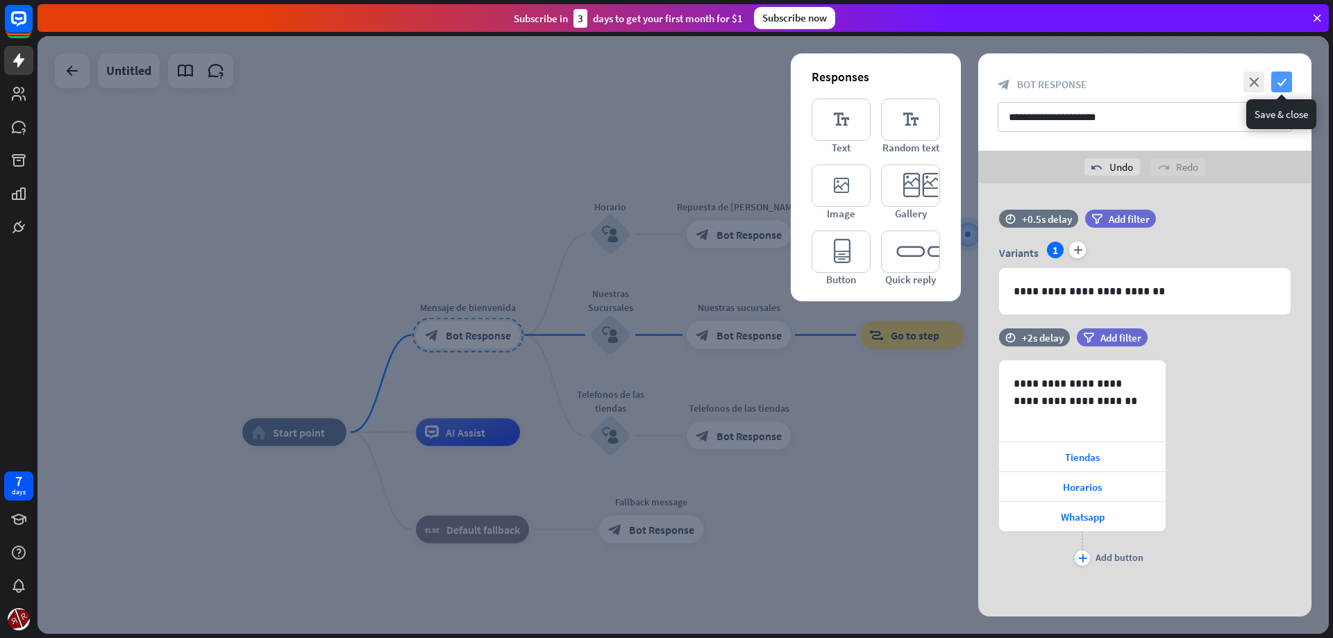
click at [1278, 89] on icon "check" at bounding box center [1281, 82] width 21 height 21
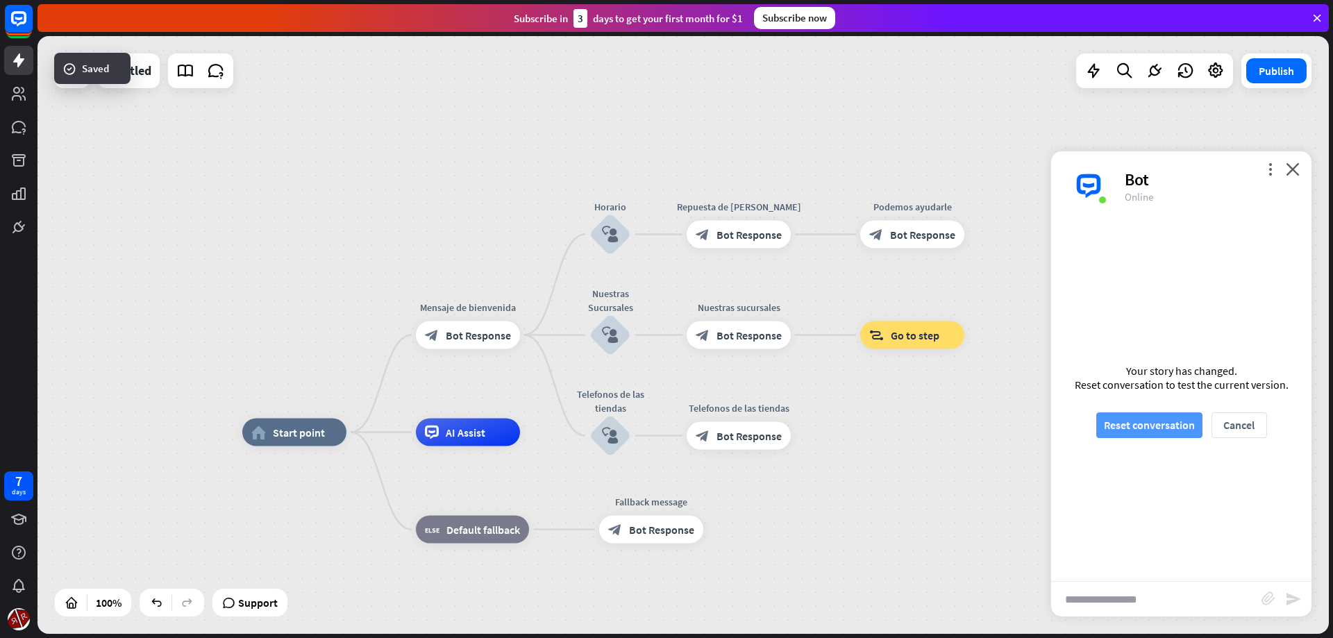
click at [1123, 430] on button "Reset conversation" at bounding box center [1149, 425] width 106 height 26
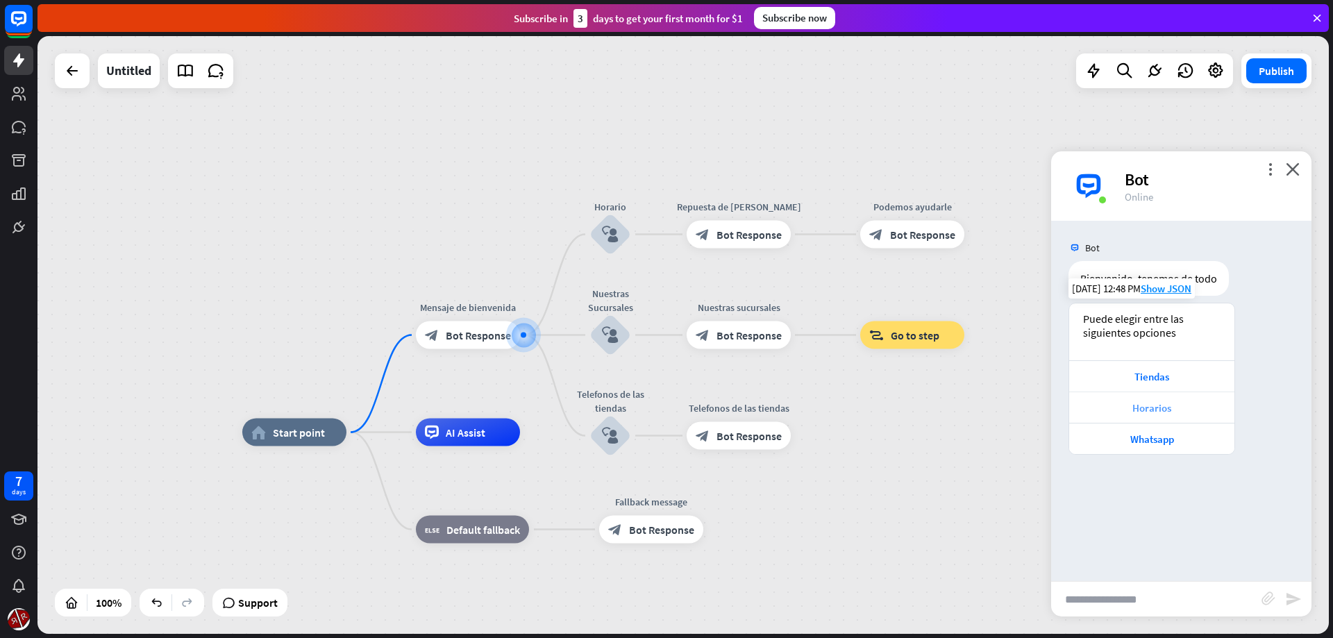
click at [1156, 401] on div "Horarios" at bounding box center [1151, 407] width 151 height 13
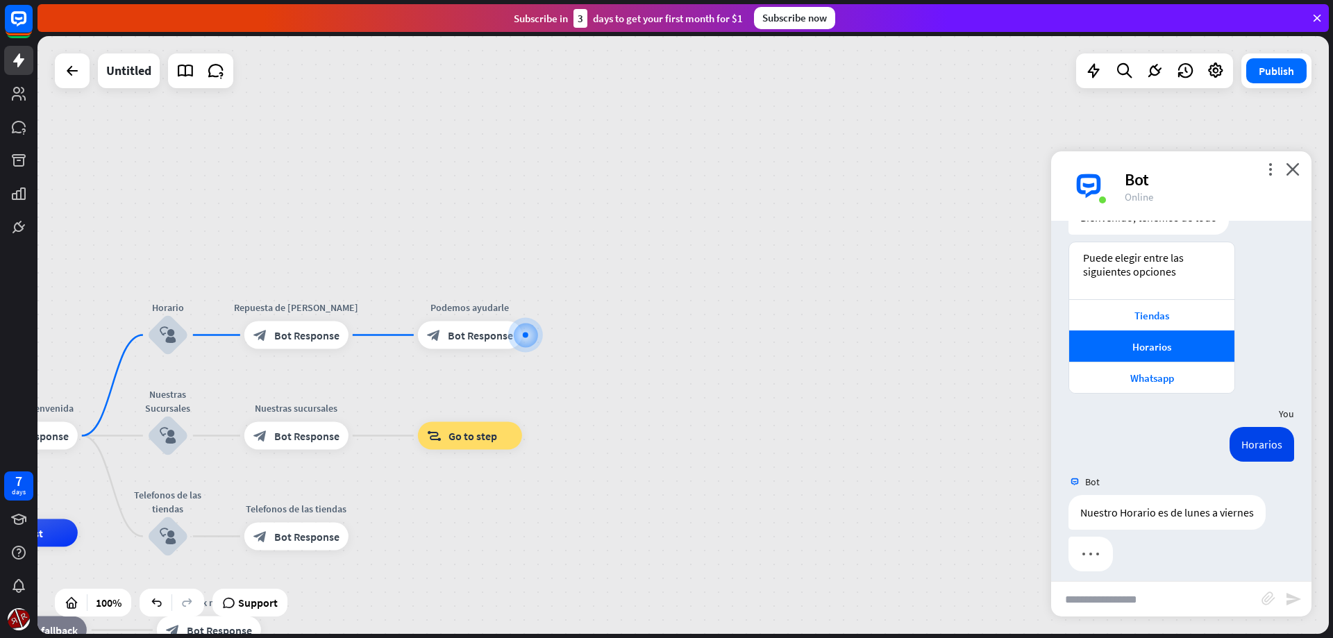
scroll to position [72, 0]
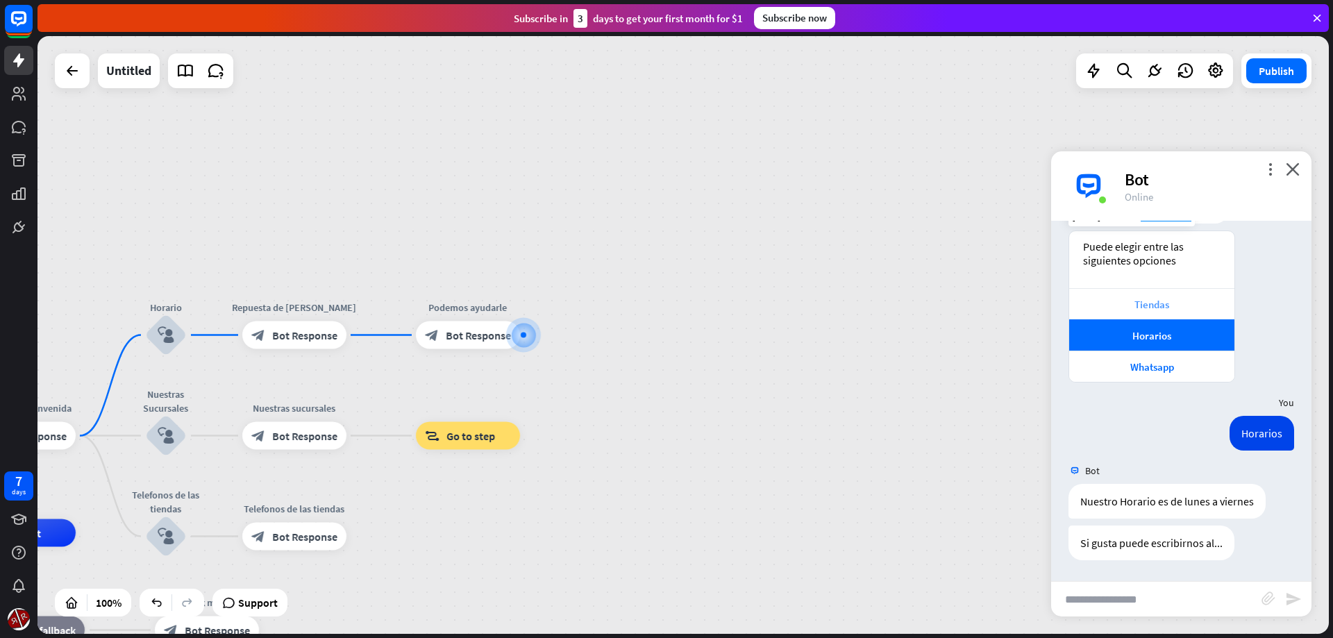
click at [1146, 310] on div "Tiendas" at bounding box center [1151, 304] width 151 height 13
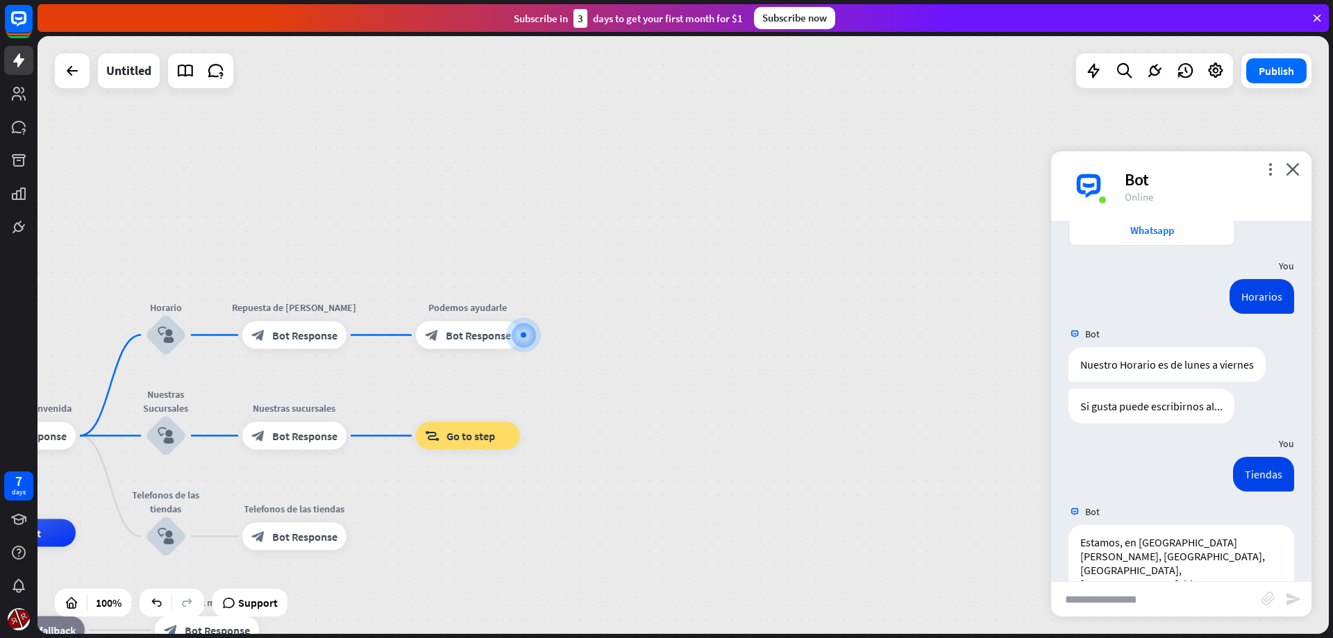
scroll to position [264, 0]
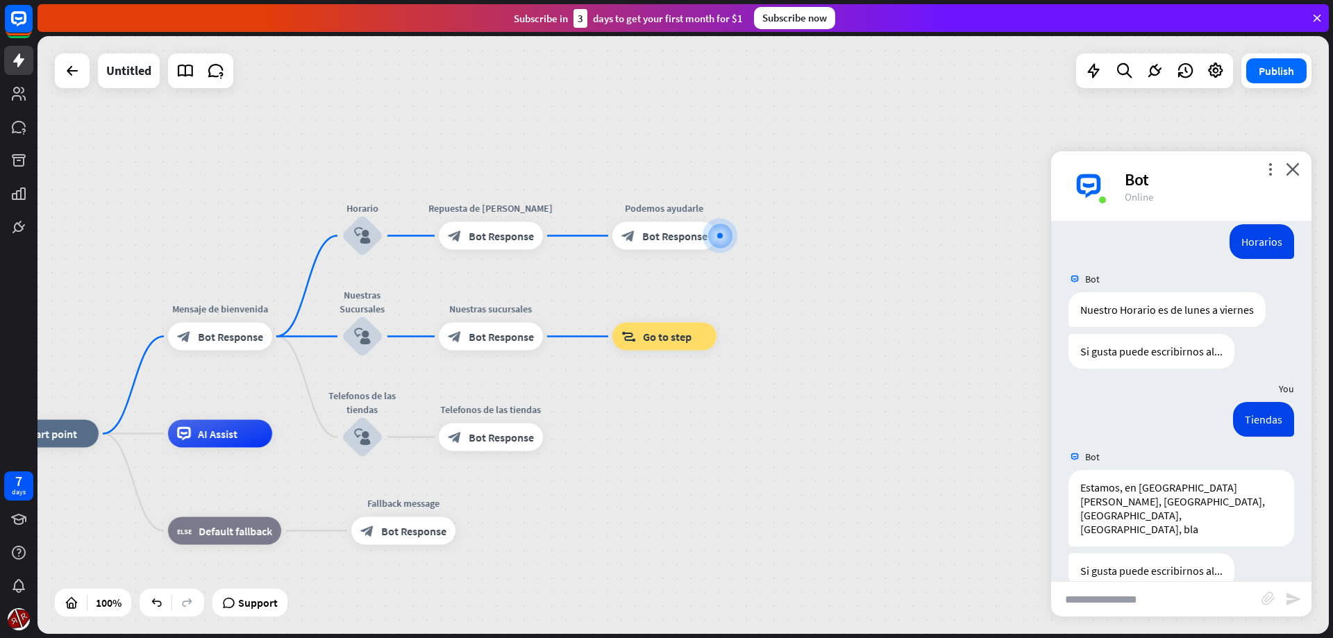
drag, startPoint x: 771, startPoint y: 442, endPoint x: 853, endPoint y: 373, distance: 107.4
click at [854, 371] on div "home_2 Start point Mensaje de [PERSON_NAME] block_bot_response Bot Response Hor…" at bounding box center [682, 335] width 1291 height 598
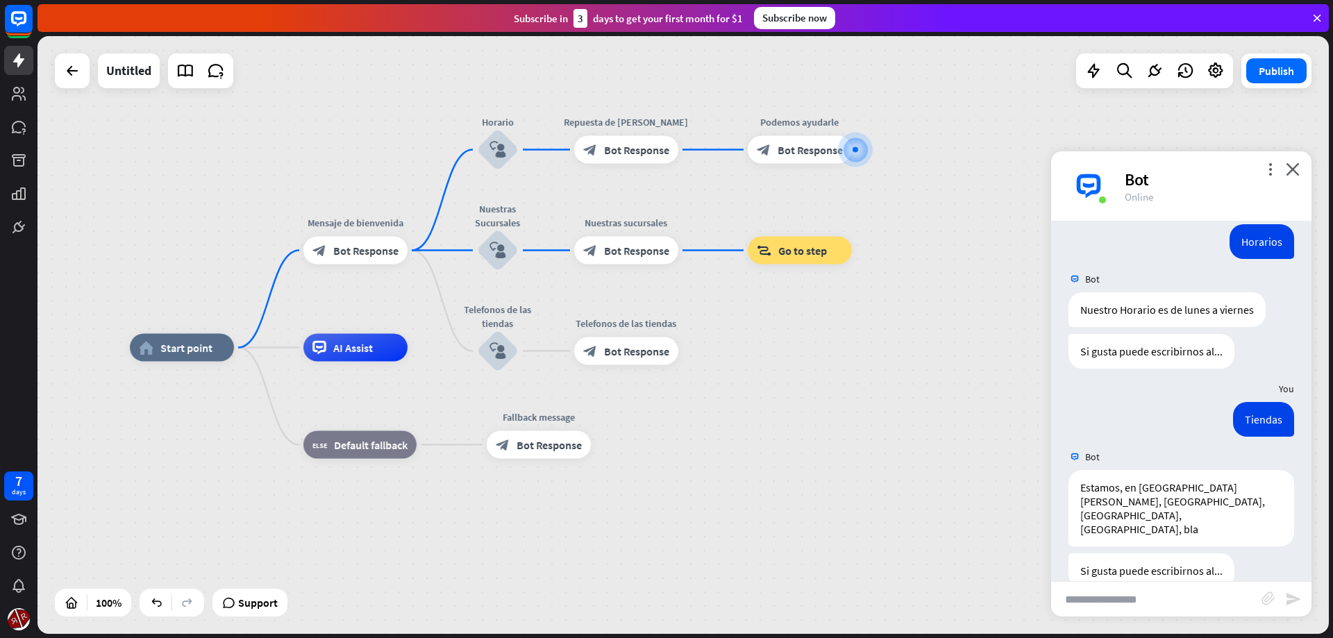
drag, startPoint x: 695, startPoint y: 486, endPoint x: 776, endPoint y: 446, distance: 90.7
click at [776, 446] on div "home_2 Start point Mensaje de [PERSON_NAME] block_bot_response Bot Response Hor…" at bounding box center [775, 647] width 1291 height 598
click at [794, 458] on div "home_2 Start point Mensaje de [PERSON_NAME] block_bot_response Bot Response Hor…" at bounding box center [775, 647] width 1291 height 598
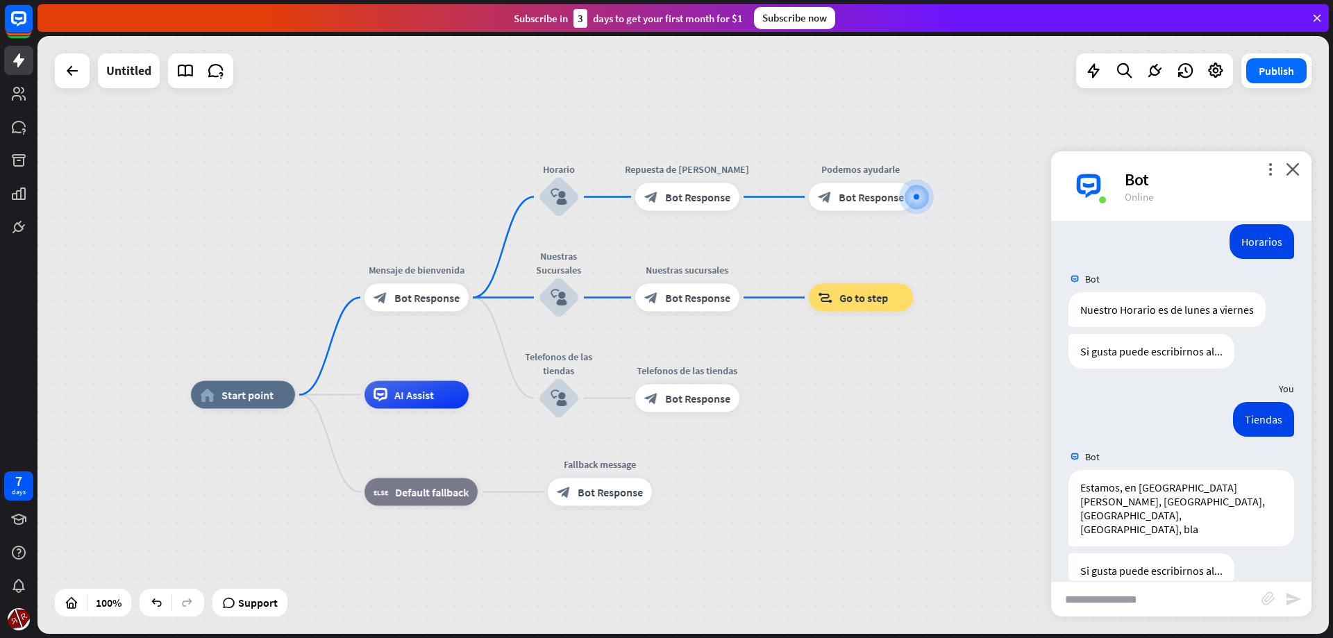
drag, startPoint x: 764, startPoint y: 485, endPoint x: 848, endPoint y: 421, distance: 105.5
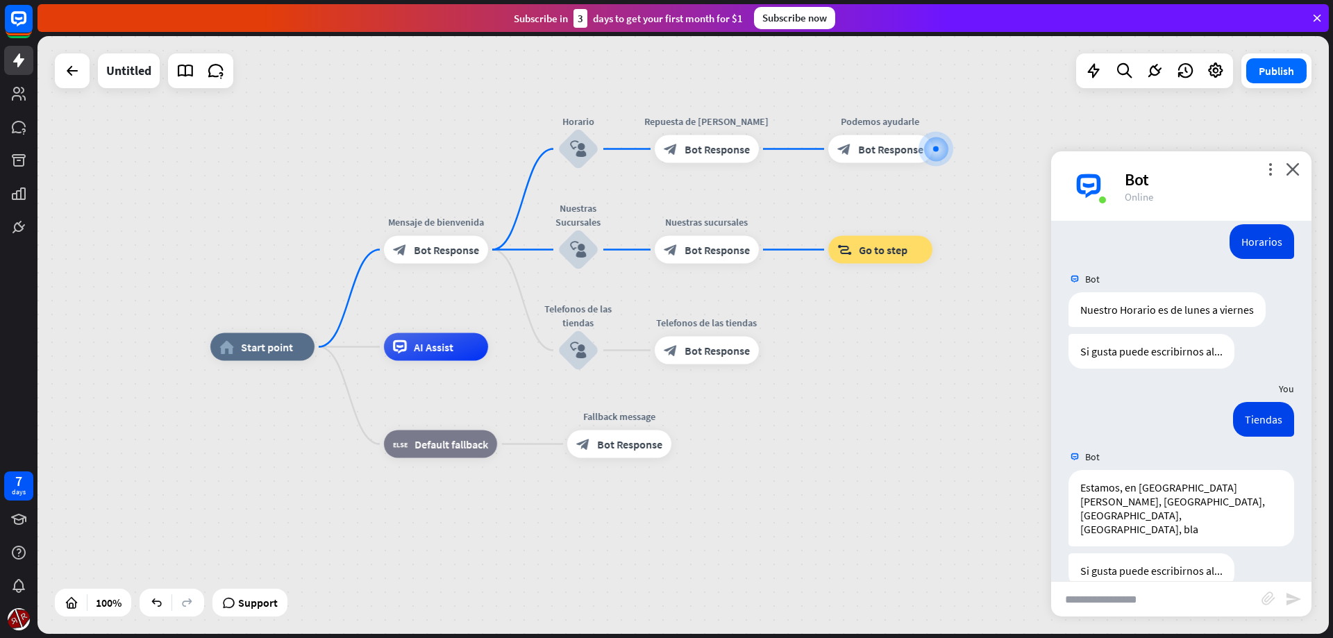
drag, startPoint x: 408, startPoint y: 165, endPoint x: 412, endPoint y: 151, distance: 14.1
click at [414, 150] on div "home_2 Start point Mensaje de [PERSON_NAME] block_bot_response Bot Response Hor…" at bounding box center [682, 335] width 1291 height 598
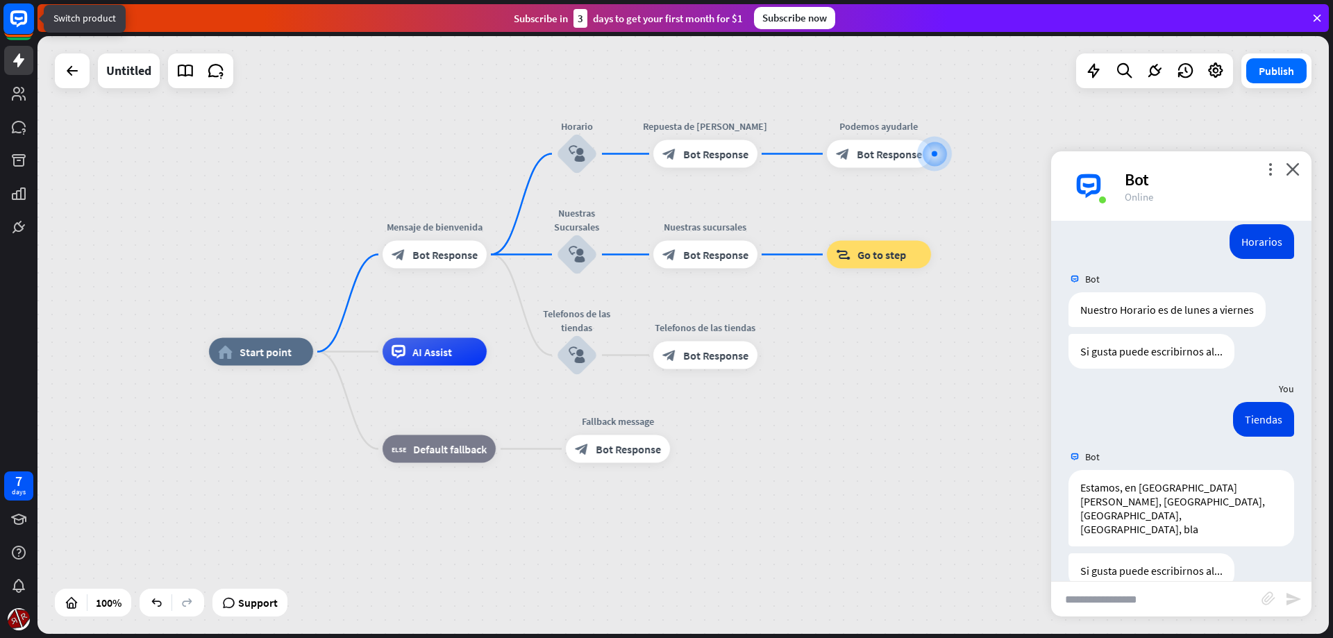
click at [10, 33] on rect at bounding box center [18, 18] width 31 height 31
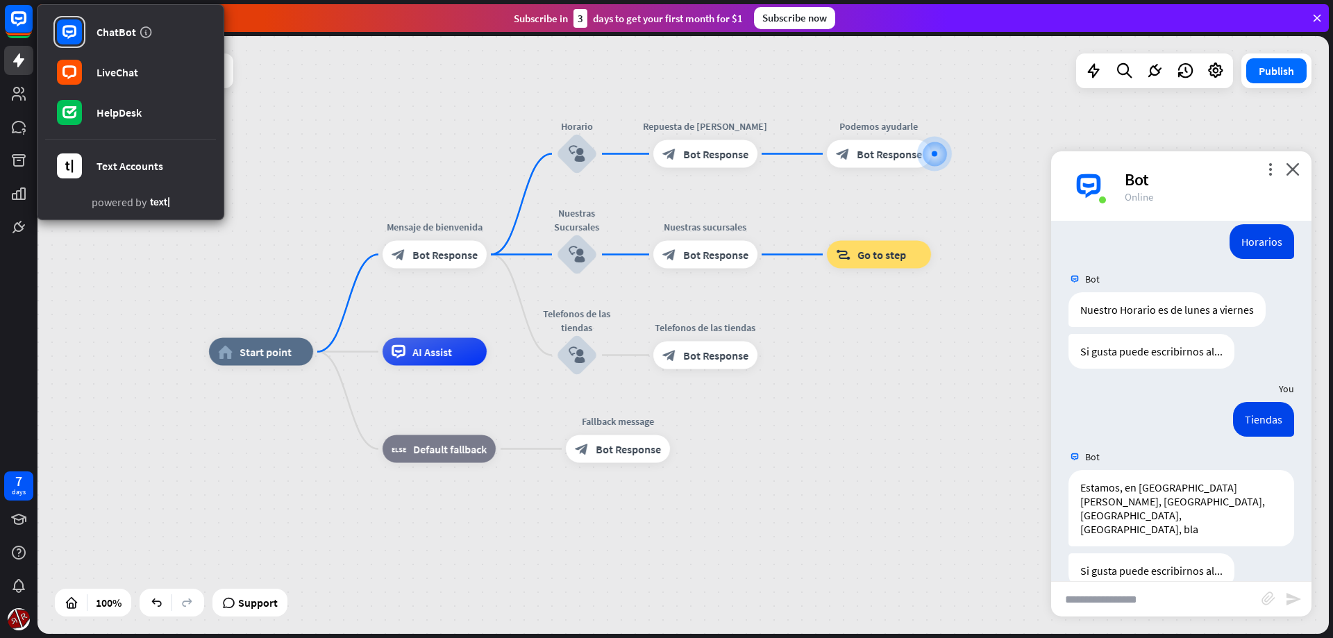
click at [476, 126] on div "home_2 Start point Mensaje de [PERSON_NAME] block_bot_response Bot Response Edi…" at bounding box center [682, 335] width 1291 height 598
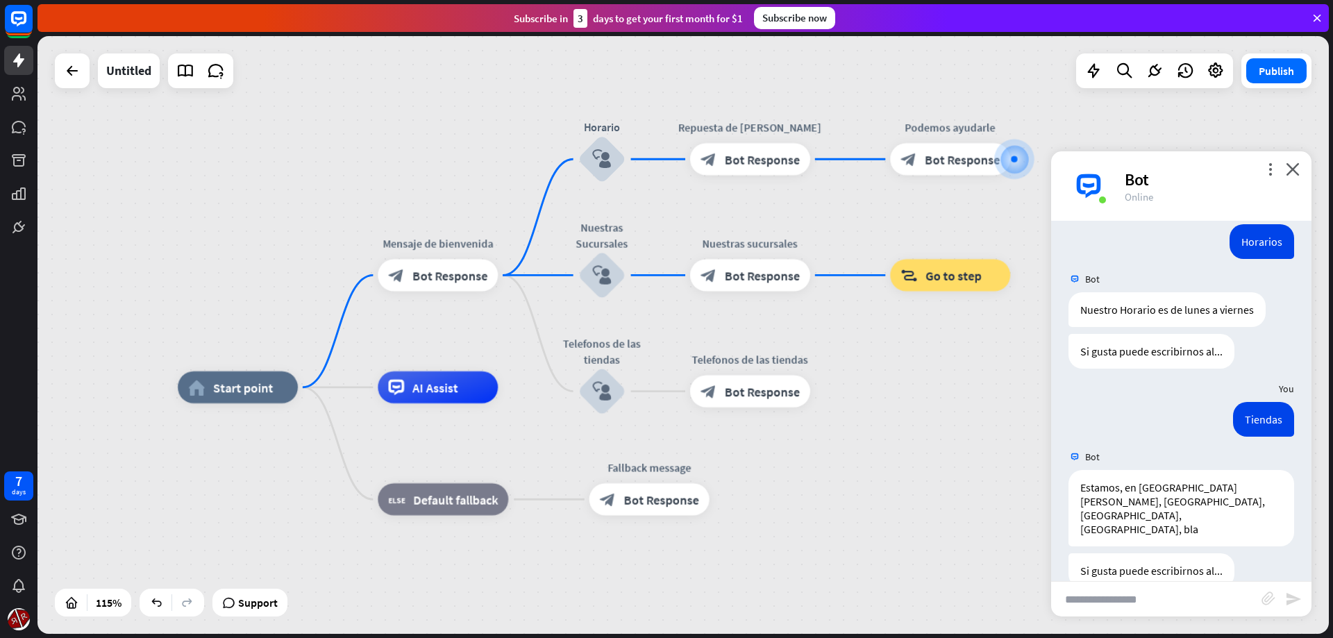
click at [1321, 22] on icon at bounding box center [1317, 18] width 12 height 12
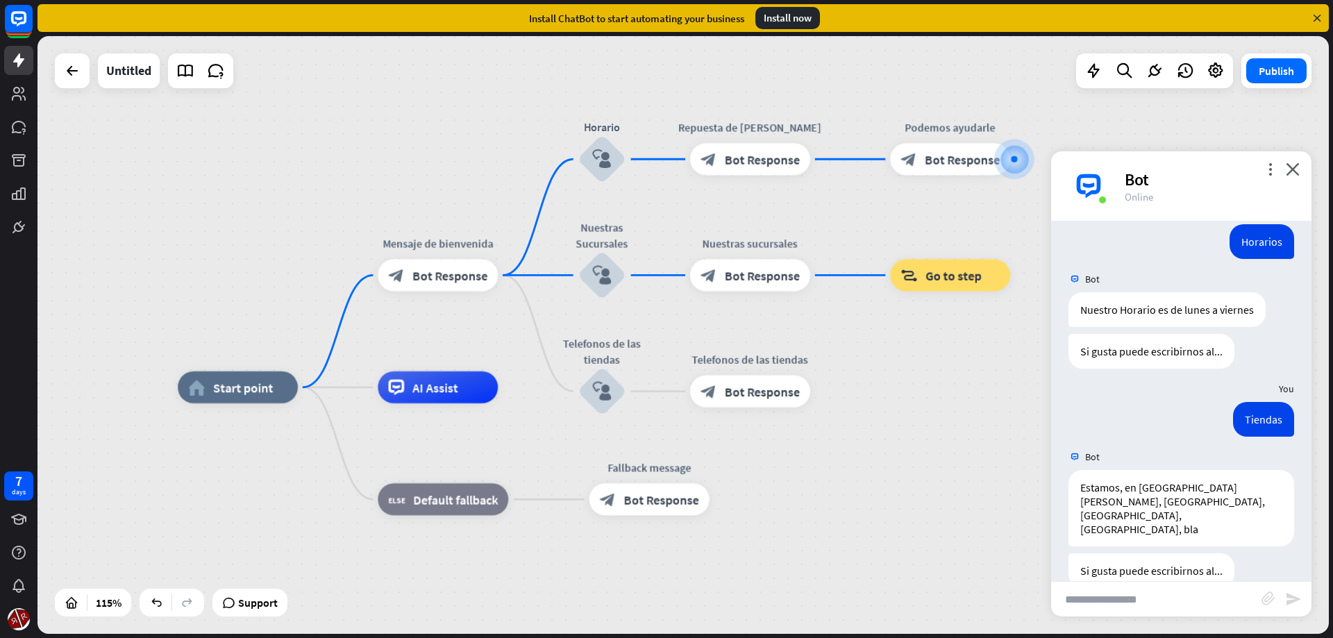
click at [1321, 16] on icon at bounding box center [1317, 18] width 12 height 12
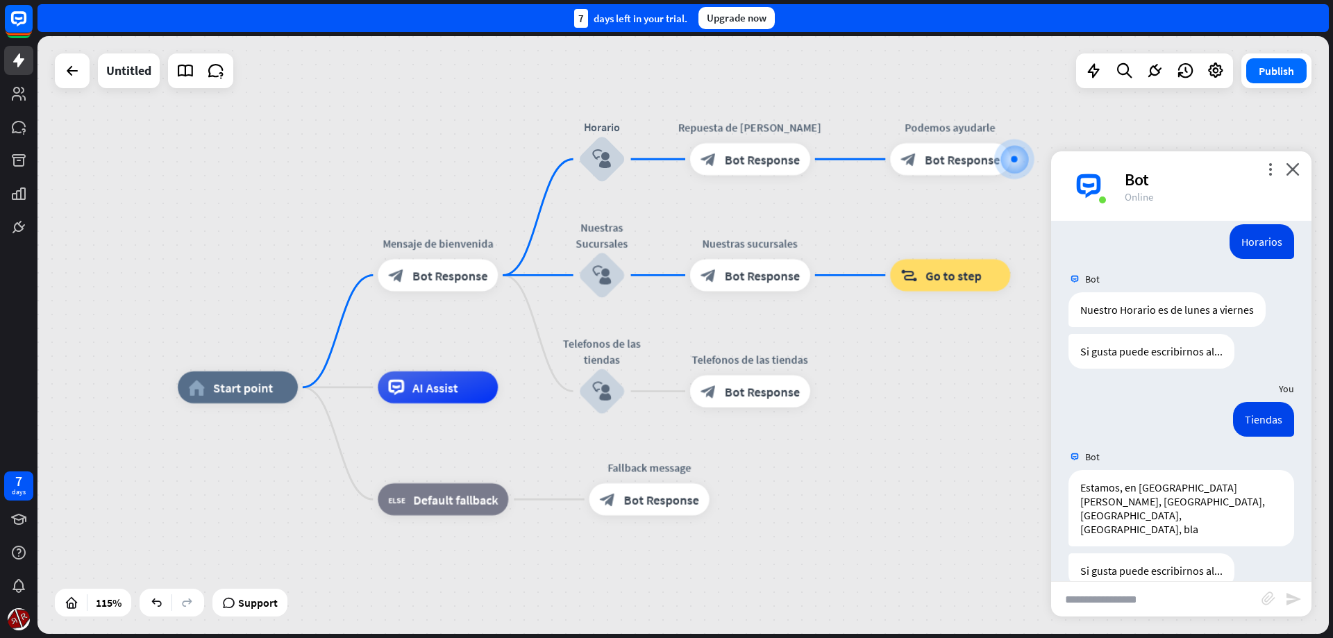
click at [1318, 17] on div "7 days left in your trial. Upgrade now" at bounding box center [682, 18] width 1291 height 28
click at [87, 83] on div at bounding box center [72, 70] width 35 height 35
click at [75, 70] on icon at bounding box center [72, 70] width 17 height 17
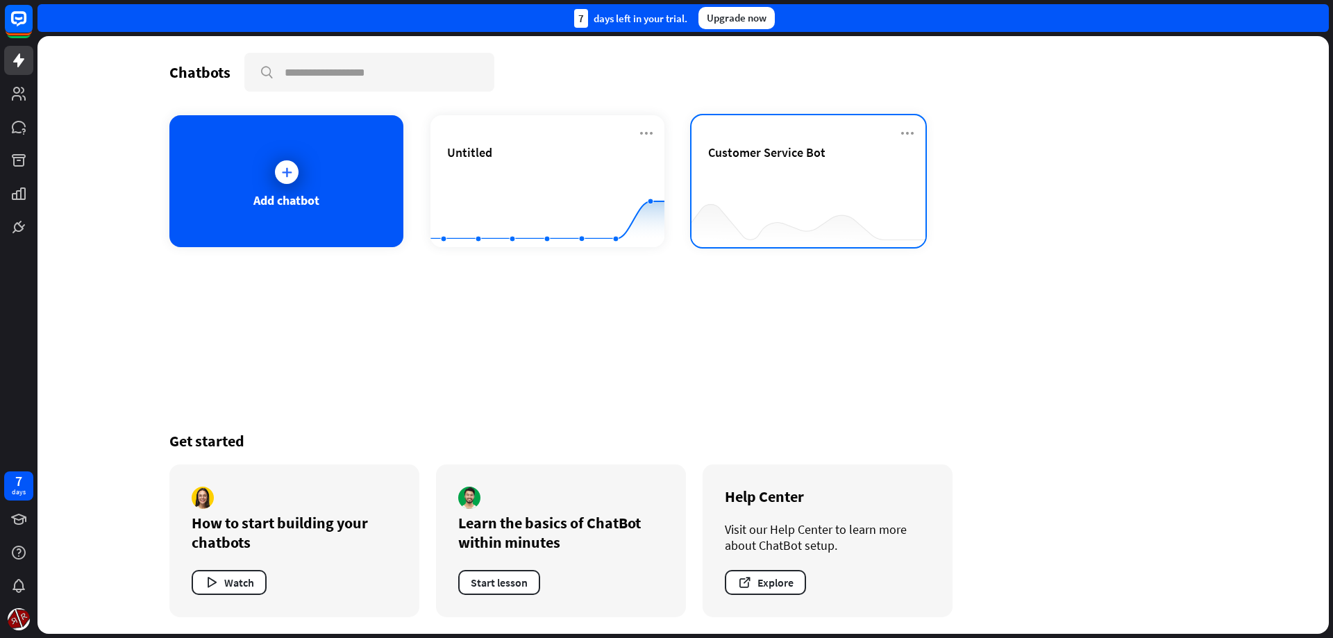
click at [780, 133] on div "Customer Service Bot" at bounding box center [809, 181] width 234 height 132
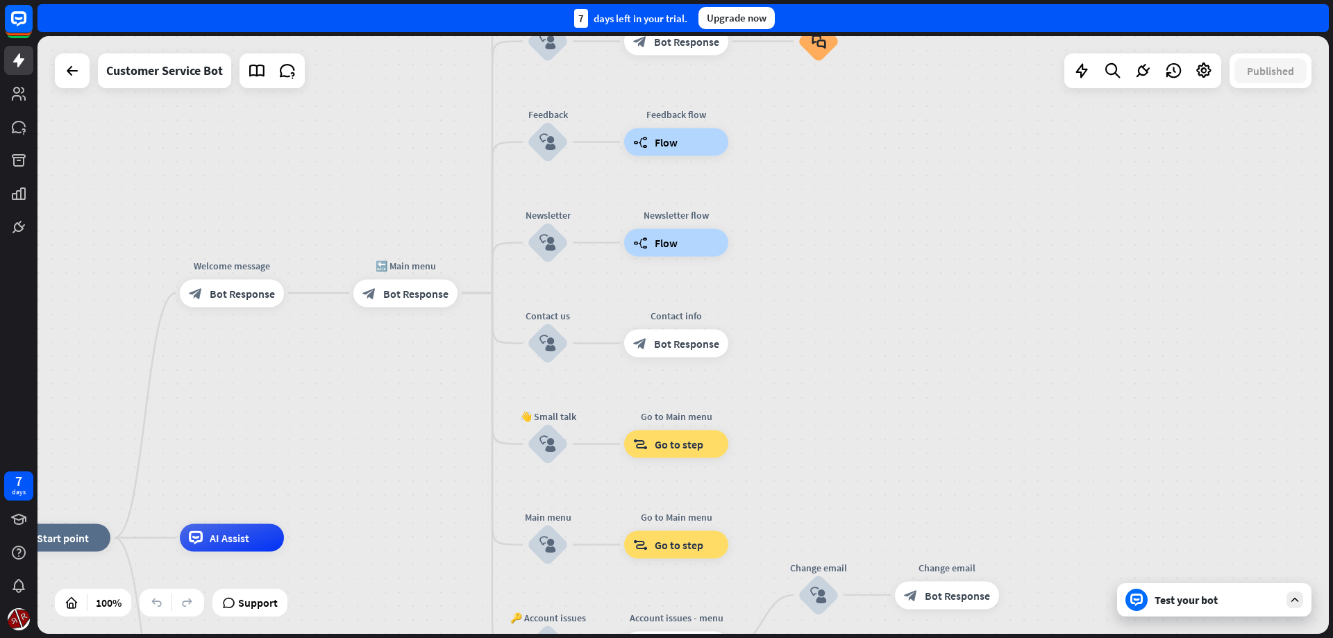
drag, startPoint x: 677, startPoint y: 253, endPoint x: 417, endPoint y: 425, distance: 312.1
click at [403, 435] on div "home_2 Start point Welcome message block_bot_response Bot Response 🔙 Main menu …" at bounding box center [682, 335] width 1291 height 598
click at [418, 303] on div "block_bot_response Bot Response" at bounding box center [407, 292] width 104 height 28
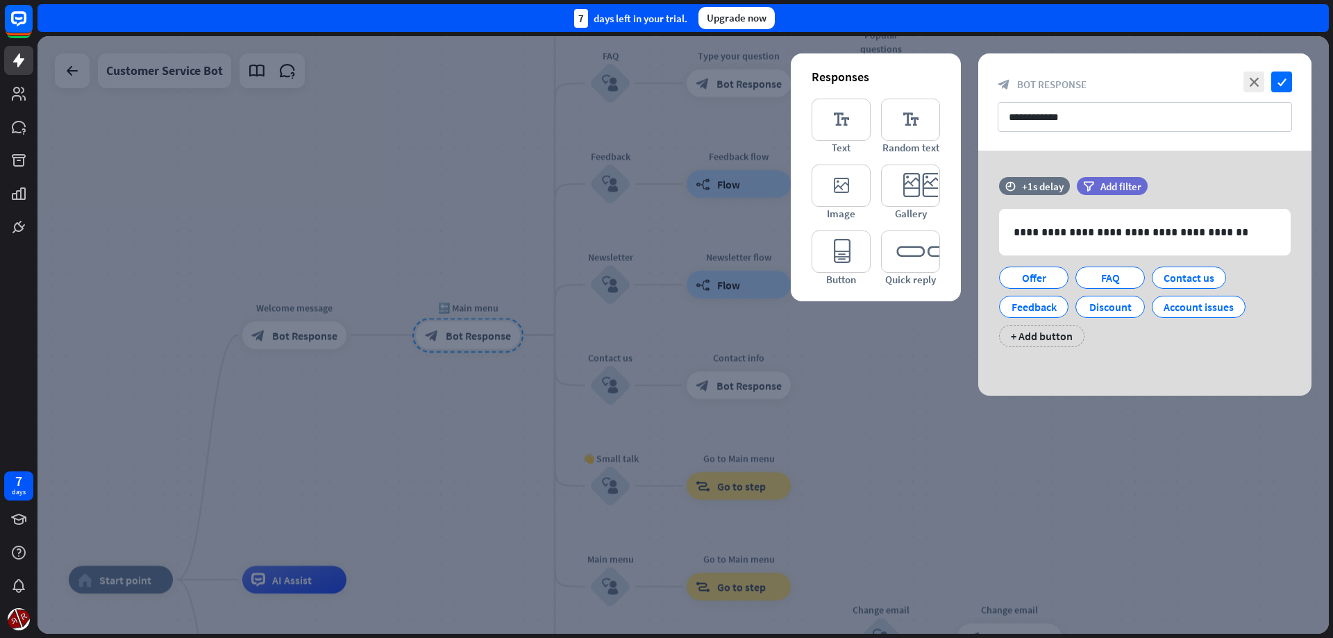
click at [346, 498] on div at bounding box center [682, 335] width 1291 height 598
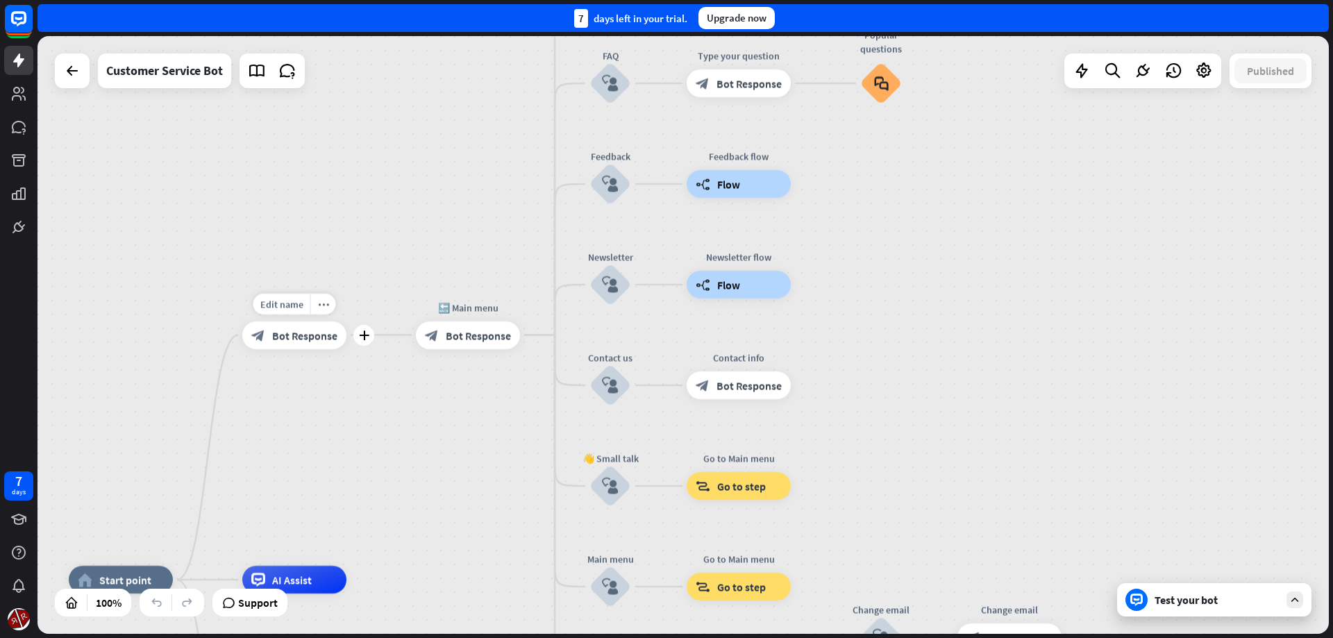
click at [287, 343] on div "block_bot_response Bot Response" at bounding box center [294, 335] width 104 height 28
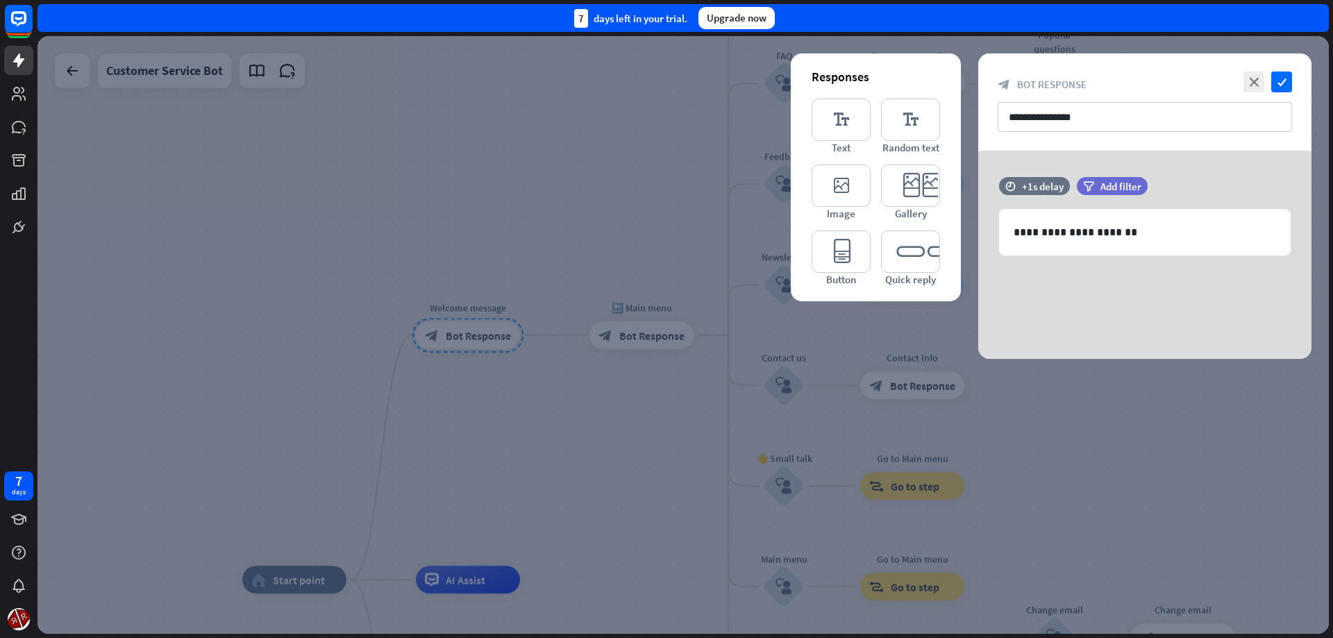
click at [504, 459] on div at bounding box center [682, 335] width 1291 height 598
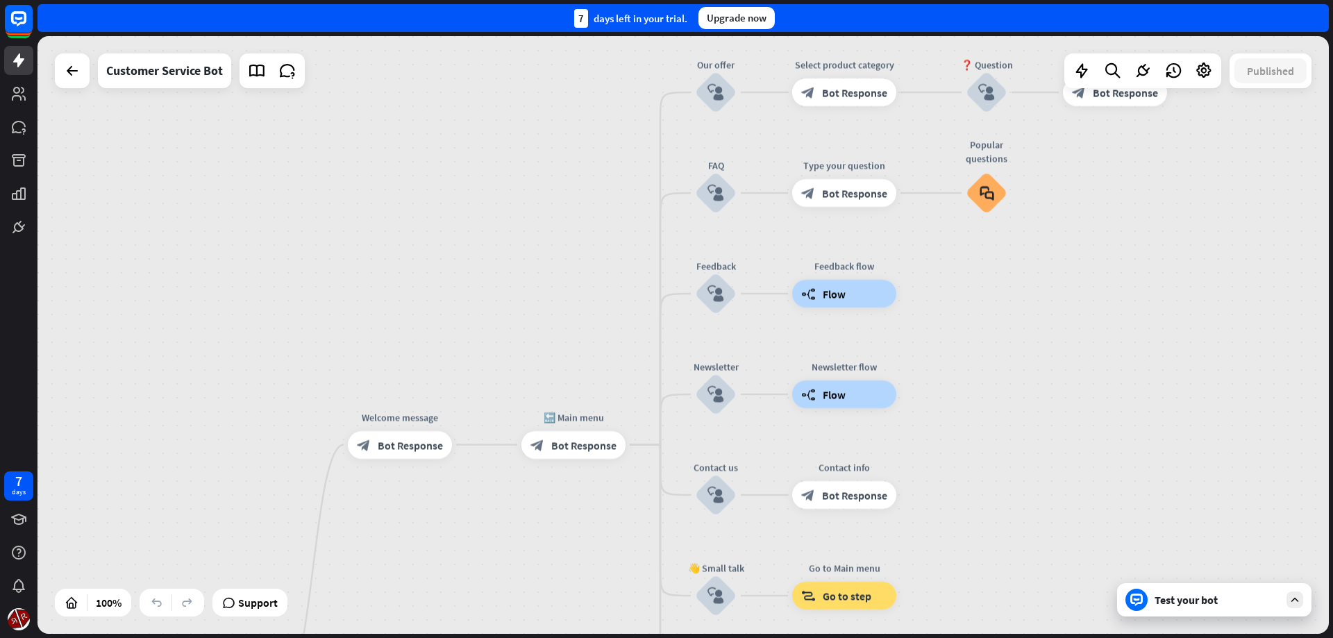
drag, startPoint x: 645, startPoint y: 219, endPoint x: 590, endPoint y: 311, distance: 106.8
click at [590, 311] on div "home_2 Start point Welcome message block_bot_response Bot Response 🔙 Main menu …" at bounding box center [682, 335] width 1291 height 598
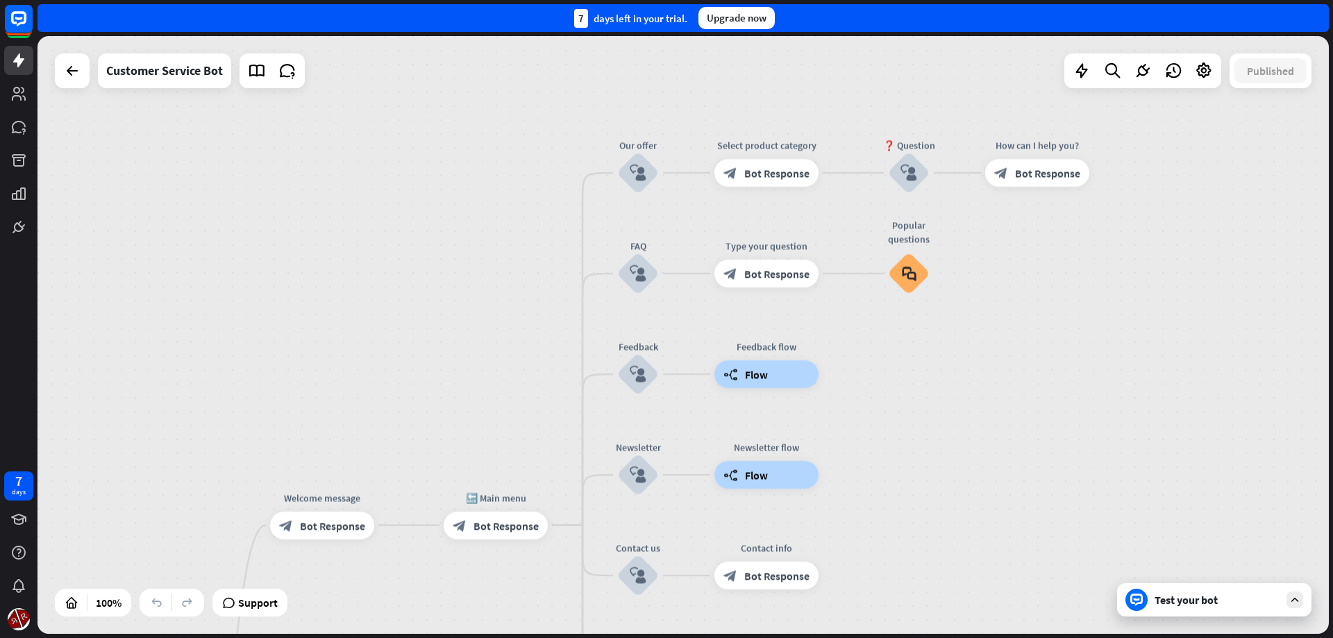
drag, startPoint x: 549, startPoint y: 294, endPoint x: 523, endPoint y: 310, distance: 30.6
click at [523, 310] on div "home_2 Start point Welcome message block_bot_response Bot Response 🔙 Main menu …" at bounding box center [682, 335] width 1291 height 598
click at [645, 167] on icon "block_user_input" at bounding box center [638, 173] width 17 height 17
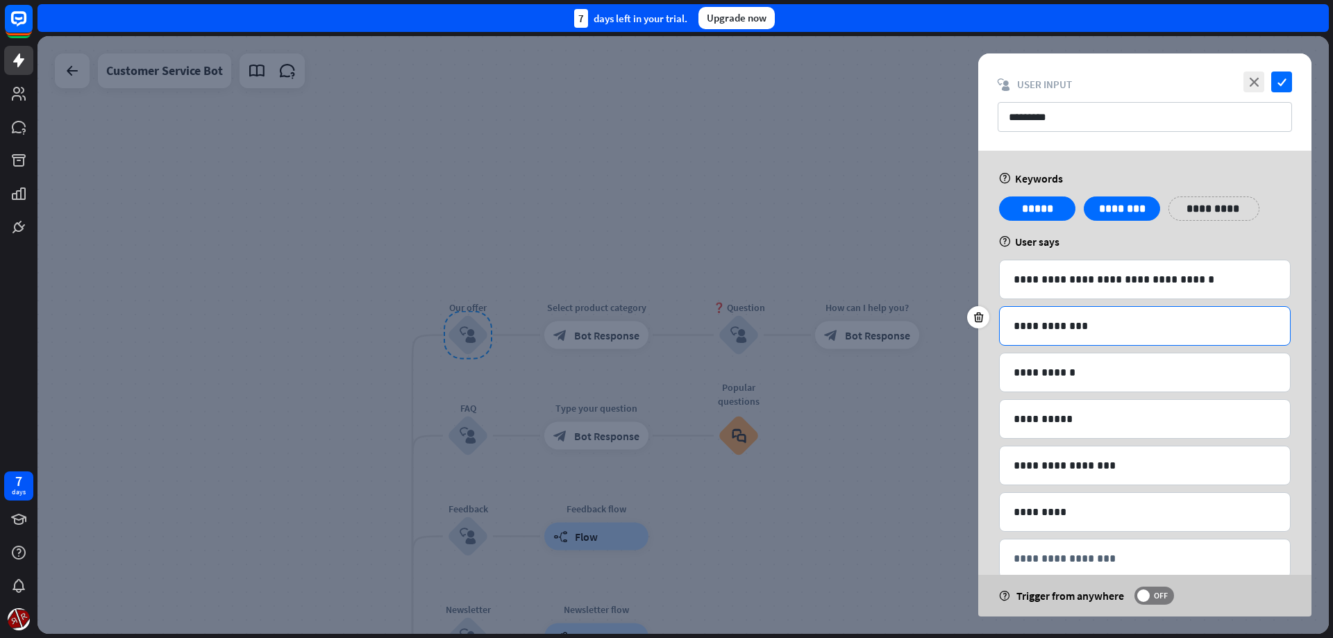
scroll to position [31, 0]
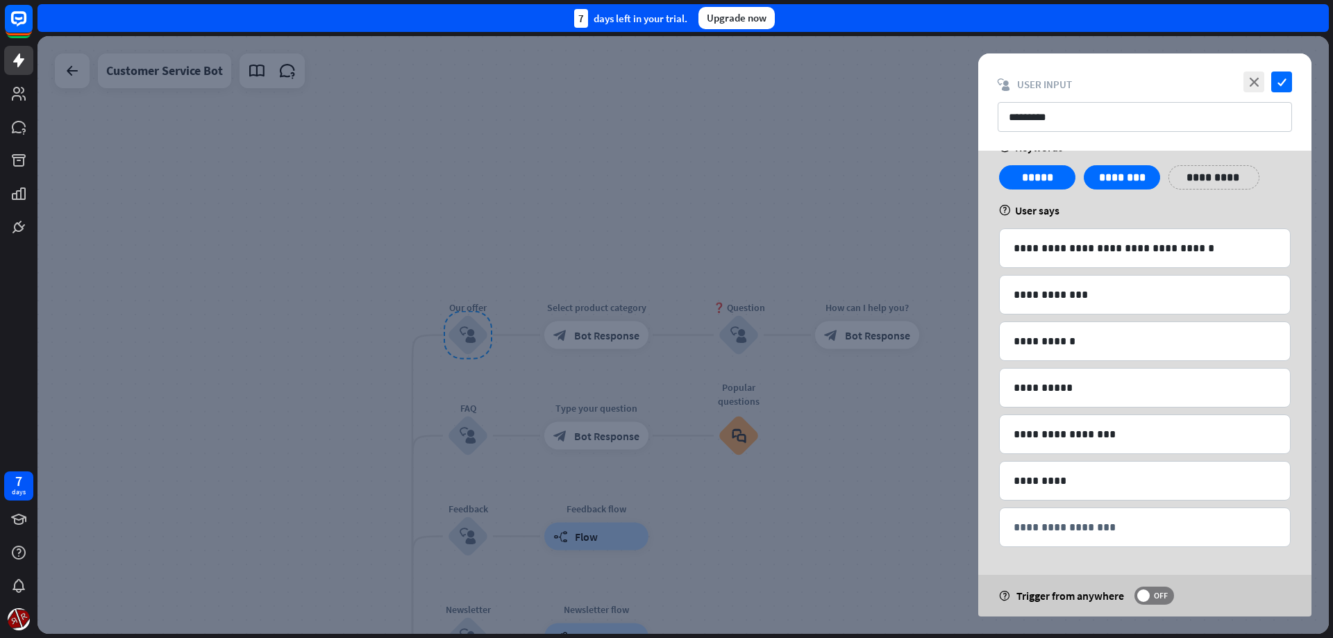
click at [674, 209] on div at bounding box center [682, 335] width 1291 height 598
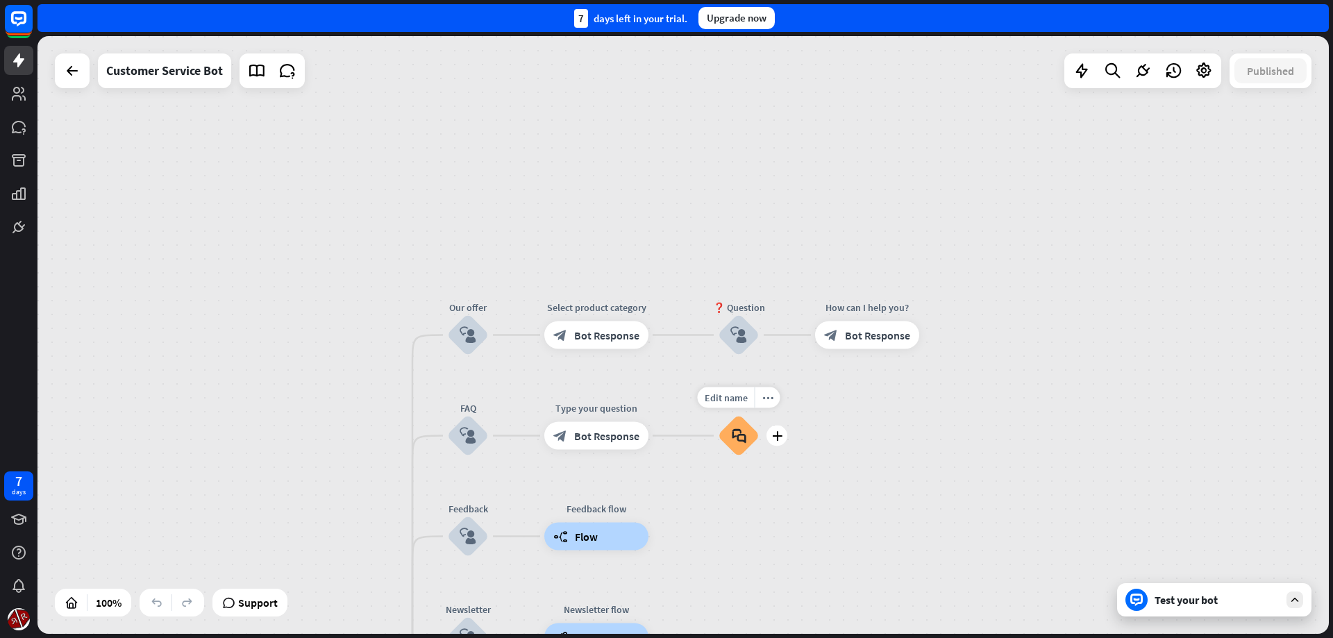
click at [735, 440] on icon "block_faq" at bounding box center [739, 435] width 15 height 15
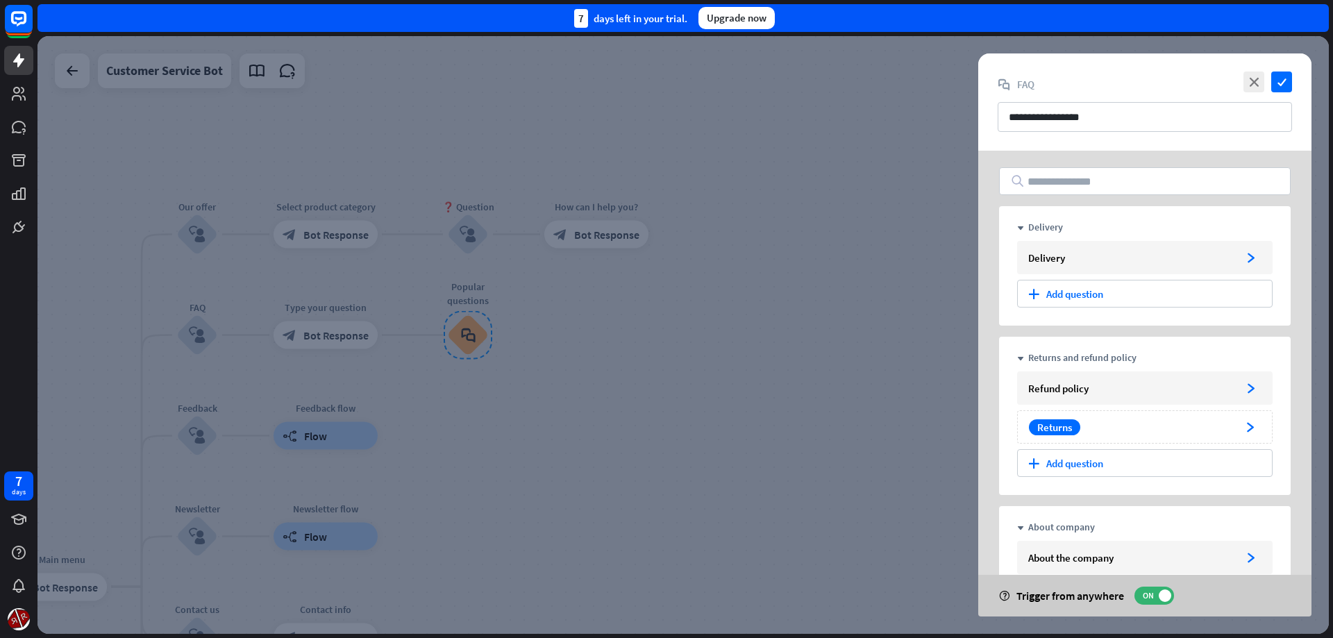
click at [786, 441] on div at bounding box center [682, 335] width 1291 height 598
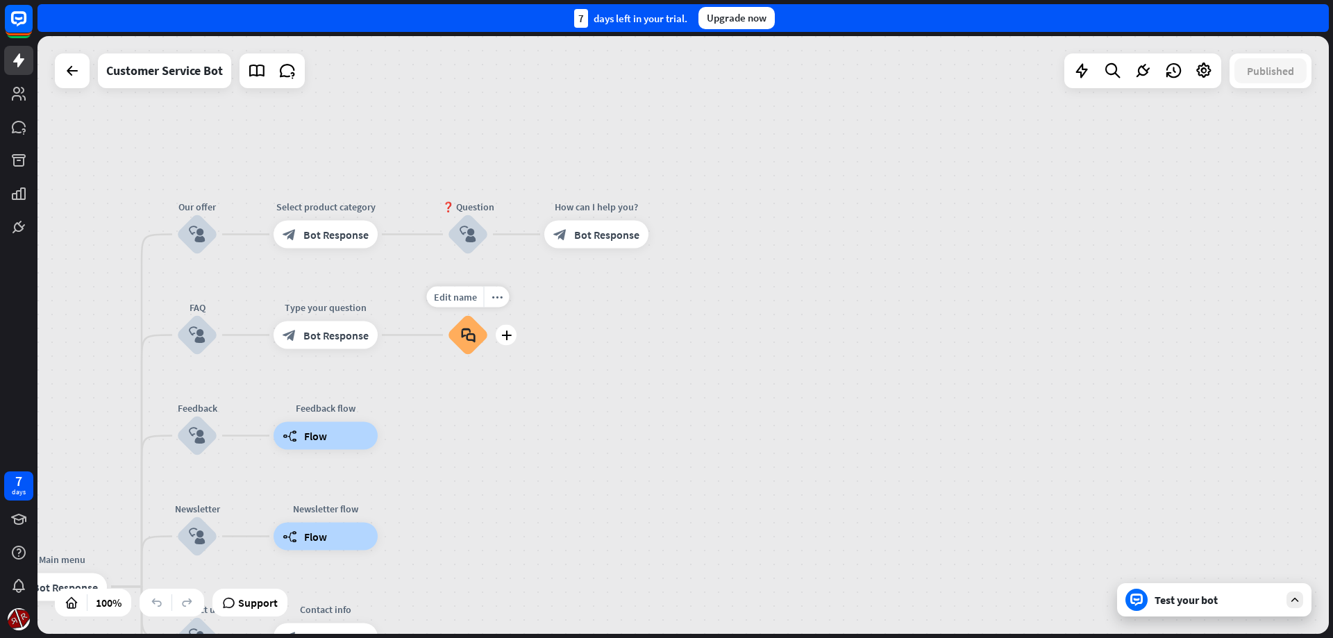
click at [468, 356] on div "Edit name more_horiz plus Popular questions block_faq" at bounding box center [468, 336] width 42 height 42
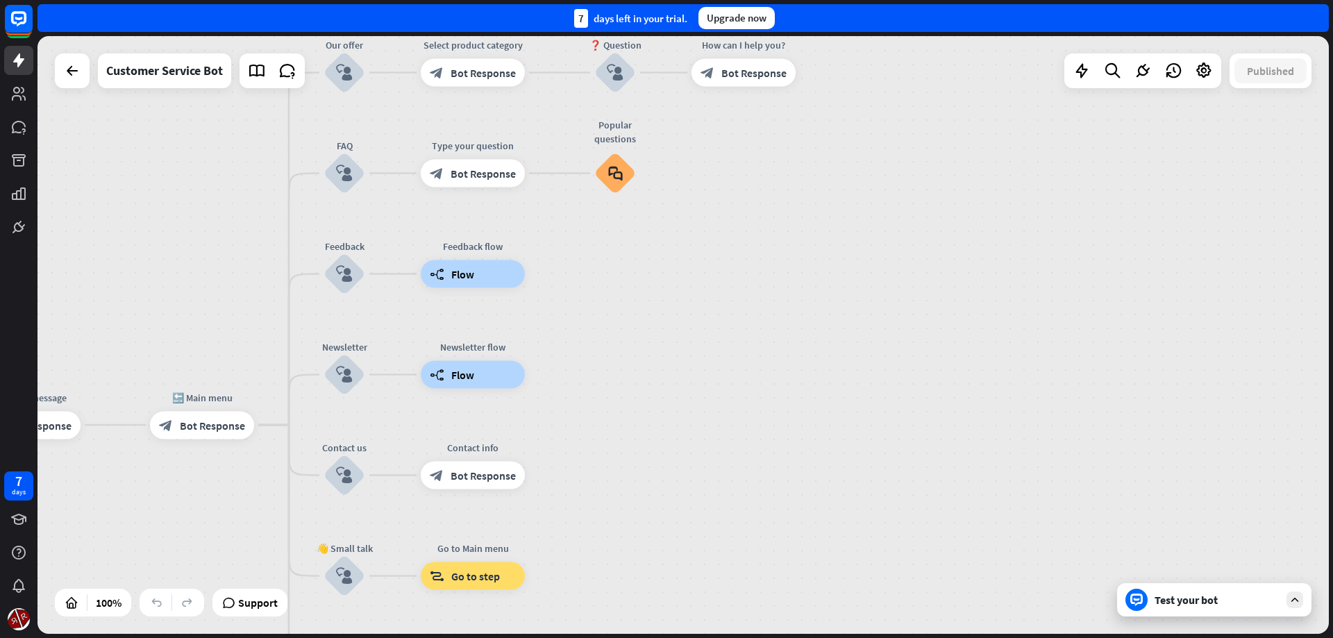
drag, startPoint x: 668, startPoint y: 442, endPoint x: 824, endPoint y: 281, distance: 223.9
click at [824, 281] on div "home_2 Start point Welcome message block_bot_response Bot Response 🔙 Main menu …" at bounding box center [682, 335] width 1291 height 598
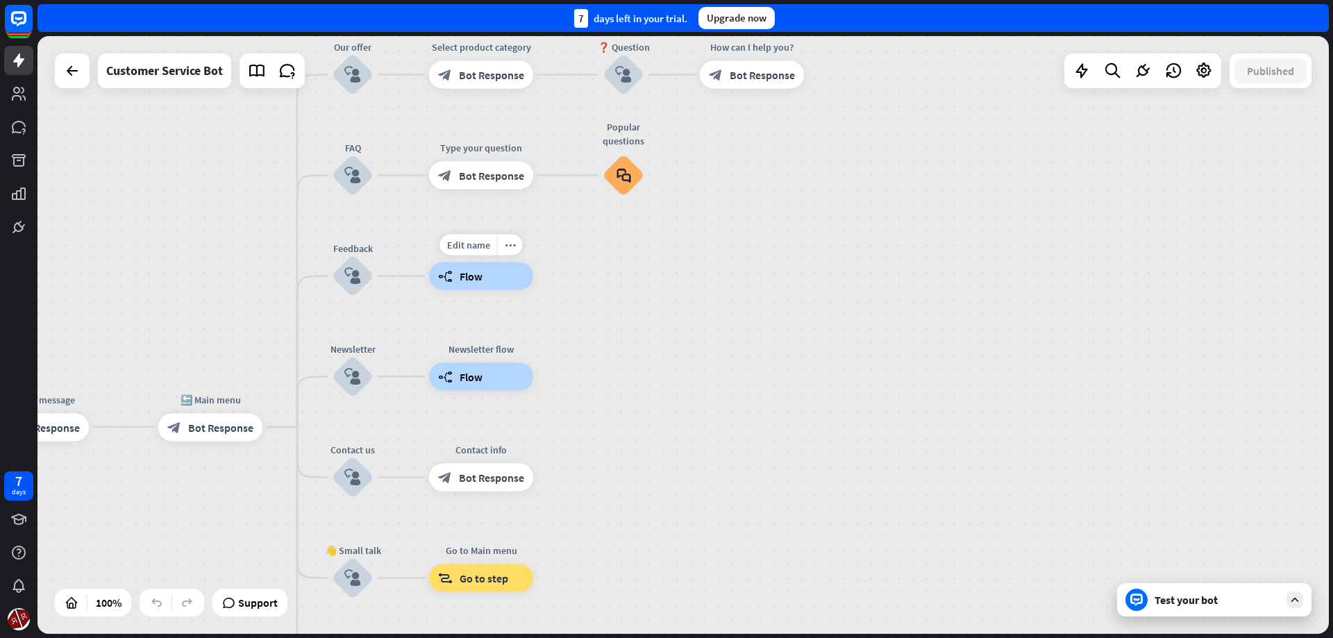
click at [475, 278] on span "Flow" at bounding box center [471, 276] width 23 height 14
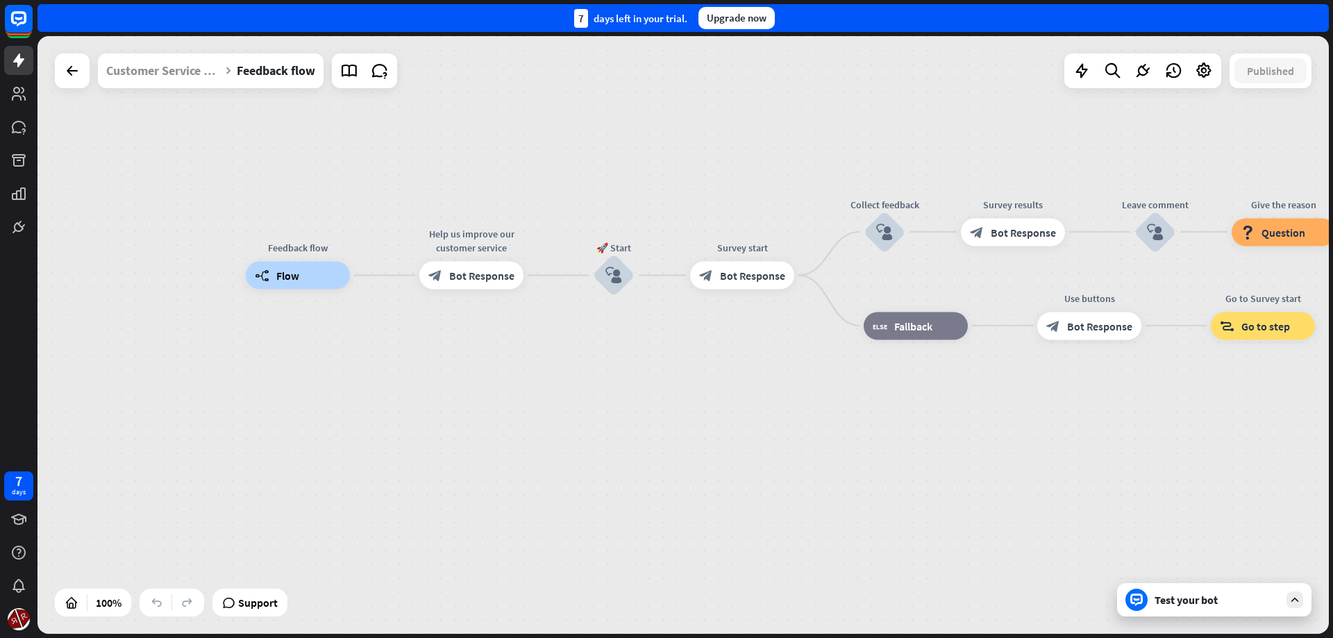
drag, startPoint x: 746, startPoint y: 471, endPoint x: 555, endPoint y: 397, distance: 204.9
click at [565, 408] on div "Feedback flow builder_tree Flow Help us improve our customer service block_bot_…" at bounding box center [891, 575] width 1291 height 598
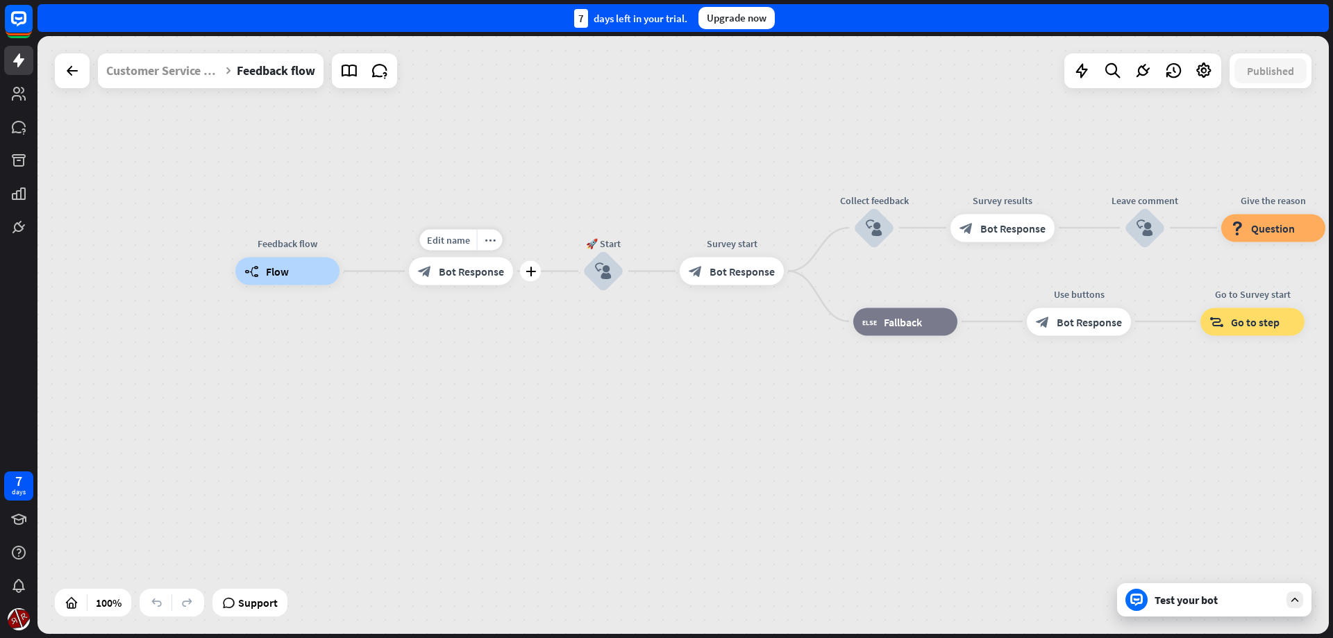
click at [450, 285] on div "block_bot_response Bot Response" at bounding box center [461, 272] width 104 height 28
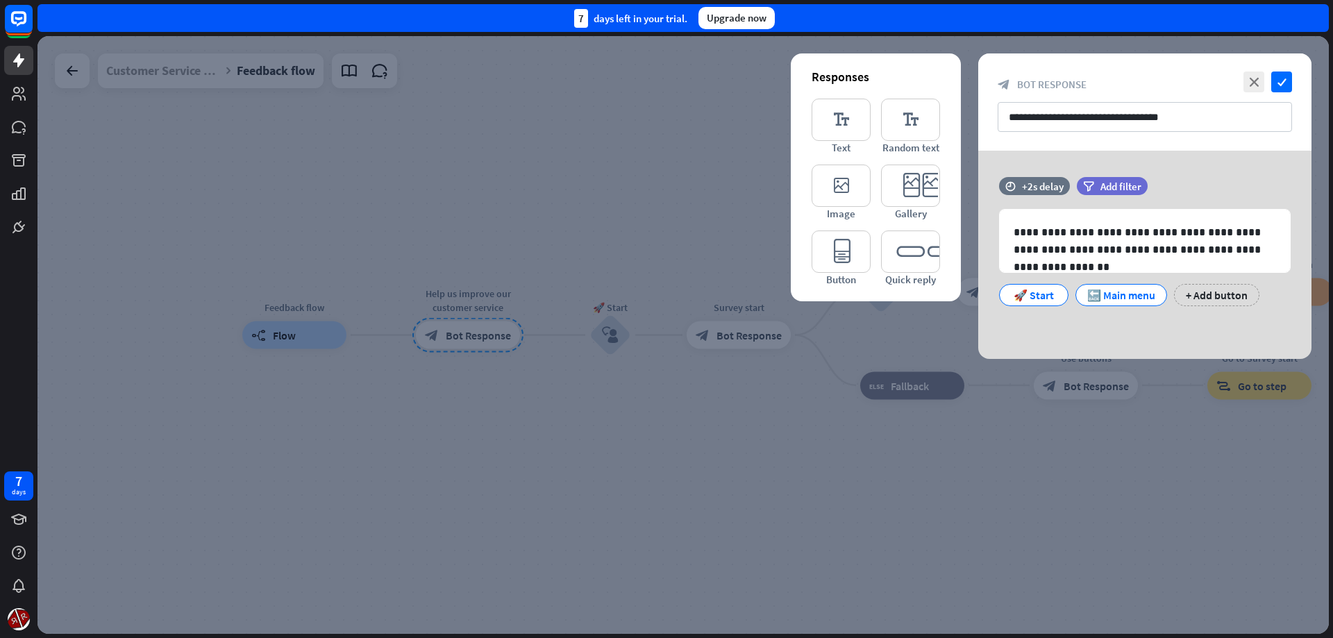
click at [647, 474] on div at bounding box center [682, 335] width 1291 height 598
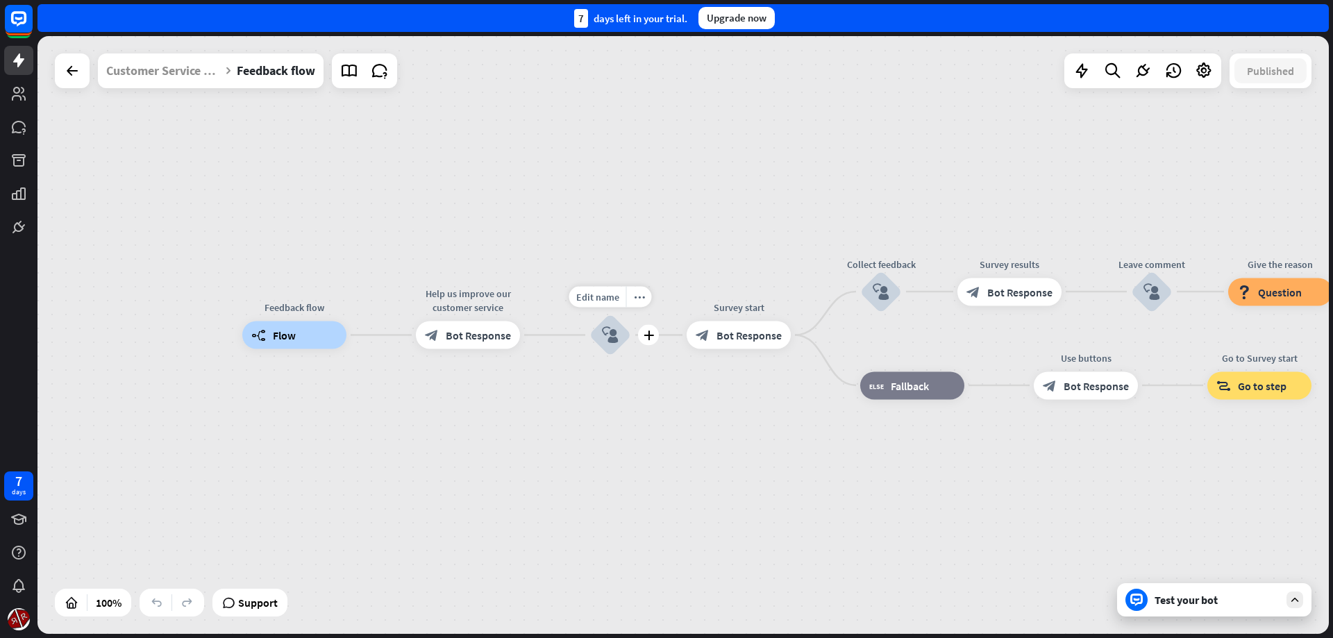
click at [611, 329] on icon "block_user_input" at bounding box center [610, 335] width 17 height 17
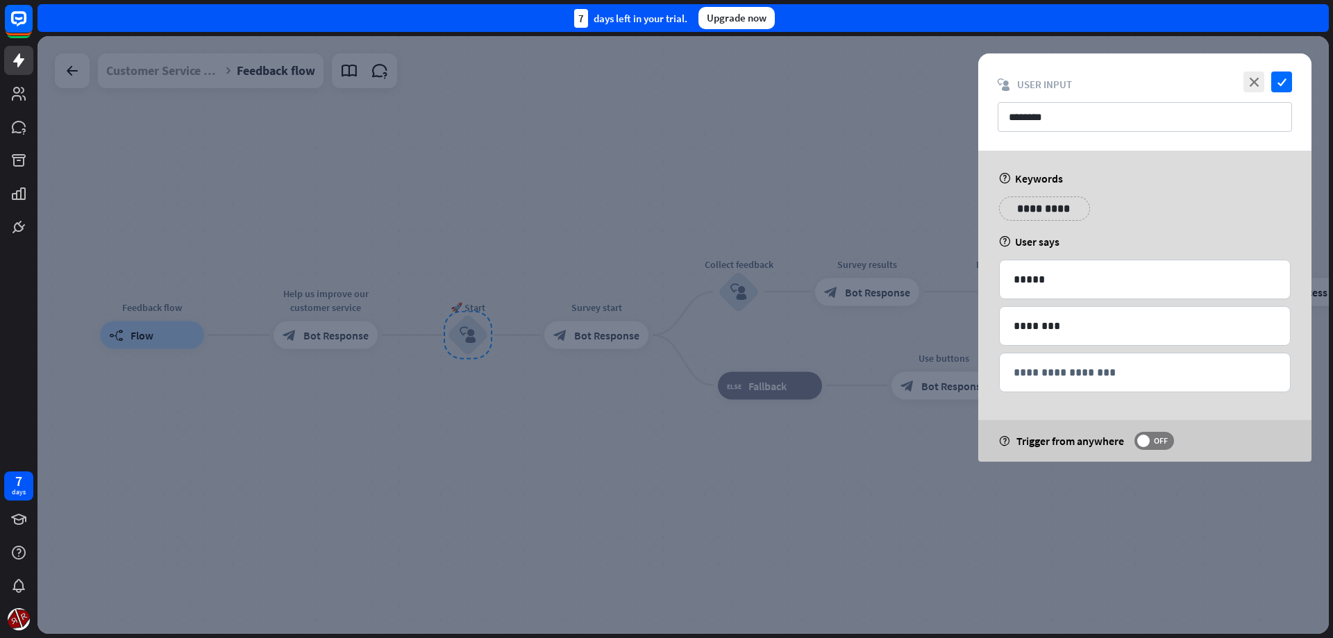
drag, startPoint x: 484, startPoint y: 444, endPoint x: 543, endPoint y: 465, distance: 62.8
click at [485, 445] on div at bounding box center [682, 335] width 1291 height 598
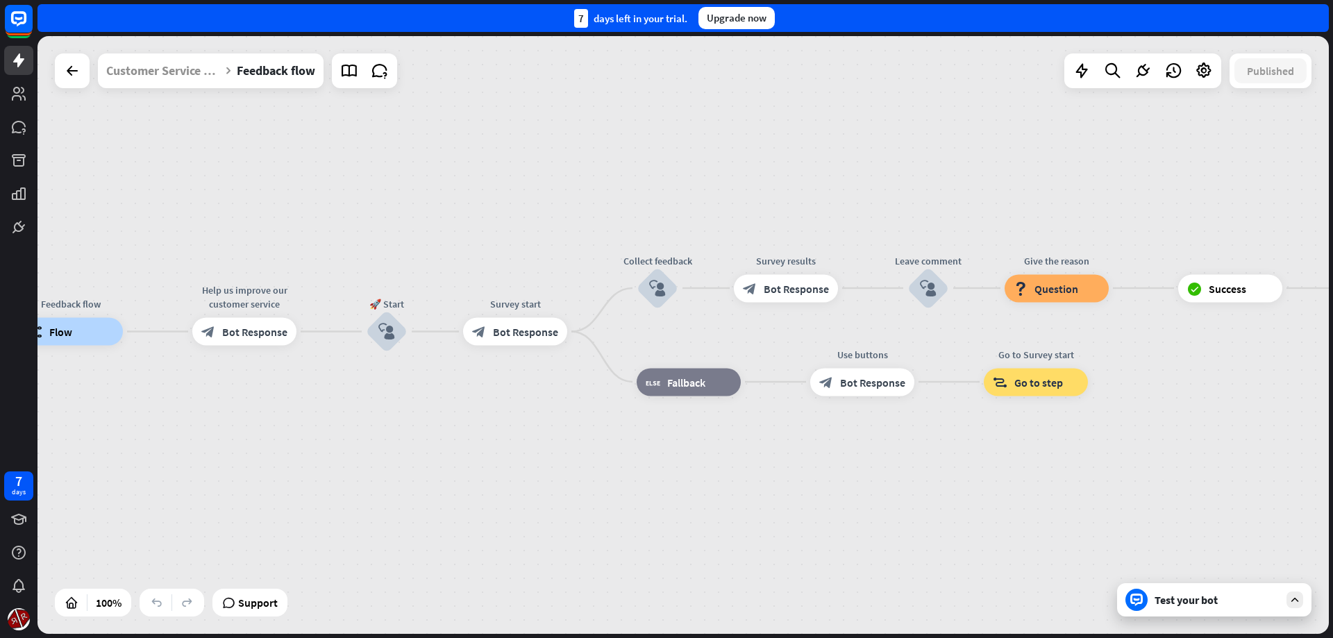
drag, startPoint x: 701, startPoint y: 435, endPoint x: 603, endPoint y: 427, distance: 97.5
click at [605, 428] on div "Feedback flow builder_tree Flow Help us improve our customer service block_bot_…" at bounding box center [664, 631] width 1291 height 598
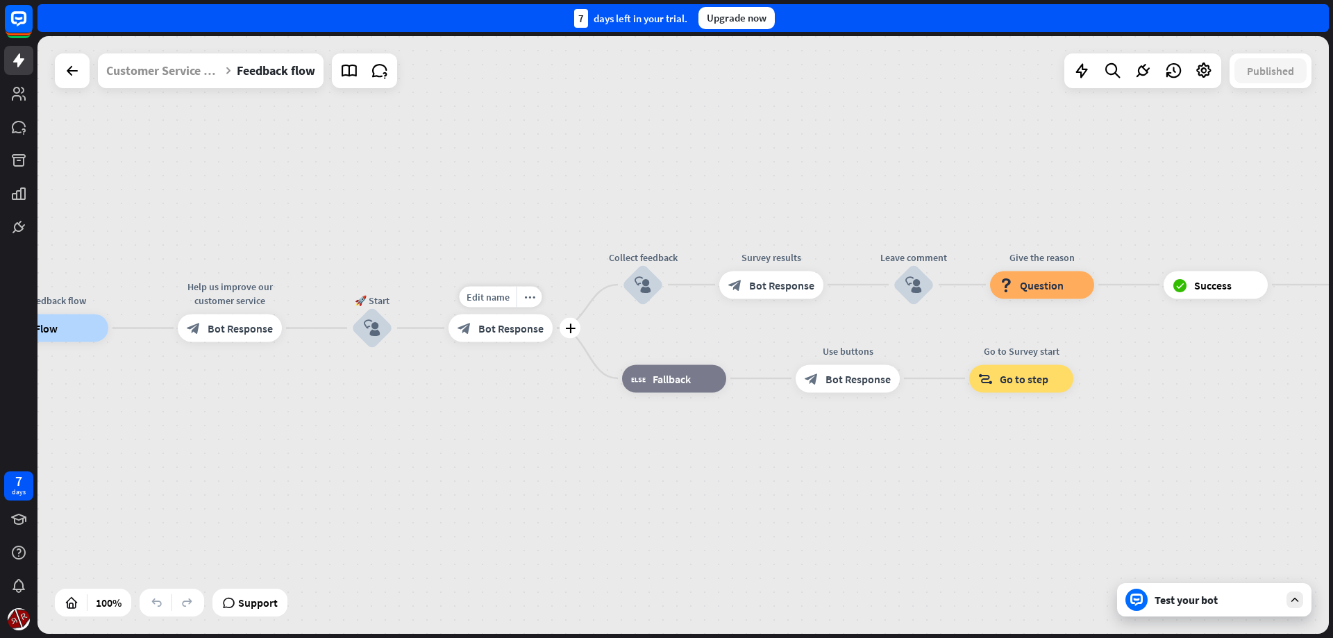
click at [517, 326] on span "Bot Response" at bounding box center [510, 328] width 65 height 14
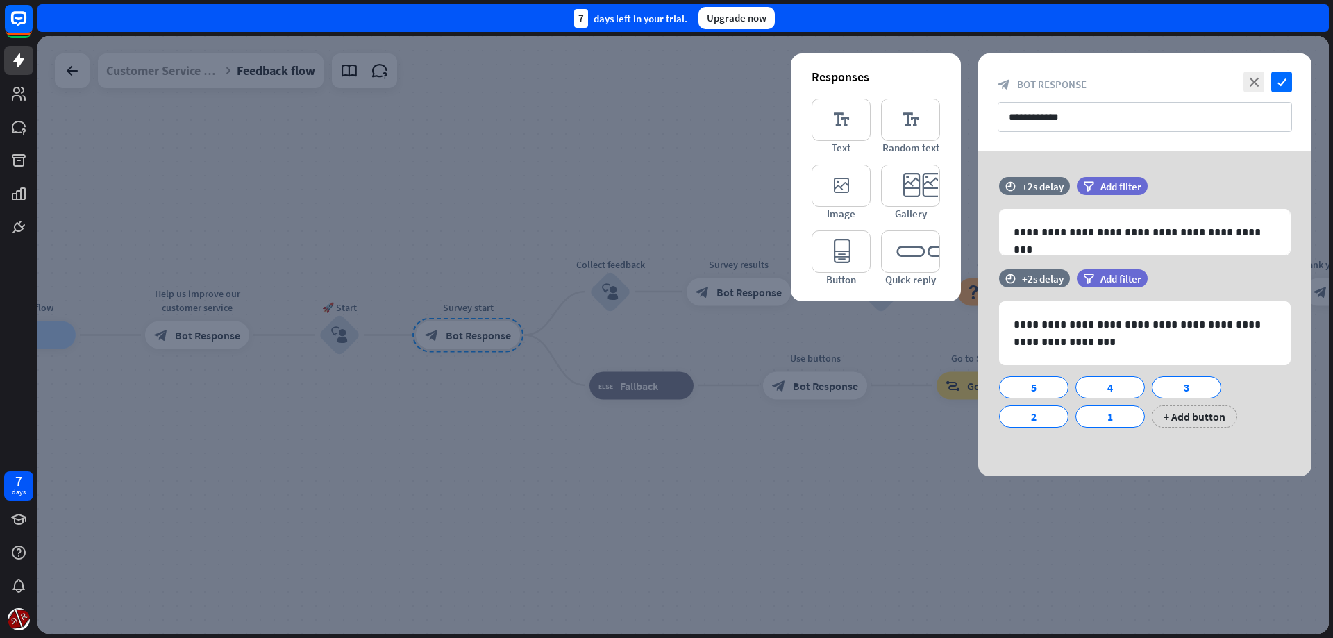
click at [712, 471] on div at bounding box center [682, 335] width 1291 height 598
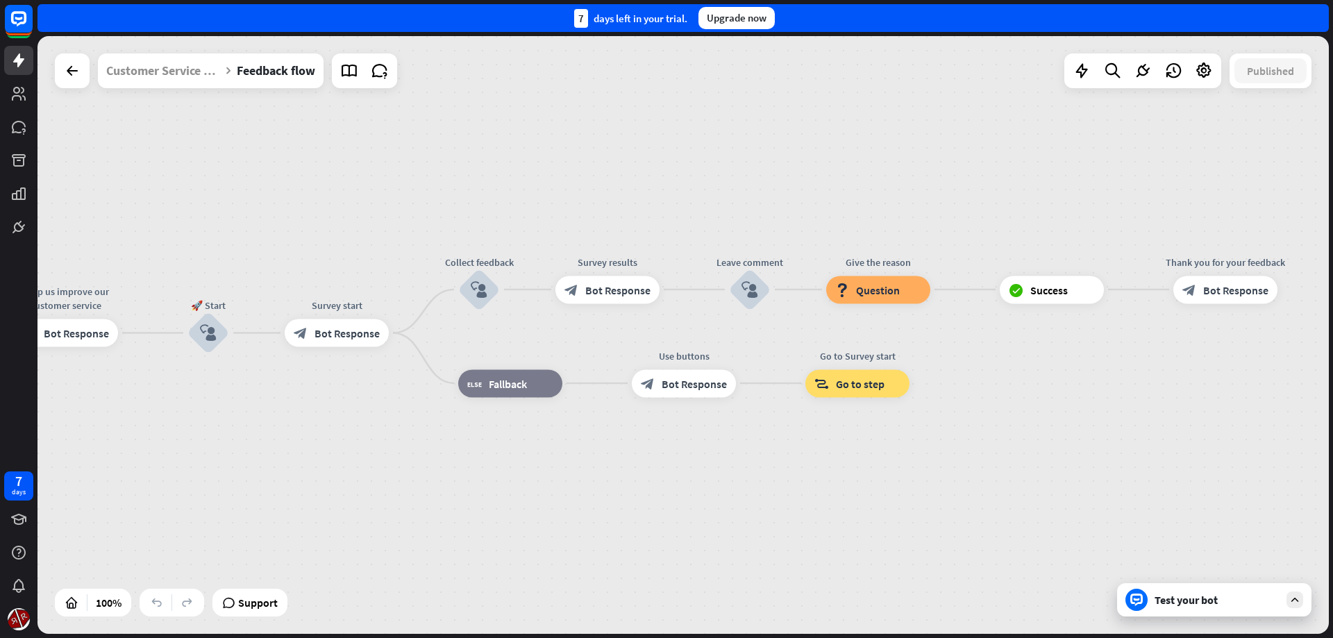
drag, startPoint x: 815, startPoint y: 477, endPoint x: 680, endPoint y: 481, distance: 134.8
click at [680, 481] on div "Feedback flow builder_tree Flow Help us improve our customer service block_bot_…" at bounding box center [485, 632] width 1291 height 598
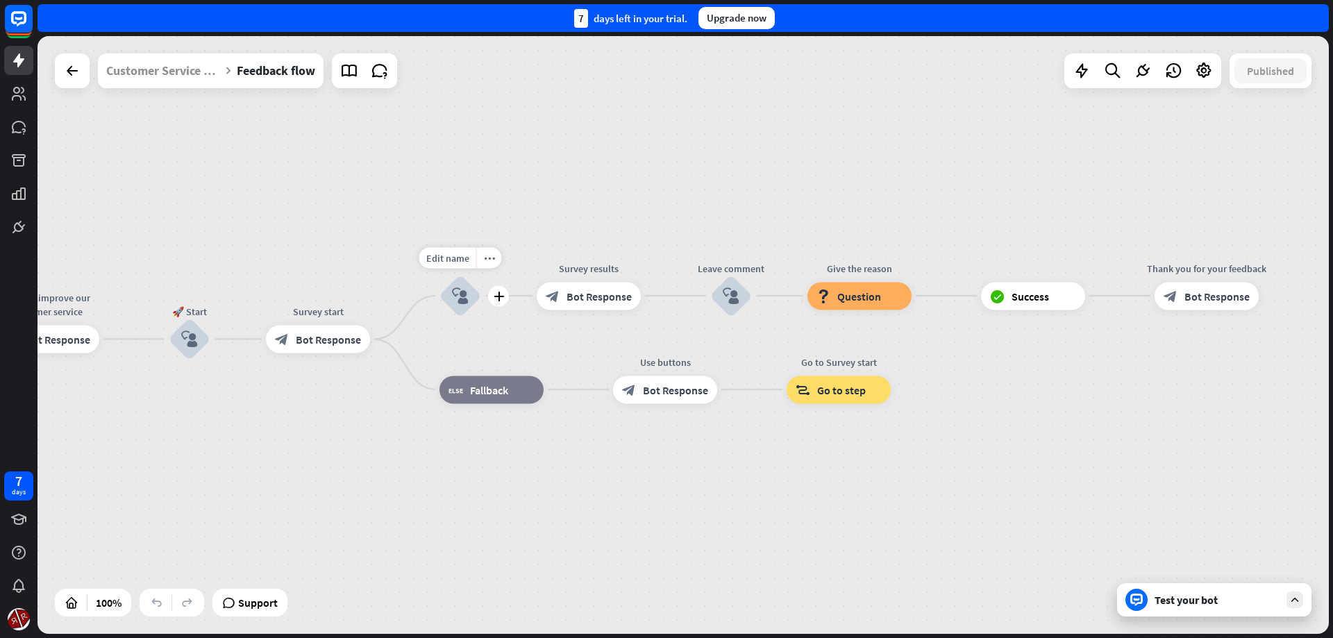
click at [460, 286] on div "block_user_input" at bounding box center [460, 296] width 42 height 42
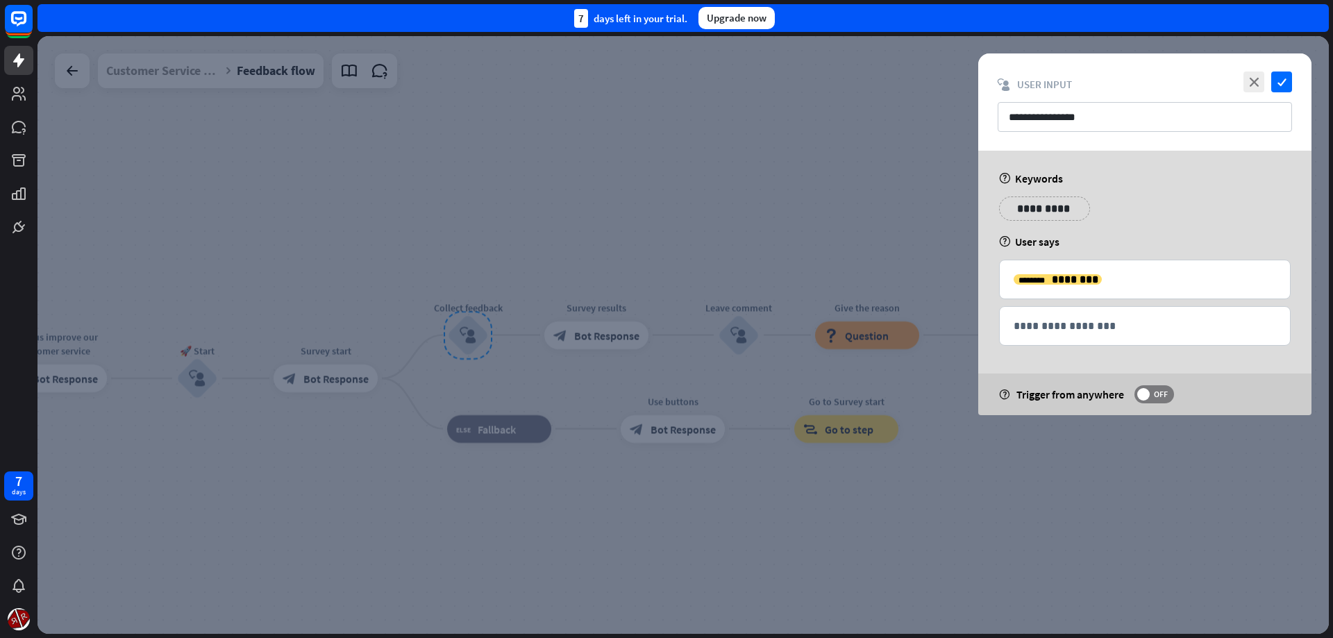
click at [351, 428] on div at bounding box center [682, 335] width 1291 height 598
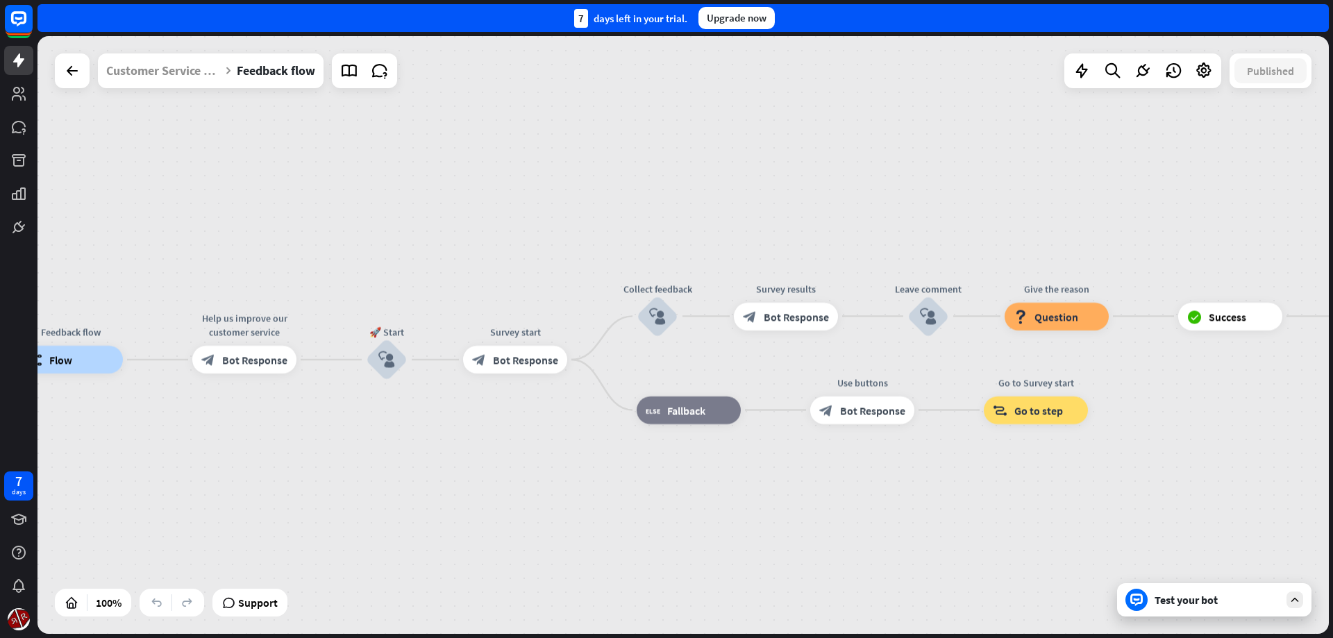
drag, startPoint x: 338, startPoint y: 427, endPoint x: 523, endPoint y: 409, distance: 186.2
click at [508, 364] on span "Bot Response" at bounding box center [521, 360] width 65 height 14
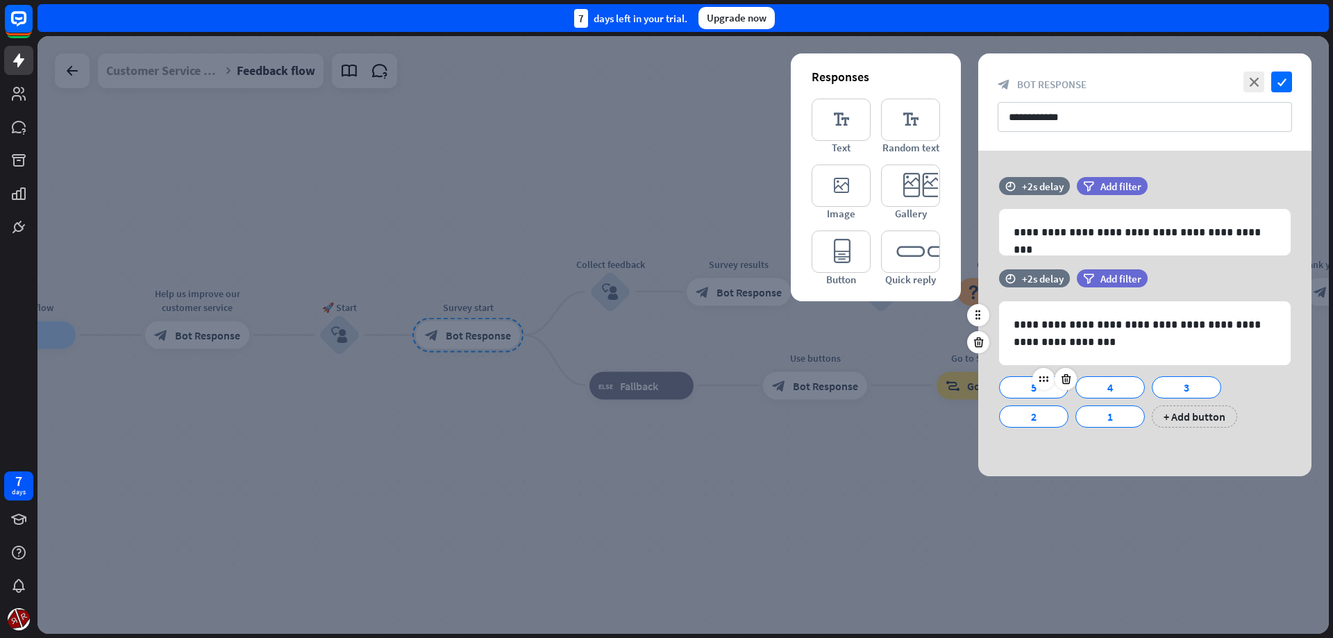
click at [1024, 389] on div "5" at bounding box center [1034, 387] width 46 height 21
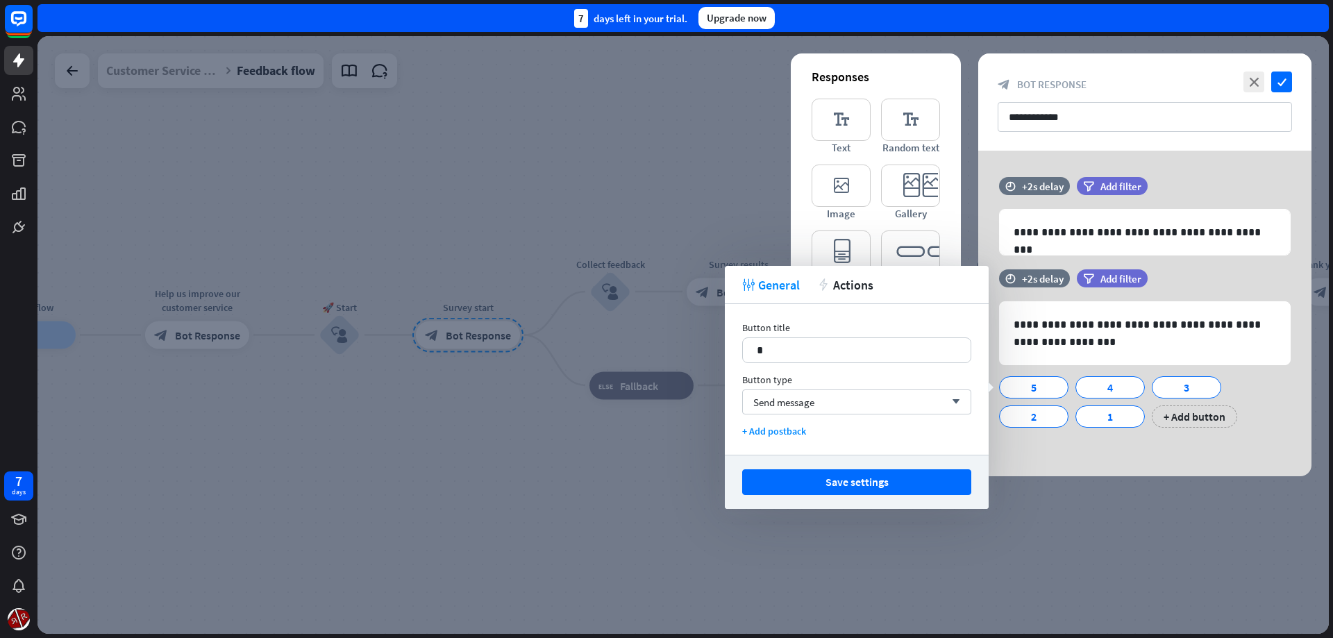
click at [574, 539] on div at bounding box center [682, 335] width 1291 height 598
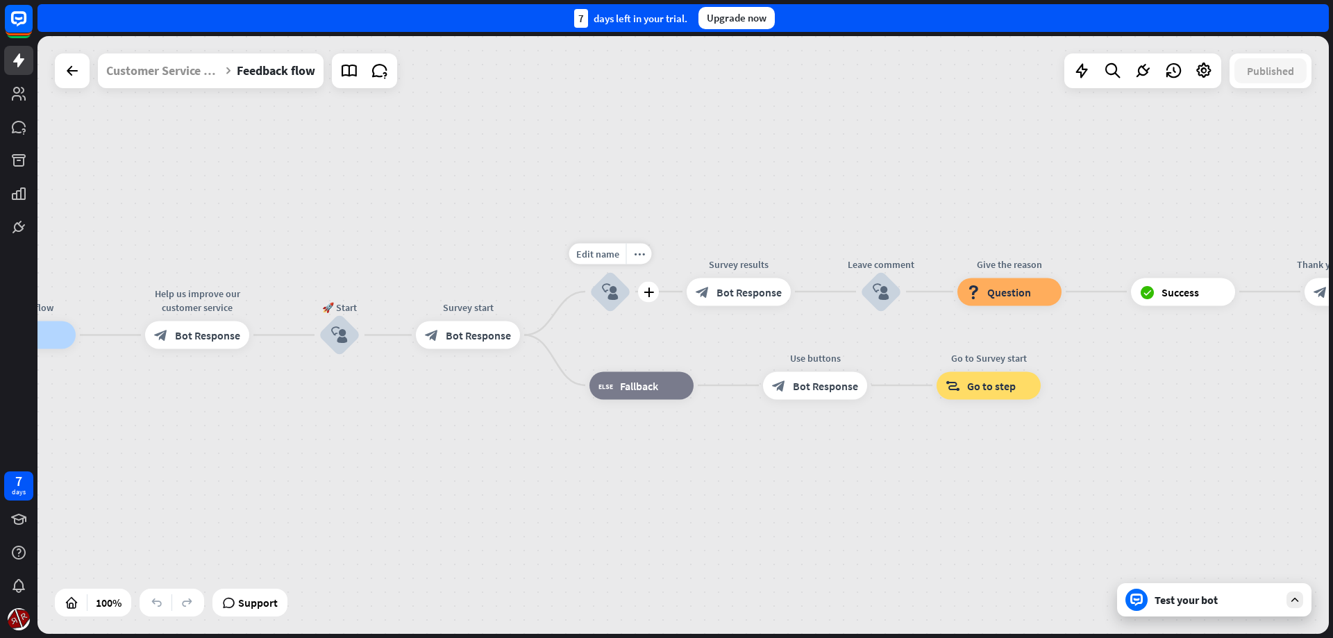
click at [604, 294] on icon "block_user_input" at bounding box center [610, 291] width 17 height 17
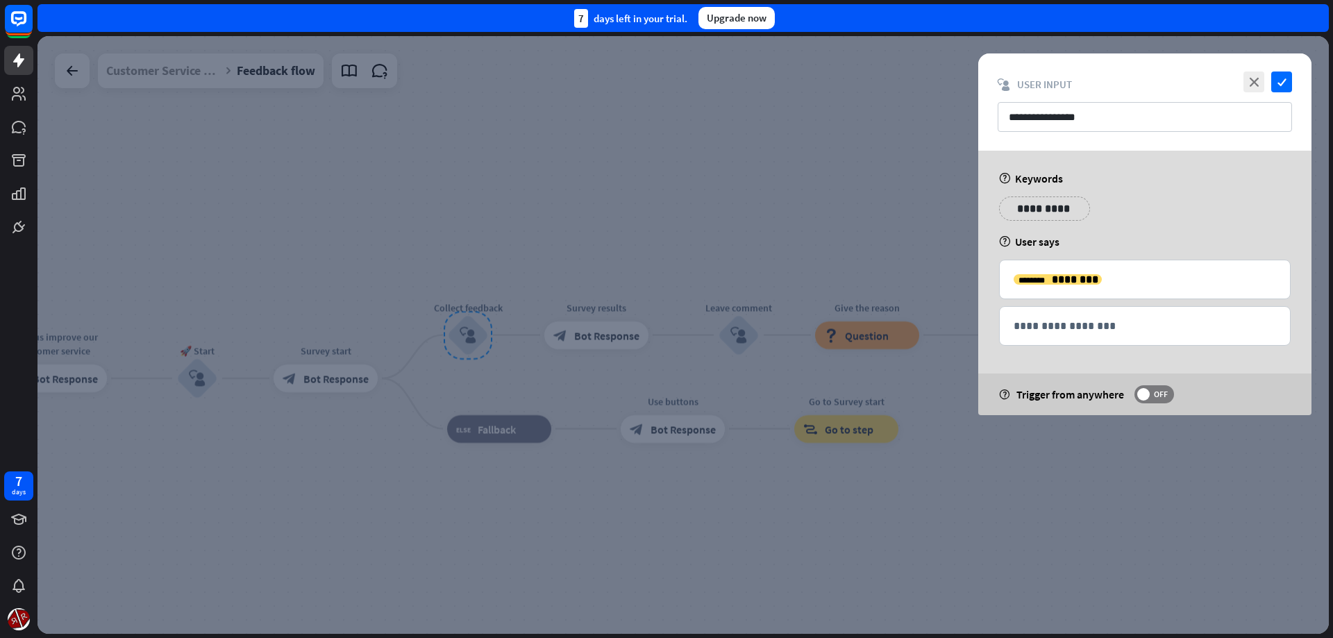
drag, startPoint x: 1025, startPoint y: 542, endPoint x: 930, endPoint y: 521, distance: 96.7
click at [1023, 543] on div at bounding box center [682, 335] width 1291 height 598
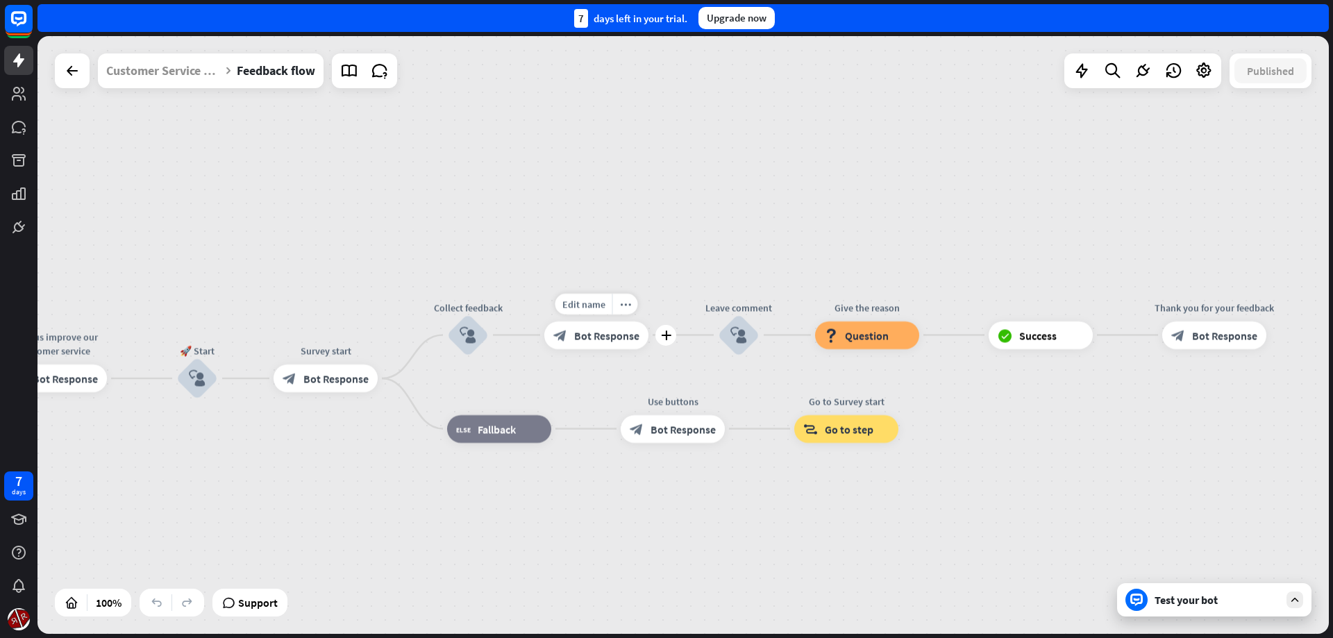
click at [601, 341] on span "Bot Response" at bounding box center [606, 335] width 65 height 14
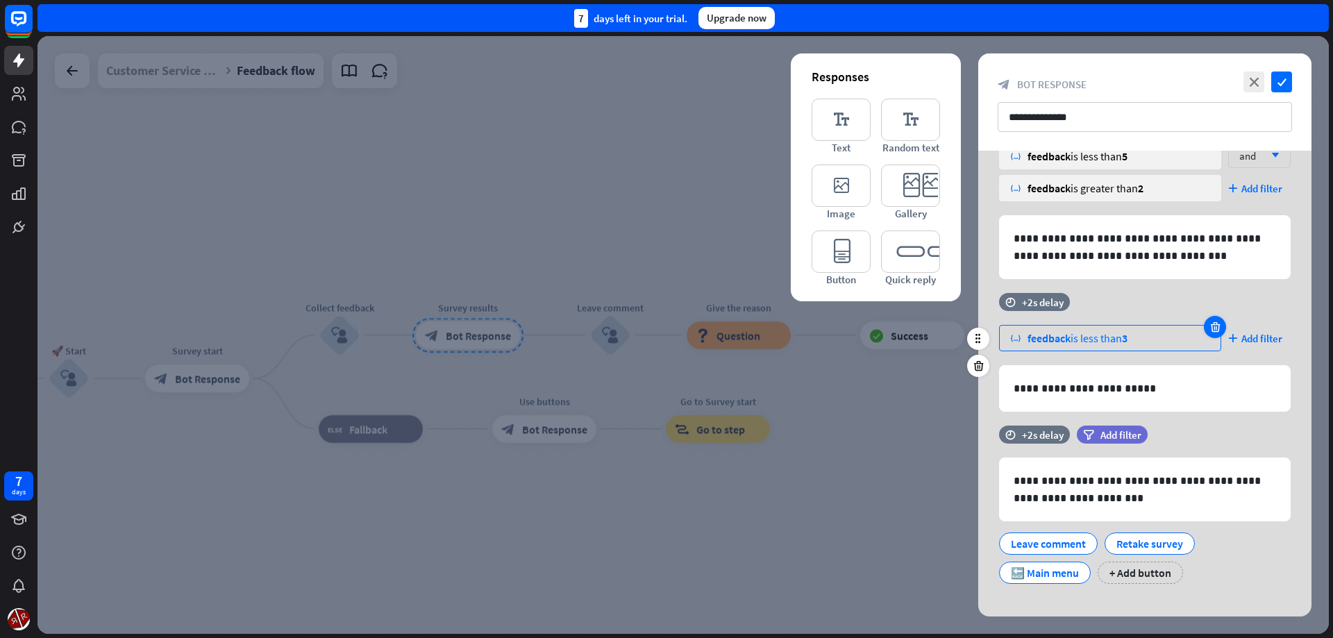
scroll to position [215, 0]
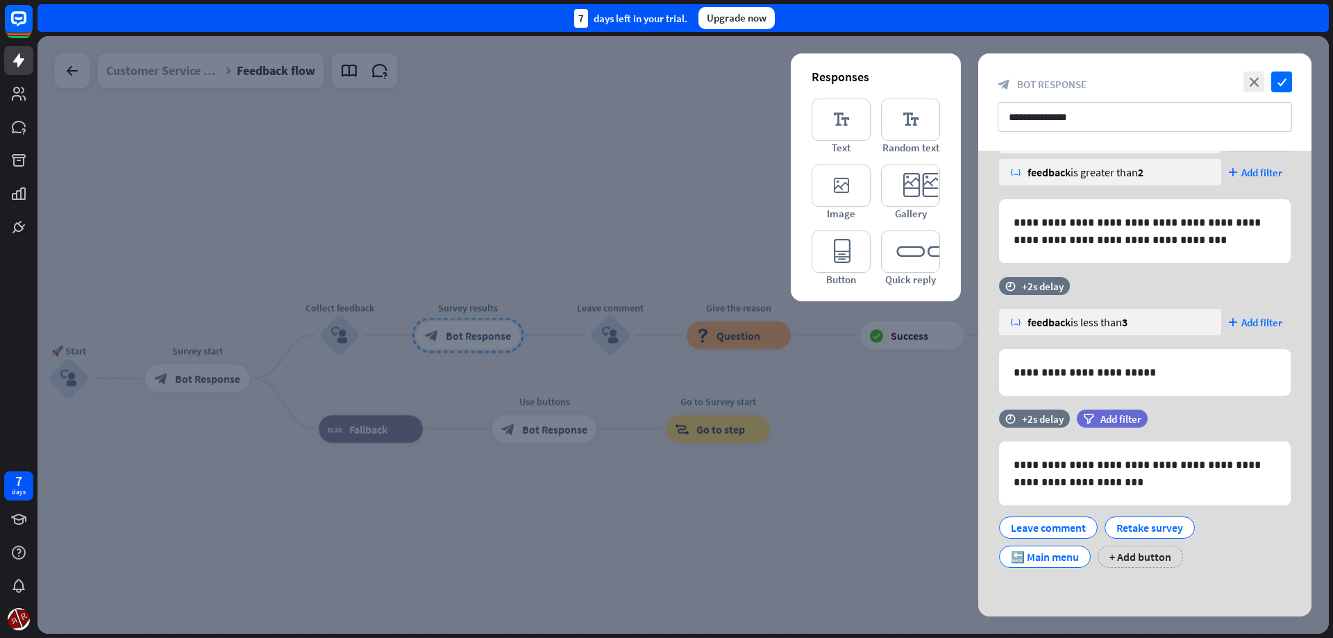
drag, startPoint x: 852, startPoint y: 532, endPoint x: 833, endPoint y: 533, distance: 18.8
click at [837, 534] on div at bounding box center [682, 335] width 1291 height 598
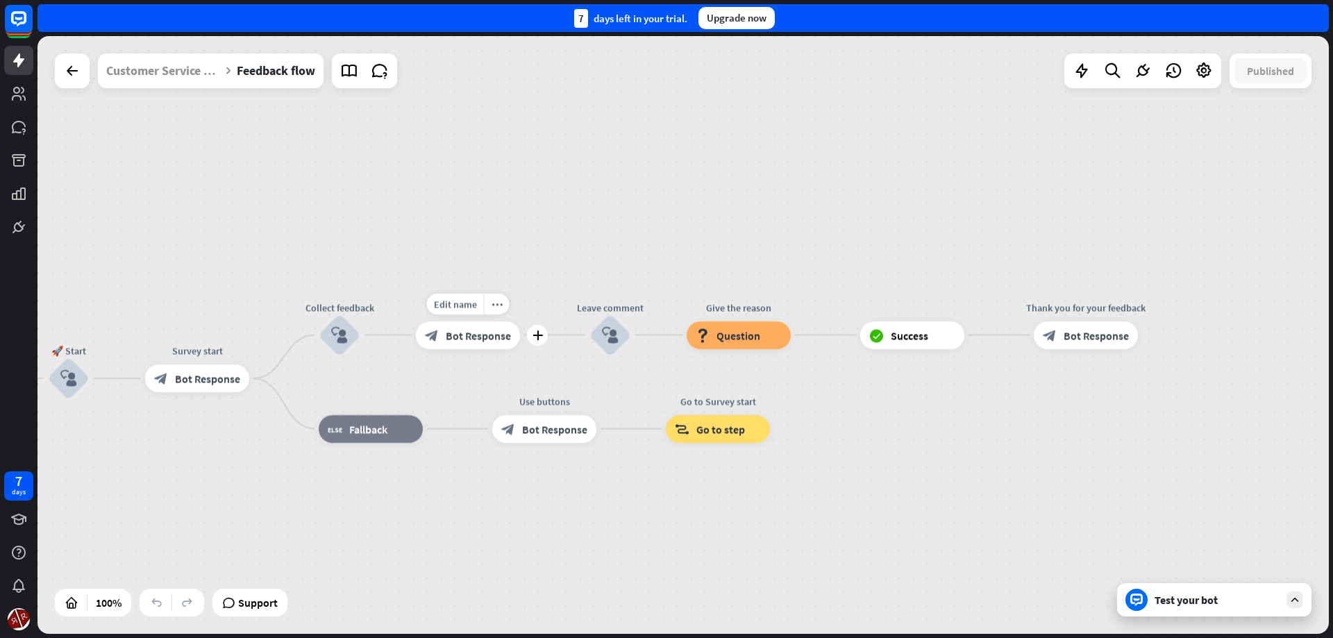
click at [480, 347] on div "block_bot_response Bot Response" at bounding box center [468, 335] width 104 height 28
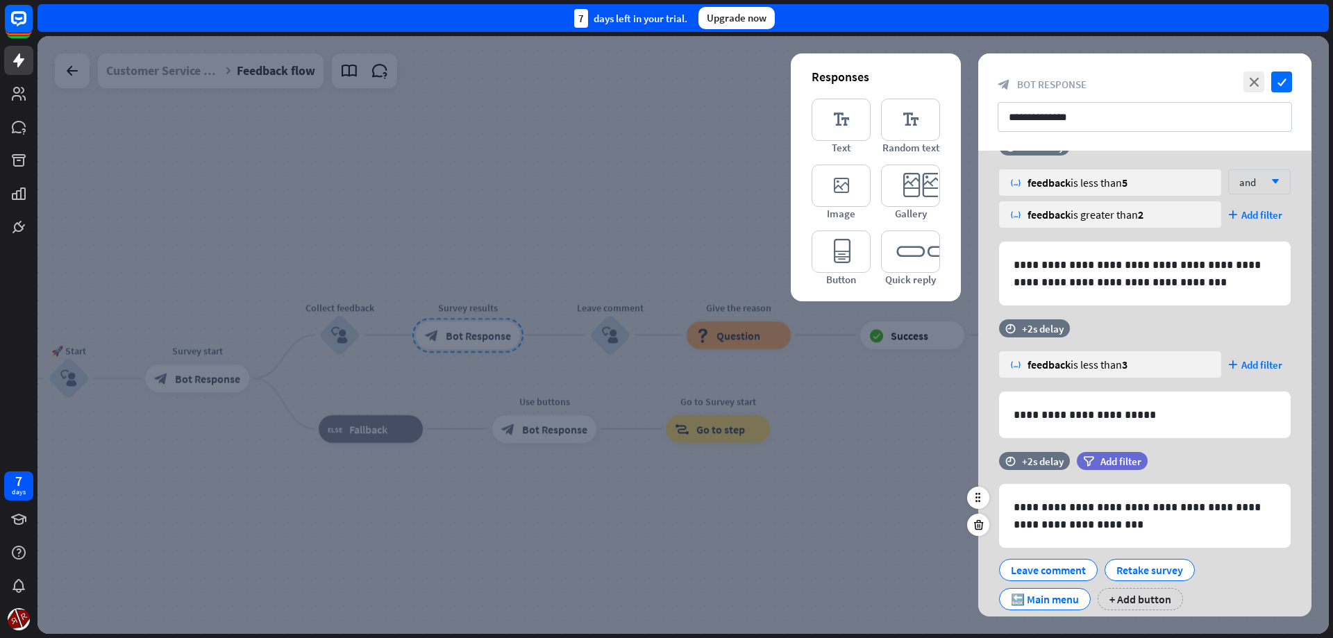
scroll to position [215, 0]
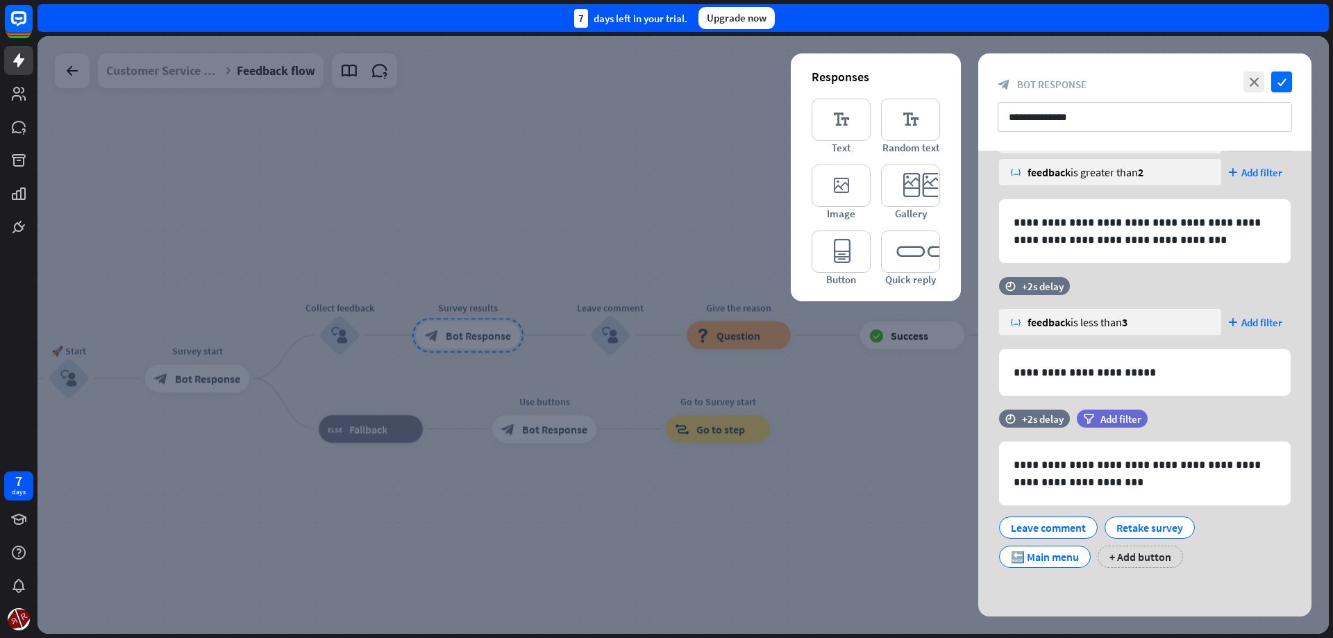
click at [815, 520] on div at bounding box center [682, 335] width 1291 height 598
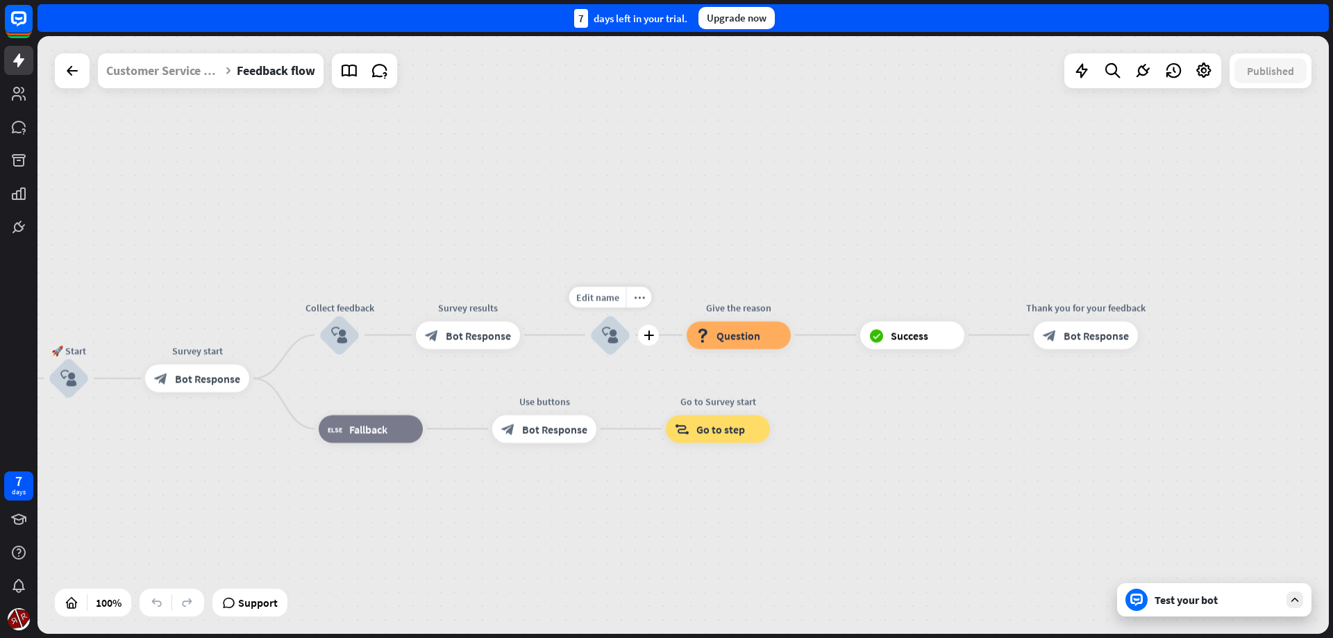
click at [596, 341] on div "block_user_input" at bounding box center [610, 336] width 42 height 42
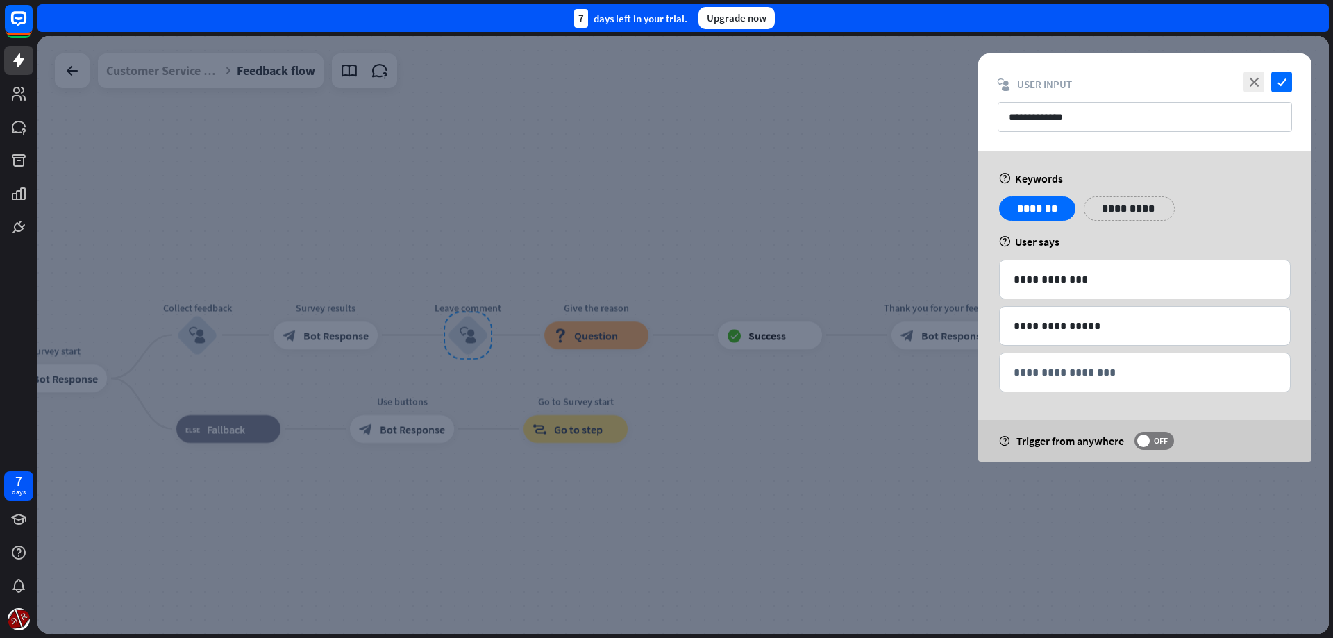
drag, startPoint x: 837, startPoint y: 453, endPoint x: 776, endPoint y: 454, distance: 61.1
click at [825, 459] on div at bounding box center [682, 335] width 1291 height 598
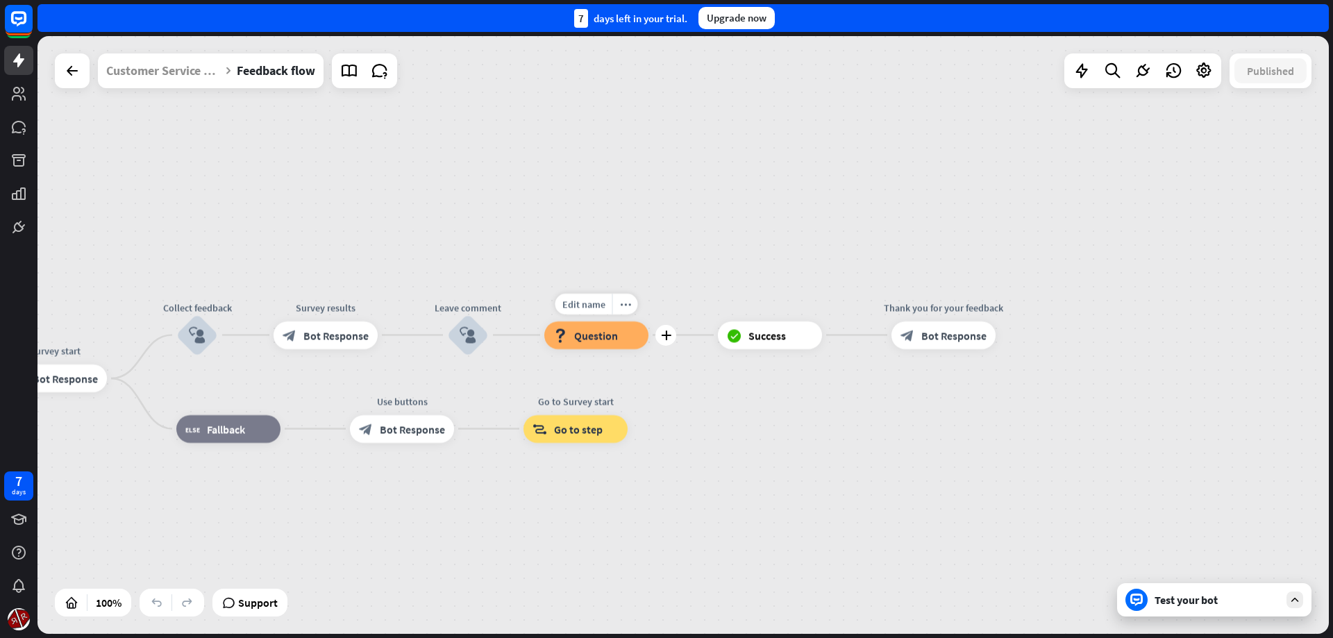
click at [585, 349] on div "Edit name more_horiz plus Give the reason block_question Question" at bounding box center [596, 335] width 104 height 28
click at [593, 334] on span "Question" at bounding box center [596, 335] width 44 height 14
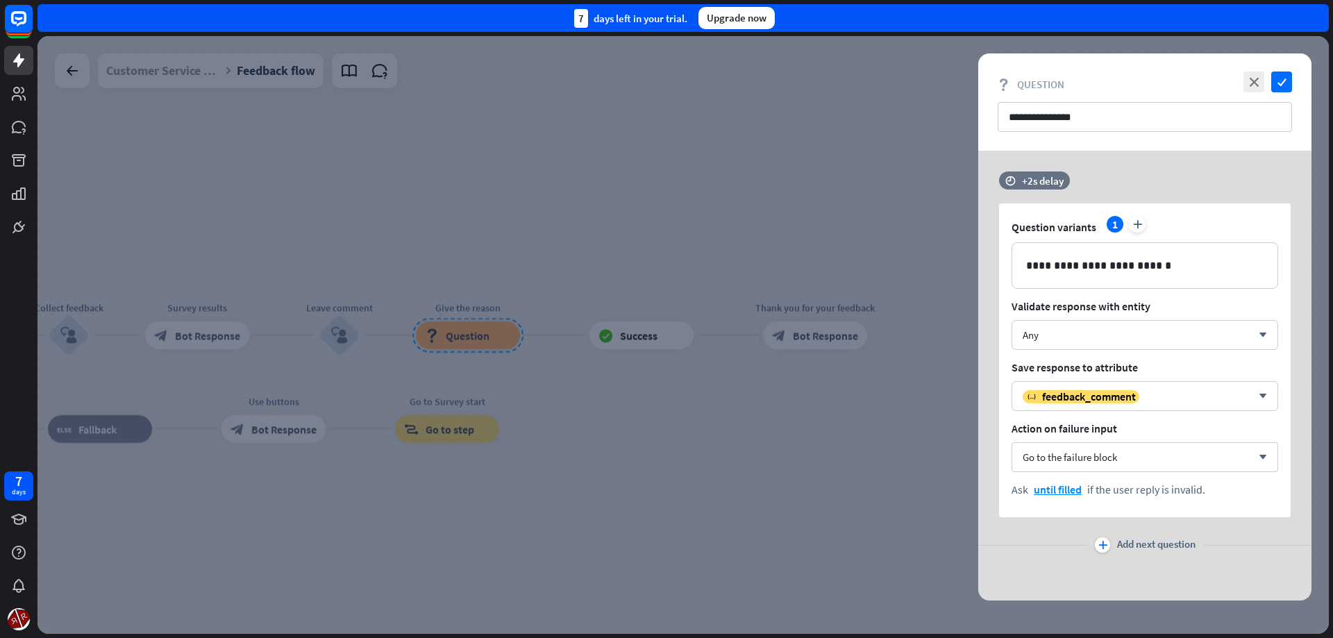
click at [737, 468] on div at bounding box center [682, 335] width 1291 height 598
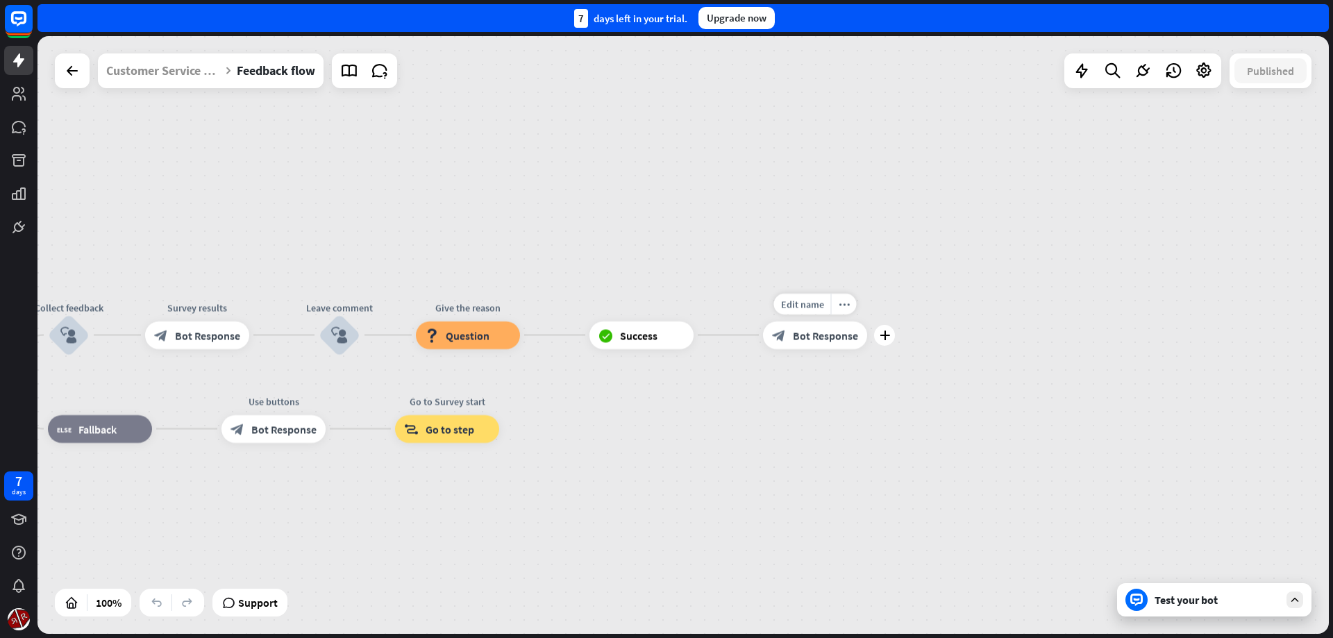
click at [821, 349] on div "Edit name more_horiz plus block_bot_response Bot Response" at bounding box center [815, 335] width 104 height 28
click at [825, 343] on div "block_bot_response Bot Response" at bounding box center [815, 335] width 104 height 28
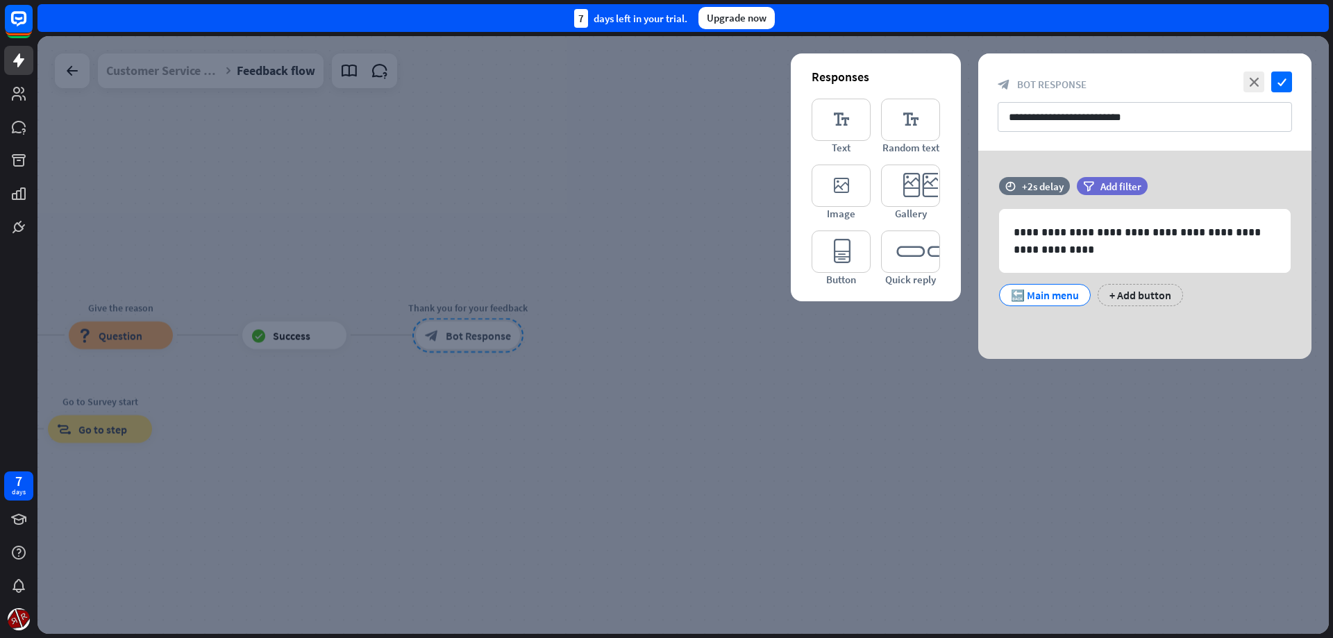
click at [819, 421] on div at bounding box center [682, 335] width 1291 height 598
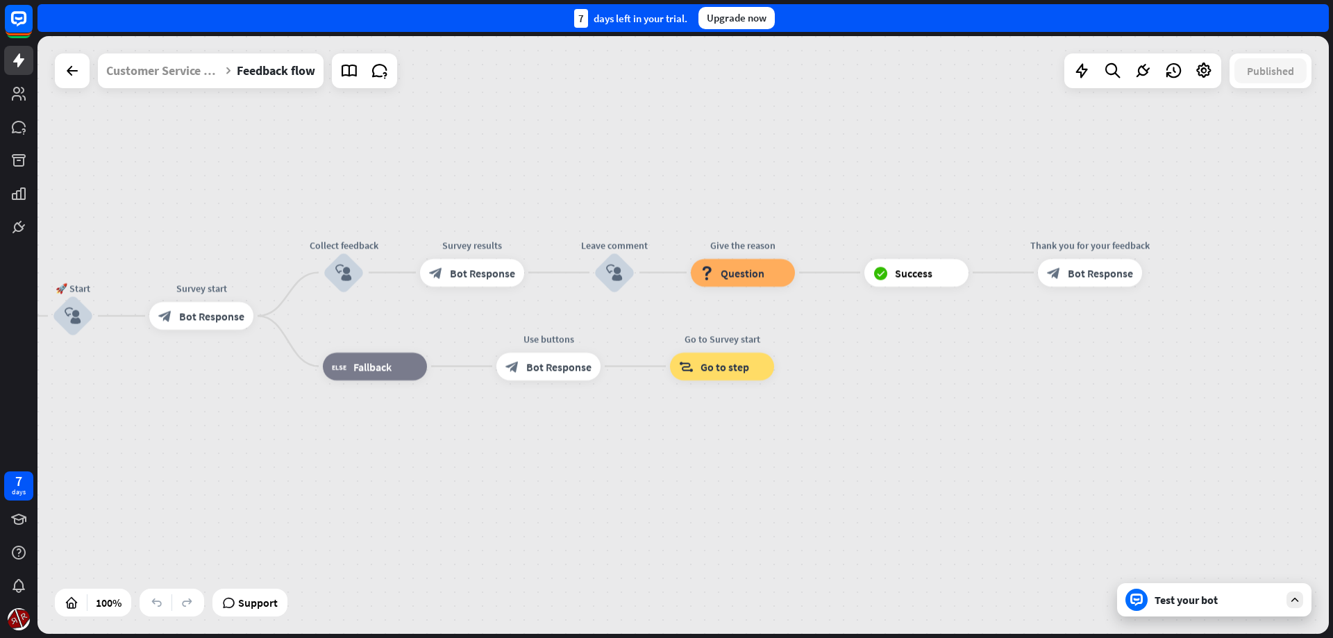
drag, startPoint x: 571, startPoint y: 394, endPoint x: 828, endPoint y: 400, distance: 257.0
click at [975, 389] on div "Feedback flow builder_tree Flow Help us improve our customer service block_bot_…" at bounding box center [350, 615] width 1291 height 598
click at [569, 381] on div "Edit name more_horiz plus Use buttons block_bot_response Bot Response" at bounding box center [548, 367] width 104 height 28
click at [550, 373] on span "Bot Response" at bounding box center [558, 367] width 65 height 14
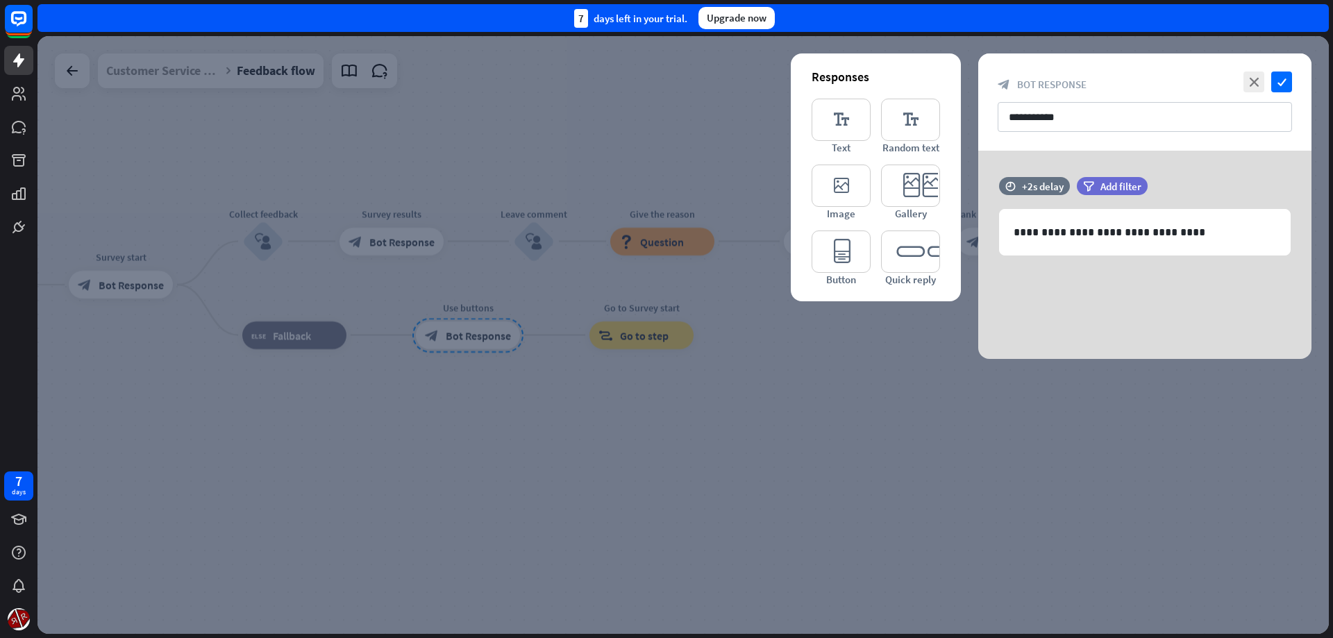
click at [760, 431] on div at bounding box center [682, 335] width 1291 height 598
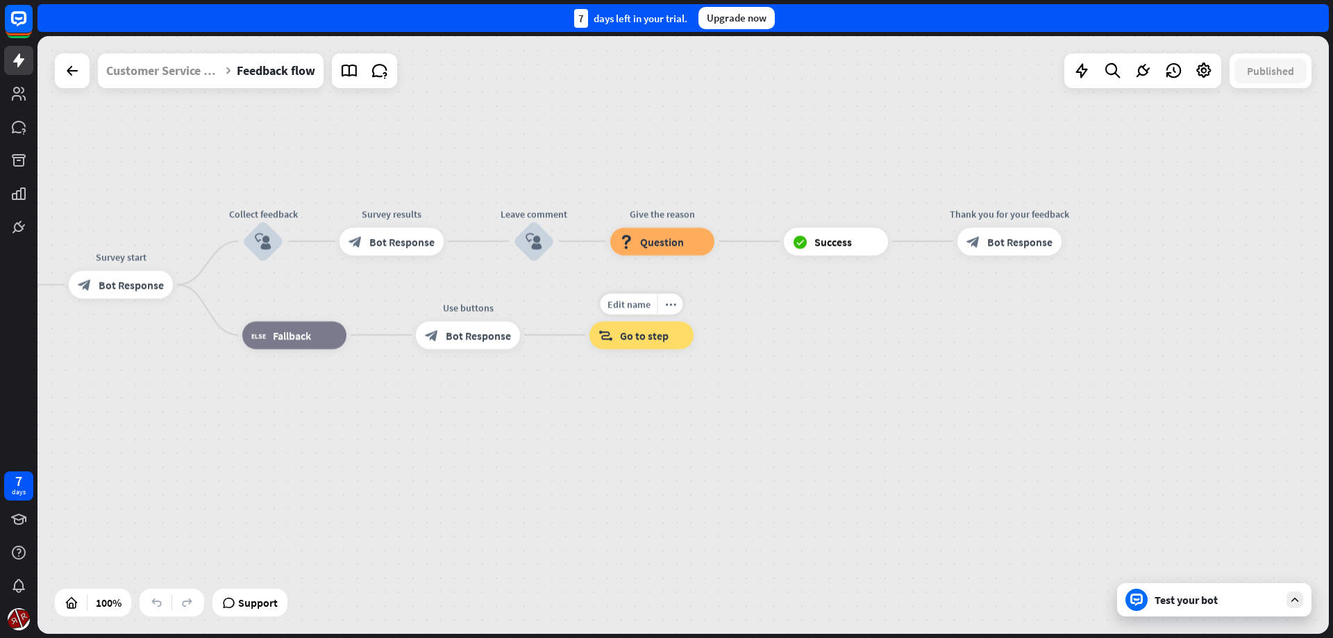
click at [635, 348] on div "block_goto Go to step" at bounding box center [641, 335] width 104 height 28
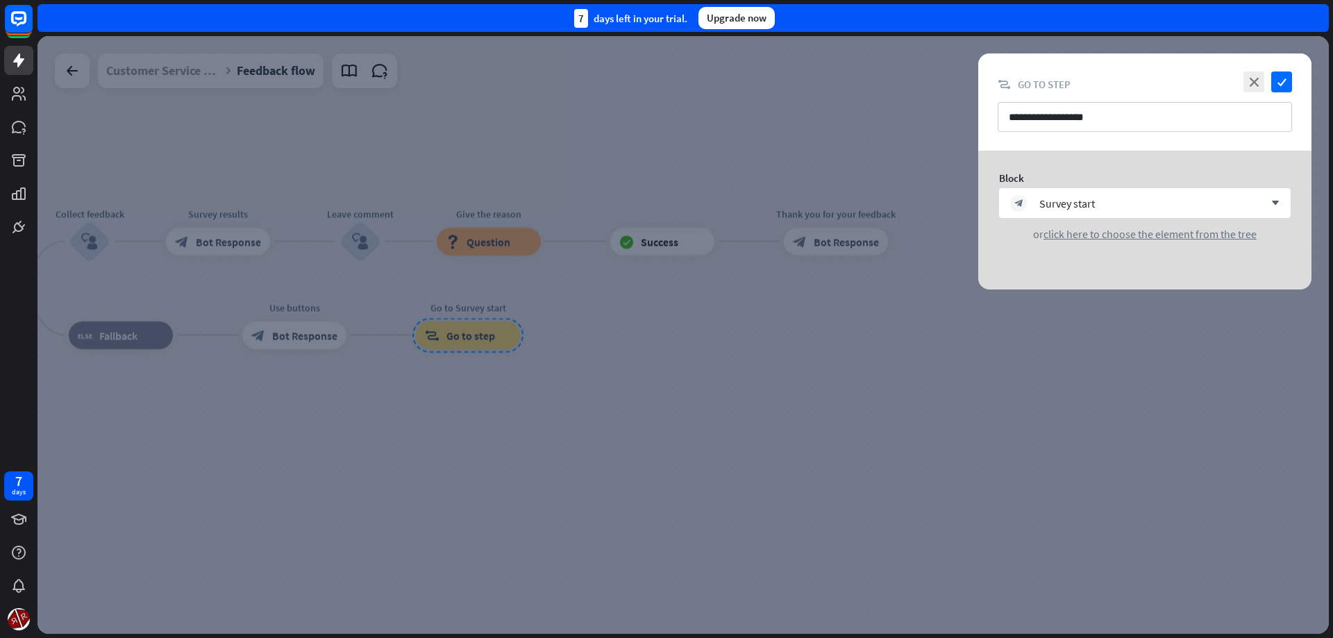
click at [796, 392] on div at bounding box center [682, 335] width 1291 height 598
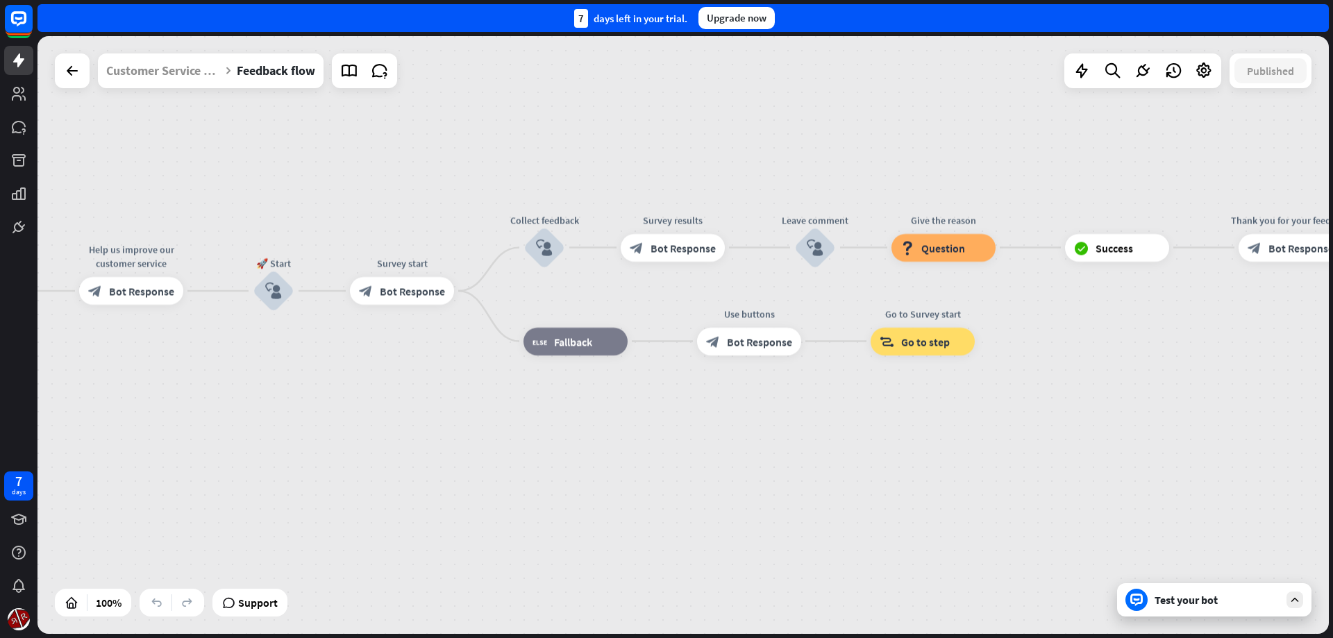
drag, startPoint x: 430, startPoint y: 438, endPoint x: 829, endPoint y: 437, distance: 399.2
click at [1050, 444] on div "Feedback flow builder_tree Flow Help us improve our customer service block_bot_…" at bounding box center [551, 590] width 1291 height 598
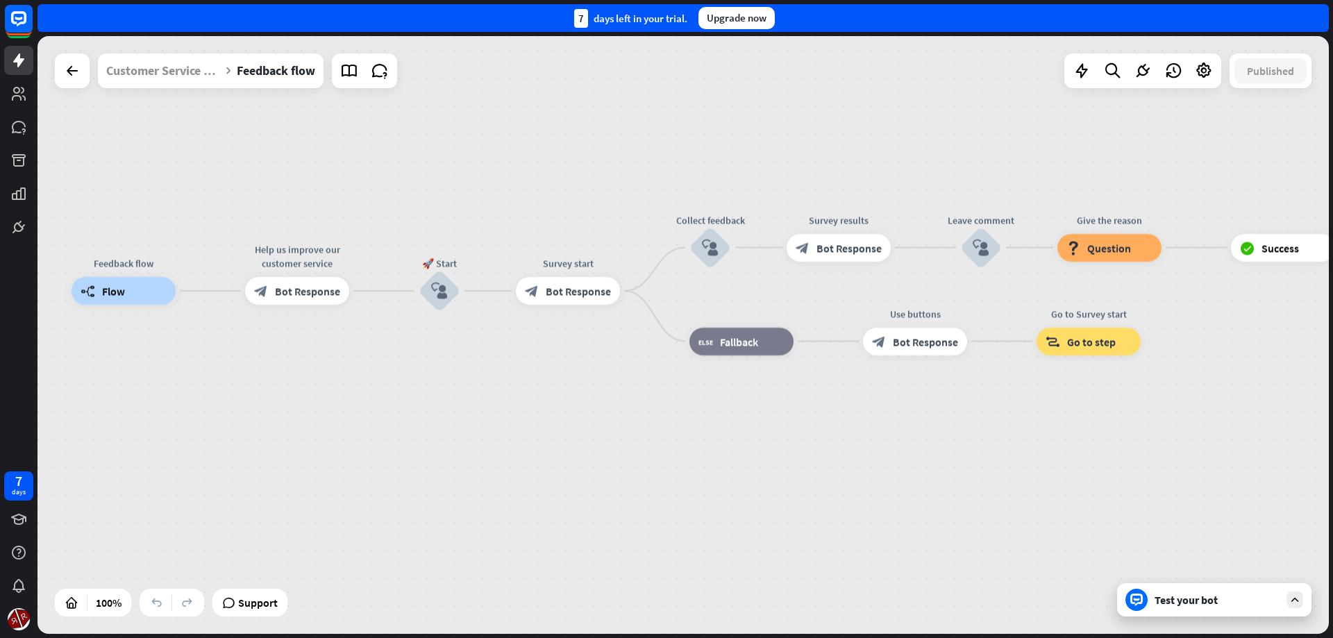
drag, startPoint x: 847, startPoint y: 448, endPoint x: 754, endPoint y: 444, distance: 93.1
click at [754, 444] on div "Feedback flow builder_tree Flow Help us improve our customer service block_bot_…" at bounding box center [717, 590] width 1291 height 598
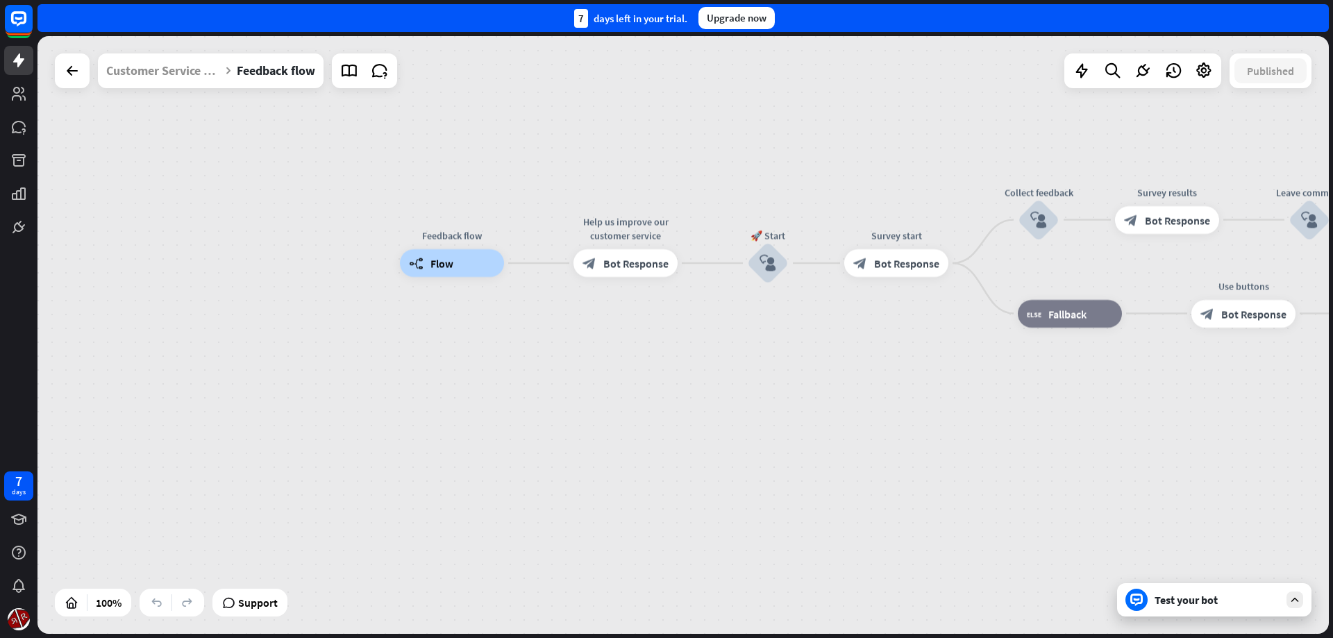
drag, startPoint x: 108, startPoint y: 225, endPoint x: 517, endPoint y: 210, distance: 408.5
click at [520, 207] on div "Feedback flow builder_tree Flow Help us improve our customer service block_bot_…" at bounding box center [682, 335] width 1291 height 598
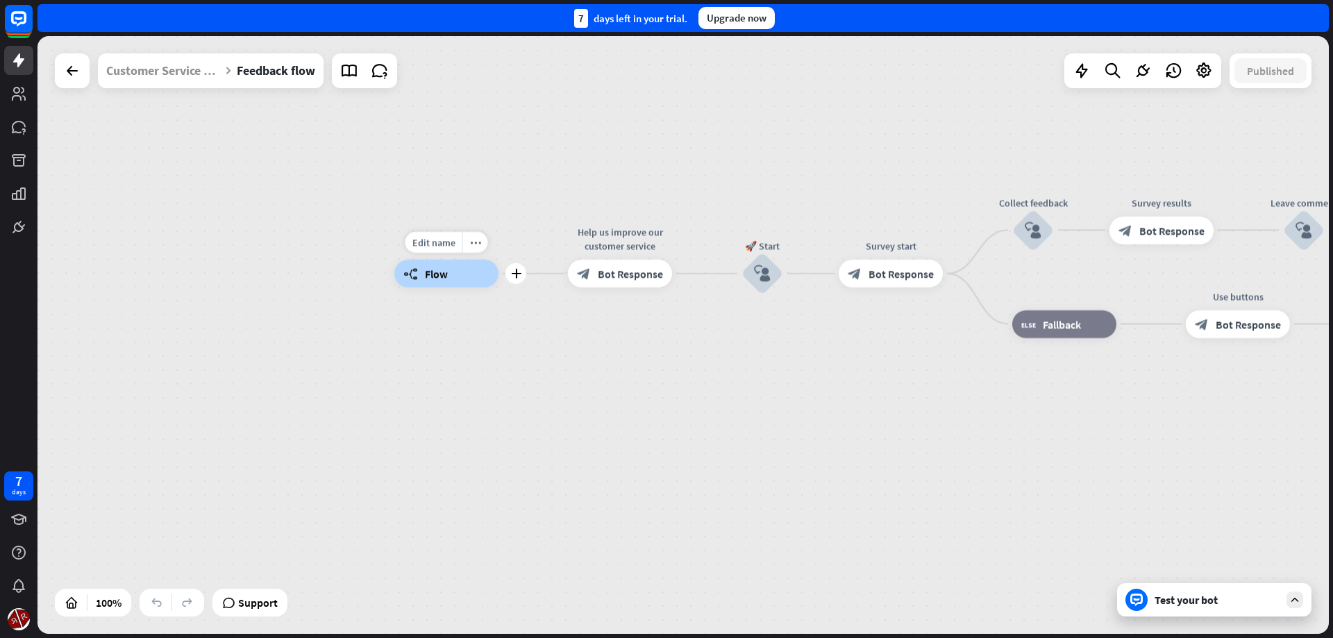
click at [425, 287] on div "Edit name more_horiz plus builder_tree Flow" at bounding box center [446, 274] width 104 height 28
drag, startPoint x: 83, startPoint y: 78, endPoint x: 78, endPoint y: 85, distance: 8.5
click at [78, 85] on div at bounding box center [72, 70] width 35 height 35
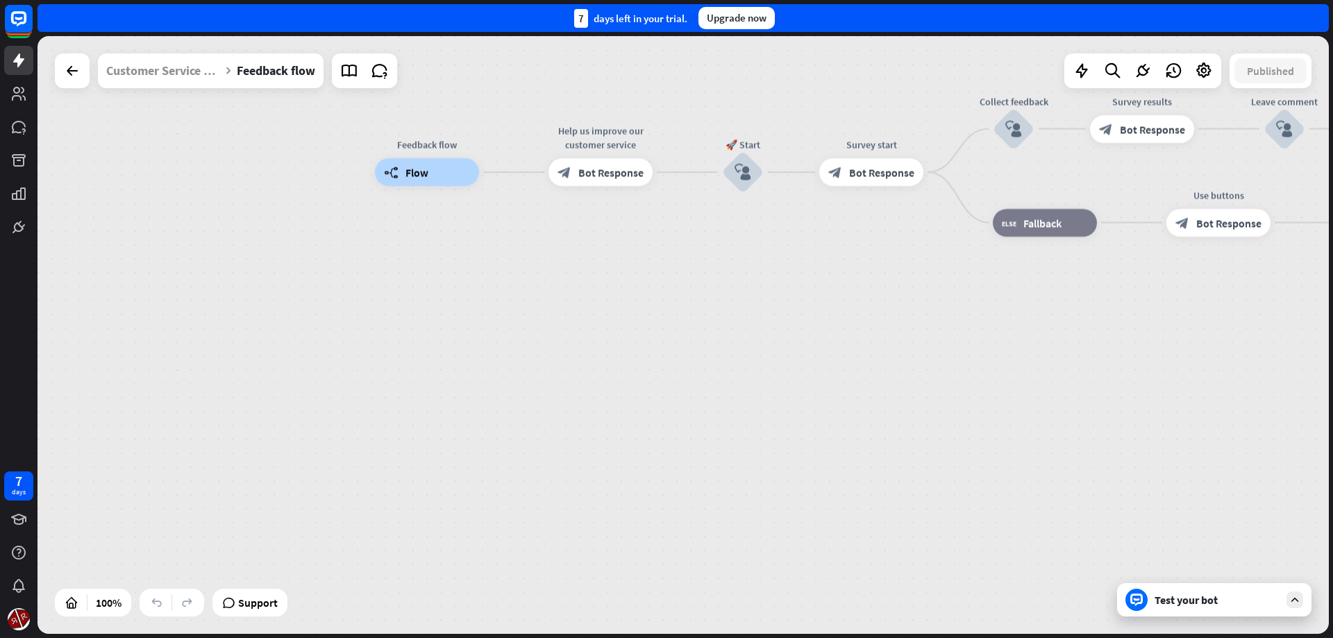
drag, startPoint x: 536, startPoint y: 363, endPoint x: 501, endPoint y: 254, distance: 114.4
click at [501, 254] on div "Feedback flow builder_tree Flow Help us improve our customer service block_bot_…" at bounding box center [1020, 471] width 1291 height 598
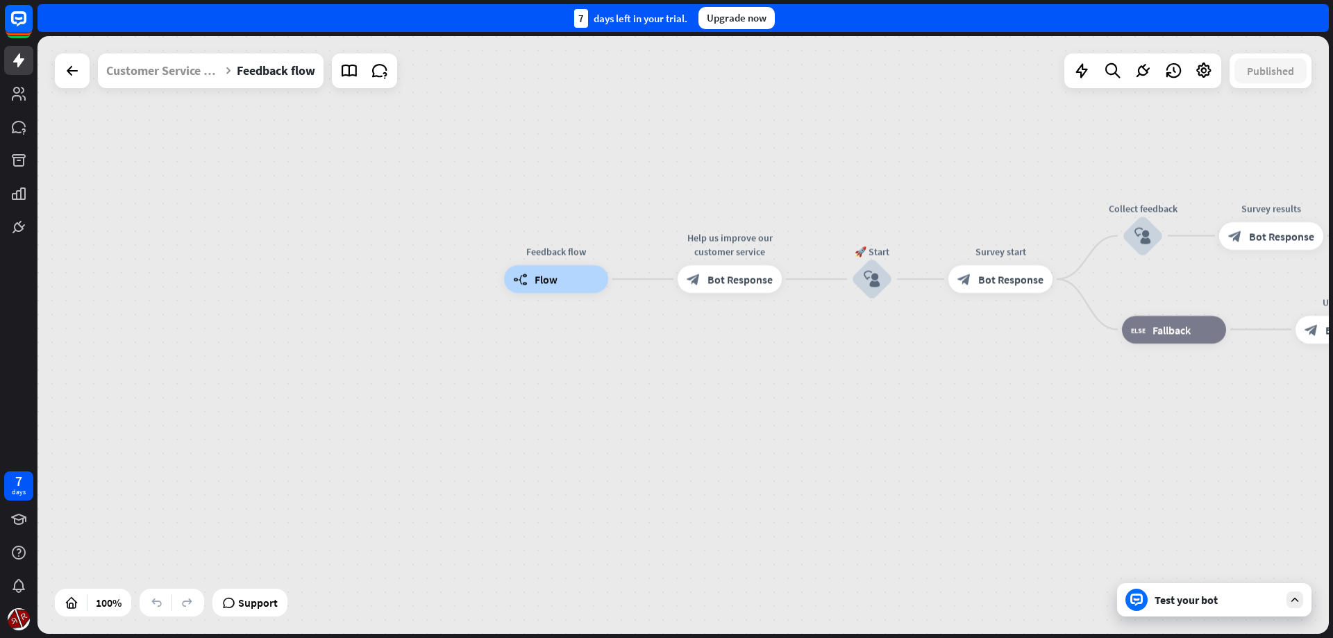
drag, startPoint x: 232, startPoint y: 285, endPoint x: 360, endPoint y: 389, distance: 165.8
click at [360, 389] on div "Feedback flow builder_tree Flow Help us improve our customer service block_bot_…" at bounding box center [682, 335] width 1291 height 598
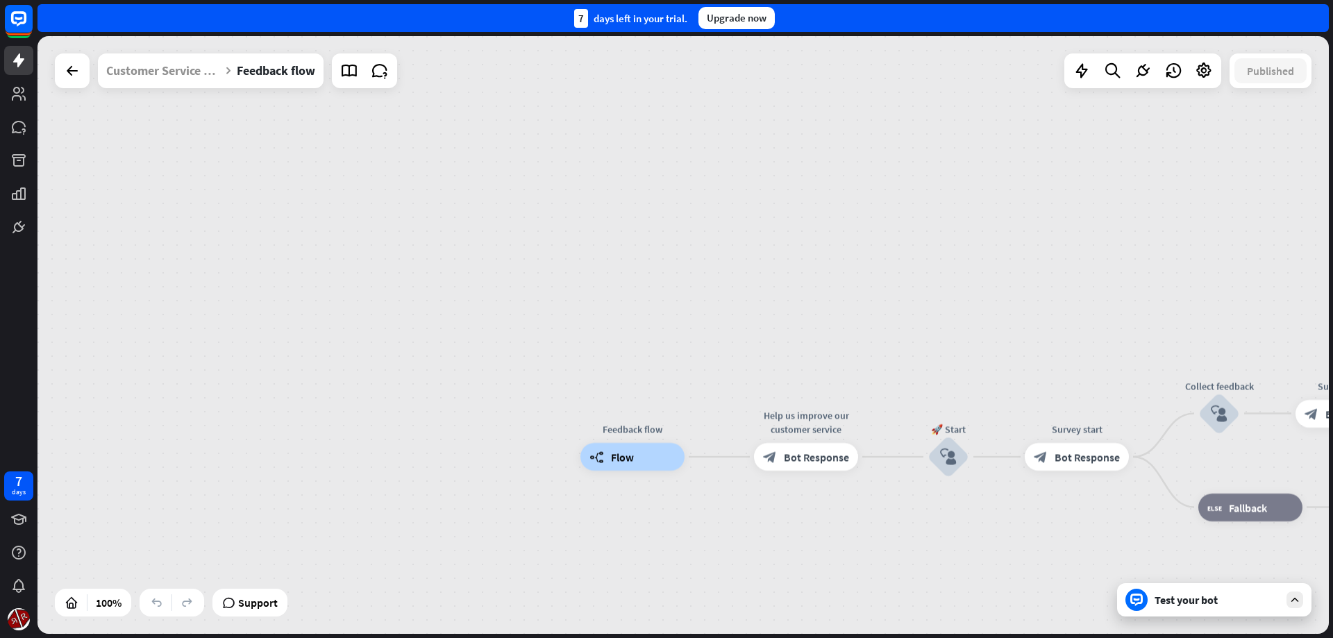
drag, startPoint x: 295, startPoint y: 336, endPoint x: 172, endPoint y: 267, distance: 140.8
click at [171, 266] on div "Feedback flow builder_tree Flow Help us improve our customer service block_bot_…" at bounding box center [682, 335] width 1291 height 598
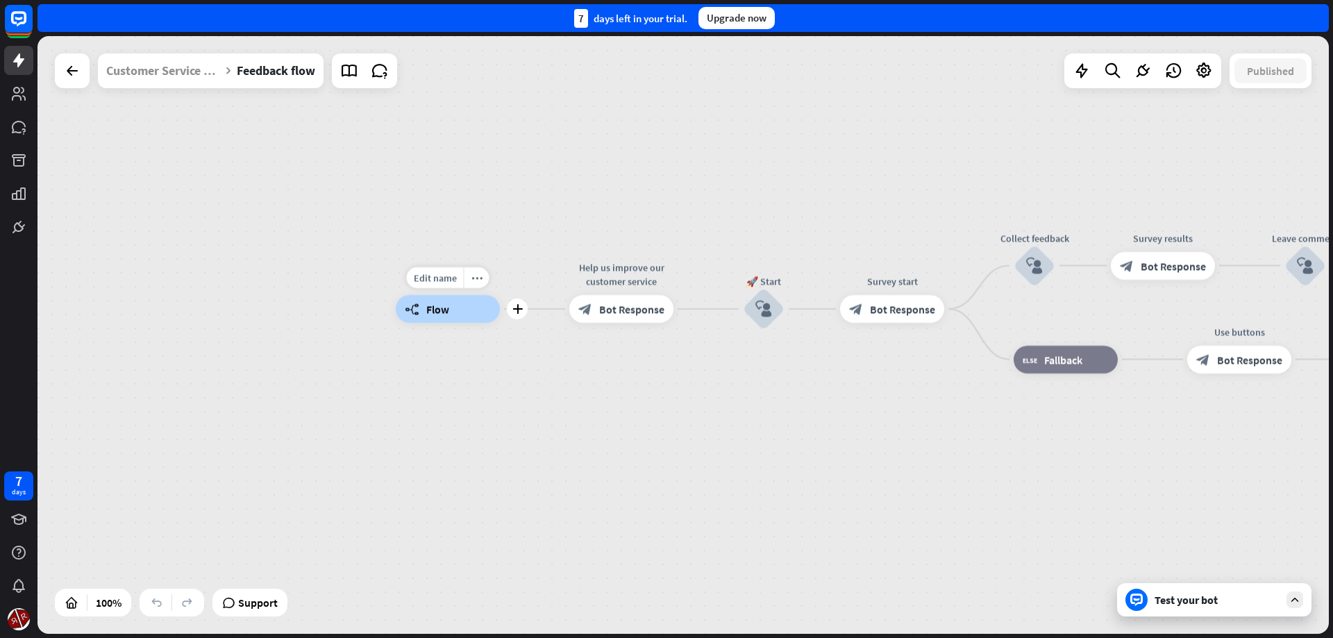
click at [437, 308] on span "Flow" at bounding box center [437, 309] width 23 height 14
click at [195, 72] on div "Customer Service Bot" at bounding box center [163, 70] width 114 height 35
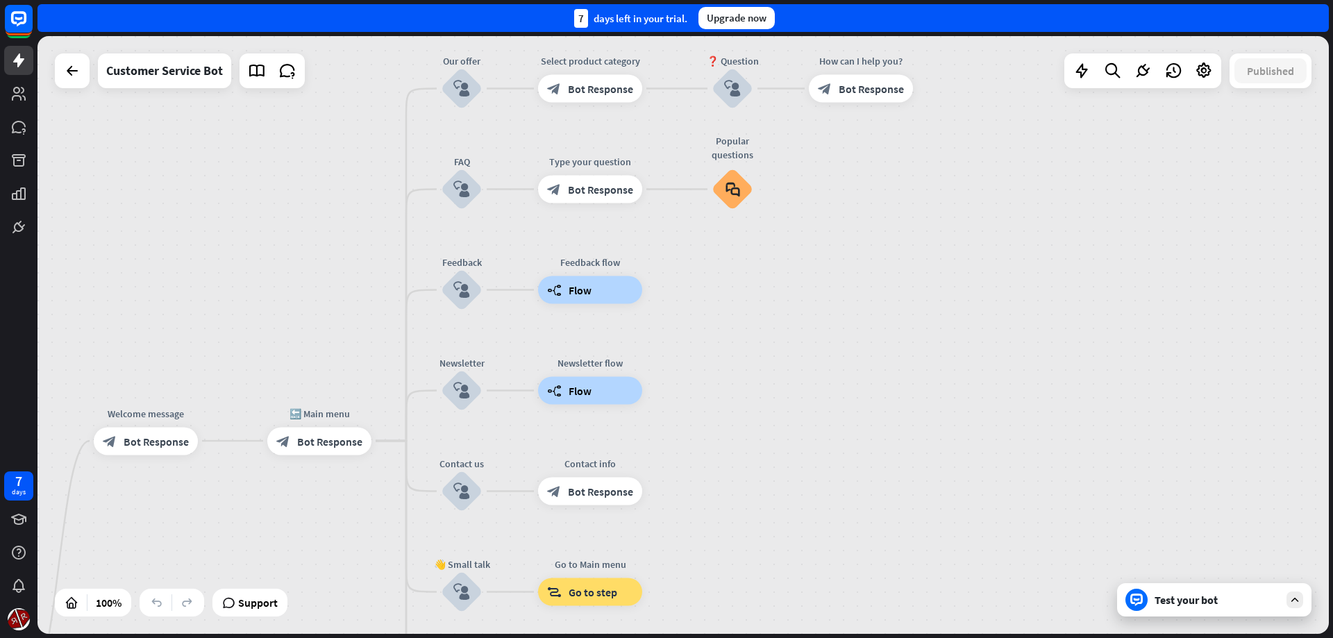
drag, startPoint x: 704, startPoint y: 414, endPoint x: 787, endPoint y: 371, distance: 93.8
click at [787, 371] on div "home_2 Start point Welcome message block_bot_response Bot Response 🔙 Main menu …" at bounding box center [682, 335] width 1291 height 598
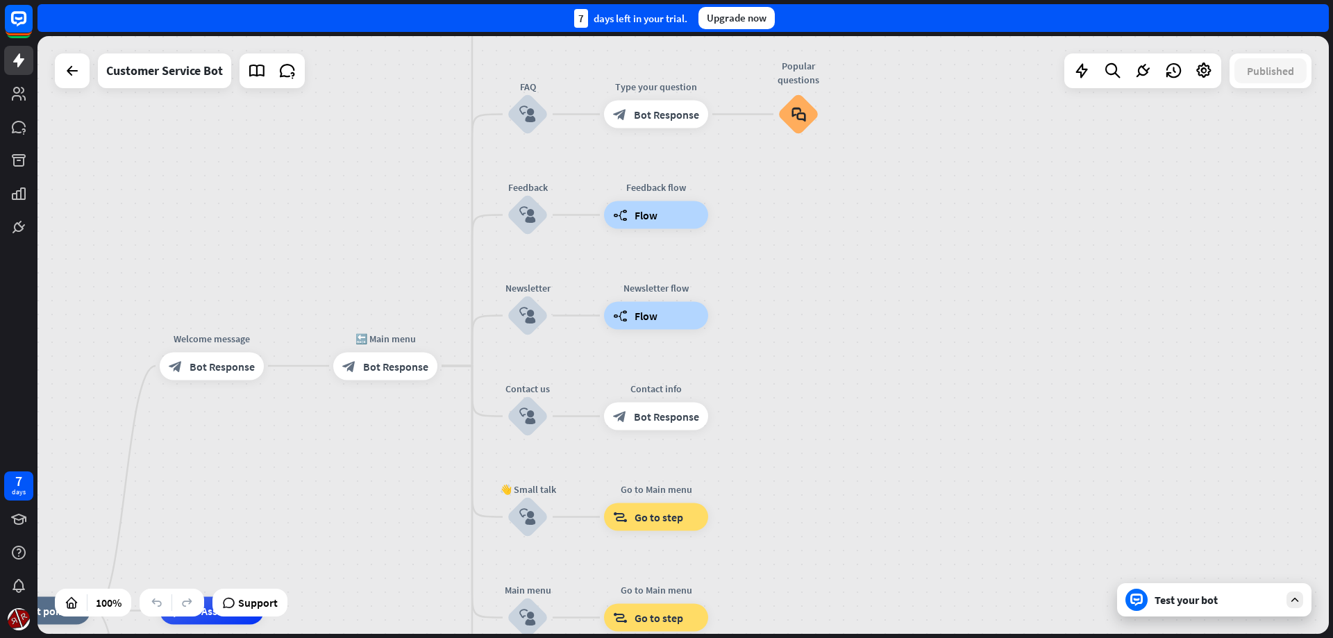
drag, startPoint x: 748, startPoint y: 308, endPoint x: 738, endPoint y: 271, distance: 38.1
click at [739, 273] on div "home_2 Start point Welcome message block_bot_response Bot Response 🔙 Main menu …" at bounding box center [682, 335] width 1291 height 598
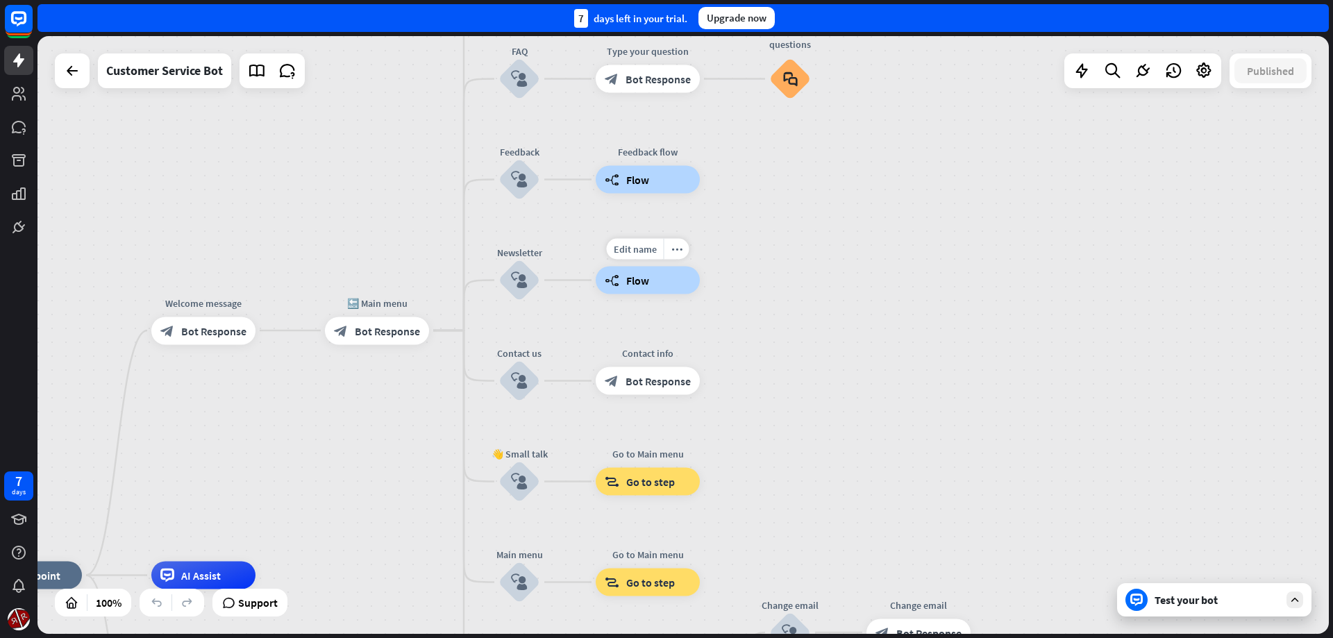
click at [634, 284] on span "Flow" at bounding box center [637, 281] width 23 height 14
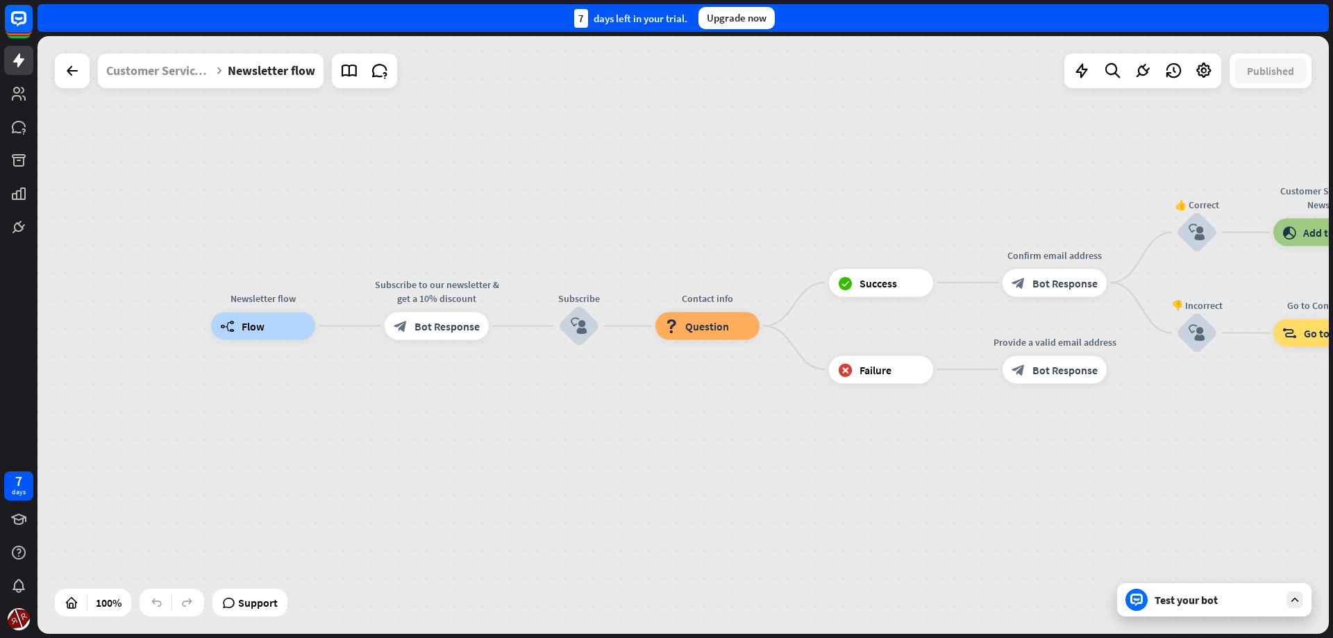
drag, startPoint x: 712, startPoint y: 437, endPoint x: 591, endPoint y: 436, distance: 121.5
click at [592, 437] on div "Newsletter flow builder_tree Flow Subscribe to our newsletter & get a 10% disco…" at bounding box center [856, 625] width 1291 height 598
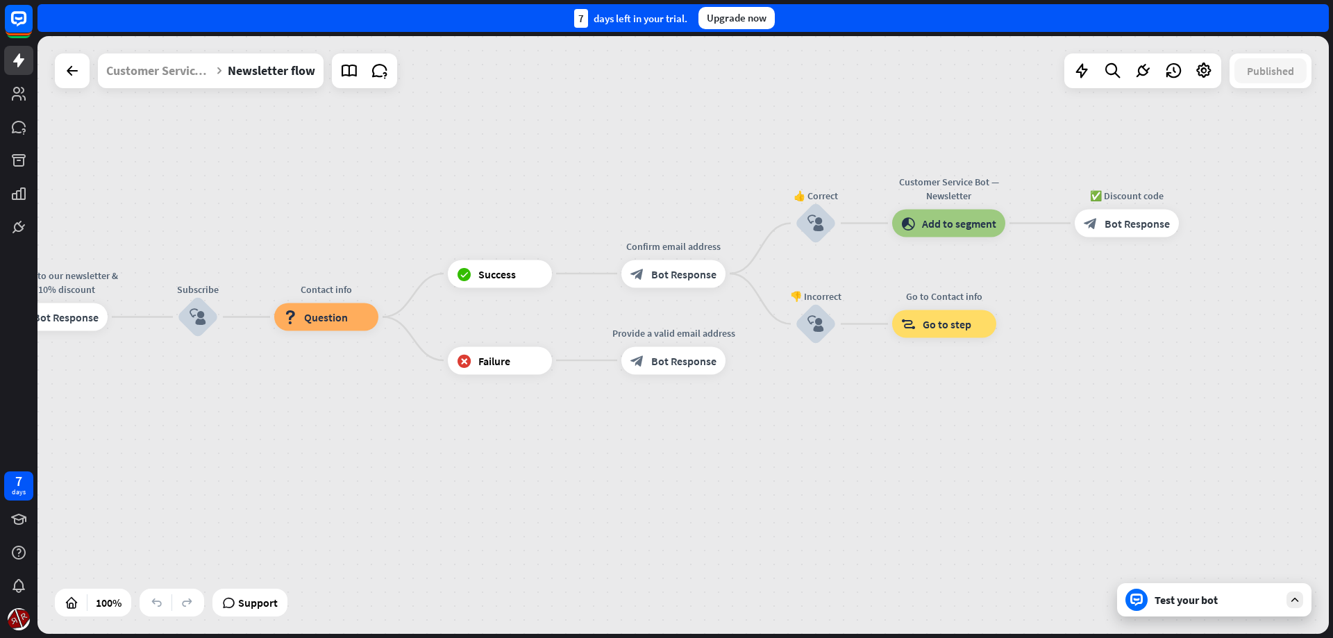
drag, startPoint x: 807, startPoint y: 432, endPoint x: 479, endPoint y: 426, distance: 327.7
click at [479, 426] on div "Newsletter flow builder_tree Flow Subscribe to our newsletter & get a 10% disco…" at bounding box center [475, 616] width 1291 height 598
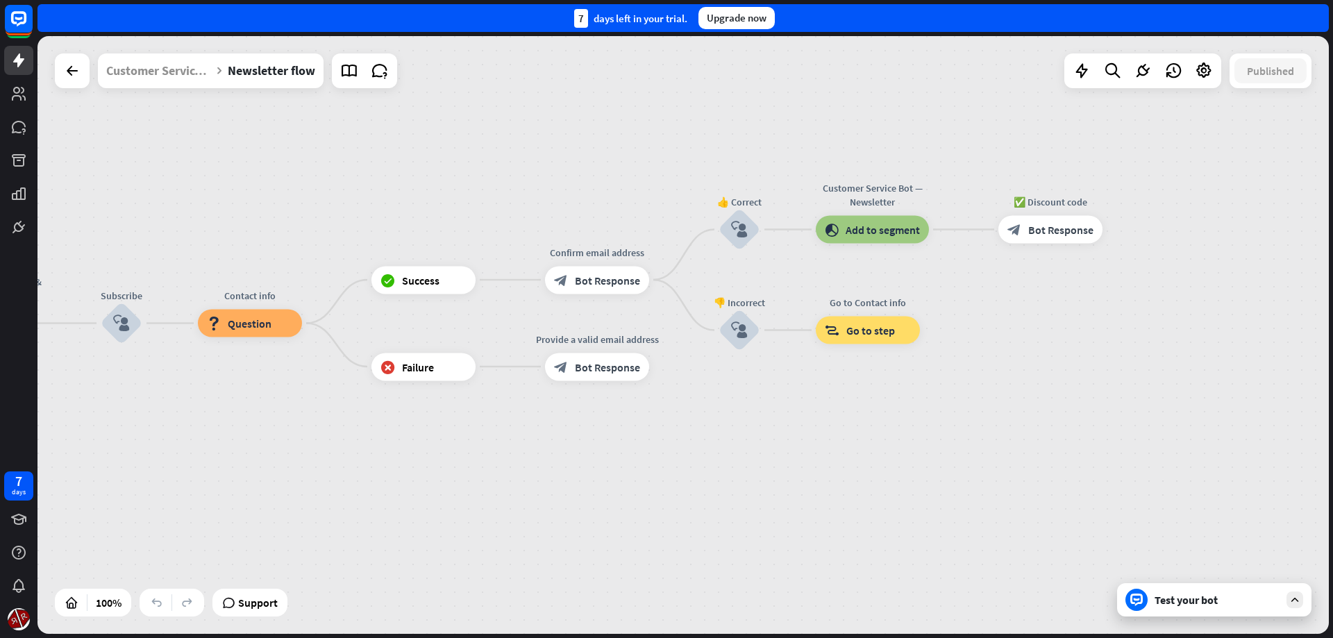
drag, startPoint x: 694, startPoint y: 472, endPoint x: 473, endPoint y: 413, distance: 229.2
click at [615, 463] on div "Newsletter flow builder_tree Flow Subscribe to our newsletter & get a 10% disco…" at bounding box center [399, 623] width 1291 height 598
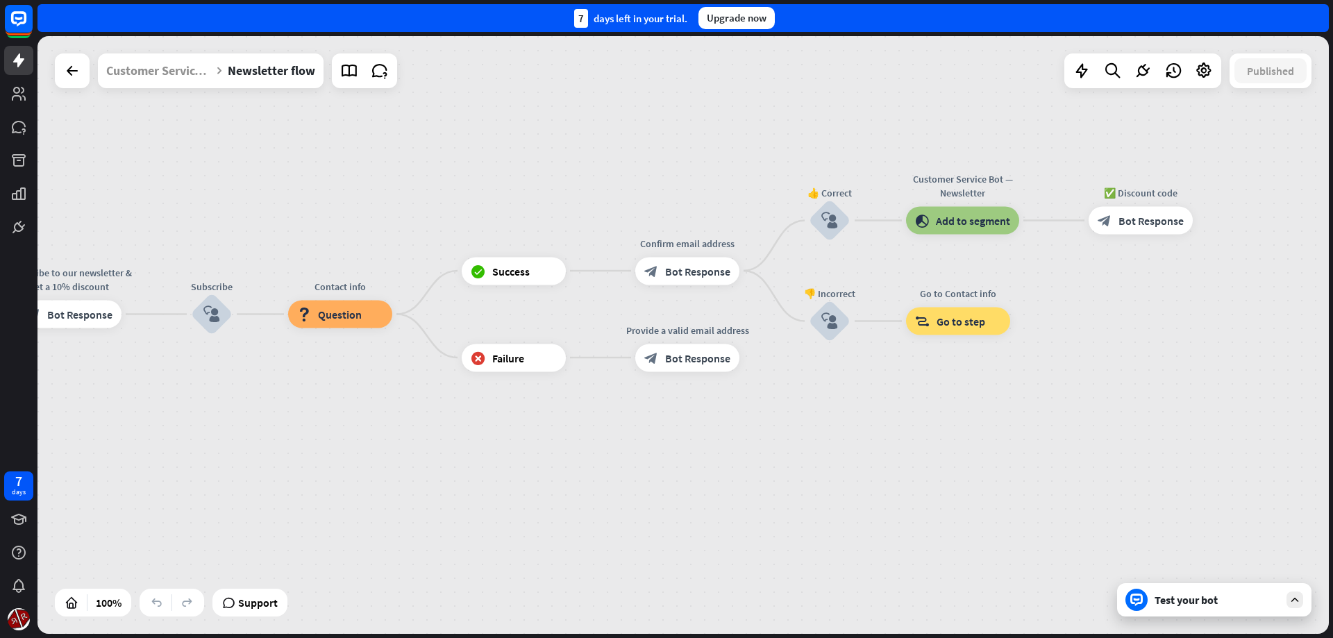
drag, startPoint x: 617, startPoint y: 434, endPoint x: 692, endPoint y: 434, distance: 75.0
click at [692, 434] on div "Newsletter flow builder_tree Flow Subscribe to our newsletter & get a 10% disco…" at bounding box center [489, 614] width 1291 height 598
click at [319, 312] on span "Question" at bounding box center [340, 315] width 44 height 14
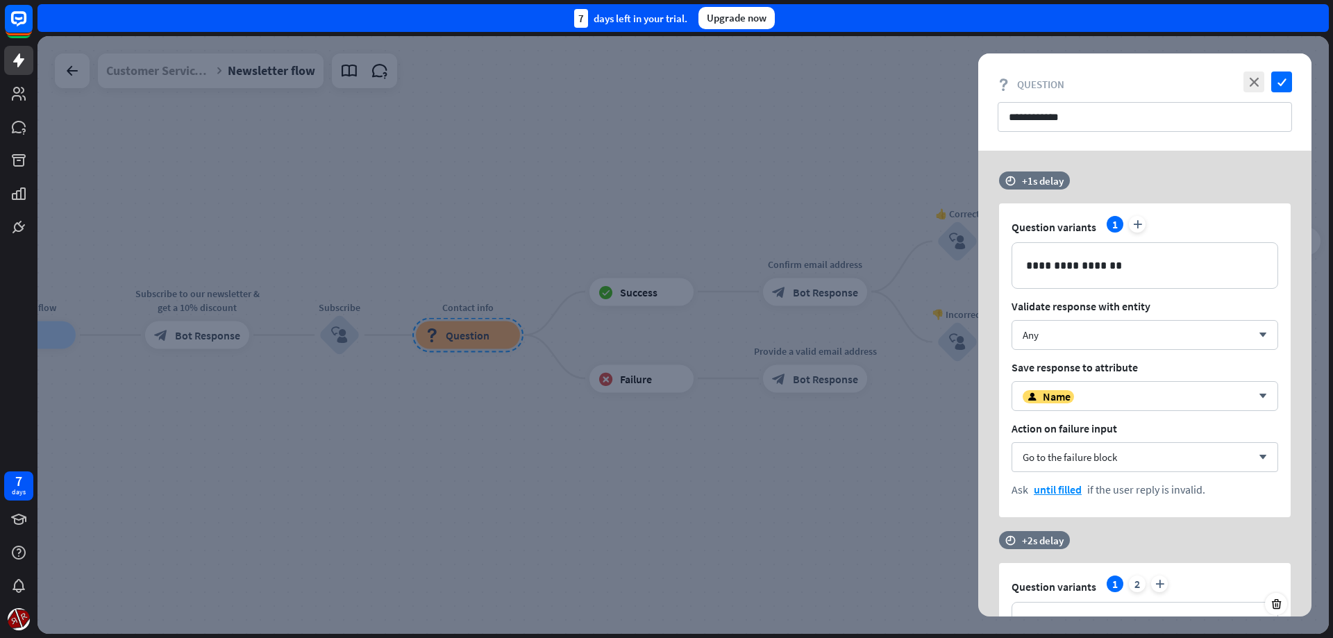
click at [848, 477] on div at bounding box center [682, 335] width 1291 height 598
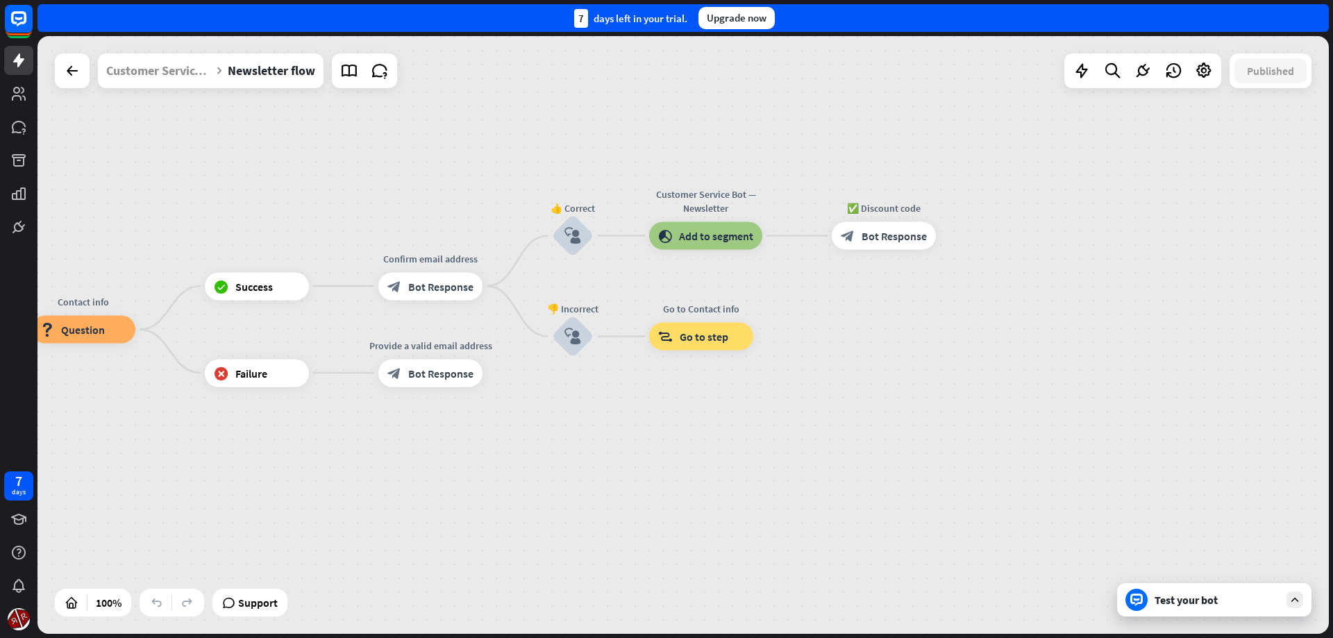
drag, startPoint x: 922, startPoint y: 458, endPoint x: 601, endPoint y: 458, distance: 320.8
click at [601, 458] on div "Newsletter flow builder_tree Flow Subscribe to our newsletter & get a 10% disco…" at bounding box center [232, 629] width 1291 height 598
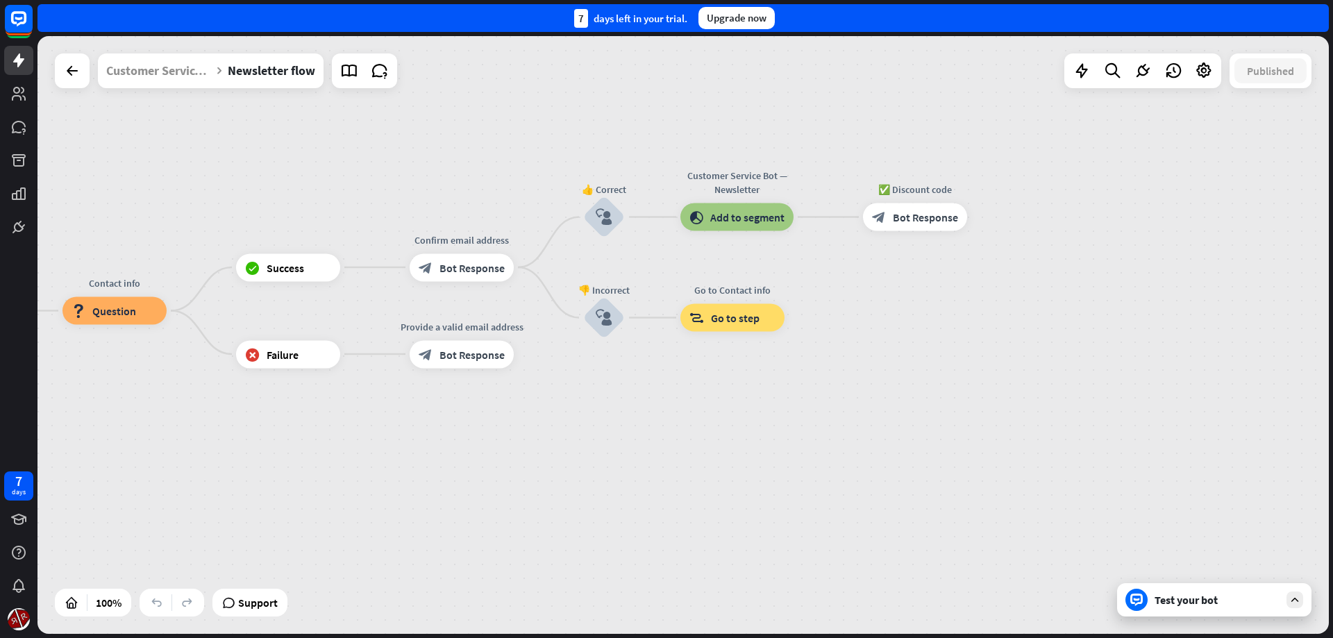
drag, startPoint x: 307, startPoint y: 456, endPoint x: 880, endPoint y: 386, distance: 577.1
click at [880, 422] on div "Newsletter flow builder_tree Flow Subscribe to our newsletter & get a 10% disco…" at bounding box center [263, 610] width 1291 height 598
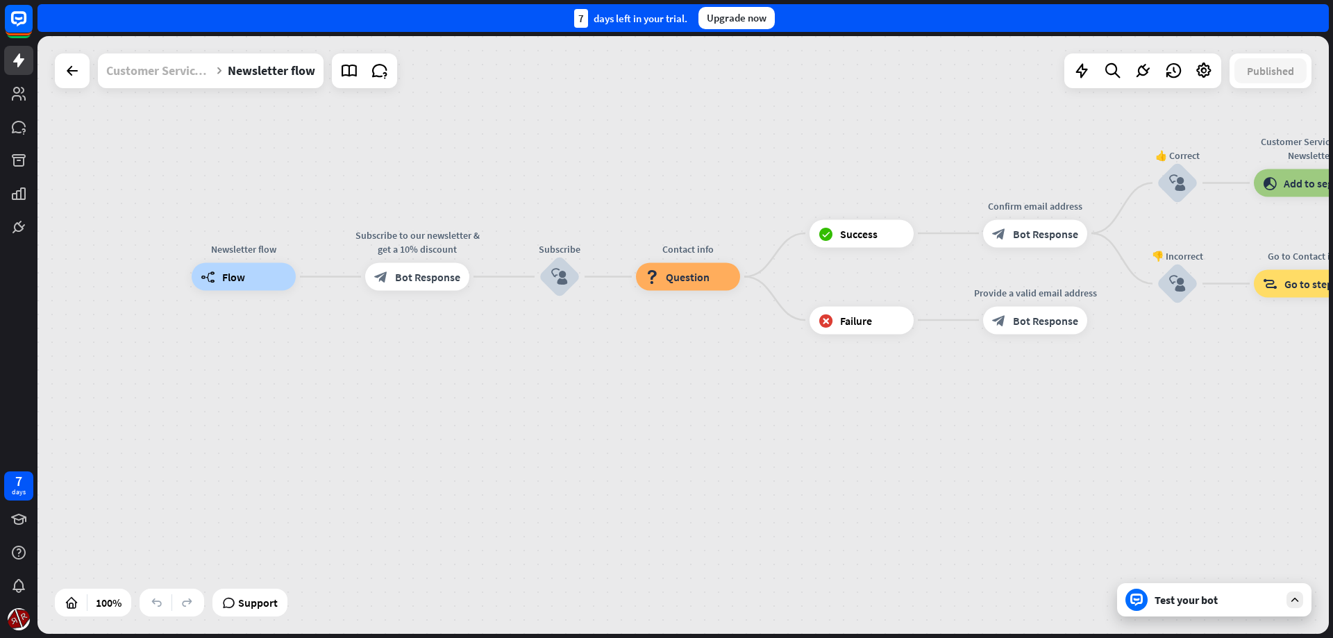
click at [169, 78] on div "Customer Service Bot" at bounding box center [158, 70] width 105 height 35
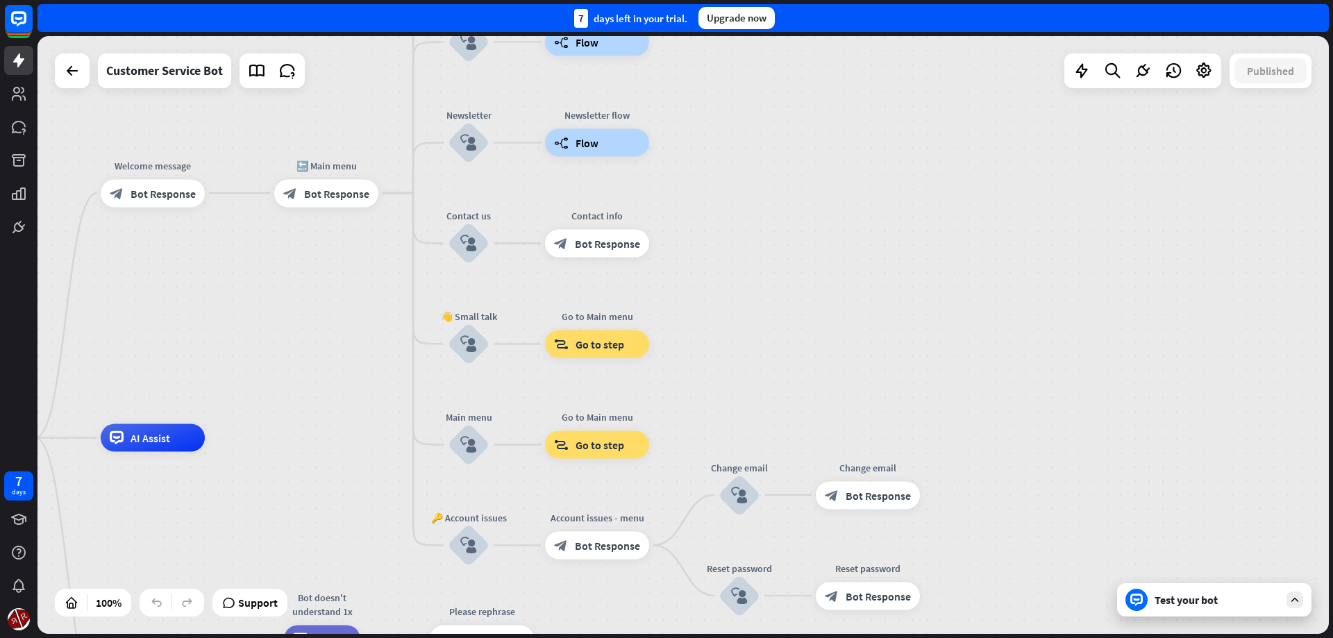
drag, startPoint x: 631, startPoint y: 471, endPoint x: 760, endPoint y: 278, distance: 231.6
click at [760, 278] on div "home_2 Start point Welcome message block_bot_response Bot Response 🔙 Main menu …" at bounding box center [682, 335] width 1291 height 598
click at [605, 353] on div "block_goto Go to step" at bounding box center [597, 344] width 104 height 28
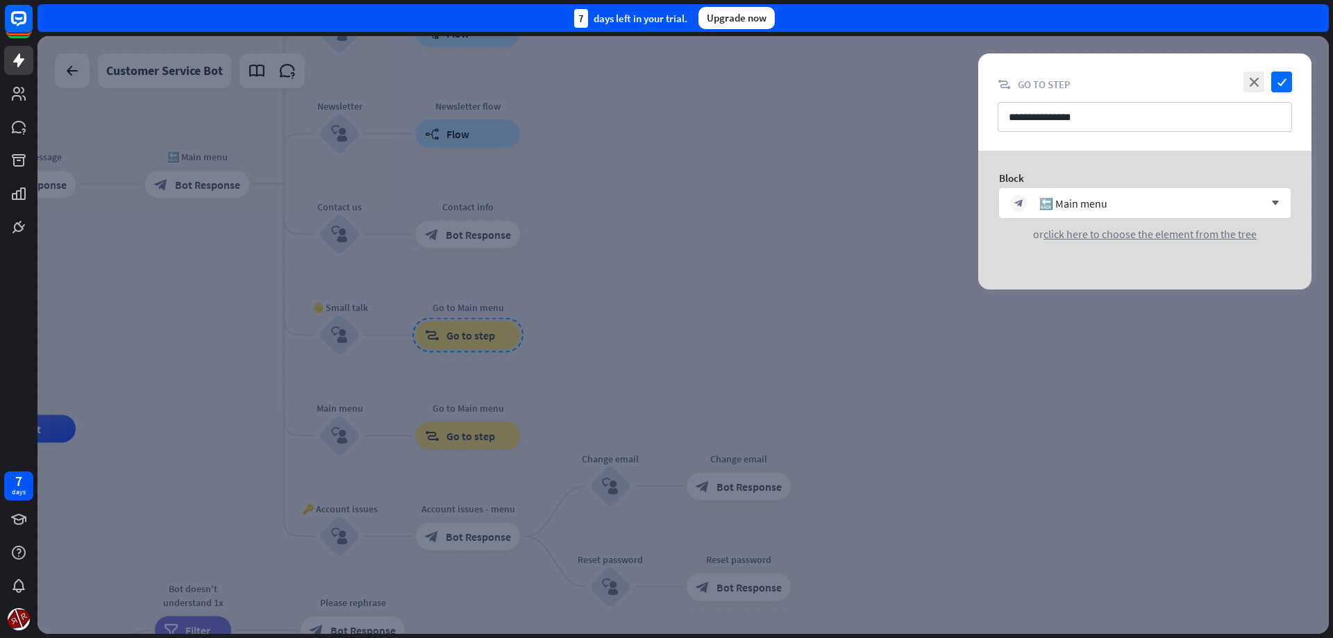
click at [811, 358] on div at bounding box center [682, 335] width 1291 height 598
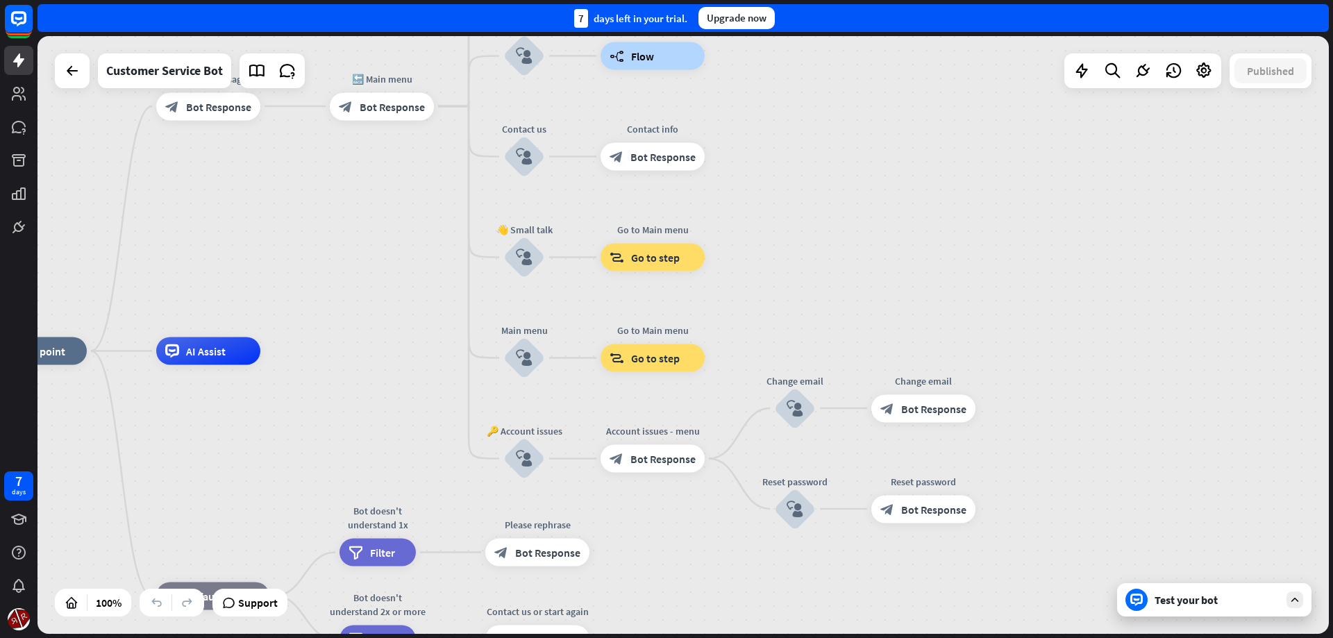
drag, startPoint x: 682, startPoint y: 335, endPoint x: 867, endPoint y: 253, distance: 202.7
click at [867, 253] on div "home_2 Start point Welcome message block_bot_response Bot Response 🔙 Main menu …" at bounding box center [682, 335] width 1291 height 598
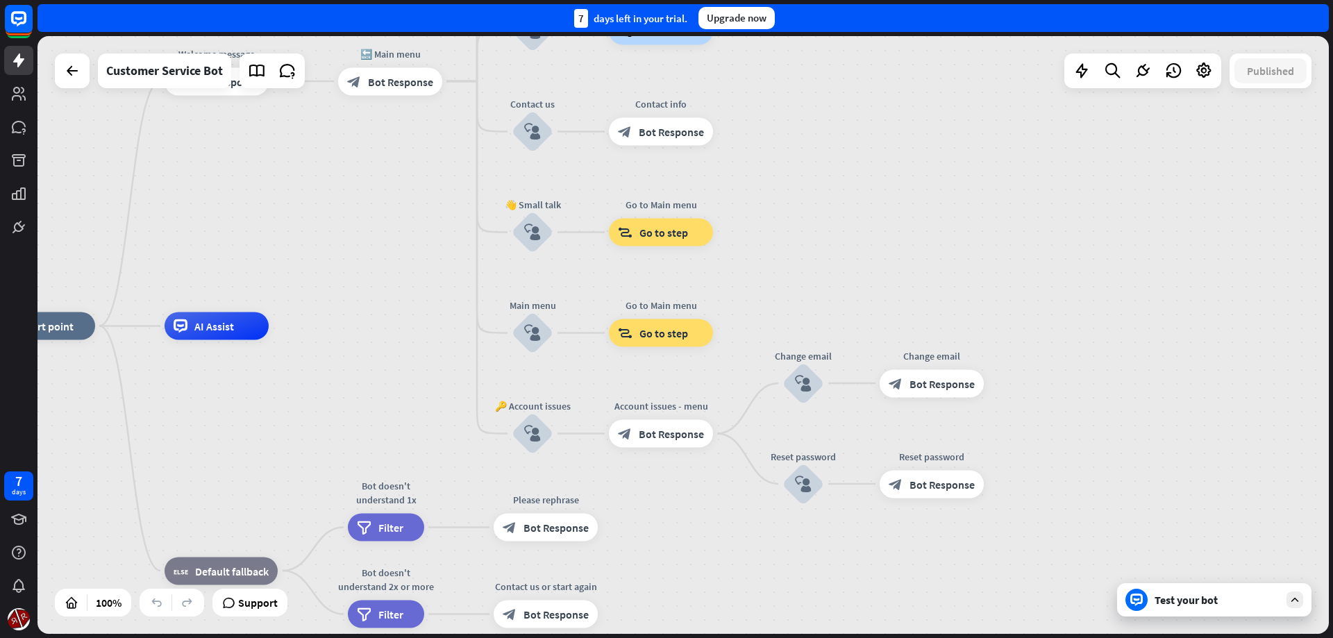
drag, startPoint x: 853, startPoint y: 242, endPoint x: 875, endPoint y: 178, distance: 67.0
click at [878, 171] on div "home_2 Start point Welcome message block_bot_response Bot Response 🔙 Main menu …" at bounding box center [682, 335] width 1291 height 598
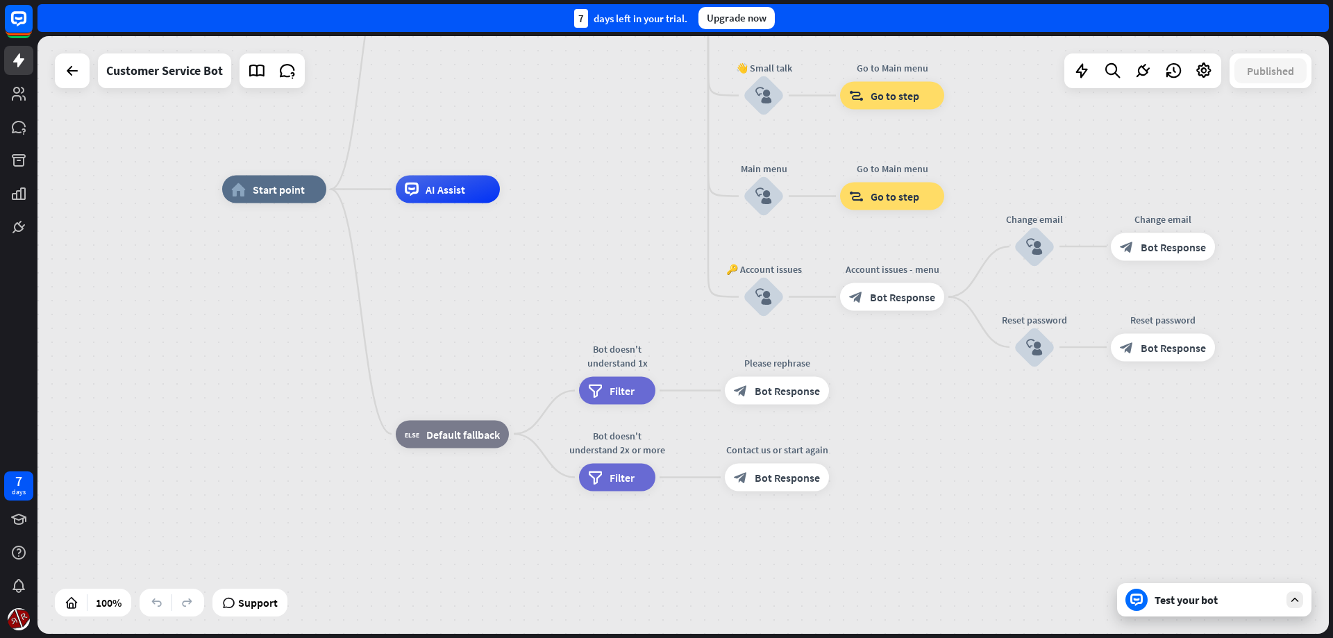
drag, startPoint x: 753, startPoint y: 485, endPoint x: 959, endPoint y: 419, distance: 216.5
click at [959, 419] on div "home_2 Start point Welcome message block_bot_response Bot Response 🔙 Main menu …" at bounding box center [867, 489] width 1291 height 598
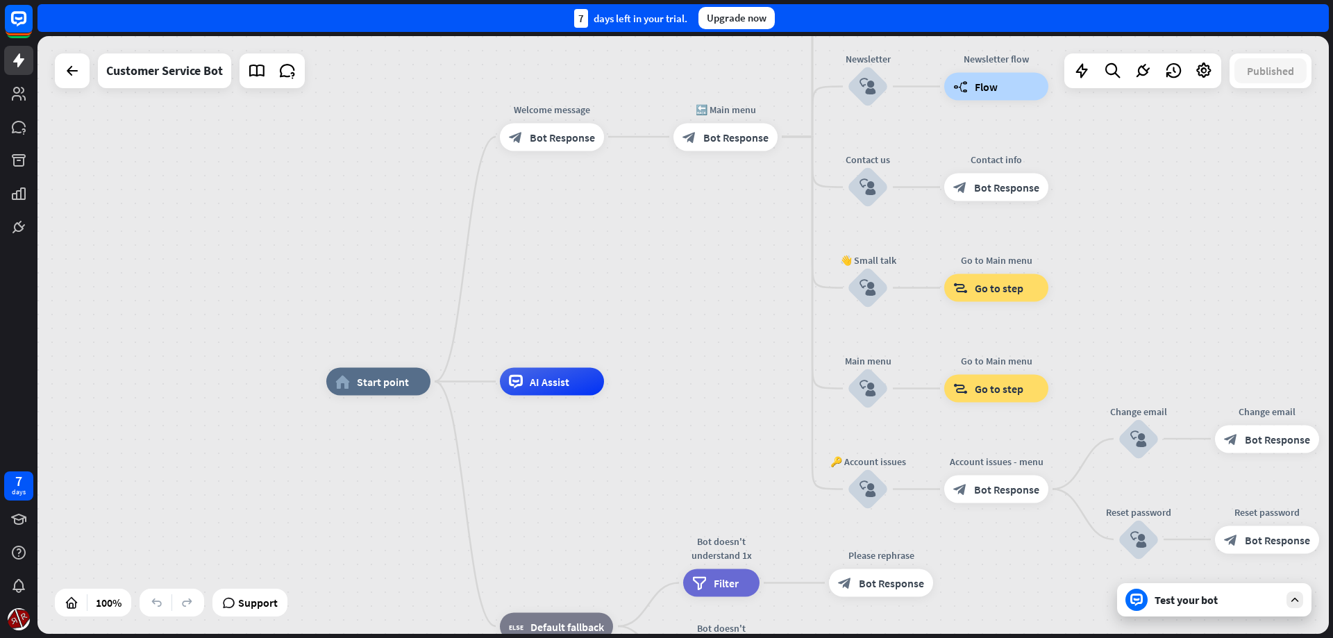
drag, startPoint x: 613, startPoint y: 217, endPoint x: 708, endPoint y: 301, distance: 126.4
click at [732, 389] on div "home_2 Start point Welcome message block_bot_response Bot Response 🔙 Main menu …" at bounding box center [682, 335] width 1291 height 598
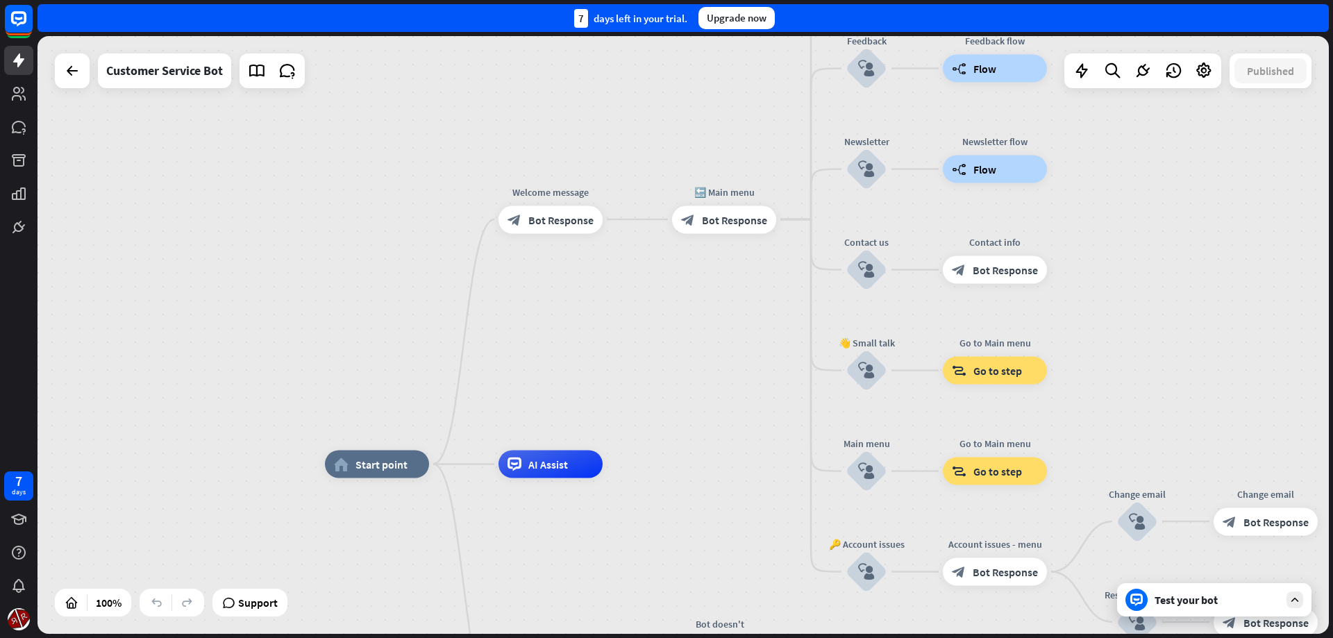
drag, startPoint x: 690, startPoint y: 303, endPoint x: 673, endPoint y: 301, distance: 17.4
click at [676, 331] on div "home_2 Start point Welcome message block_bot_response Bot Response 🔙 Main menu …" at bounding box center [682, 335] width 1291 height 598
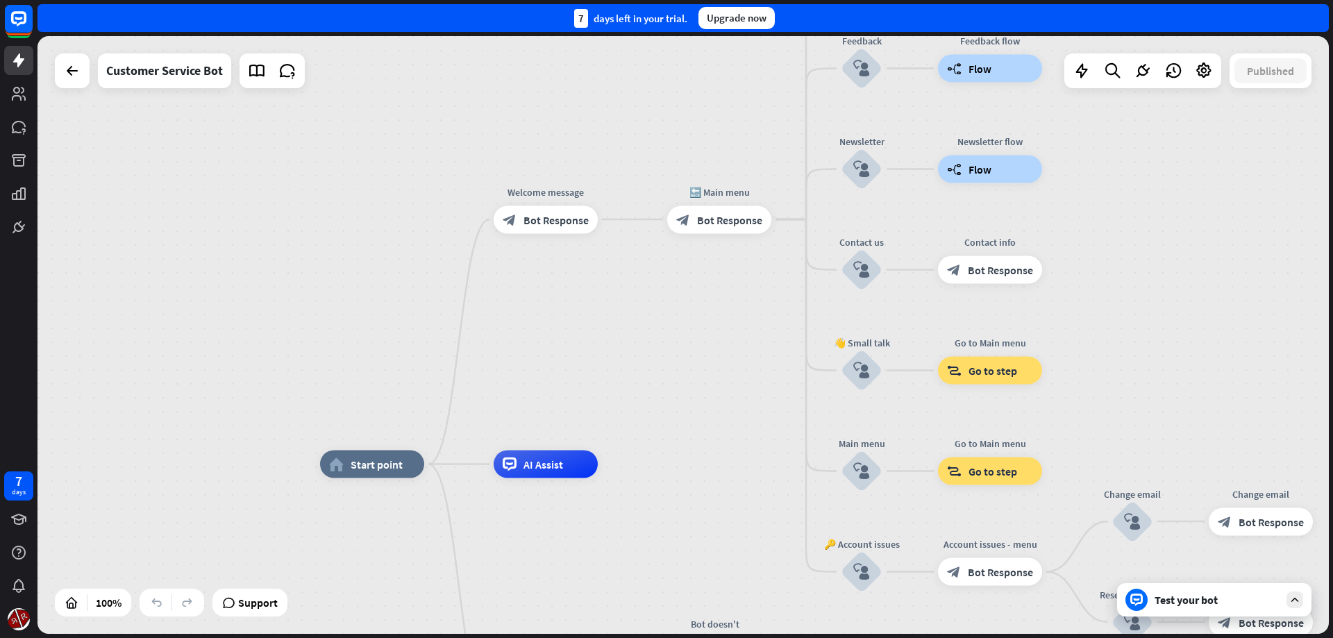
drag, startPoint x: 671, startPoint y: 455, endPoint x: 696, endPoint y: 326, distance: 131.4
click at [696, 345] on div "home_2 Start point Welcome message block_bot_response Bot Response 🔙 Main menu …" at bounding box center [682, 335] width 1291 height 598
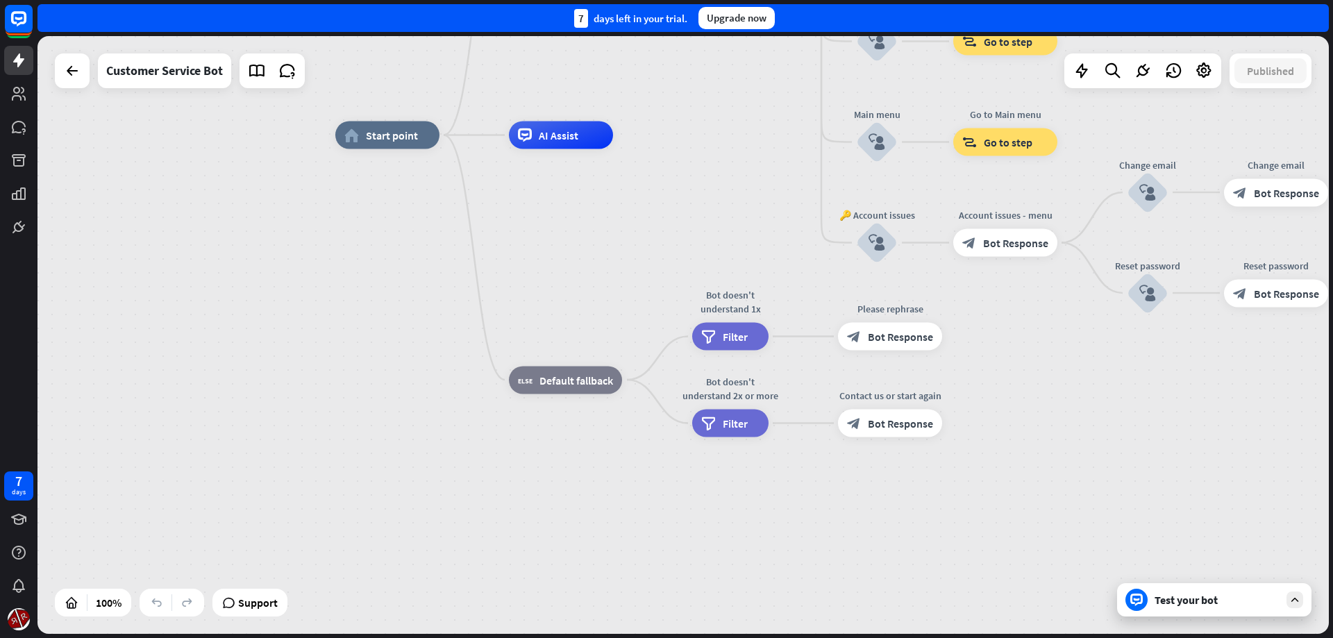
drag, startPoint x: 707, startPoint y: 368, endPoint x: 698, endPoint y: 146, distance: 221.7
click at [698, 146] on div "home_2 Start point Welcome message block_bot_response Bot Response 🔙 Main menu …" at bounding box center [980, 434] width 1291 height 598
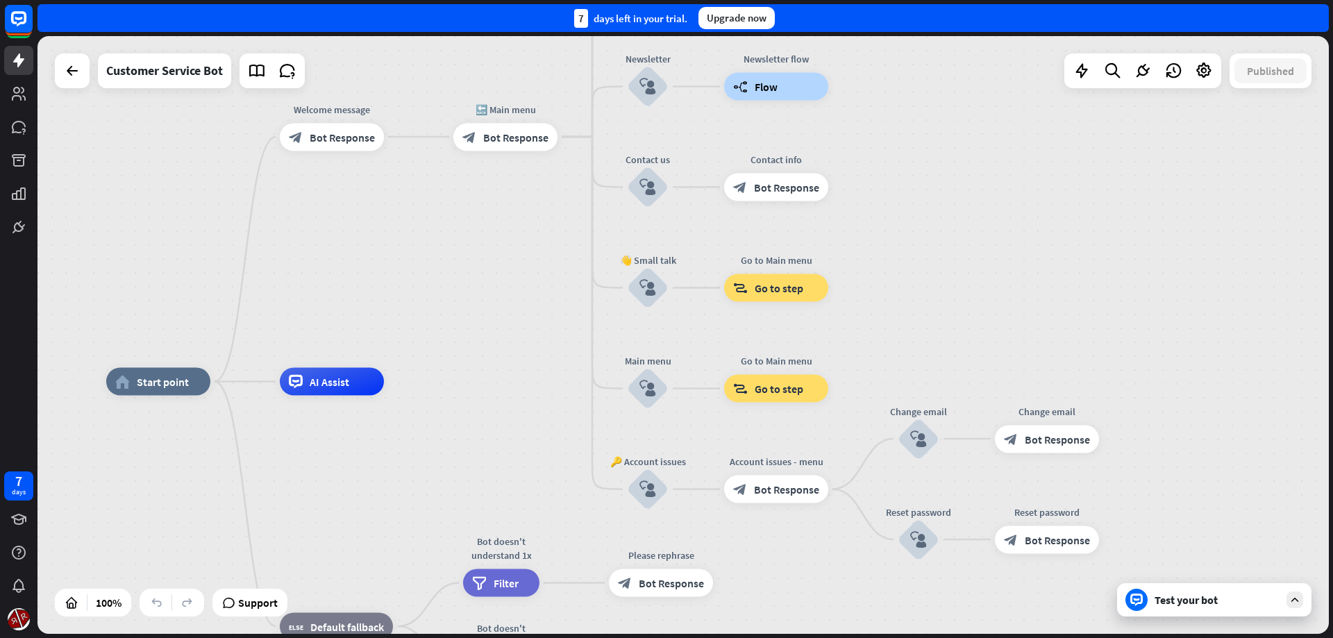
drag, startPoint x: 652, startPoint y: 332, endPoint x: 565, endPoint y: 426, distance: 127.7
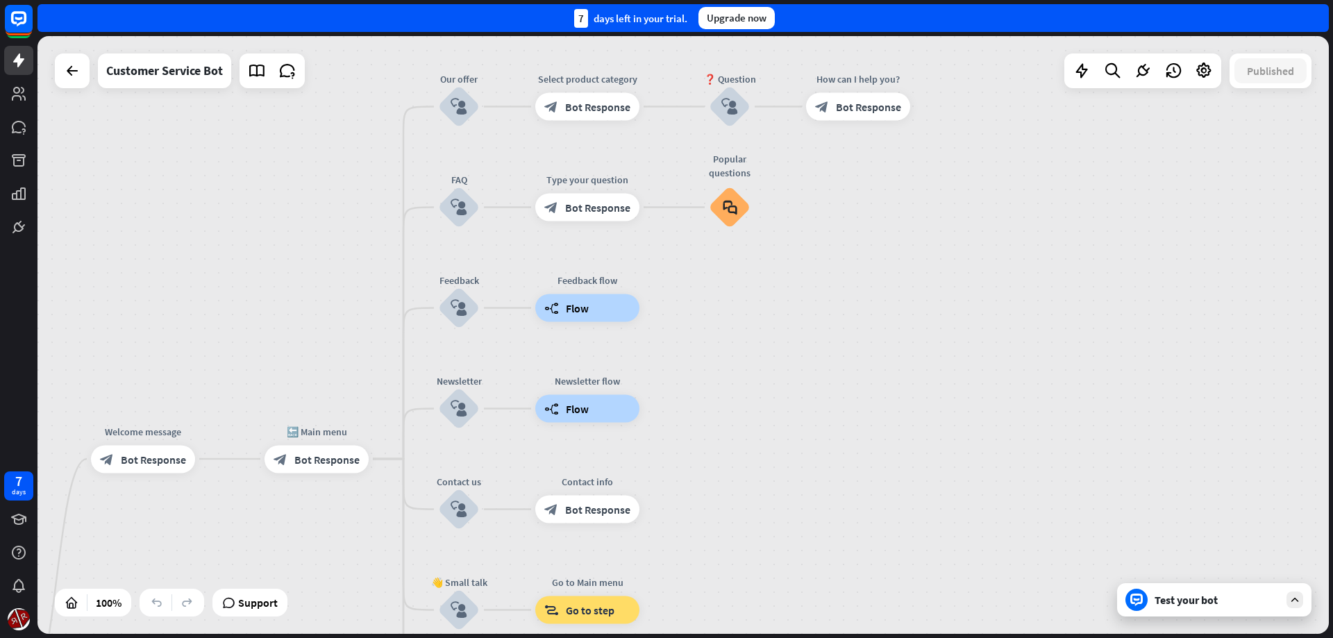
drag, startPoint x: 921, startPoint y: 236, endPoint x: 899, endPoint y: 431, distance: 196.3
click at [750, 548] on div "home_2 Start point Welcome message block_bot_response Bot Response 🔙 Main menu …" at bounding box center [682, 335] width 1291 height 598
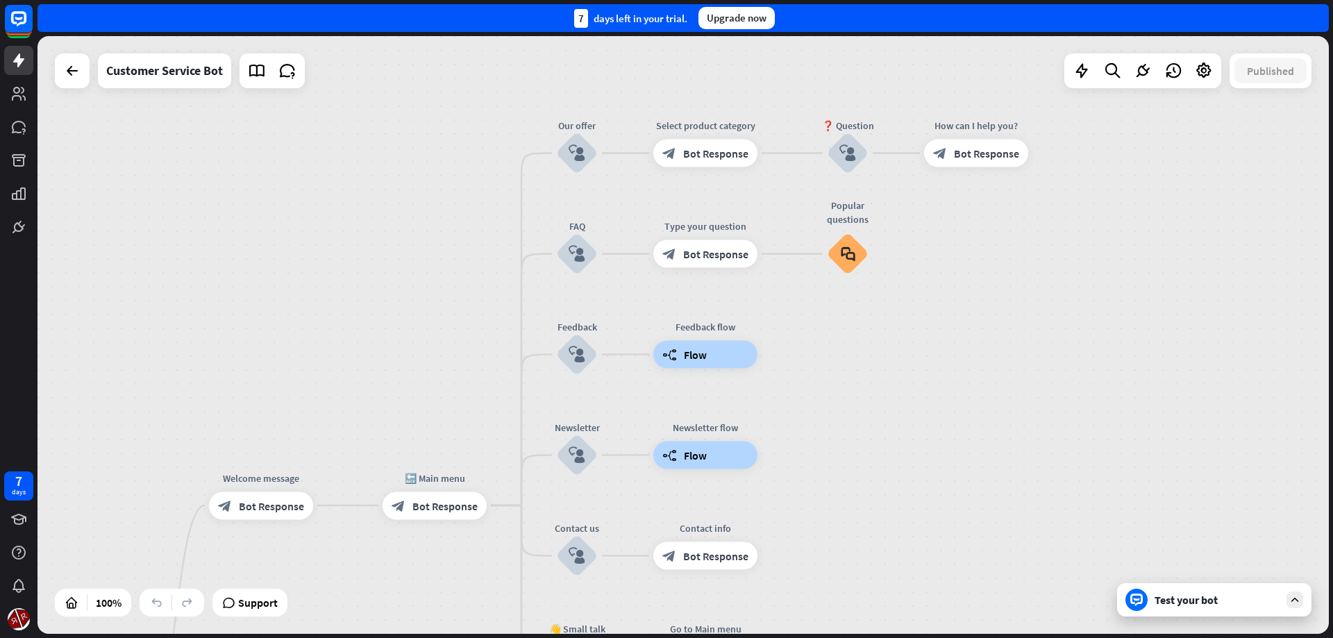
drag, startPoint x: 928, startPoint y: 371, endPoint x: 1048, endPoint y: 418, distance: 128.8
click at [1048, 418] on div "home_2 Start point Welcome message block_bot_response Bot Response 🔙 Main menu …" at bounding box center [682, 335] width 1291 height 598
click at [83, 74] on div at bounding box center [72, 71] width 28 height 28
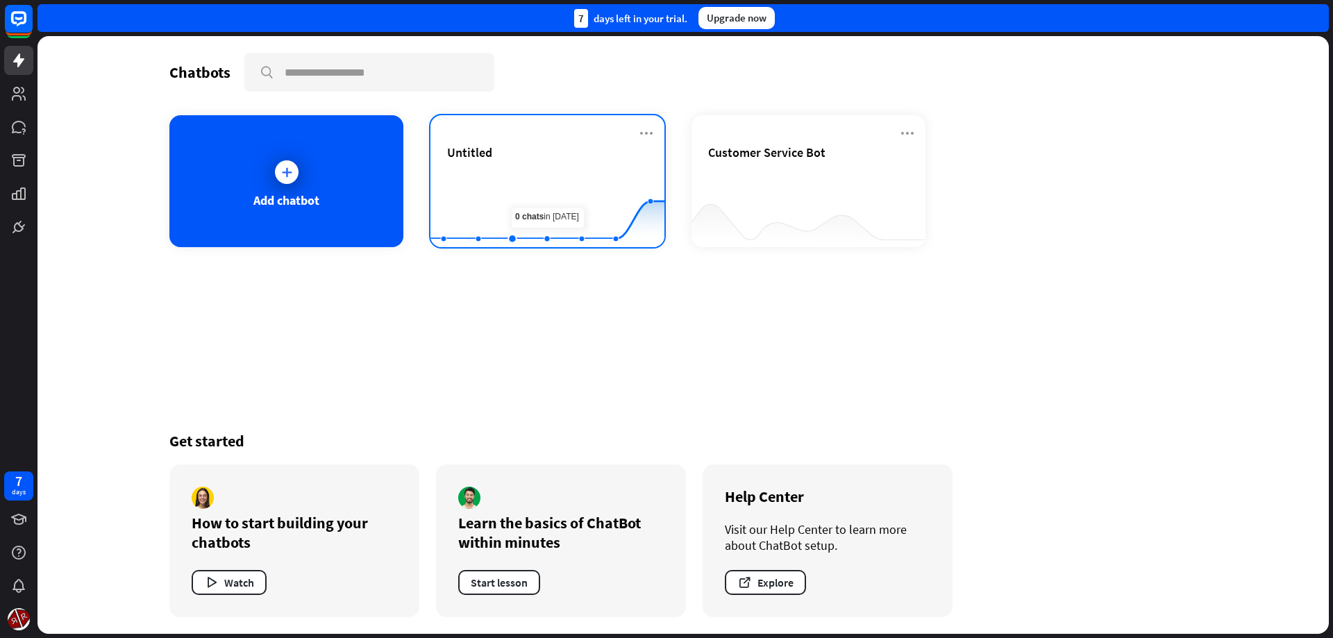
click at [533, 175] on rect at bounding box center [547, 212] width 234 height 87
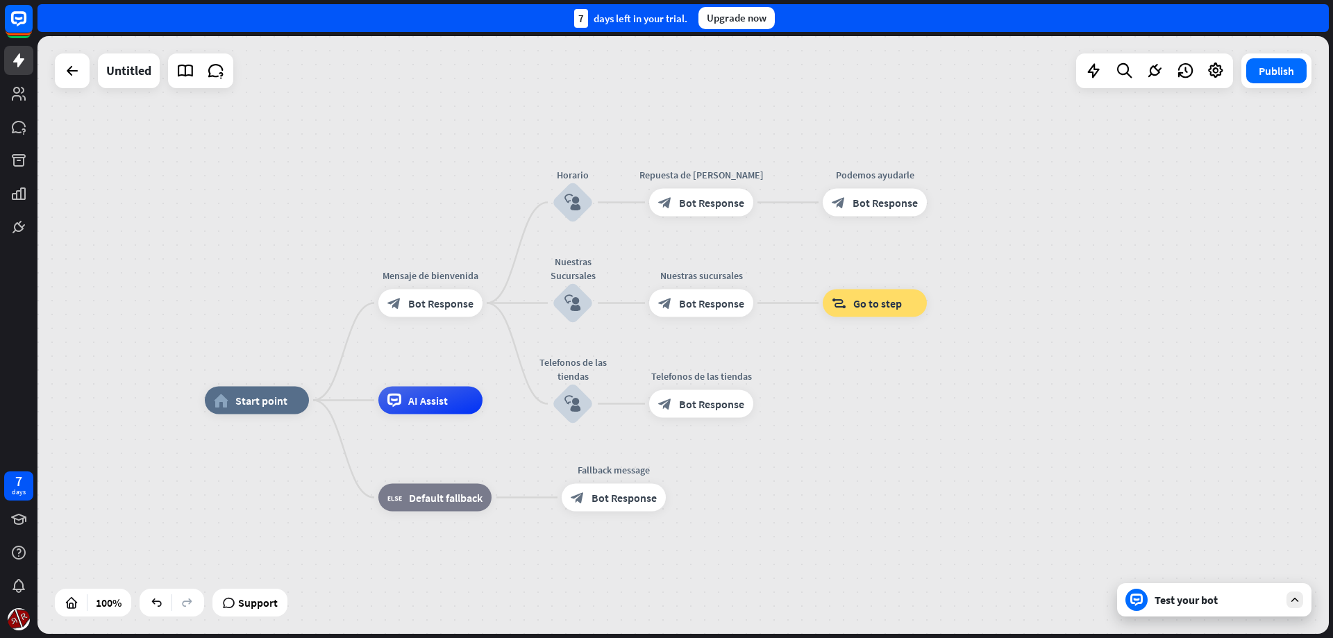
drag, startPoint x: 889, startPoint y: 484, endPoint x: 805, endPoint y: 430, distance: 99.0
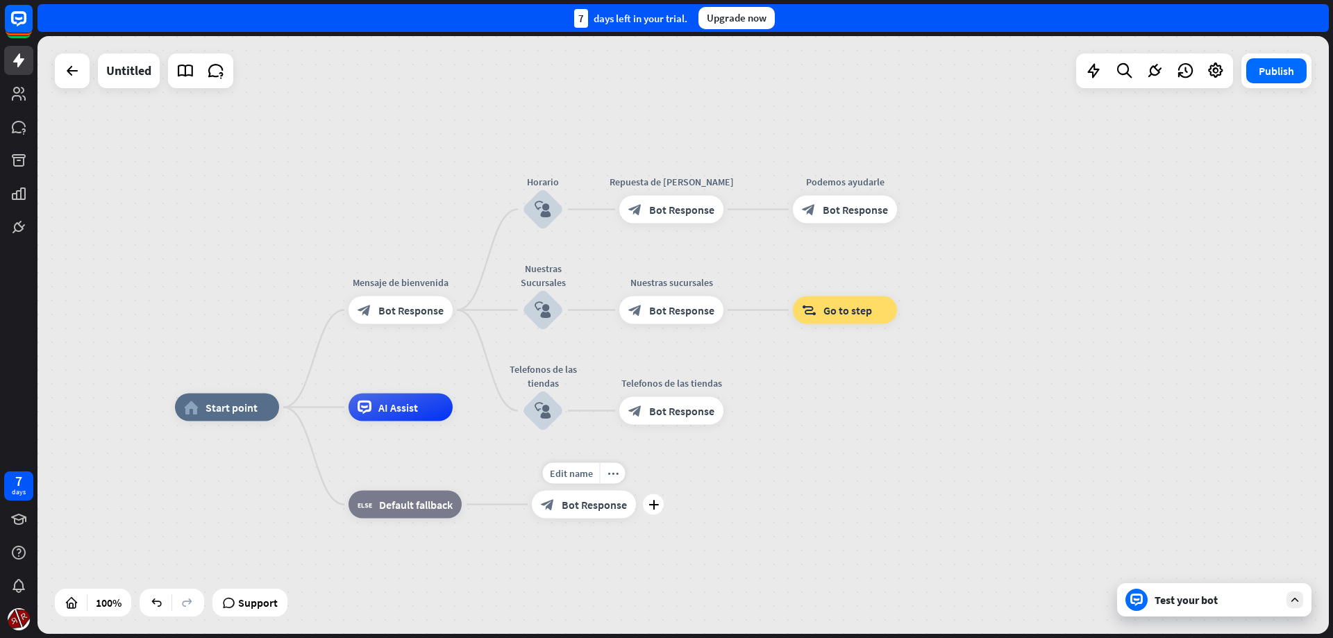
click at [636, 519] on div "Edit name more_horiz plus block_bot_response Bot Response" at bounding box center [584, 505] width 104 height 28
click at [651, 510] on div "plus" at bounding box center [653, 504] width 21 height 21
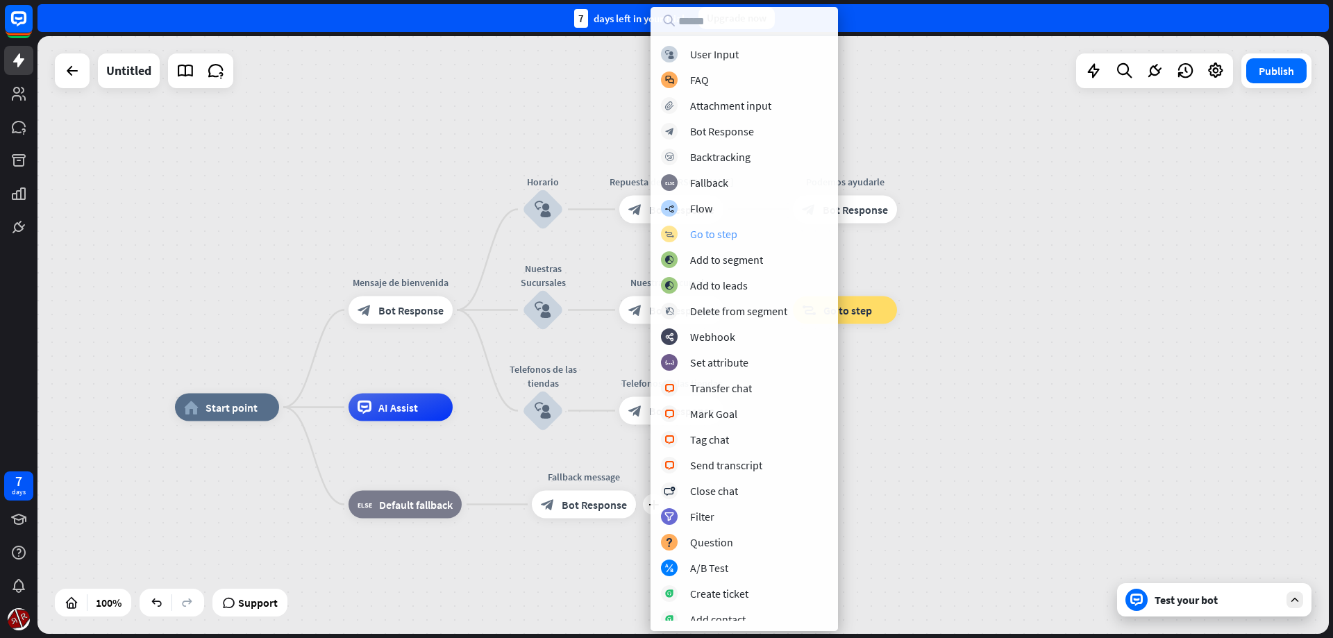
click at [729, 242] on div "block_goto Go to step" at bounding box center [744, 234] width 167 height 17
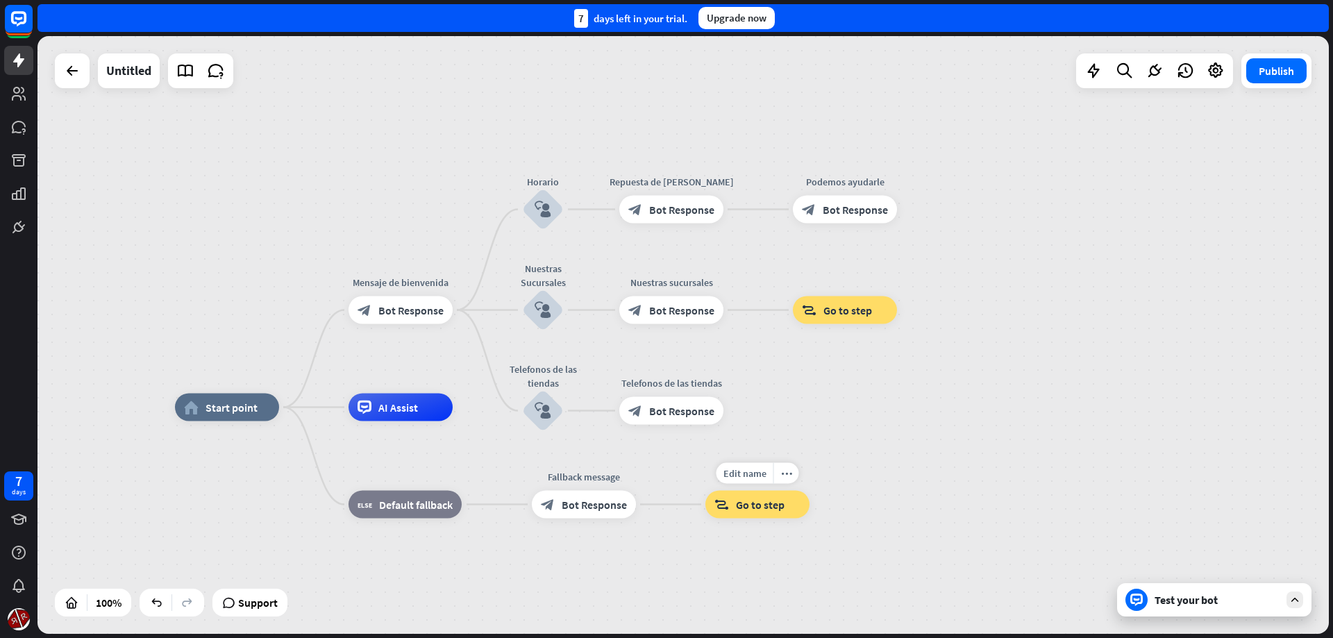
click at [755, 503] on span "Go to step" at bounding box center [760, 505] width 49 height 14
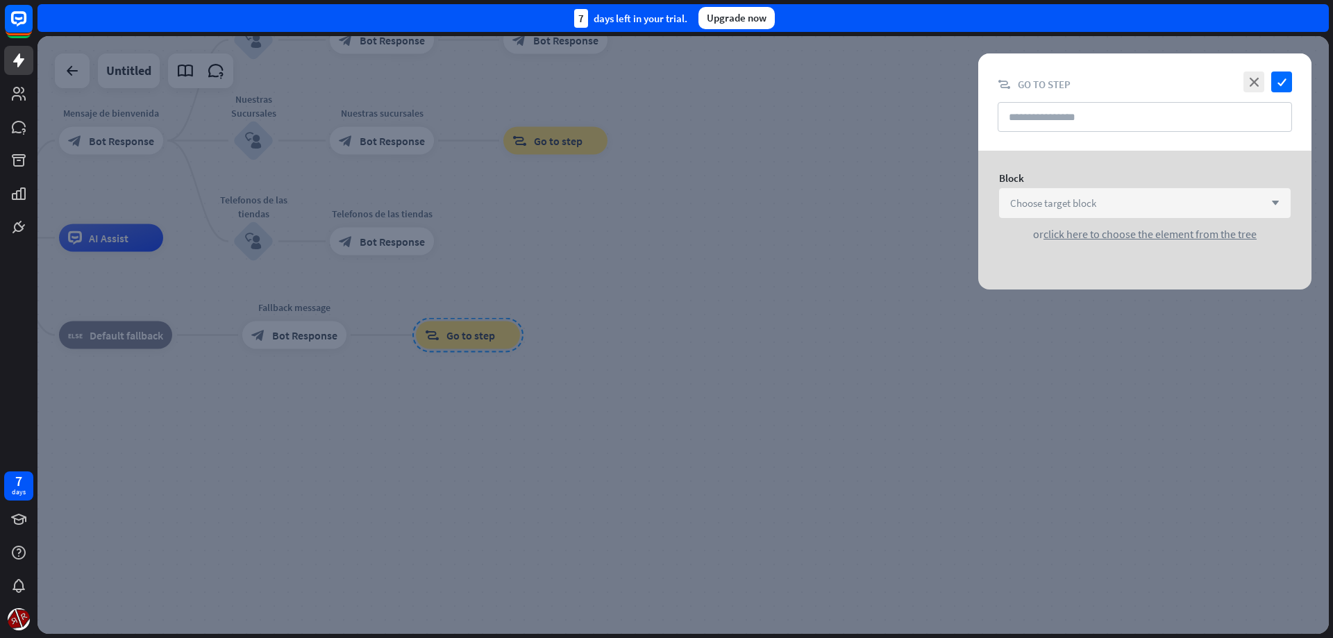
click at [1093, 193] on div "Choose target block arrow_down" at bounding box center [1145, 203] width 292 height 30
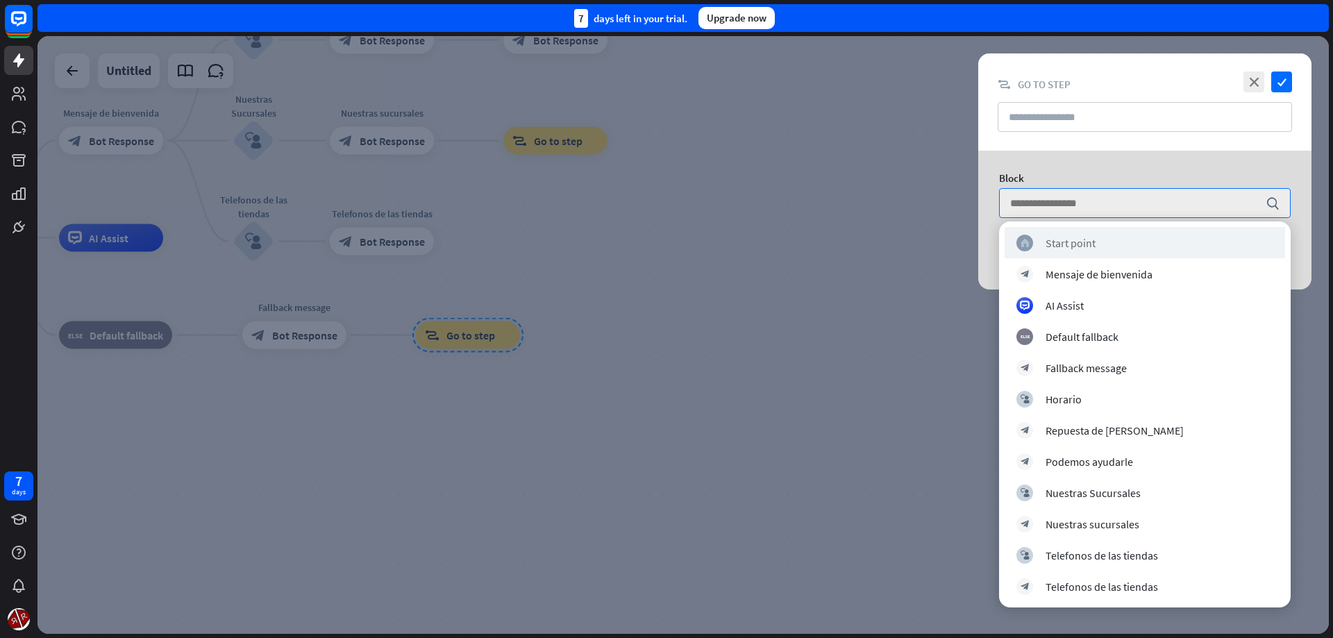
click at [1090, 233] on div "home_2 Start point" at bounding box center [1145, 242] width 280 height 31
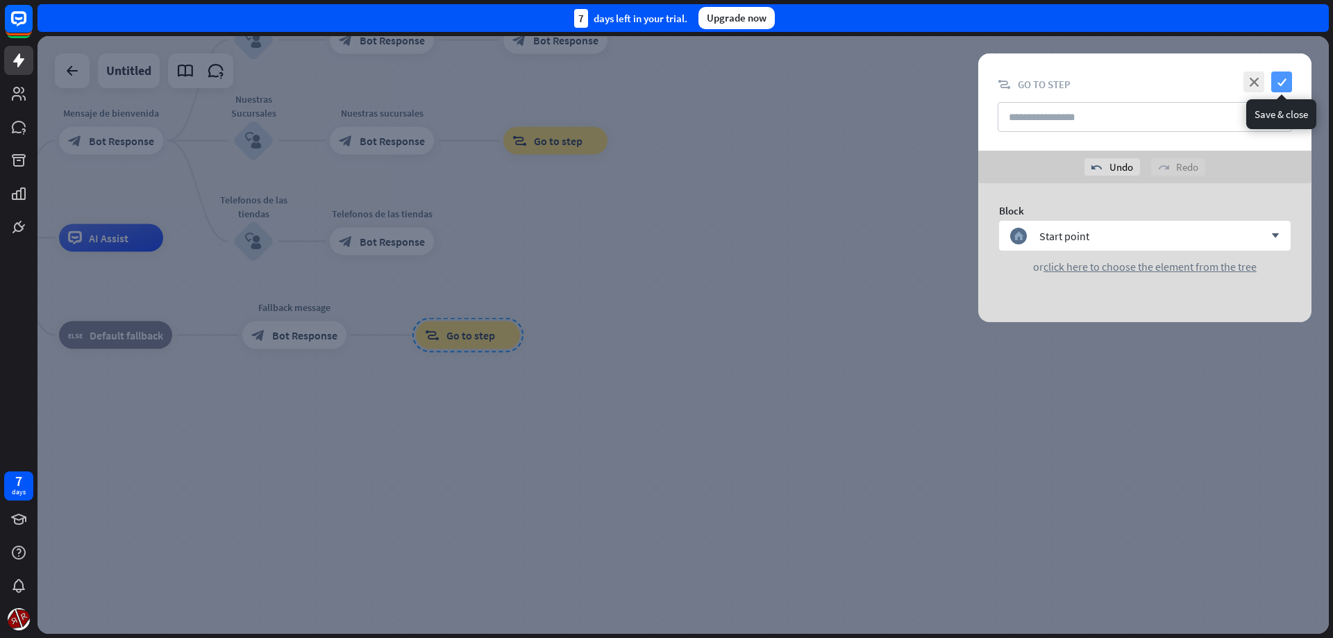
click at [1278, 87] on icon "check" at bounding box center [1281, 82] width 21 height 21
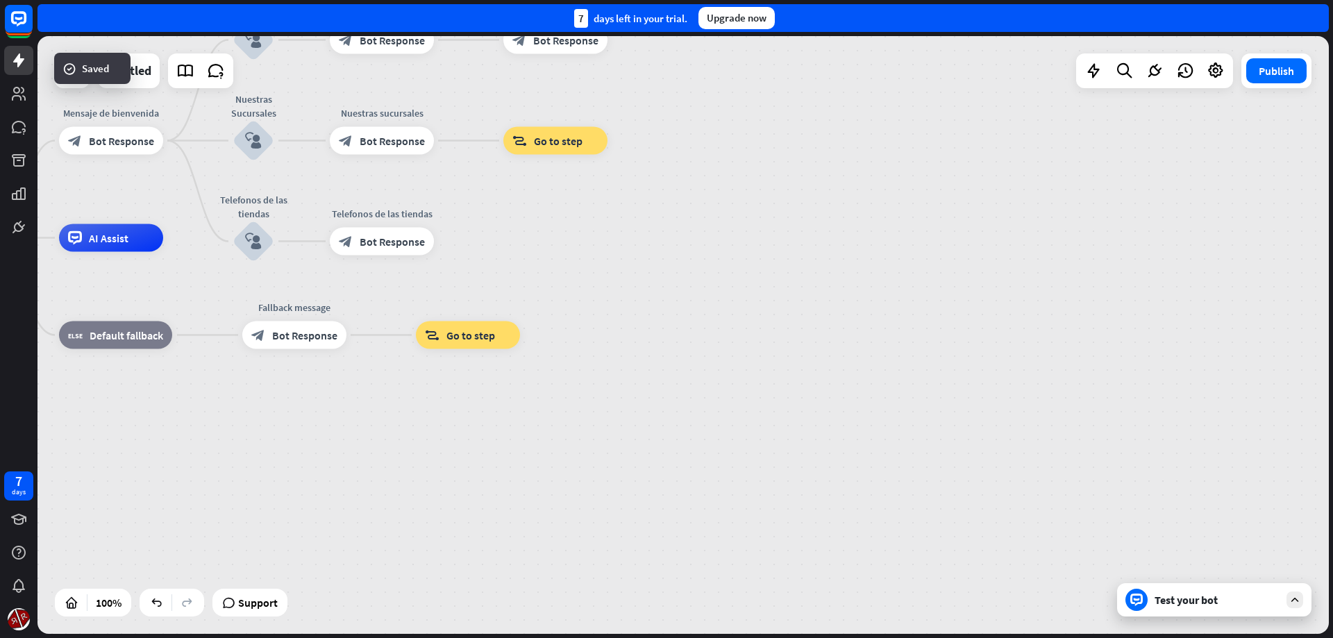
drag, startPoint x: 780, startPoint y: 362, endPoint x: 768, endPoint y: 369, distance: 14.3
click at [778, 366] on div "home_2 Start point Mensaje de [PERSON_NAME] block_bot_response Bot Response Hor…" at bounding box center [530, 537] width 1291 height 598
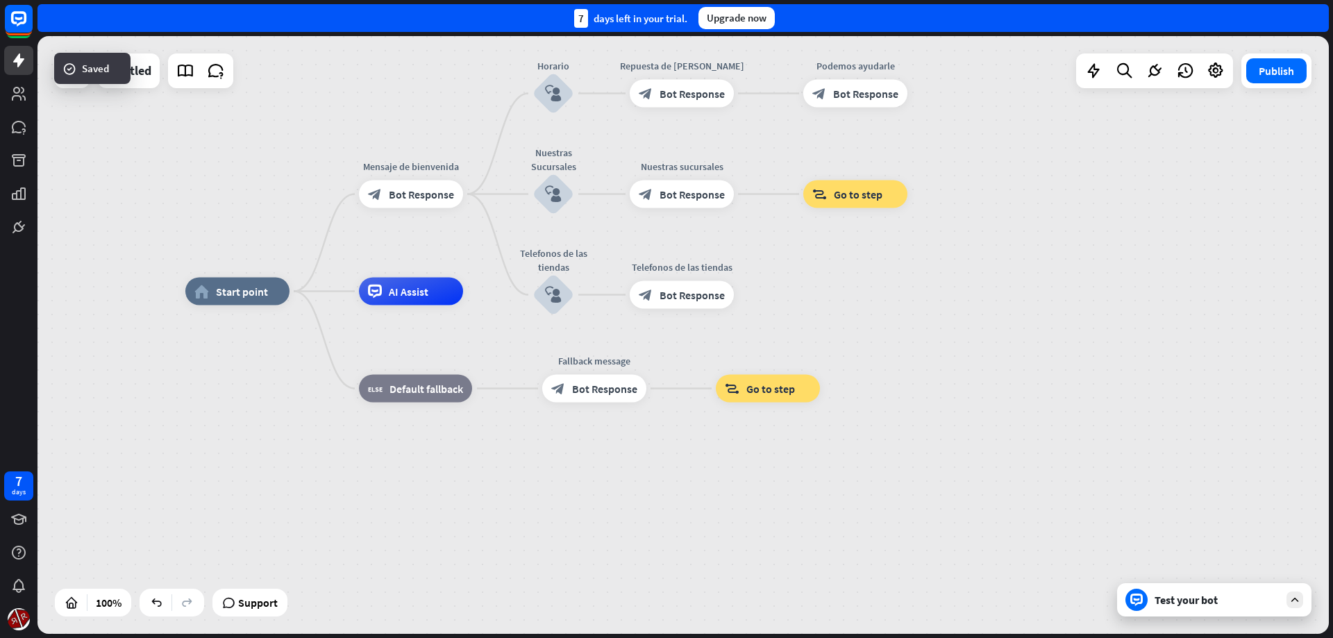
drag, startPoint x: 449, startPoint y: 445, endPoint x: 771, endPoint y: 478, distance: 323.2
click at [782, 510] on div "home_2 Start point Mensaje de [PERSON_NAME] block_bot_response Bot Response Hor…" at bounding box center [830, 591] width 1291 height 598
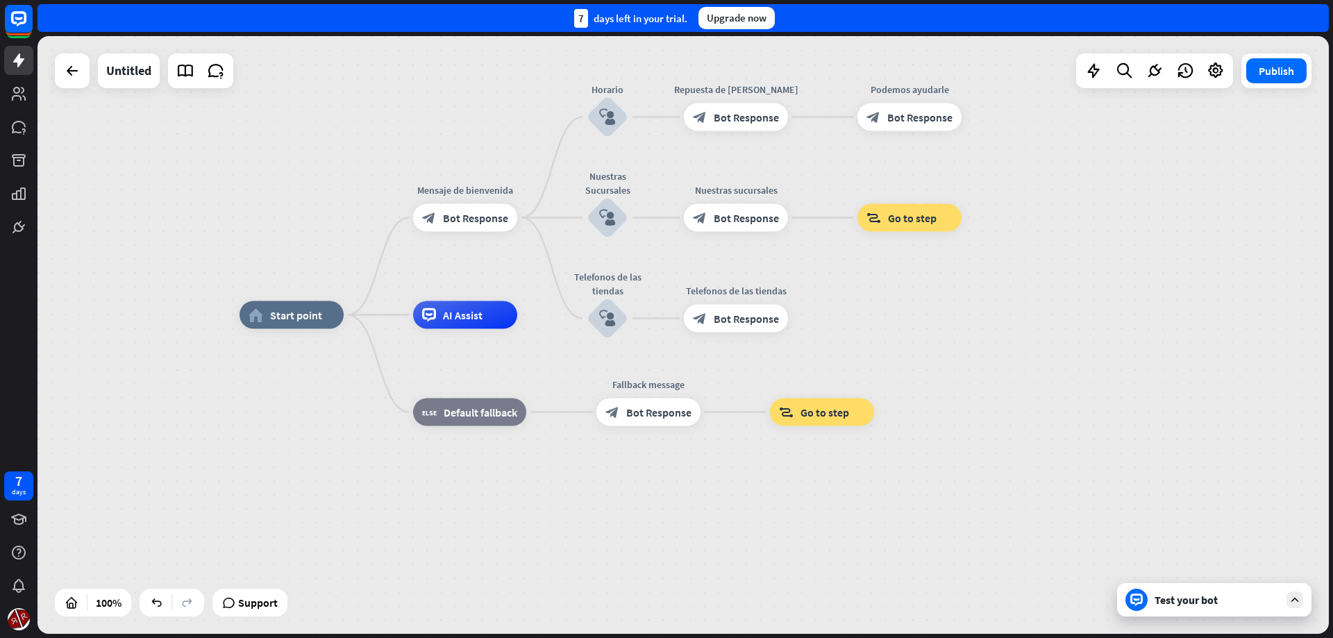
click at [1161, 601] on div "Test your bot" at bounding box center [1217, 600] width 125 height 14
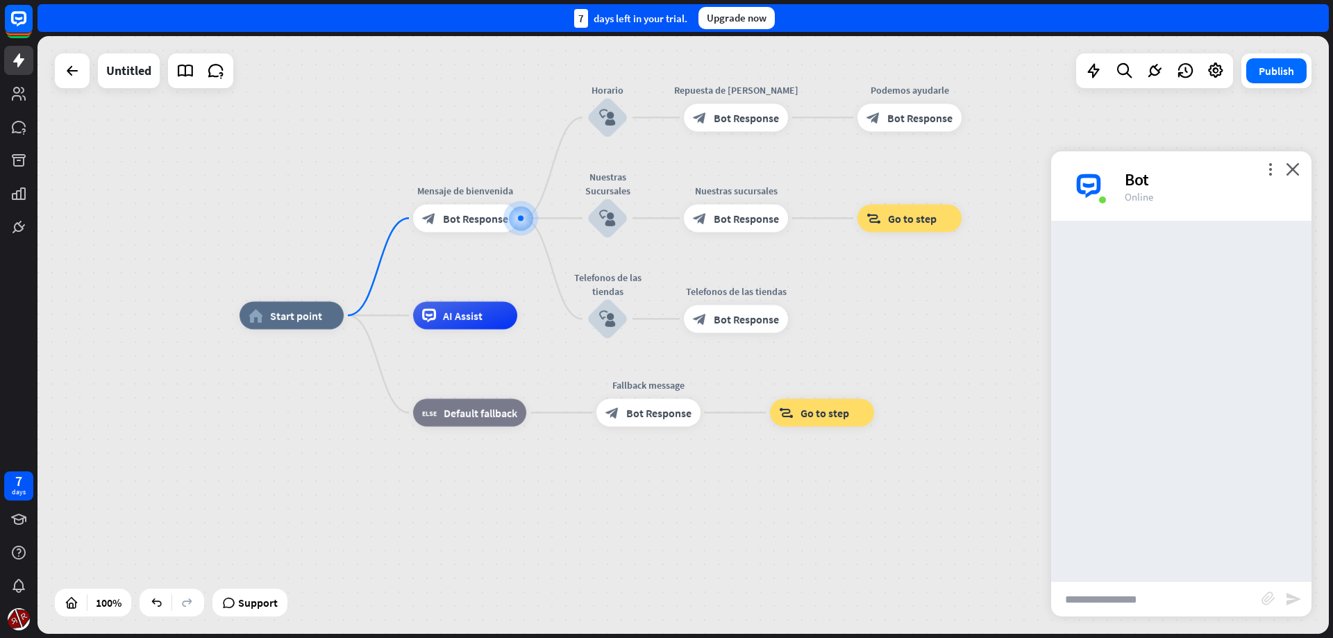
drag, startPoint x: 1160, startPoint y: 594, endPoint x: 1152, endPoint y: 594, distance: 8.4
click at [1152, 594] on input "text" at bounding box center [1156, 599] width 210 height 35
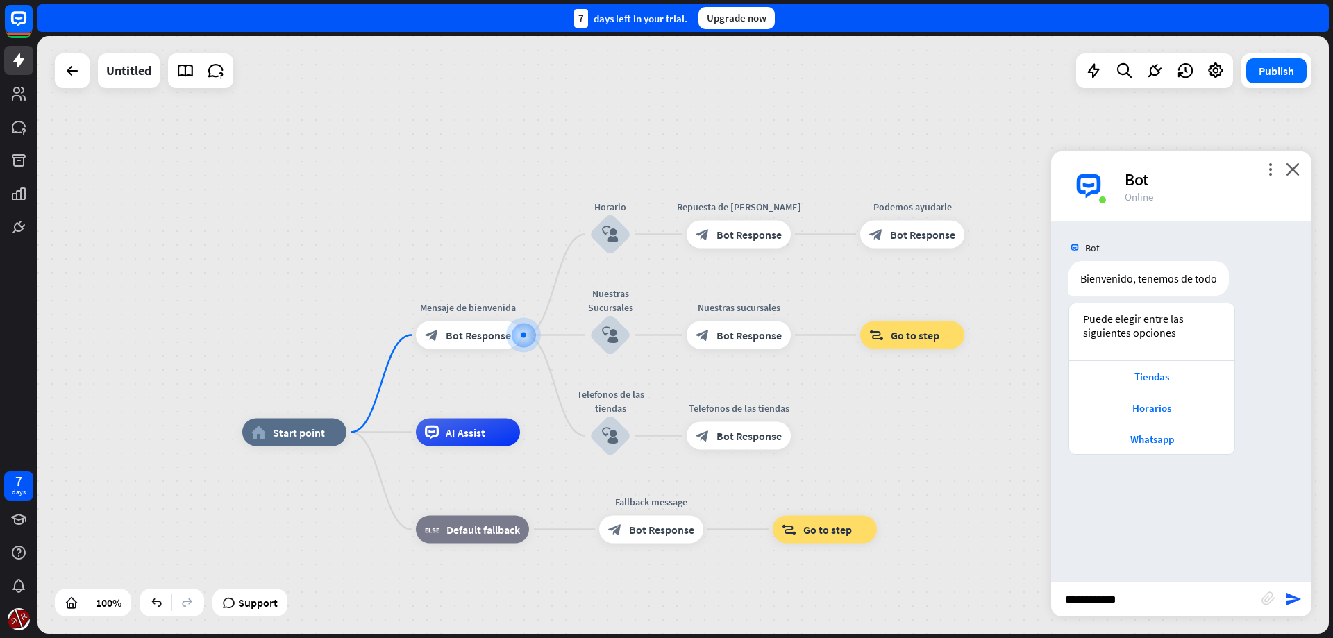
type input "**********"
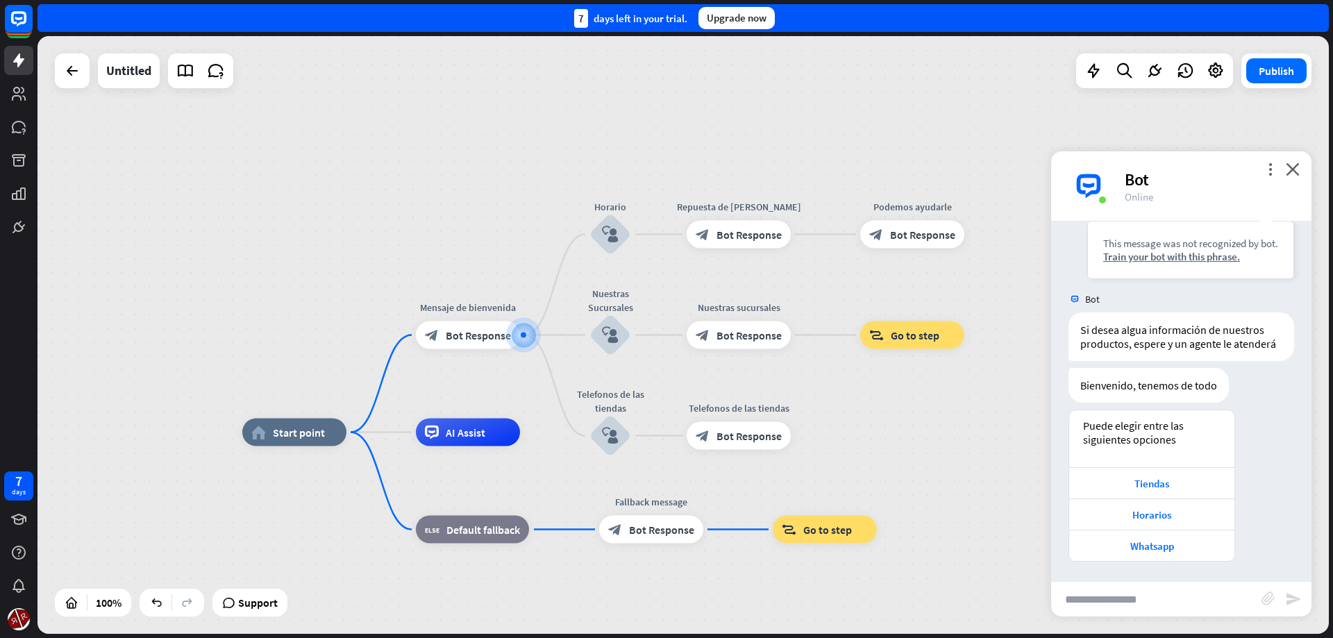
scroll to position [317, 0]
type input "*******"
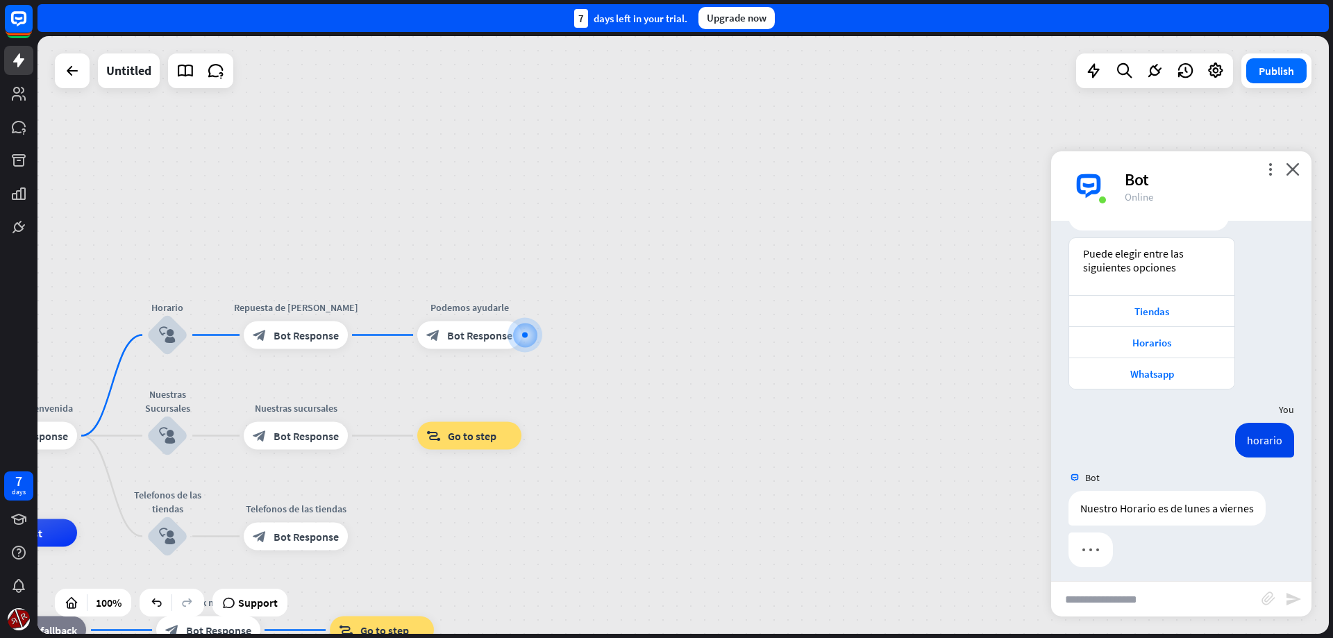
scroll to position [495, 0]
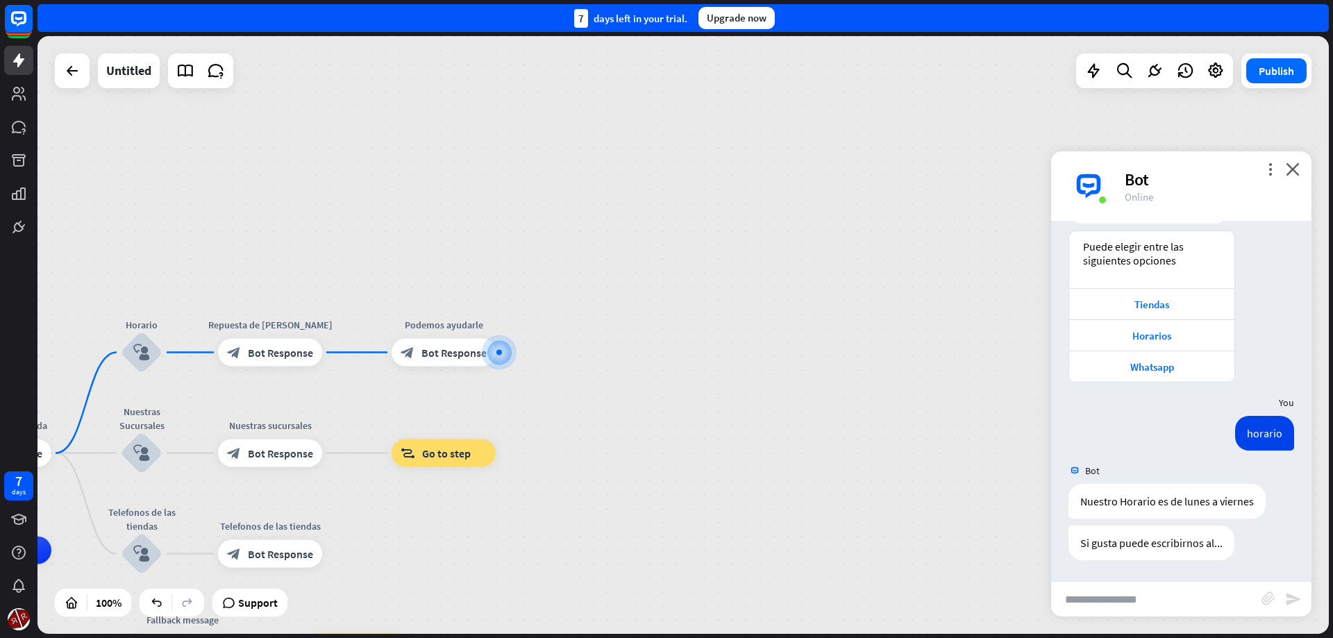
click at [869, 323] on div "home_2 Start point Mensaje de [PERSON_NAME] block_bot_response Bot Response Hor…" at bounding box center [682, 335] width 1291 height 598
drag, startPoint x: 607, startPoint y: 427, endPoint x: 790, endPoint y: 328, distance: 208.5
click at [764, 342] on div "home_2 Start point Mensaje de [PERSON_NAME] block_bot_response Bot Response Hor…" at bounding box center [682, 335] width 1291 height 598
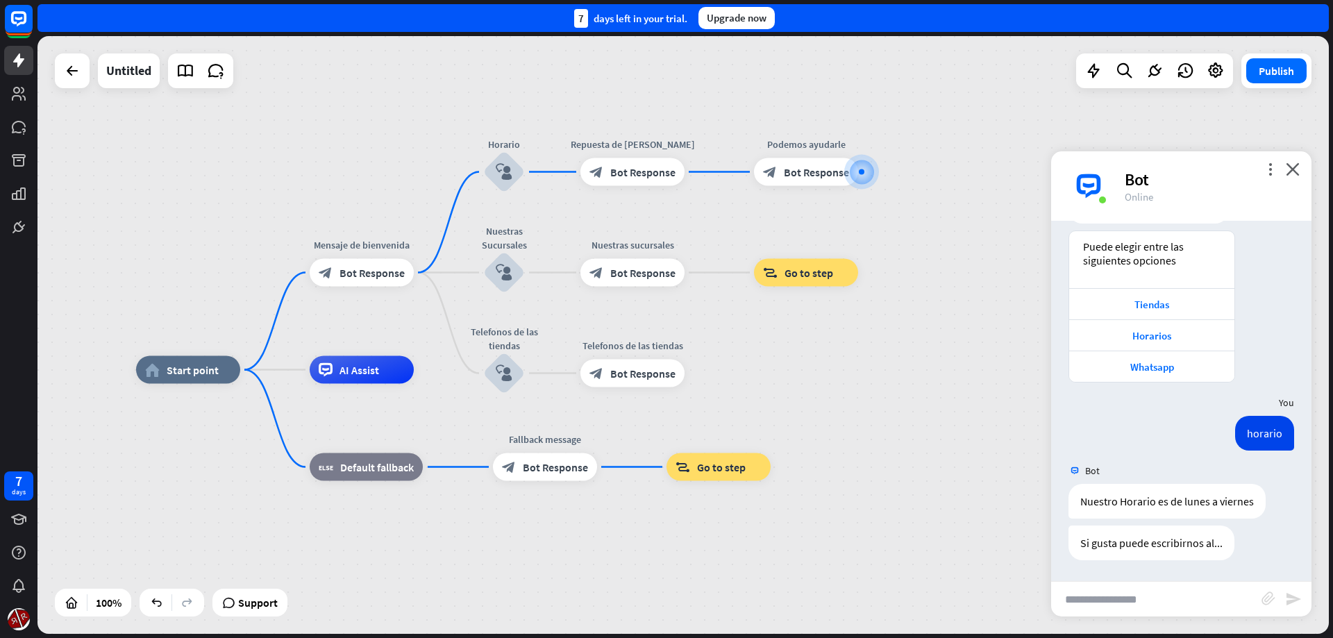
drag, startPoint x: 748, startPoint y: 346, endPoint x: 773, endPoint y: 304, distance: 48.6
click at [771, 312] on div "home_2 Start point Mensaje de [PERSON_NAME] block_bot_response Bot Response Hor…" at bounding box center [682, 335] width 1291 height 598
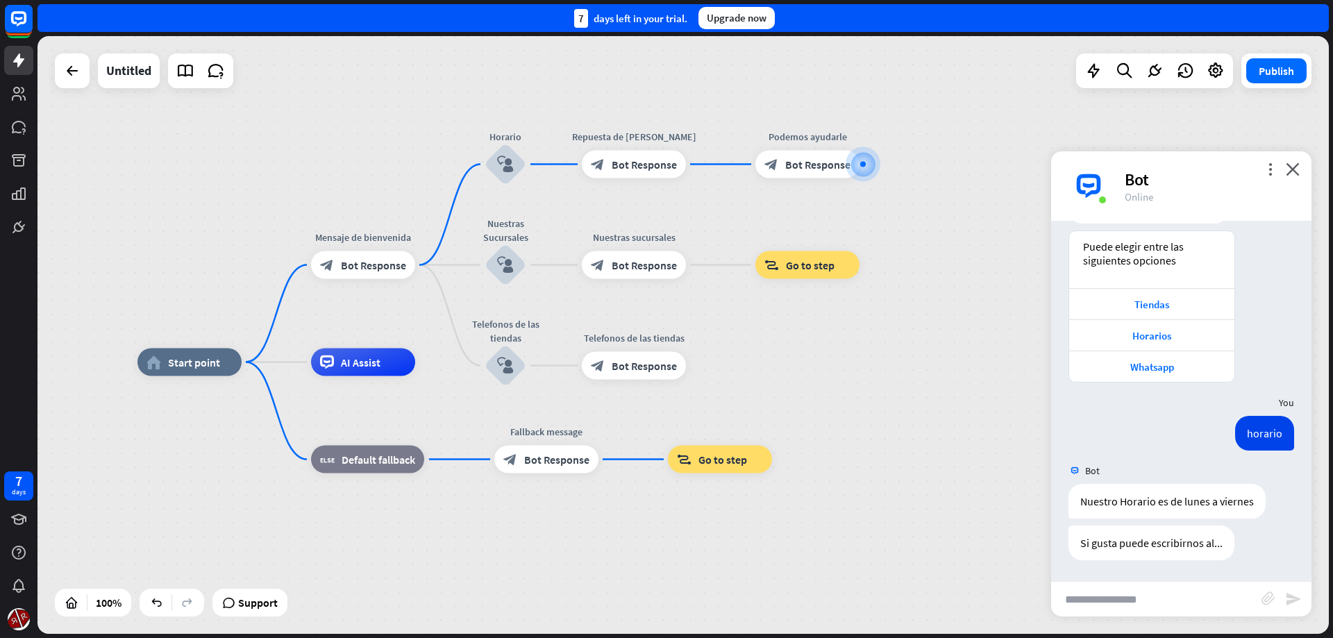
click at [747, 19] on div "Upgrade now" at bounding box center [736, 18] width 76 height 22
